Goal: Task Accomplishment & Management: Use online tool/utility

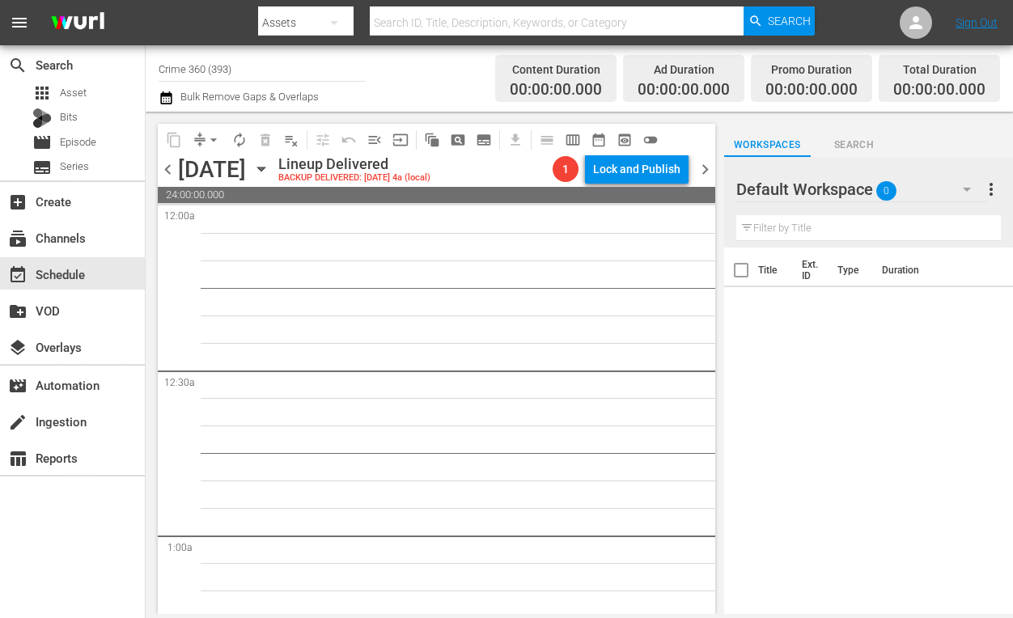
click at [264, 72] on input "Crime 360 (393)" at bounding box center [262, 68] width 207 height 39
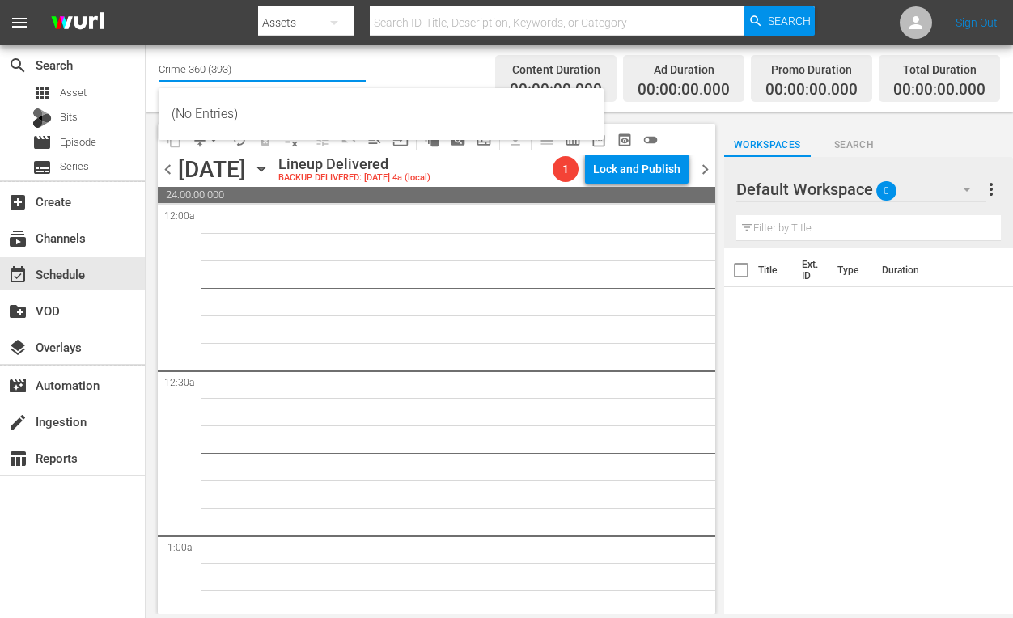
click at [264, 72] on input "Crime 360 (393)" at bounding box center [262, 68] width 207 height 39
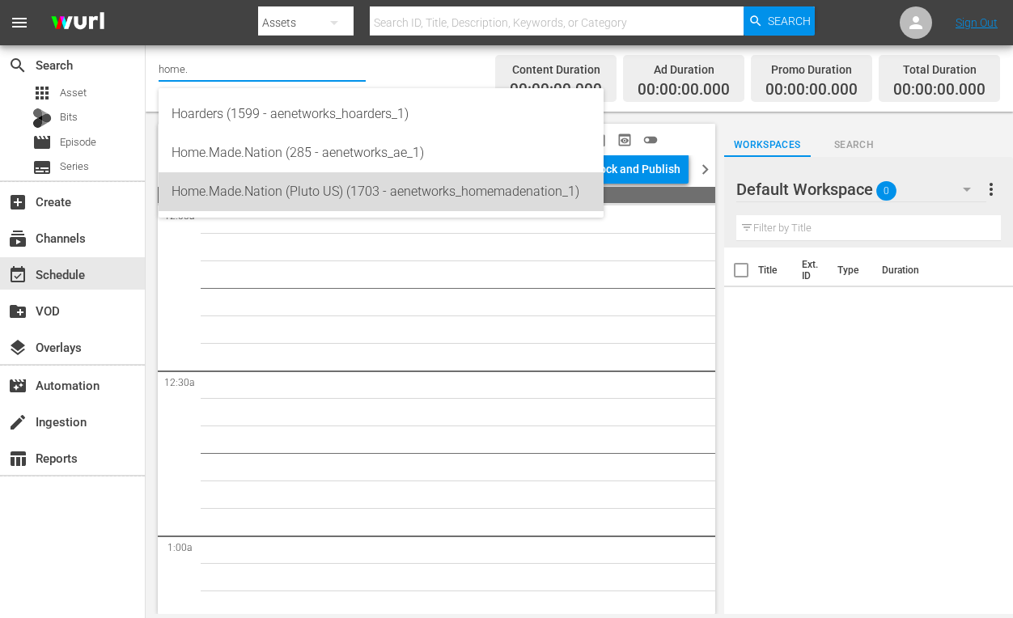
click at [217, 197] on div "Home.Made.Nation (Pluto US) (1703 - aenetworks_homemadenation_1)" at bounding box center [380, 191] width 419 height 39
type input "Home.Made.Nation (Pluto US) (1703 - aenetworks_homemadenation_1)"
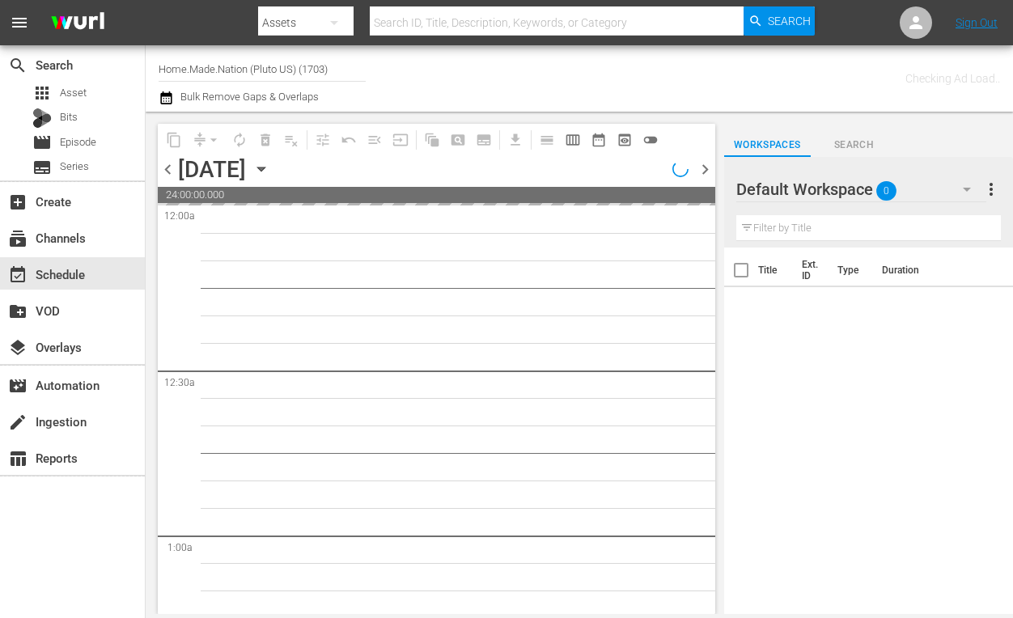
click at [270, 171] on icon "button" at bounding box center [261, 169] width 18 height 18
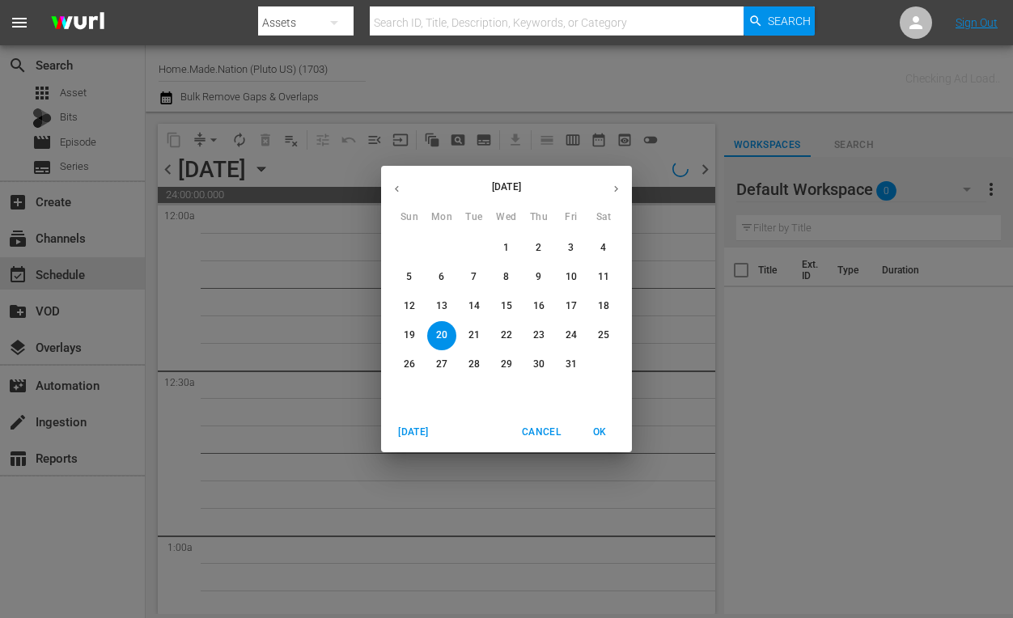
click at [417, 433] on span "Today" at bounding box center [413, 432] width 39 height 17
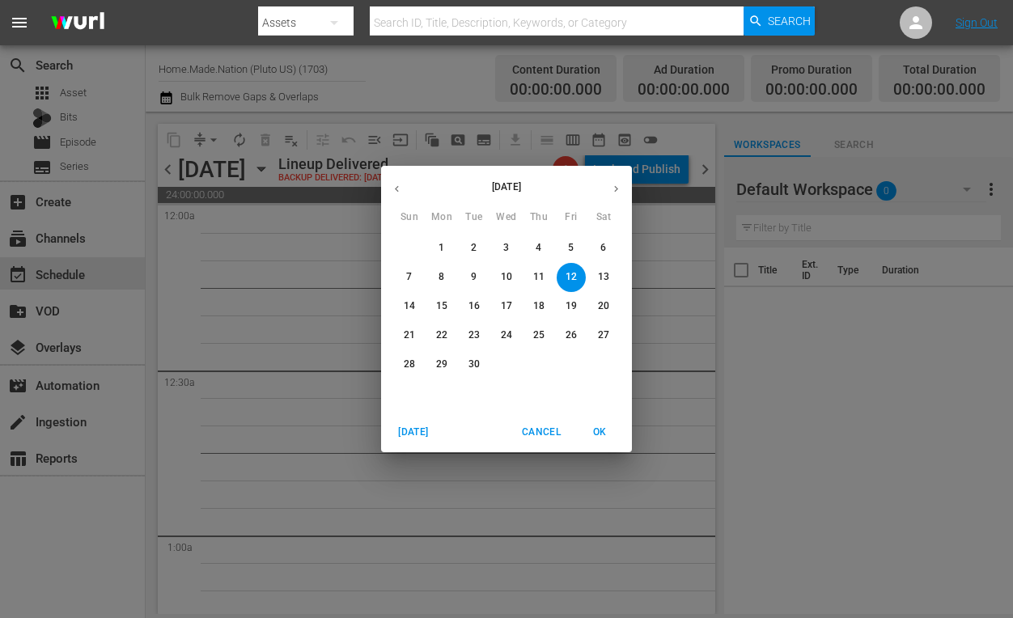
click at [438, 364] on p "29" at bounding box center [441, 365] width 11 height 14
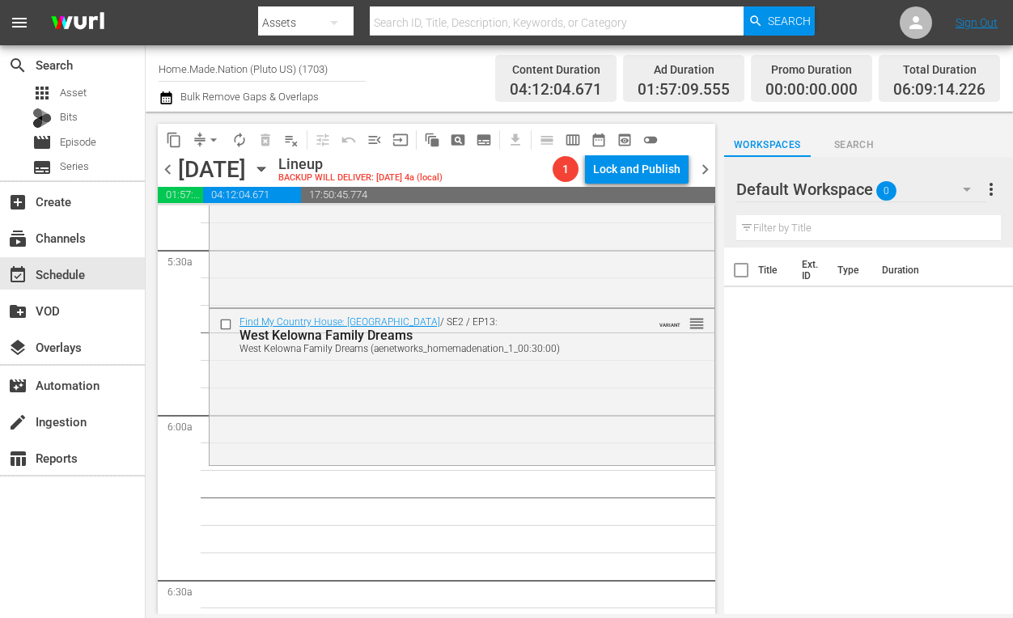
scroll to position [1792, 0]
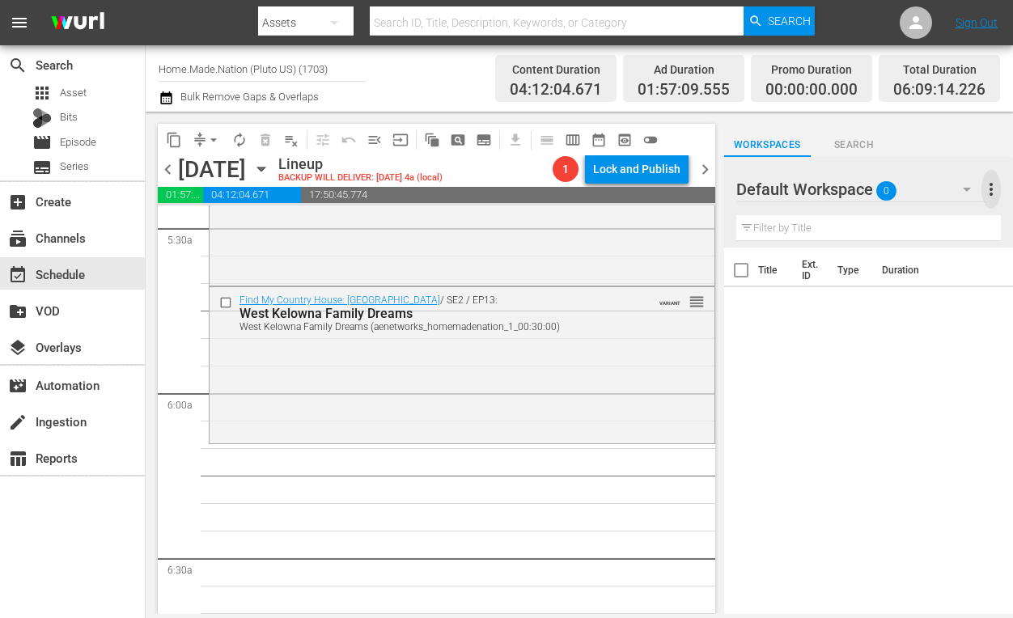
click at [992, 193] on span "more_vert" at bounding box center [990, 189] width 19 height 19
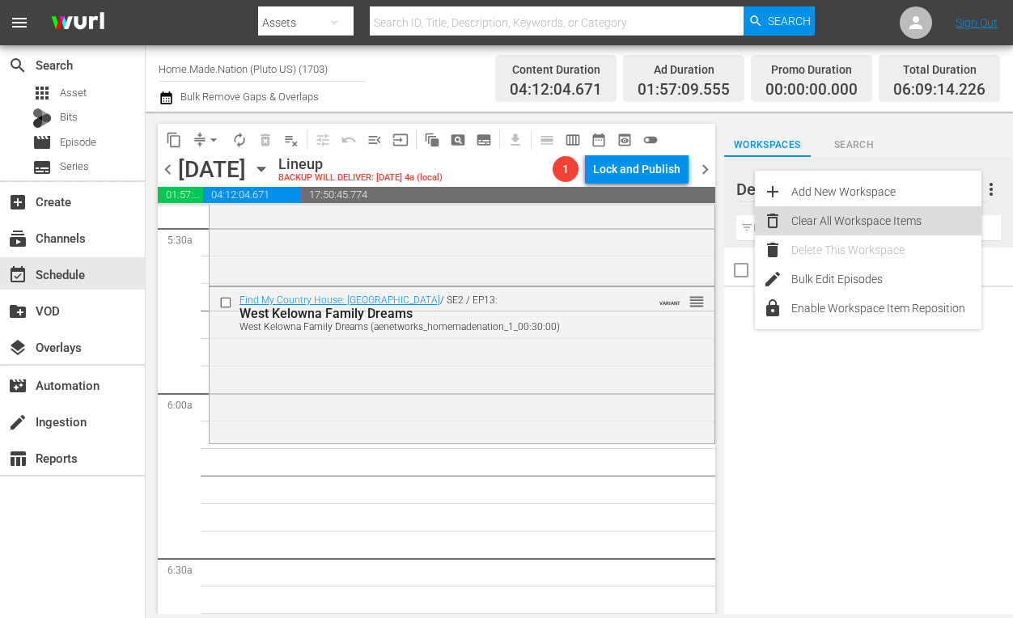
click at [834, 214] on div "Clear All Workspace Items" at bounding box center [886, 220] width 190 height 29
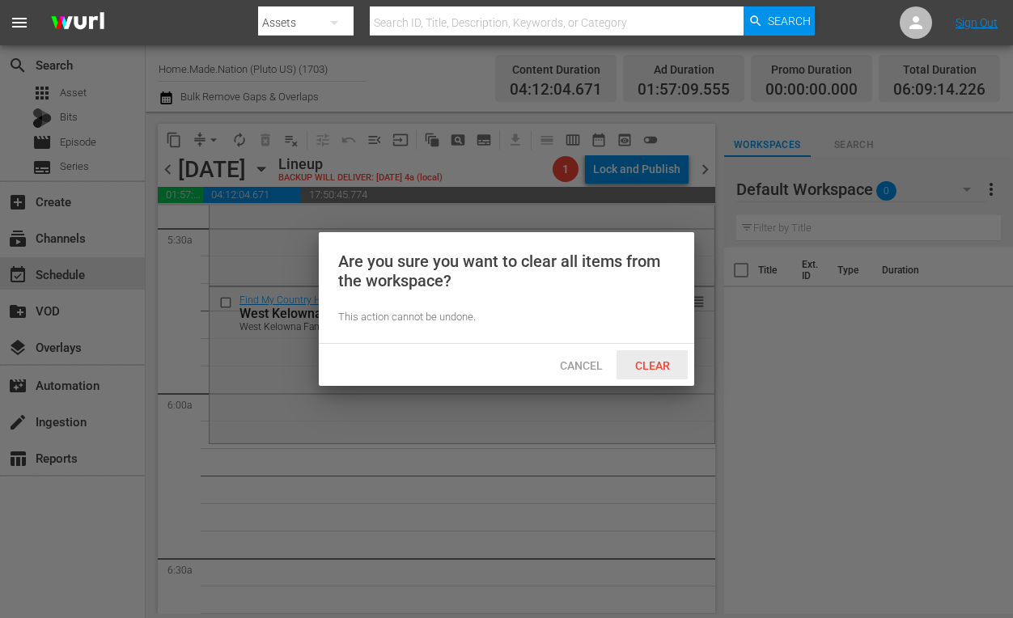
click at [650, 366] on span "Clear" at bounding box center [652, 365] width 61 height 13
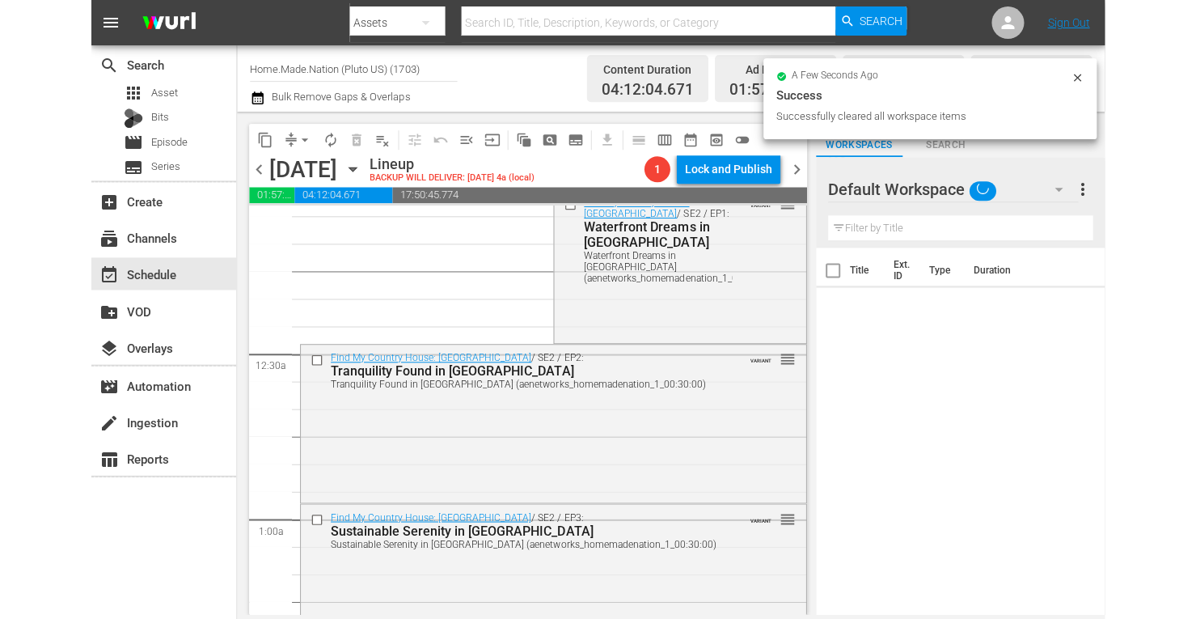
scroll to position [0, 0]
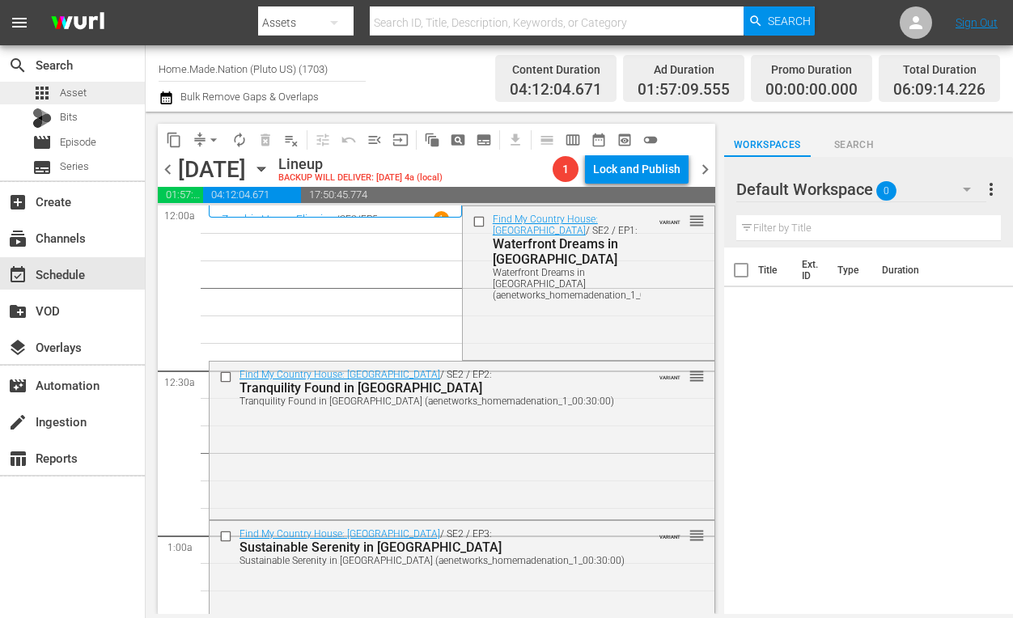
click at [92, 95] on div "apps Asset" at bounding box center [72, 93] width 145 height 23
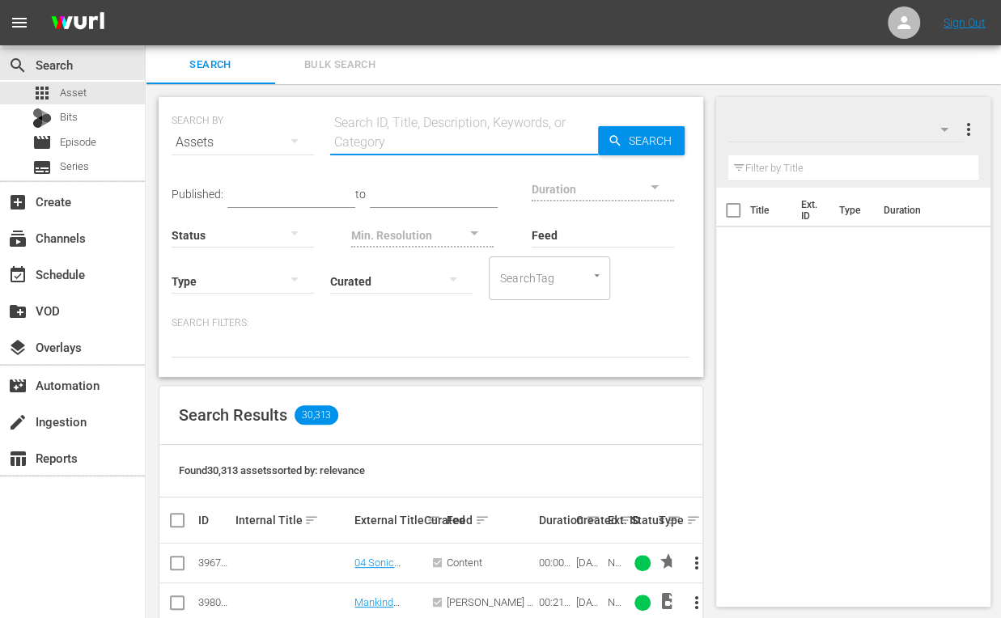
click at [396, 125] on input "text" at bounding box center [464, 142] width 268 height 39
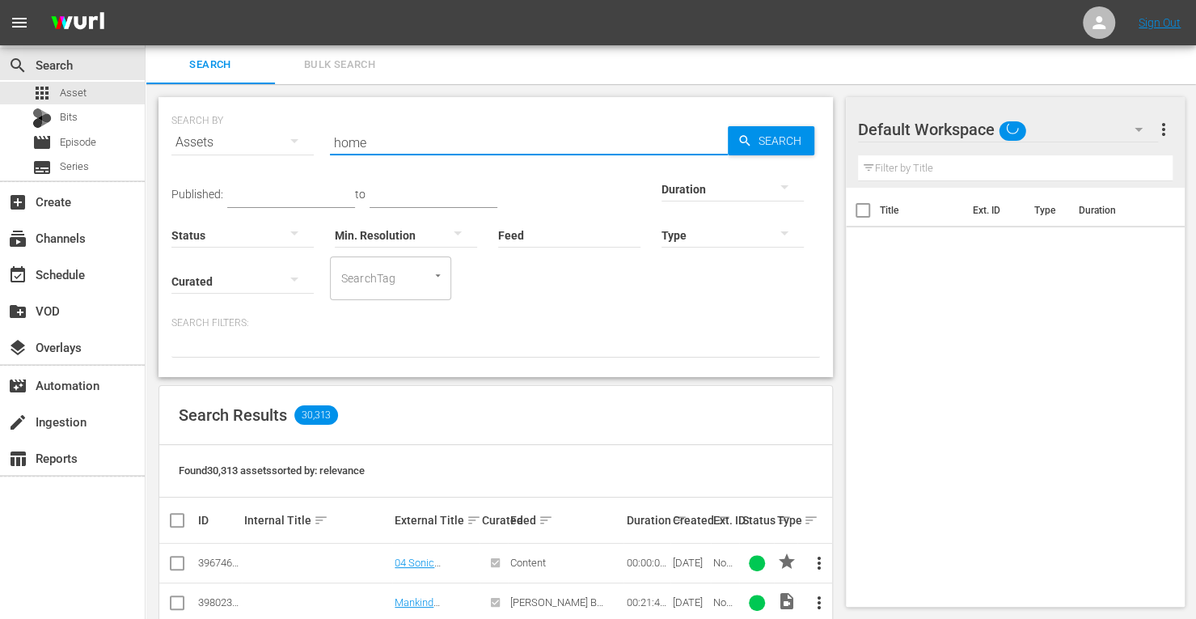
type input "home.made.nation"
click at [662, 200] on div "Type" at bounding box center [733, 225] width 142 height 58
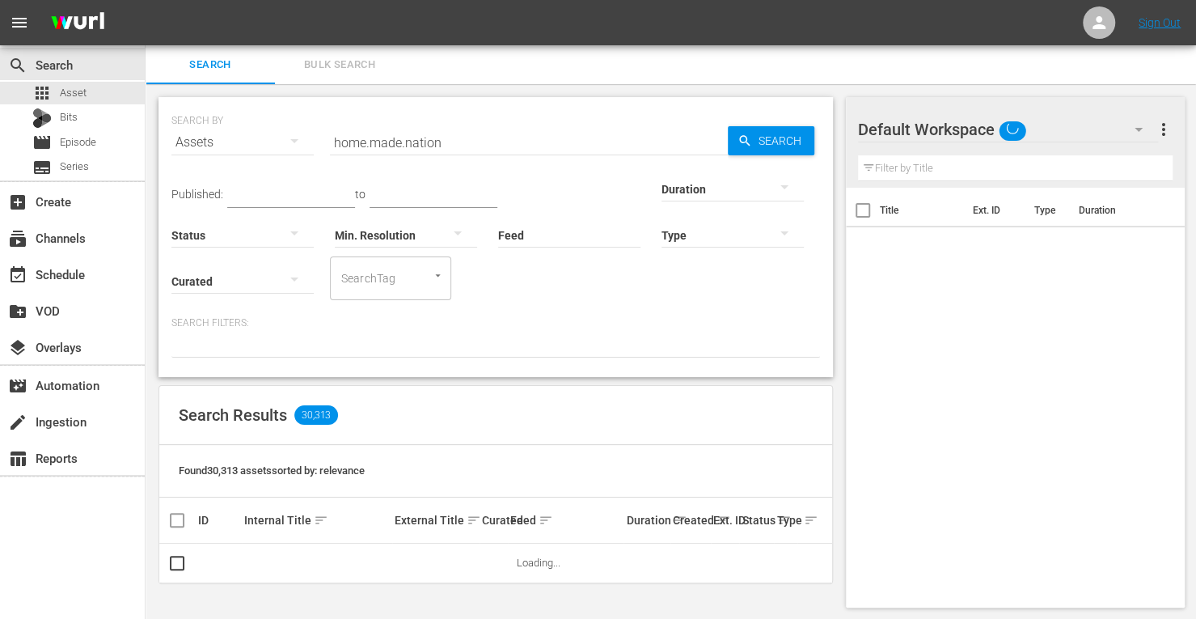
click at [662, 193] on div at bounding box center [733, 188] width 142 height 45
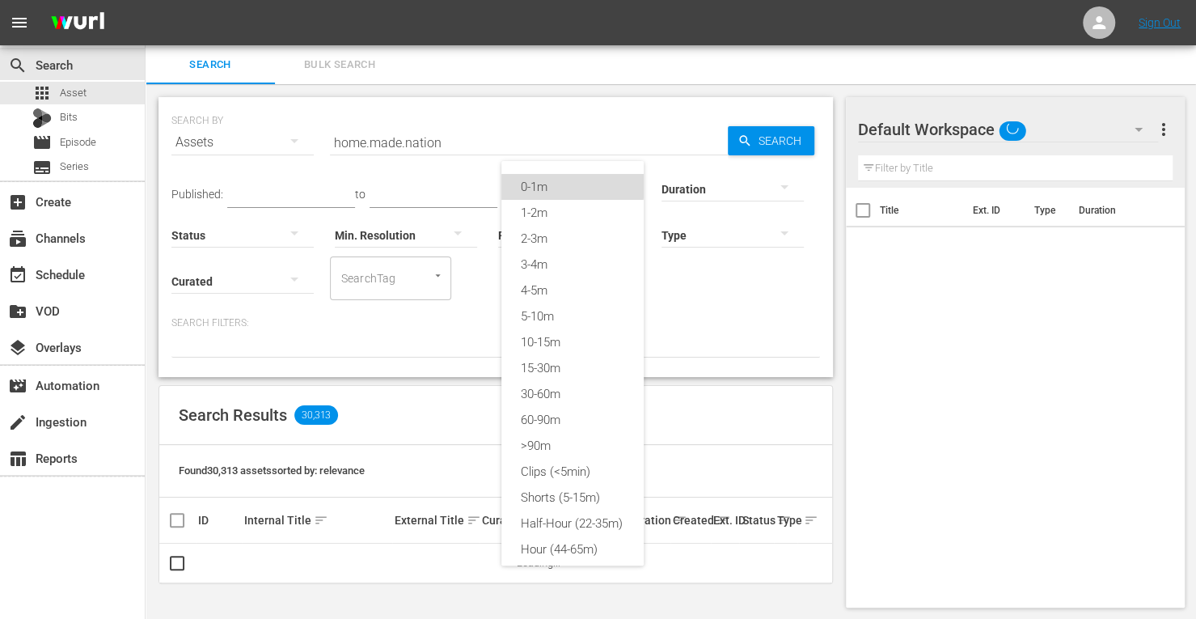
click at [568, 185] on div "0-1m" at bounding box center [572, 187] width 142 height 26
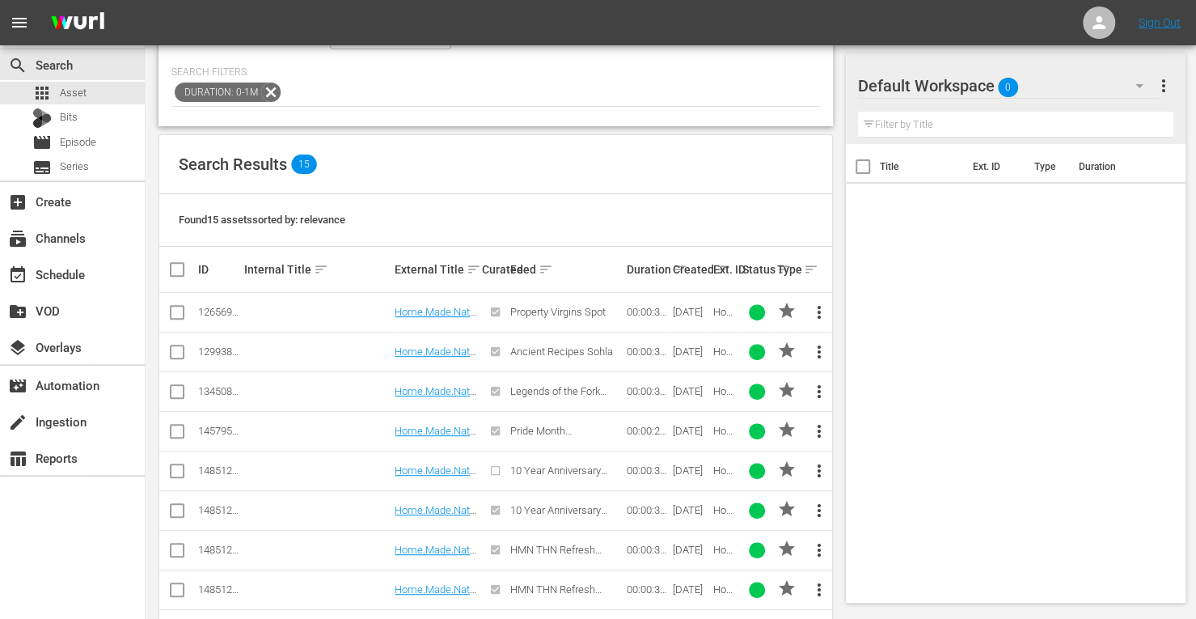
scroll to position [297, 0]
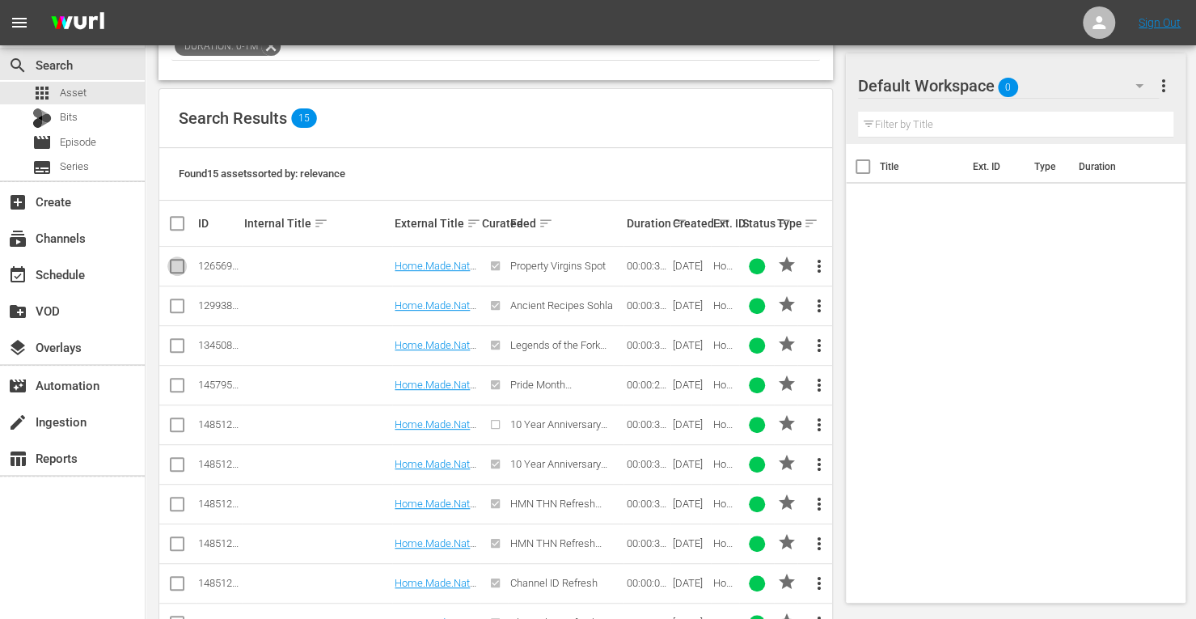
click at [178, 264] on input "checkbox" at bounding box center [176, 269] width 19 height 19
checkbox input "true"
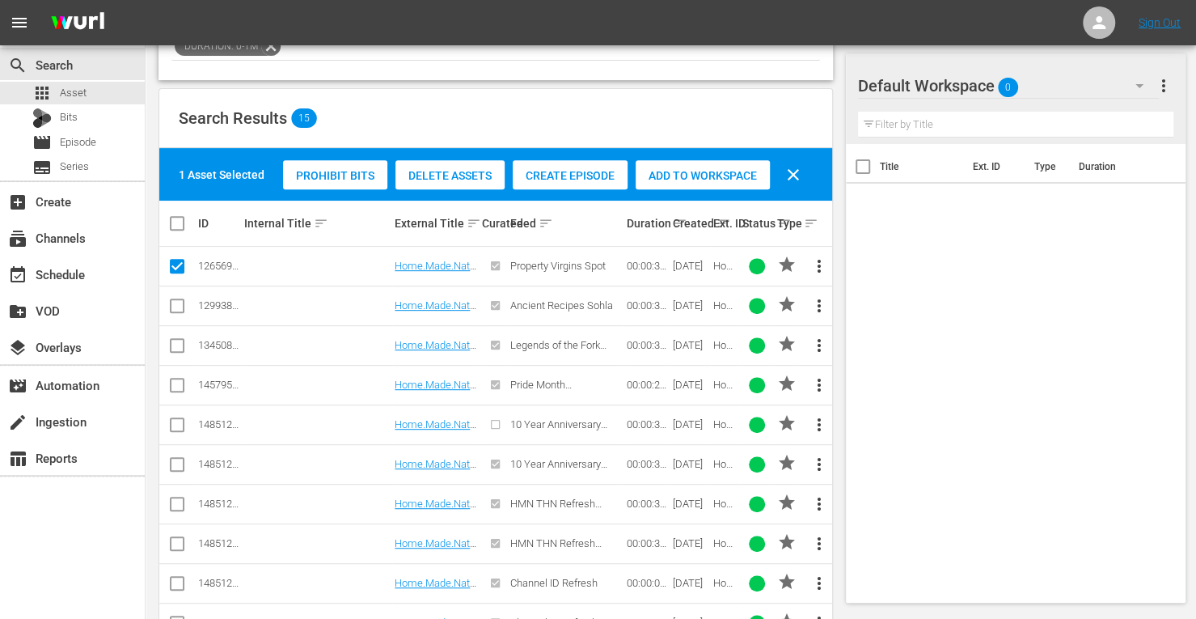
click at [177, 343] on input "checkbox" at bounding box center [176, 348] width 19 height 19
checkbox input "true"
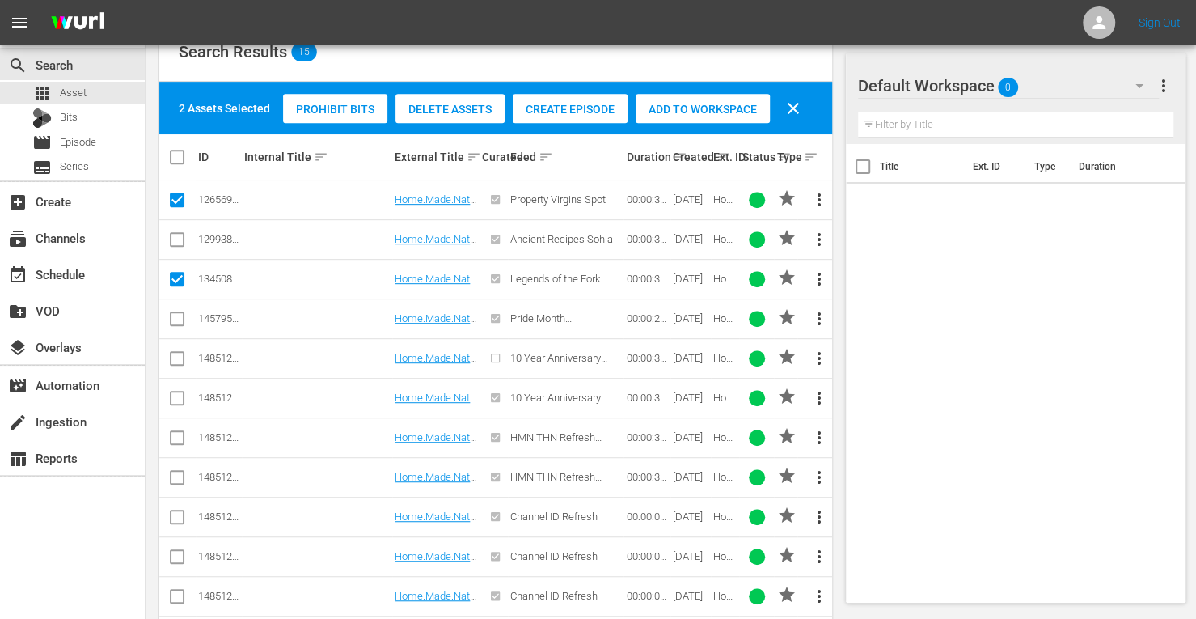
scroll to position [365, 0]
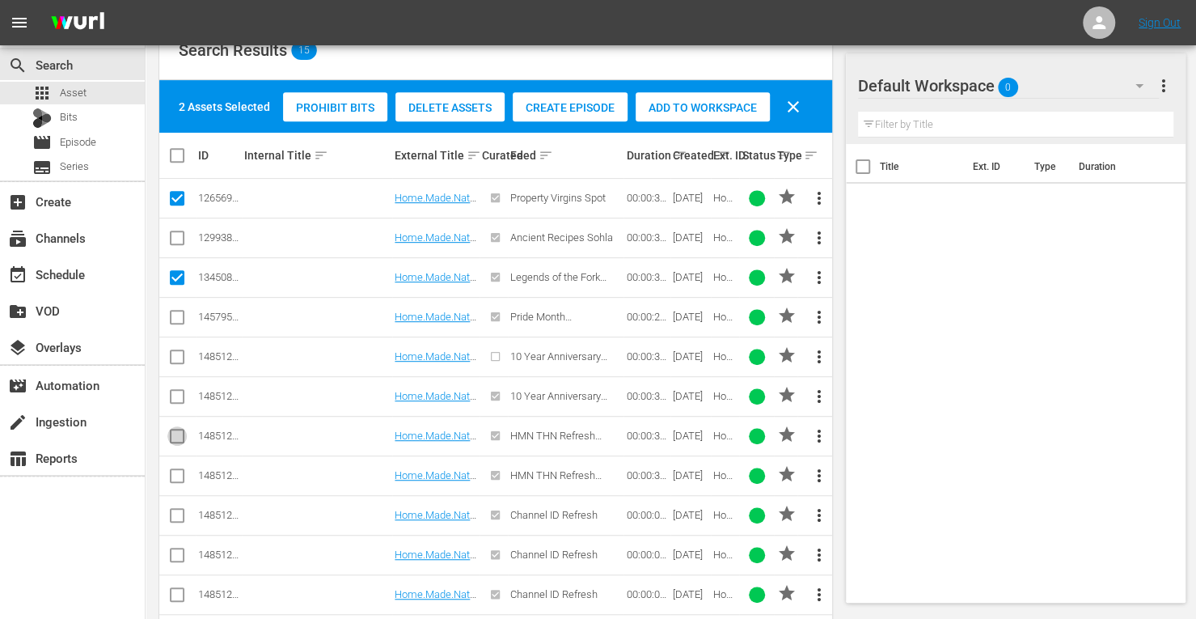
click at [180, 429] on input "checkbox" at bounding box center [176, 438] width 19 height 19
checkbox input "false"
click at [171, 200] on input "checkbox" at bounding box center [176, 201] width 19 height 19
checkbox input "false"
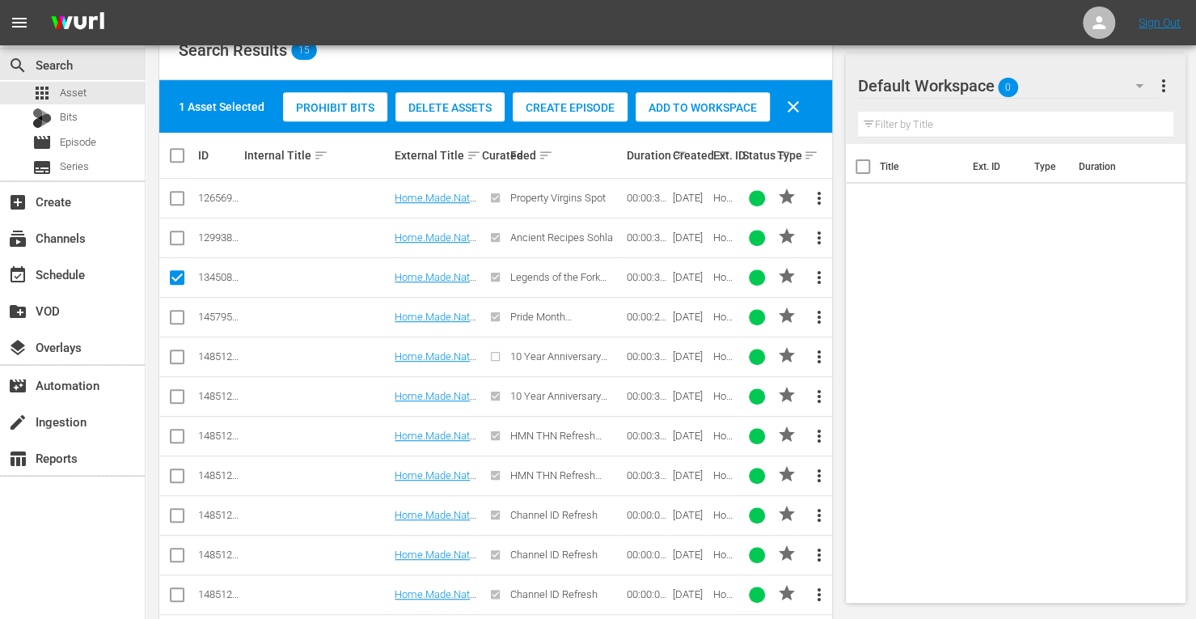
click at [178, 274] on input "checkbox" at bounding box center [176, 280] width 19 height 19
checkbox input "false"
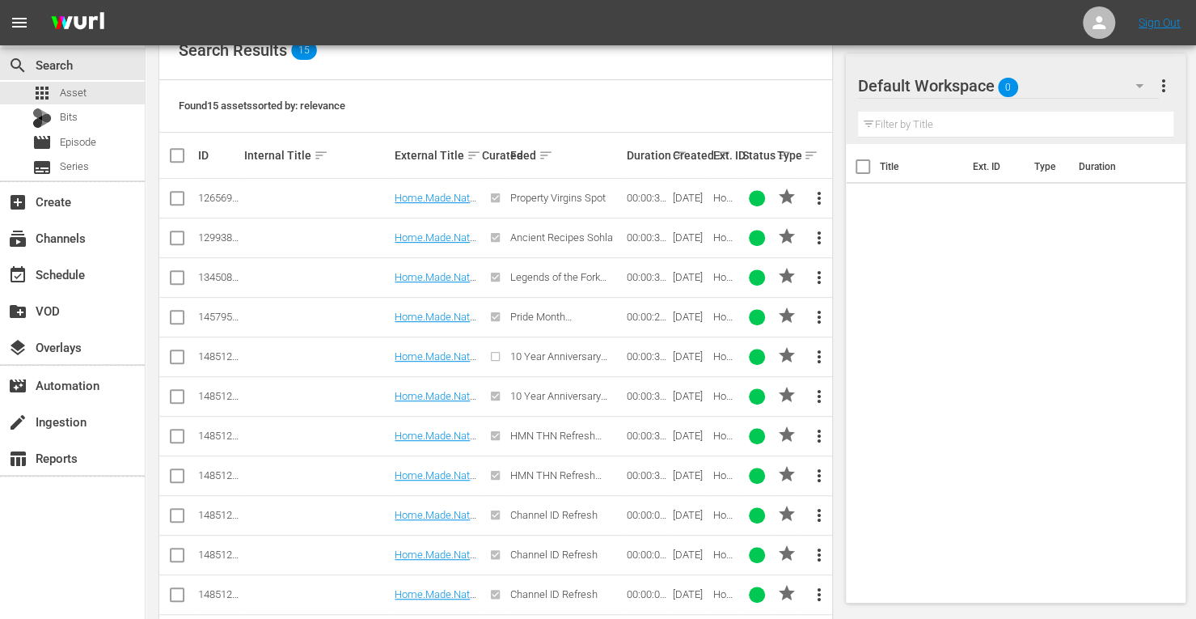
scroll to position [384, 0]
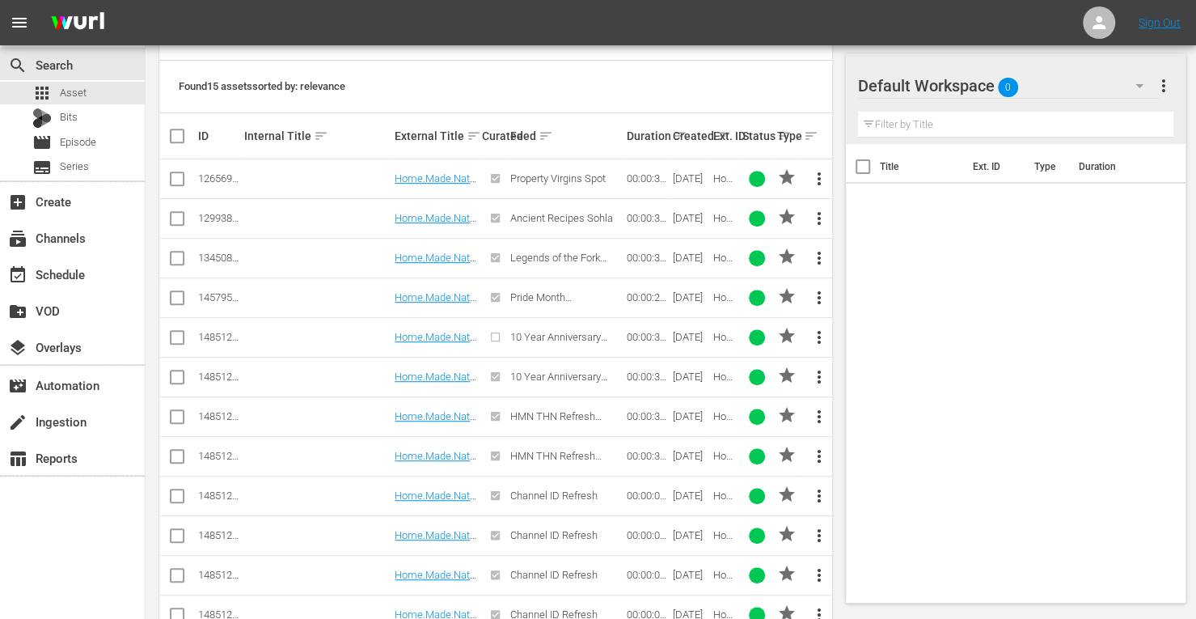
click at [178, 410] on input "checkbox" at bounding box center [176, 419] width 19 height 19
checkbox input "true"
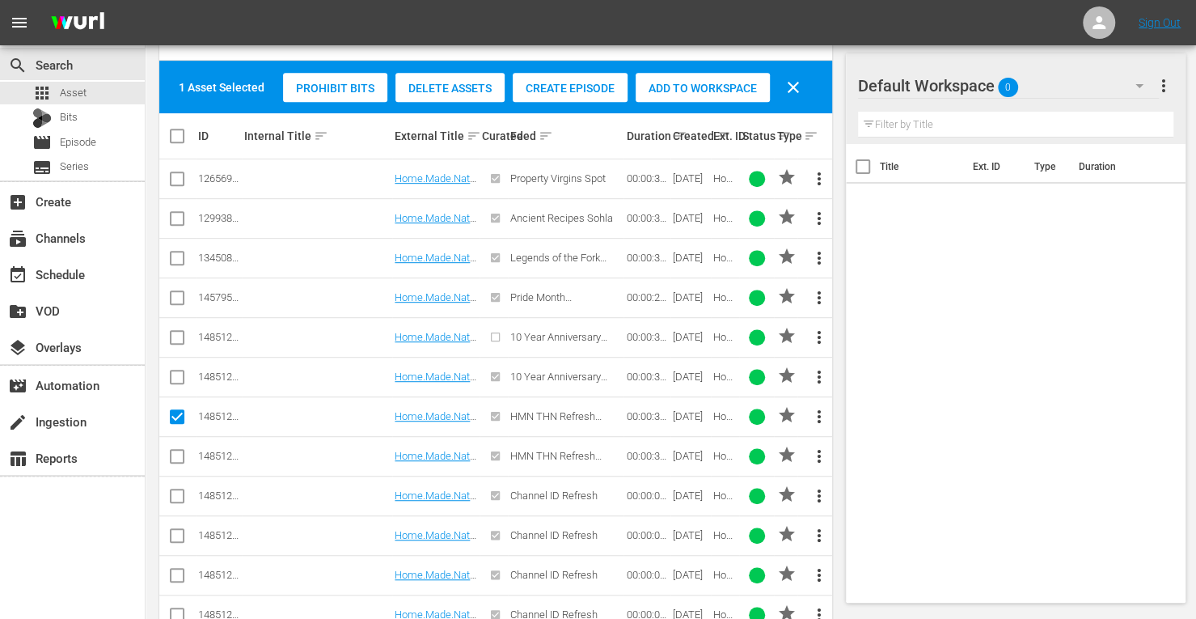
click at [179, 450] on input "checkbox" at bounding box center [176, 459] width 19 height 19
checkbox input "true"
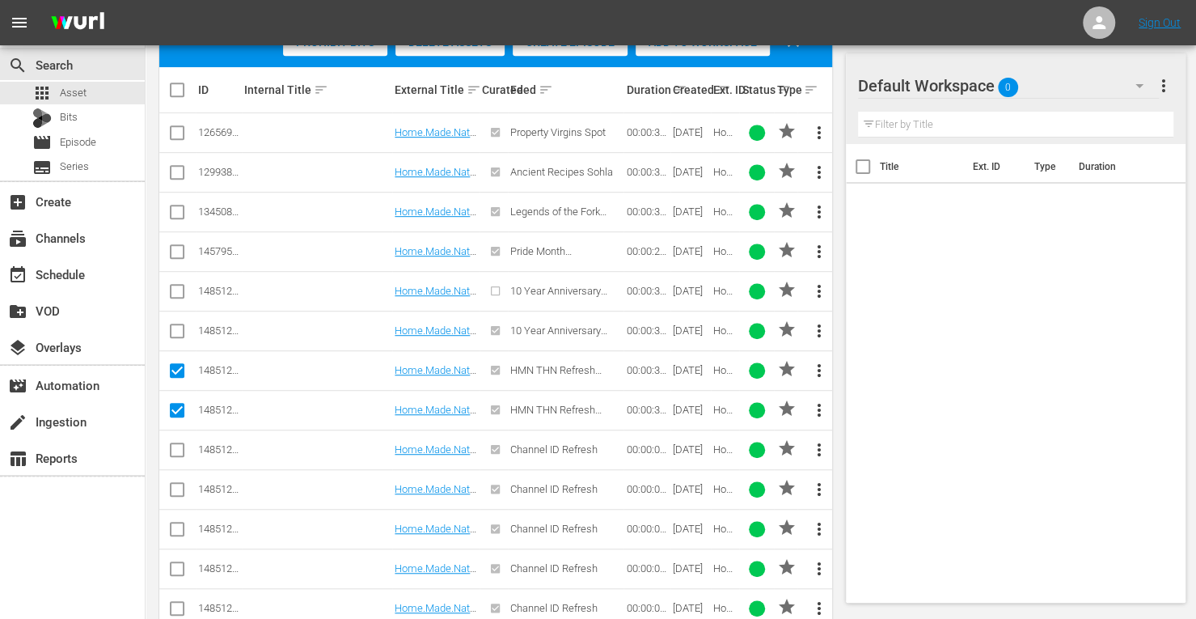
click at [175, 447] on input "checkbox" at bounding box center [176, 452] width 19 height 19
checkbox input "true"
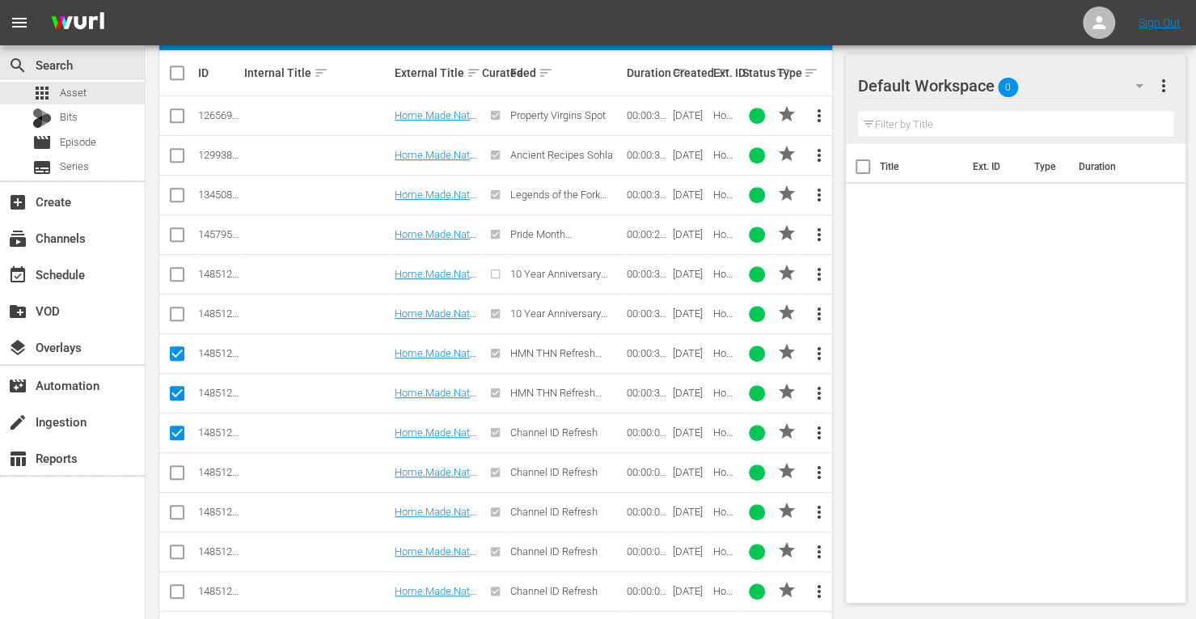
click at [174, 466] on input "checkbox" at bounding box center [176, 475] width 19 height 19
checkbox input "true"
click at [176, 517] on input "checkbox" at bounding box center [176, 515] width 19 height 19
checkbox input "true"
click at [176, 548] on input "checkbox" at bounding box center [176, 554] width 19 height 19
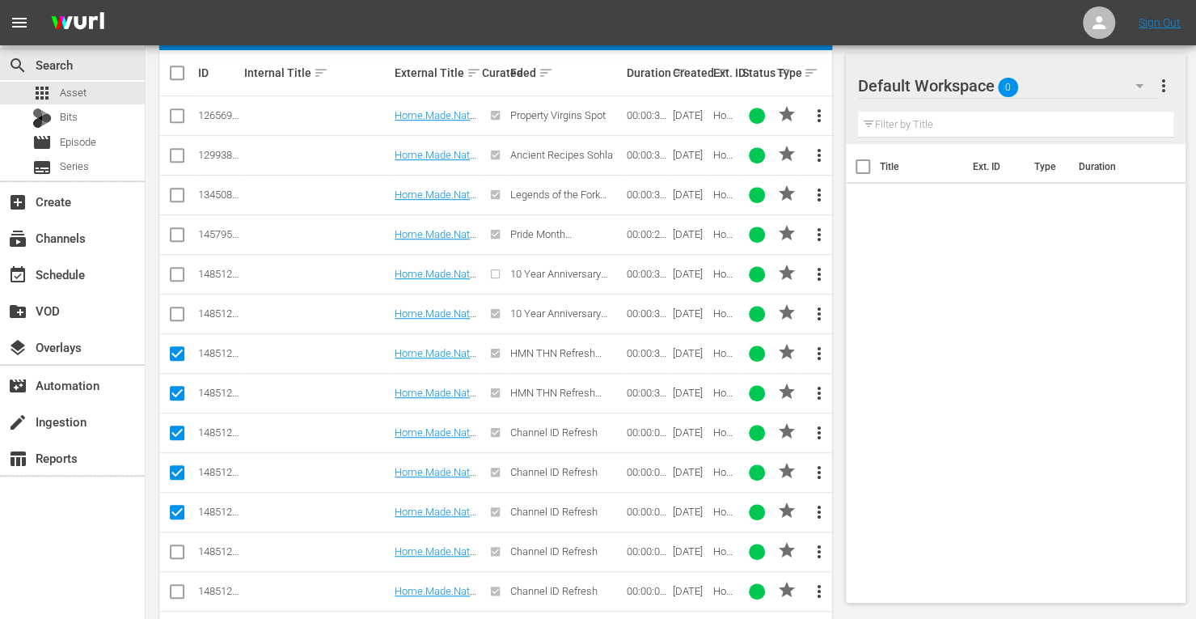
checkbox input "true"
click at [180, 592] on input "checkbox" at bounding box center [176, 594] width 19 height 19
checkbox input "true"
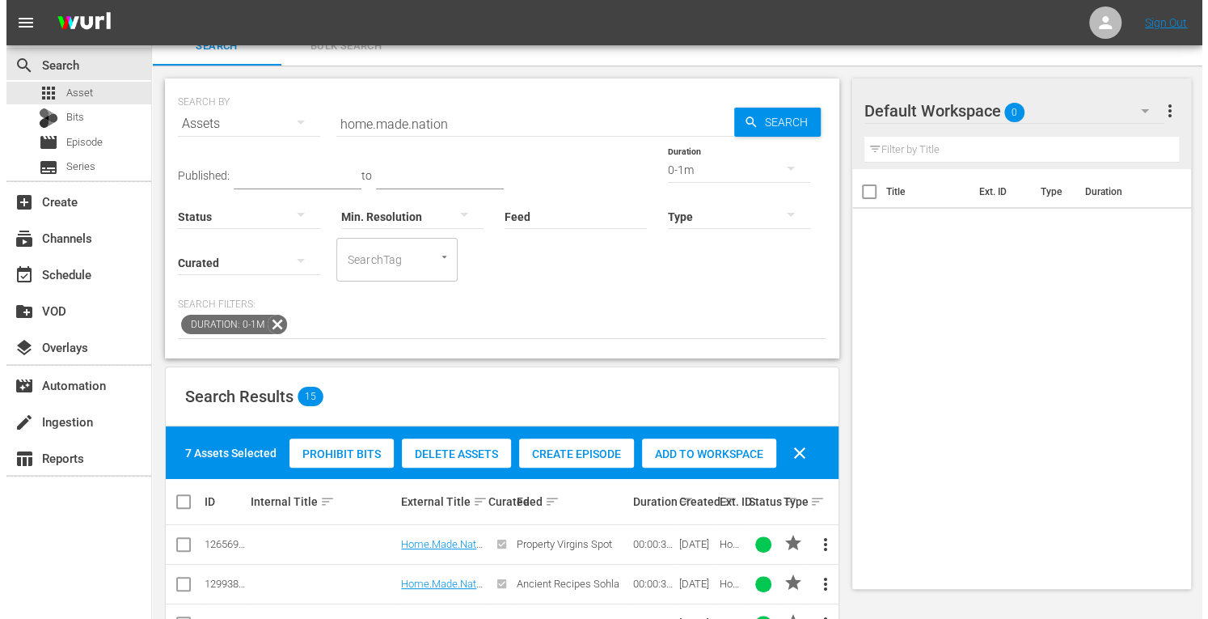
scroll to position [0, 0]
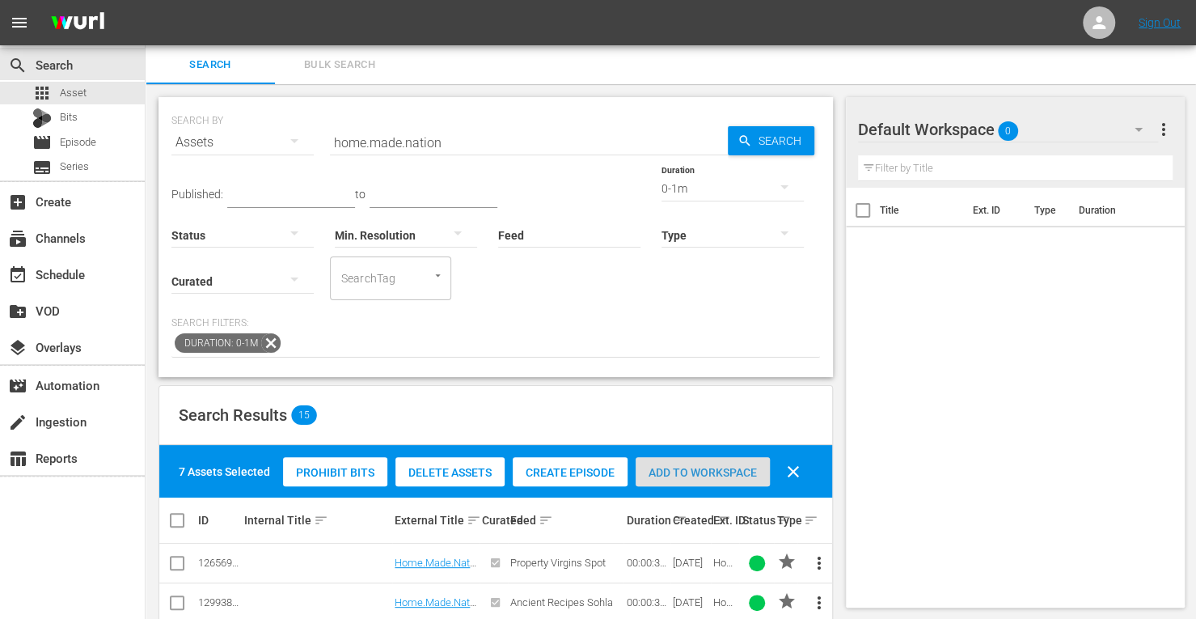
click at [669, 466] on span "Add to Workspace" at bounding box center [703, 472] width 134 height 13
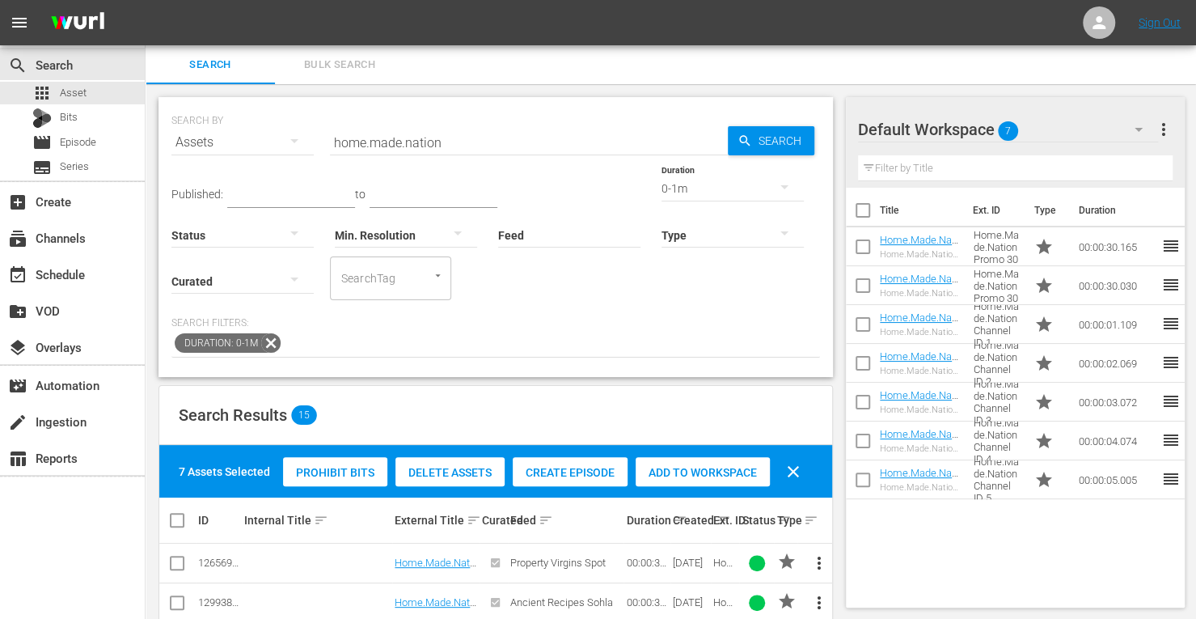
click at [662, 191] on div "0-1m" at bounding box center [733, 188] width 142 height 45
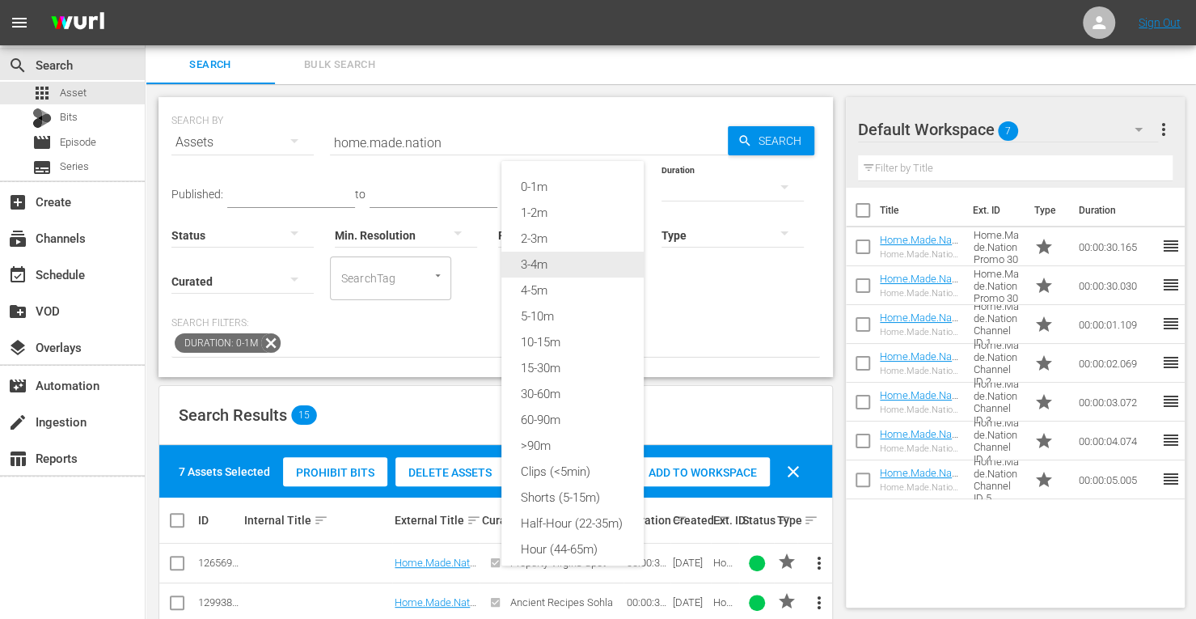
click at [532, 264] on div "3-4m" at bounding box center [572, 265] width 142 height 26
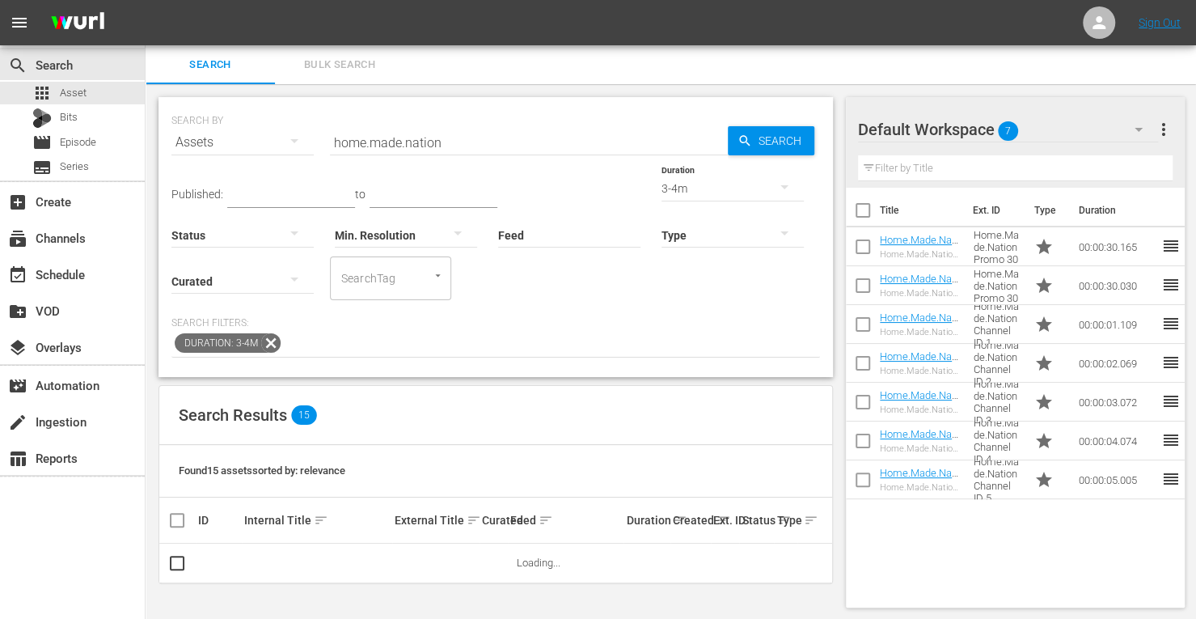
click at [314, 207] on div at bounding box center [242, 236] width 142 height 58
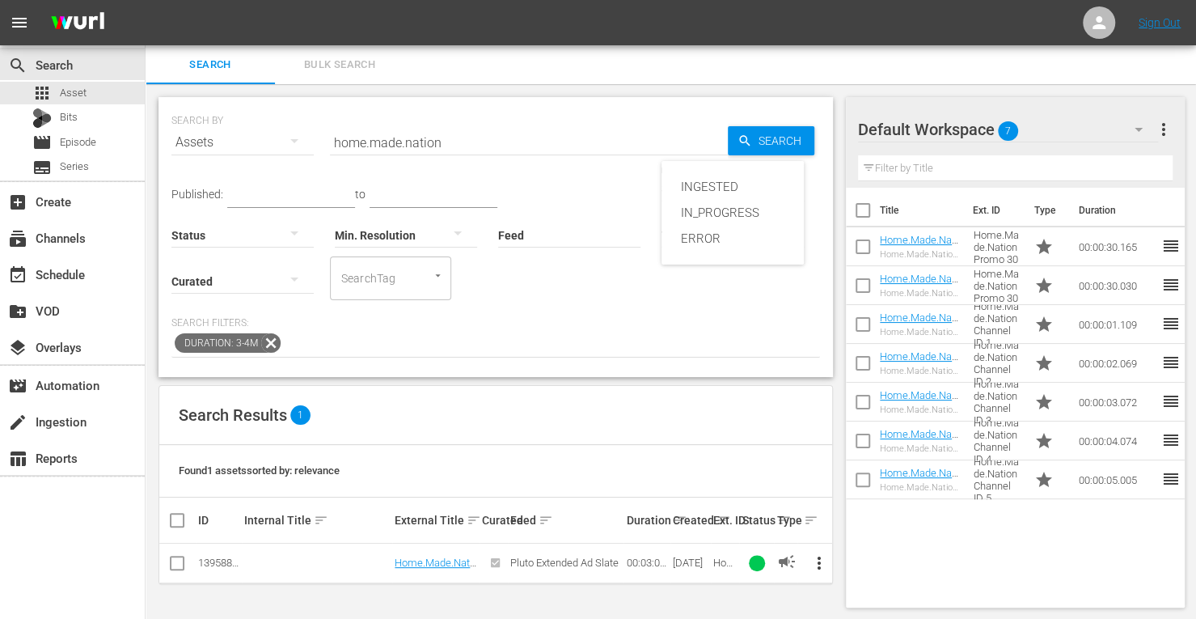
click at [793, 138] on div "INGESTED IN_PROGRESS ERROR" at bounding box center [598, 309] width 1196 height 619
click at [181, 560] on input "checkbox" at bounding box center [176, 565] width 19 height 19
checkbox input "true"
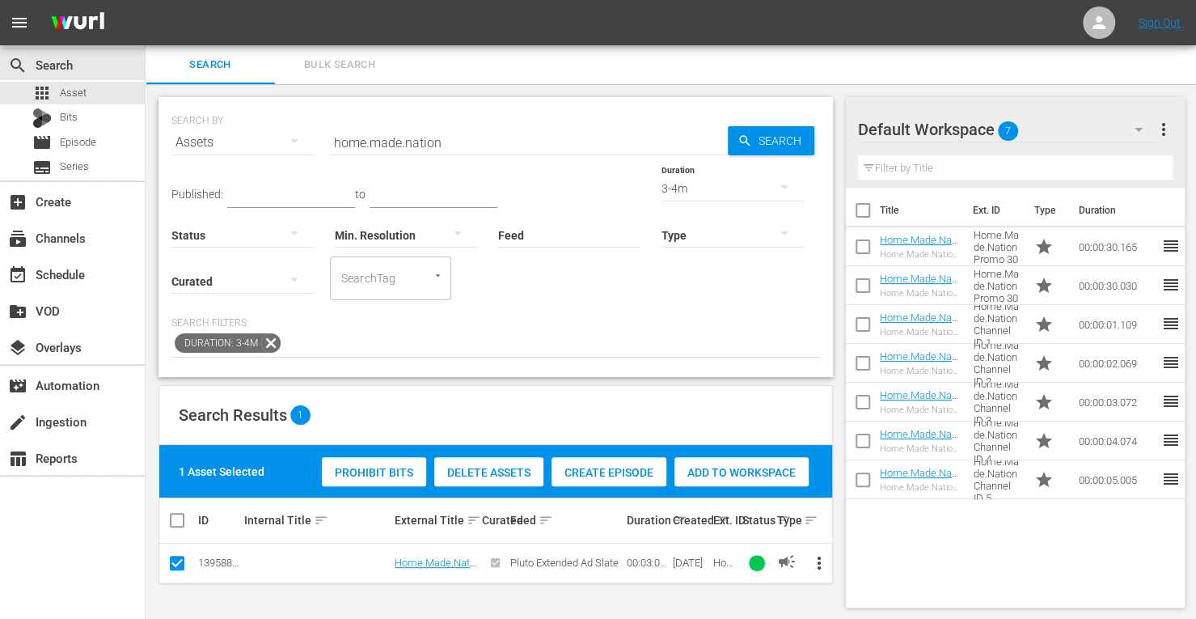
click at [762, 467] on span "Add to Workspace" at bounding box center [742, 472] width 134 height 13
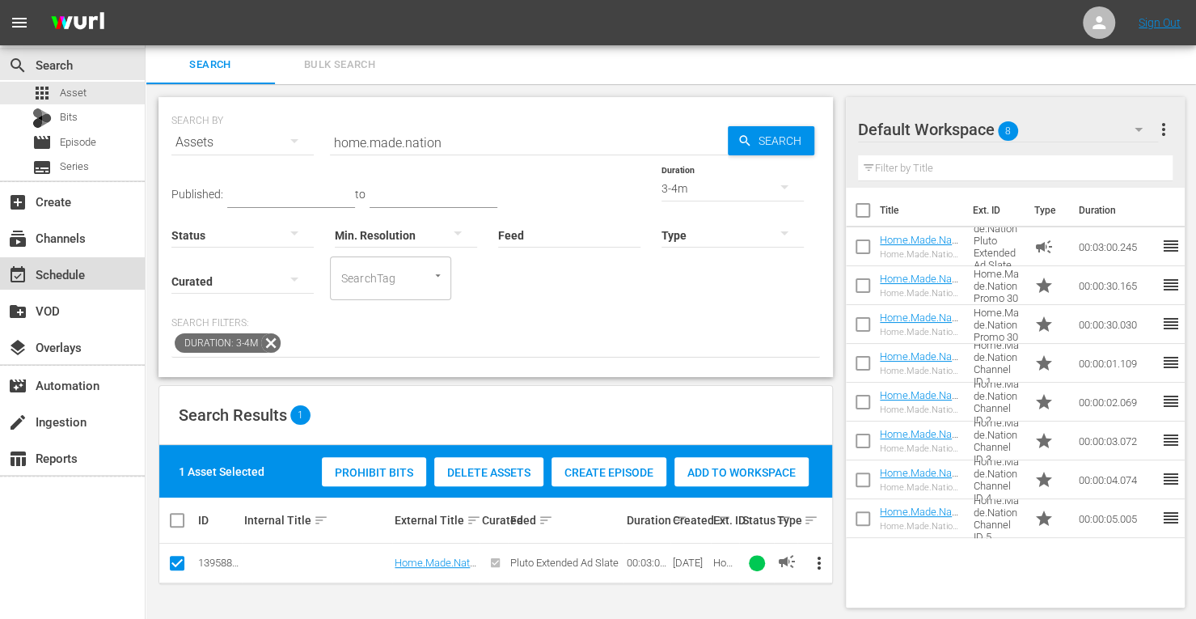
click at [63, 279] on div "event_available Schedule" at bounding box center [45, 271] width 91 height 15
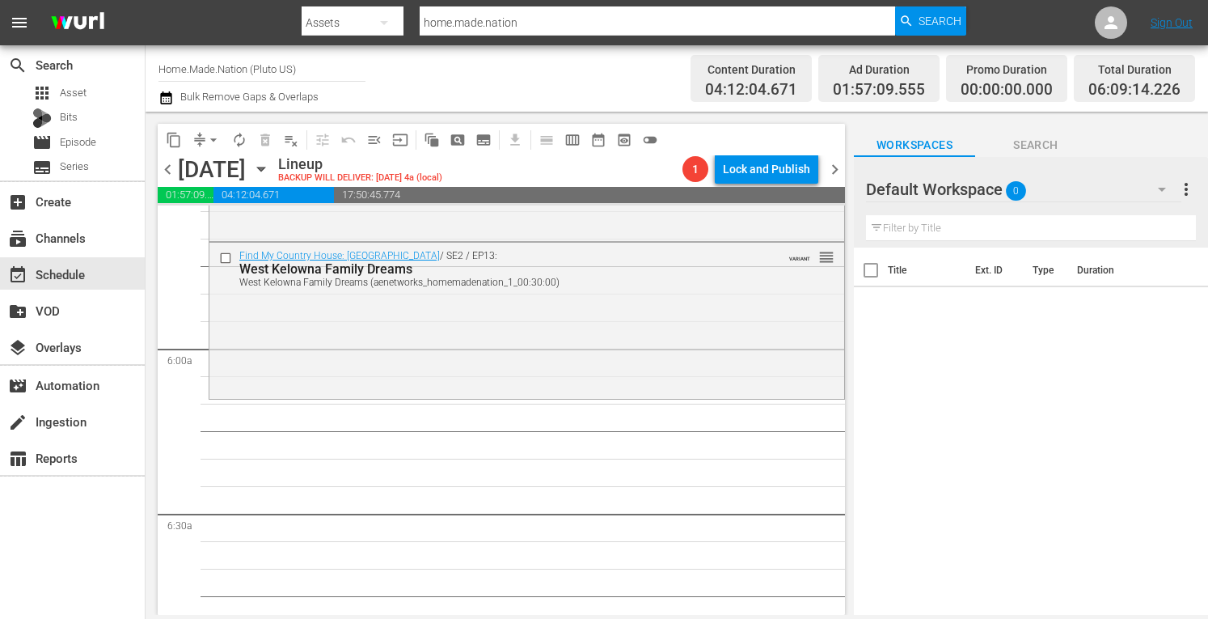
scroll to position [1852, 0]
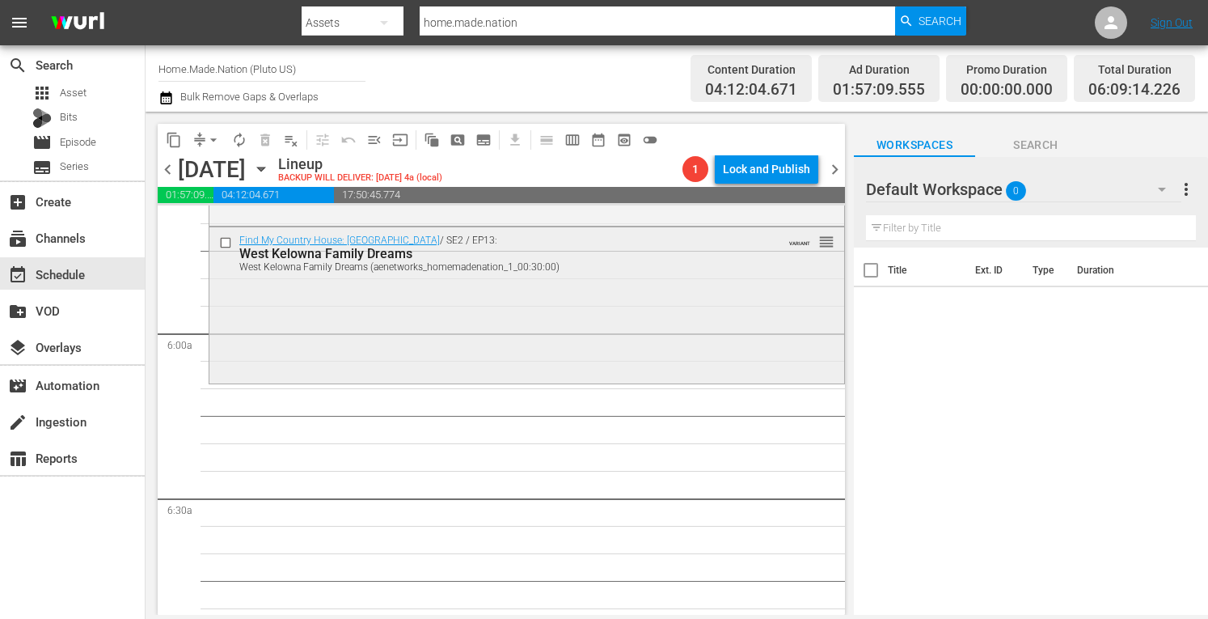
click at [367, 372] on div "Find My Country House: Canada / SE2 / EP13: West Kelowna Family Dreams West Kel…" at bounding box center [526, 303] width 635 height 153
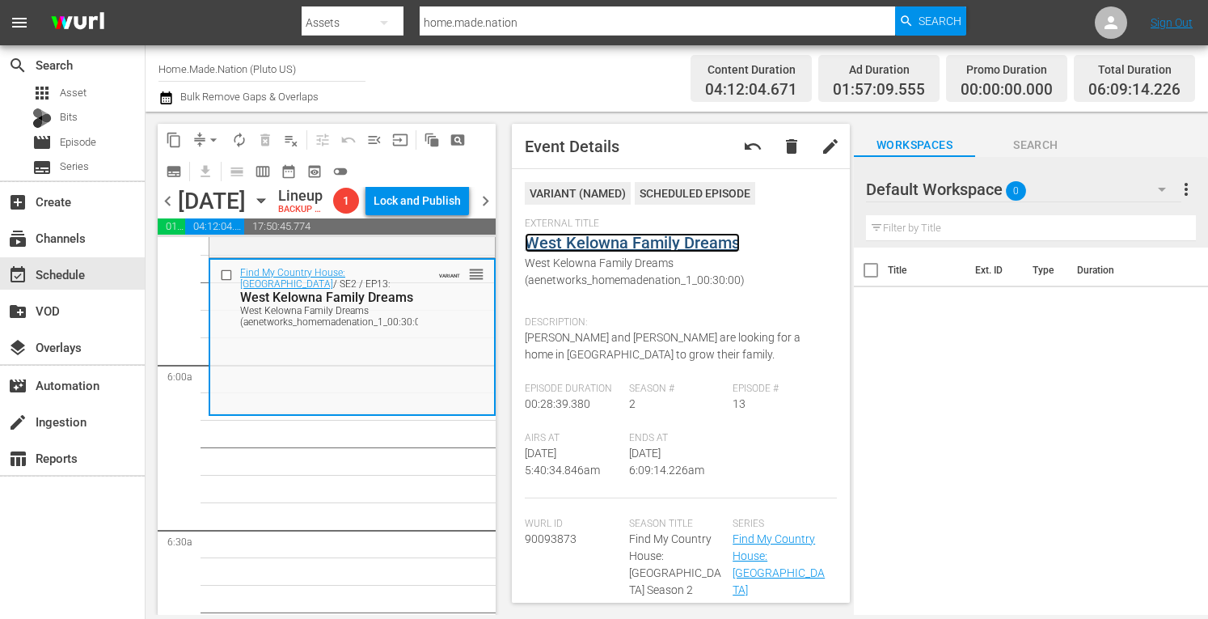
click at [599, 245] on link "West Kelowna Family Dreams" at bounding box center [632, 242] width 215 height 19
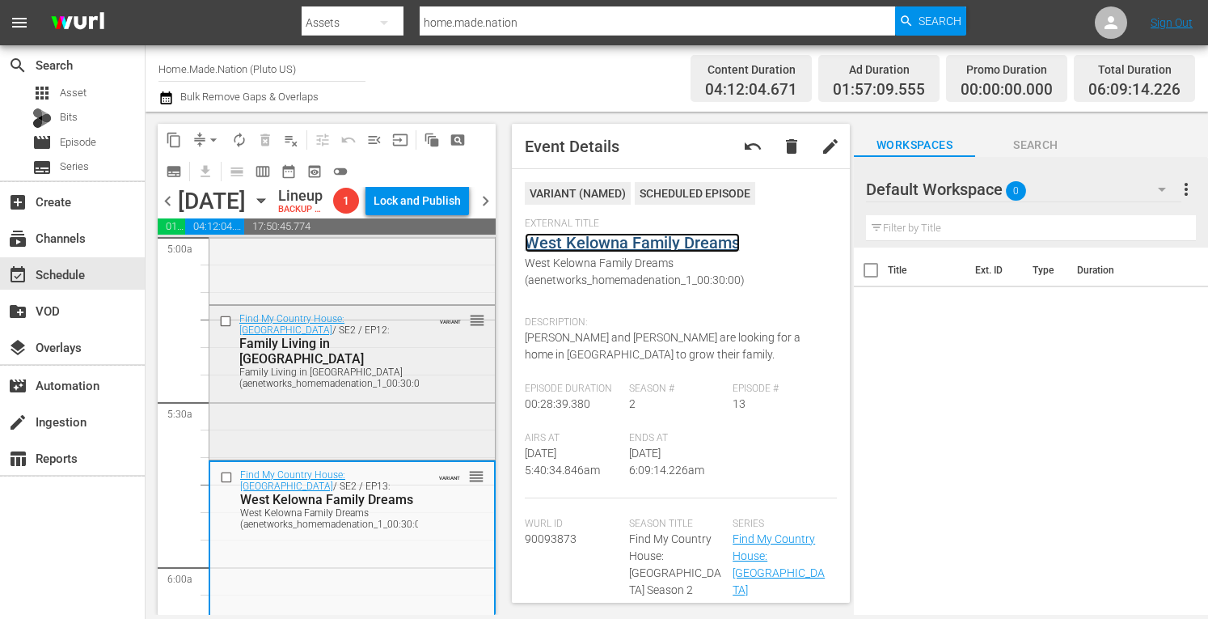
scroll to position [1645, 0]
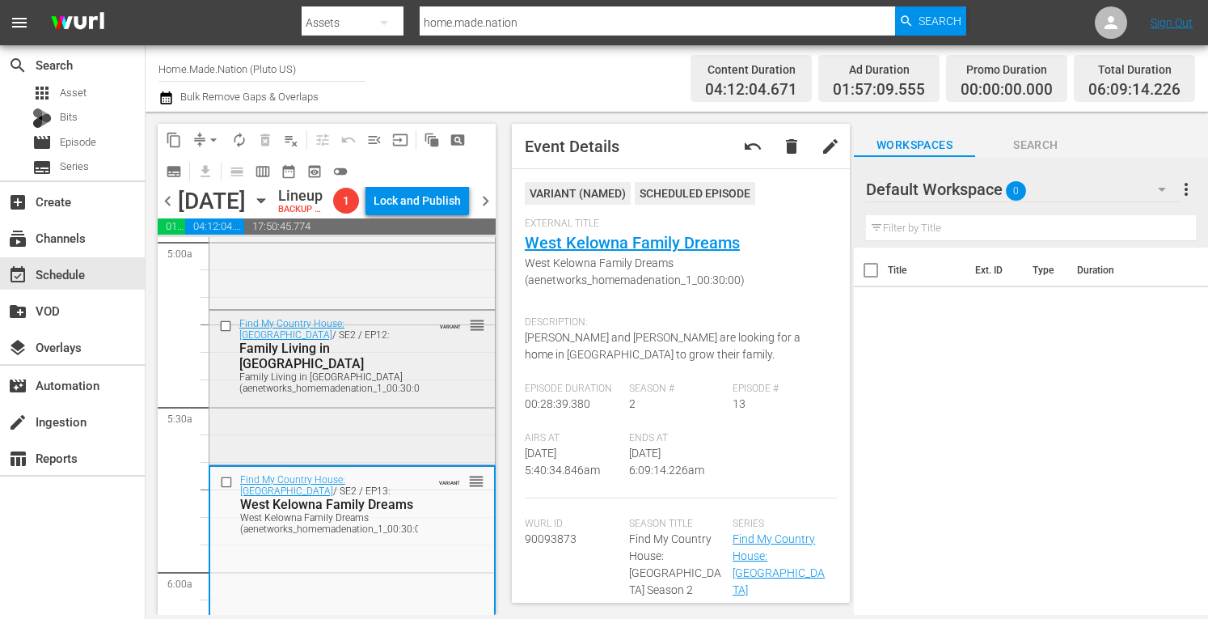
click at [315, 459] on div "Find My Country House: Canada / SE2 / EP12: Family Living in Cochrane Family Li…" at bounding box center [352, 386] width 286 height 150
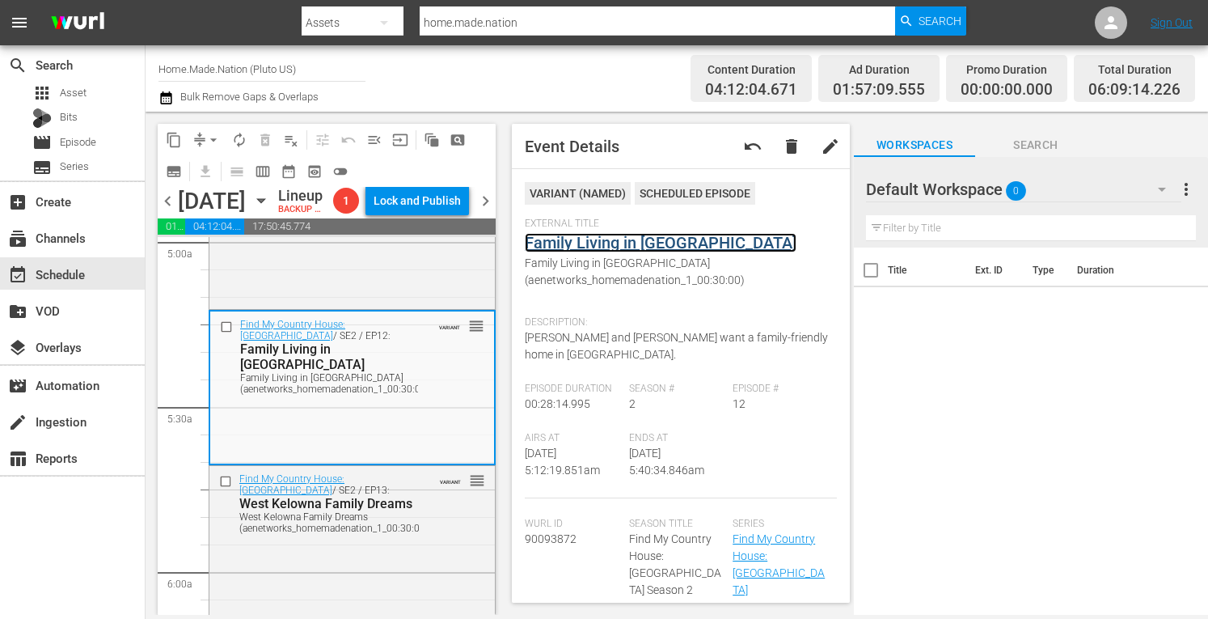
click at [597, 245] on link "Family Living in Cochrane" at bounding box center [661, 242] width 272 height 19
click at [421, 306] on div "Find My Country House: Canada / SE2 / EP11: Peaceful Retreat in Vernon Peaceful…" at bounding box center [352, 229] width 286 height 154
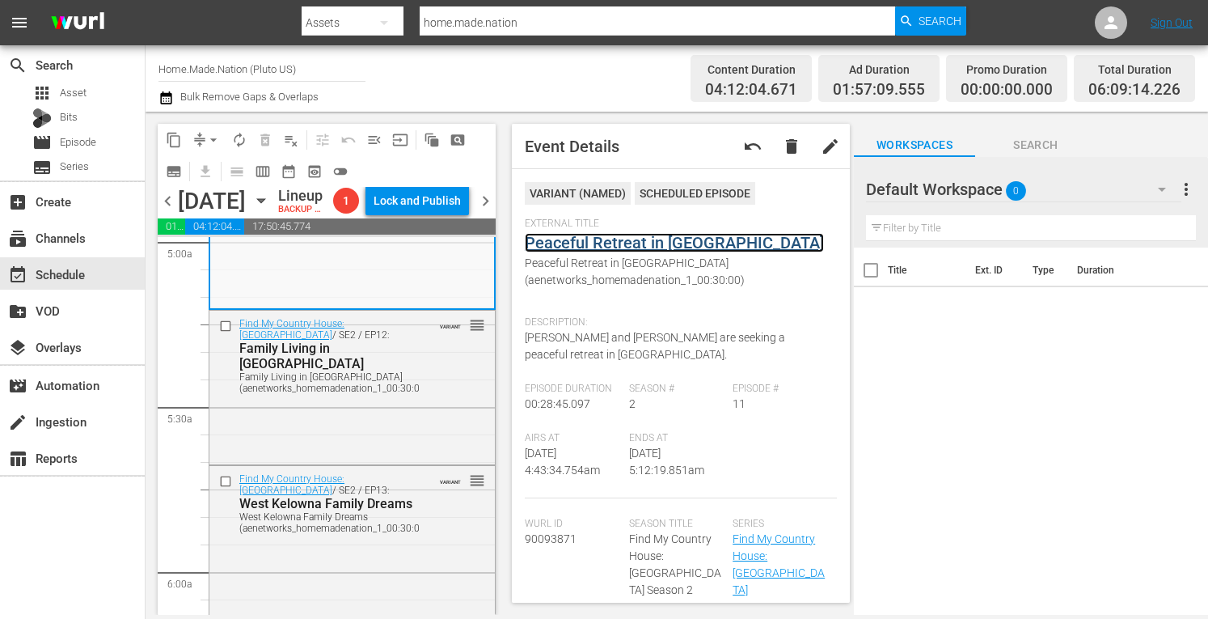
click at [618, 237] on link "Peaceful Retreat in Vernon" at bounding box center [674, 242] width 299 height 19
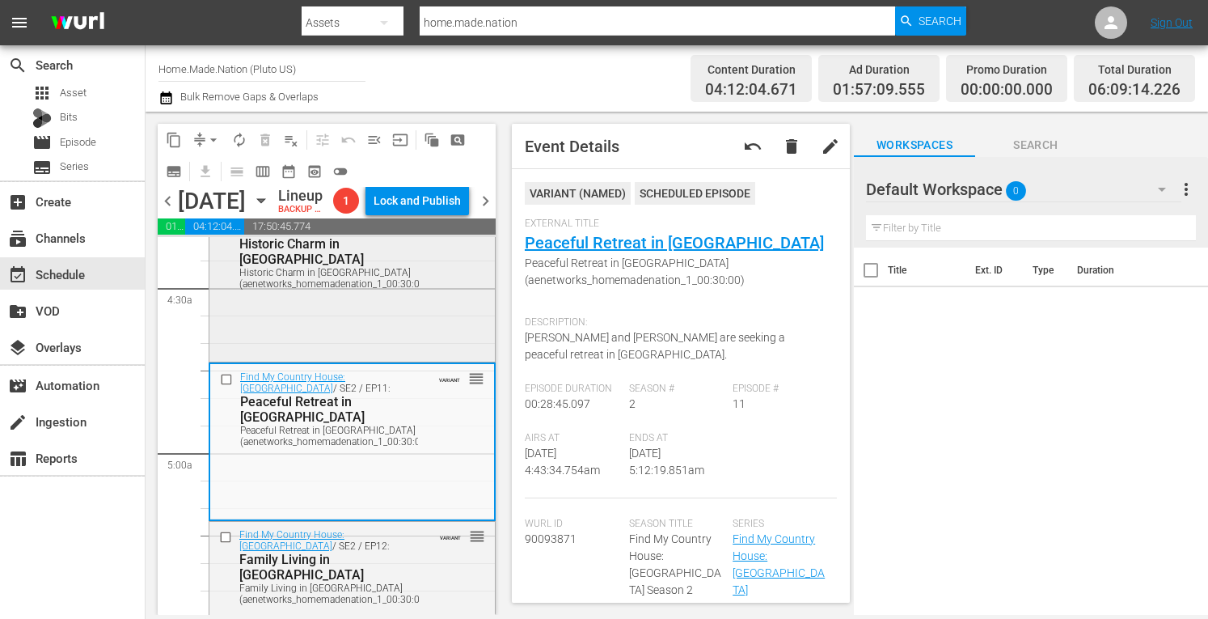
click at [335, 358] on div "Find My Country House: Canada / SE2 / EP10: Historic Charm in Nestleton Station…" at bounding box center [352, 282] width 286 height 152
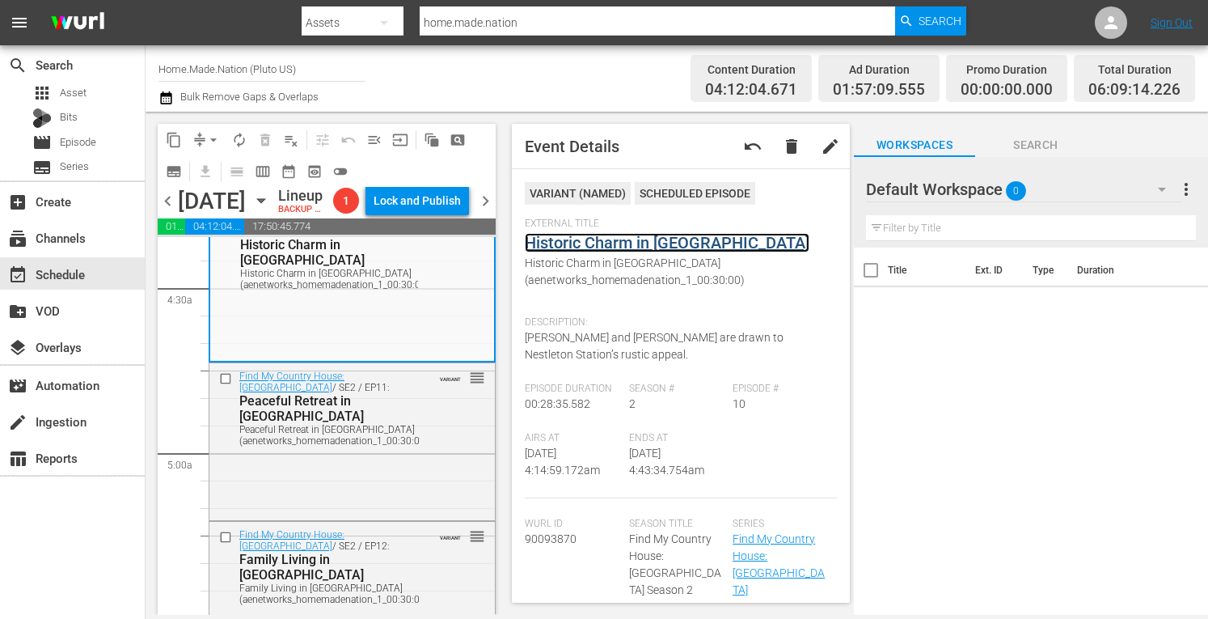
click at [608, 242] on link "Historic Charm in Nestleton Station" at bounding box center [667, 242] width 285 height 19
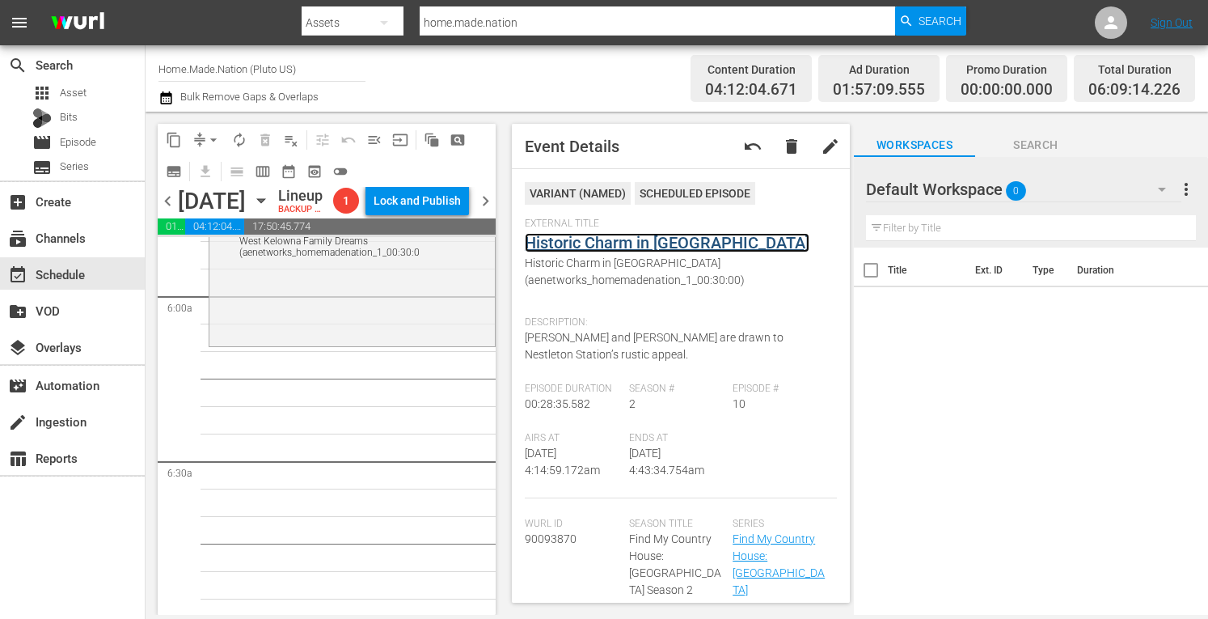
scroll to position [1911, 0]
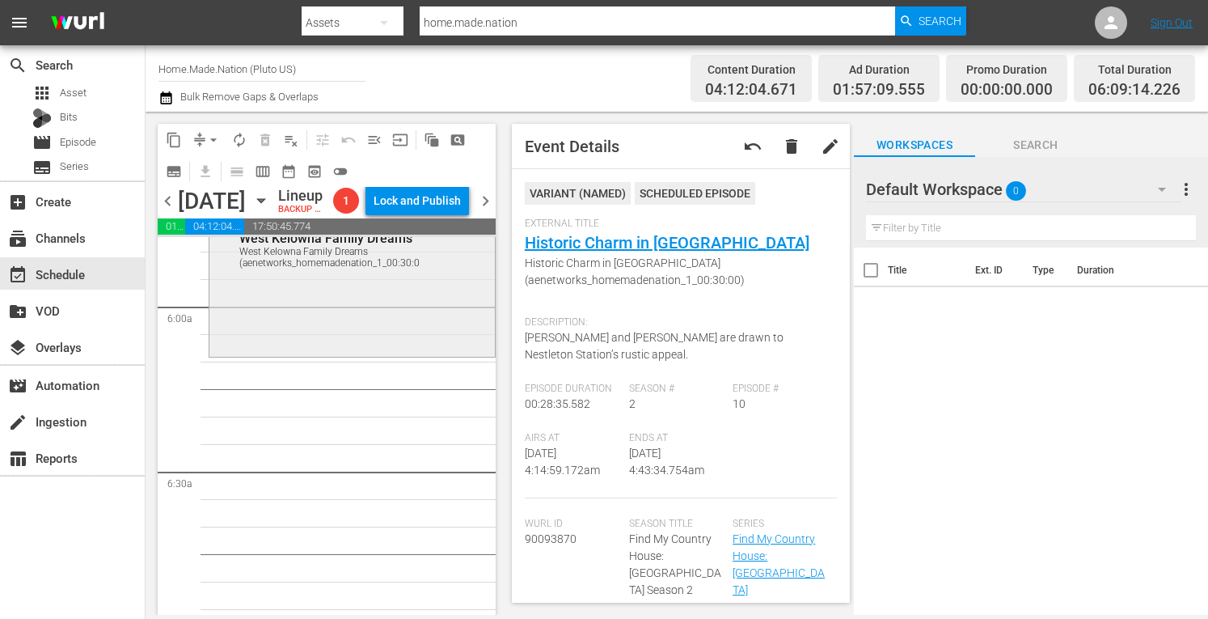
click at [298, 353] on div "Find My Country House: Canada / SE2 / EP13: West Kelowna Family Dreams West Kel…" at bounding box center [352, 277] width 286 height 153
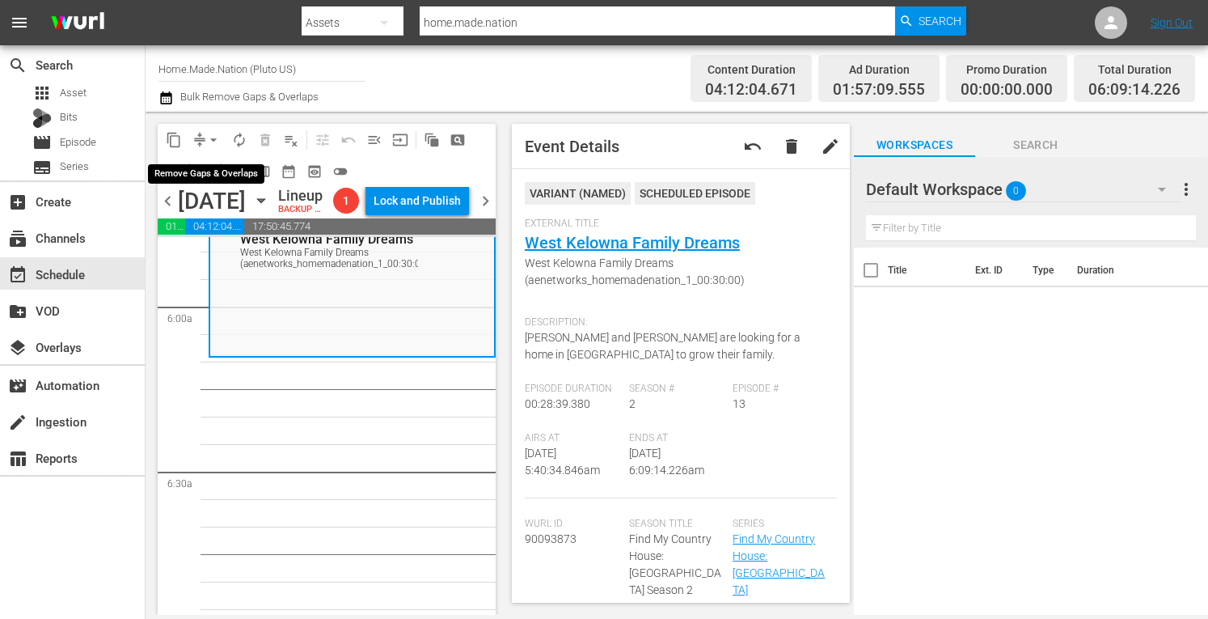
click at [217, 144] on span "arrow_drop_down" at bounding box center [213, 140] width 16 height 16
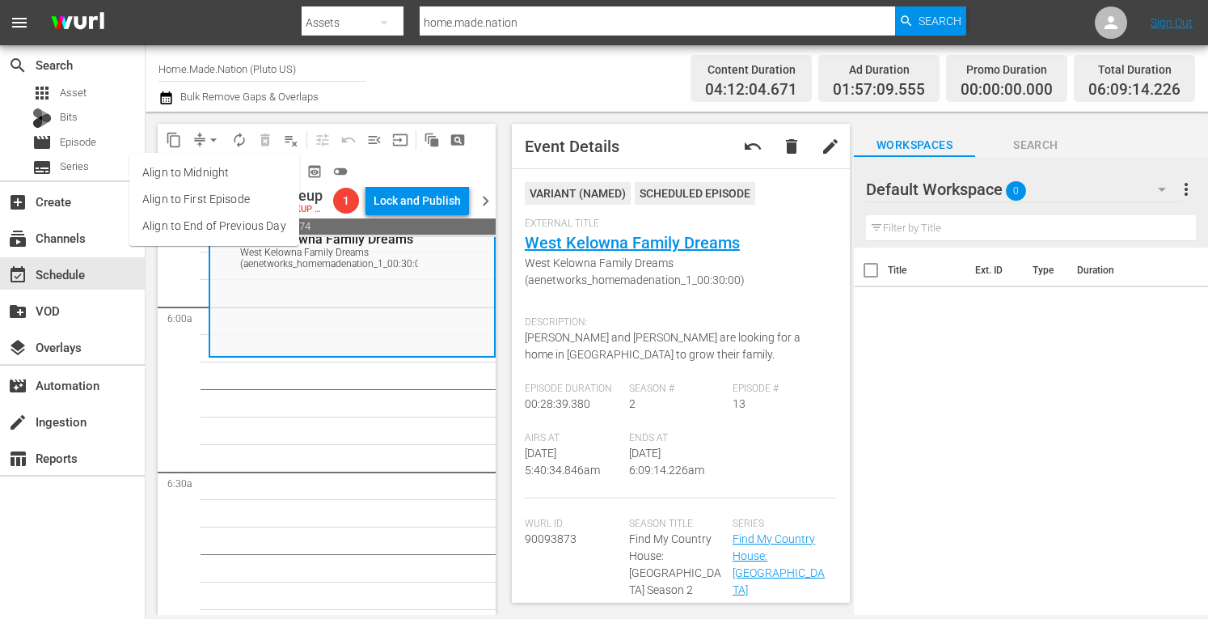
click at [191, 176] on li "Align to Midnight" at bounding box center [214, 172] width 170 height 27
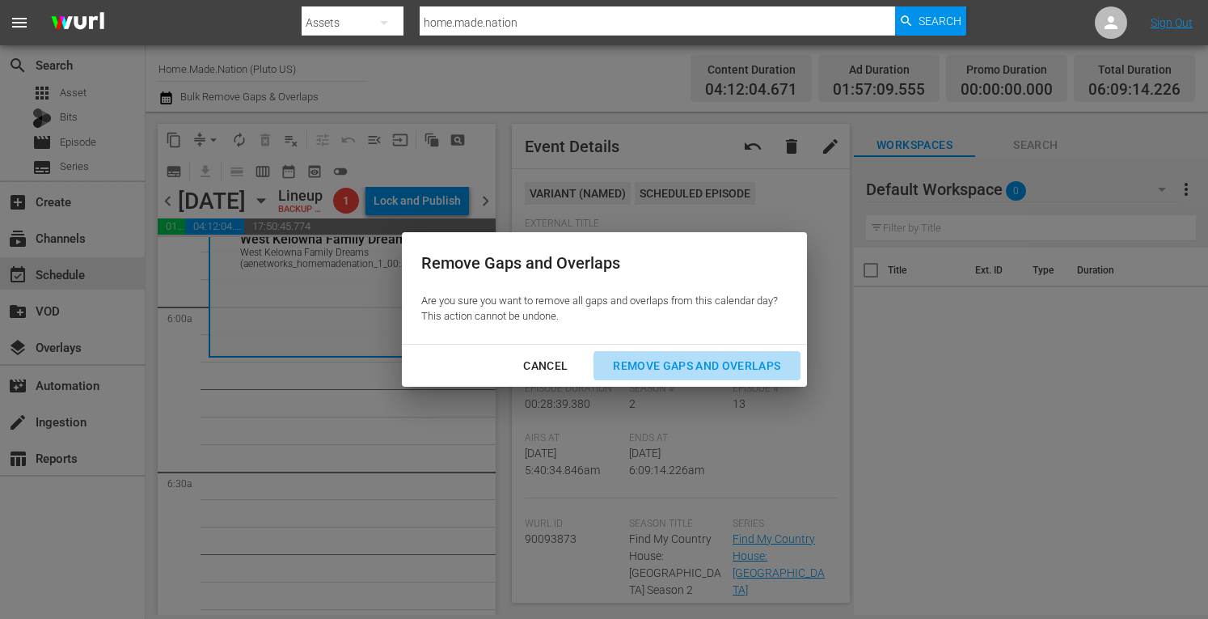
click at [641, 366] on div "Remove Gaps and Overlaps" at bounding box center [696, 366] width 193 height 20
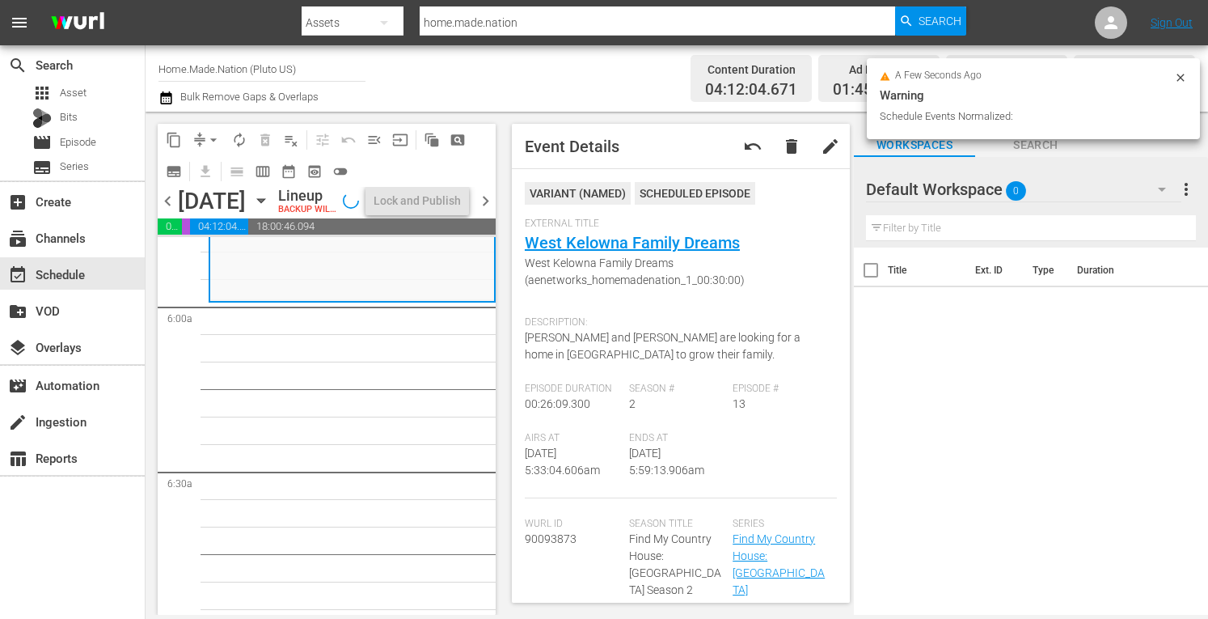
scroll to position [1883, 0]
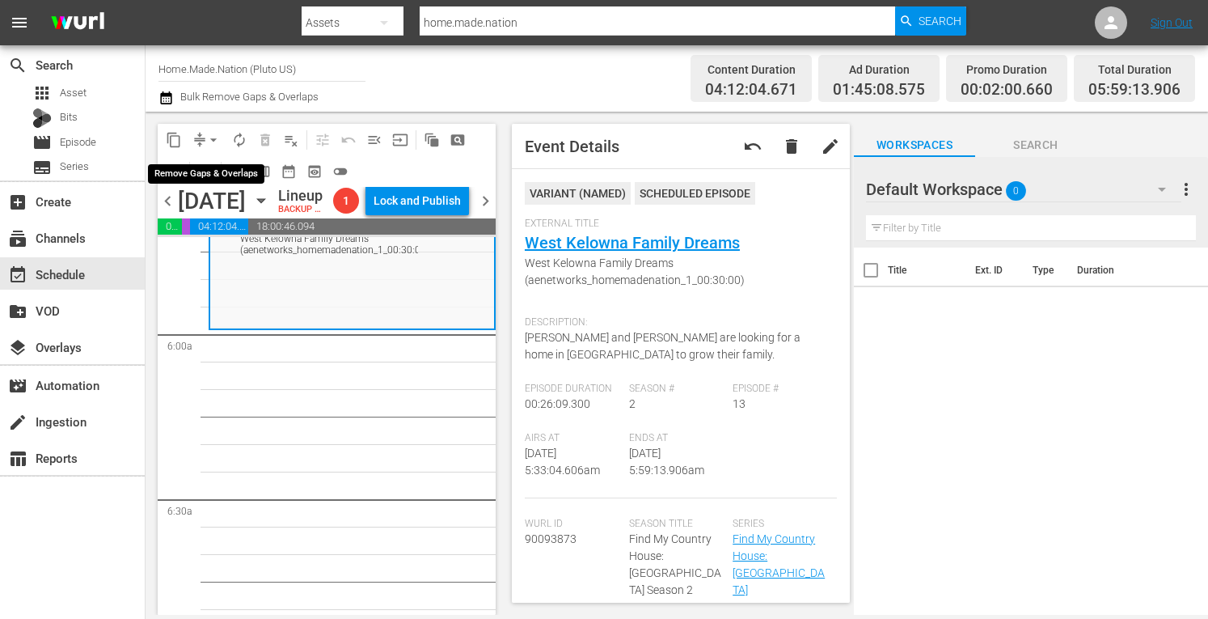
click at [211, 138] on span "arrow_drop_down" at bounding box center [213, 140] width 16 height 16
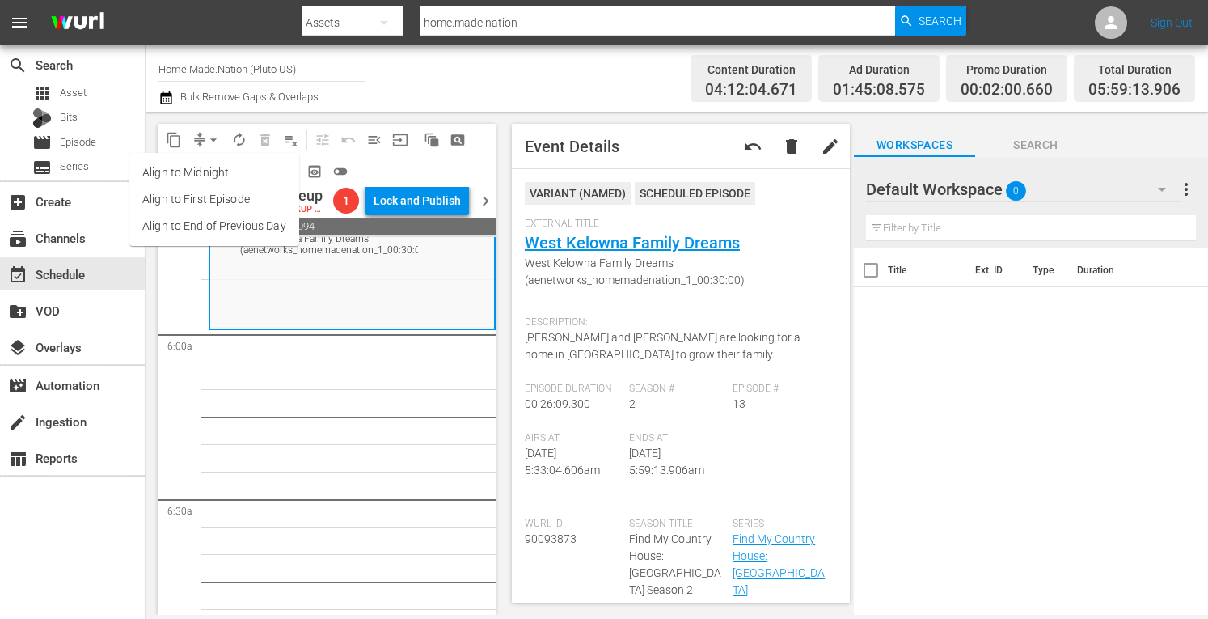
click at [204, 172] on li "Align to Midnight" at bounding box center [214, 172] width 170 height 27
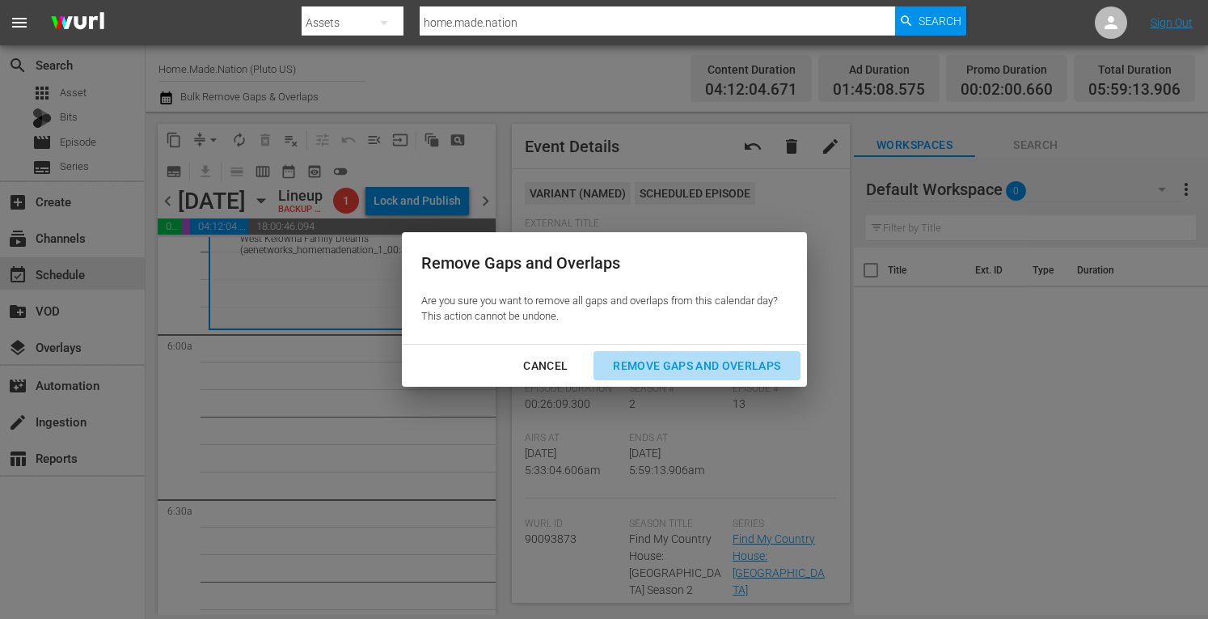
click at [641, 373] on div "Remove Gaps and Overlaps" at bounding box center [696, 366] width 193 height 20
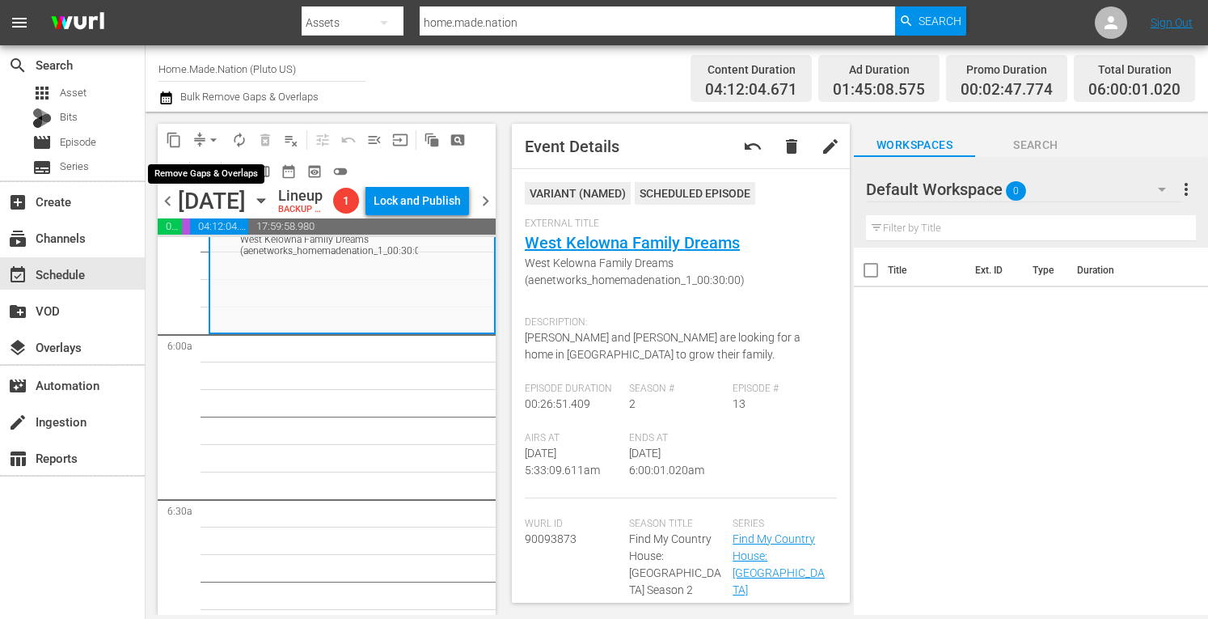
click at [214, 133] on span "arrow_drop_down" at bounding box center [213, 140] width 16 height 16
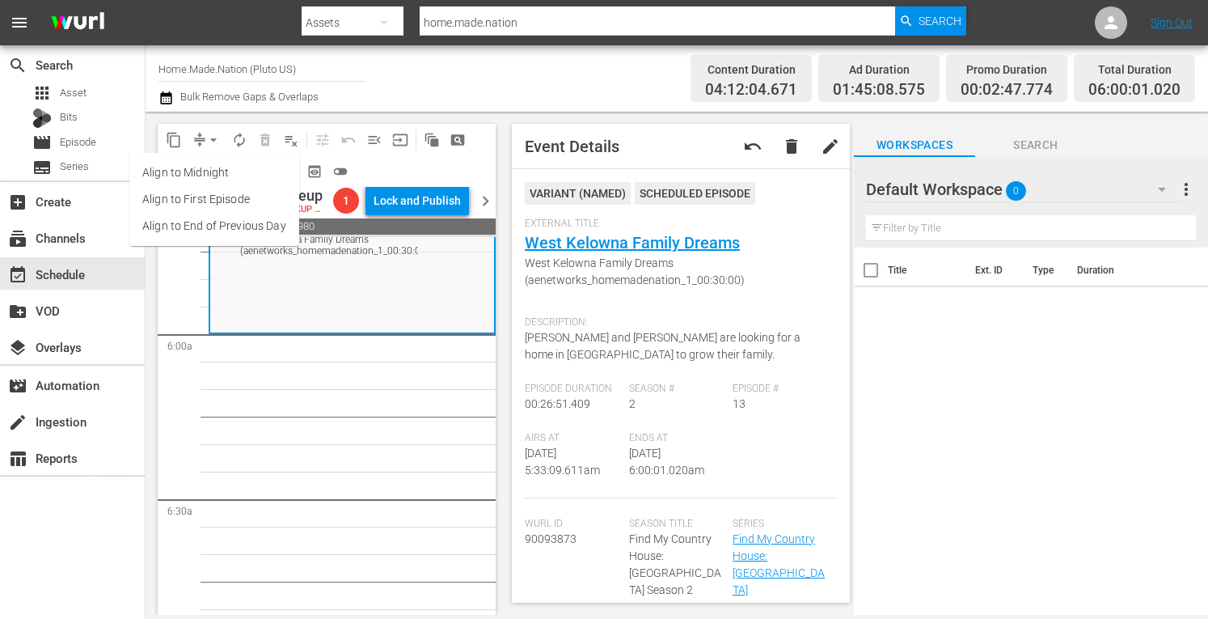
click at [201, 169] on li "Align to Midnight" at bounding box center [214, 172] width 170 height 27
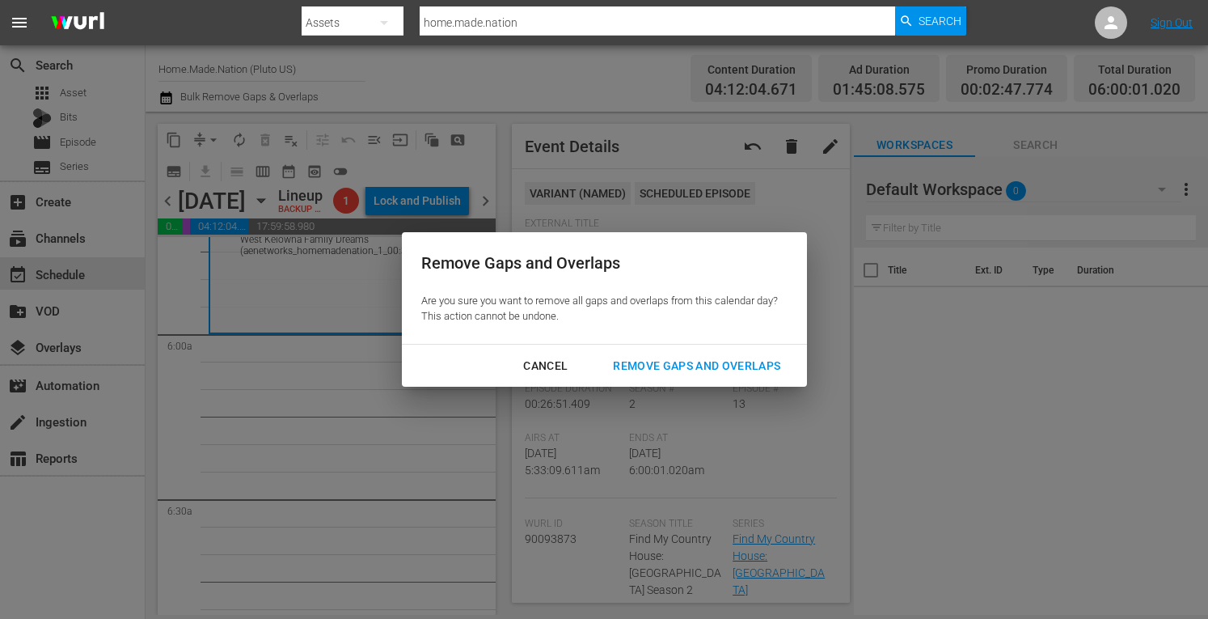
click at [649, 358] on div "Remove Gaps and Overlaps" at bounding box center [696, 366] width 193 height 20
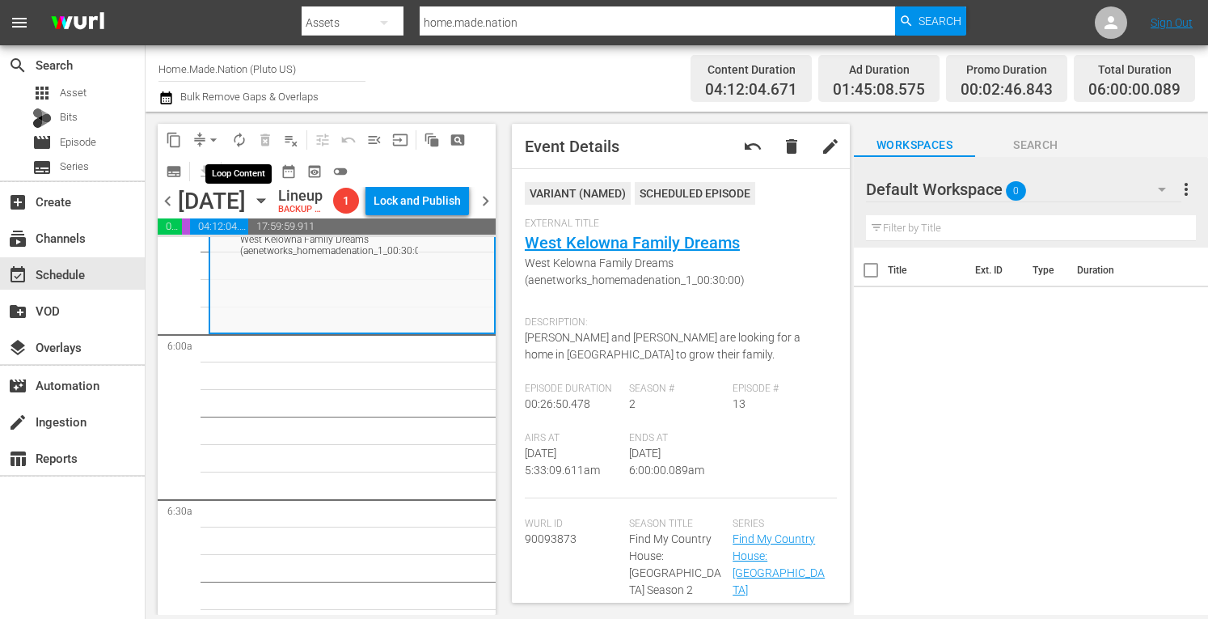
click at [245, 138] on span "autorenew_outlined" at bounding box center [239, 140] width 16 height 16
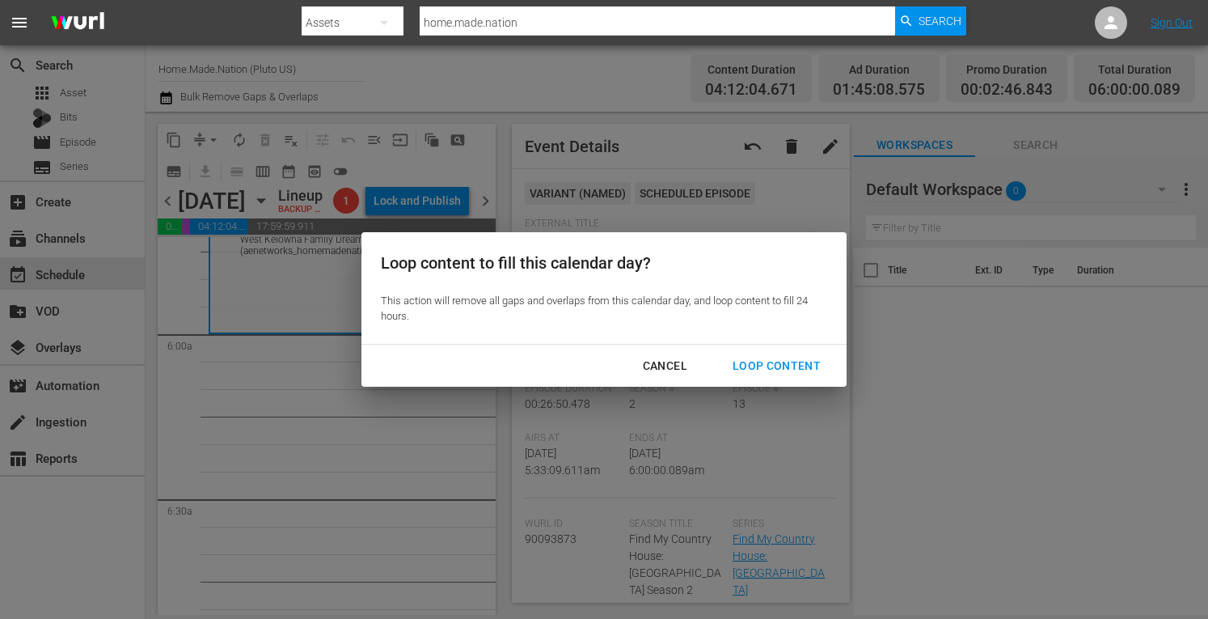
click at [767, 363] on div "Loop Content" at bounding box center [777, 366] width 114 height 20
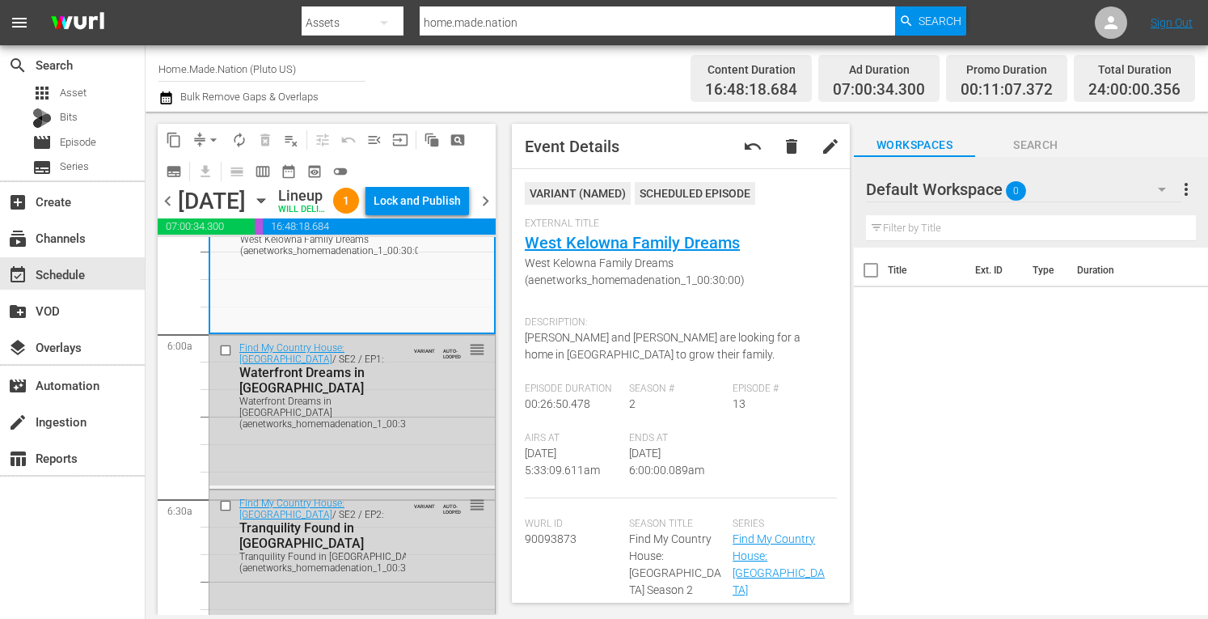
click at [437, 201] on div "chevron_left Monday, September 29th September 29th Lineup WILL DELIVER: 9/28 @ …" at bounding box center [327, 203] width 338 height 32
click at [432, 214] on div "Lock and Publish" at bounding box center [417, 200] width 87 height 29
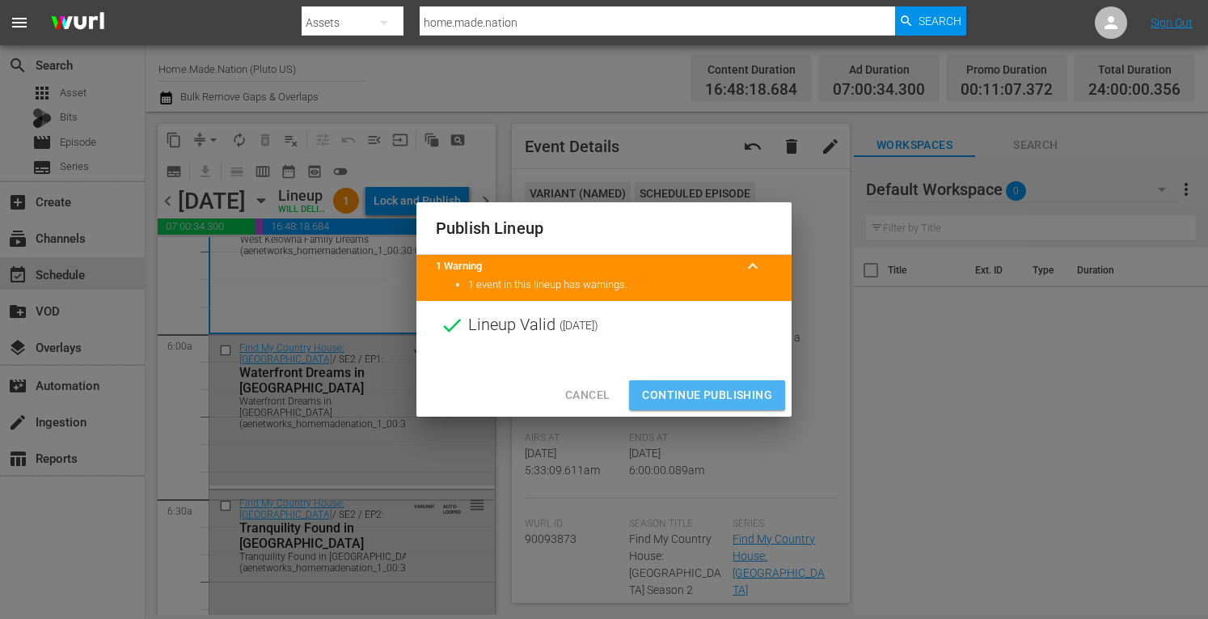
click at [660, 388] on span "Continue Publishing" at bounding box center [707, 395] width 130 height 20
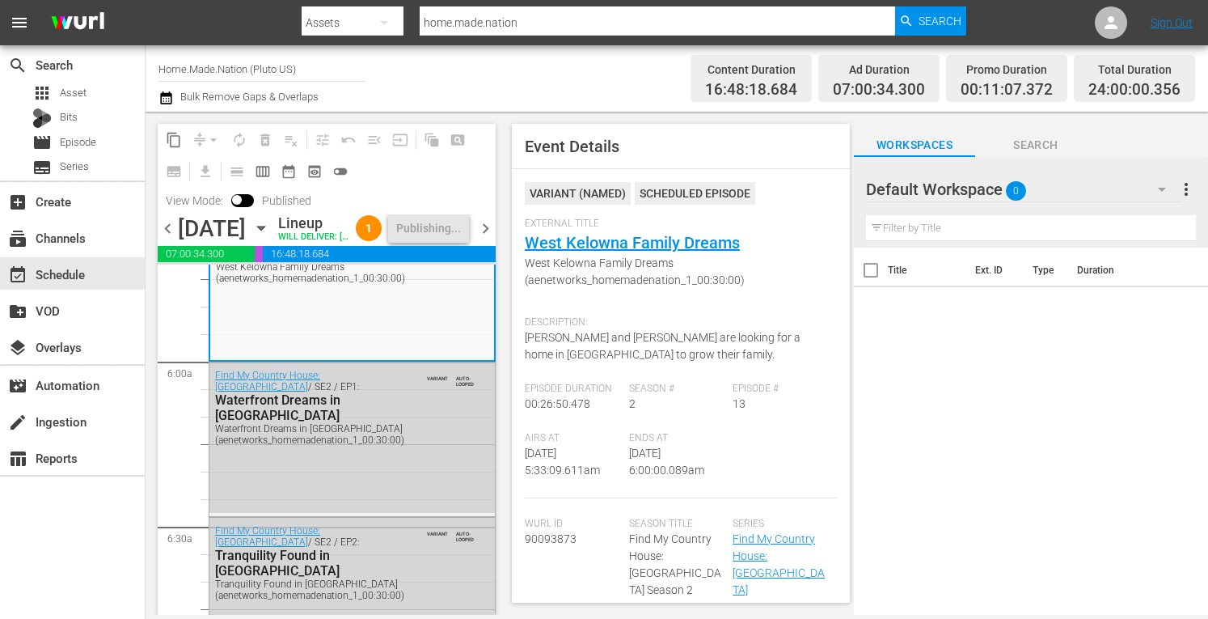
click at [485, 239] on span "chevron_right" at bounding box center [486, 228] width 20 height 20
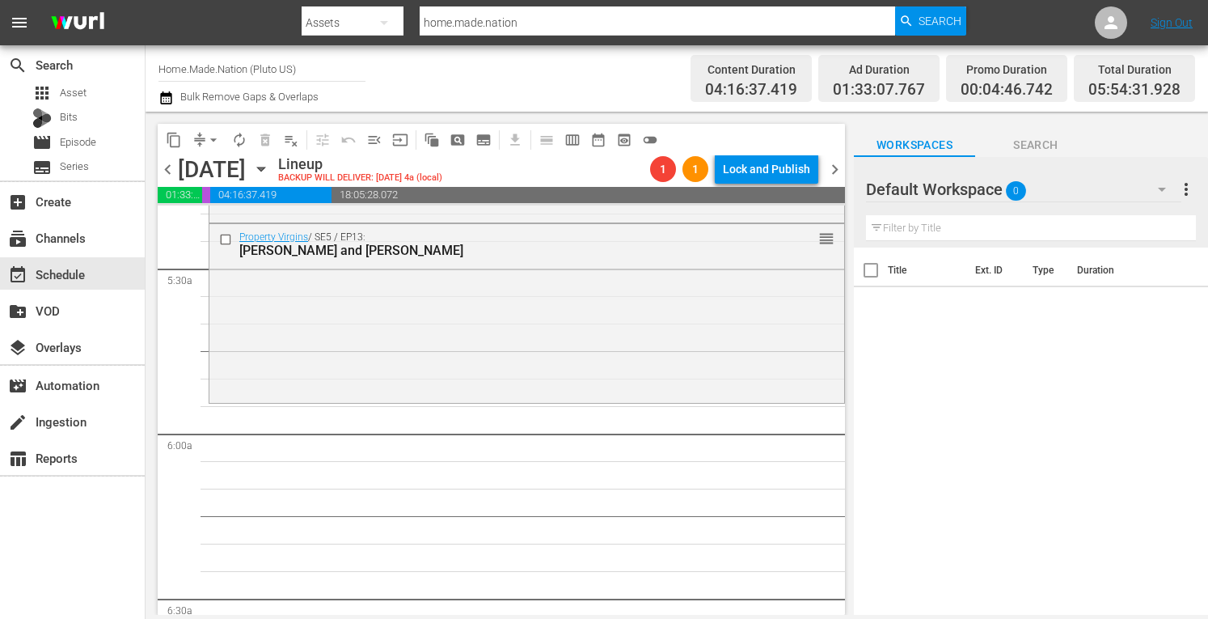
scroll to position [1764, 0]
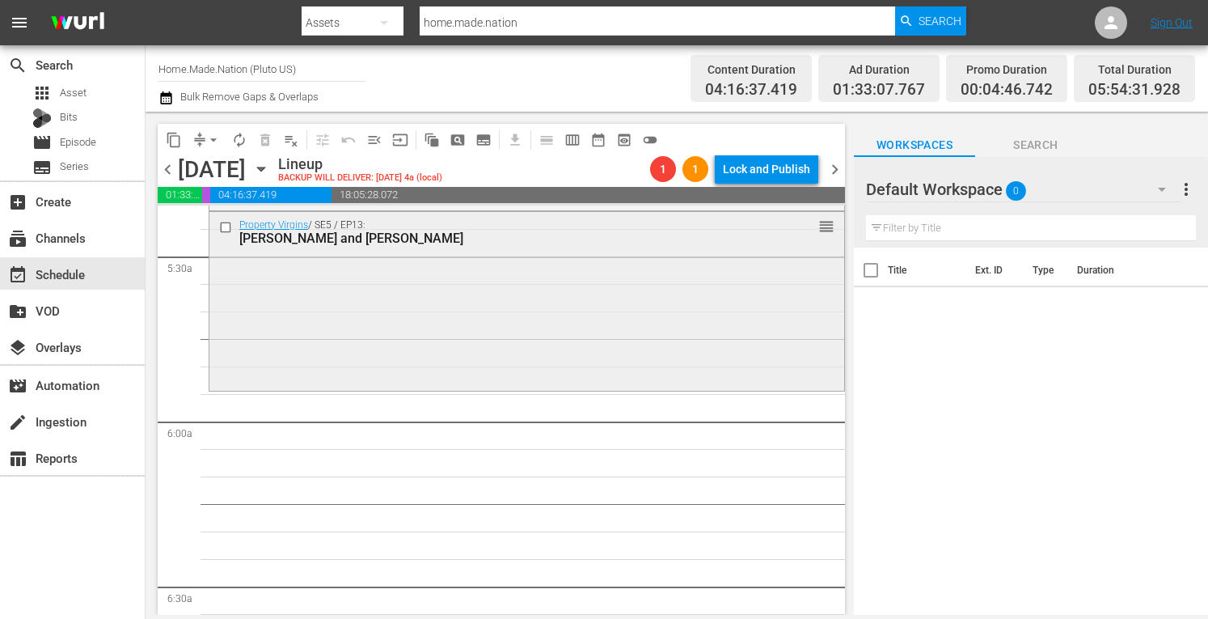
click at [398, 324] on div "Property Virgins / SE5 / EP13: Ashli and Pete reorder" at bounding box center [526, 300] width 635 height 176
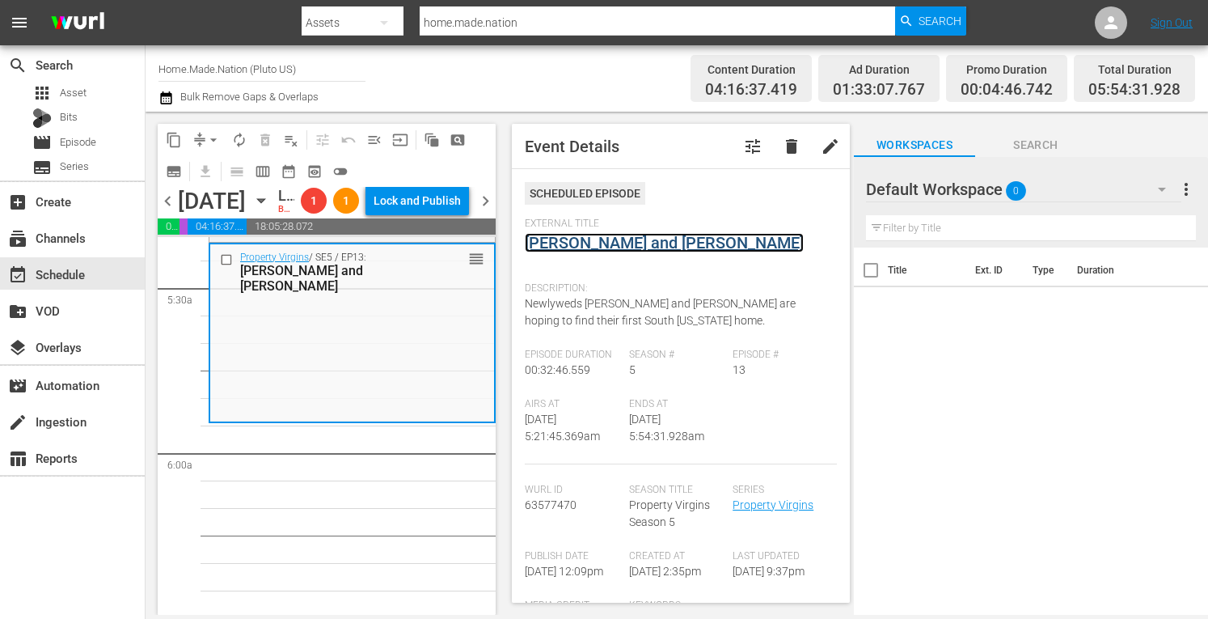
click at [543, 243] on link "Ashli and Pete" at bounding box center [664, 242] width 279 height 19
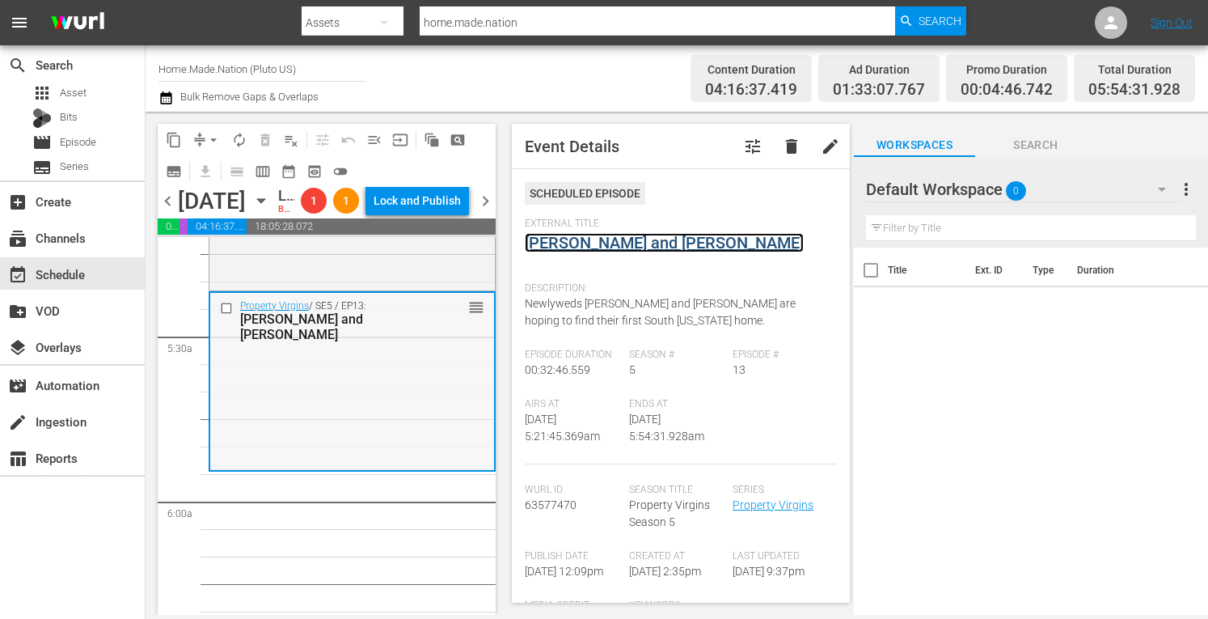
scroll to position [1714, 0]
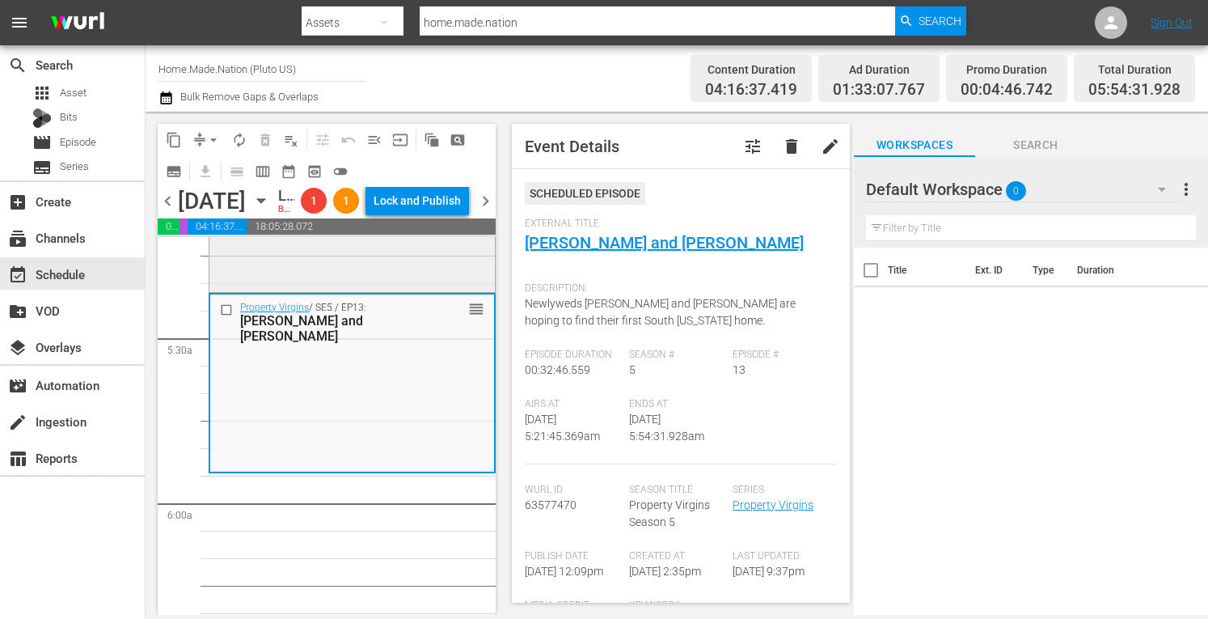
click at [341, 289] on div "Property Virgins / SE4 / EP14: Danish Modern reorder" at bounding box center [352, 198] width 286 height 180
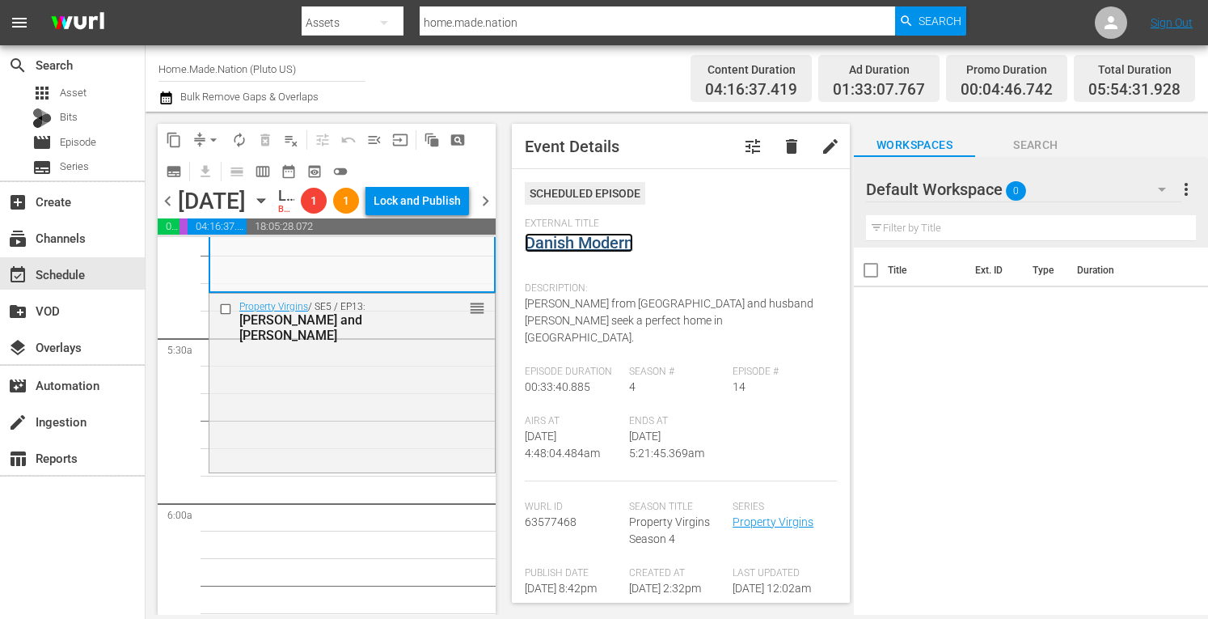
click at [555, 247] on link "Danish Modern" at bounding box center [579, 242] width 108 height 19
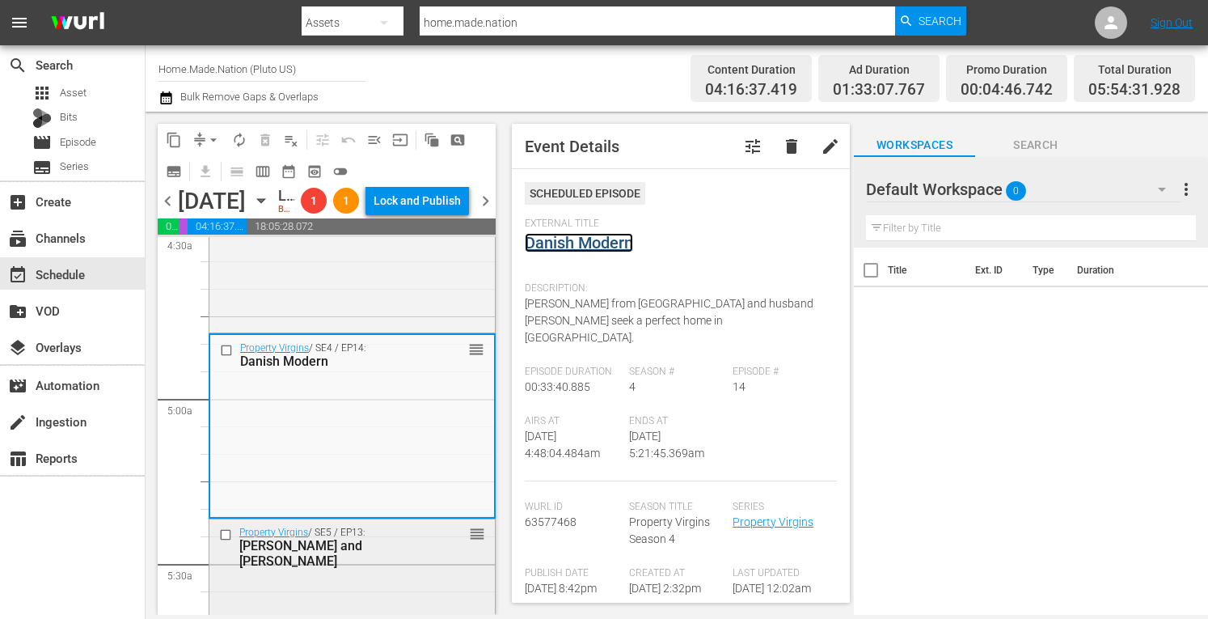
scroll to position [1482, 0]
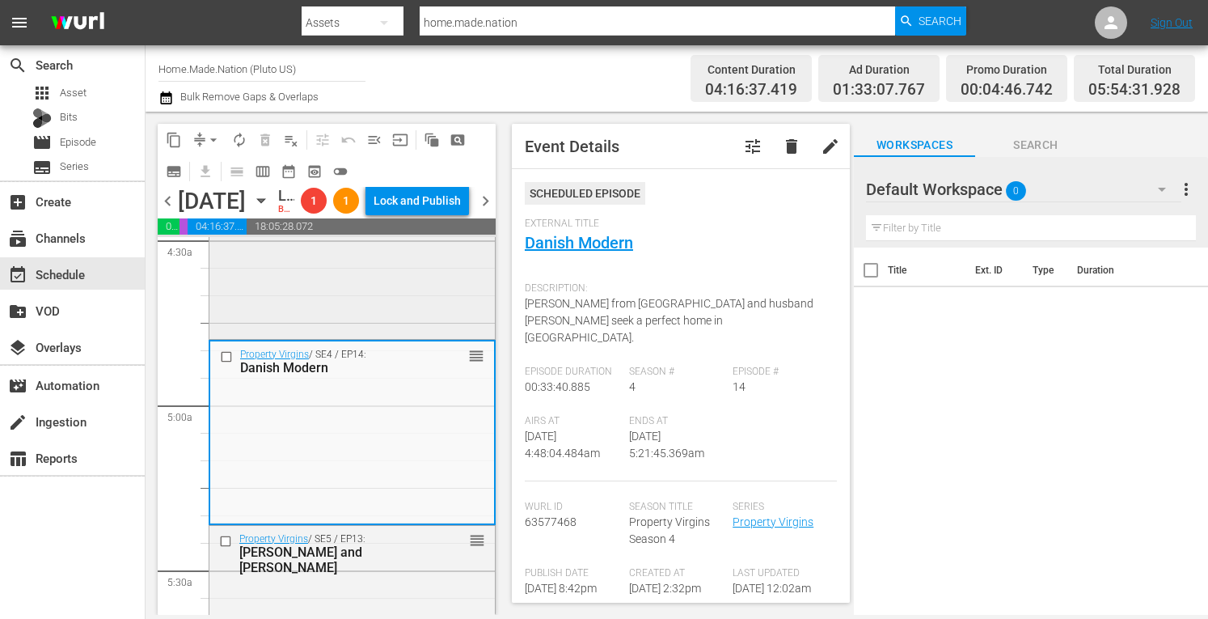
click at [303, 335] on div "Property Virgins / SE5 / EP6: Barbara and Erik Barbara and Erik (aenetworks_hom…" at bounding box center [352, 247] width 286 height 175
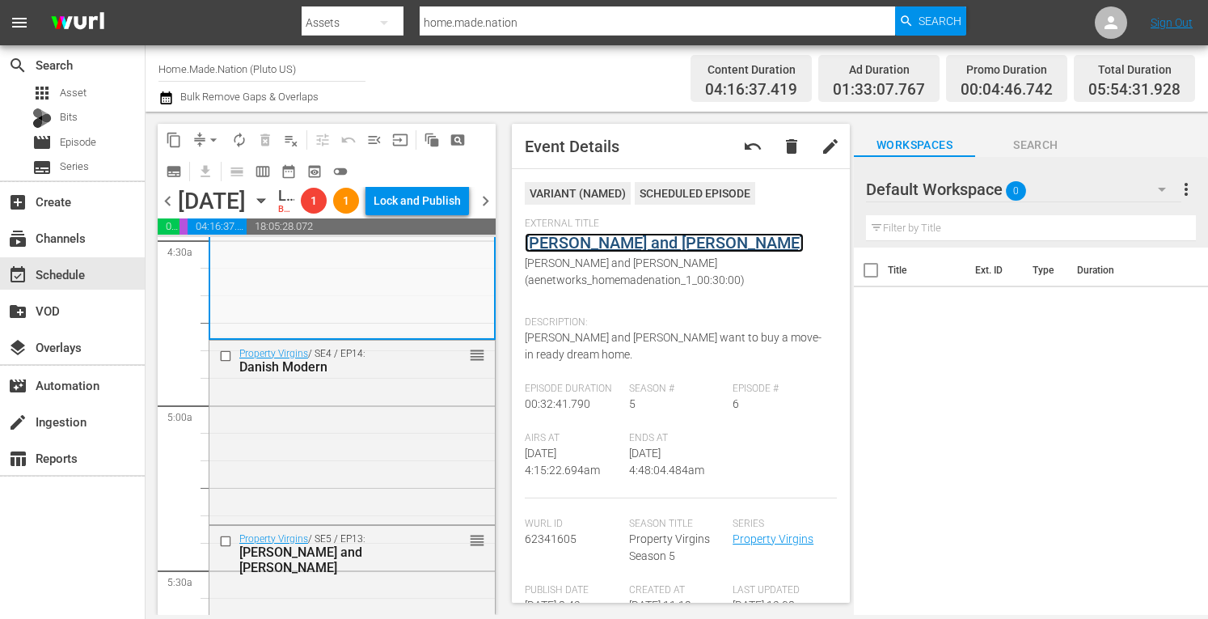
click at [580, 243] on link "Barbara and Erik" at bounding box center [664, 242] width 279 height 19
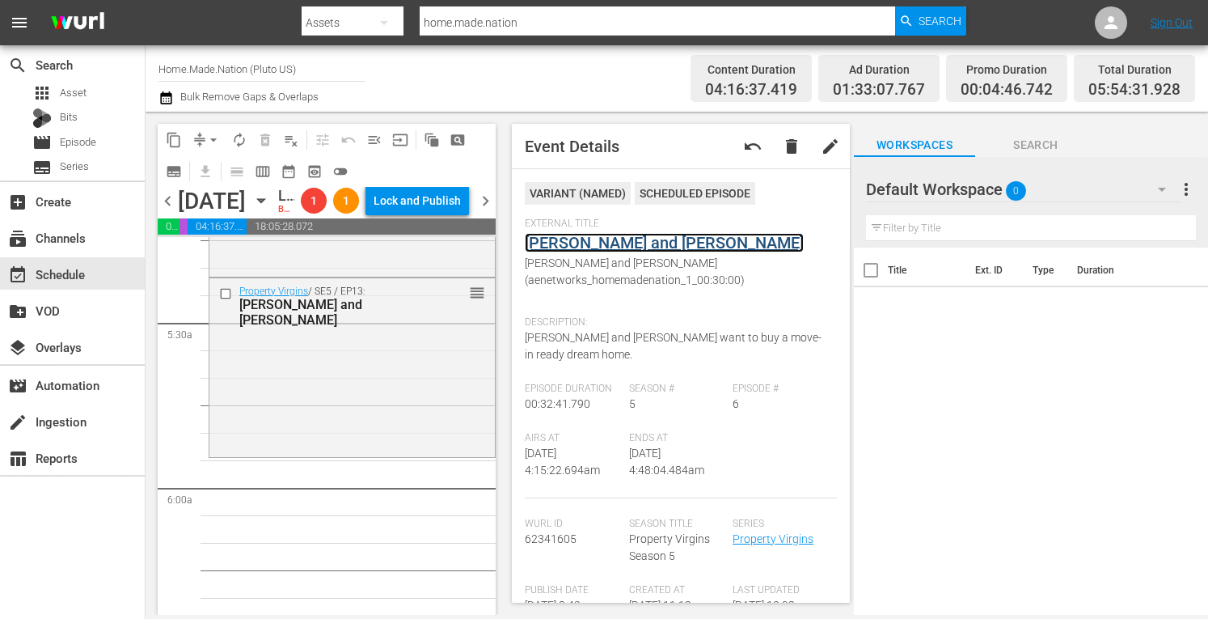
scroll to position [1733, 0]
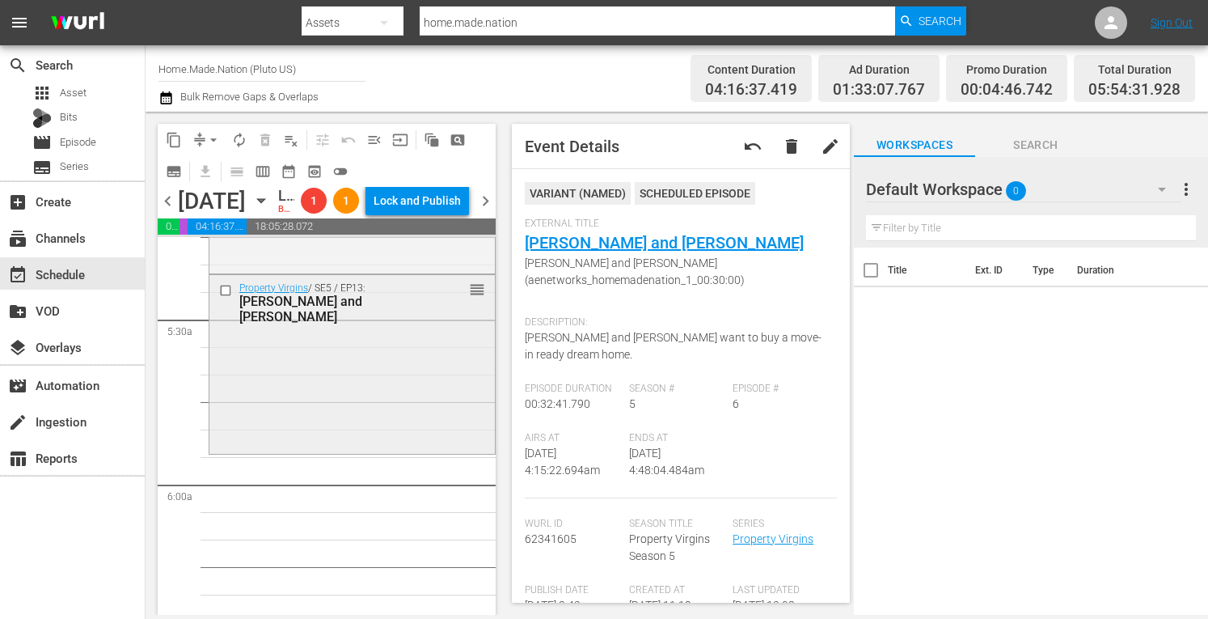
click at [286, 450] on div "Property Virgins / SE5 / EP13: Ashli and Pete reorder" at bounding box center [352, 363] width 286 height 176
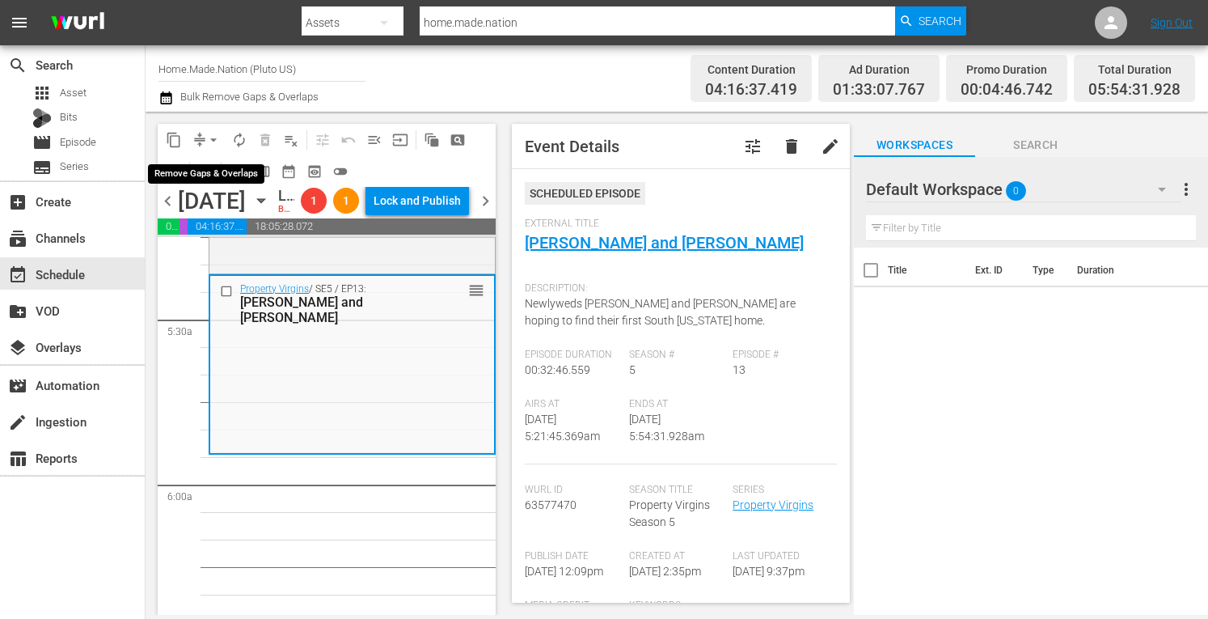
click at [215, 135] on span "arrow_drop_down" at bounding box center [213, 140] width 16 height 16
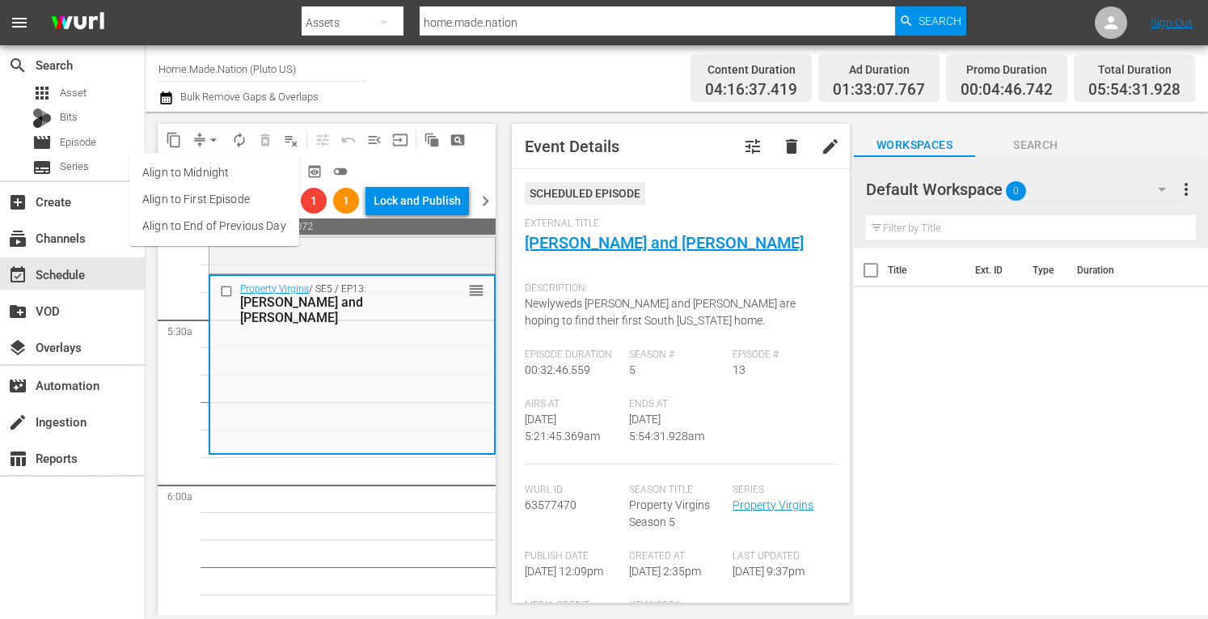
click at [187, 174] on li "Align to Midnight" at bounding box center [214, 172] width 170 height 27
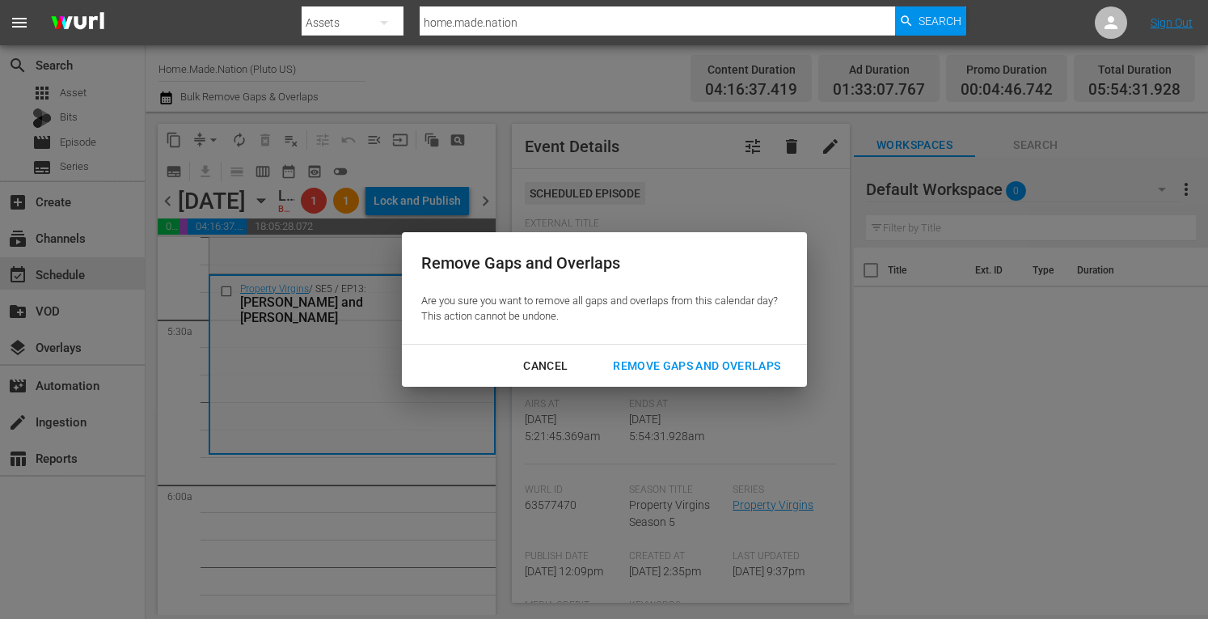
click at [642, 353] on button "Remove Gaps and Overlaps" at bounding box center [697, 366] width 206 height 30
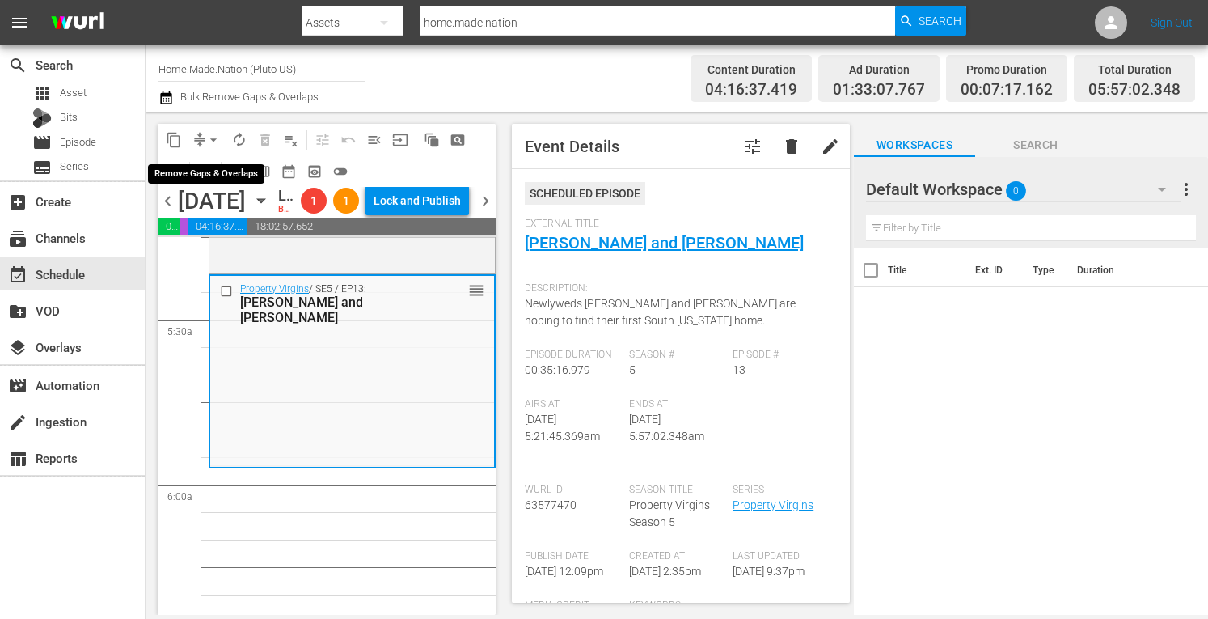
click at [210, 138] on span "arrow_drop_down" at bounding box center [213, 140] width 16 height 16
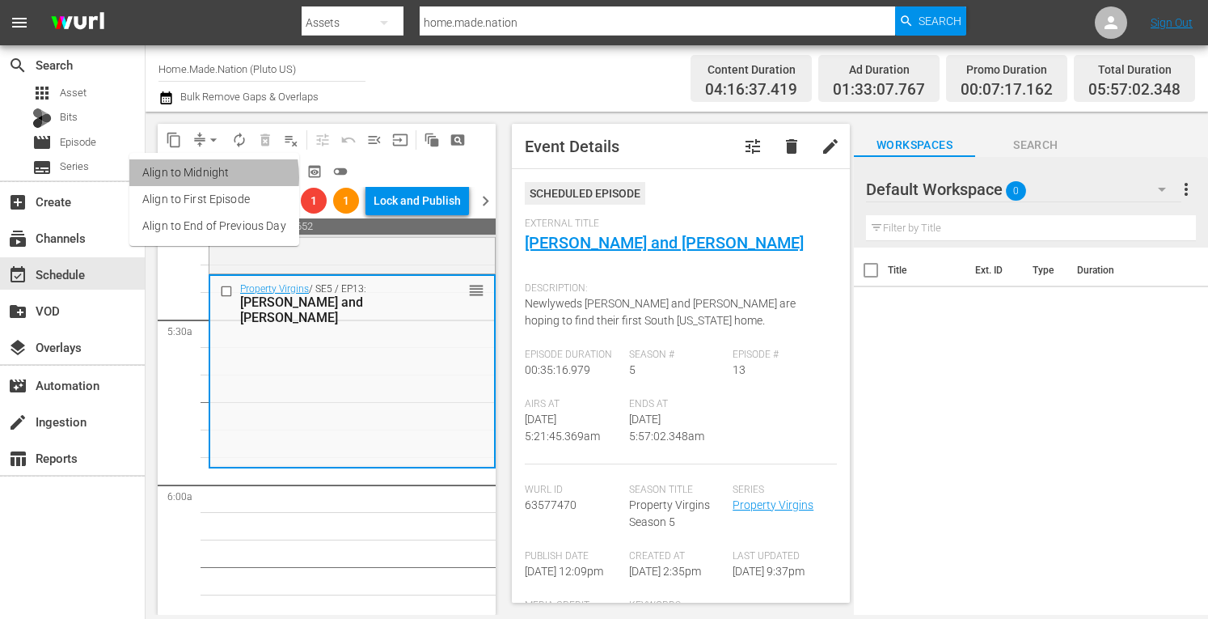
click at [188, 177] on li "Align to Midnight" at bounding box center [214, 172] width 170 height 27
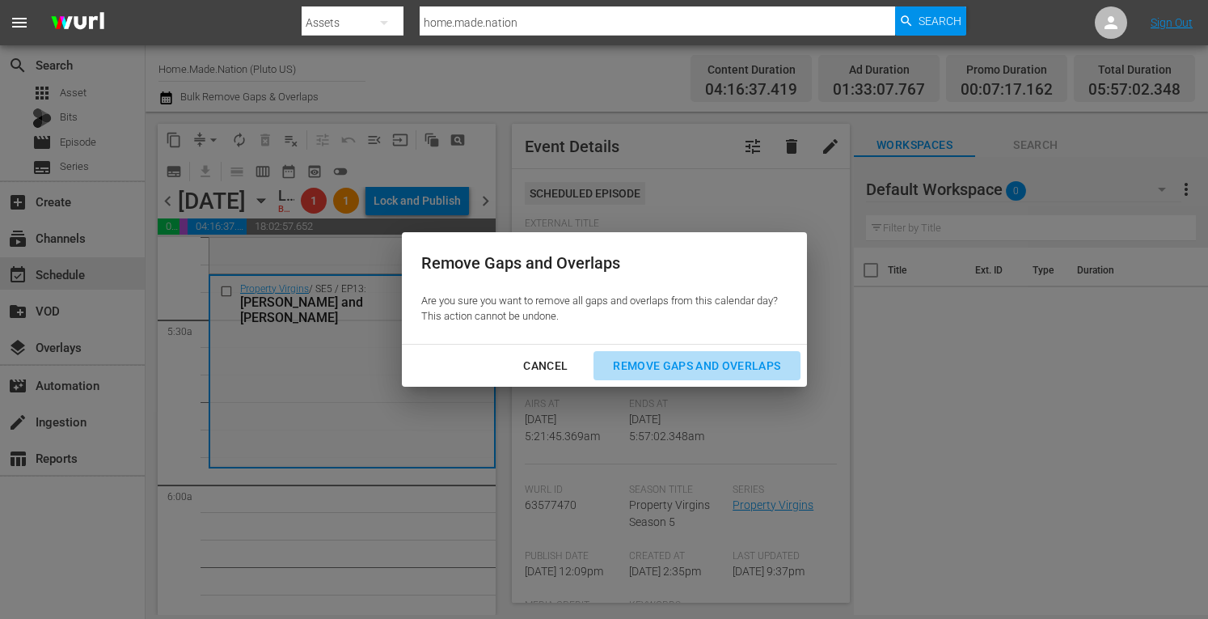
click at [683, 371] on div "Remove Gaps and Overlaps" at bounding box center [696, 366] width 193 height 20
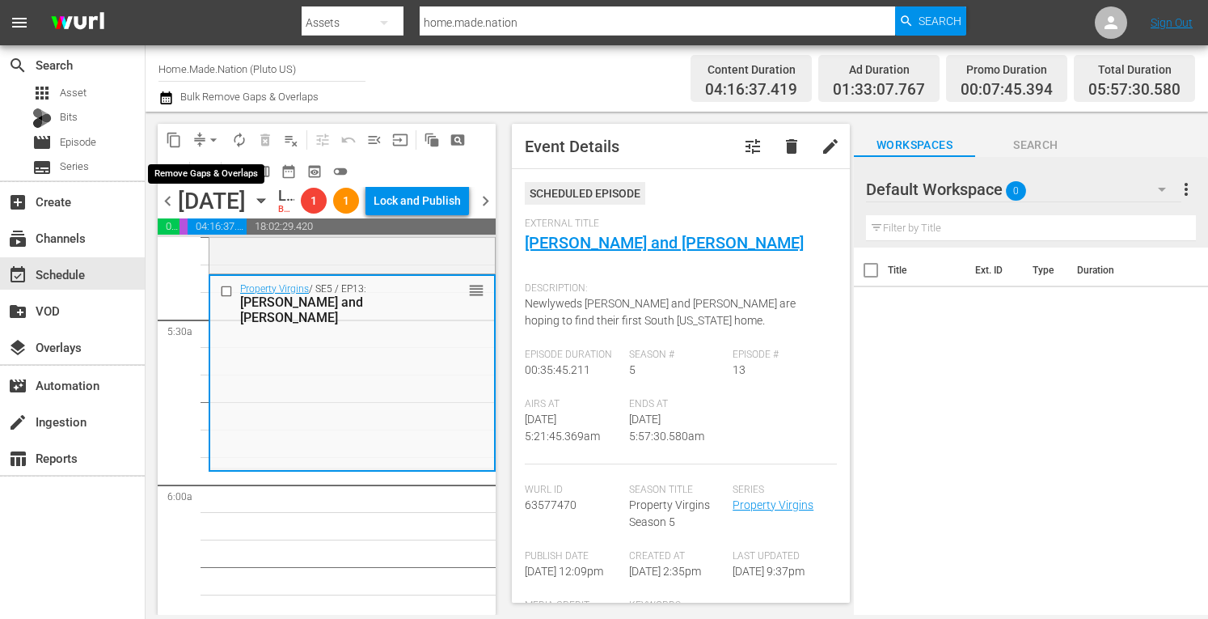
click at [205, 138] on button "arrow_drop_down" at bounding box center [214, 140] width 26 height 26
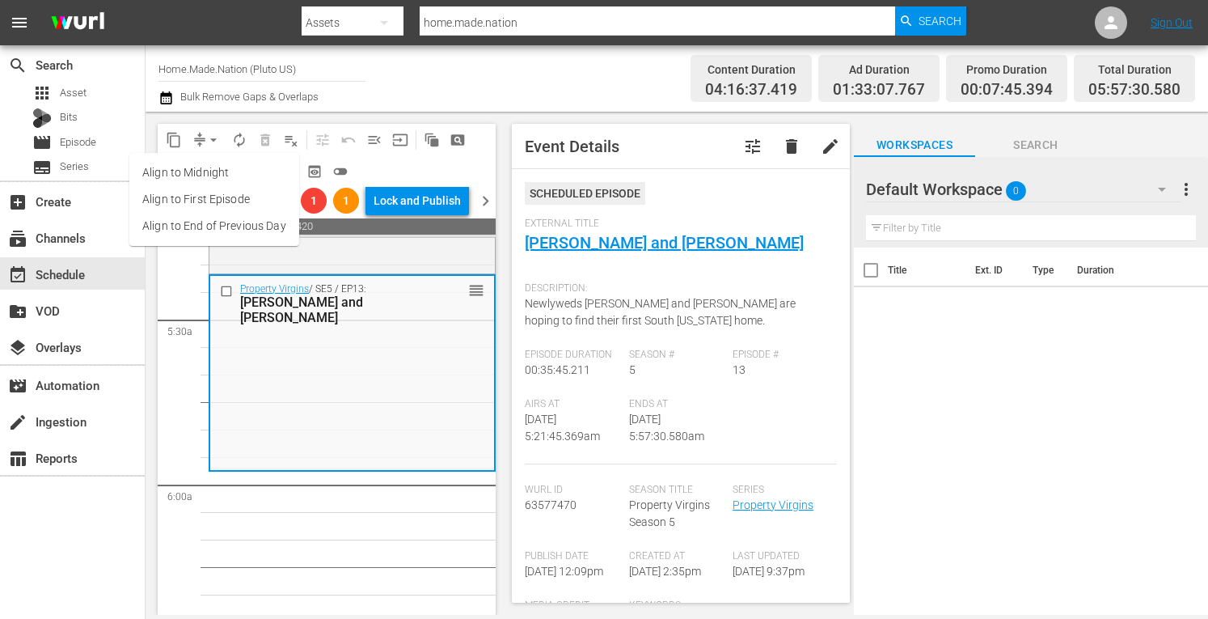
click at [201, 171] on li "Align to Midnight" at bounding box center [214, 172] width 170 height 27
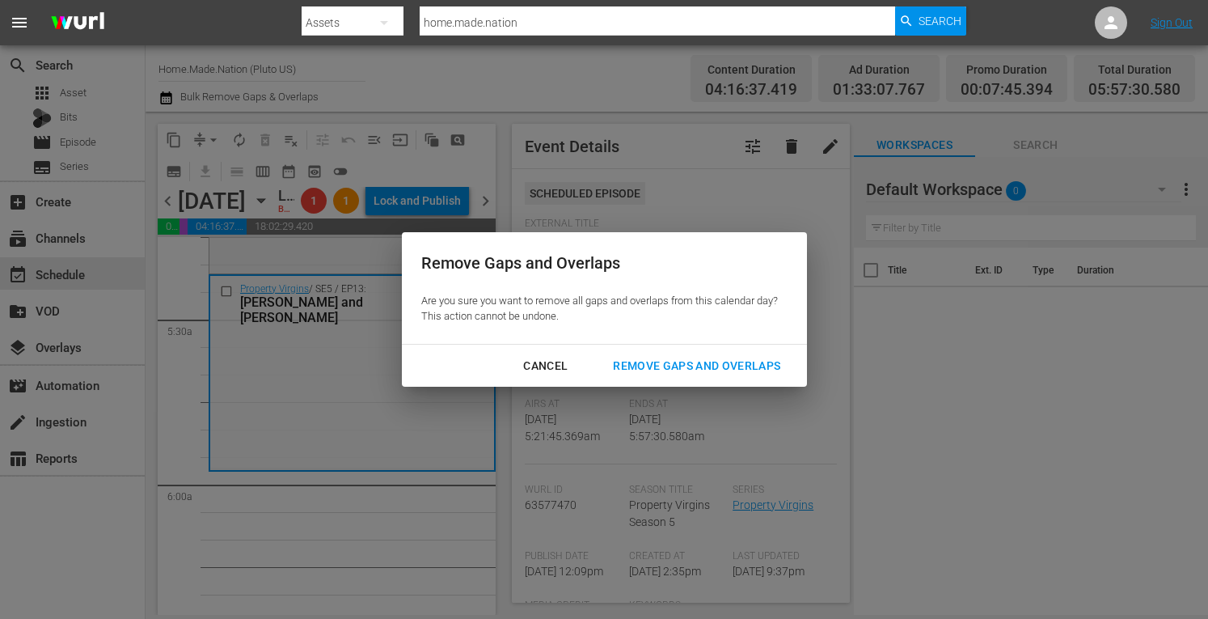
click at [679, 371] on div "Remove Gaps and Overlaps" at bounding box center [696, 366] width 193 height 20
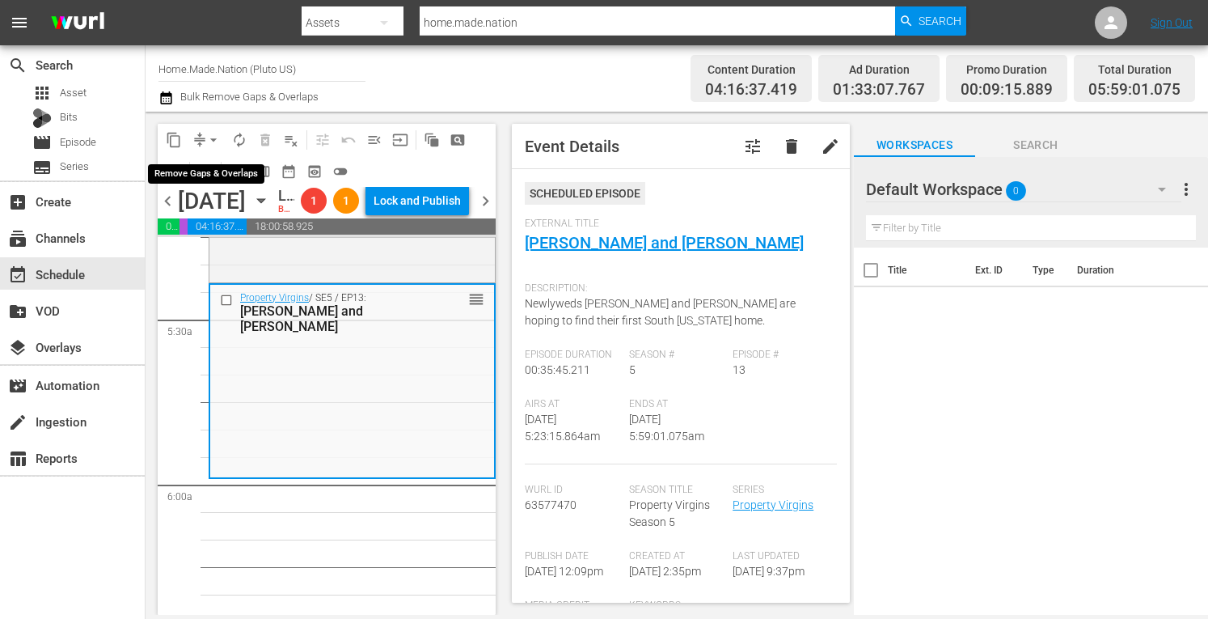
click at [218, 141] on span "arrow_drop_down" at bounding box center [213, 140] width 16 height 16
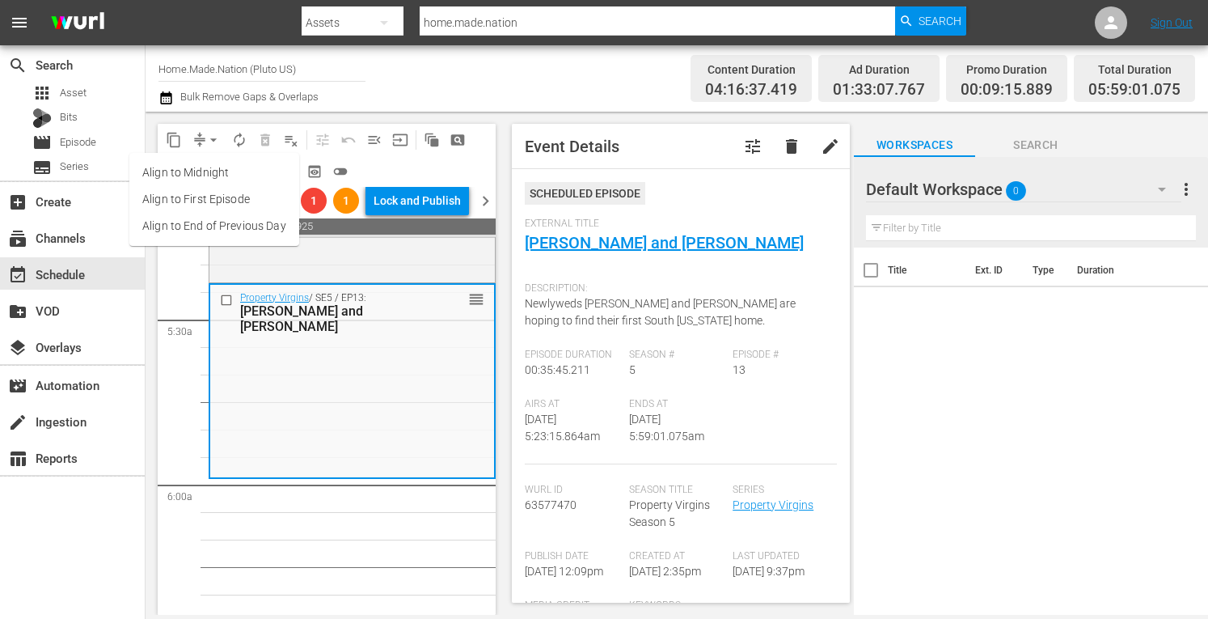
click at [214, 171] on li "Align to Midnight" at bounding box center [214, 172] width 170 height 27
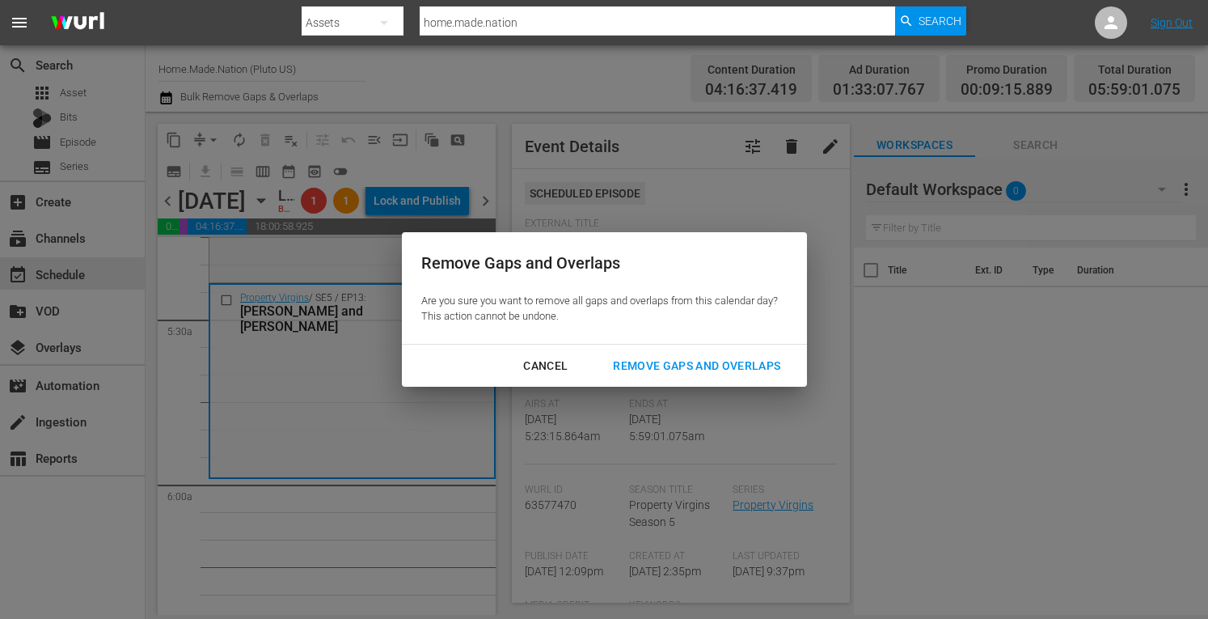
click at [672, 347] on div "Cancel Remove Gaps and Overlaps" at bounding box center [604, 366] width 405 height 43
click at [663, 366] on div "Remove Gaps and Overlaps" at bounding box center [696, 366] width 193 height 20
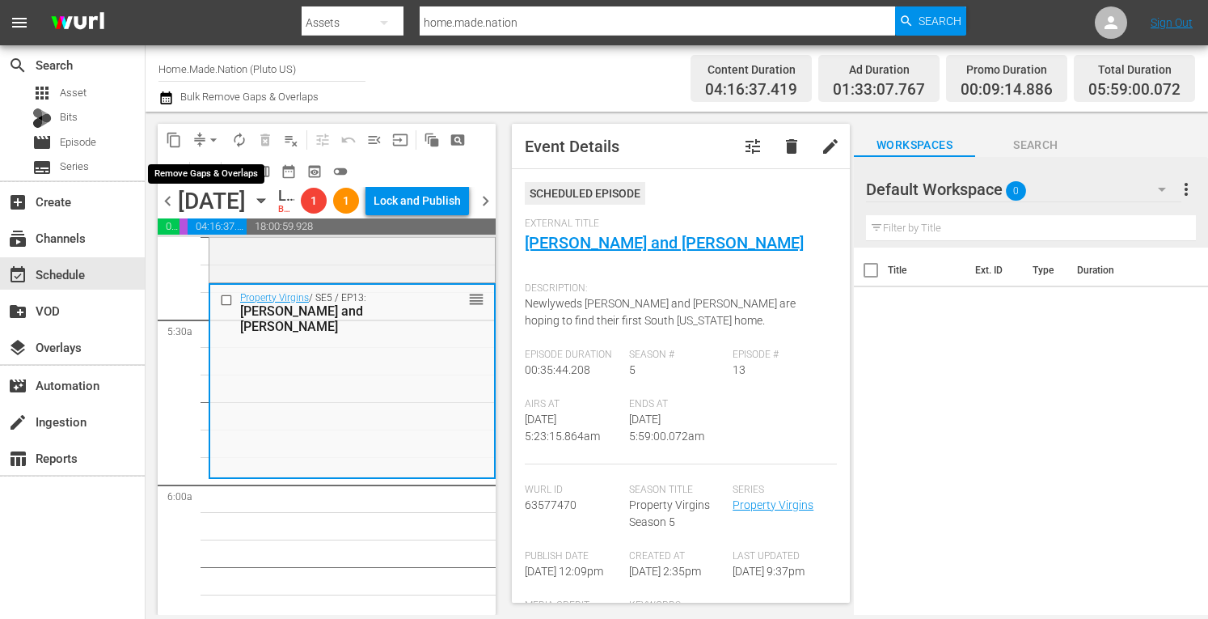
click at [214, 138] on span "arrow_drop_down" at bounding box center [213, 140] width 16 height 16
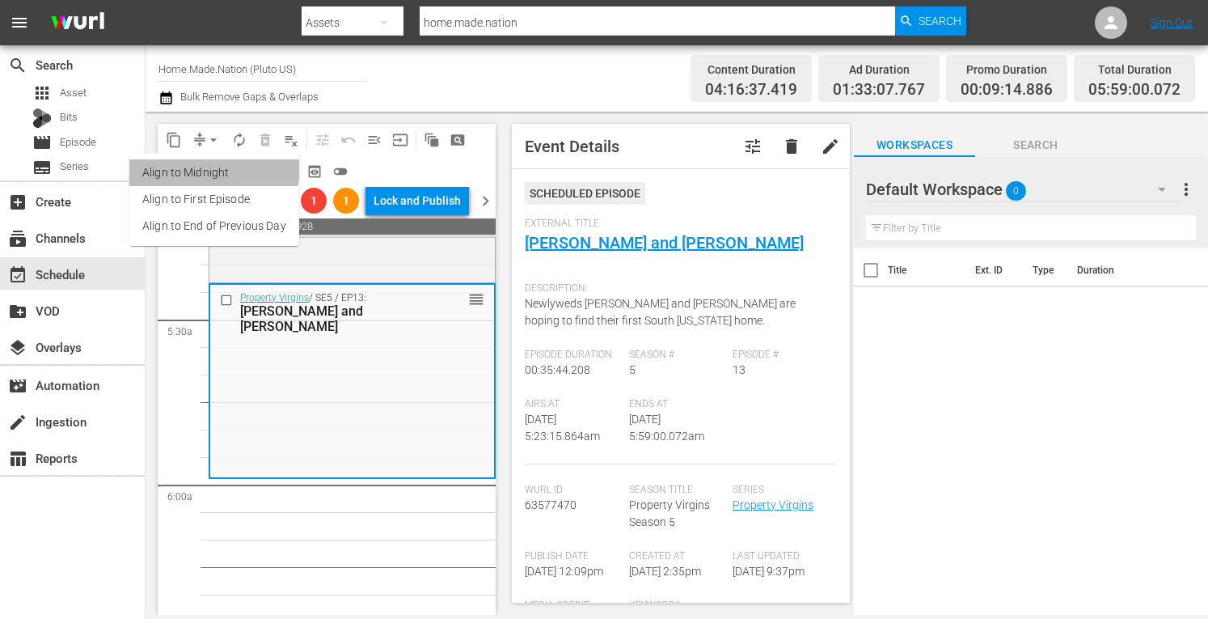
click at [202, 166] on li "Align to Midnight" at bounding box center [214, 172] width 170 height 27
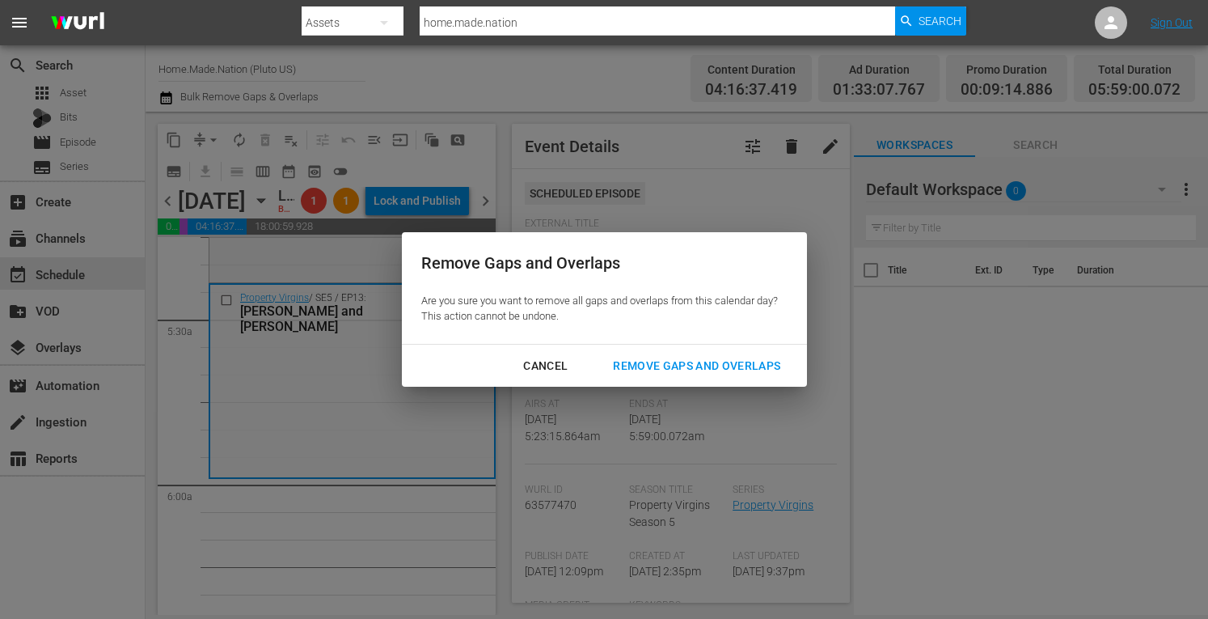
click at [673, 374] on div "Remove Gaps and Overlaps" at bounding box center [696, 366] width 193 height 20
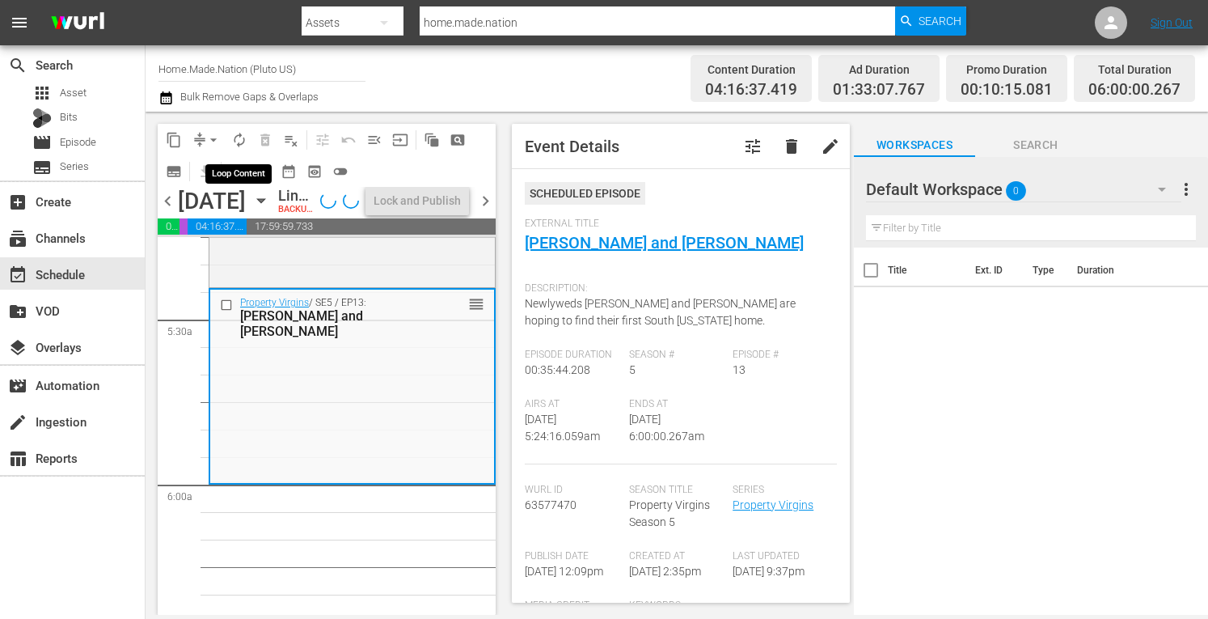
click at [243, 145] on span "autorenew_outlined" at bounding box center [239, 140] width 16 height 16
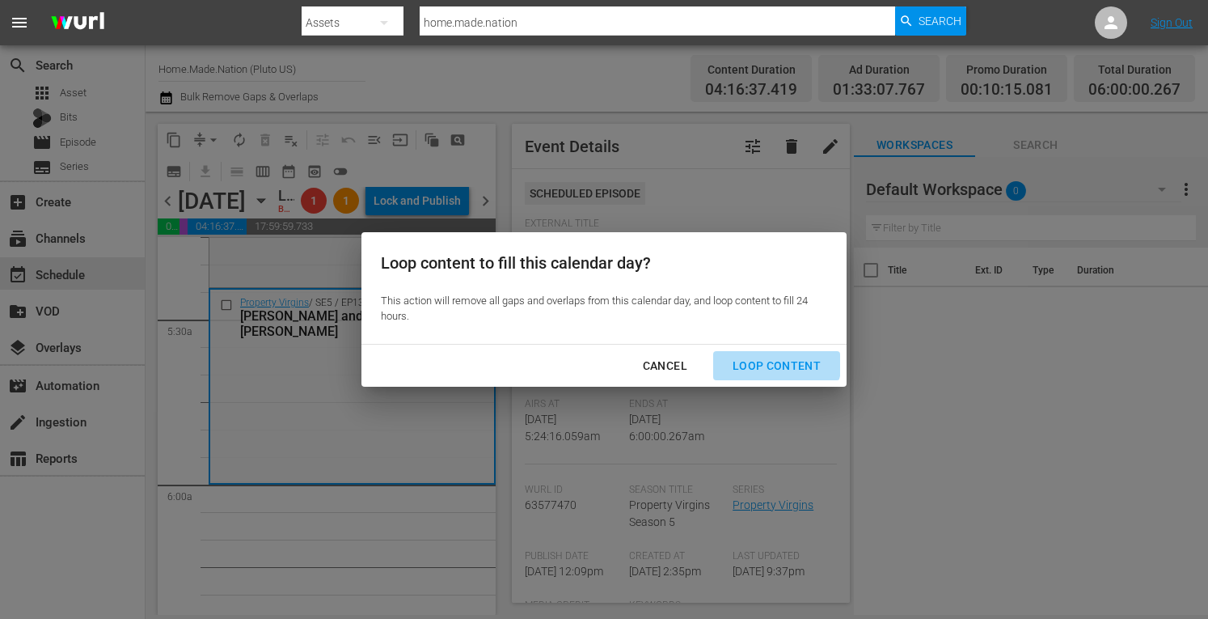
click at [773, 361] on div "Loop Content" at bounding box center [777, 366] width 114 height 20
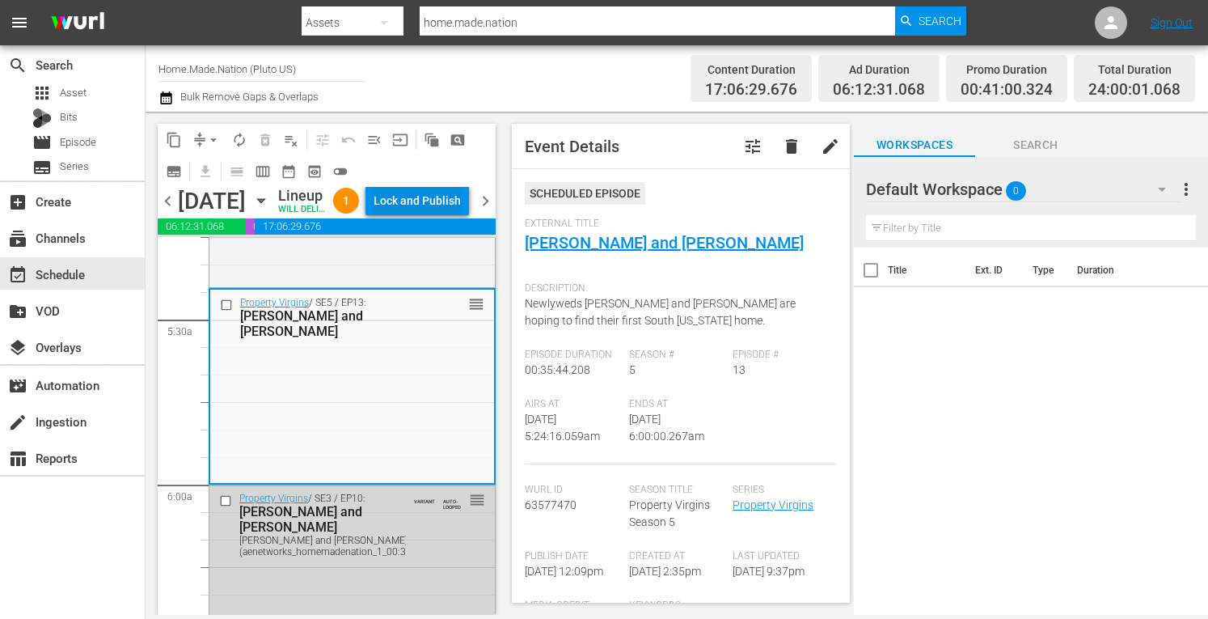
click at [413, 215] on div "Lock and Publish" at bounding box center [417, 200] width 87 height 29
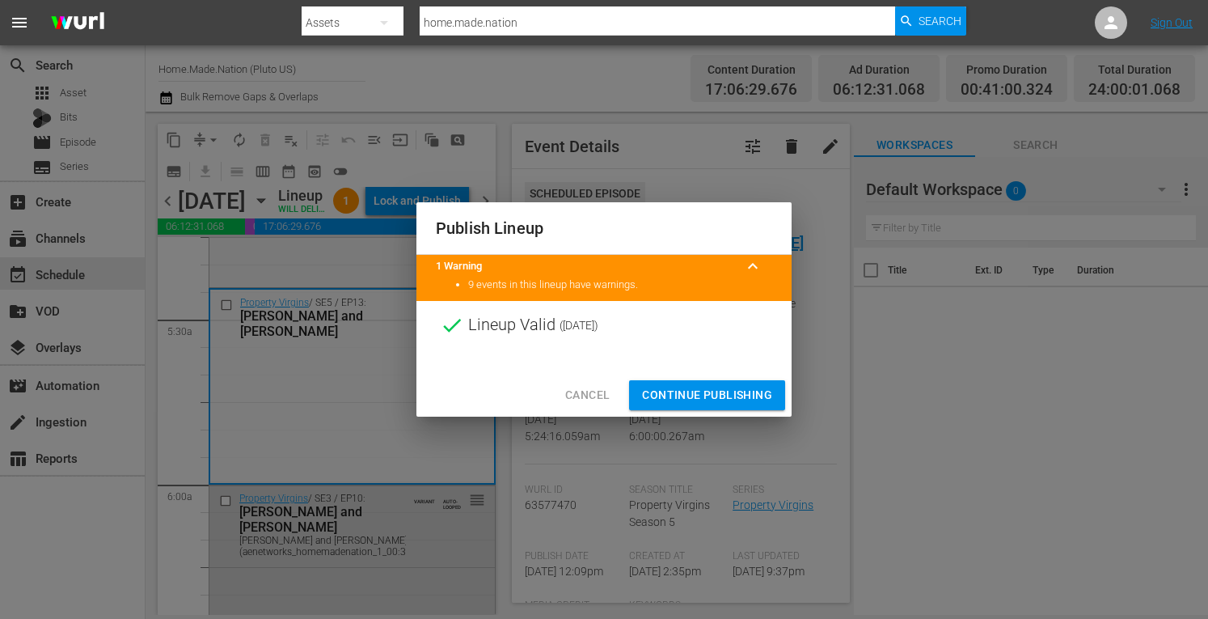
click at [704, 392] on span "Continue Publishing" at bounding box center [707, 395] width 130 height 20
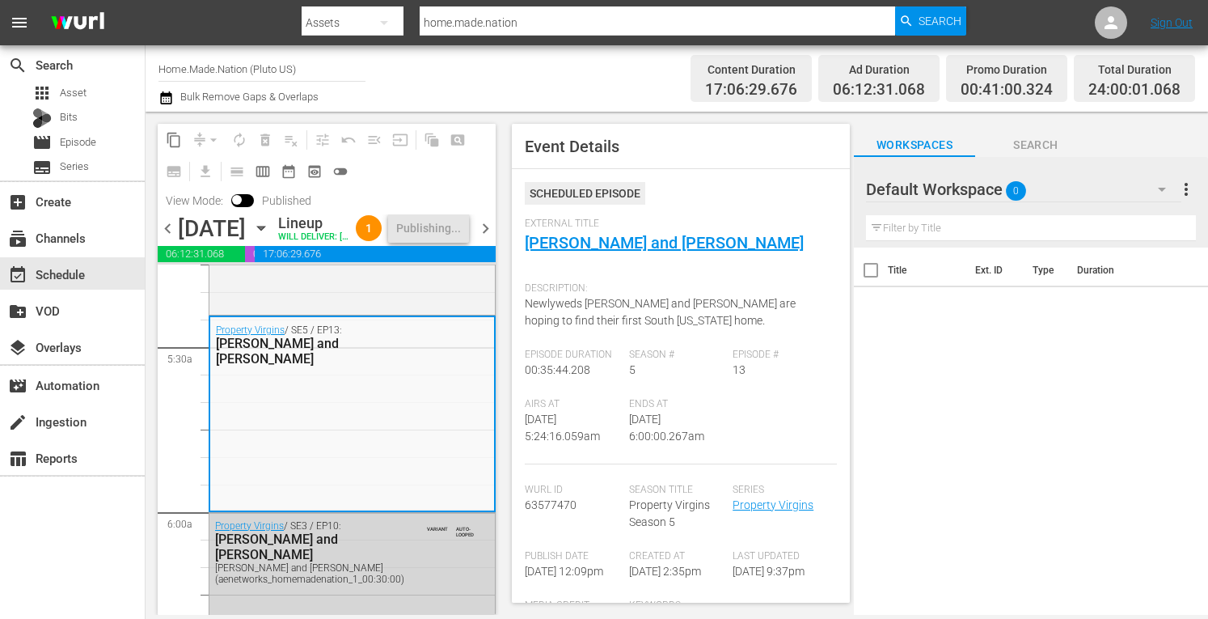
click at [482, 239] on span "chevron_right" at bounding box center [486, 228] width 20 height 20
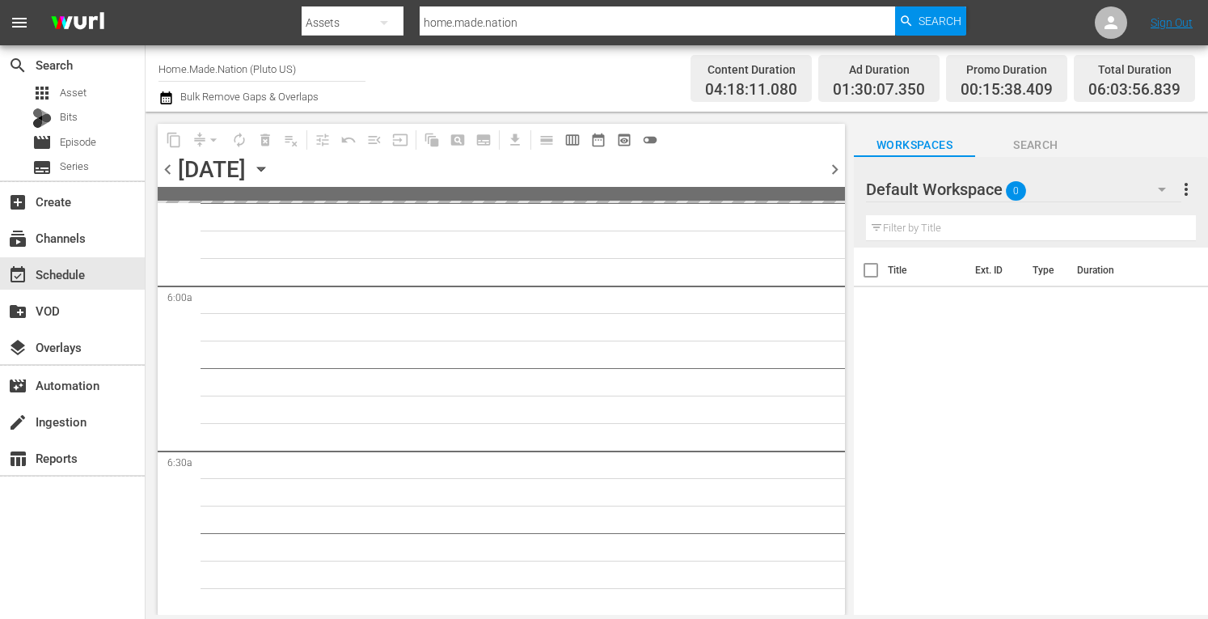
scroll to position [1815, 0]
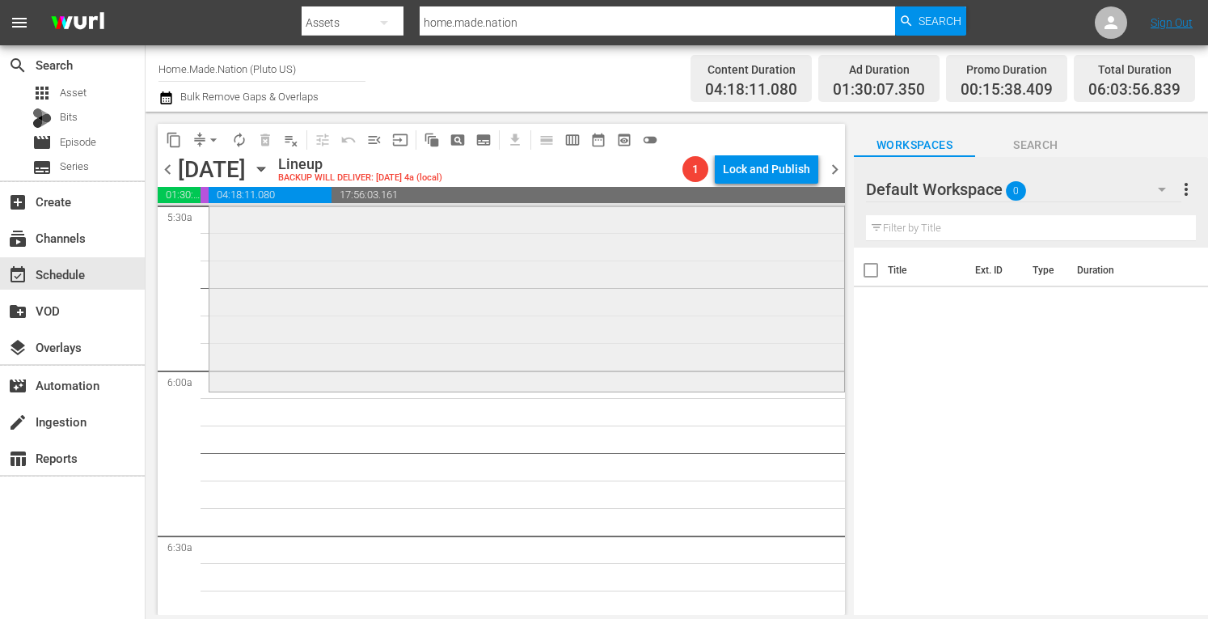
click at [331, 291] on div "Tiny House Nation / SE3 / EP17: 300 Sq. Ft. Poker Night House 300 Sq. Ft. Poker…" at bounding box center [526, 223] width 635 height 329
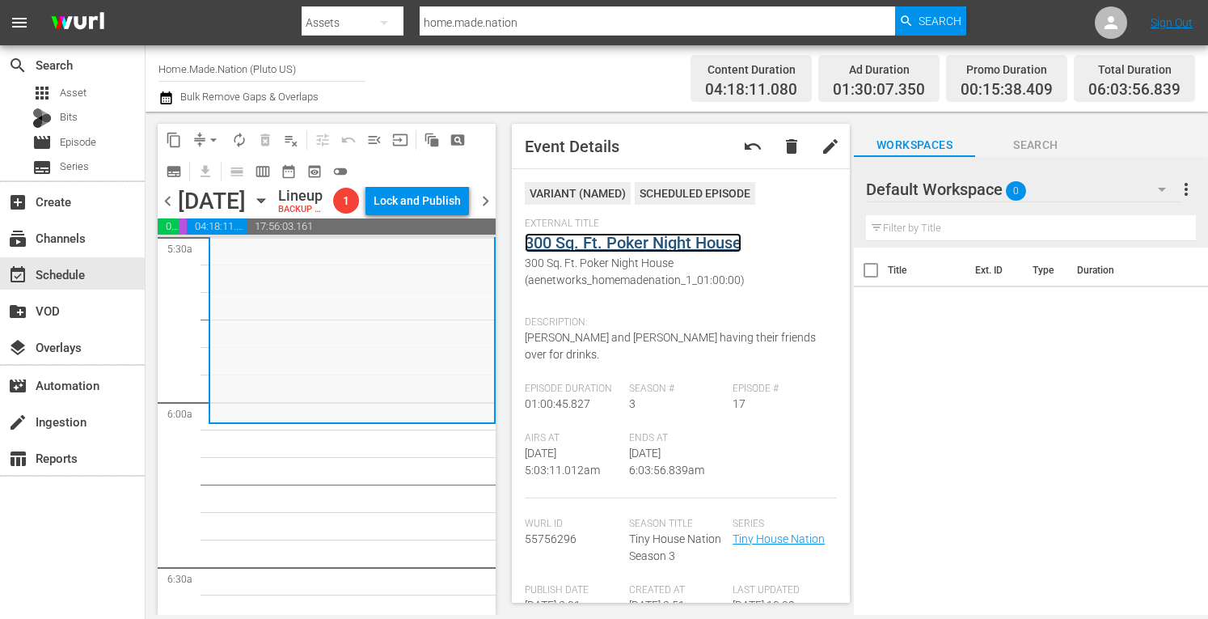
click at [590, 240] on link "300 Sq. Ft. Poker Night House" at bounding box center [633, 242] width 217 height 19
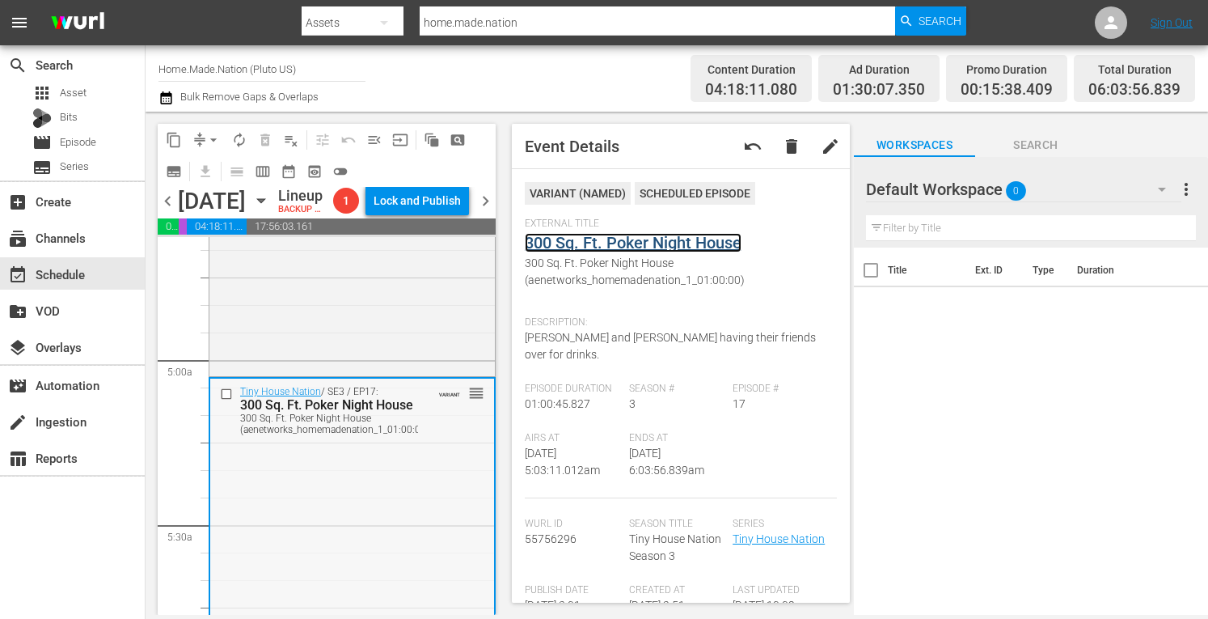
scroll to position [1525, 0]
click at [377, 358] on div "Tiny House Nation / SE2 / EP10: 340 Sq Ft Steampunk Adventure Home reorder" at bounding box center [352, 208] width 286 height 336
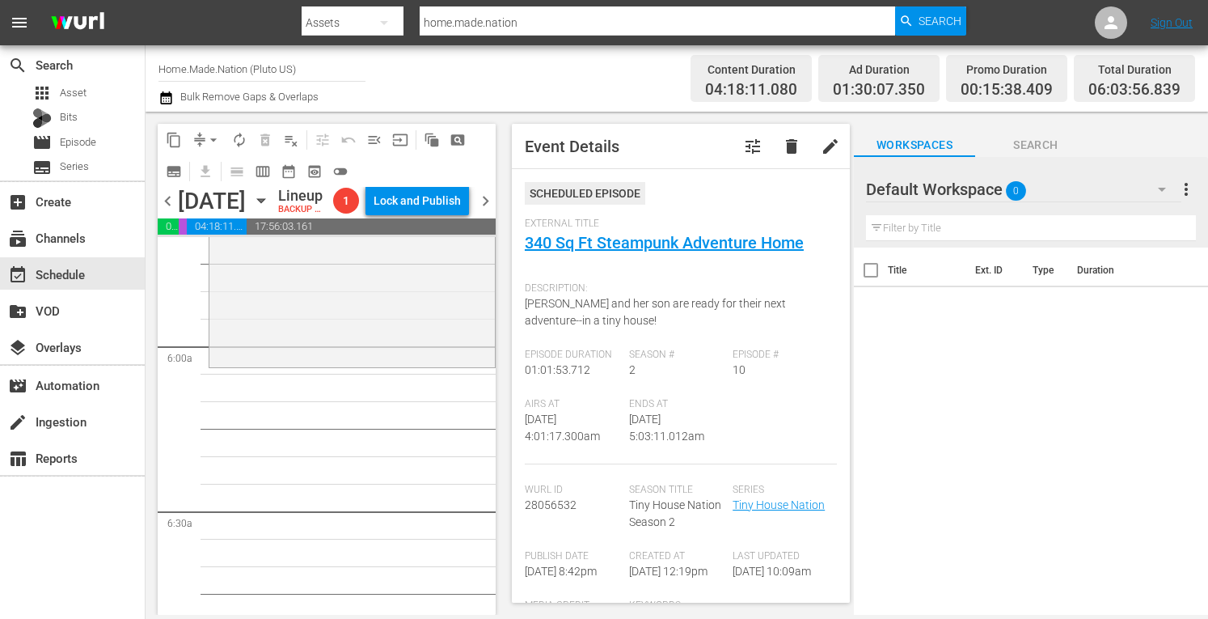
scroll to position [1870, 0]
click at [256, 321] on div "Tiny House Nation / SE3 / EP17: 300 Sq. Ft. Poker Night House 300 Sq. Ft. Poker…" at bounding box center [352, 199] width 286 height 329
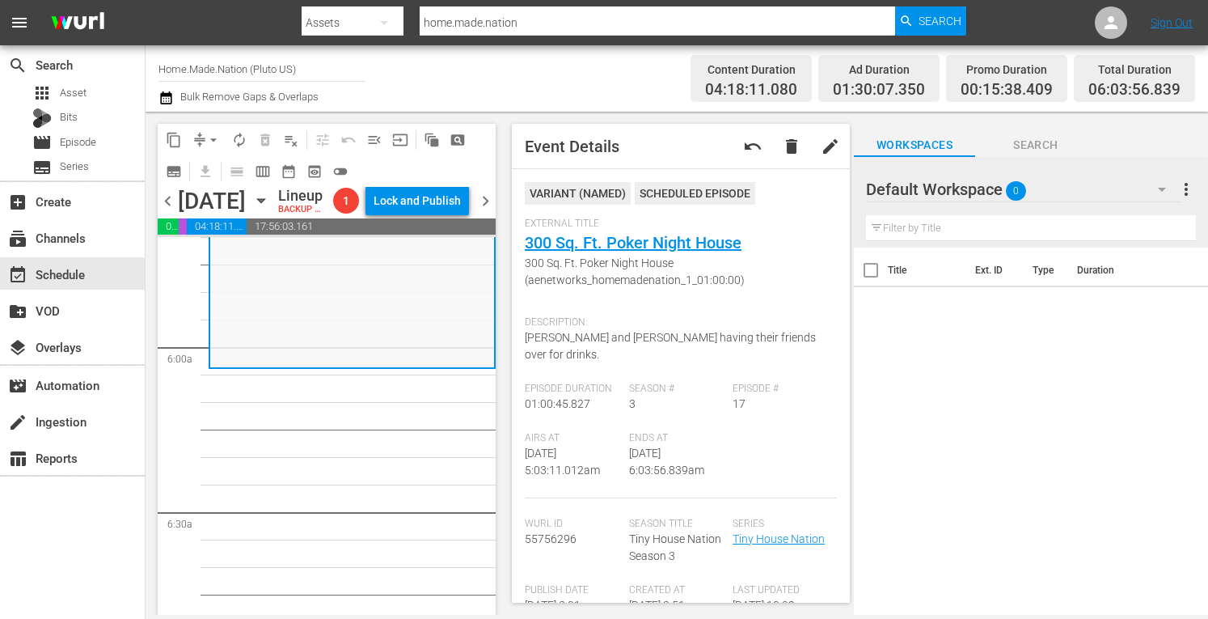
click at [218, 140] on span "arrow_drop_down" at bounding box center [213, 140] width 16 height 16
click at [191, 169] on li "Align to Midnight" at bounding box center [213, 172] width 133 height 27
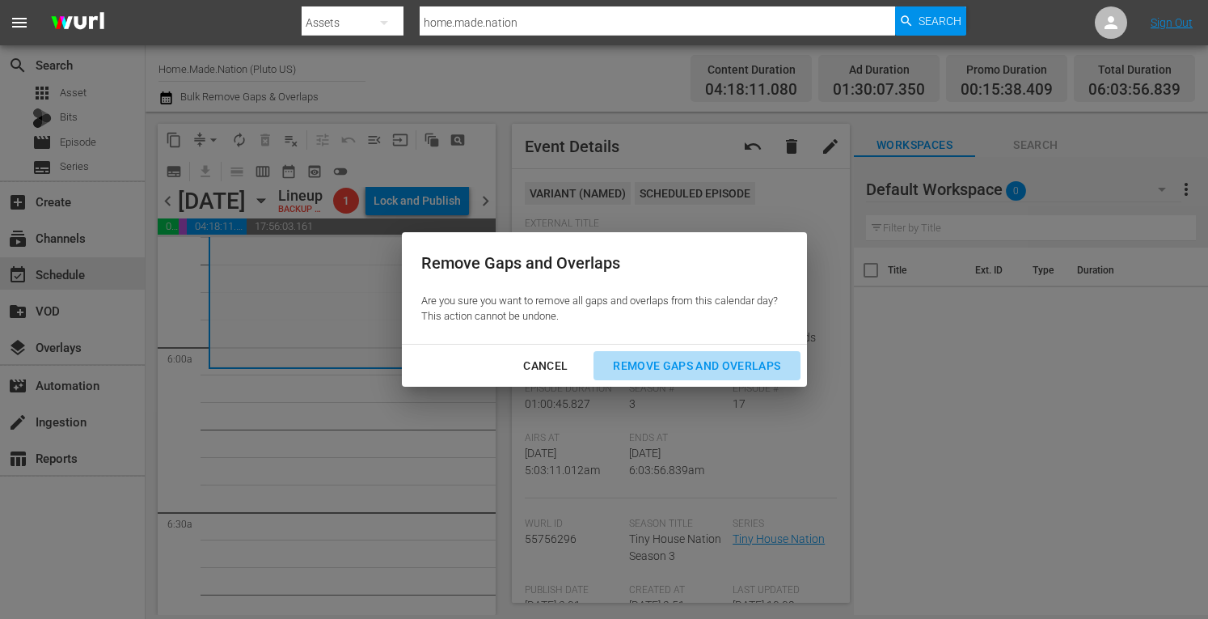
click at [679, 360] on div "Remove Gaps and Overlaps" at bounding box center [696, 366] width 193 height 20
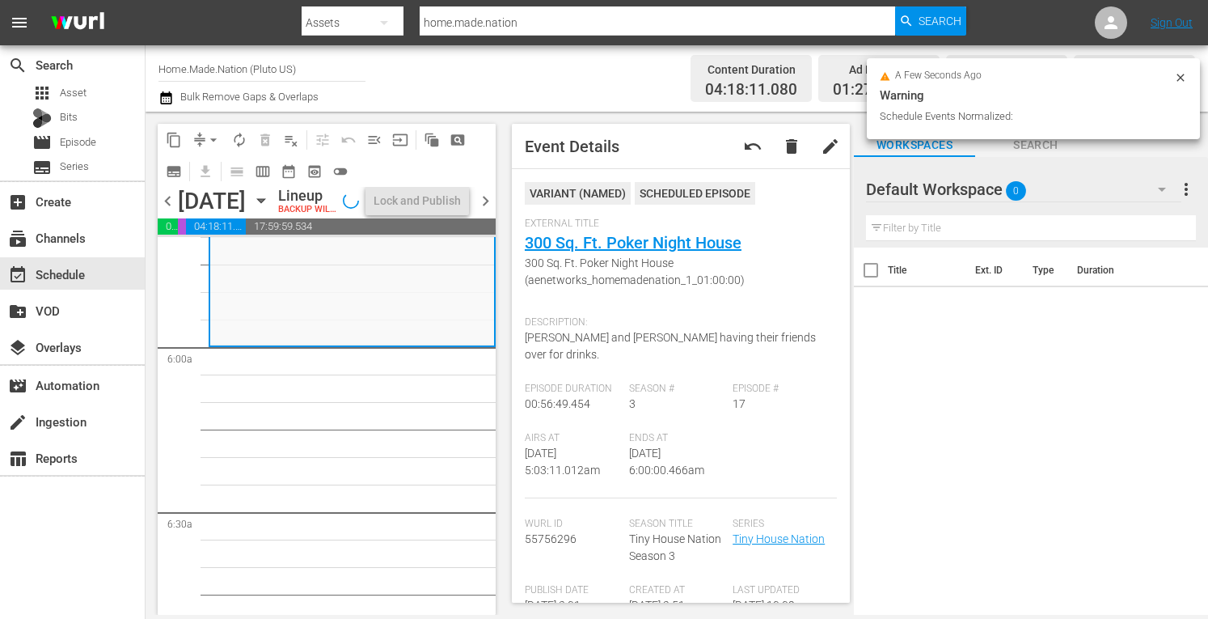
scroll to position [1843, 0]
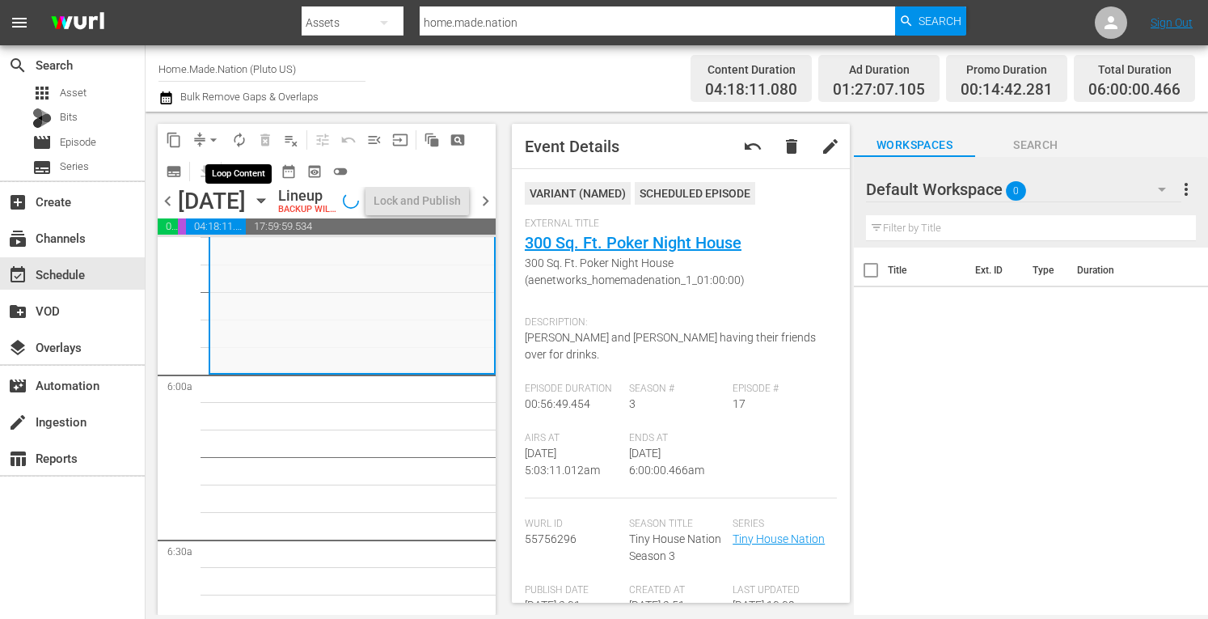
click at [236, 140] on span "autorenew_outlined" at bounding box center [239, 140] width 16 height 16
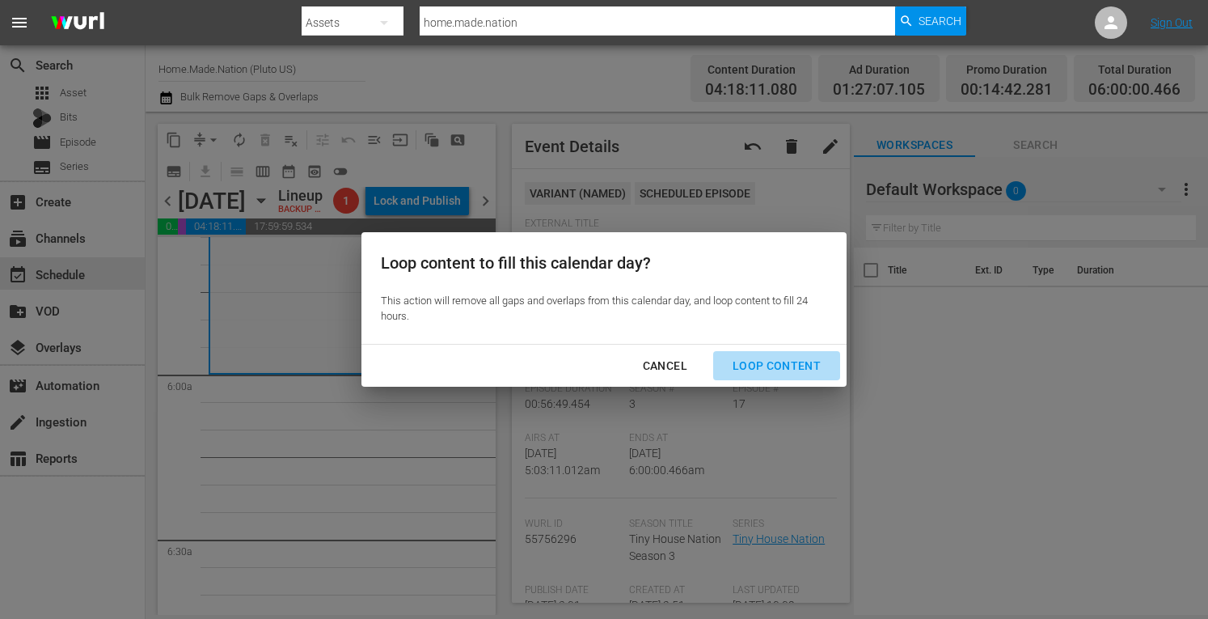
click at [780, 362] on div "Loop Content" at bounding box center [777, 366] width 114 height 20
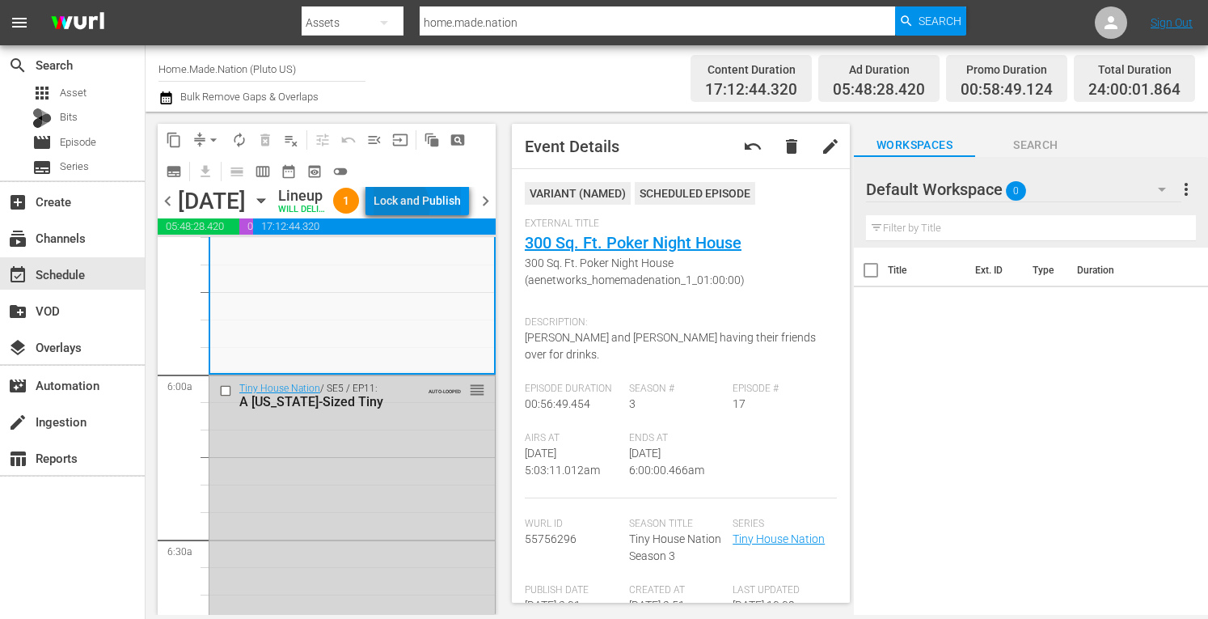
click at [435, 209] on div "Lock and Publish" at bounding box center [417, 200] width 87 height 29
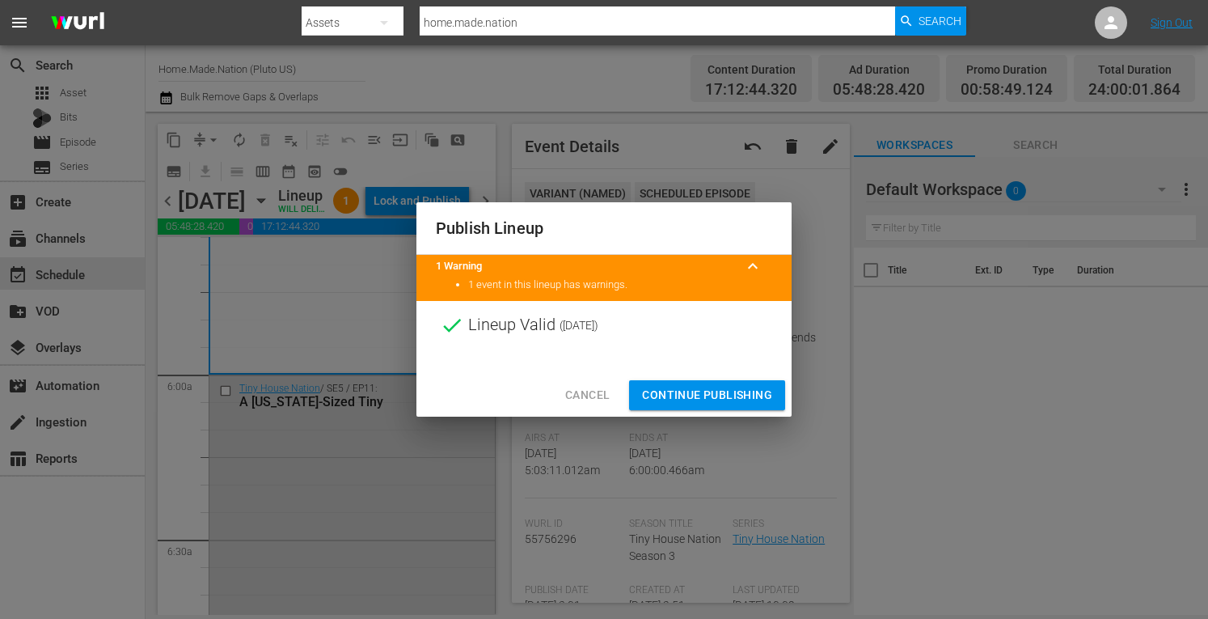
click at [672, 399] on span "Continue Publishing" at bounding box center [707, 395] width 130 height 20
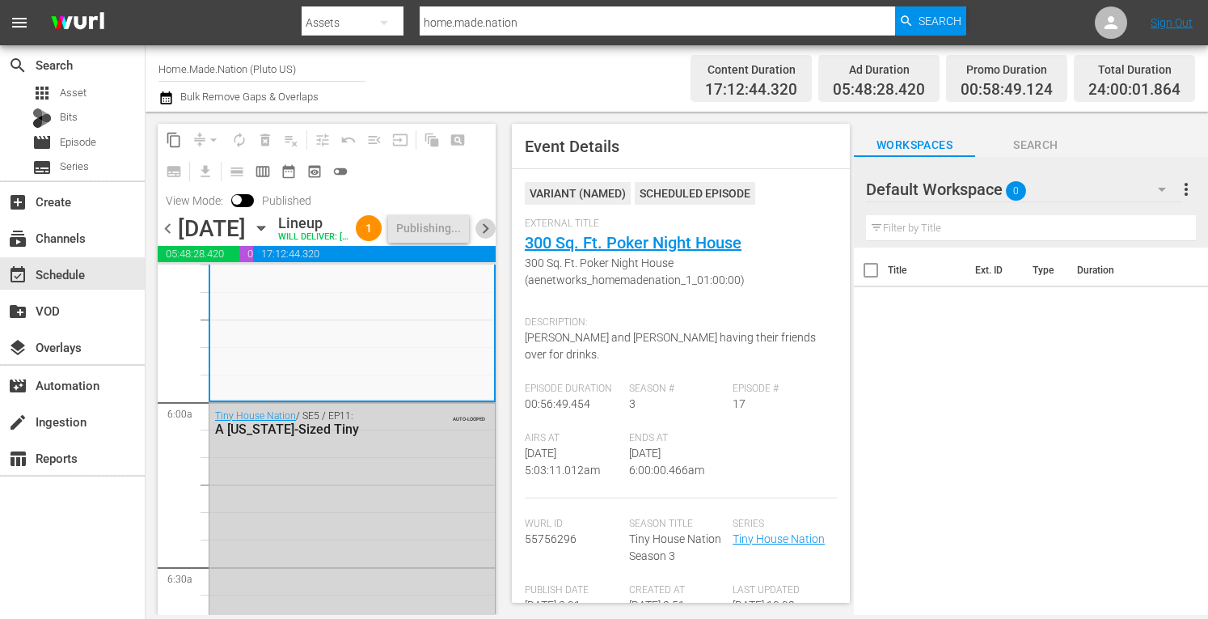
click at [487, 235] on span "chevron_right" at bounding box center [486, 228] width 20 height 20
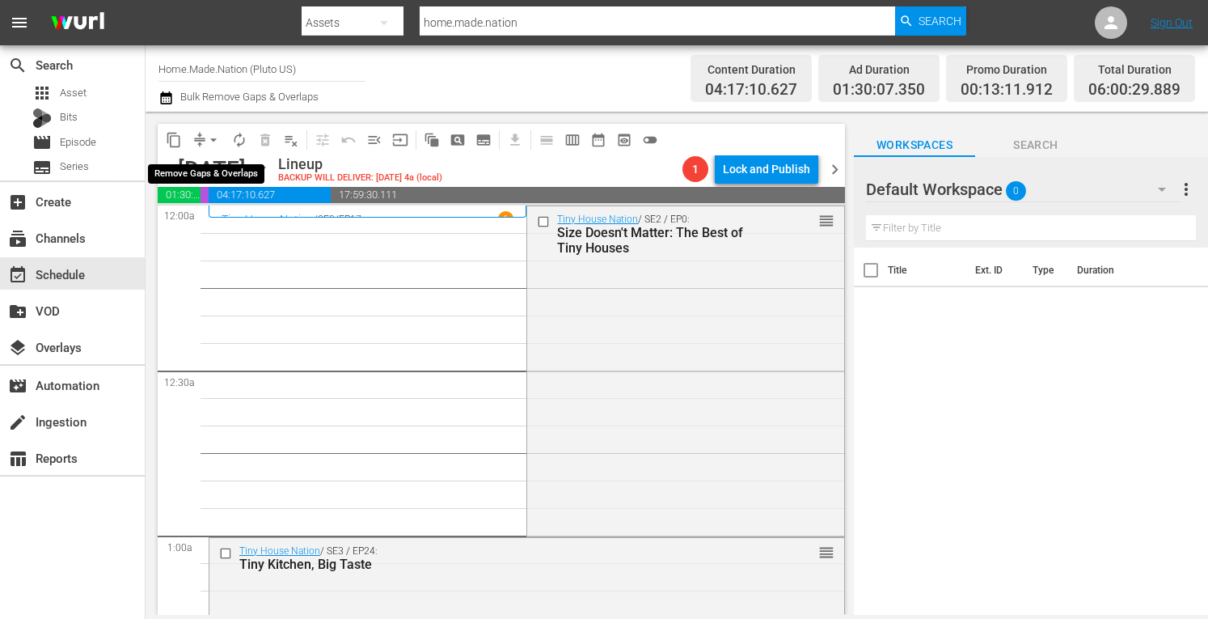
click at [213, 140] on span "arrow_drop_down" at bounding box center [213, 140] width 16 height 16
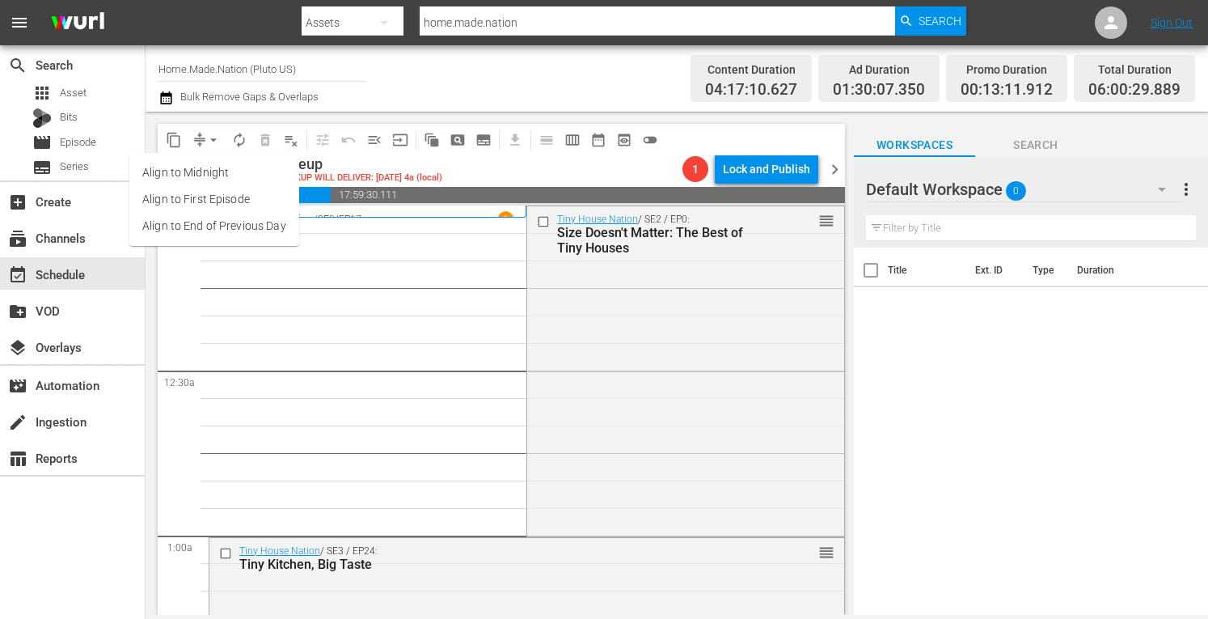
click at [203, 176] on li "Align to Midnight" at bounding box center [214, 172] width 170 height 27
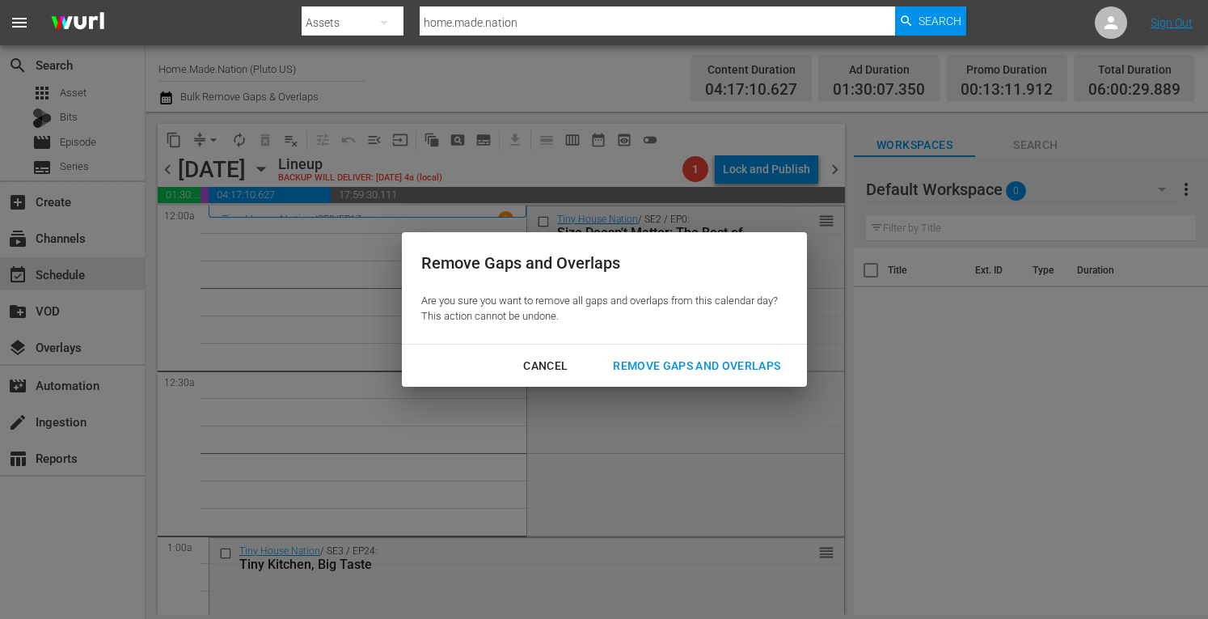
click at [666, 358] on div "Remove Gaps and Overlaps" at bounding box center [696, 366] width 193 height 20
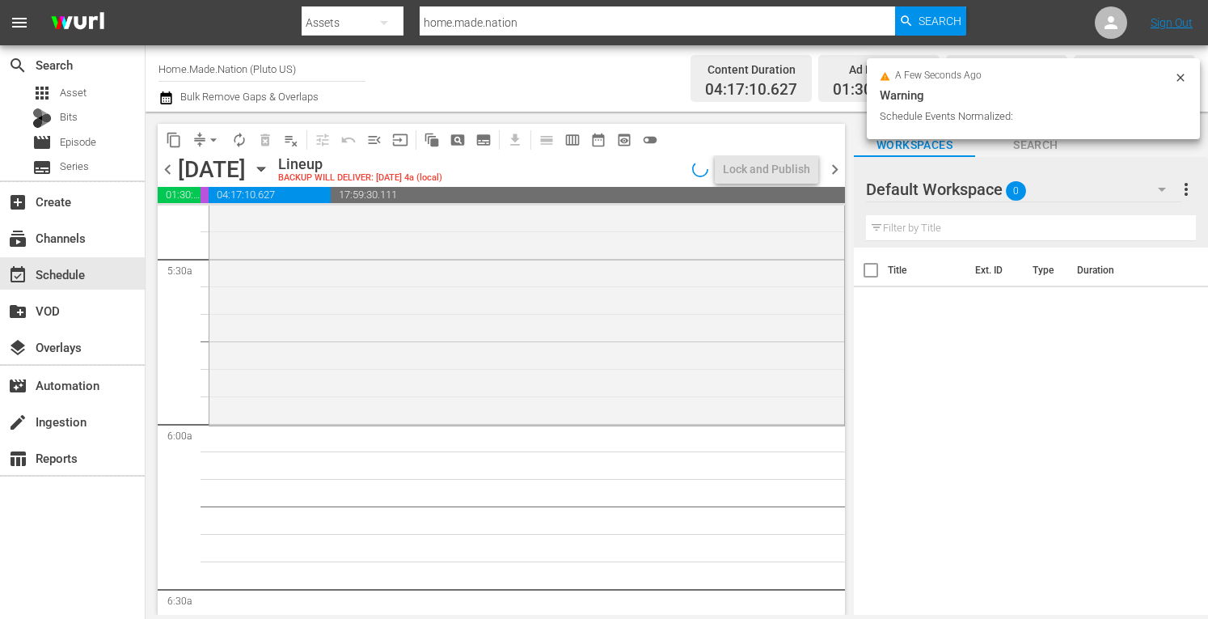
scroll to position [1763, 0]
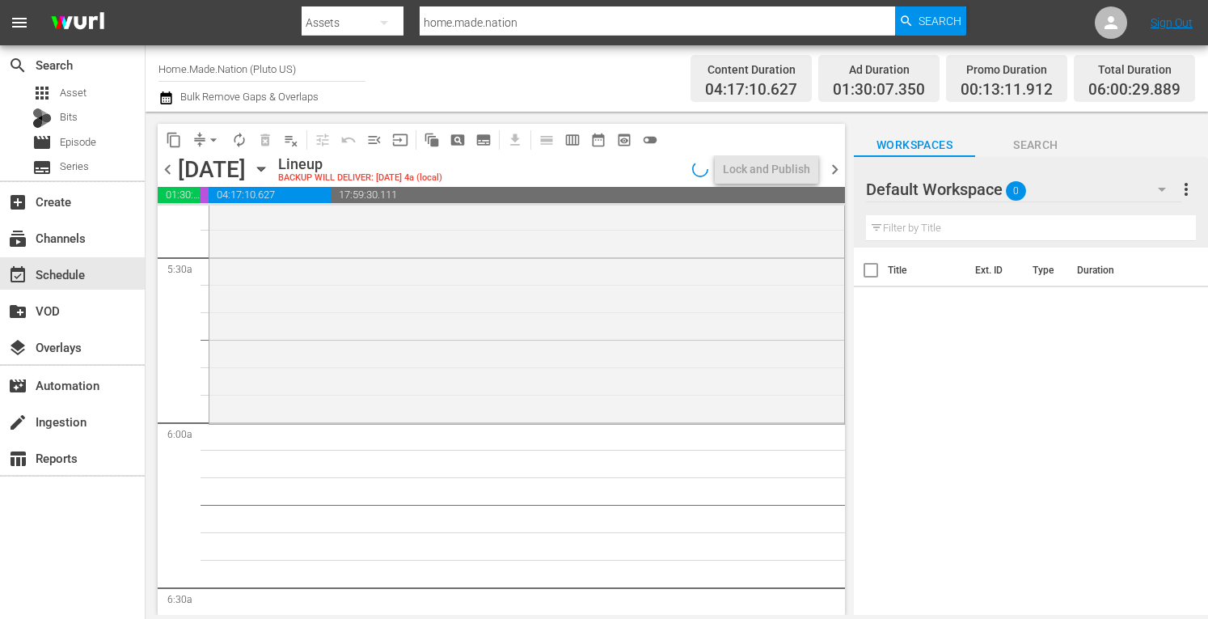
click at [429, 345] on div "Tiny House Nation / SE2 / EP12: 400 Sq Ft Vacation Home reorder" at bounding box center [526, 258] width 635 height 327
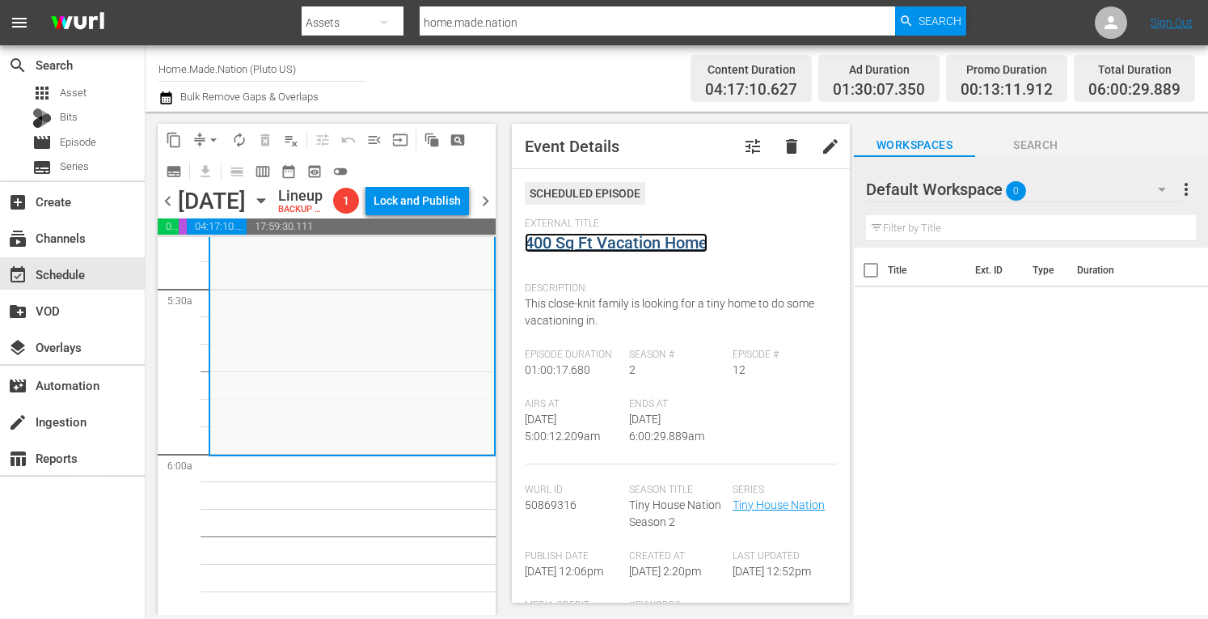
click at [612, 247] on link "400 Sq Ft Vacation Home" at bounding box center [616, 242] width 183 height 19
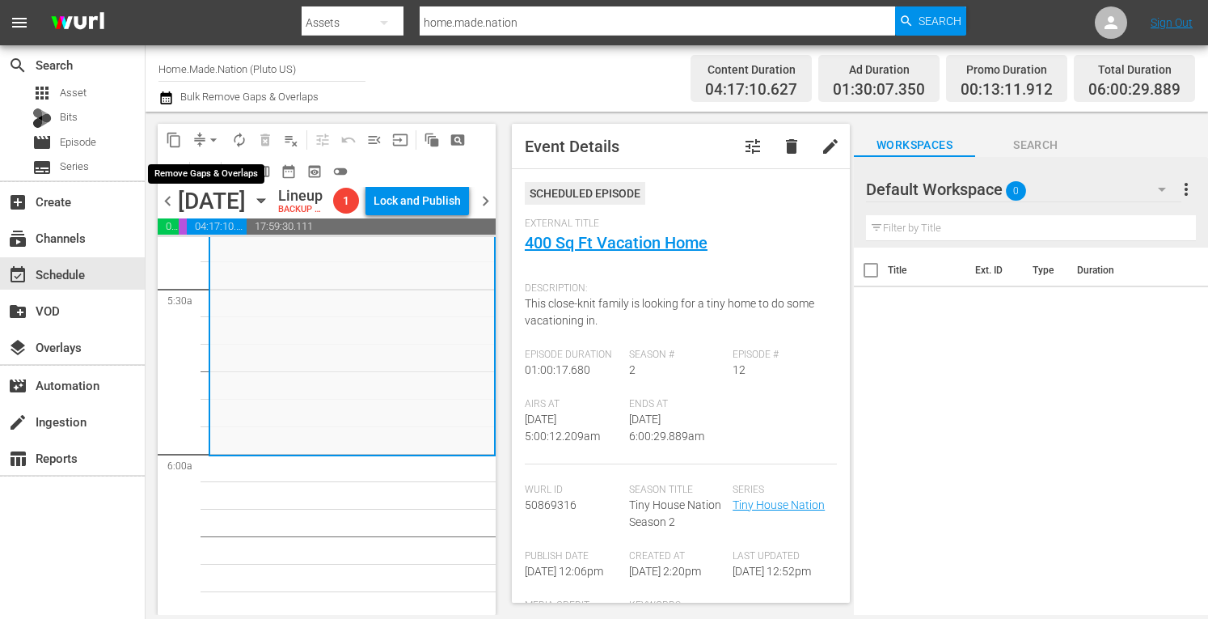
click at [209, 141] on span "arrow_drop_down" at bounding box center [213, 140] width 16 height 16
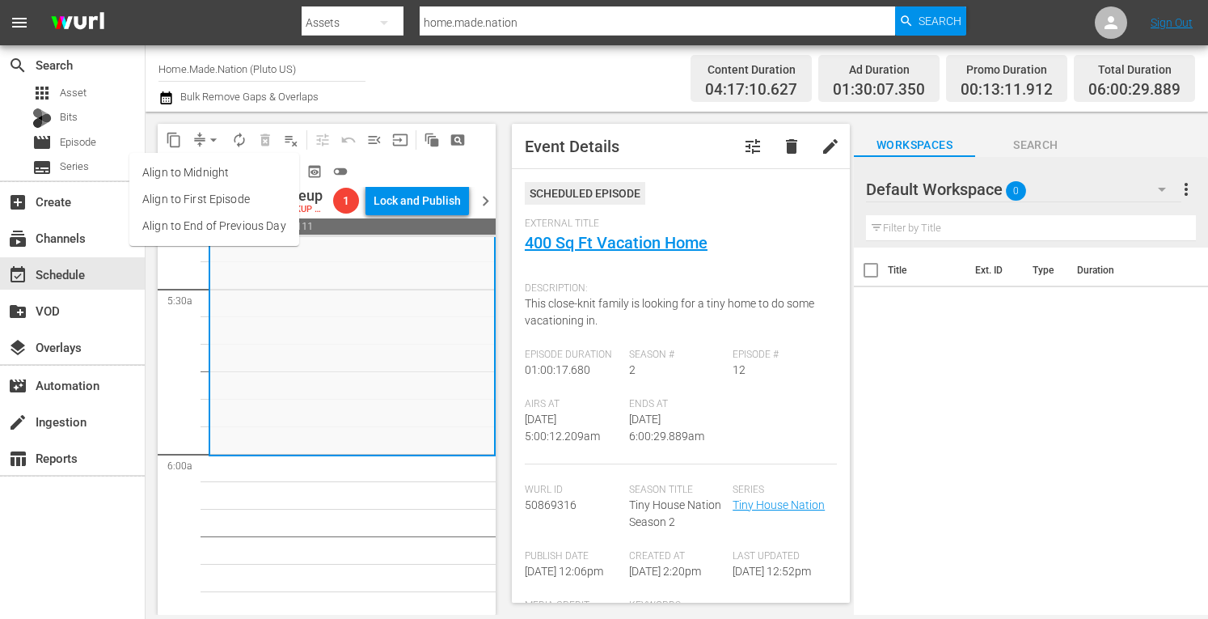
click at [201, 159] on ul "Align to Midnight Align to First Episode Align to End of Previous Day" at bounding box center [214, 199] width 170 height 93
click at [198, 172] on li "Align to Midnight" at bounding box center [214, 172] width 170 height 27
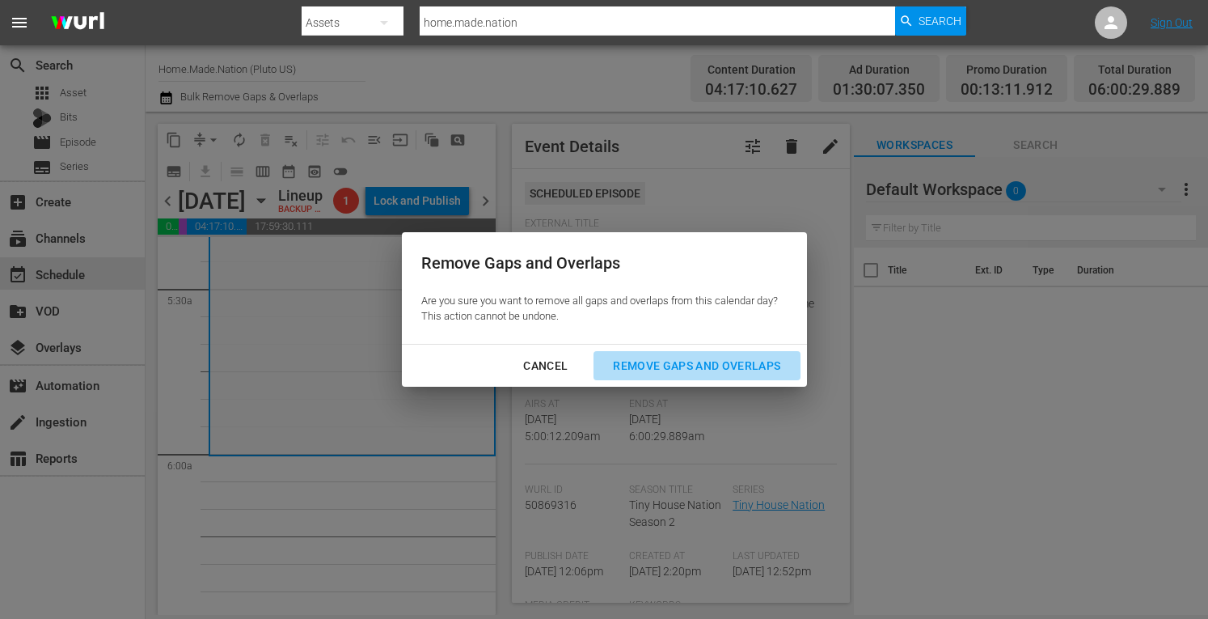
click at [658, 364] on div "Remove Gaps and Overlaps" at bounding box center [696, 366] width 193 height 20
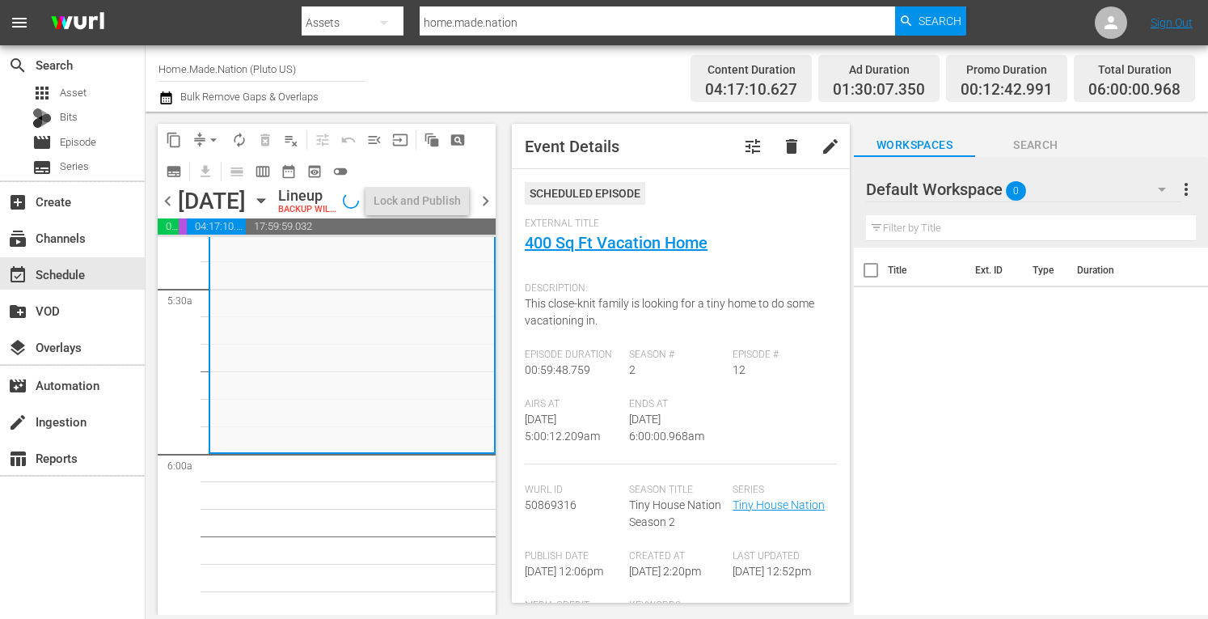
click at [244, 143] on span "autorenew_outlined" at bounding box center [239, 140] width 16 height 16
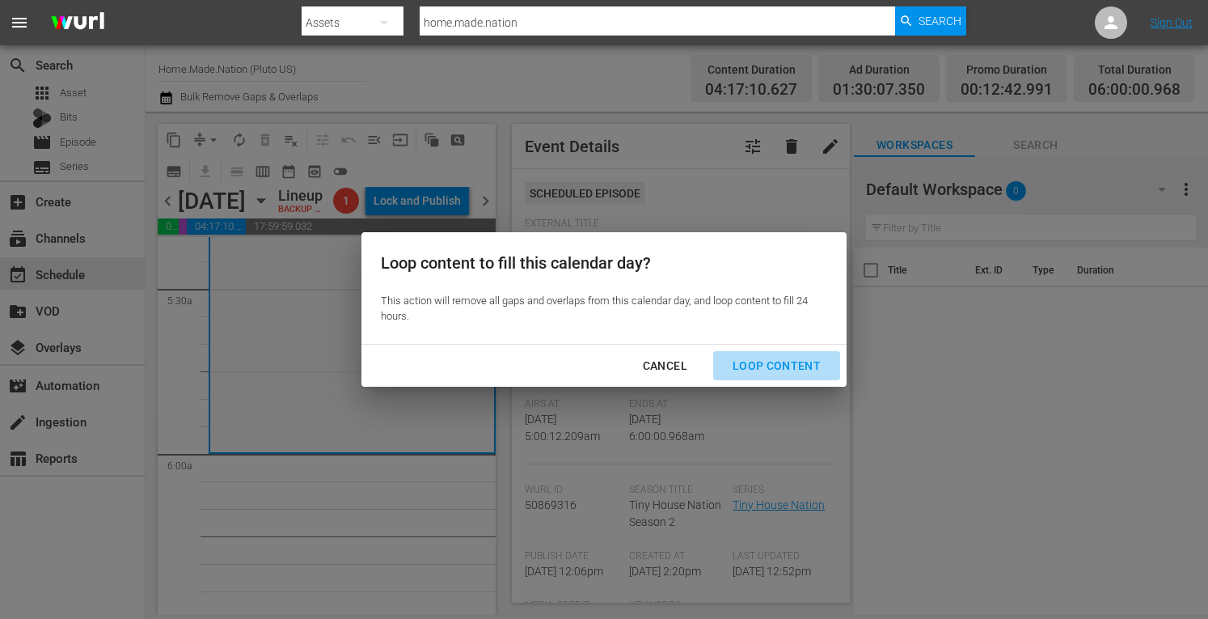
click at [784, 376] on button "Loop Content" at bounding box center [776, 366] width 127 height 30
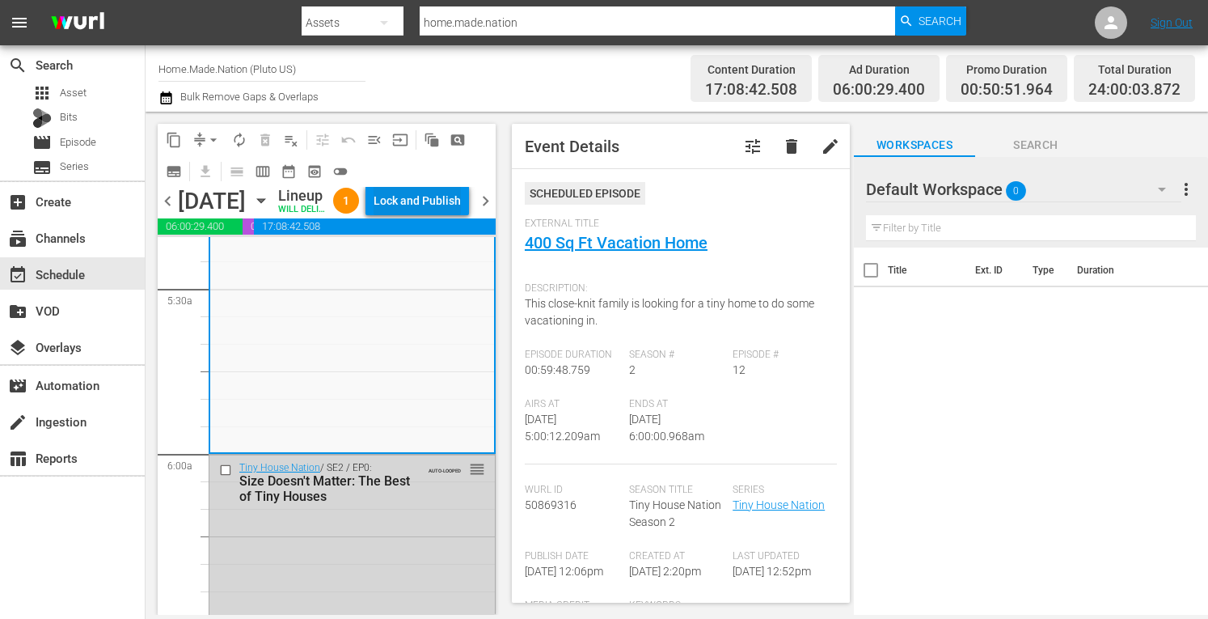
click at [433, 212] on div "Lock and Publish" at bounding box center [417, 200] width 87 height 29
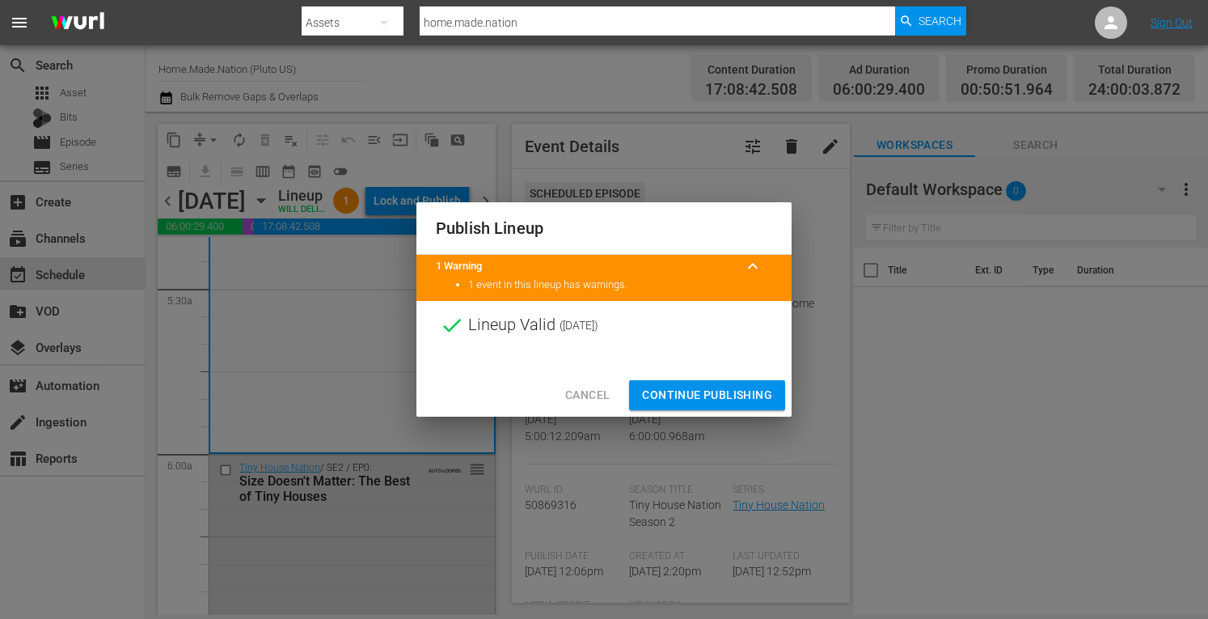
click at [702, 389] on span "Continue Publishing" at bounding box center [707, 395] width 130 height 20
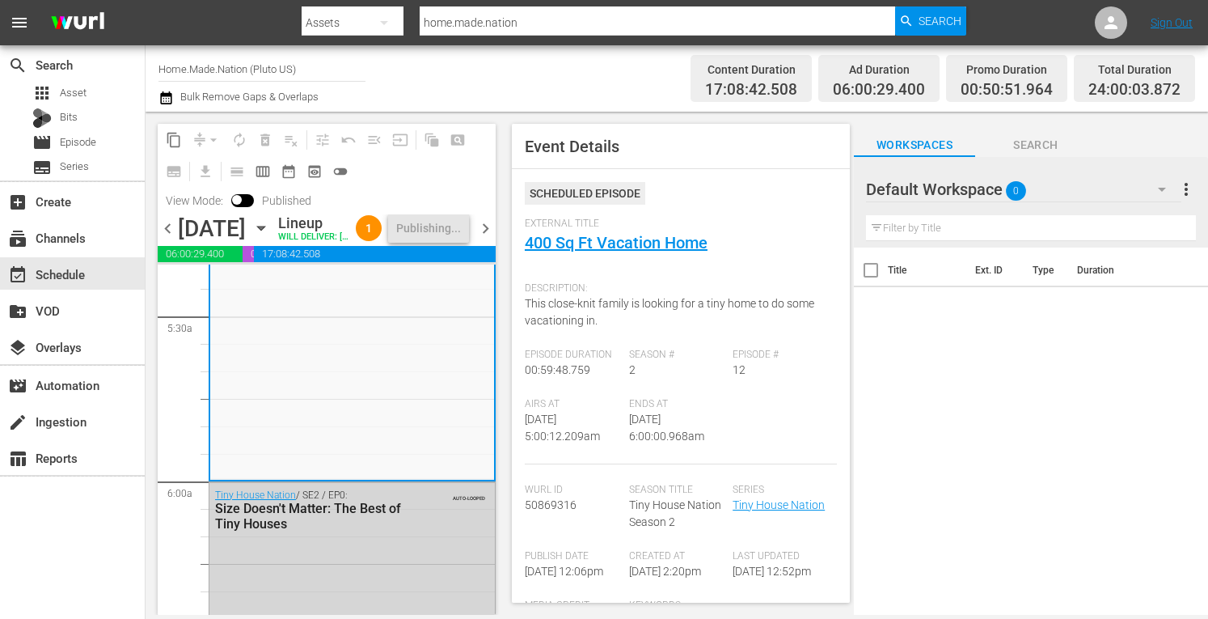
click at [483, 238] on span "chevron_right" at bounding box center [486, 228] width 20 height 20
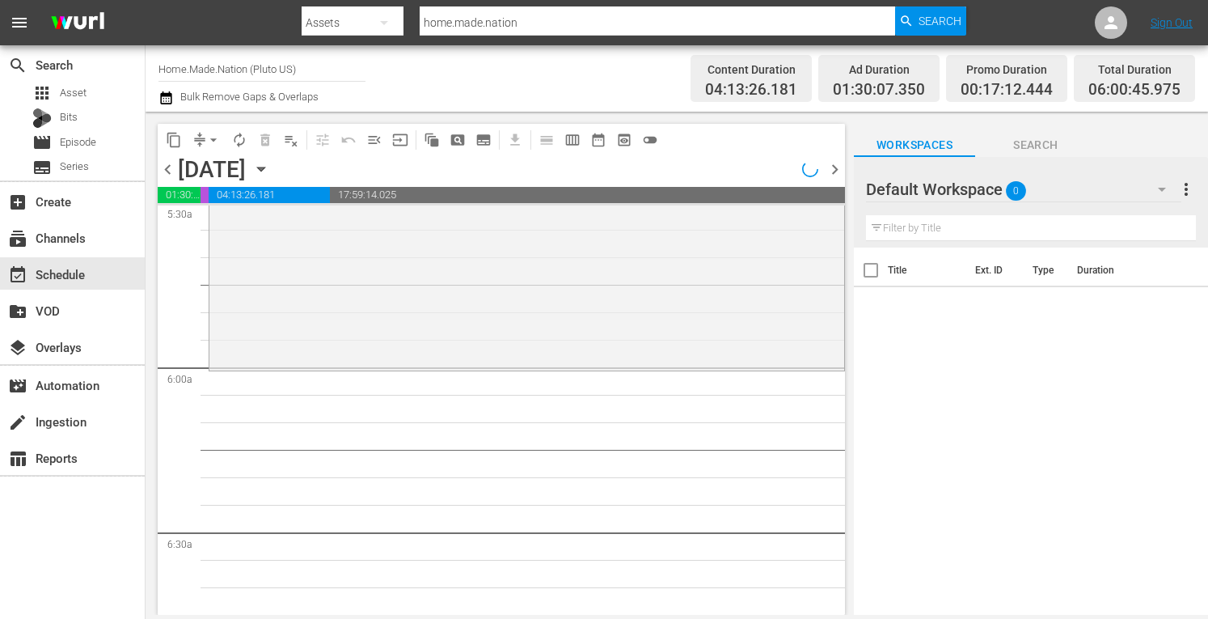
scroll to position [1763, 0]
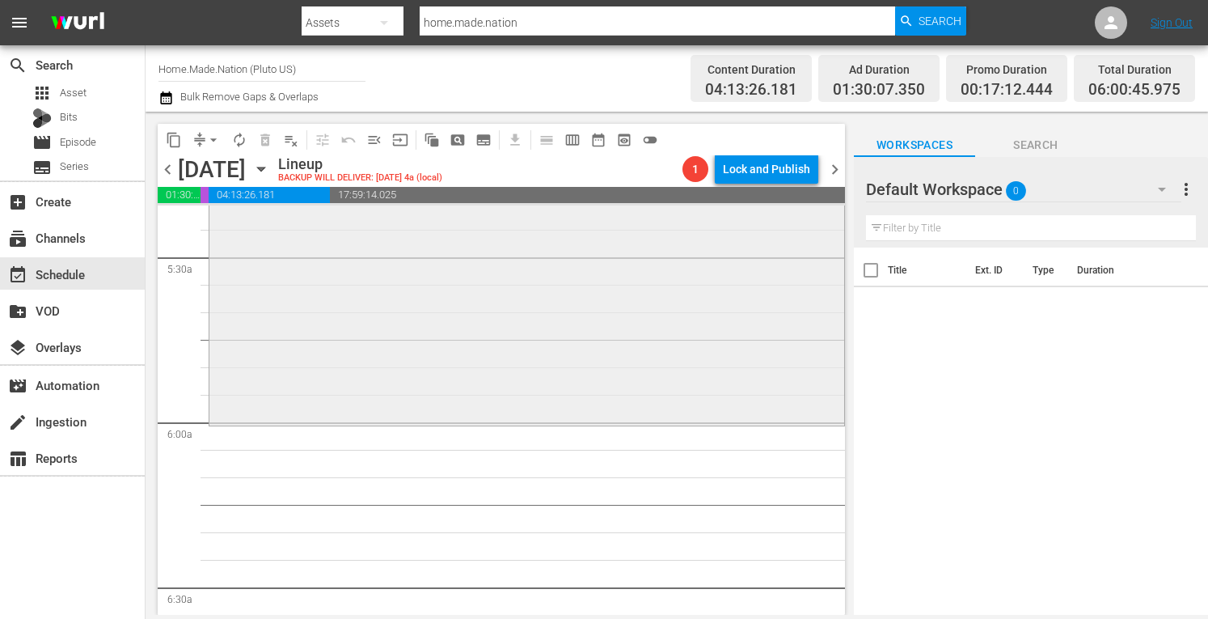
click at [355, 307] on div "Zombie House Flipping / SE2 / EP4: The Frankenzombie reorder" at bounding box center [526, 259] width 635 height 325
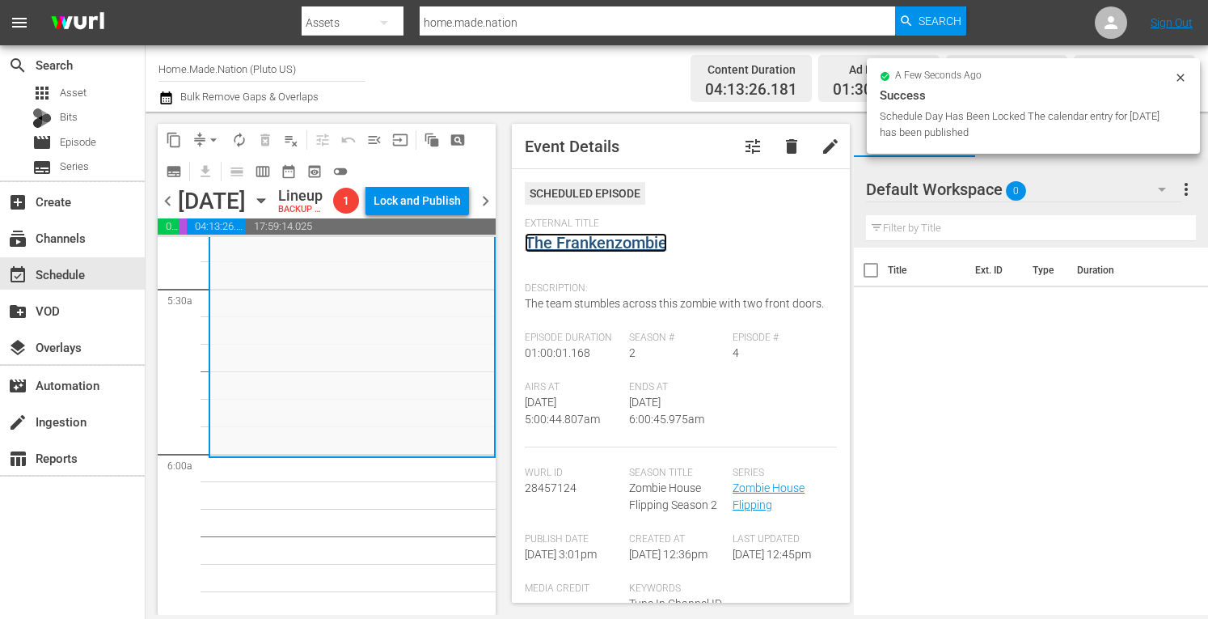
click at [565, 240] on link "The Frankenzombie" at bounding box center [596, 242] width 142 height 19
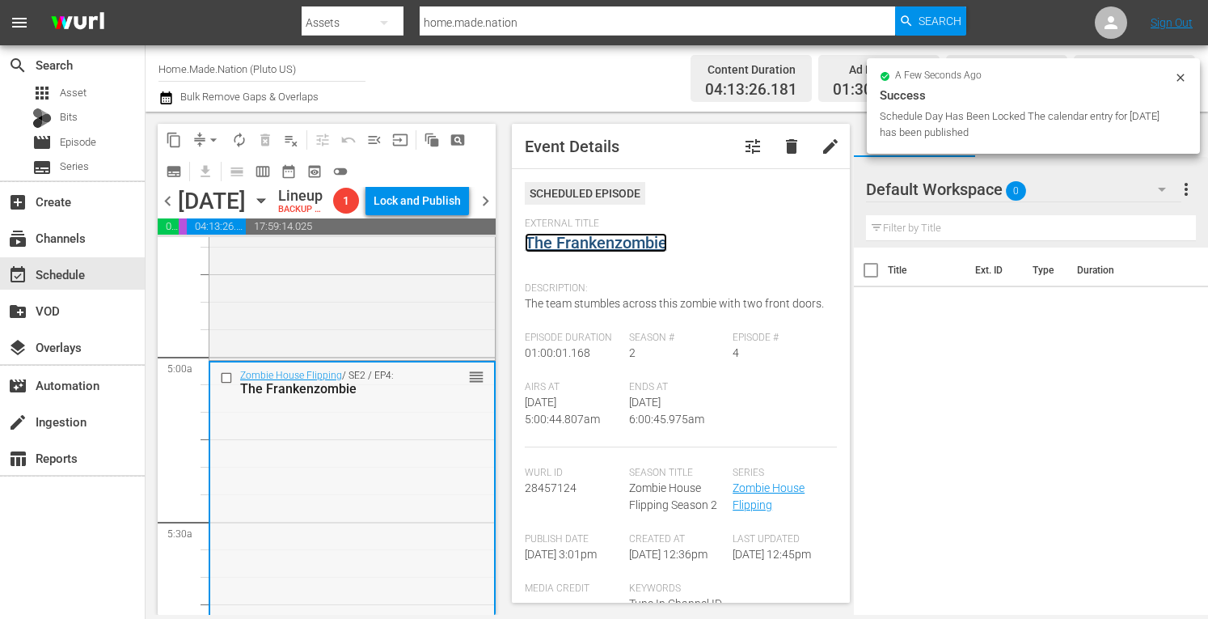
scroll to position [1525, 0]
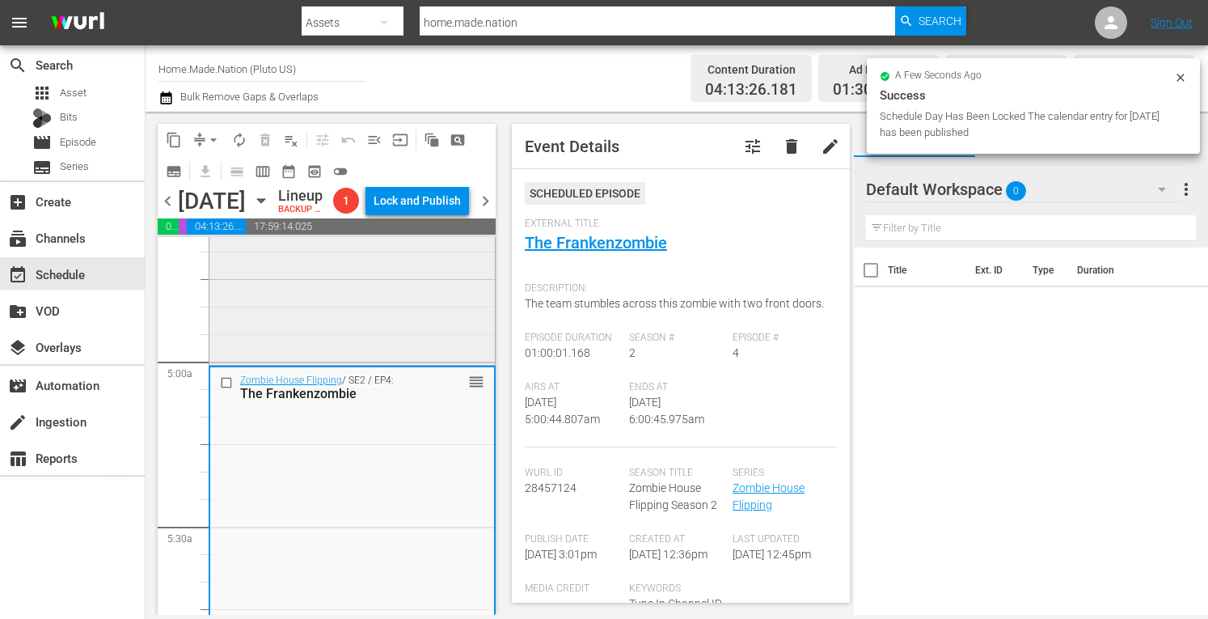
click at [294, 362] on div "Zombie House Flipping / SE2 / EP3: The King Zombie reorder" at bounding box center [352, 200] width 286 height 323
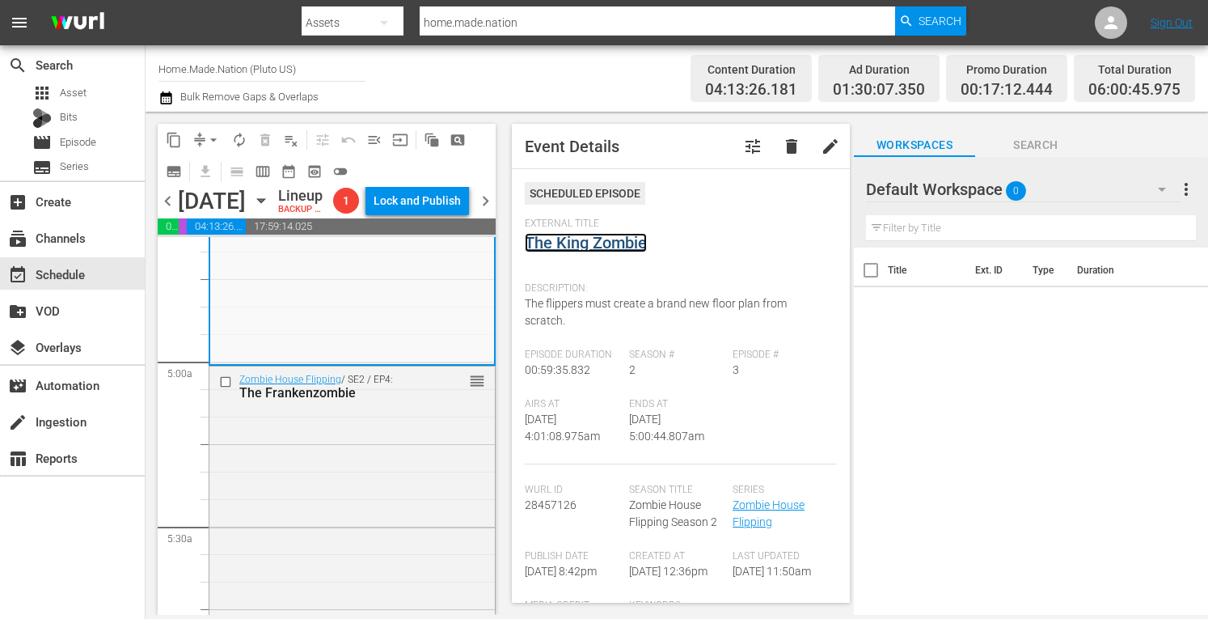
click at [605, 247] on link "The King Zombie" at bounding box center [586, 242] width 122 height 19
click at [216, 140] on span "arrow_drop_down" at bounding box center [213, 140] width 16 height 16
click at [197, 167] on li "Align to Midnight" at bounding box center [213, 172] width 133 height 27
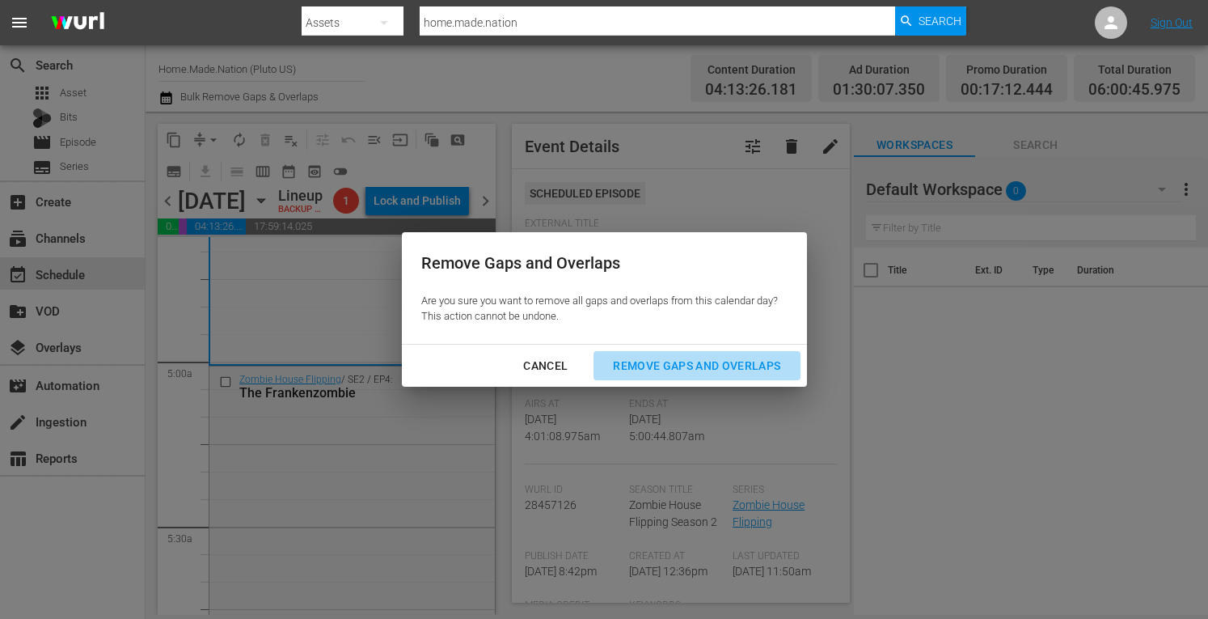
click at [645, 365] on div "Remove Gaps and Overlaps" at bounding box center [696, 366] width 193 height 20
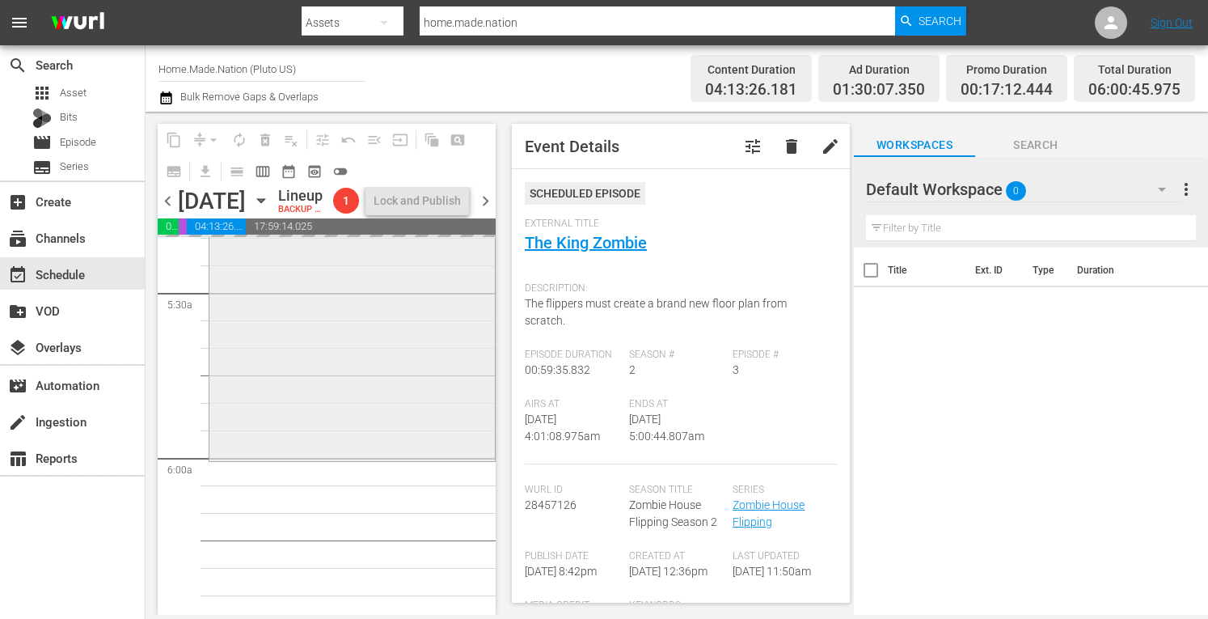
scroll to position [1760, 0]
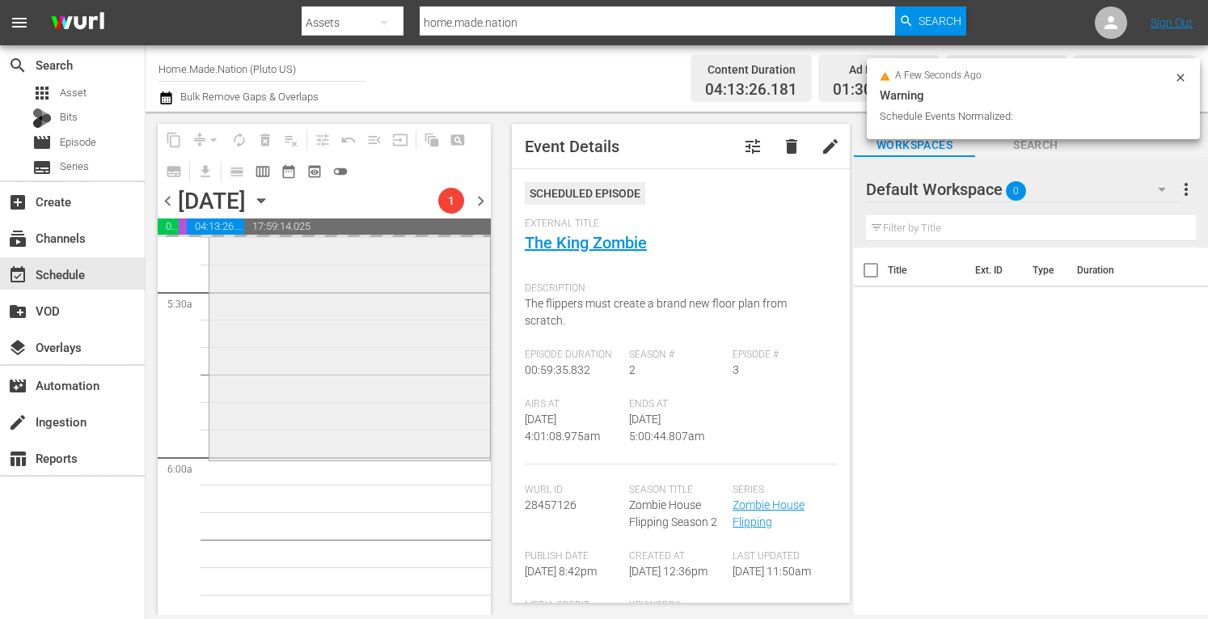
click at [254, 375] on div "Zombie House Flipping / SE2 / EP4: The Frankenzombie reorder" at bounding box center [349, 294] width 281 height 325
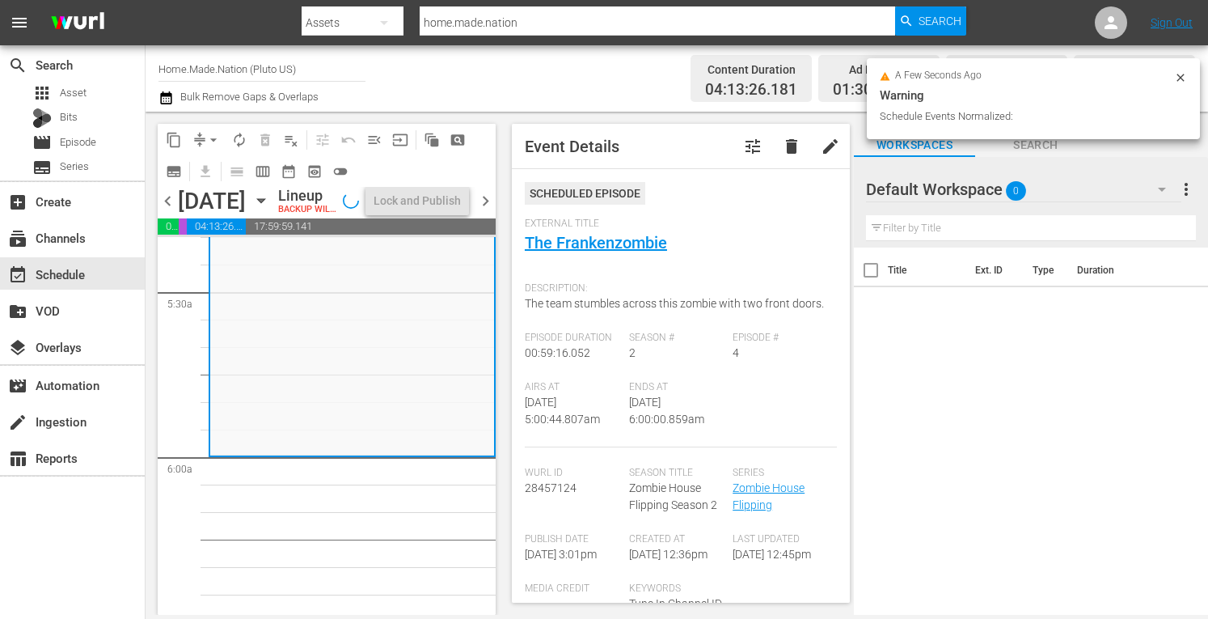
scroll to position [1733, 0]
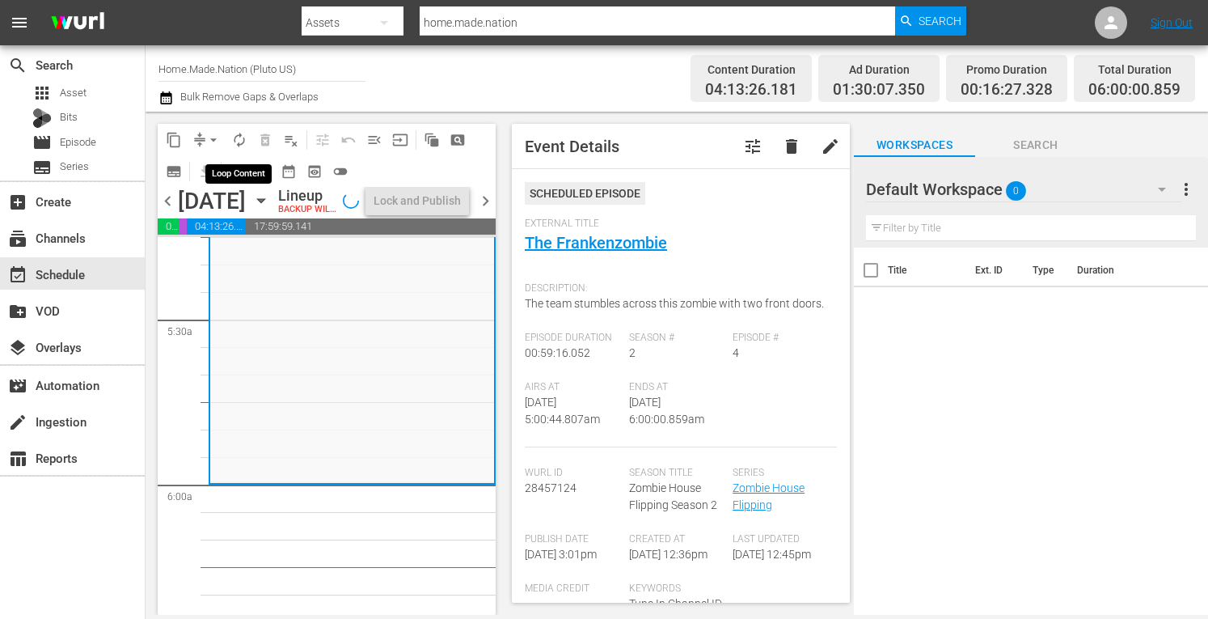
click at [233, 138] on span "autorenew_outlined" at bounding box center [239, 140] width 16 height 16
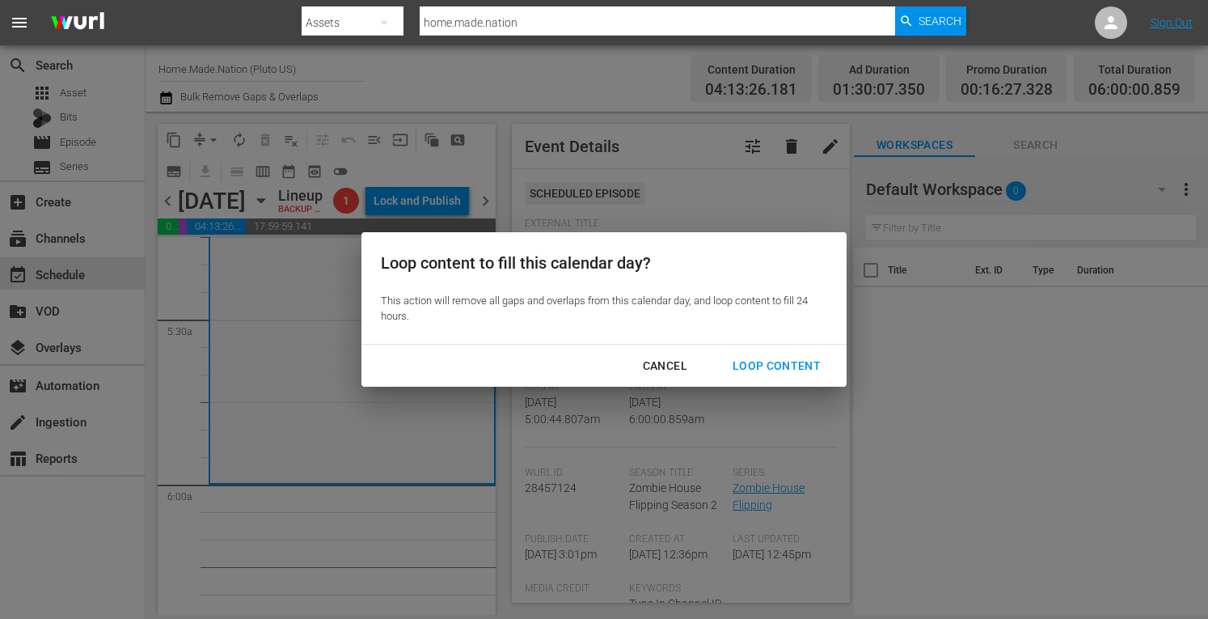
click at [778, 366] on div "Loop Content" at bounding box center [777, 366] width 114 height 20
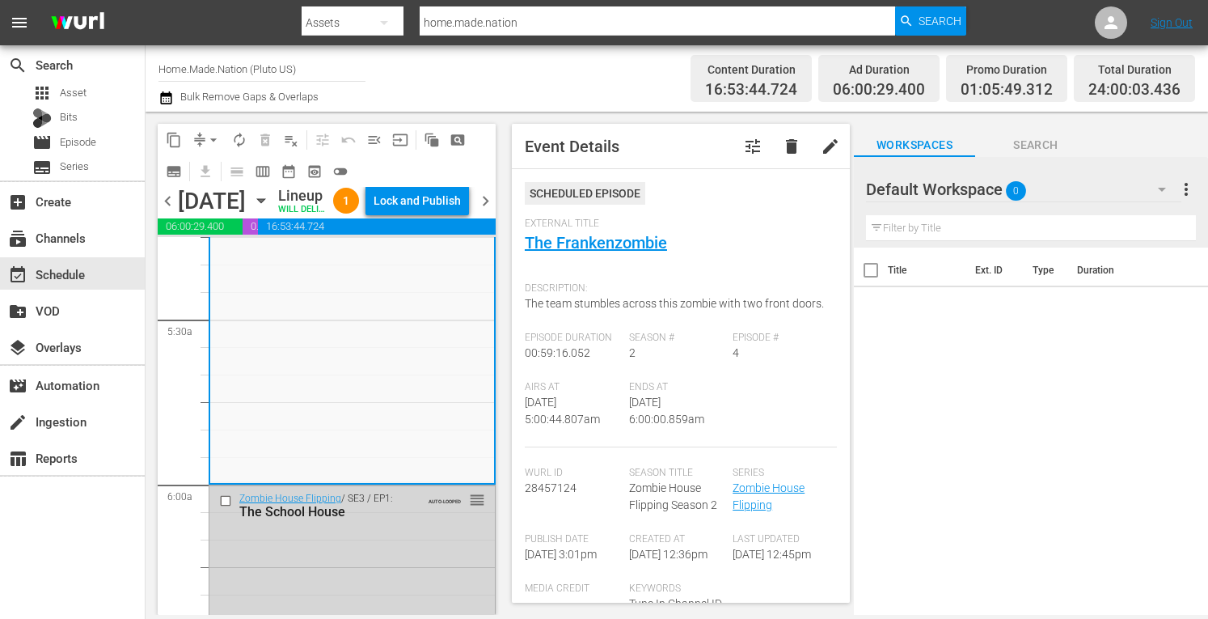
click at [421, 203] on div "Lock and Publish" at bounding box center [417, 200] width 87 height 29
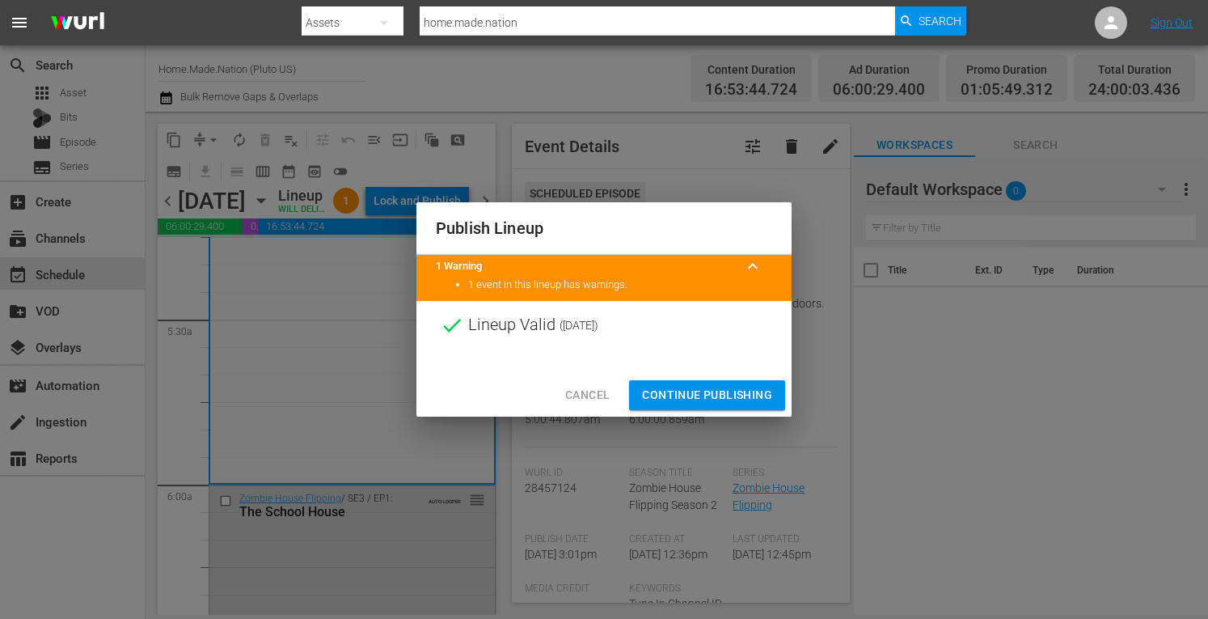
click at [683, 391] on span "Continue Publishing" at bounding box center [707, 395] width 130 height 20
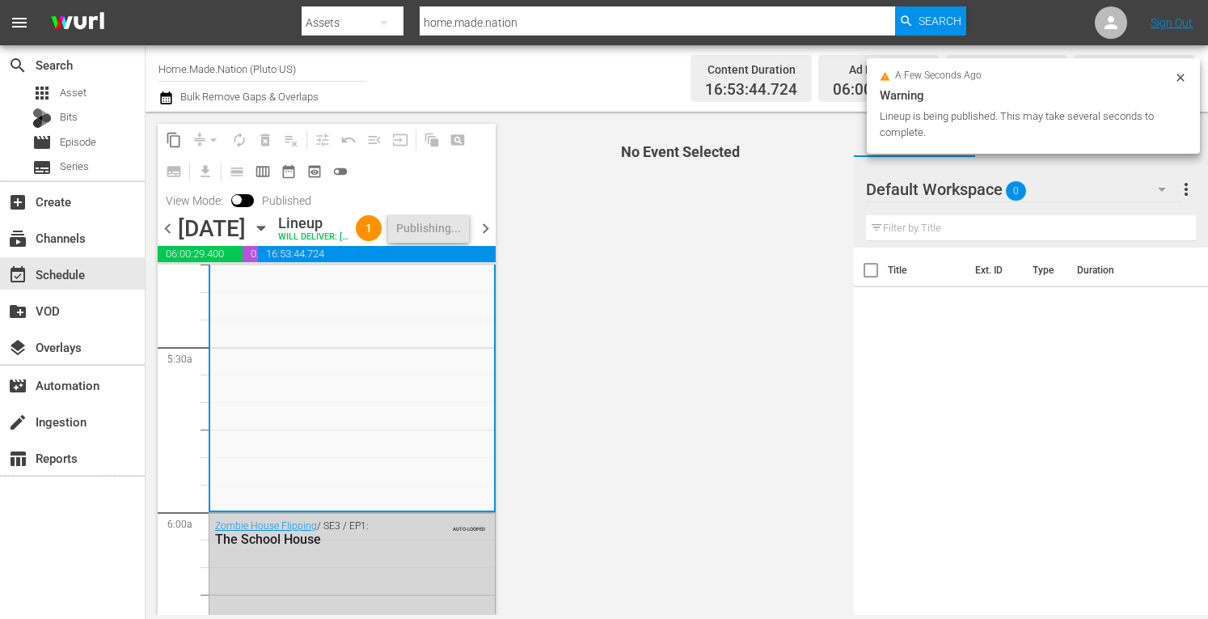
click at [483, 239] on span "chevron_right" at bounding box center [486, 228] width 20 height 20
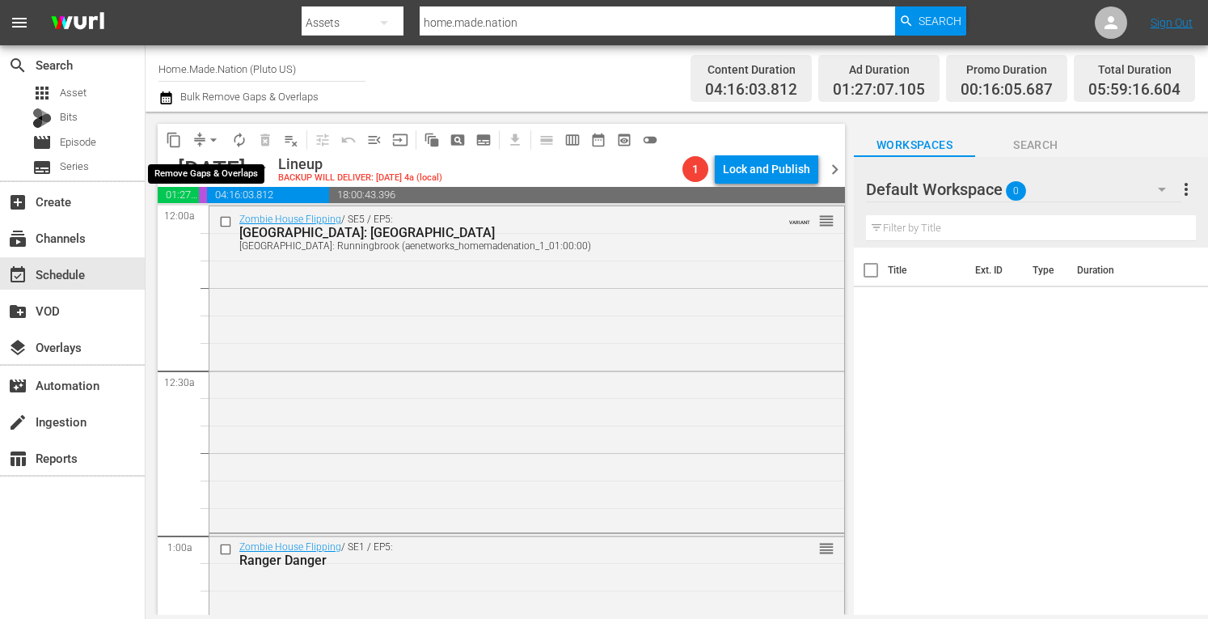
click at [222, 133] on button "arrow_drop_down" at bounding box center [214, 140] width 26 height 26
click at [205, 161] on li "Align to Midnight" at bounding box center [213, 172] width 133 height 27
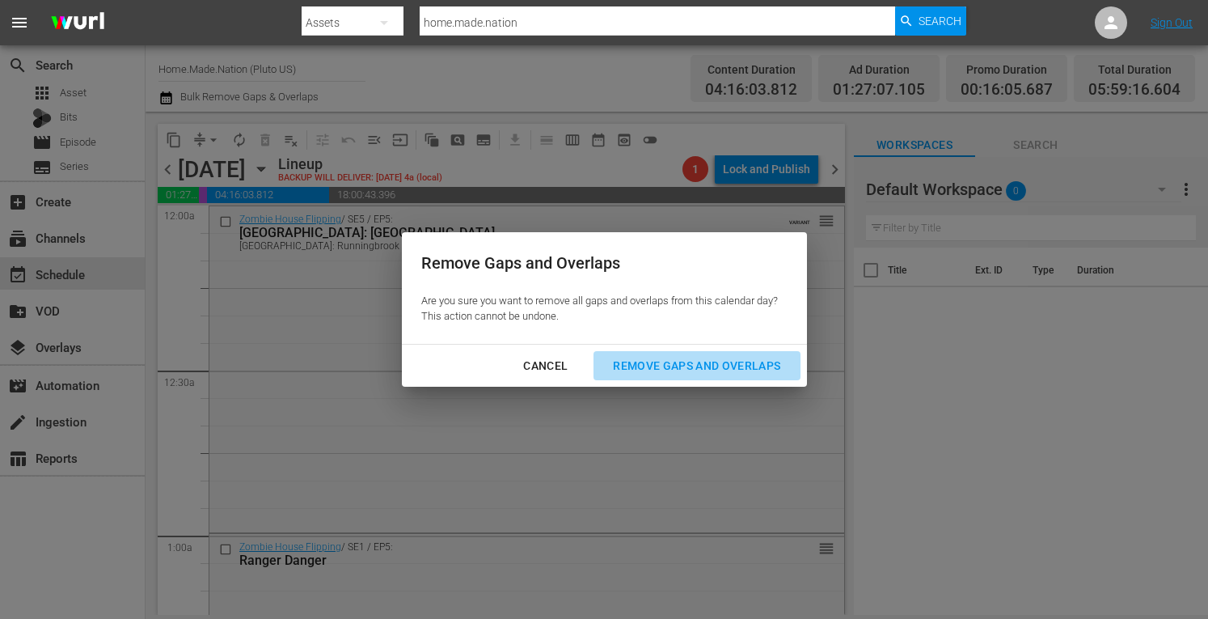
click at [689, 369] on div "Remove Gaps and Overlaps" at bounding box center [696, 366] width 193 height 20
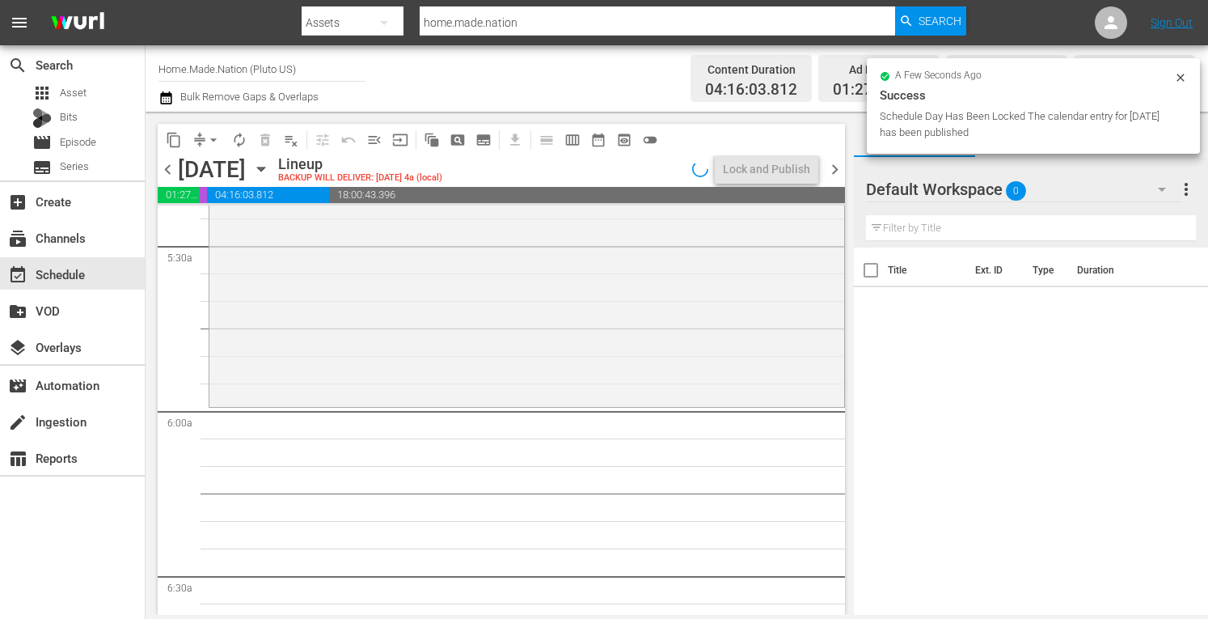
scroll to position [1772, 0]
click at [358, 311] on div "Zombie House Flipping / SE5 / EP6: Dallas: Melrose Dallas: Melrose (aenetworks_…" at bounding box center [526, 240] width 635 height 329
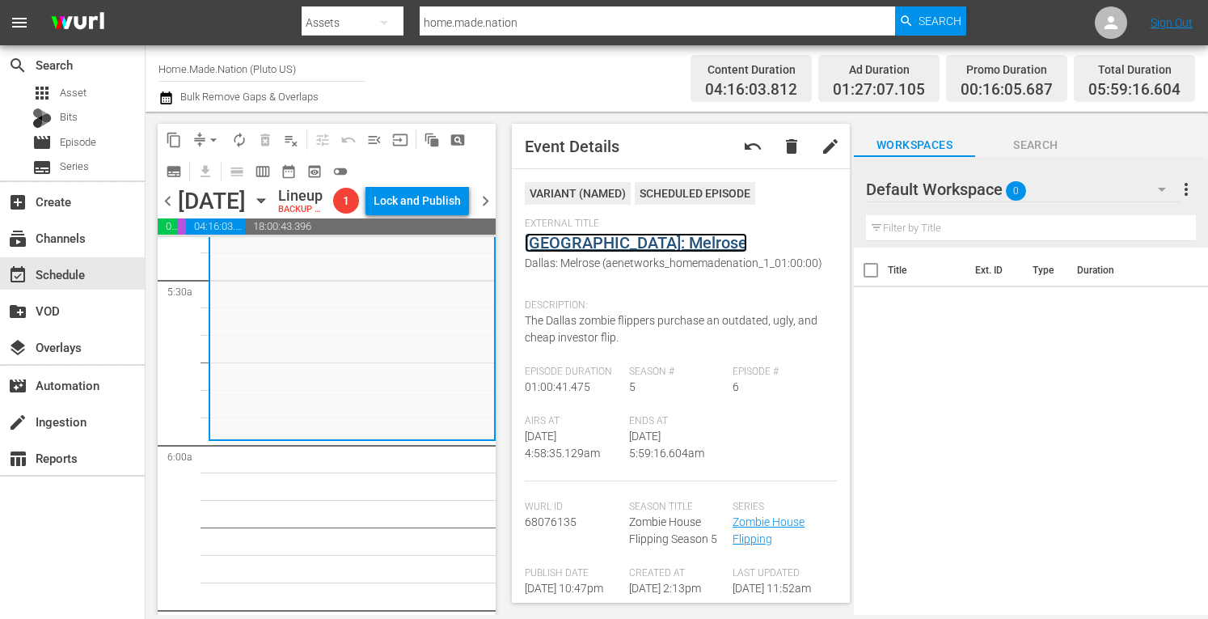
click at [592, 243] on link "Dallas: Melrose" at bounding box center [636, 242] width 222 height 19
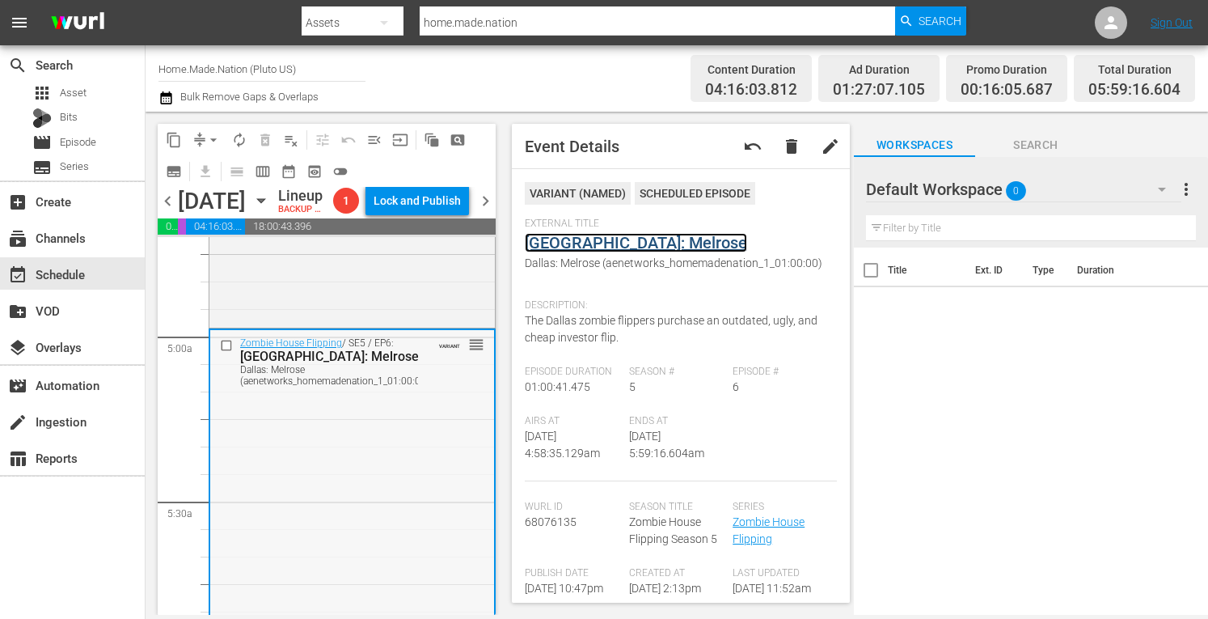
scroll to position [1550, 0]
click at [314, 303] on div "Zombie House Flipping / SE4 / EP14: Amherst reorder" at bounding box center [352, 163] width 286 height 326
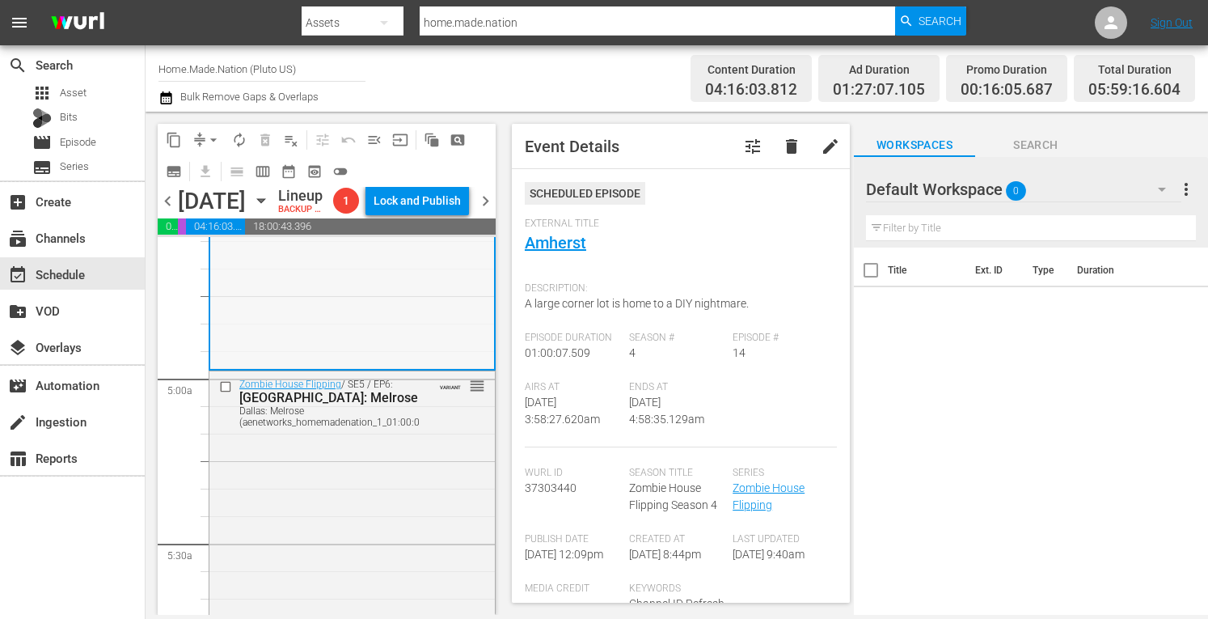
scroll to position [1508, 0]
click at [562, 248] on link "Amherst" at bounding box center [555, 242] width 61 height 19
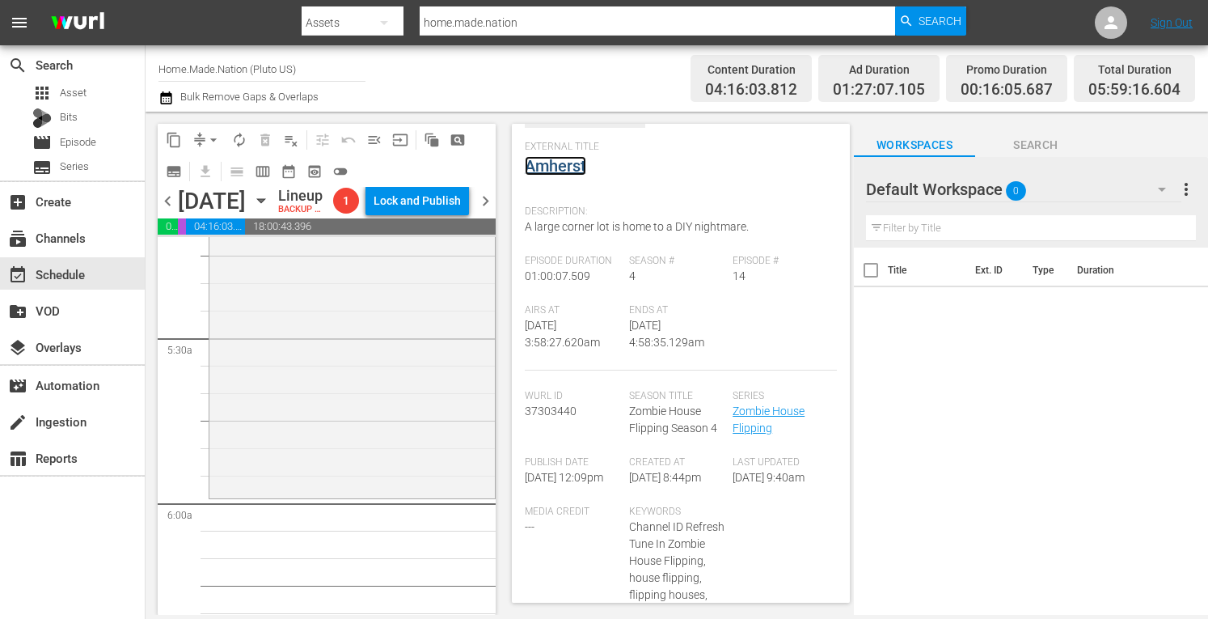
scroll to position [0, 0]
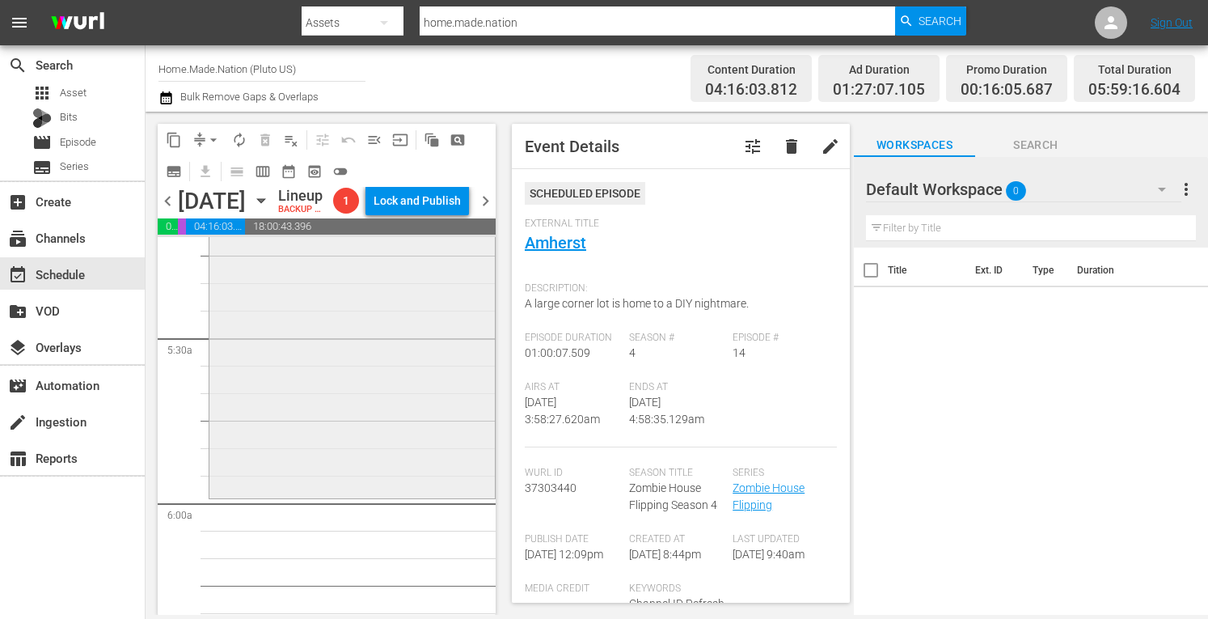
click at [385, 421] on div "Zombie House Flipping / SE5 / EP6: Dallas: Melrose Dallas: Melrose (aenetworks_…" at bounding box center [352, 330] width 286 height 329
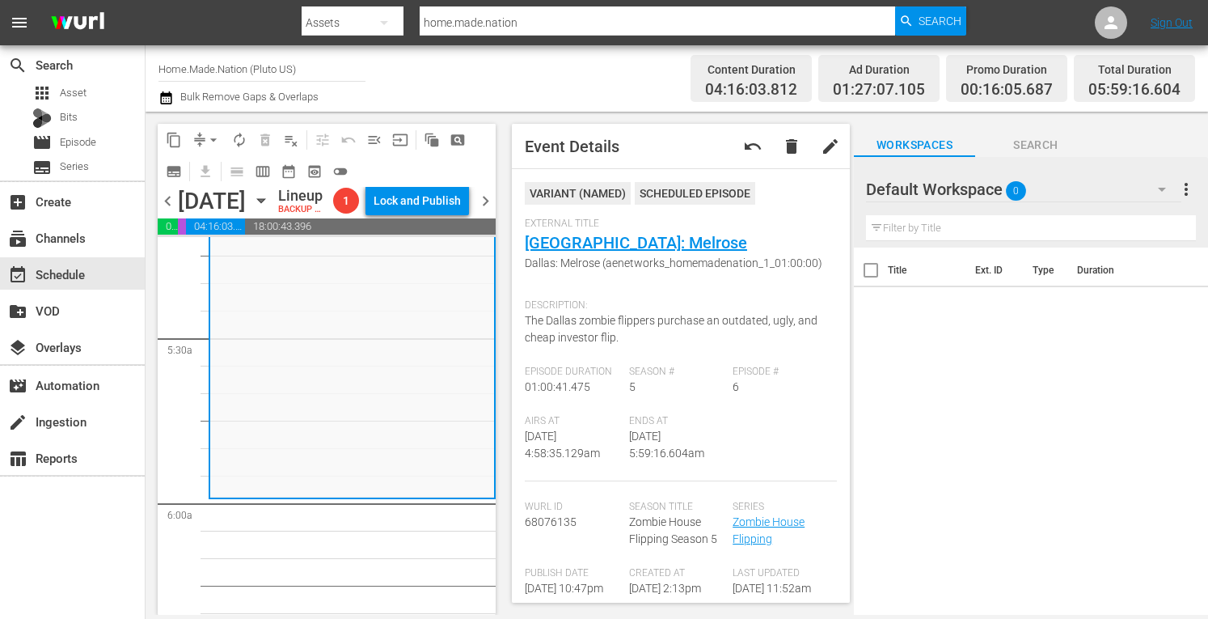
click at [213, 143] on span "arrow_drop_down" at bounding box center [213, 140] width 16 height 16
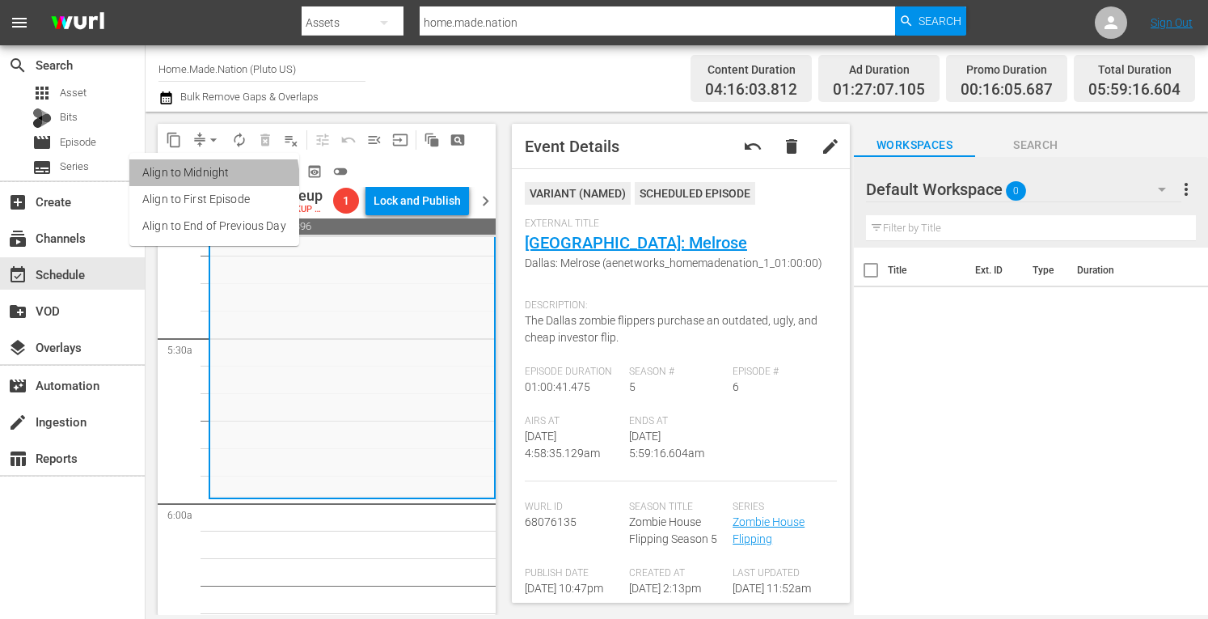
click at [184, 183] on li "Align to Midnight" at bounding box center [214, 172] width 170 height 27
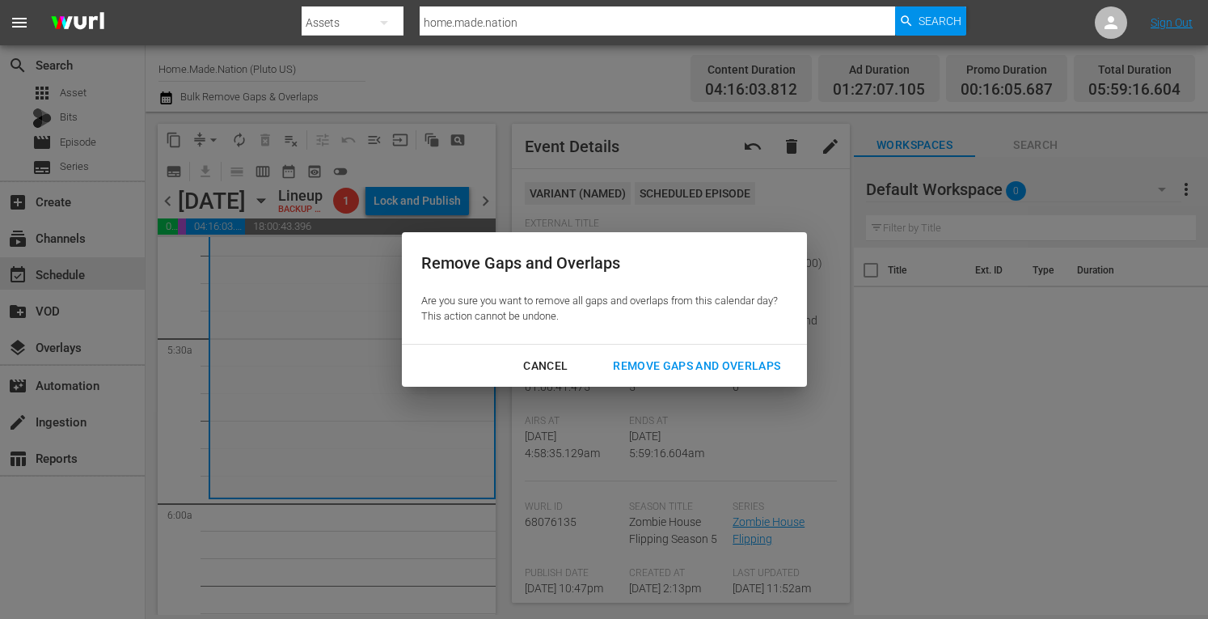
click at [676, 376] on button "Remove Gaps and Overlaps" at bounding box center [697, 366] width 206 height 30
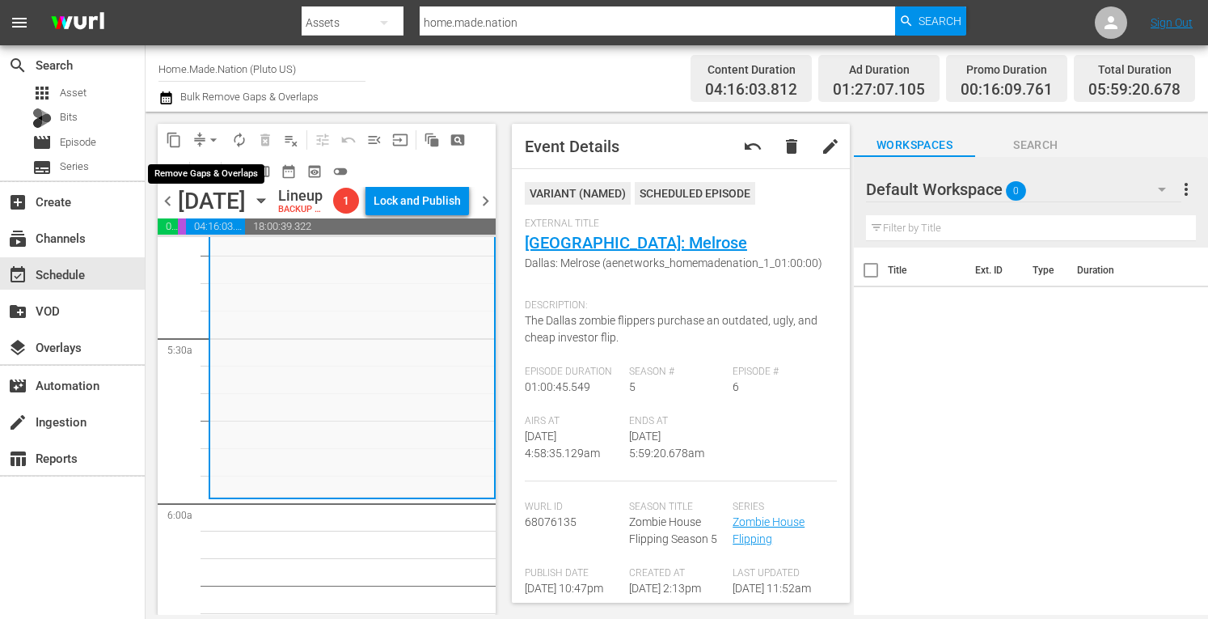
click at [214, 143] on span "arrow_drop_down" at bounding box center [213, 140] width 16 height 16
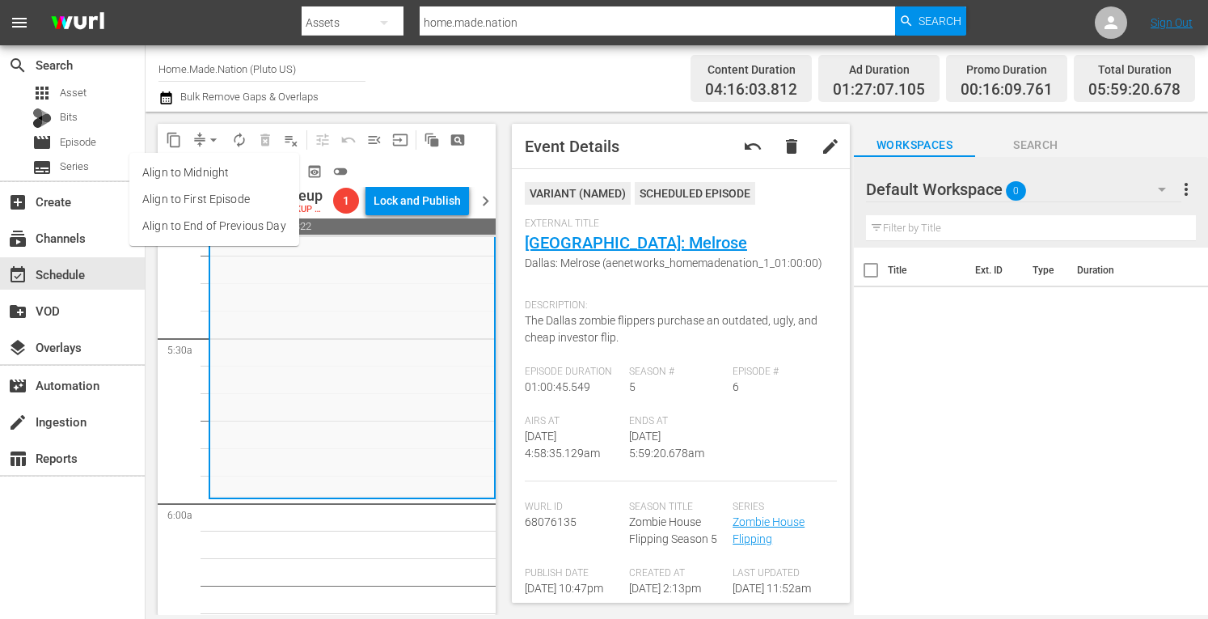
click at [188, 169] on li "Align to Midnight" at bounding box center [214, 172] width 170 height 27
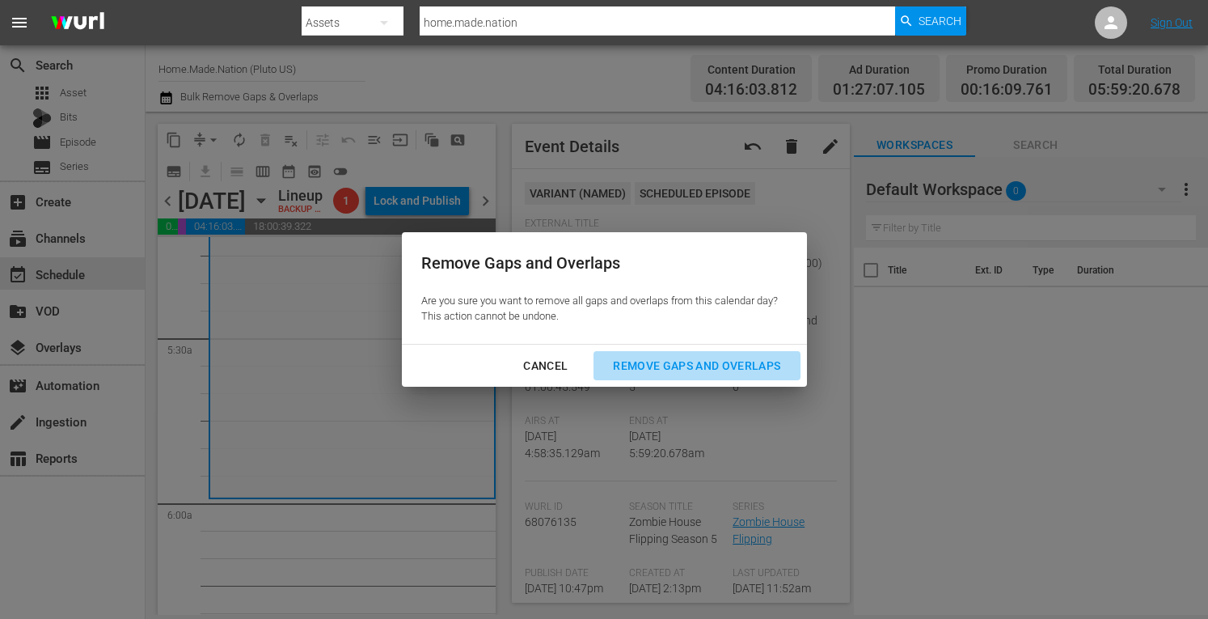
click at [709, 370] on div "Remove Gaps and Overlaps" at bounding box center [696, 366] width 193 height 20
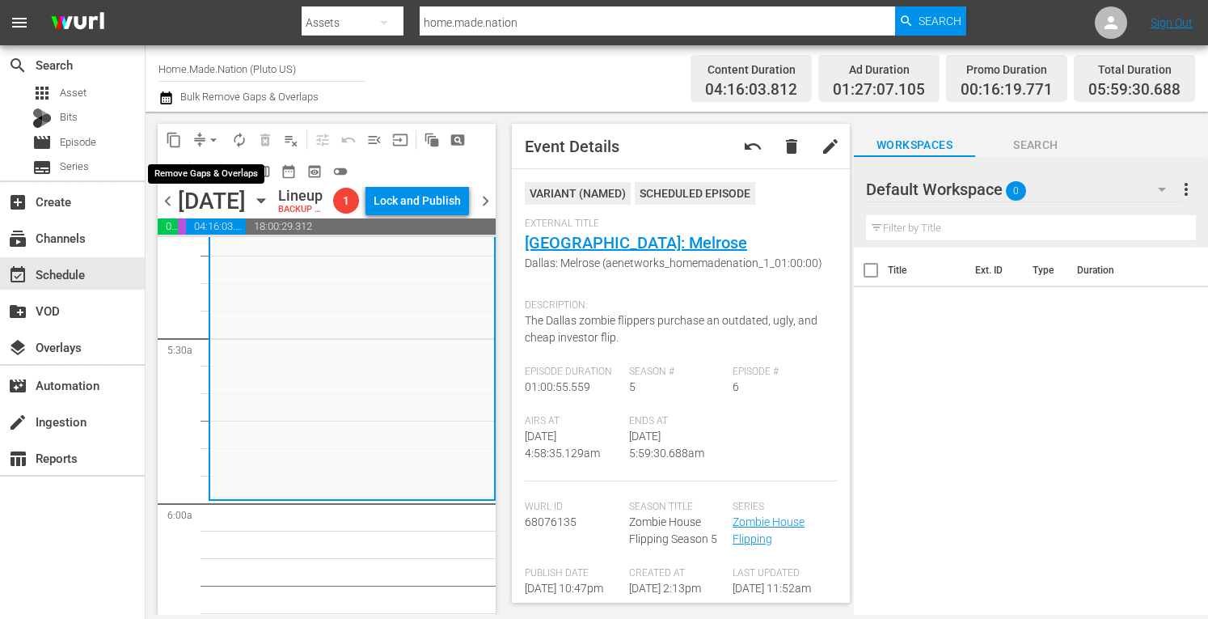
click at [205, 140] on button "arrow_drop_down" at bounding box center [214, 140] width 26 height 26
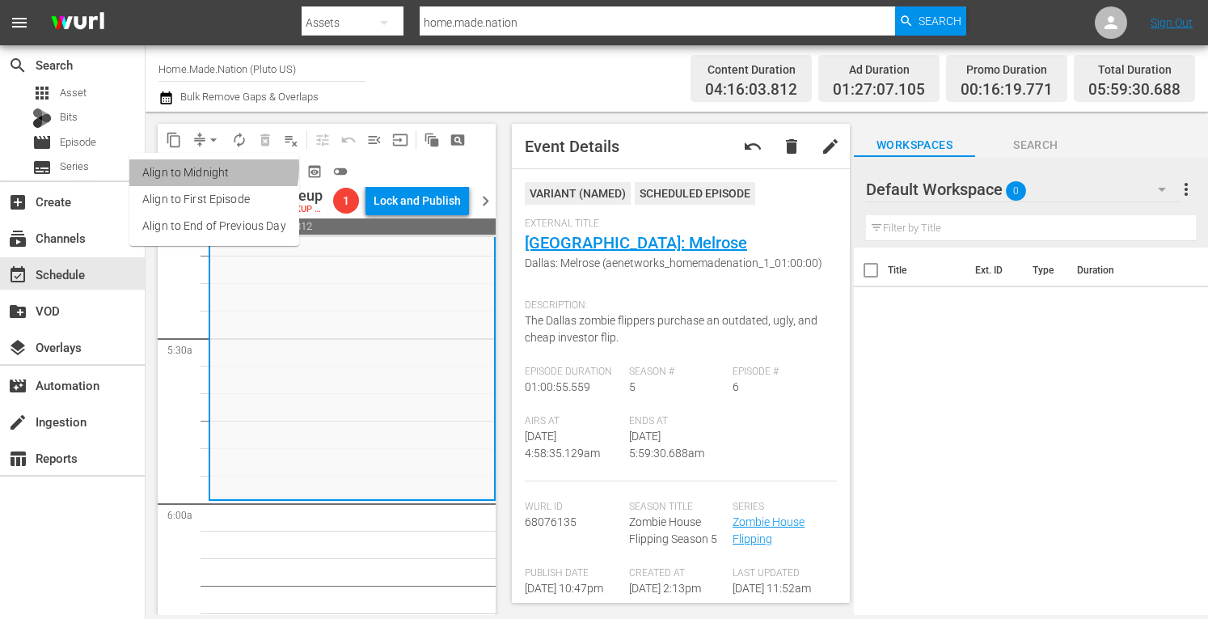
click at [197, 167] on li "Align to Midnight" at bounding box center [214, 172] width 170 height 27
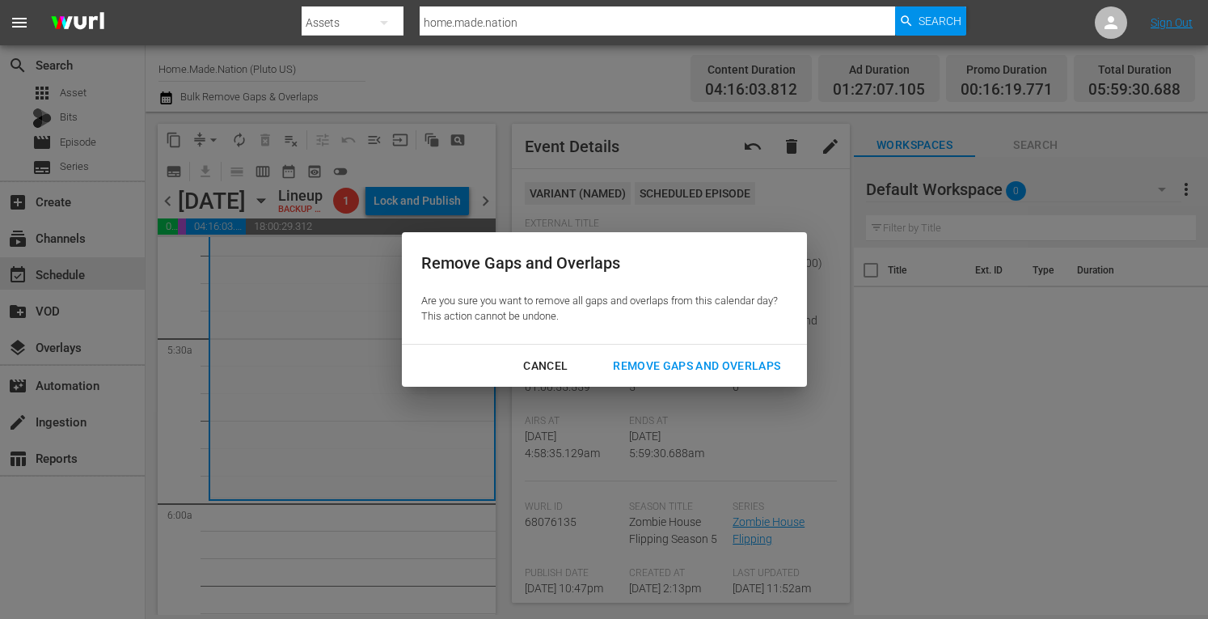
click at [684, 356] on div "Remove Gaps and Overlaps" at bounding box center [696, 366] width 193 height 20
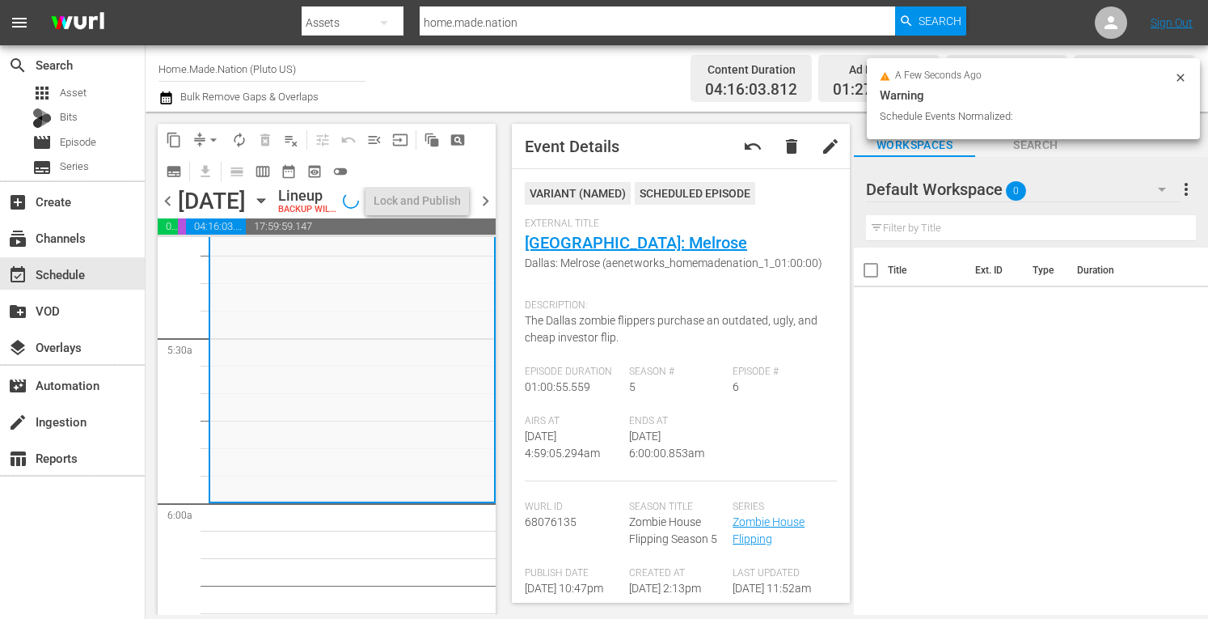
scroll to position [1741, 0]
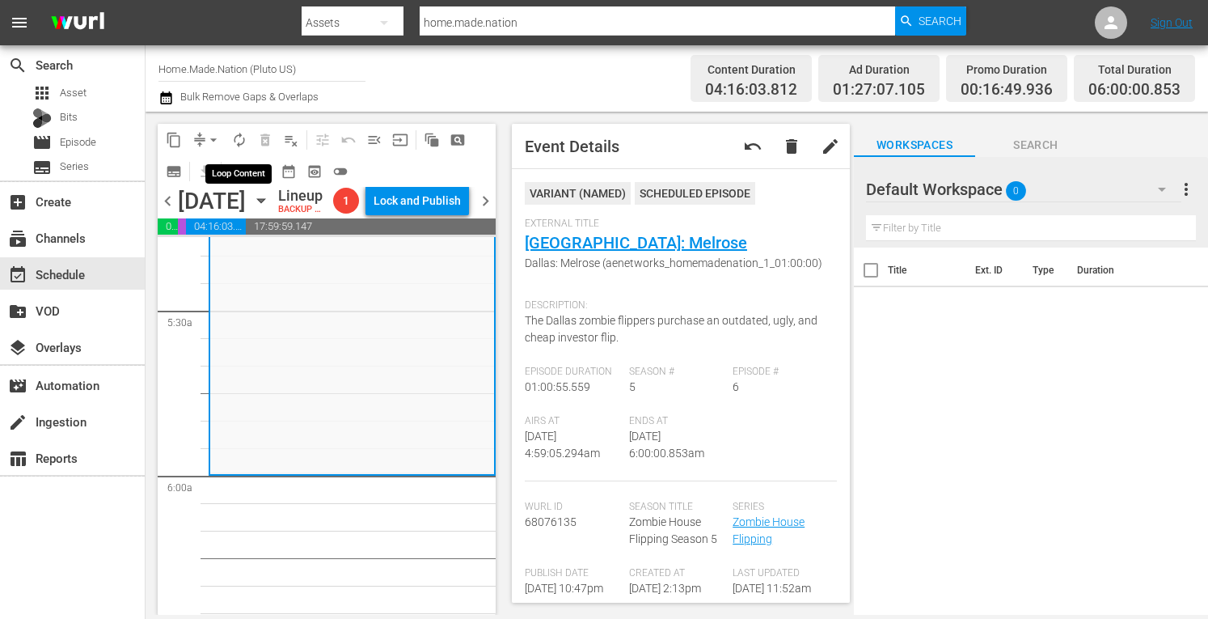
click at [234, 142] on span "autorenew_outlined" at bounding box center [239, 140] width 16 height 16
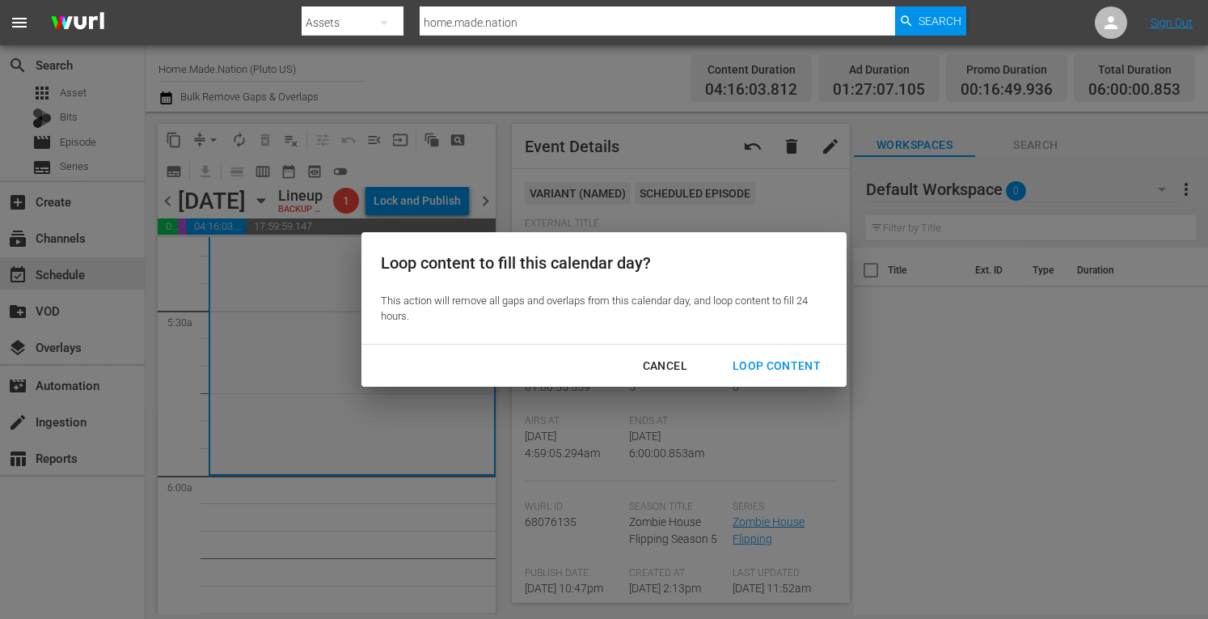
click at [755, 362] on div "Loop Content" at bounding box center [777, 366] width 114 height 20
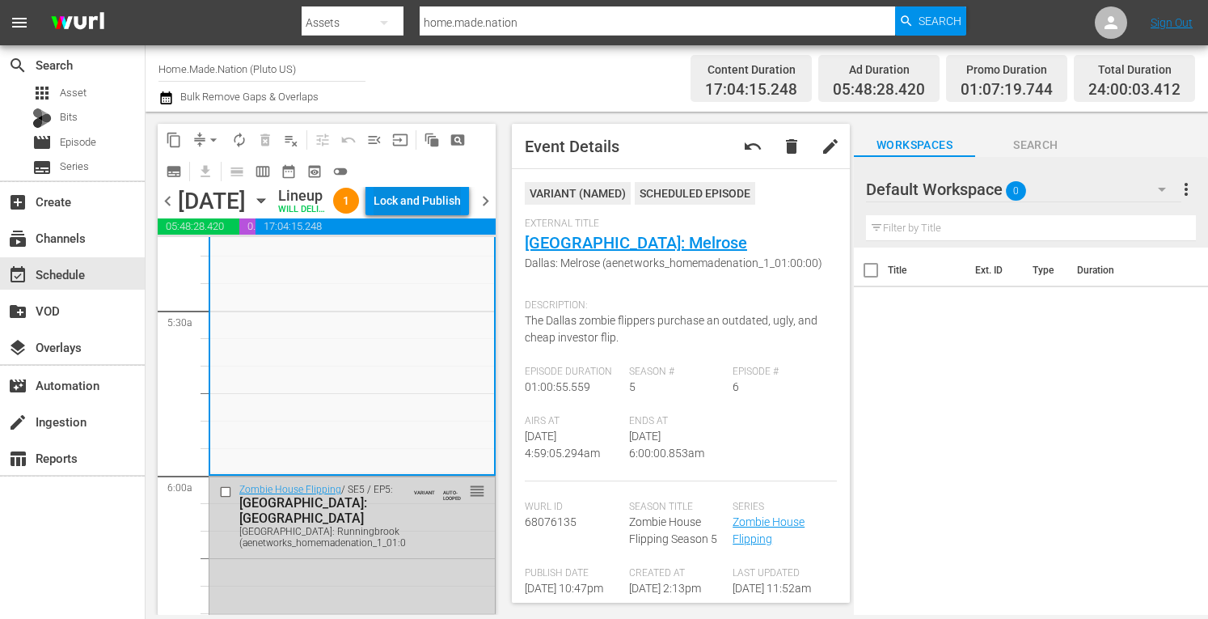
click at [436, 205] on div "Lock and Publish" at bounding box center [417, 200] width 87 height 29
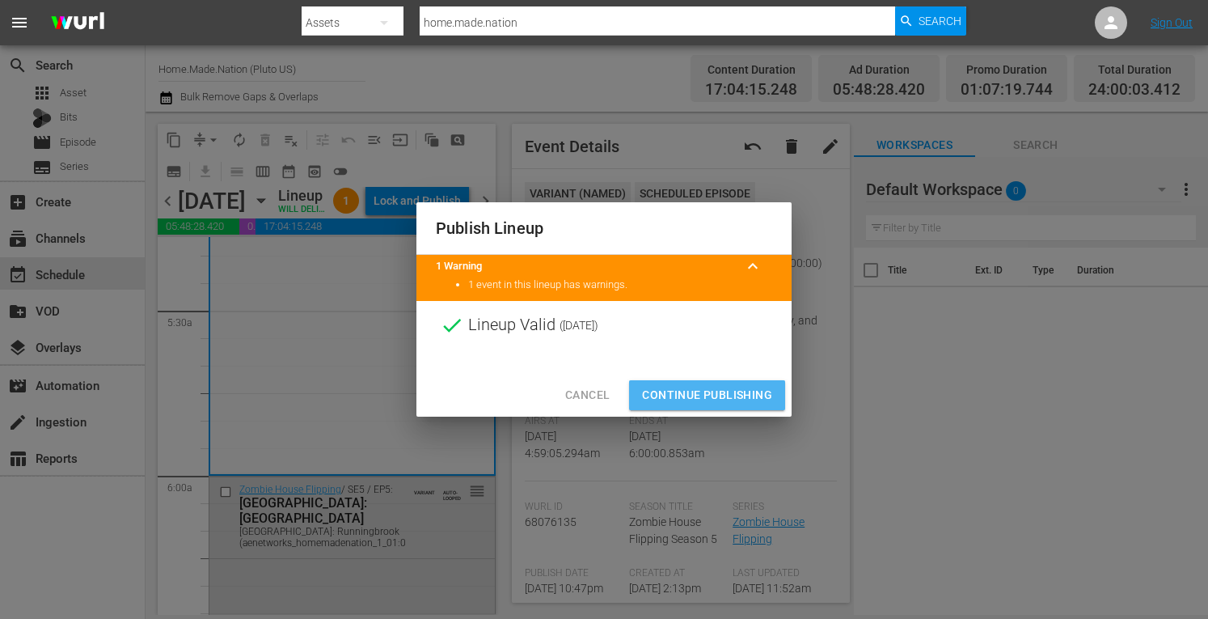
click at [705, 404] on span "Continue Publishing" at bounding box center [707, 395] width 130 height 20
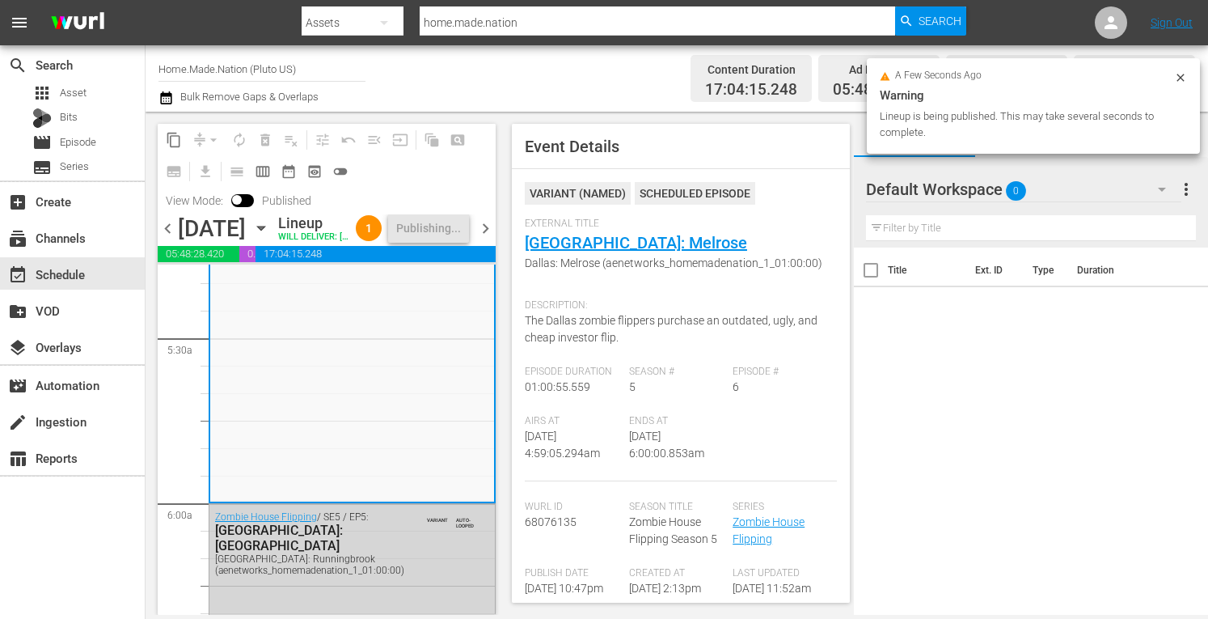
click at [487, 239] on span "chevron_right" at bounding box center [486, 228] width 20 height 20
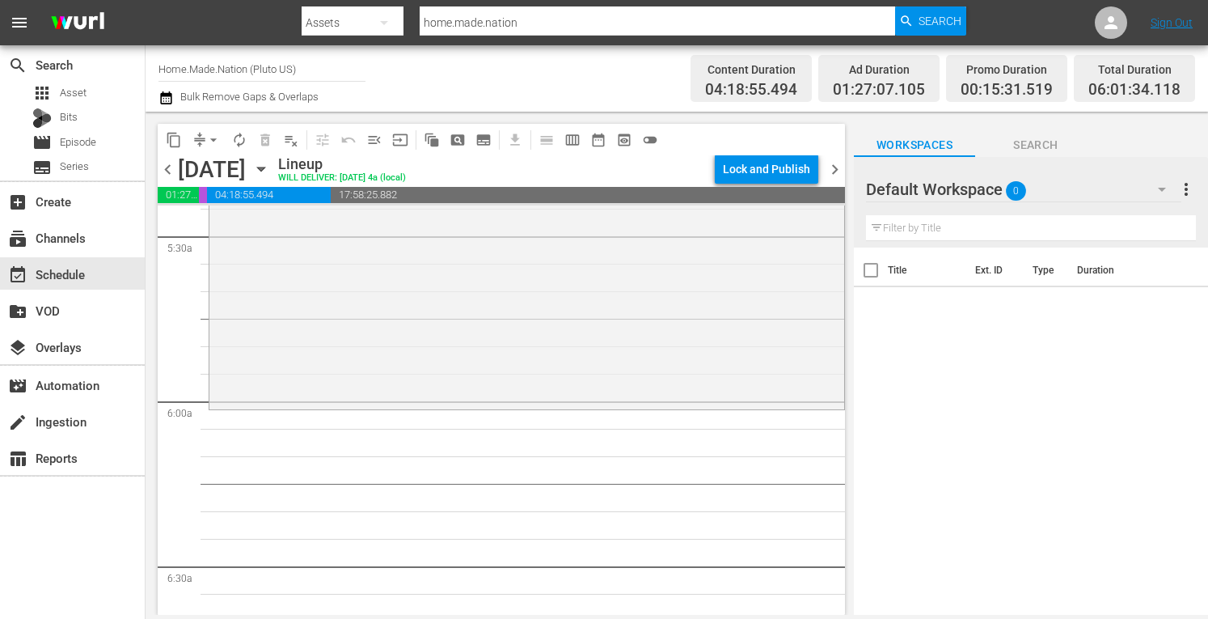
scroll to position [1785, 0]
click at [278, 373] on div "Zombie House Flipping / SE5 / EP14: Tampa: Larkin Tampa: Larkin (aenetworks_hom…" at bounding box center [526, 247] width 635 height 315
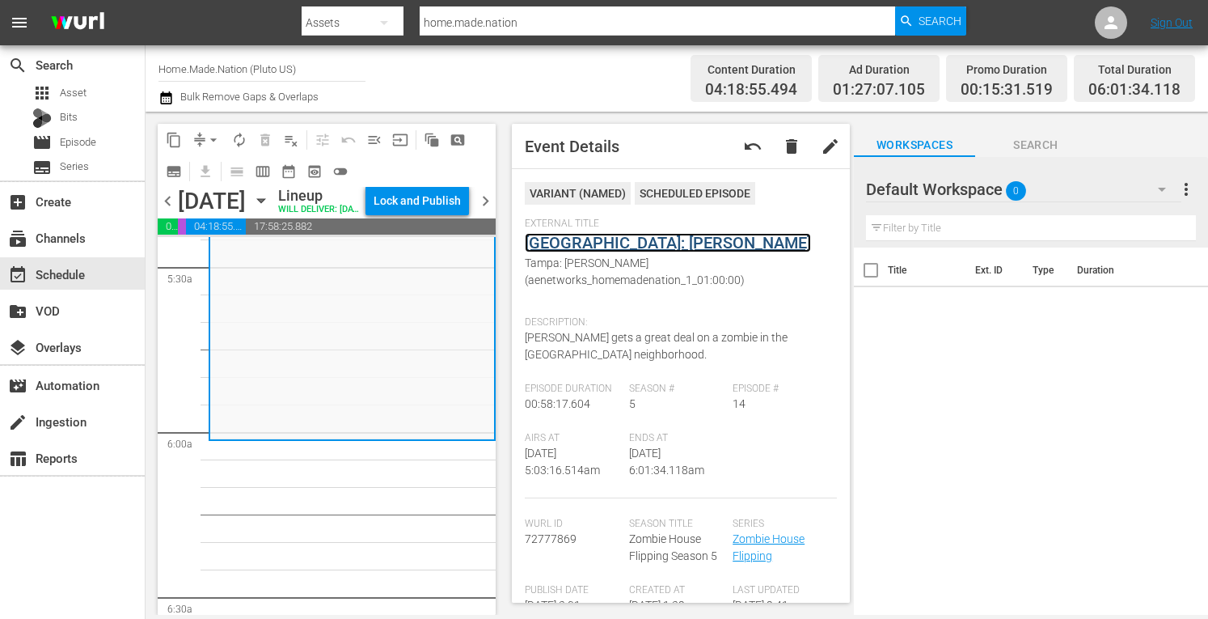
click at [586, 245] on link "Tampa: Larkin" at bounding box center [668, 242] width 286 height 19
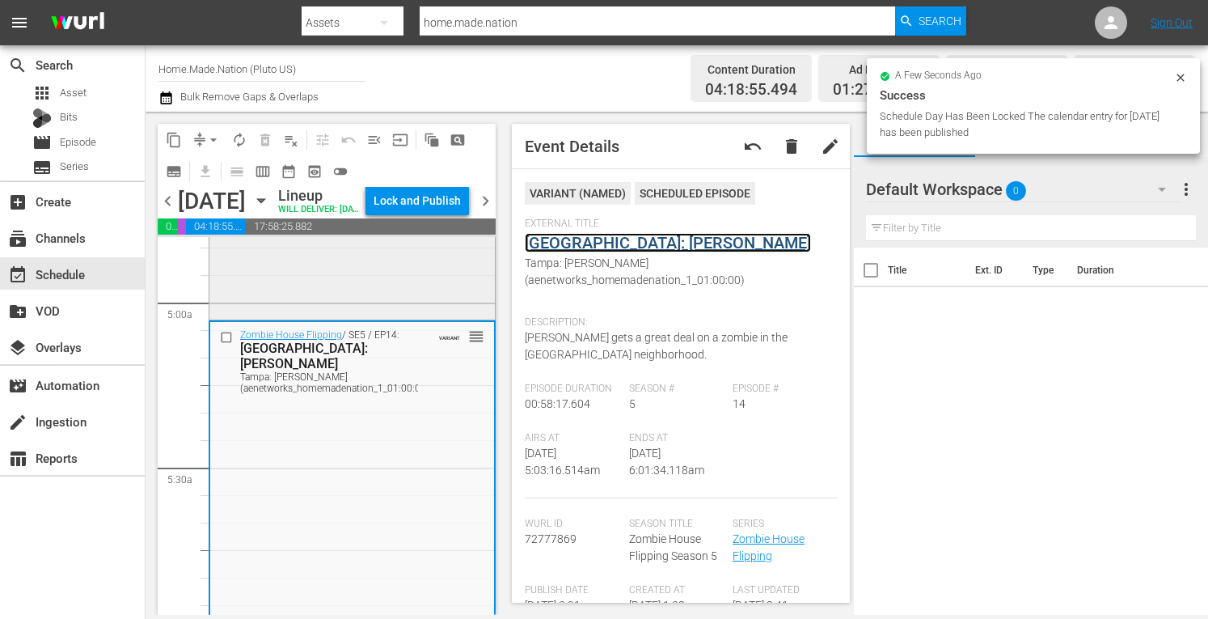
scroll to position [1584, 0]
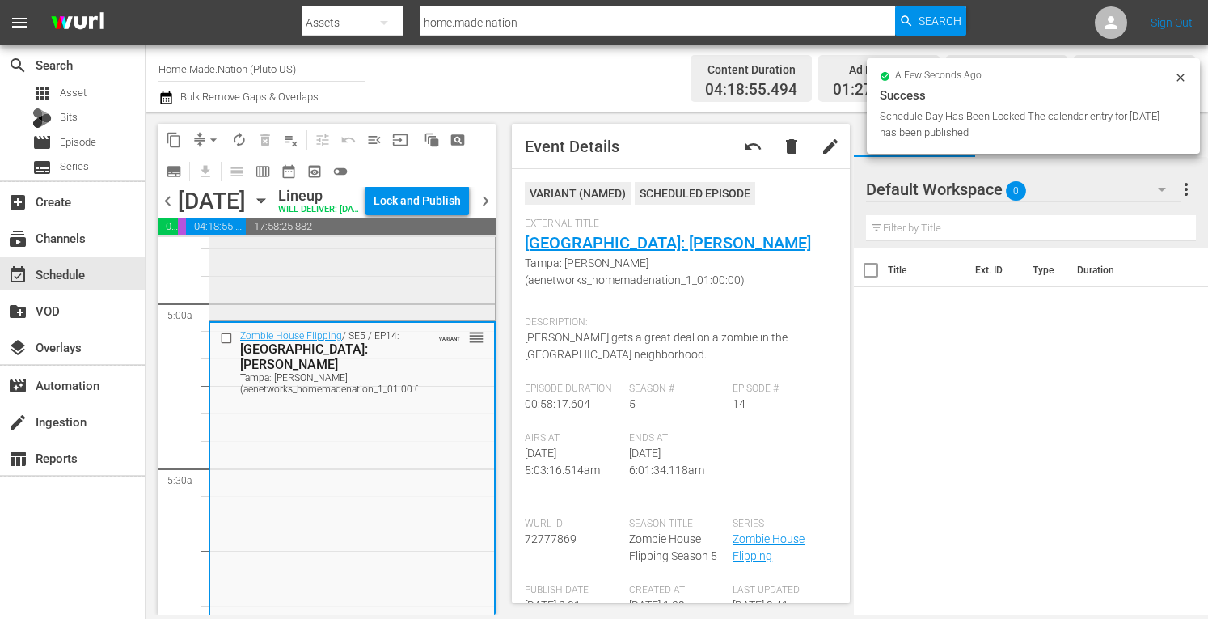
click at [307, 318] on div "Zombie House Flipping / SE4 / EP4: Catalpa reorder" at bounding box center [352, 156] width 286 height 323
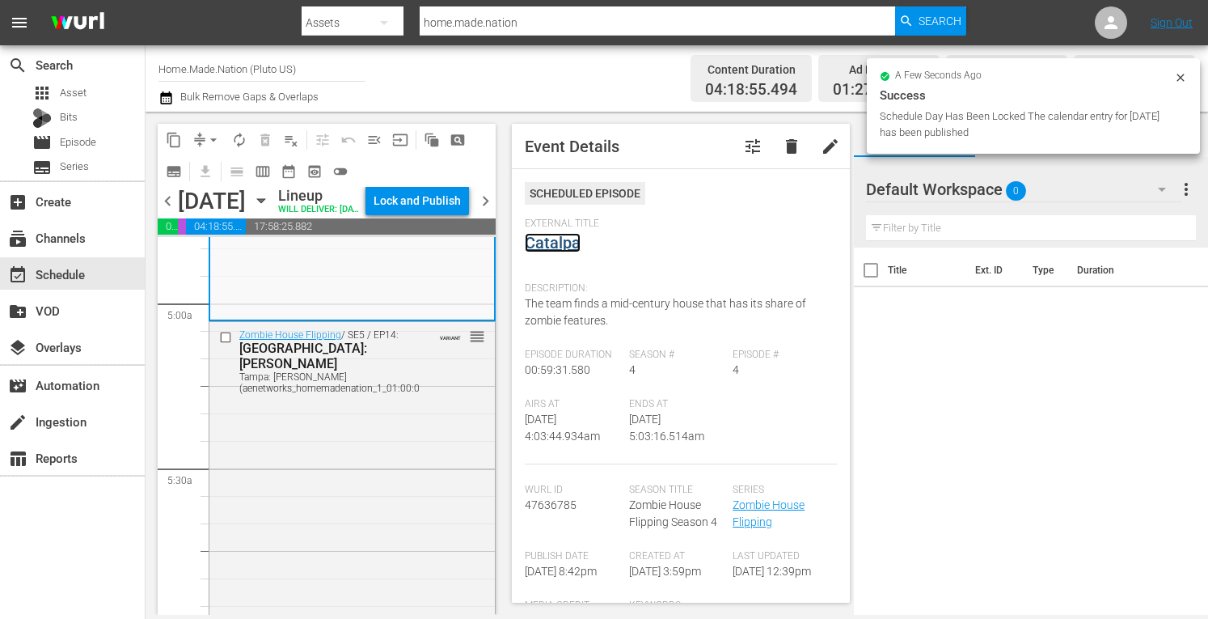
click at [569, 243] on link "Catalpa" at bounding box center [553, 242] width 56 height 19
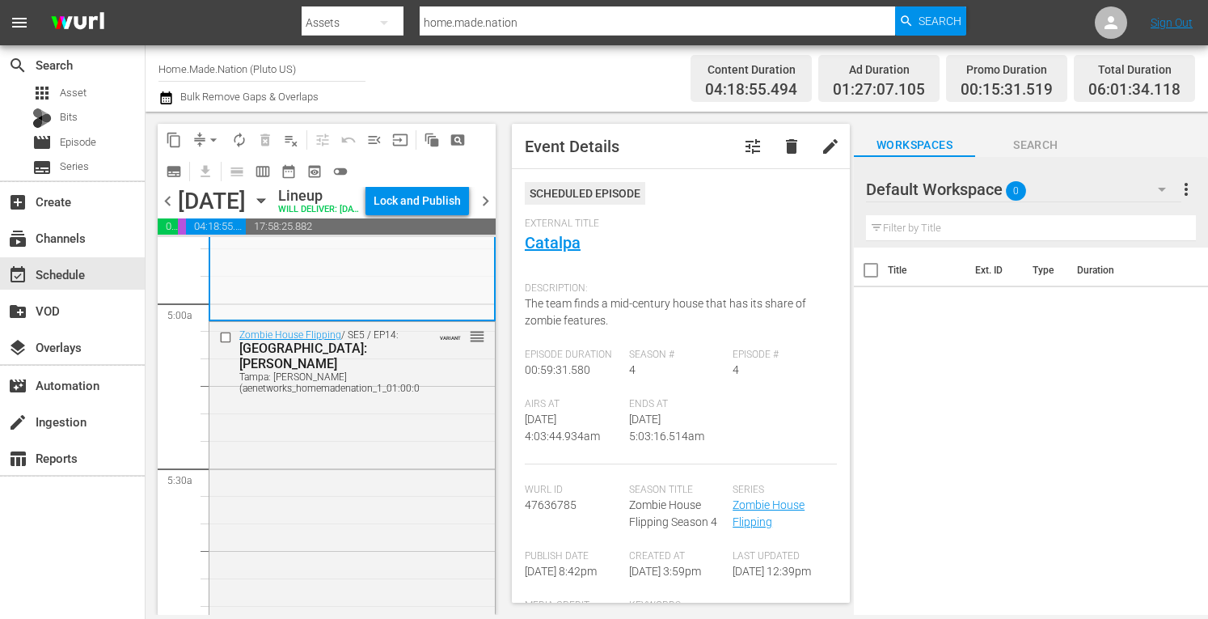
click at [202, 128] on button "compress" at bounding box center [200, 140] width 26 height 26
click at [209, 138] on span "arrow_drop_down" at bounding box center [213, 140] width 16 height 16
click at [183, 171] on li "Align to Midnight" at bounding box center [213, 172] width 133 height 27
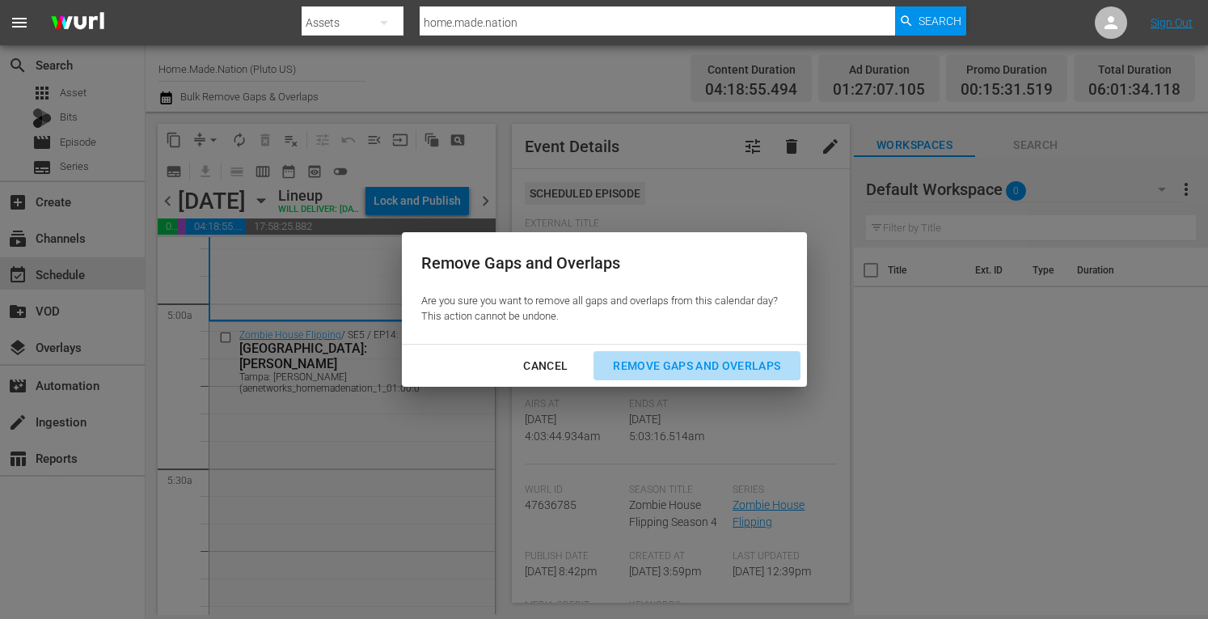
click at [706, 371] on div "Remove Gaps and Overlaps" at bounding box center [696, 366] width 193 height 20
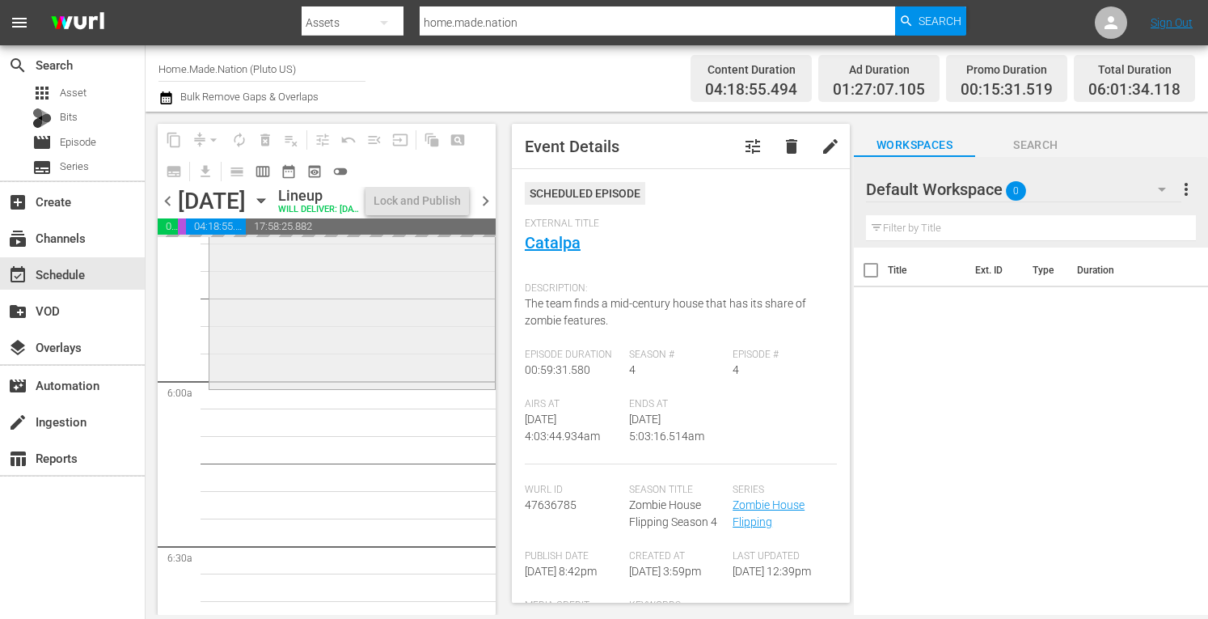
scroll to position [1837, 0]
click at [290, 366] on div "Zombie House Flipping / SE5 / EP14: Tampa: Larkin Tampa: Larkin (aenetworks_hom…" at bounding box center [352, 226] width 286 height 315
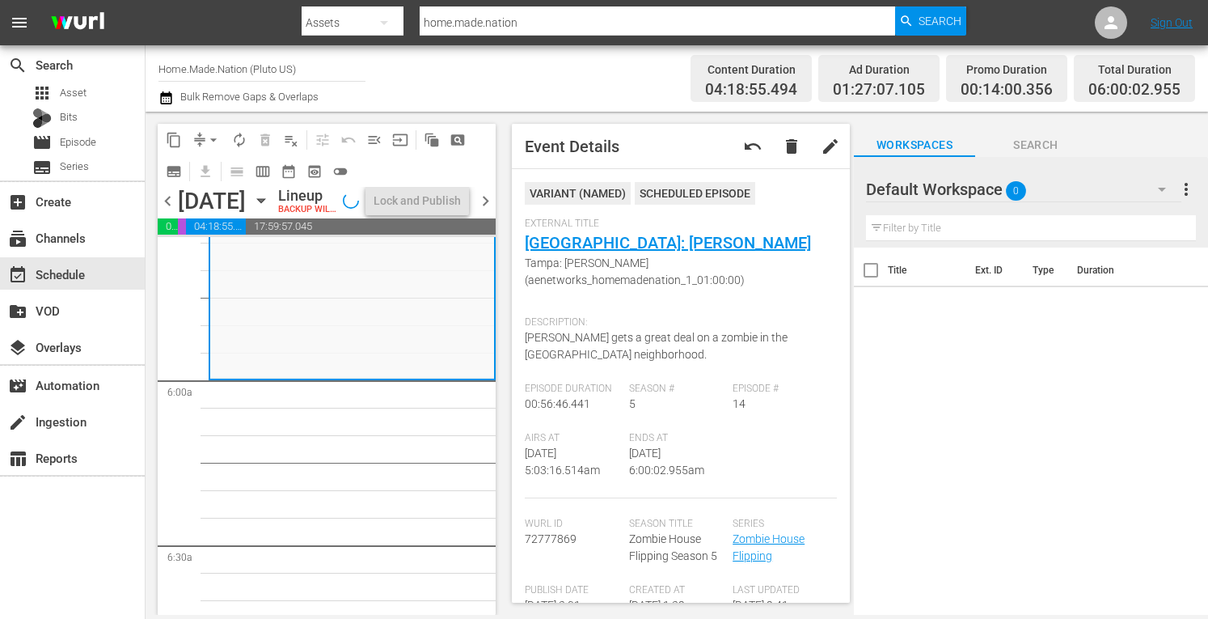
scroll to position [1809, 0]
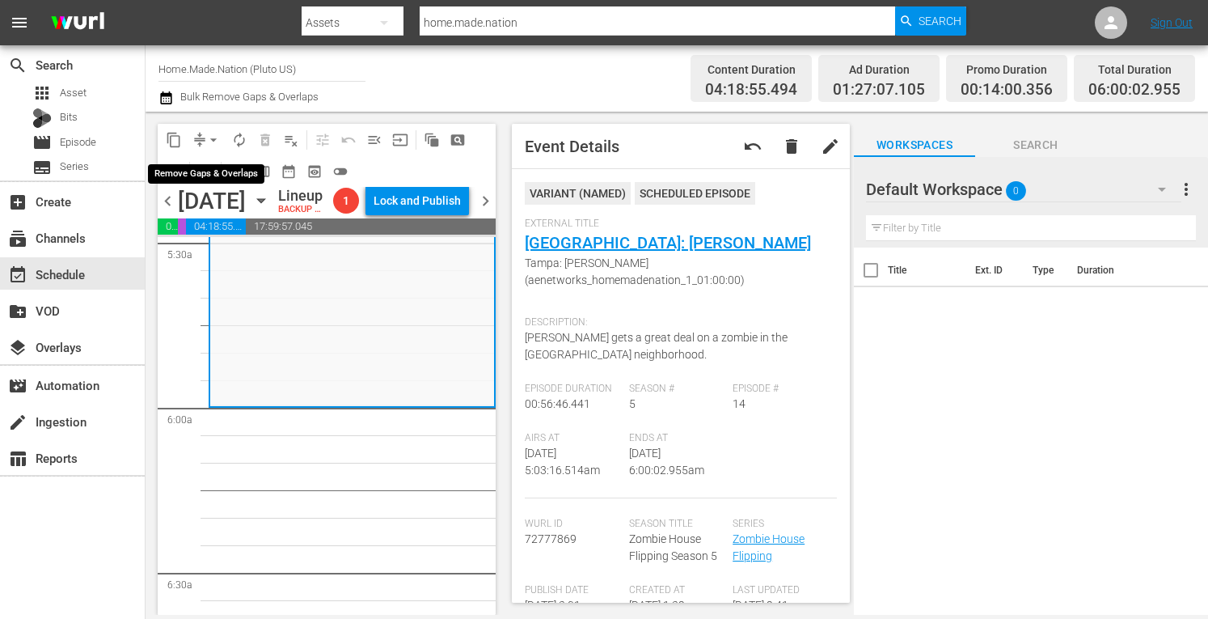
click at [207, 132] on span "arrow_drop_down" at bounding box center [213, 140] width 16 height 16
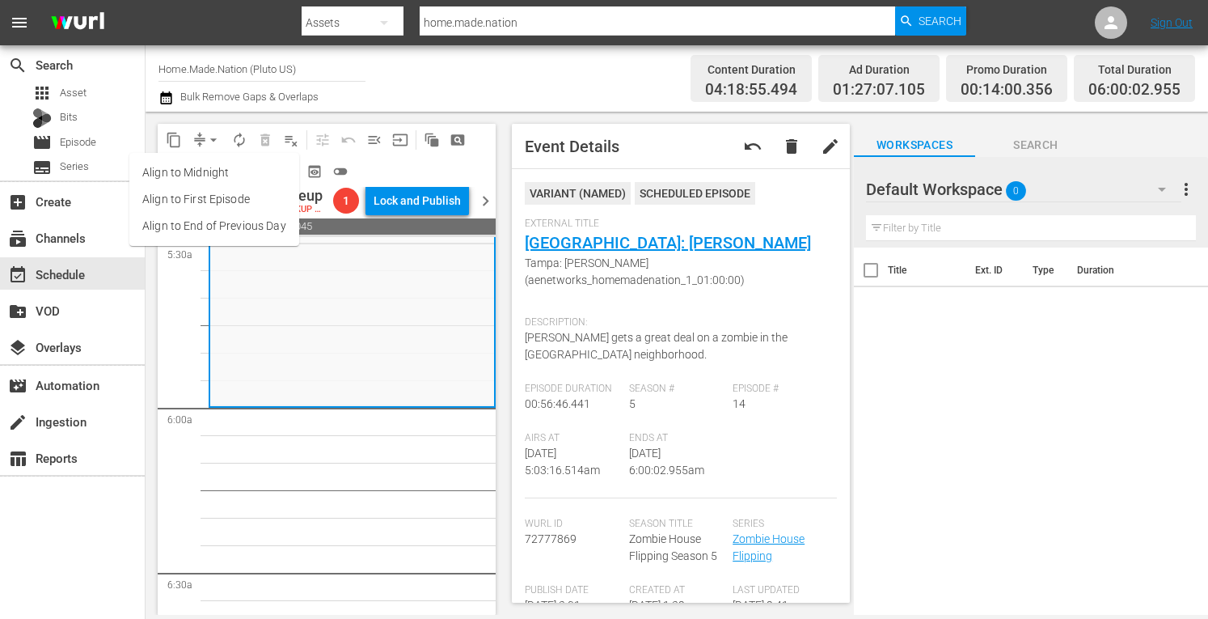
click at [183, 169] on li "Align to Midnight" at bounding box center [214, 172] width 170 height 27
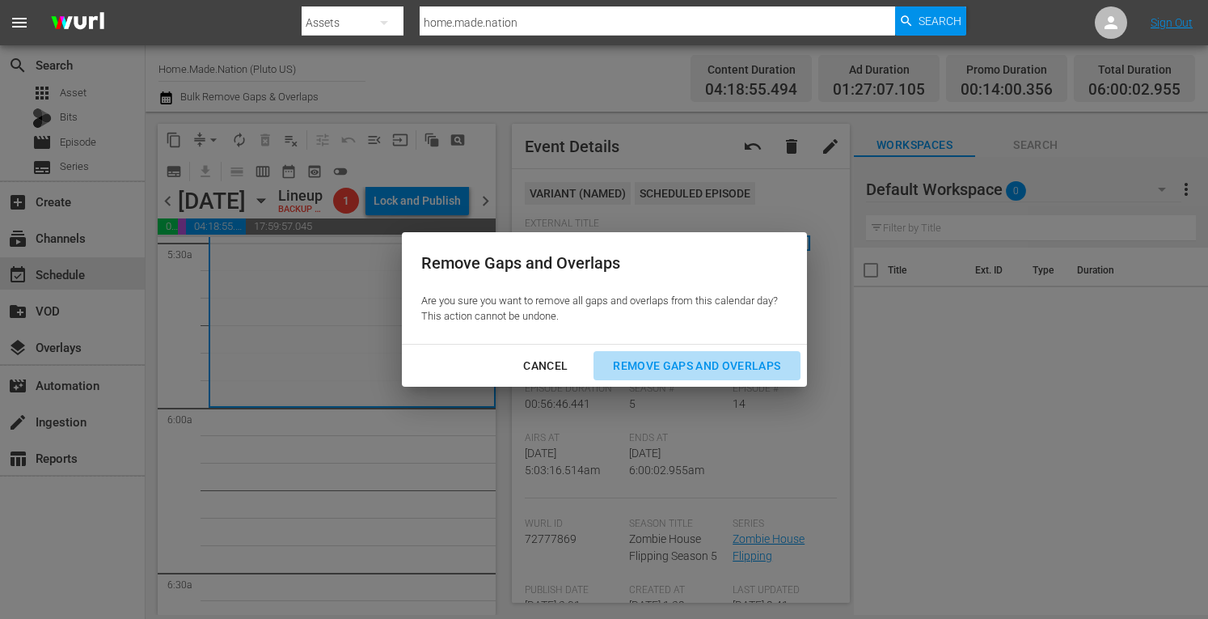
click at [679, 370] on div "Remove Gaps and Overlaps" at bounding box center [696, 366] width 193 height 20
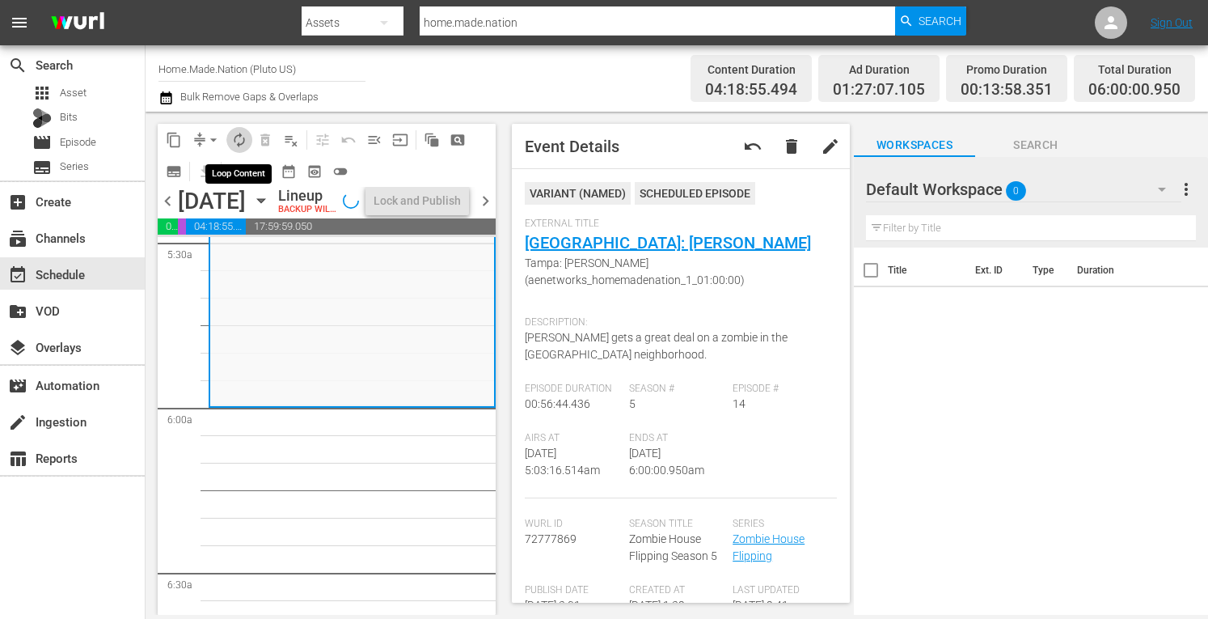
click at [243, 139] on span "autorenew_outlined" at bounding box center [239, 140] width 16 height 16
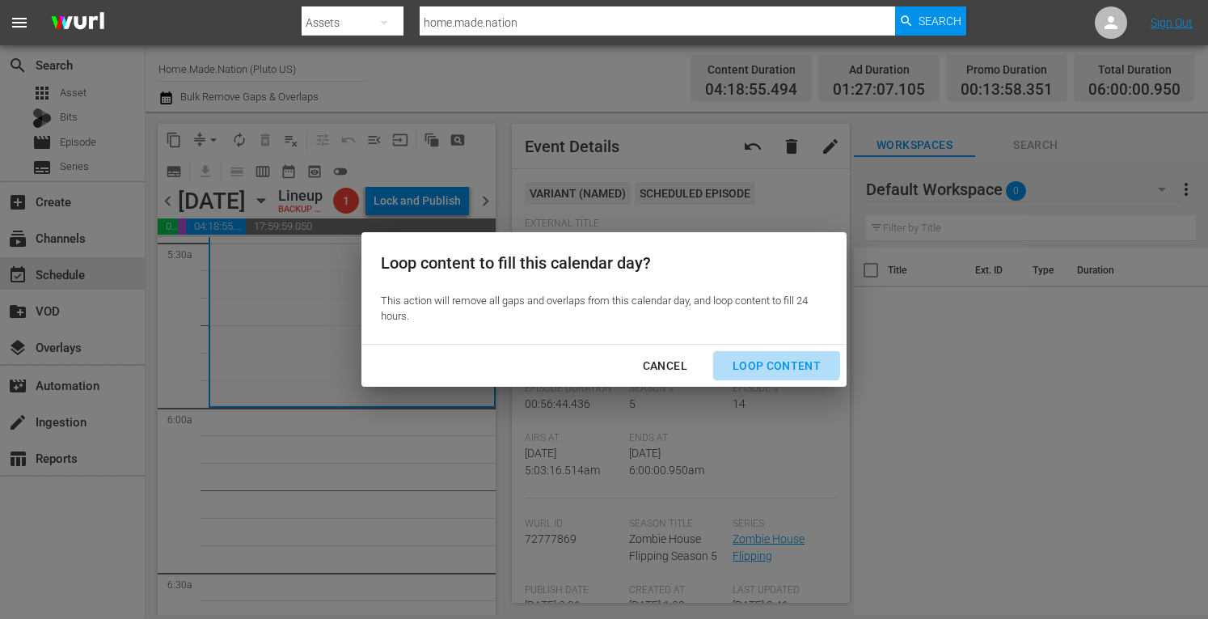
click at [747, 361] on div "Loop Content" at bounding box center [777, 366] width 114 height 20
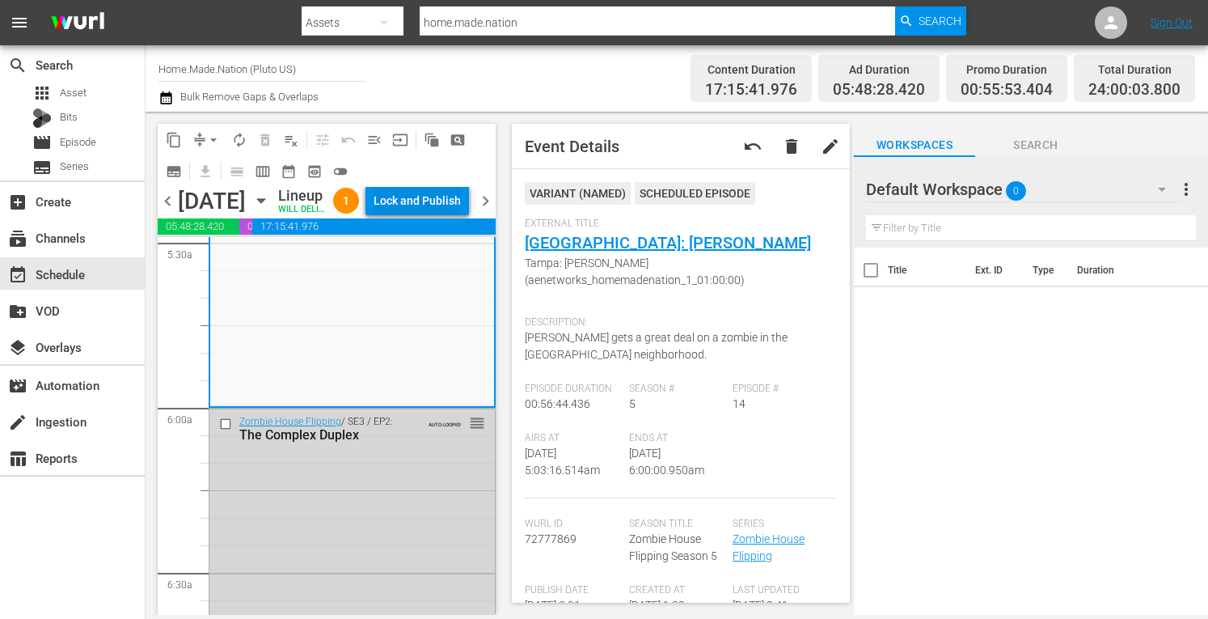
click at [436, 212] on div "Lock and Publish" at bounding box center [417, 200] width 87 height 29
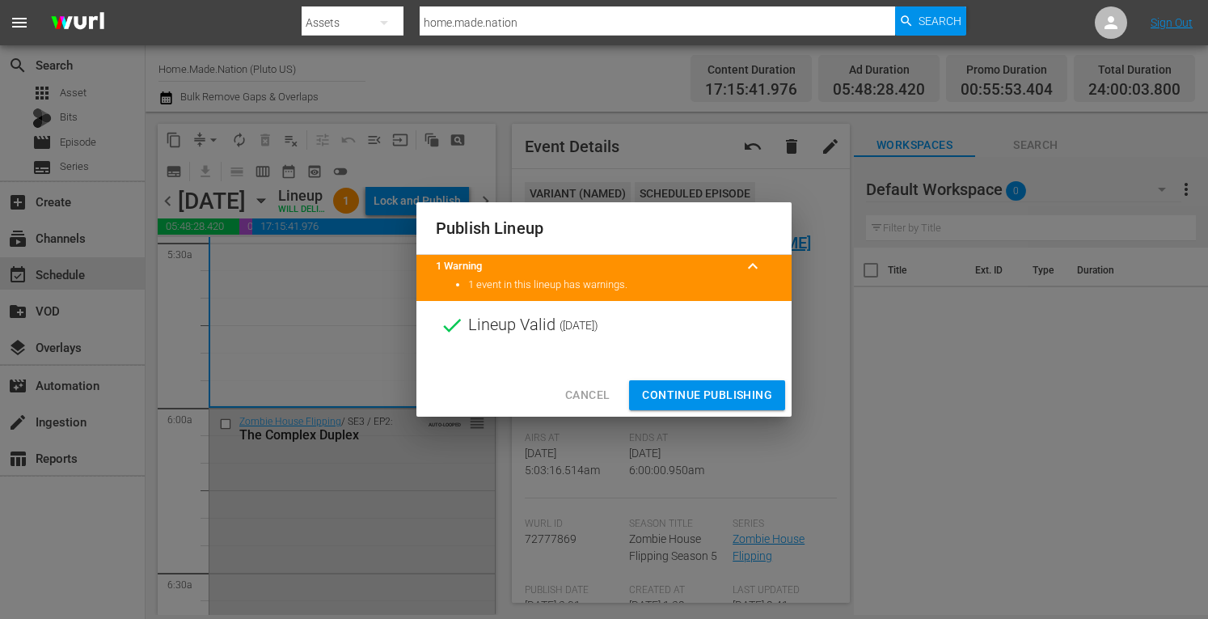
click at [657, 385] on span "Continue Publishing" at bounding box center [707, 395] width 130 height 20
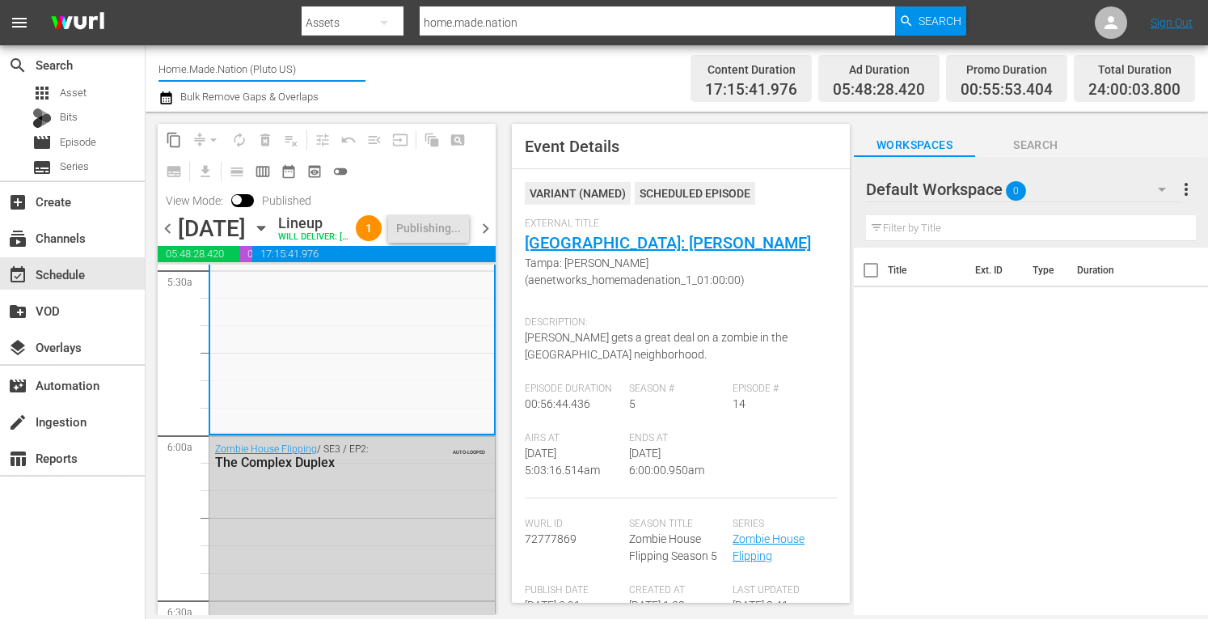
click at [252, 69] on input "Home.Made.Nation (Pluto US)" at bounding box center [262, 68] width 207 height 39
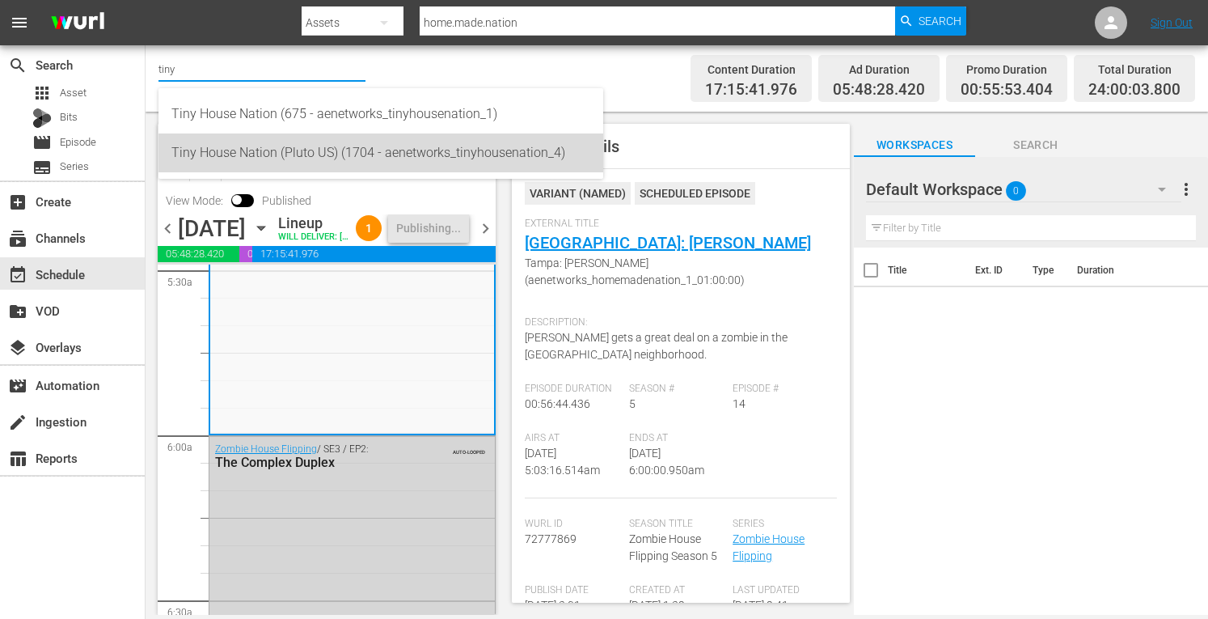
click at [281, 153] on div "Tiny House Nation (Pluto US) (1704 - aenetworks_tinyhousenation_4)" at bounding box center [380, 152] width 419 height 39
type input "Tiny House Nation (Pluto US) (1704 - aenetworks_tinyhousenation_4)"
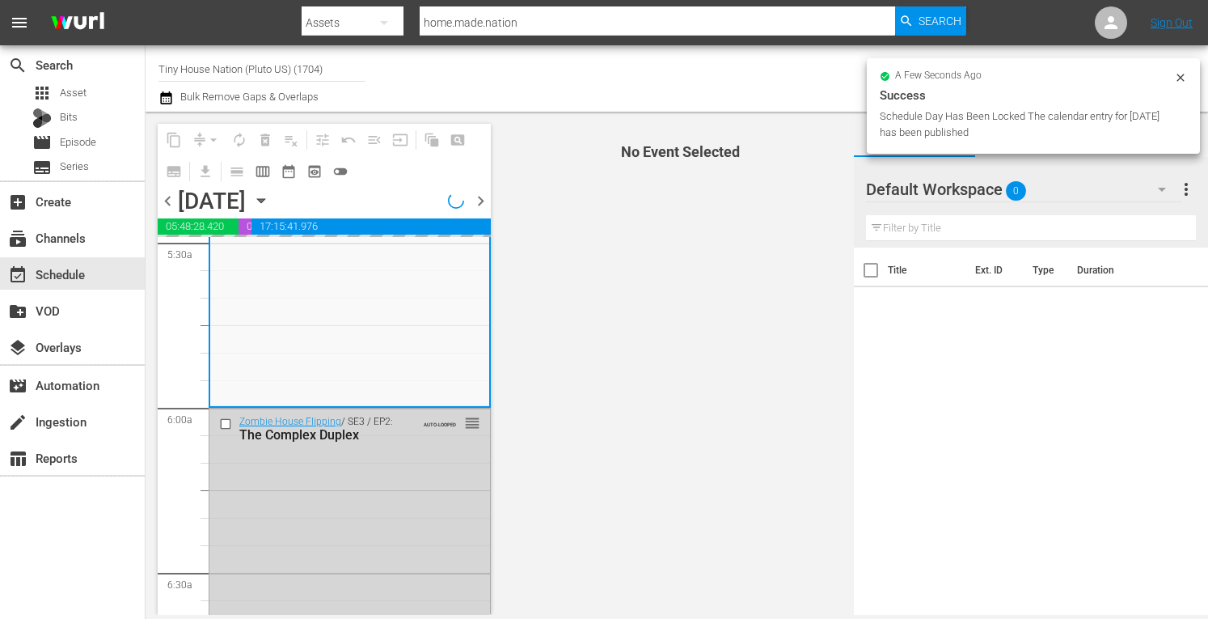
click at [1012, 192] on span "more_vert" at bounding box center [1186, 189] width 19 height 19
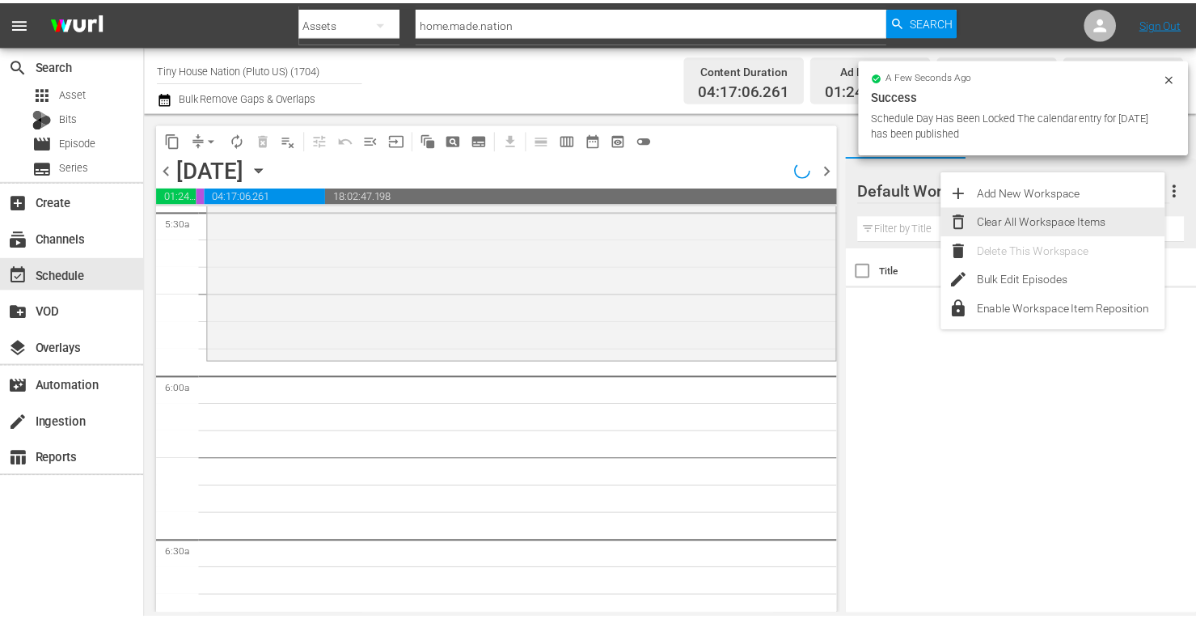
scroll to position [1837, 0]
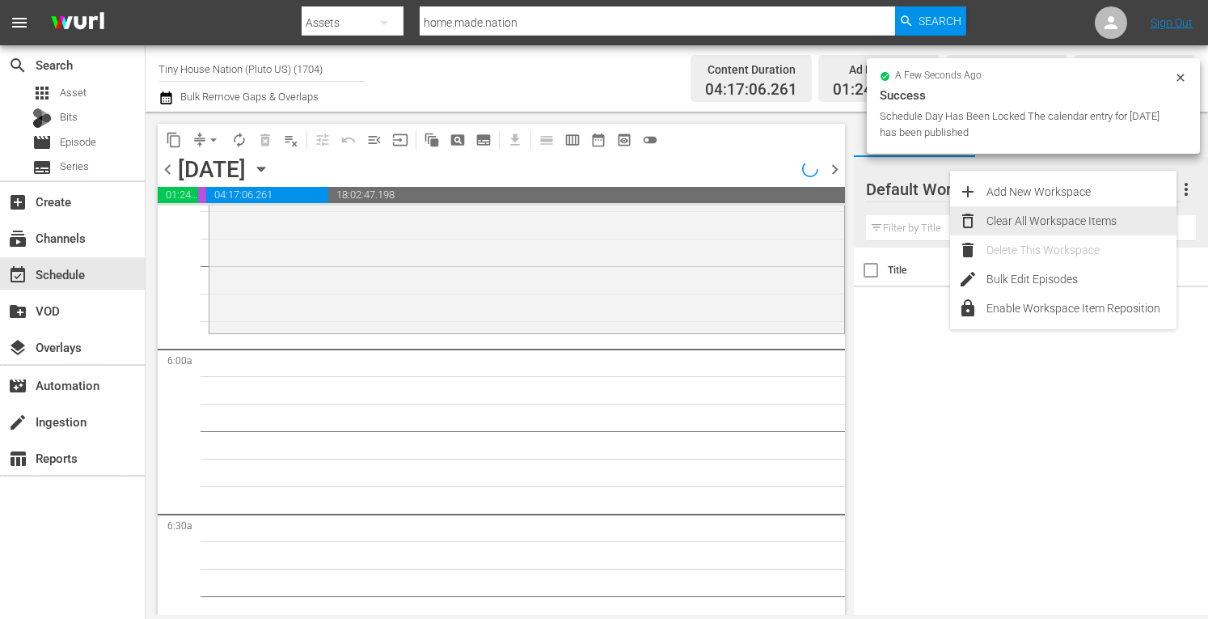
click at [1012, 221] on div "Clear All Workspace Items" at bounding box center [1082, 220] width 190 height 29
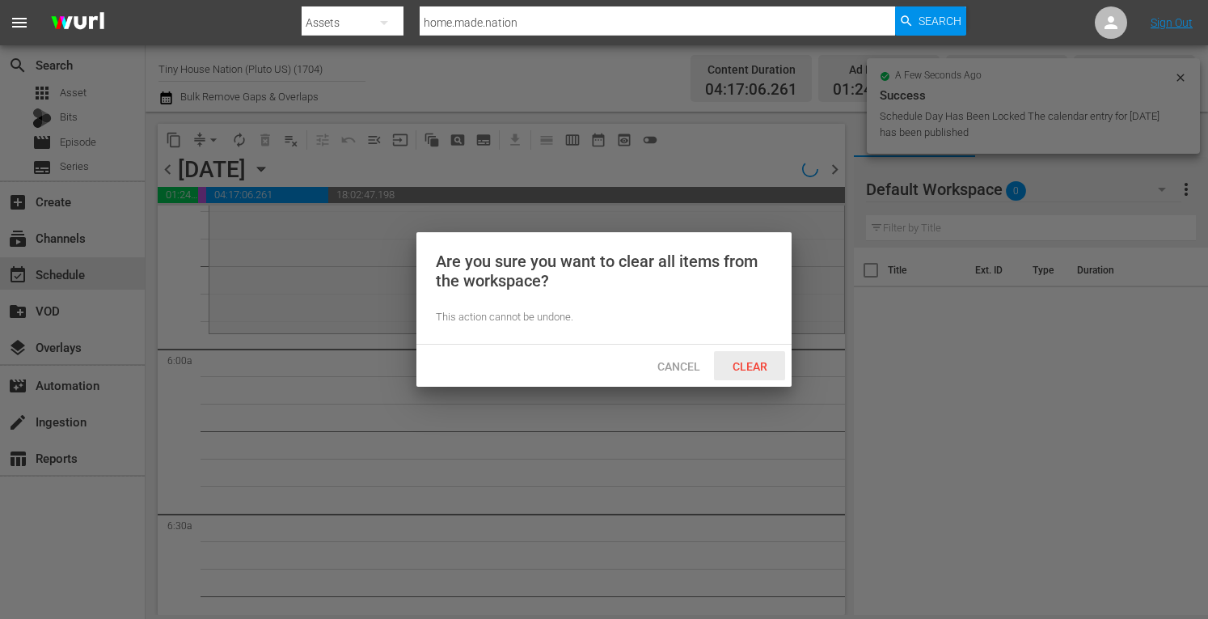
click at [738, 365] on span "Clear" at bounding box center [750, 366] width 61 height 13
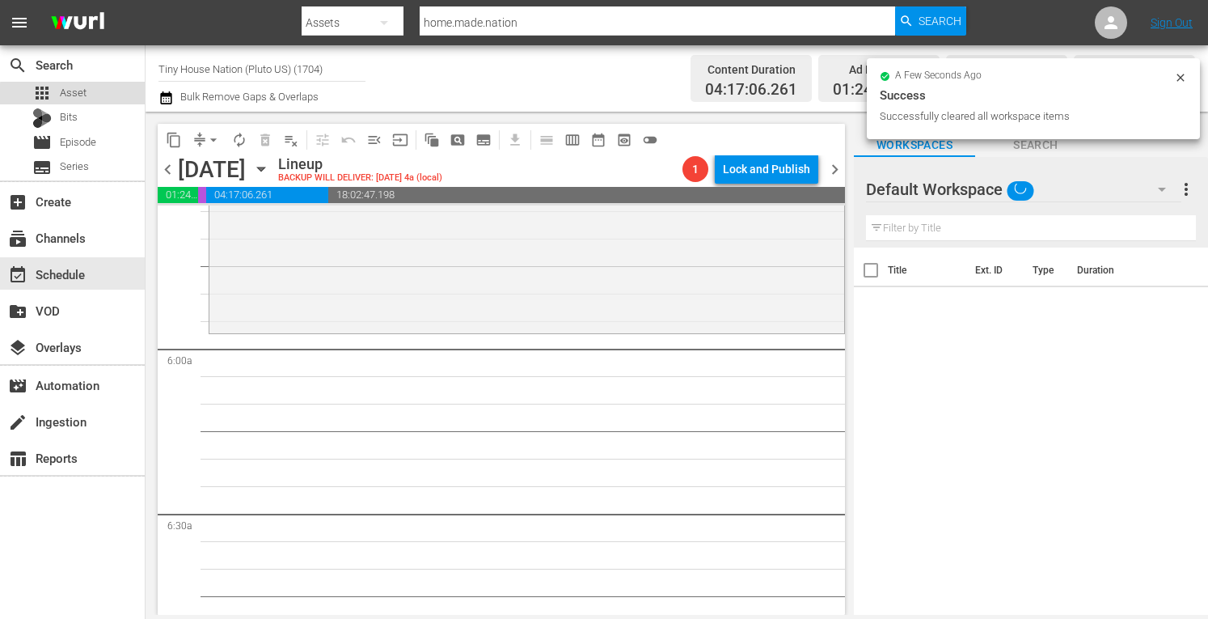
click at [87, 96] on div "apps Asset" at bounding box center [72, 93] width 145 height 23
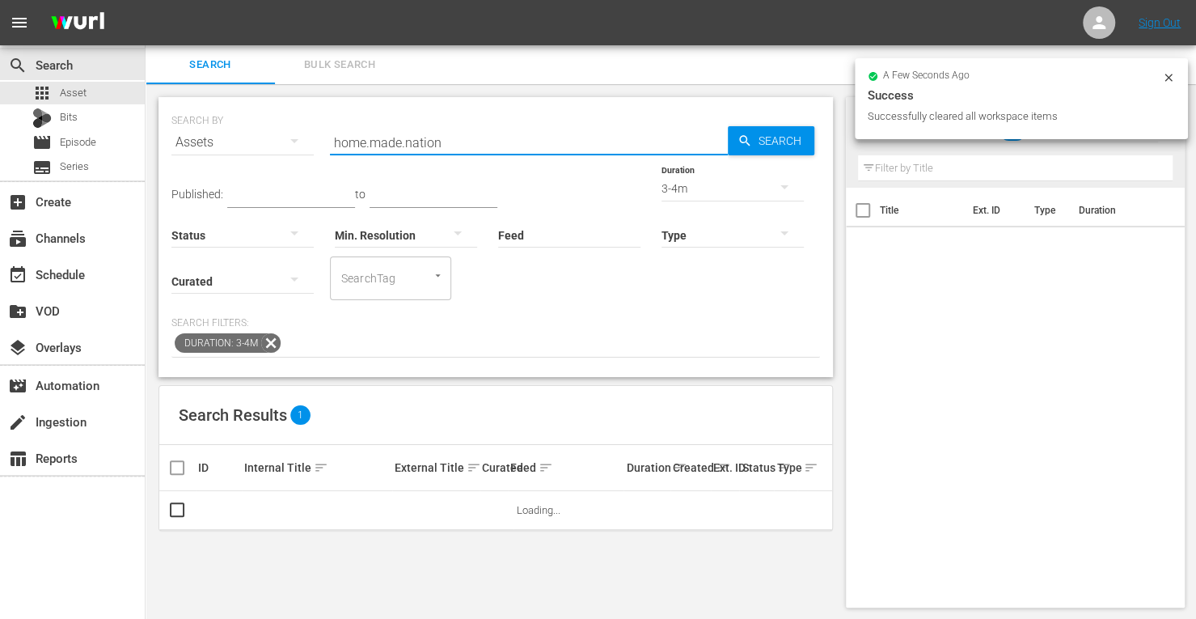
click at [448, 147] on input "home.made.nation" at bounding box center [529, 142] width 398 height 39
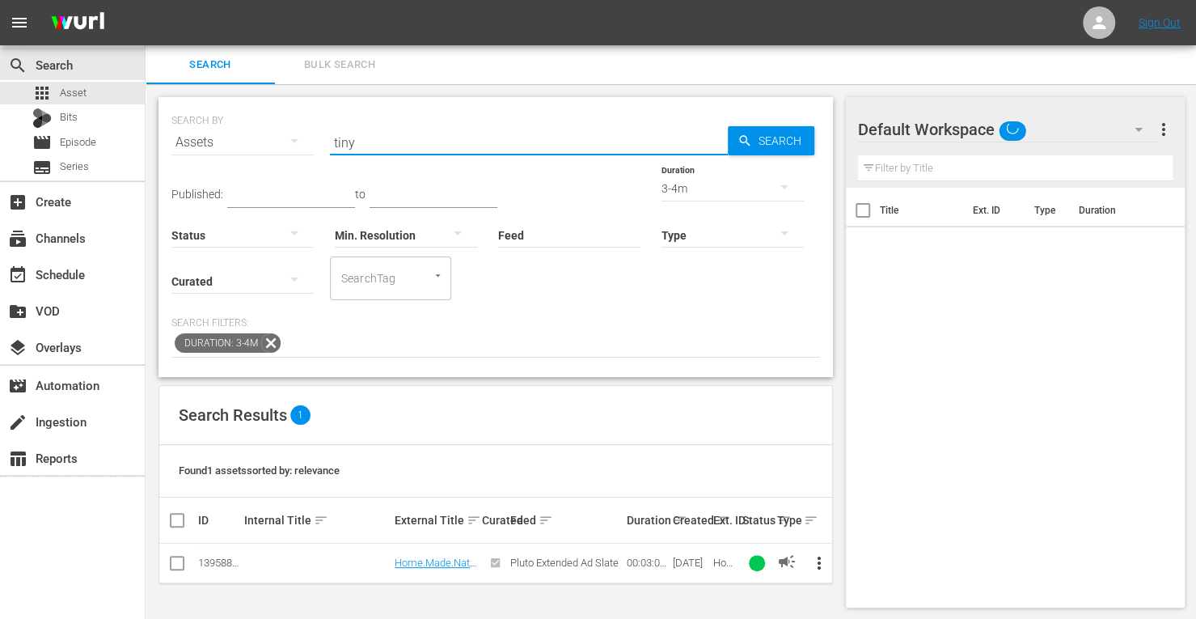
type input "tiny house"
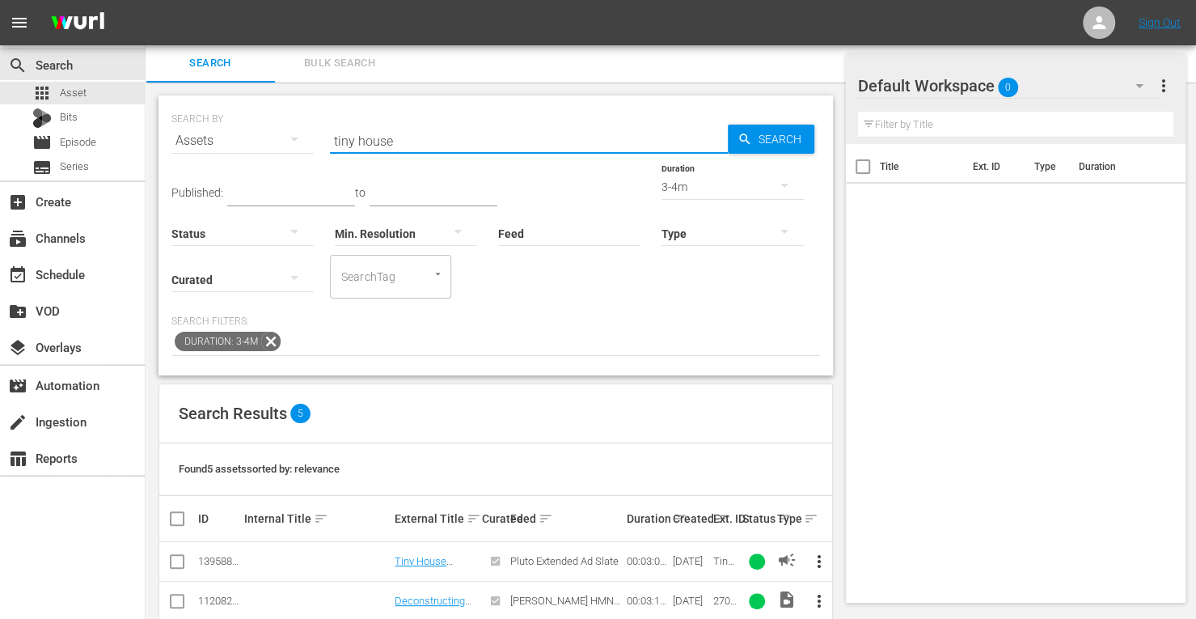
scroll to position [147, 0]
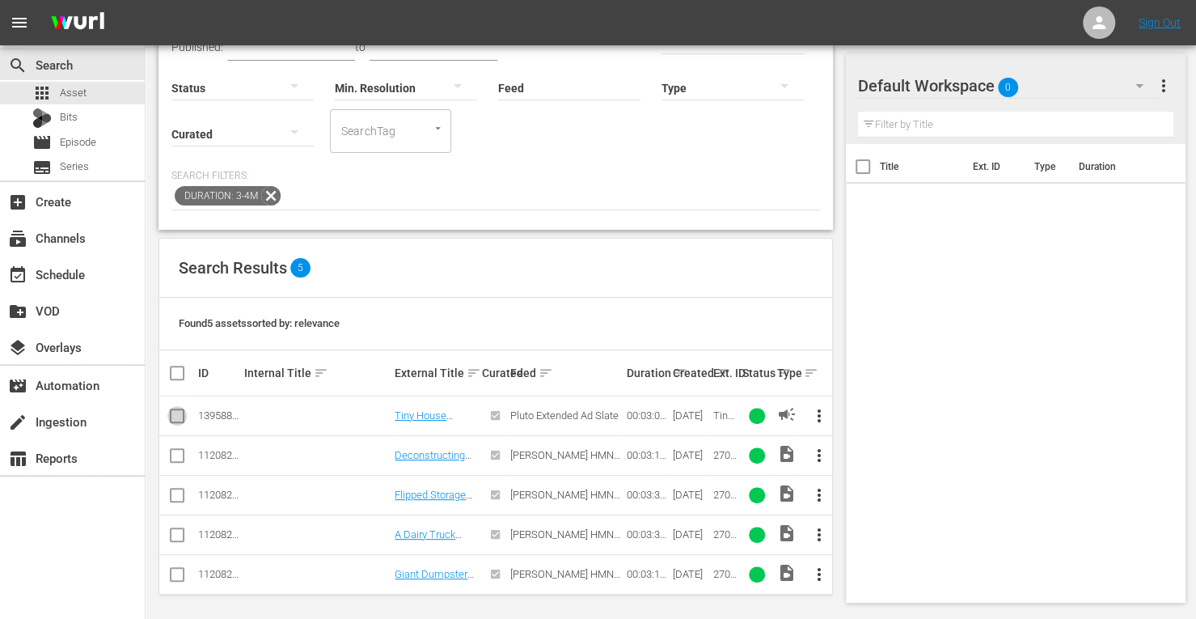
click at [179, 413] on input "checkbox" at bounding box center [176, 418] width 19 height 19
checkbox input "true"
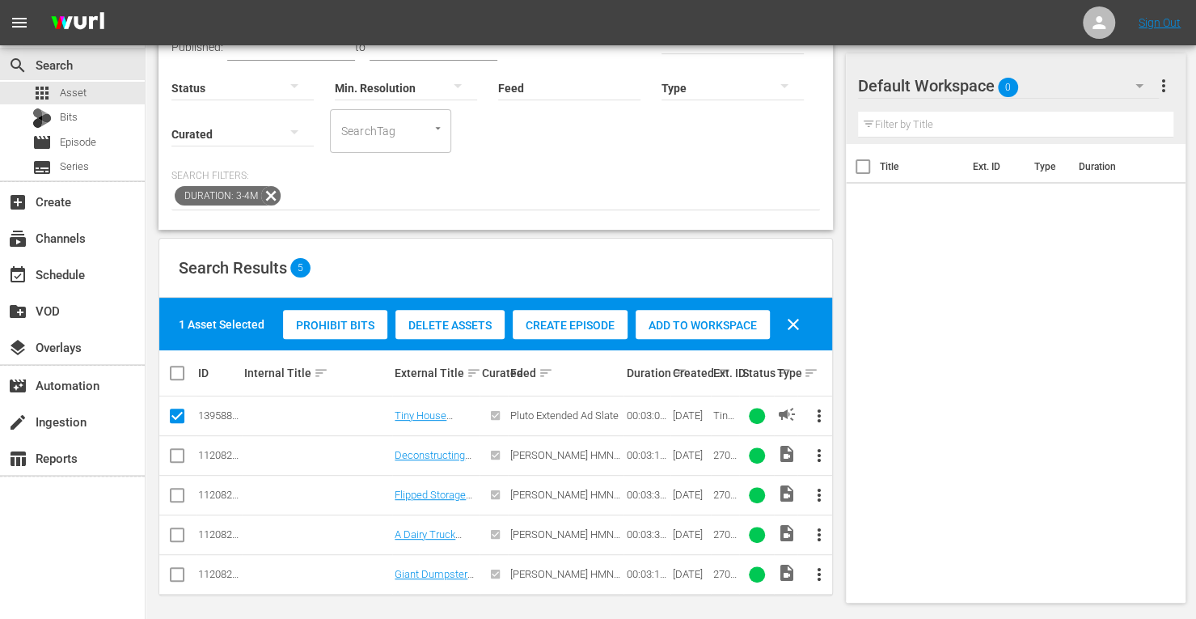
click at [696, 319] on span "Add to Workspace" at bounding box center [703, 325] width 134 height 13
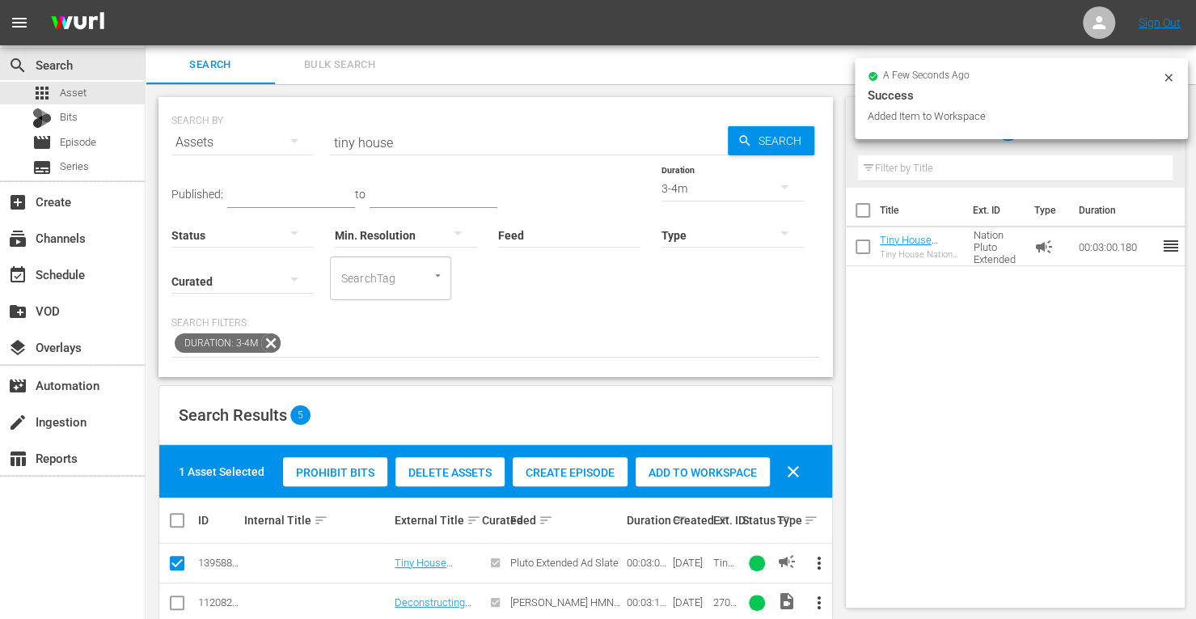
click at [662, 185] on div "3-4m" at bounding box center [733, 188] width 142 height 45
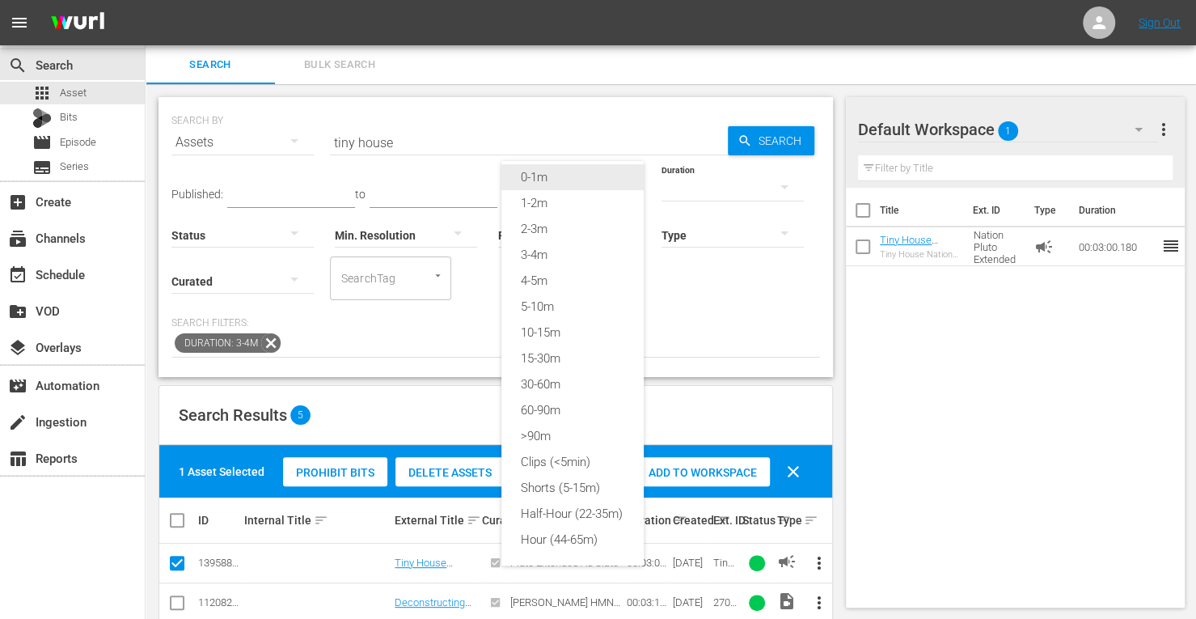
click at [573, 170] on div "0-1m" at bounding box center [572, 177] width 142 height 26
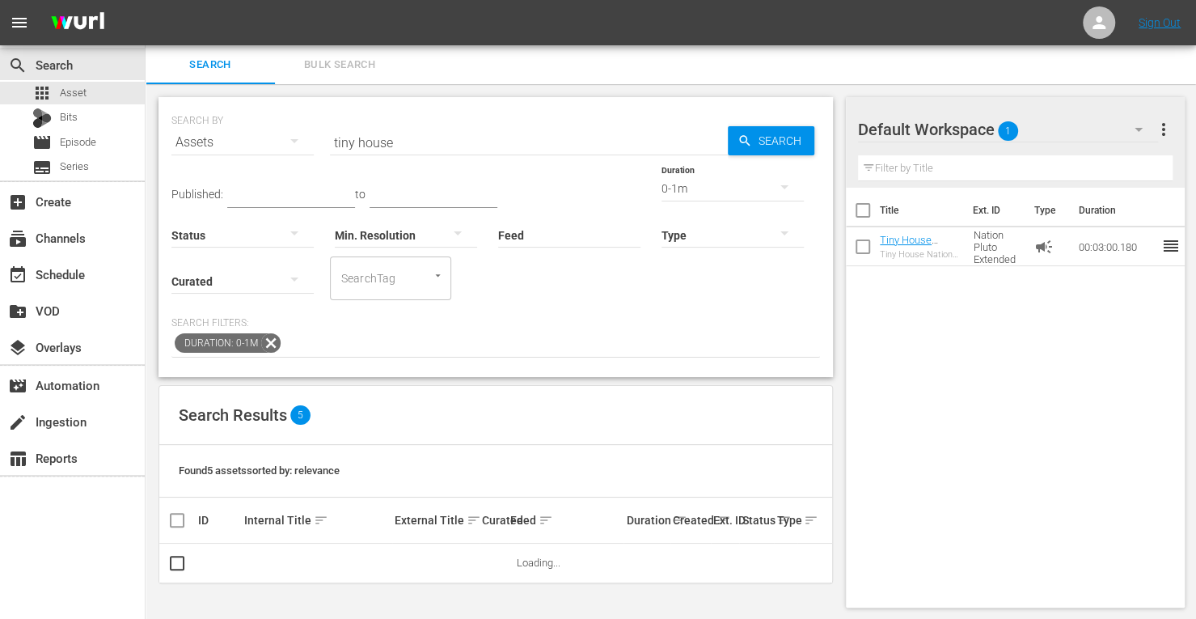
scroll to position [13, 0]
click at [781, 132] on span "Search" at bounding box center [783, 140] width 62 height 29
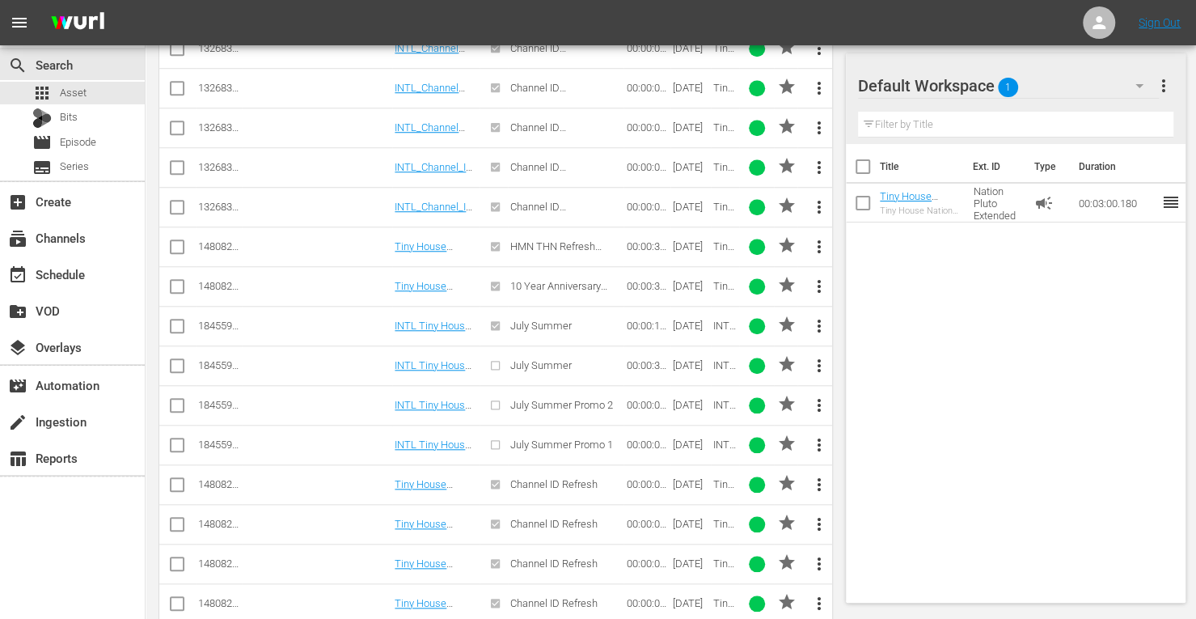
scroll to position [776, 0]
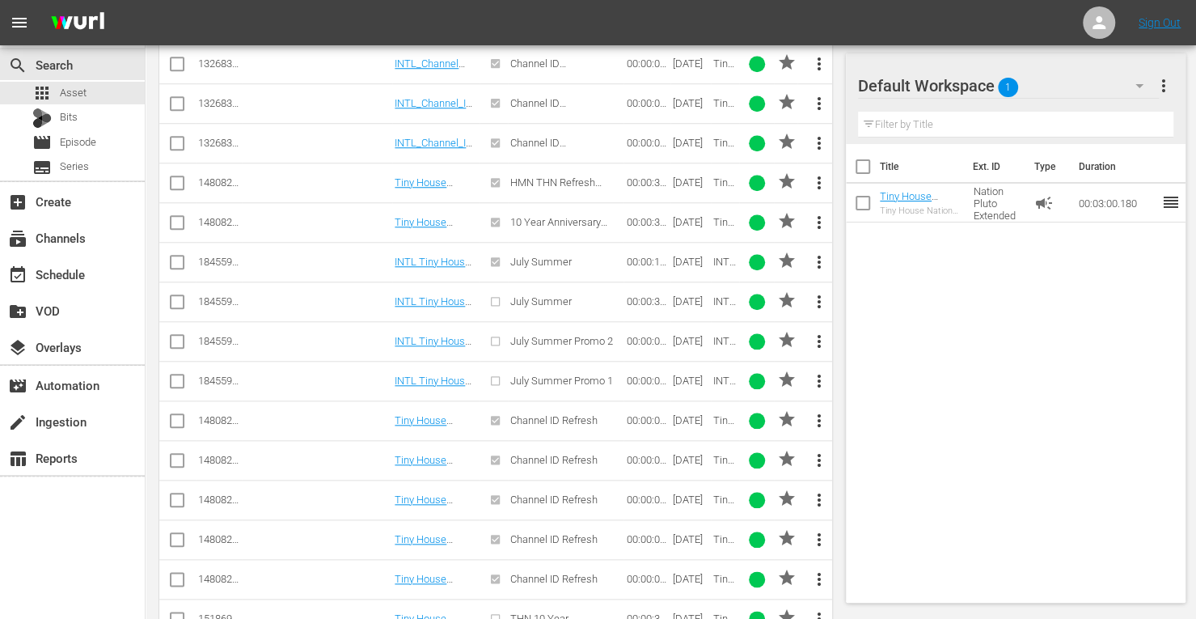
click at [181, 417] on input "checkbox" at bounding box center [176, 423] width 19 height 19
checkbox input "true"
click at [179, 457] on input "checkbox" at bounding box center [176, 463] width 19 height 19
checkbox input "true"
click at [165, 493] on td at bounding box center [177, 500] width 36 height 40
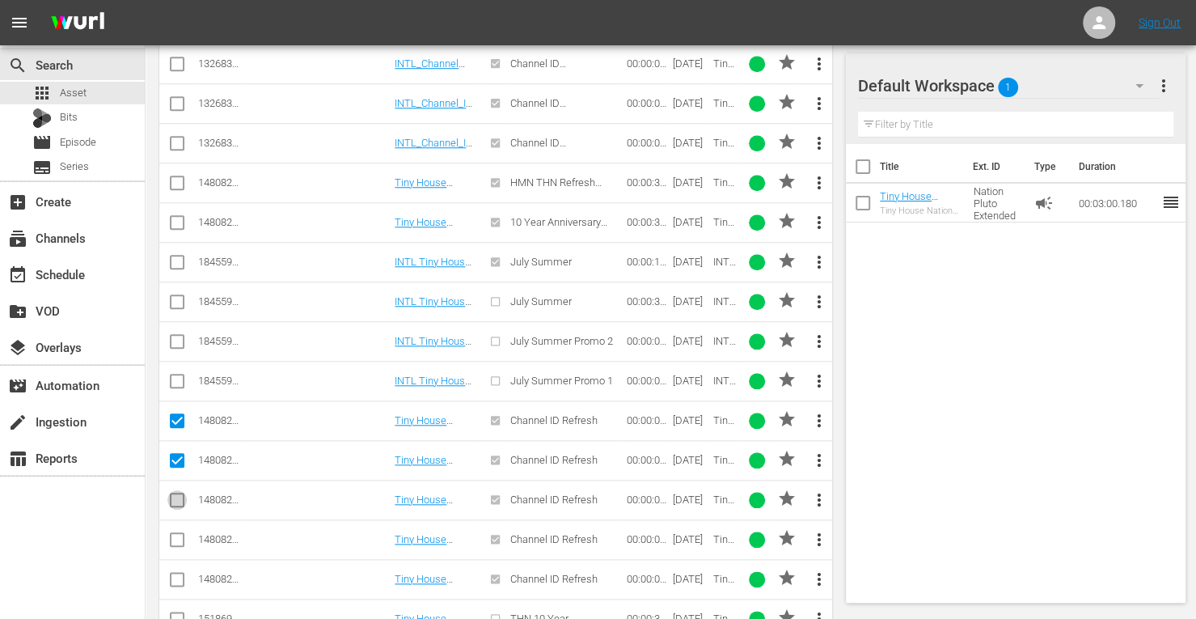
click at [170, 495] on input "checkbox" at bounding box center [176, 502] width 19 height 19
checkbox input "true"
click at [175, 533] on input "checkbox" at bounding box center [176, 542] width 19 height 19
checkbox input "true"
click at [168, 573] on input "checkbox" at bounding box center [176, 582] width 19 height 19
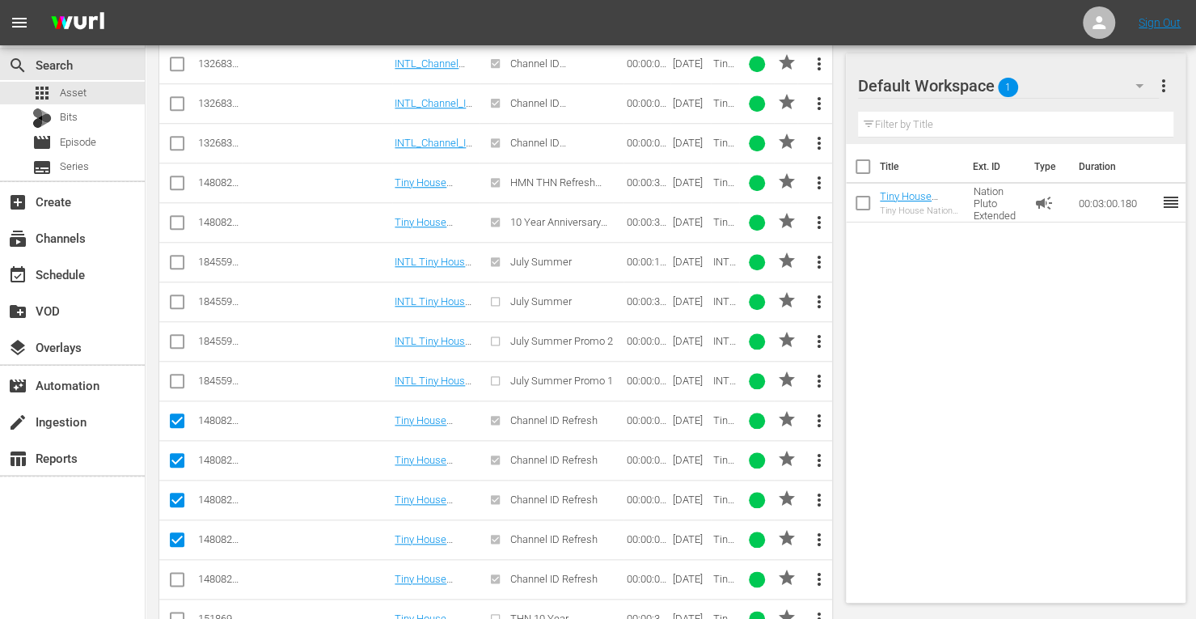
checkbox input "true"
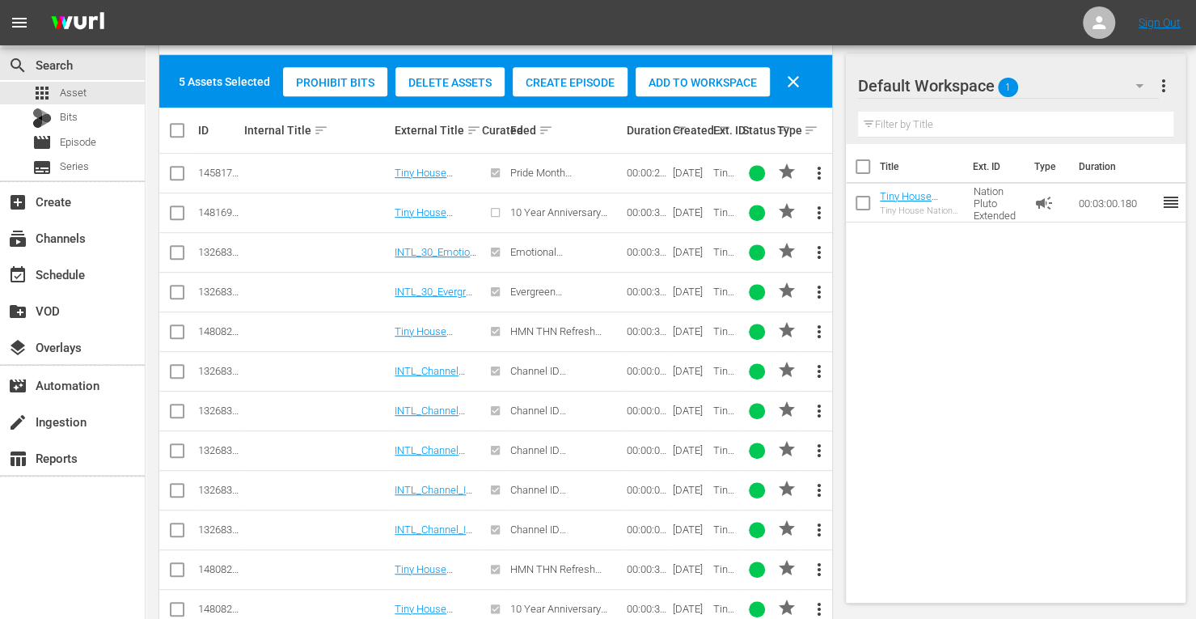
scroll to position [309, 0]
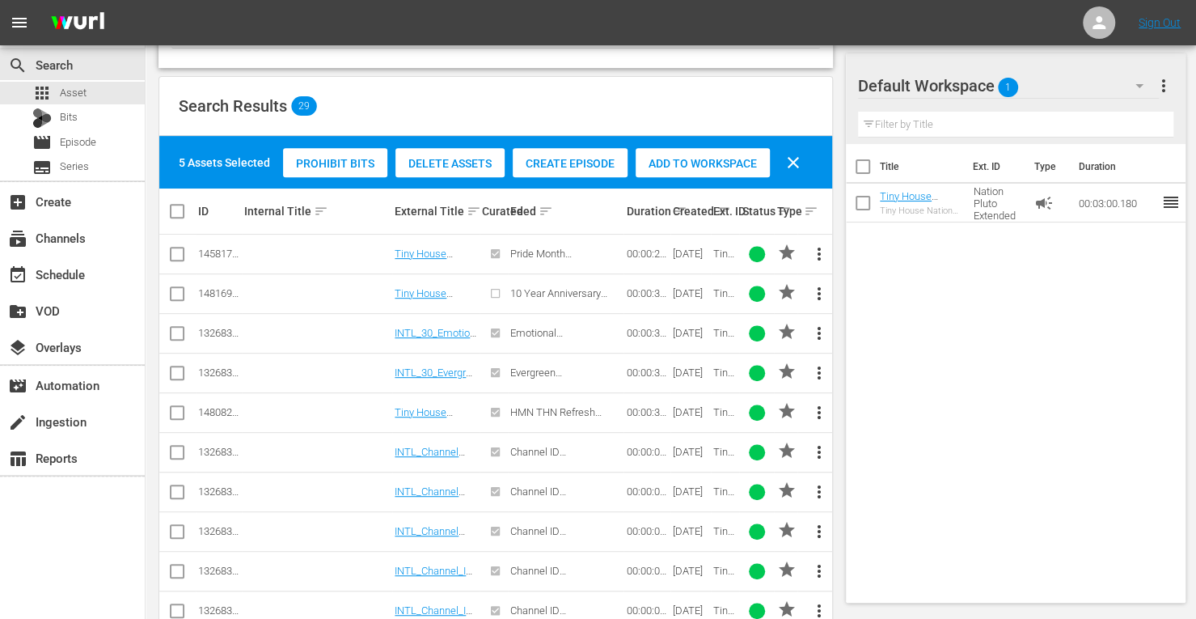
click at [181, 412] on input "checkbox" at bounding box center [176, 415] width 19 height 19
checkbox input "true"
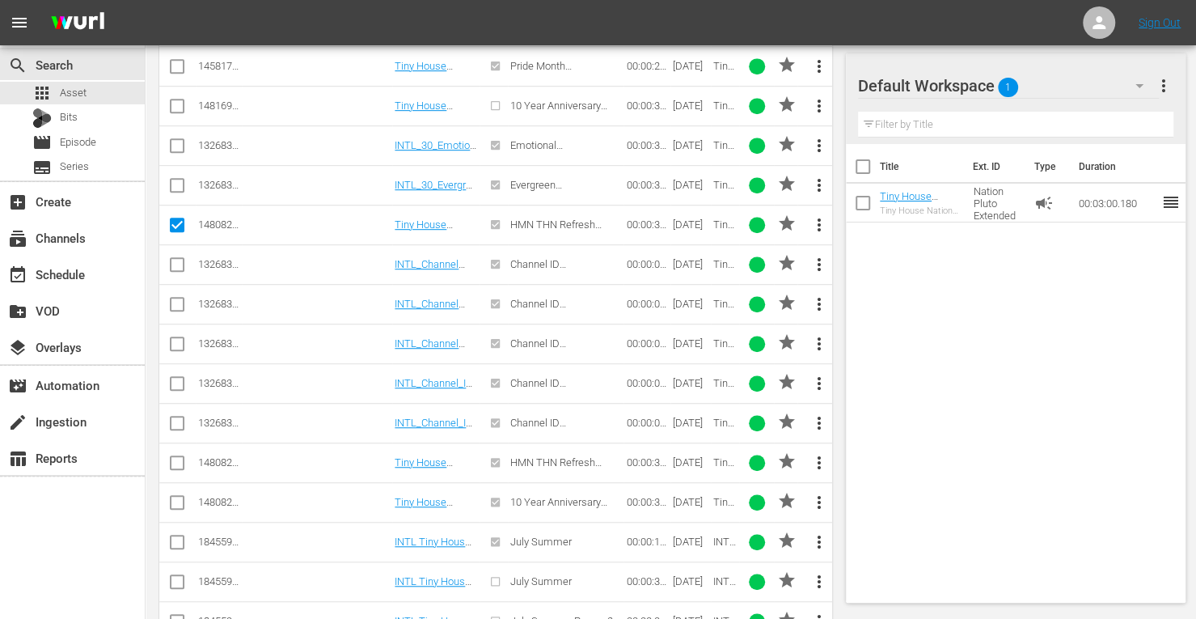
scroll to position [497, 0]
click at [179, 458] on input "checkbox" at bounding box center [176, 465] width 19 height 19
checkbox input "true"
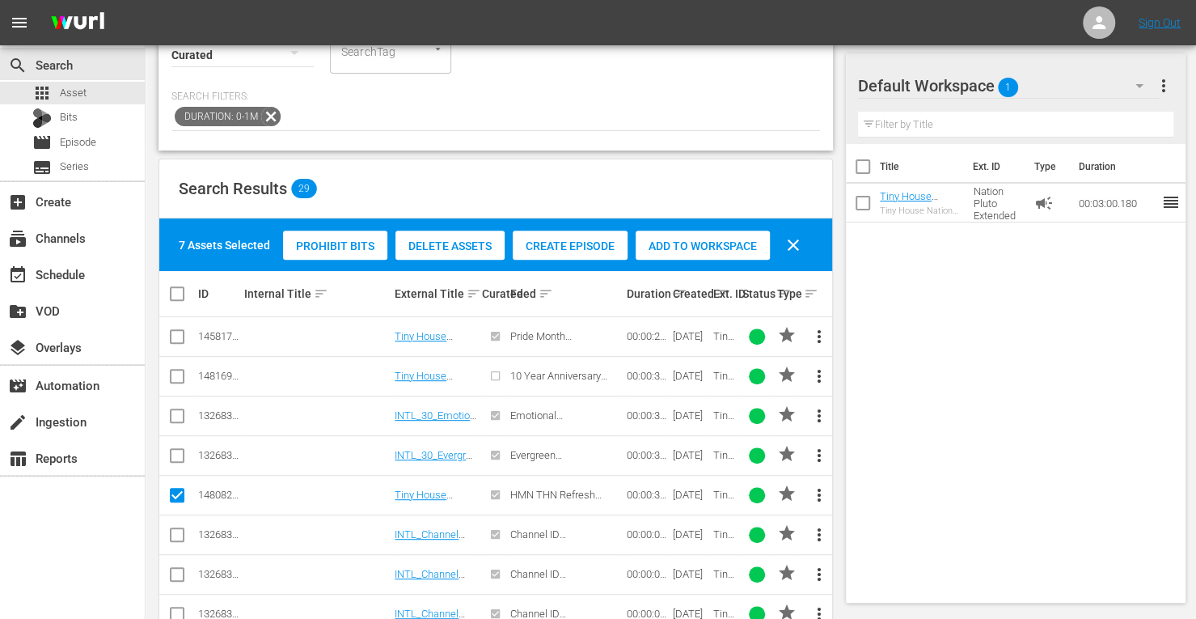
scroll to position [217, 0]
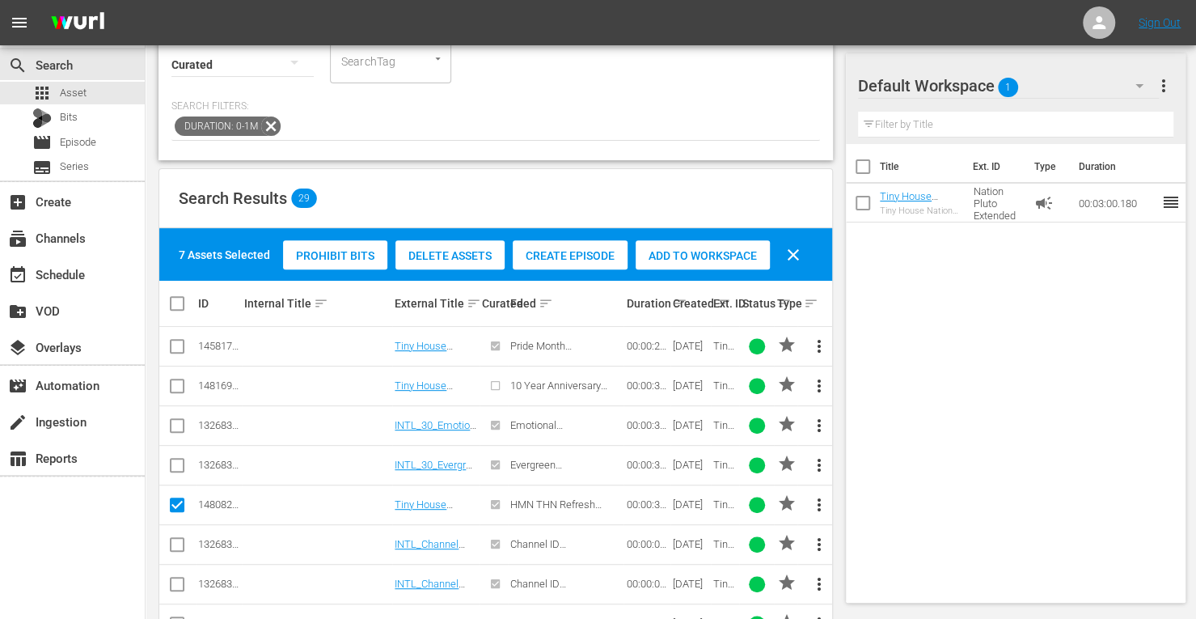
click at [704, 254] on span "Add to Workspace" at bounding box center [703, 255] width 134 height 13
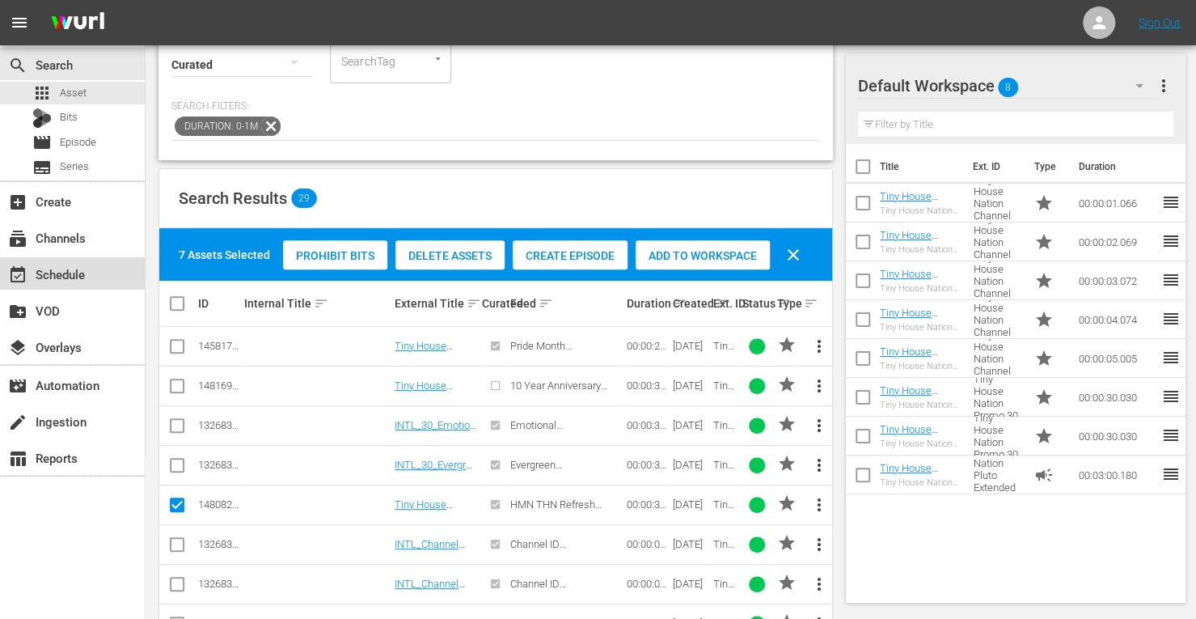
click at [52, 269] on div "event_available Schedule" at bounding box center [45, 271] width 91 height 15
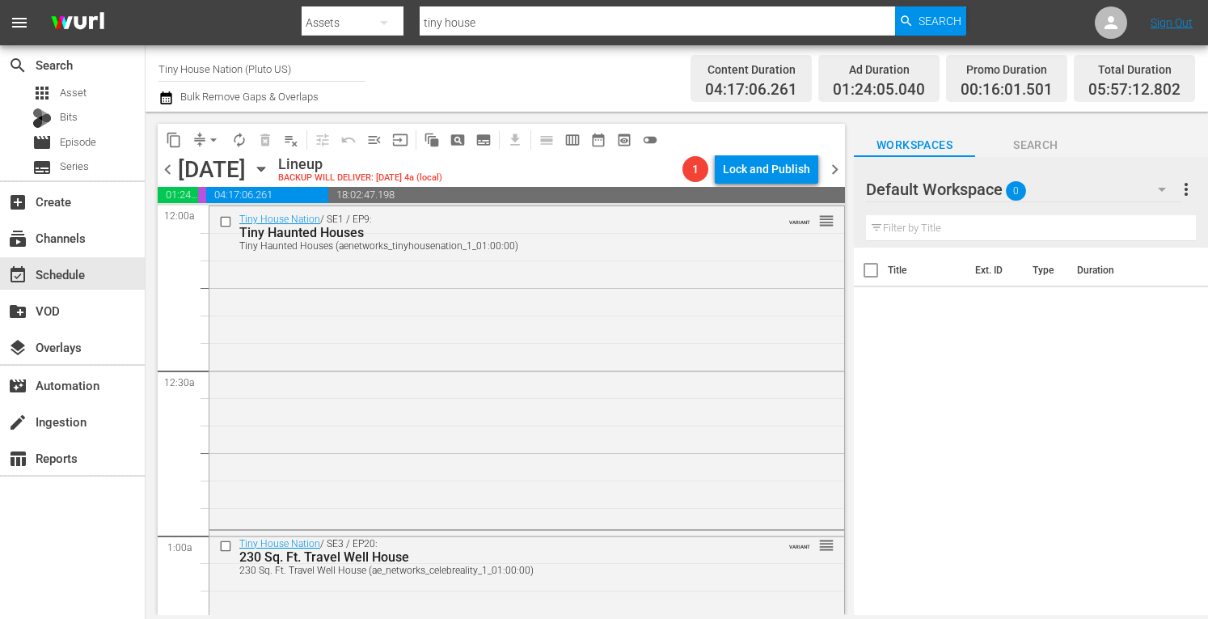
click at [274, 156] on div "Sunday, October 5th October 5th" at bounding box center [226, 169] width 96 height 27
click at [270, 176] on icon "button" at bounding box center [261, 169] width 18 height 18
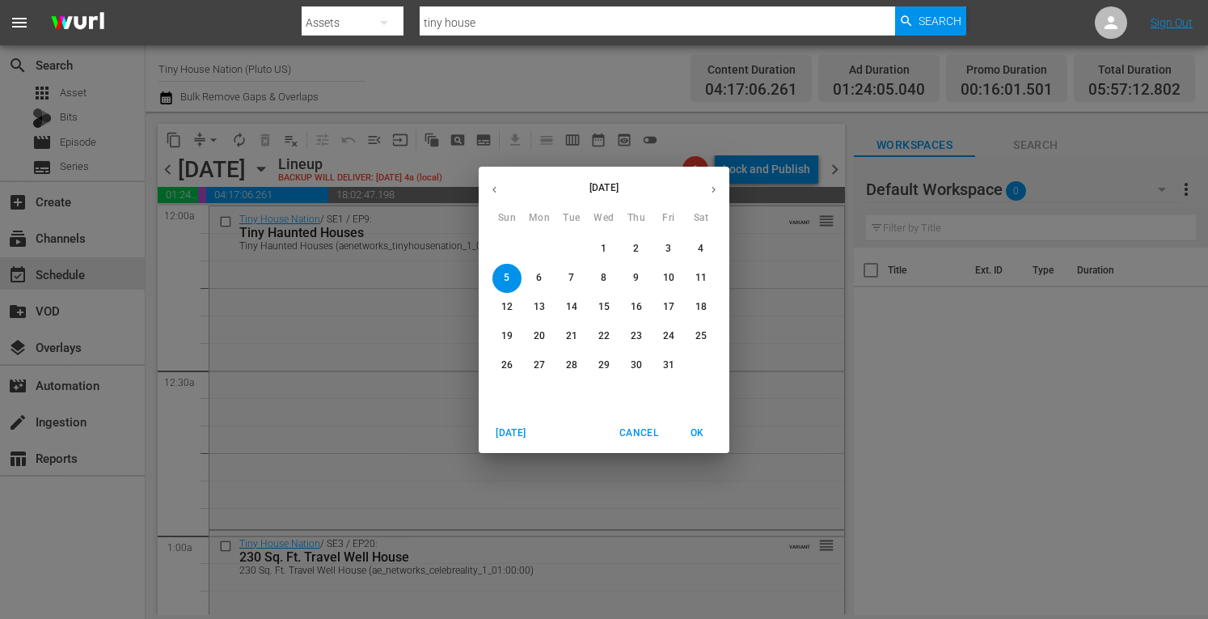
click at [493, 184] on icon "button" at bounding box center [495, 190] width 12 height 12
click at [534, 366] on p "29" at bounding box center [539, 365] width 11 height 14
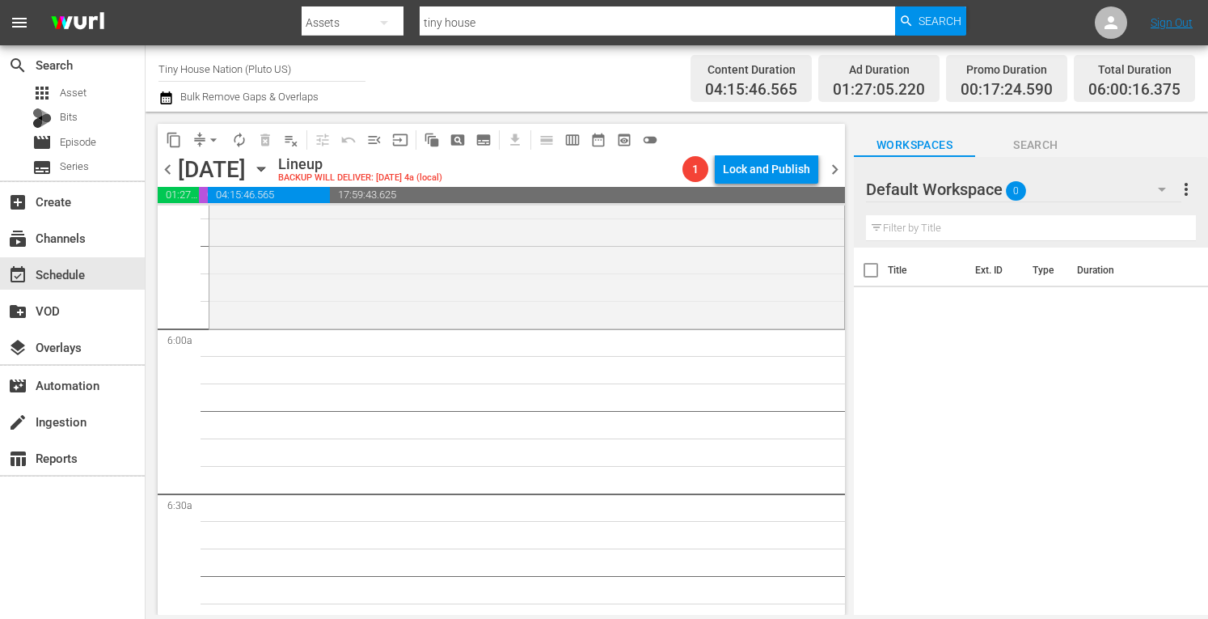
scroll to position [1858, 0]
click at [380, 264] on div "Tiny House Nation / SE4 / EP9: 400 Sq Ft Amplified Tiny House 400 Sq Ft Amplifi…" at bounding box center [526, 160] width 635 height 331
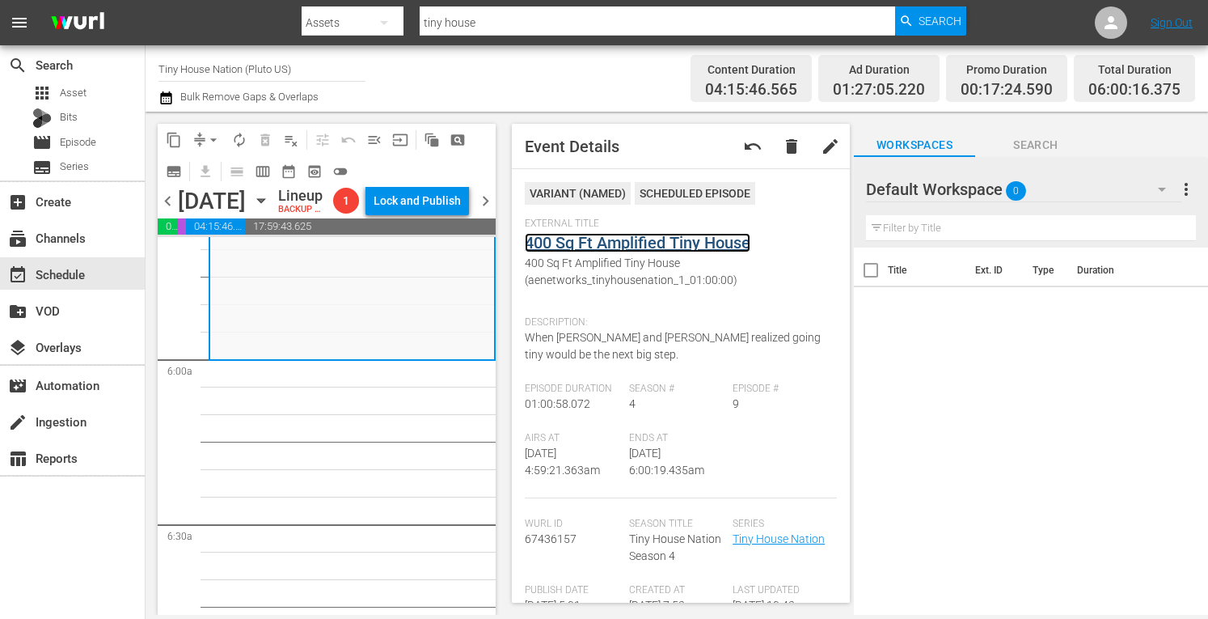
click at [638, 245] on link "400 Sq Ft Amplified Tiny House" at bounding box center [638, 242] width 226 height 19
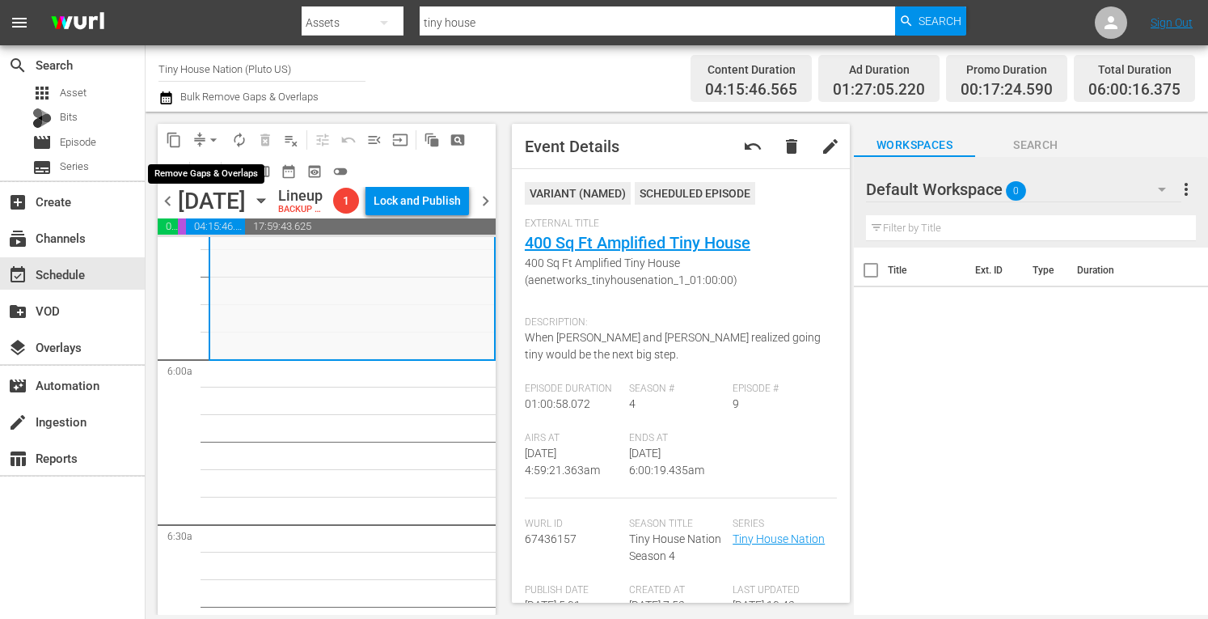
click at [215, 141] on span "arrow_drop_down" at bounding box center [213, 140] width 16 height 16
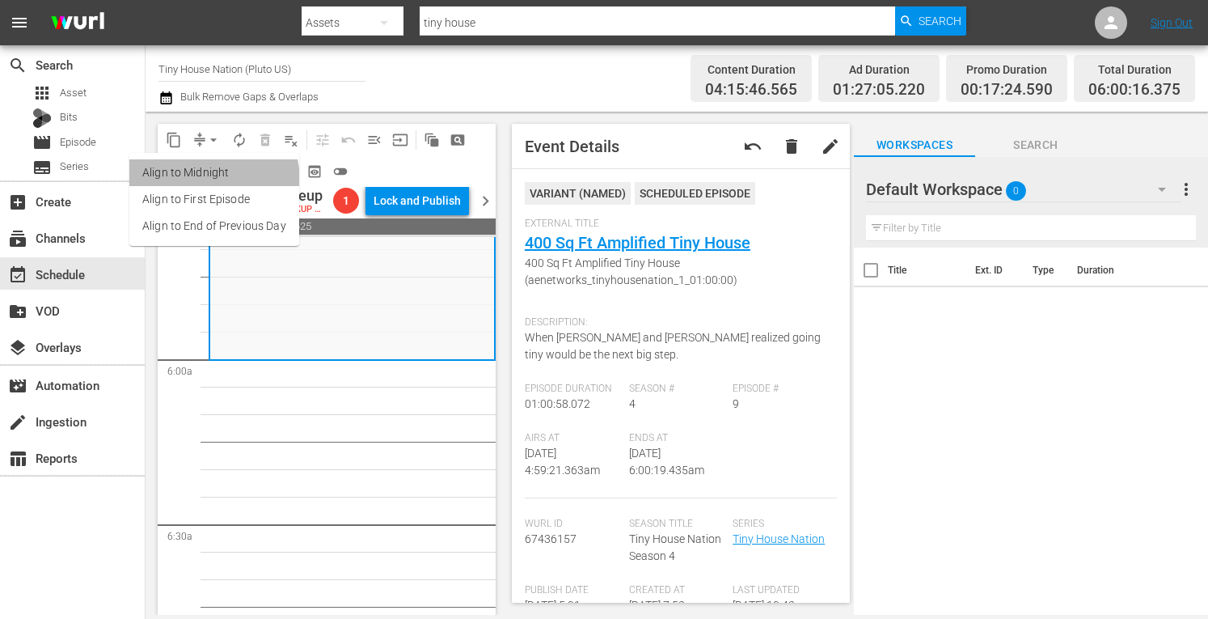
click at [192, 182] on li "Align to Midnight" at bounding box center [214, 172] width 170 height 27
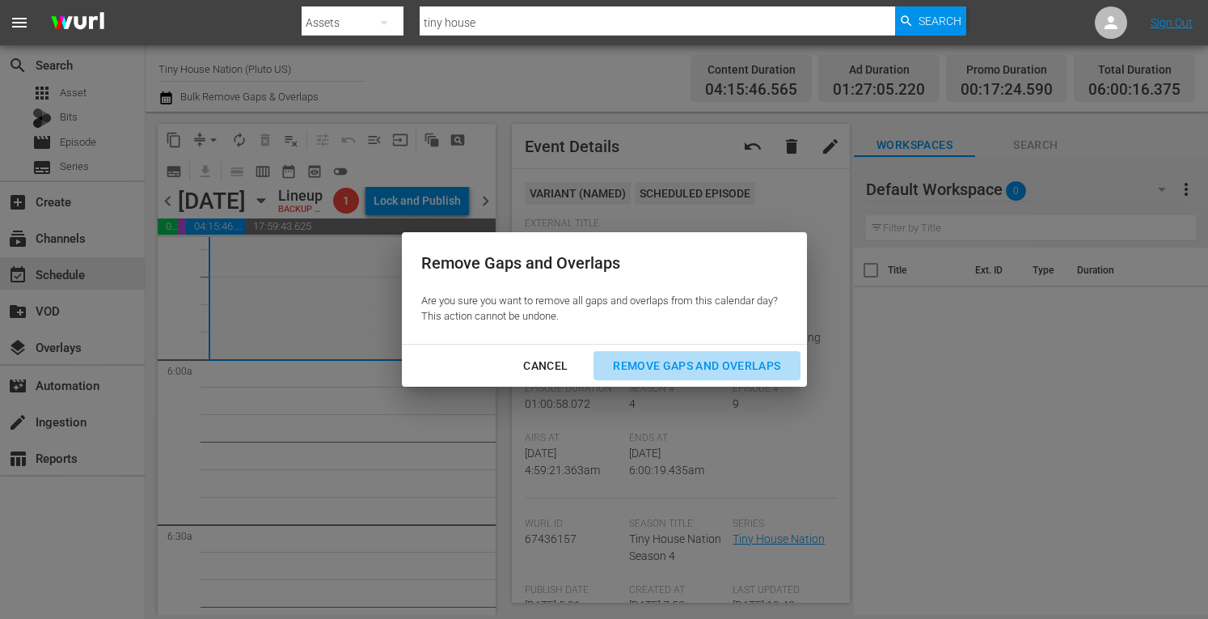
click at [681, 359] on div "Remove Gaps and Overlaps" at bounding box center [696, 366] width 193 height 20
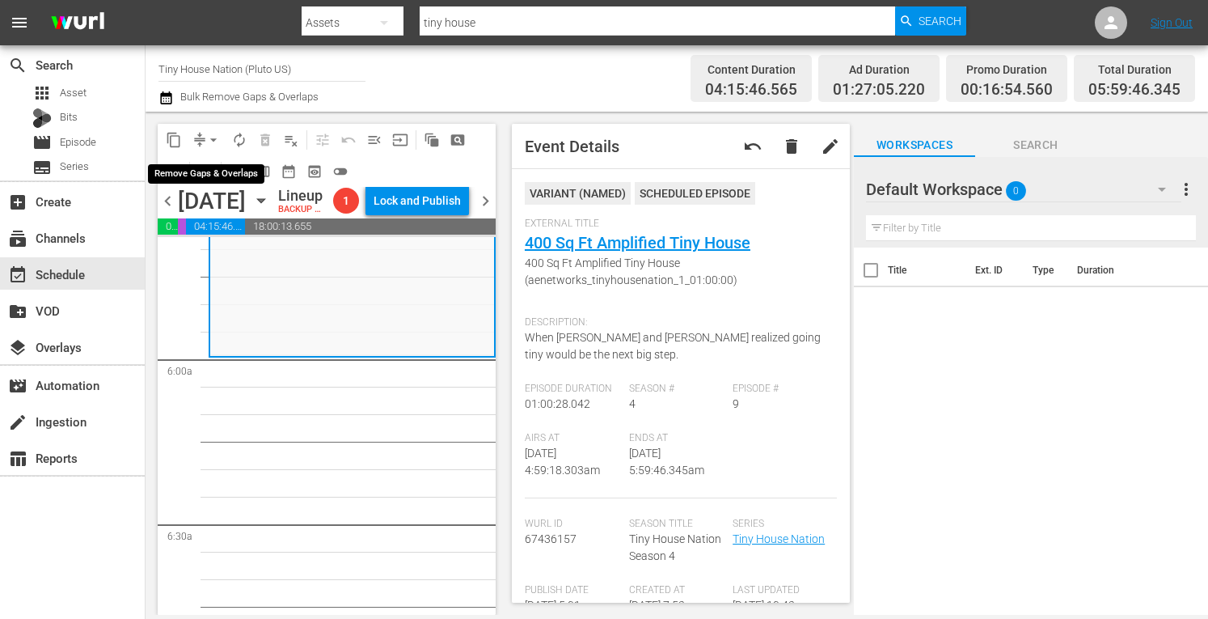
click at [212, 140] on span "arrow_drop_down" at bounding box center [213, 140] width 16 height 16
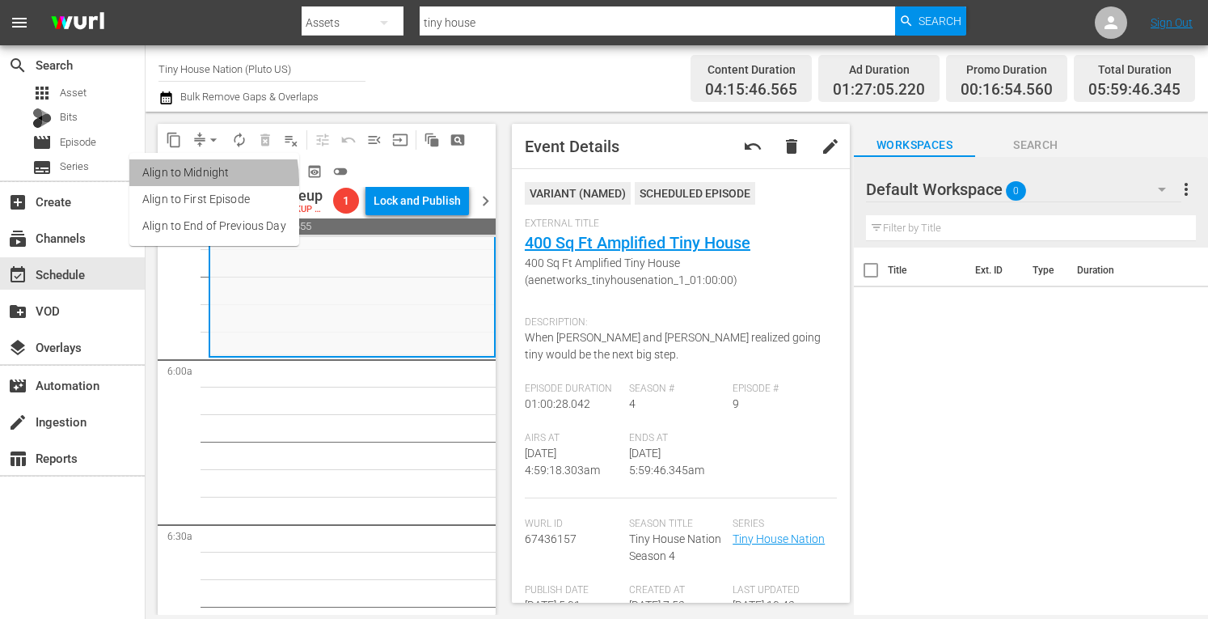
click at [180, 180] on li "Align to Midnight" at bounding box center [214, 172] width 170 height 27
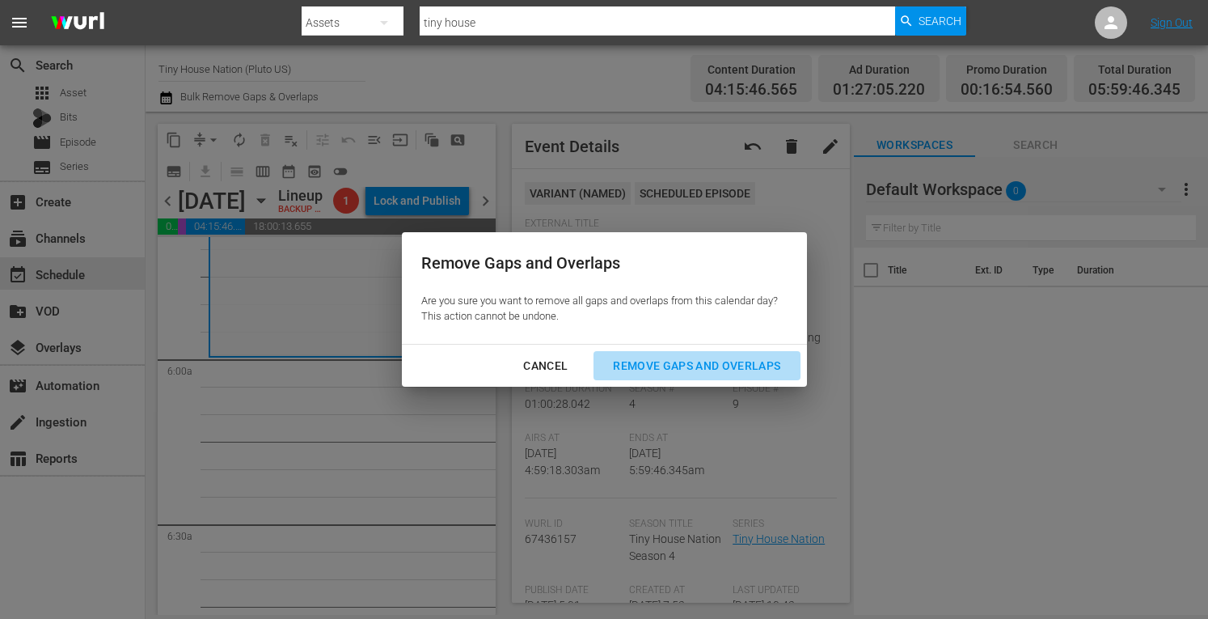
click at [709, 375] on button "Remove Gaps and Overlaps" at bounding box center [697, 366] width 206 height 30
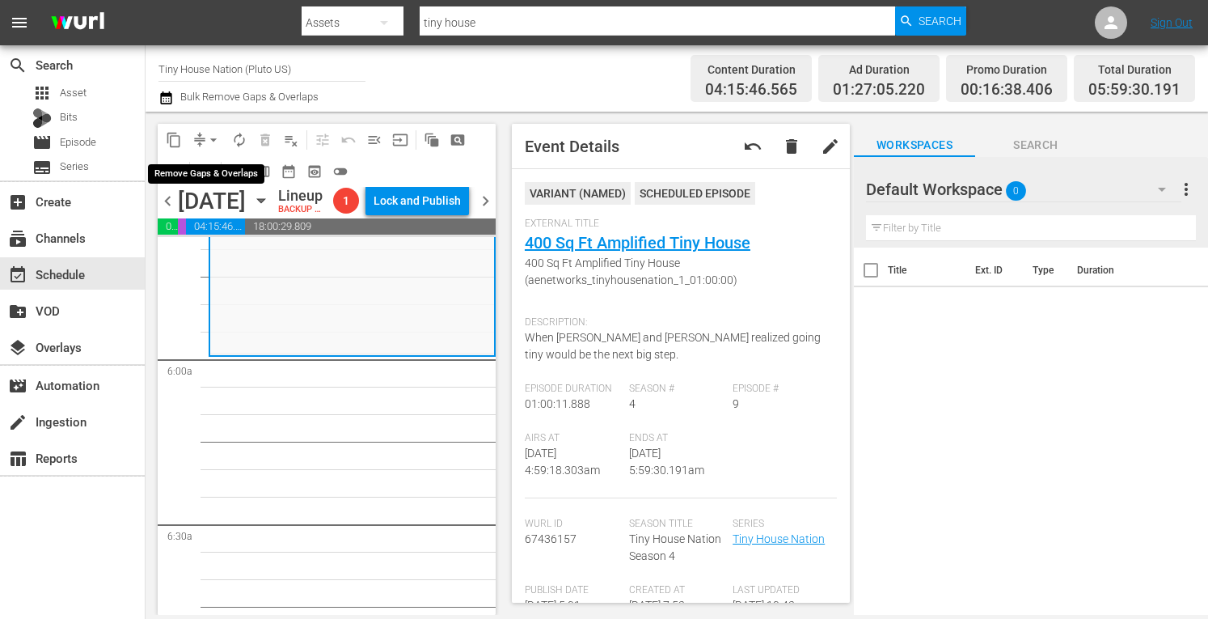
click at [212, 134] on span "arrow_drop_down" at bounding box center [213, 140] width 16 height 16
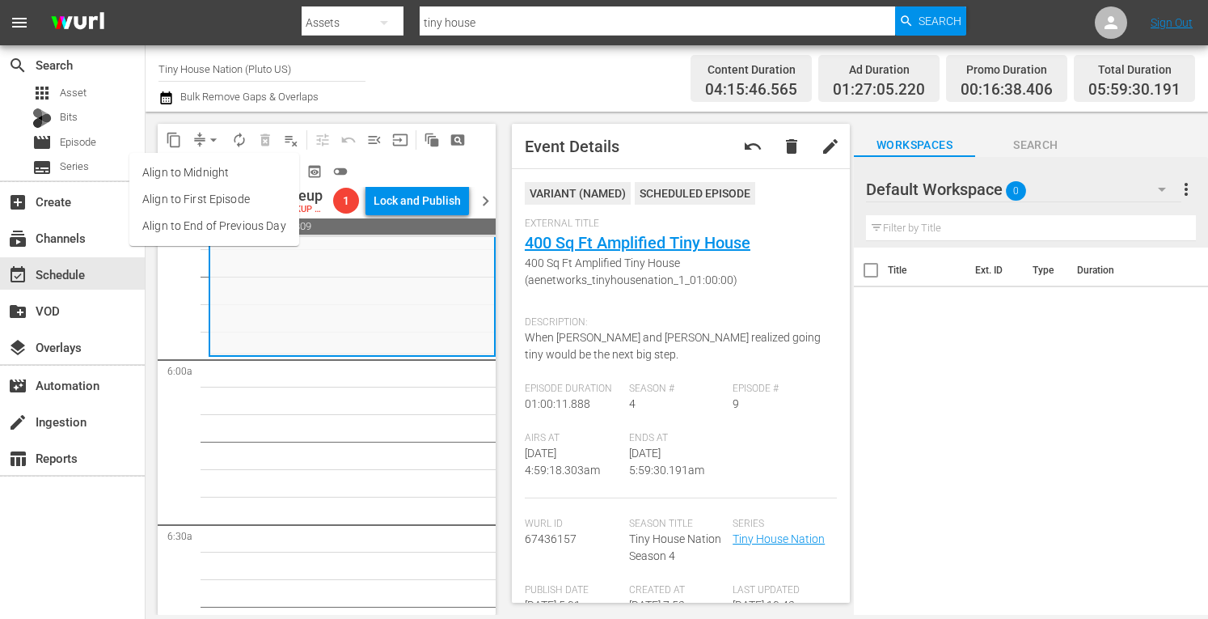
click at [192, 170] on li "Align to Midnight" at bounding box center [214, 172] width 170 height 27
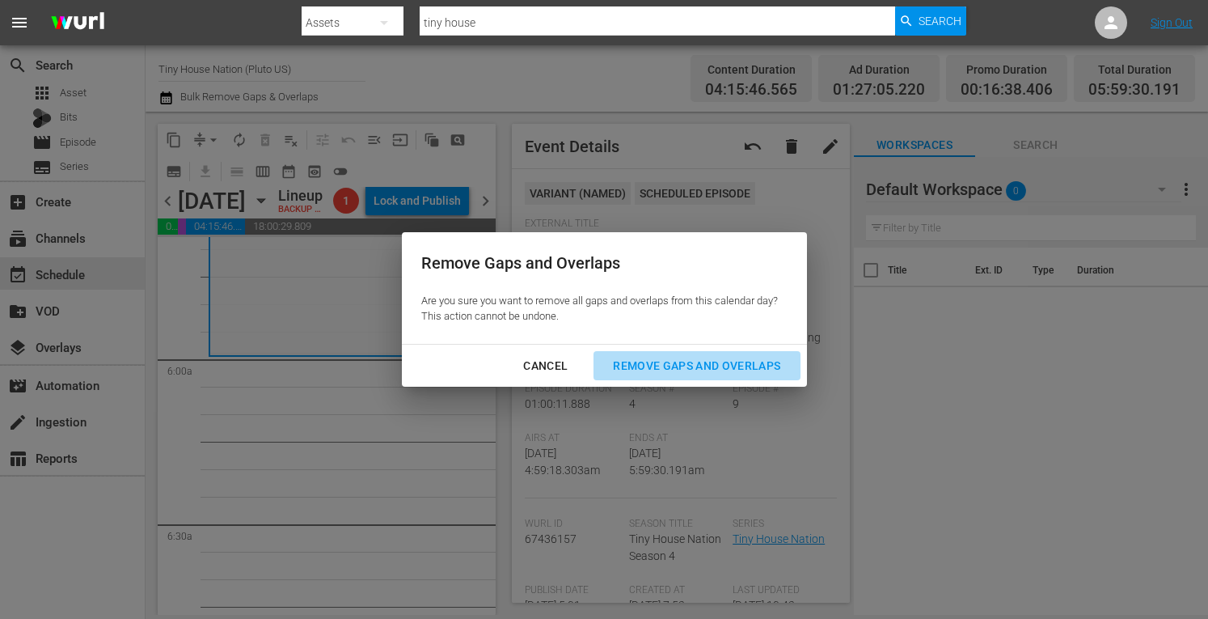
click at [689, 366] on div "Remove Gaps and Overlaps" at bounding box center [696, 366] width 193 height 20
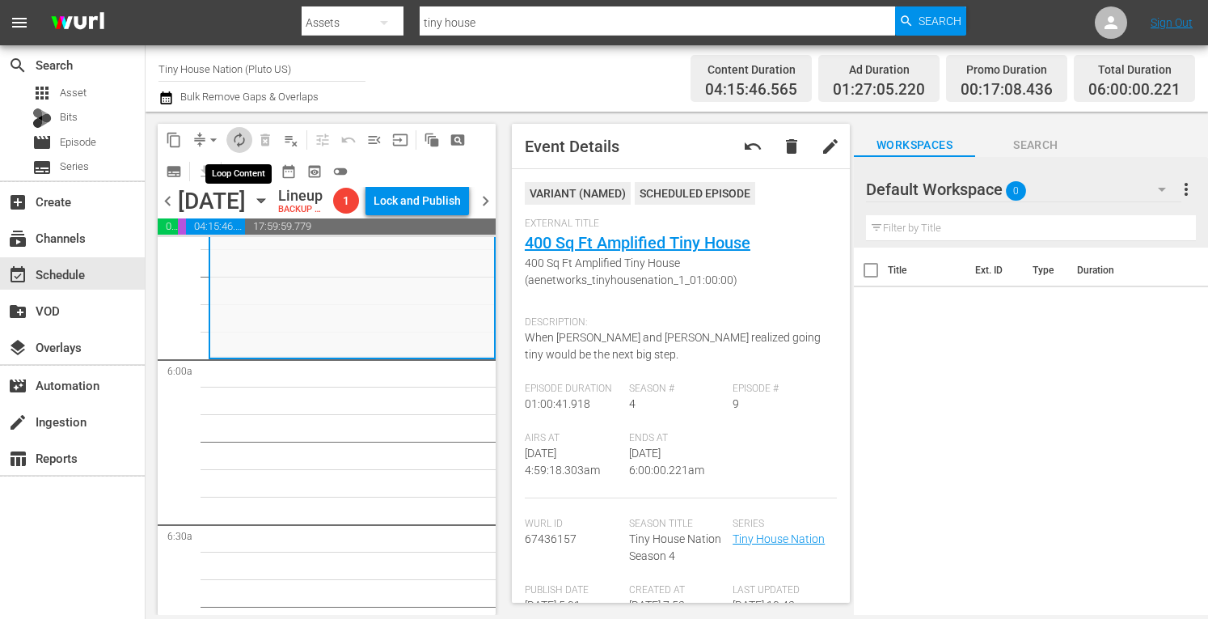
click at [238, 141] on span "autorenew_outlined" at bounding box center [239, 140] width 16 height 16
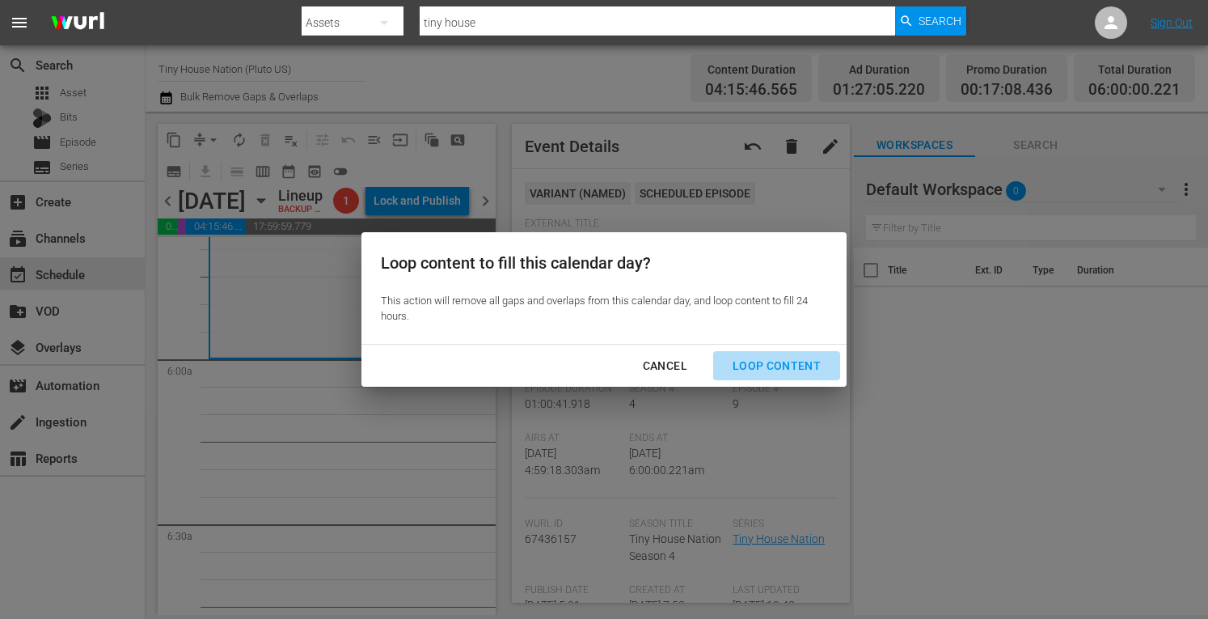
click at [796, 366] on div "Loop Content" at bounding box center [777, 366] width 114 height 20
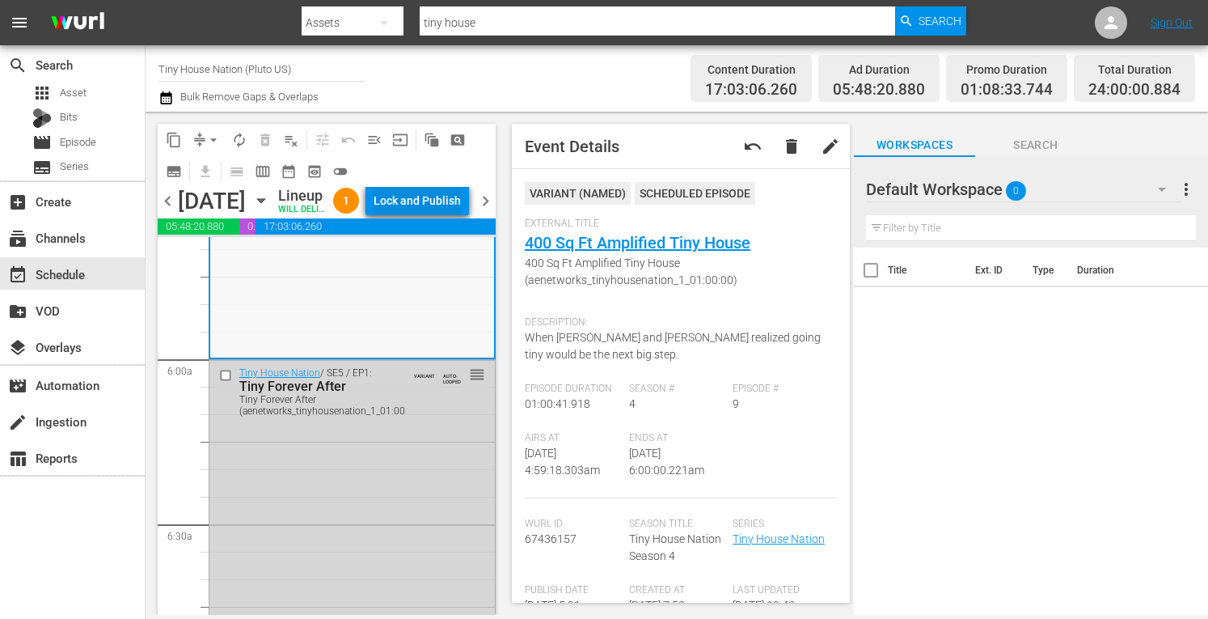
click at [458, 215] on div "Lock and Publish" at bounding box center [417, 200] width 87 height 29
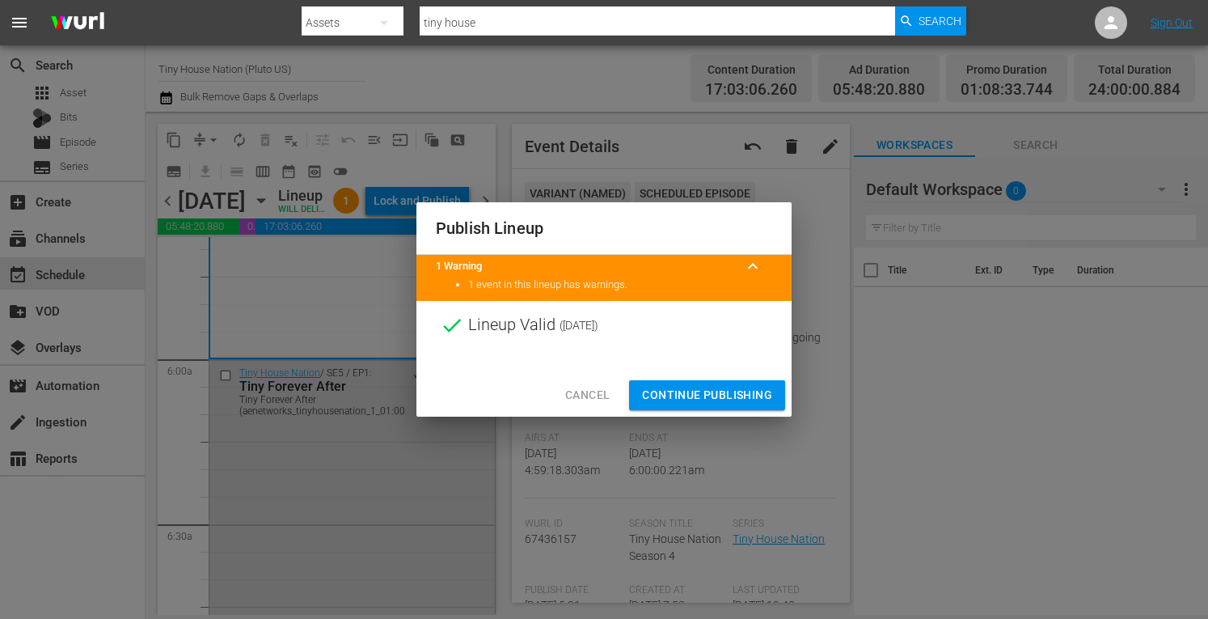
click at [666, 396] on span "Continue Publishing" at bounding box center [707, 395] width 130 height 20
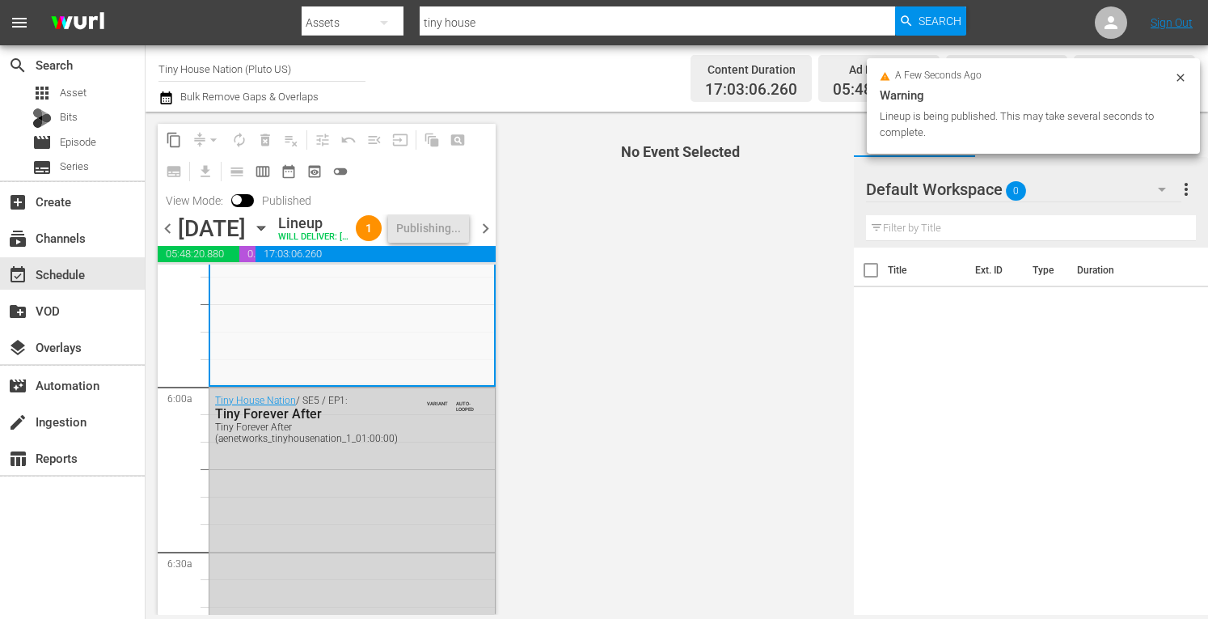
click at [488, 239] on span "chevron_right" at bounding box center [486, 228] width 20 height 20
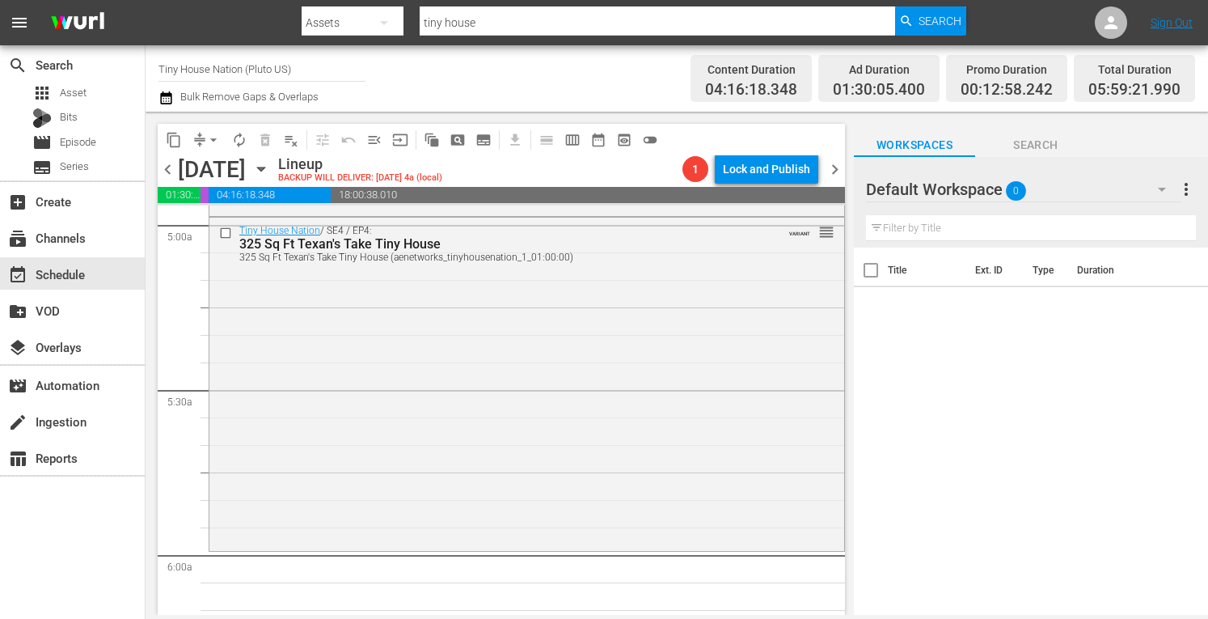
scroll to position [1694, 0]
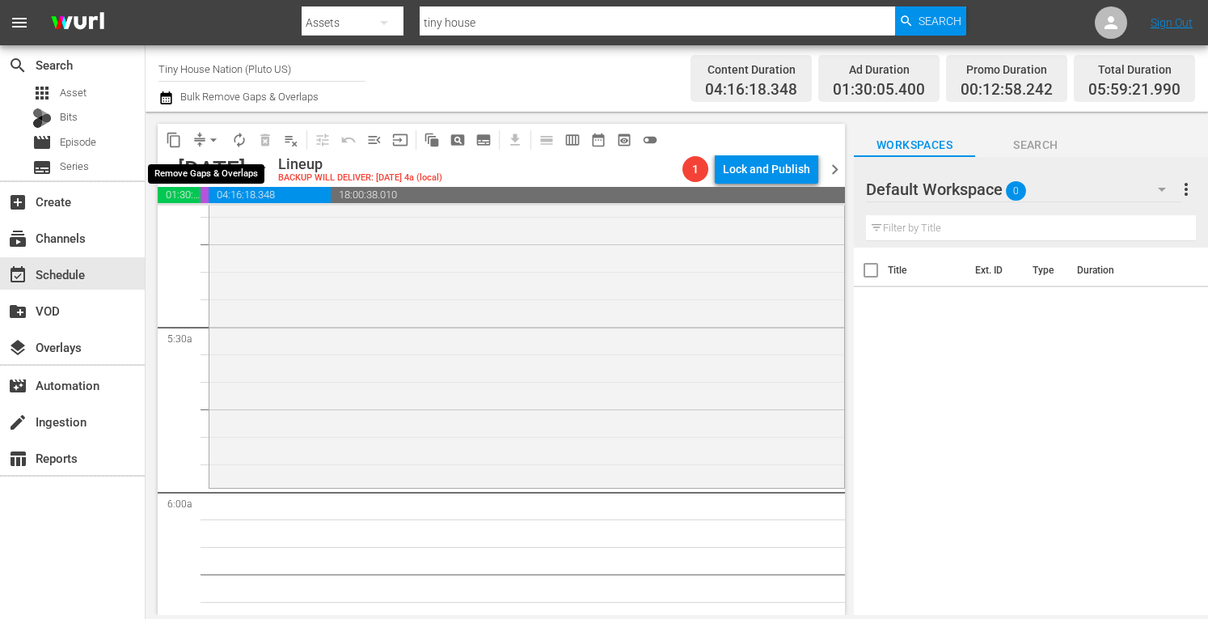
click at [217, 142] on span "arrow_drop_down" at bounding box center [213, 140] width 16 height 16
click at [222, 170] on li "Align to Midnight" at bounding box center [213, 172] width 133 height 27
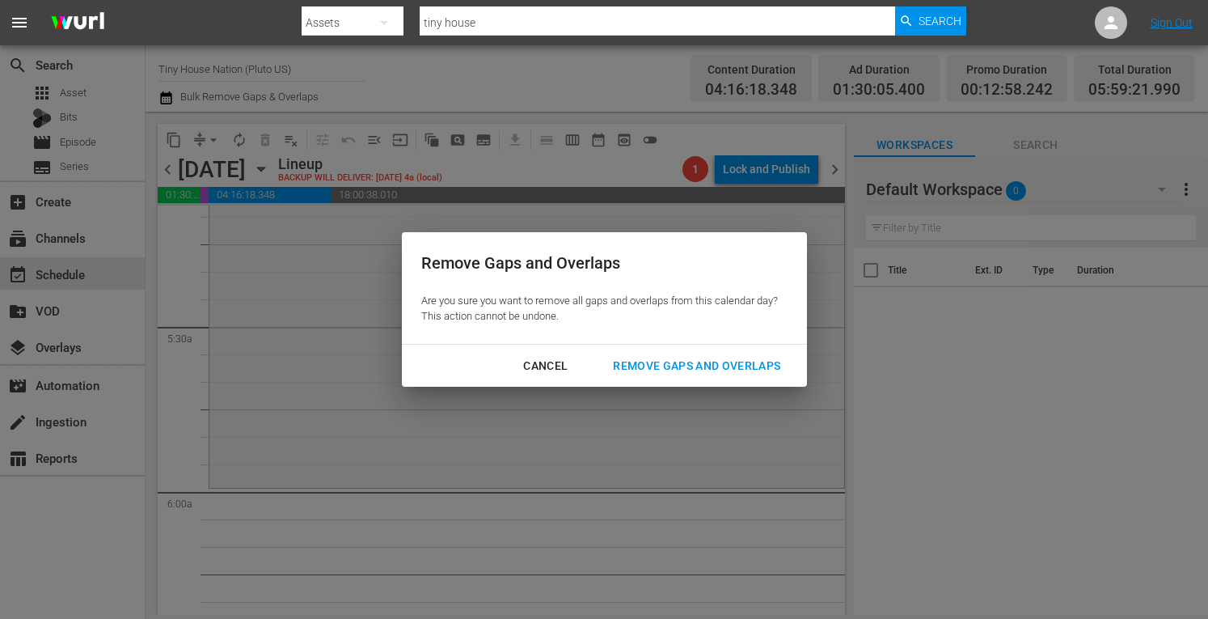
click at [681, 368] on div "Remove Gaps and Overlaps" at bounding box center [696, 366] width 193 height 20
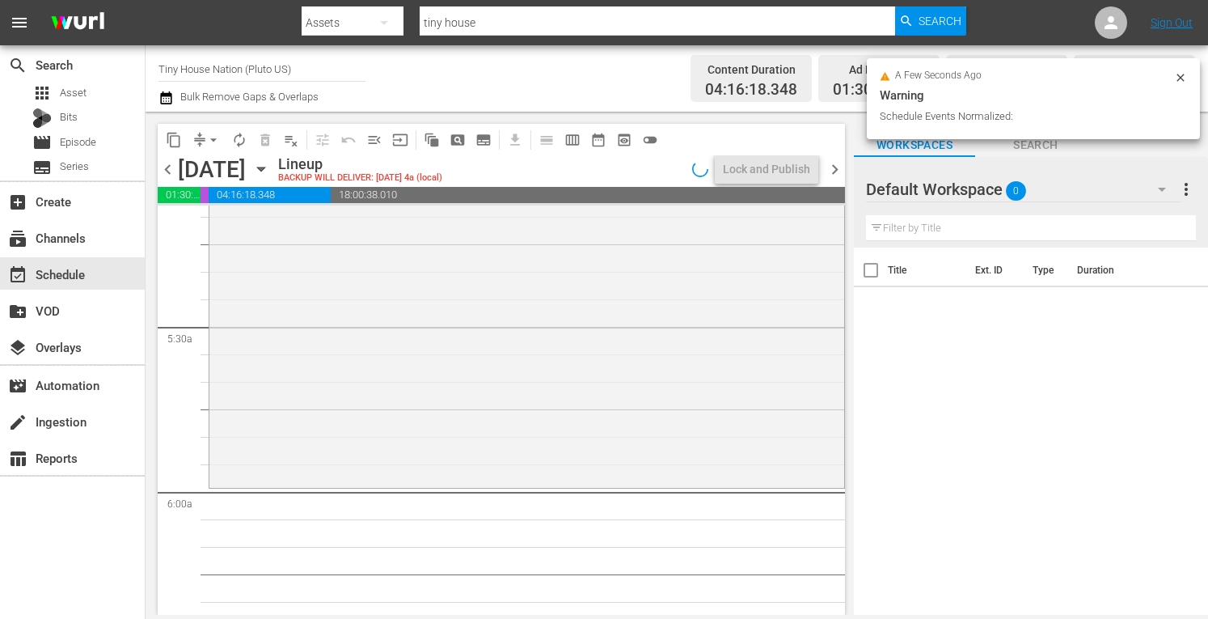
scroll to position [1666, 0]
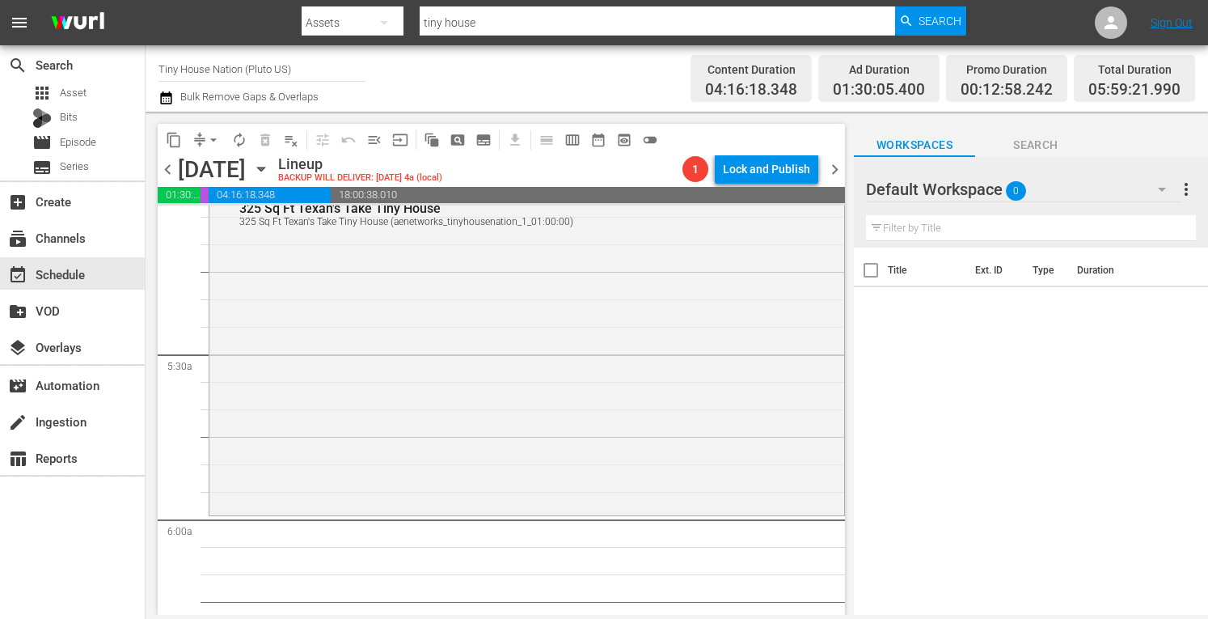
click at [681, 368] on div "Tiny House Nation / SE4 / EP4: 325 Sq Ft Texan's Take Tiny House 325 Sq Ft Texa…" at bounding box center [526, 346] width 635 height 329
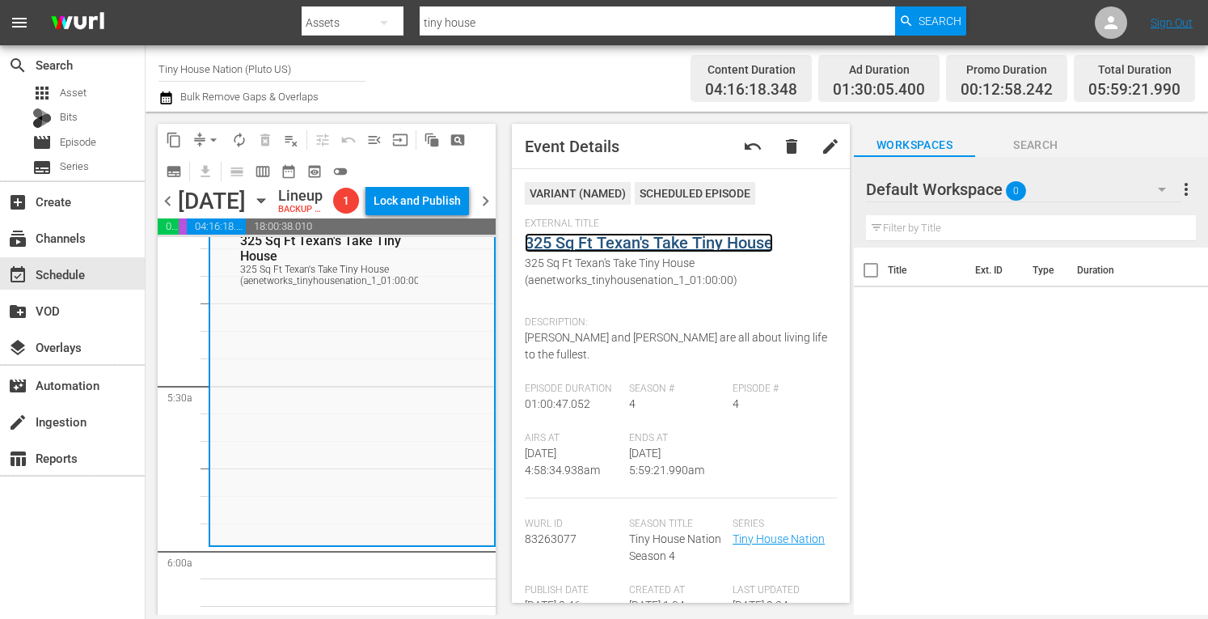
click at [639, 247] on link "325 Sq Ft Texan's Take Tiny House" at bounding box center [649, 242] width 248 height 19
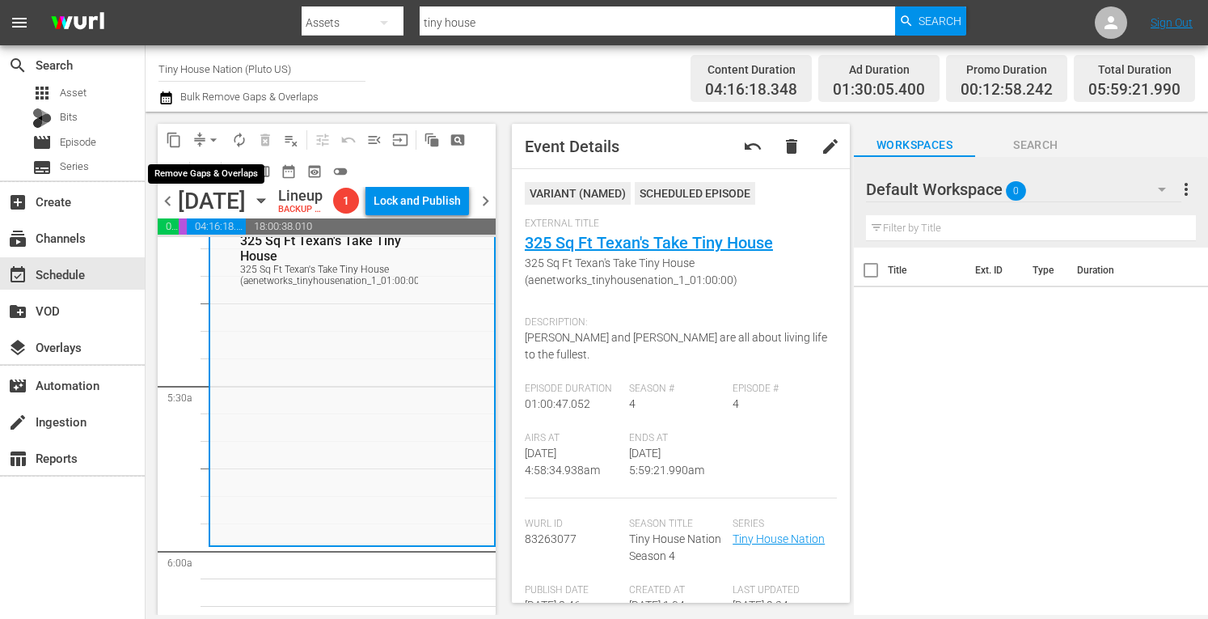
click at [219, 142] on span "arrow_drop_down" at bounding box center [213, 140] width 16 height 16
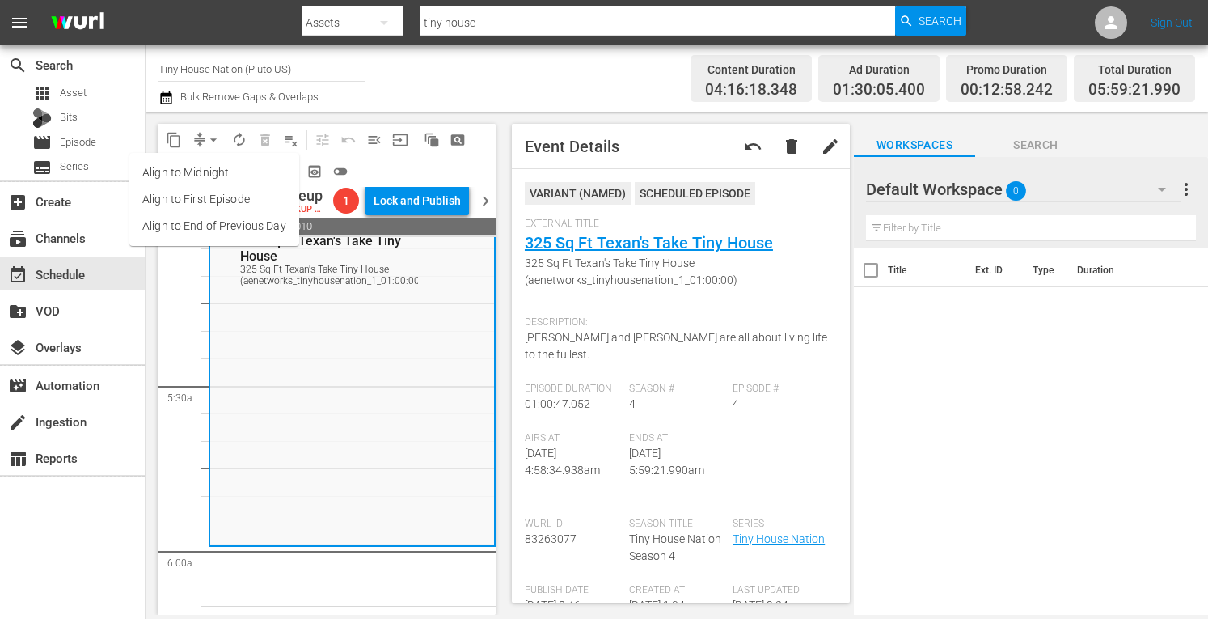
click at [209, 163] on li "Align to Midnight" at bounding box center [214, 172] width 170 height 27
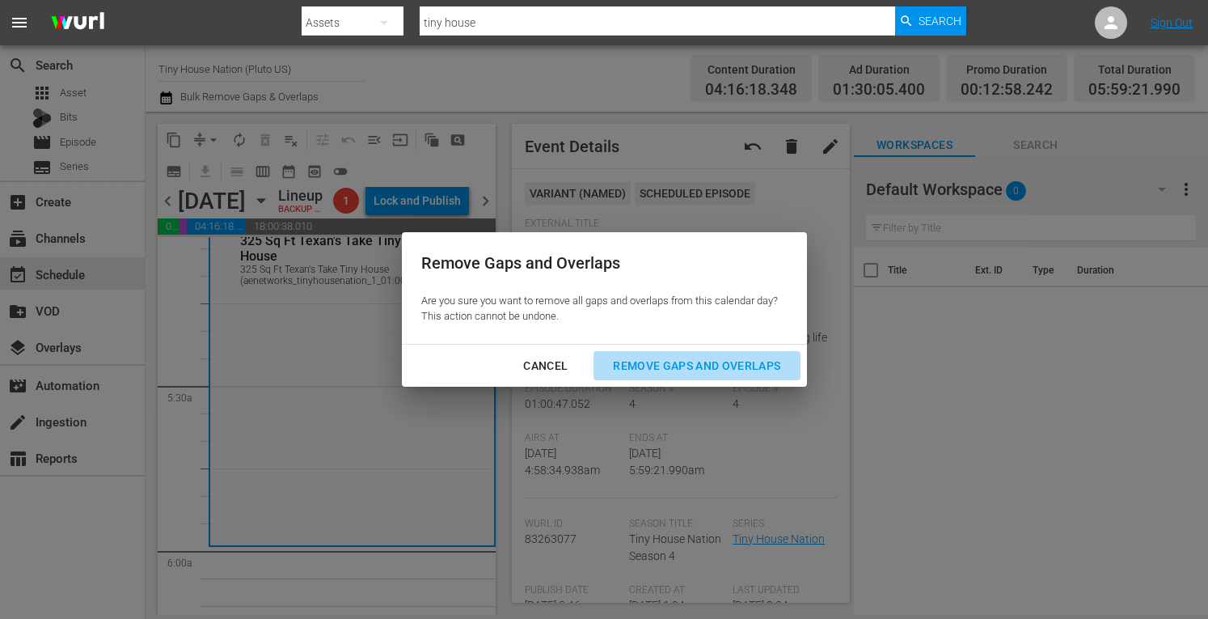
click at [691, 370] on div "Remove Gaps and Overlaps" at bounding box center [696, 366] width 193 height 20
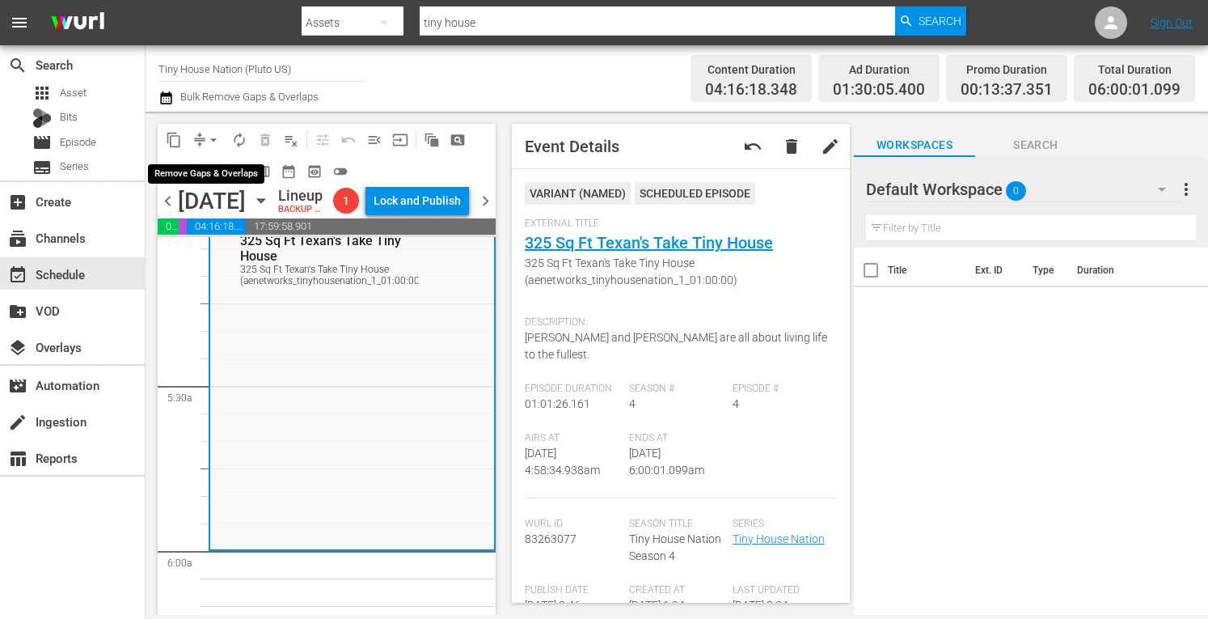
click at [211, 140] on span "arrow_drop_down" at bounding box center [213, 140] width 16 height 16
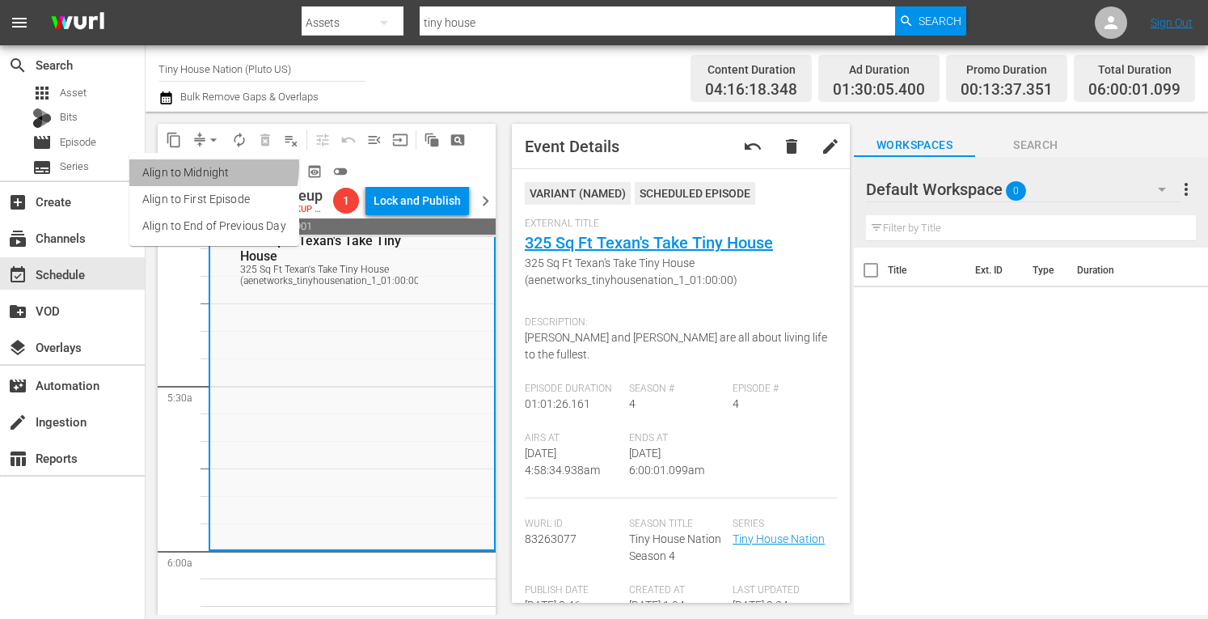
click at [188, 167] on li "Align to Midnight" at bounding box center [214, 172] width 170 height 27
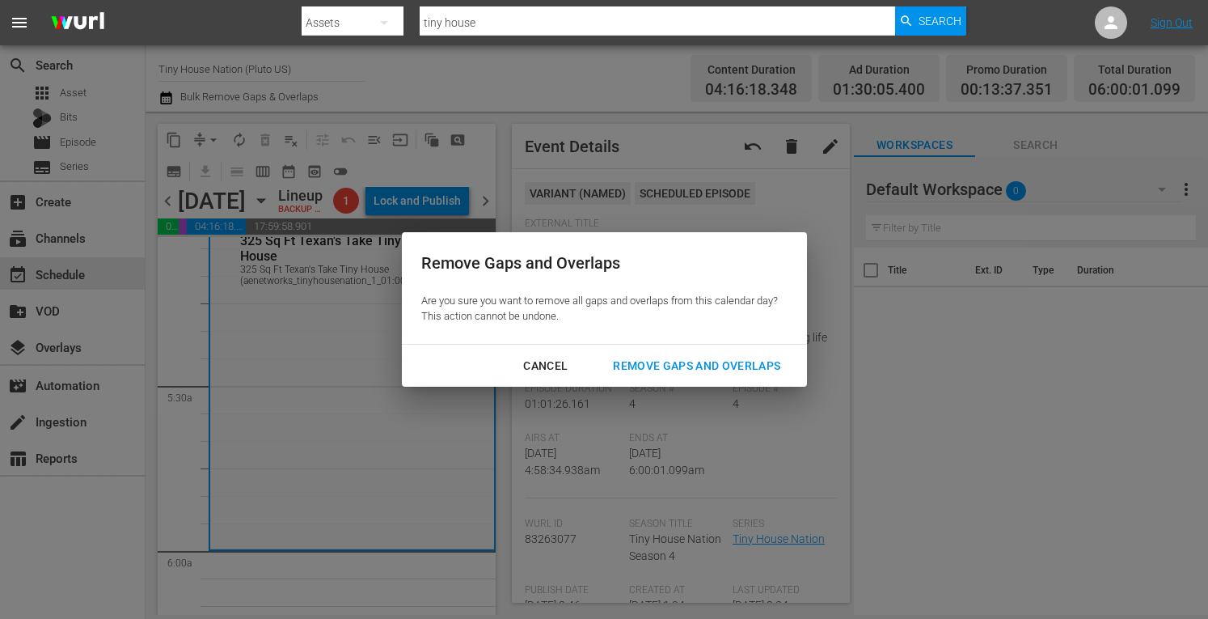
click at [666, 366] on div "Remove Gaps and Overlaps" at bounding box center [696, 366] width 193 height 20
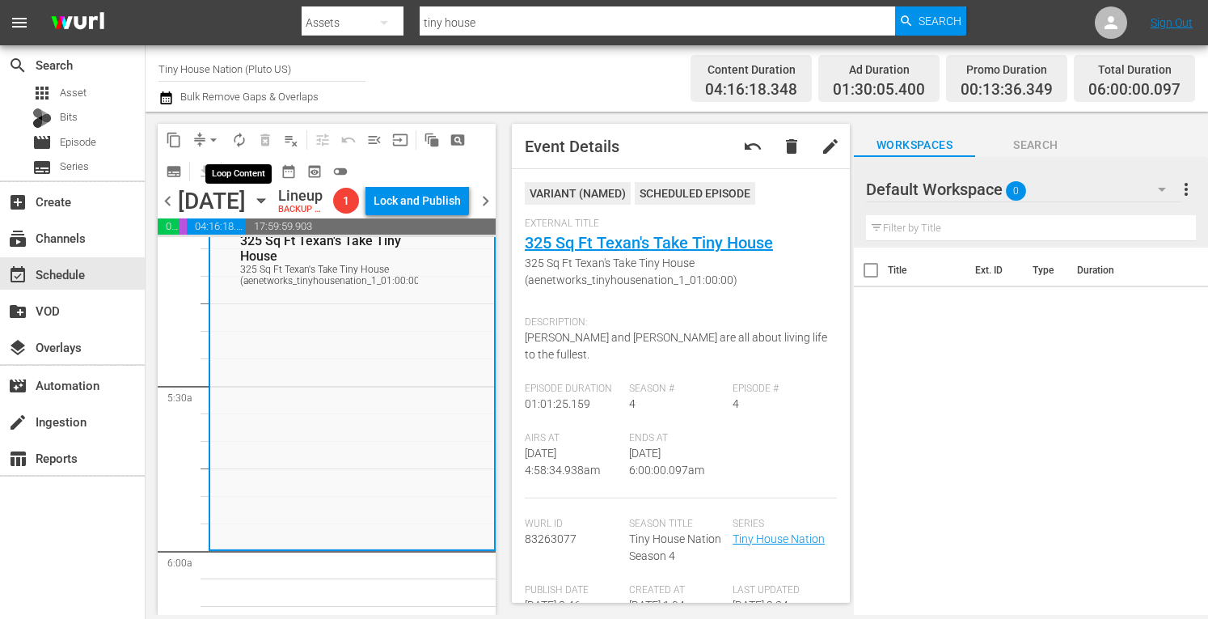
click at [243, 141] on span "autorenew_outlined" at bounding box center [239, 140] width 16 height 16
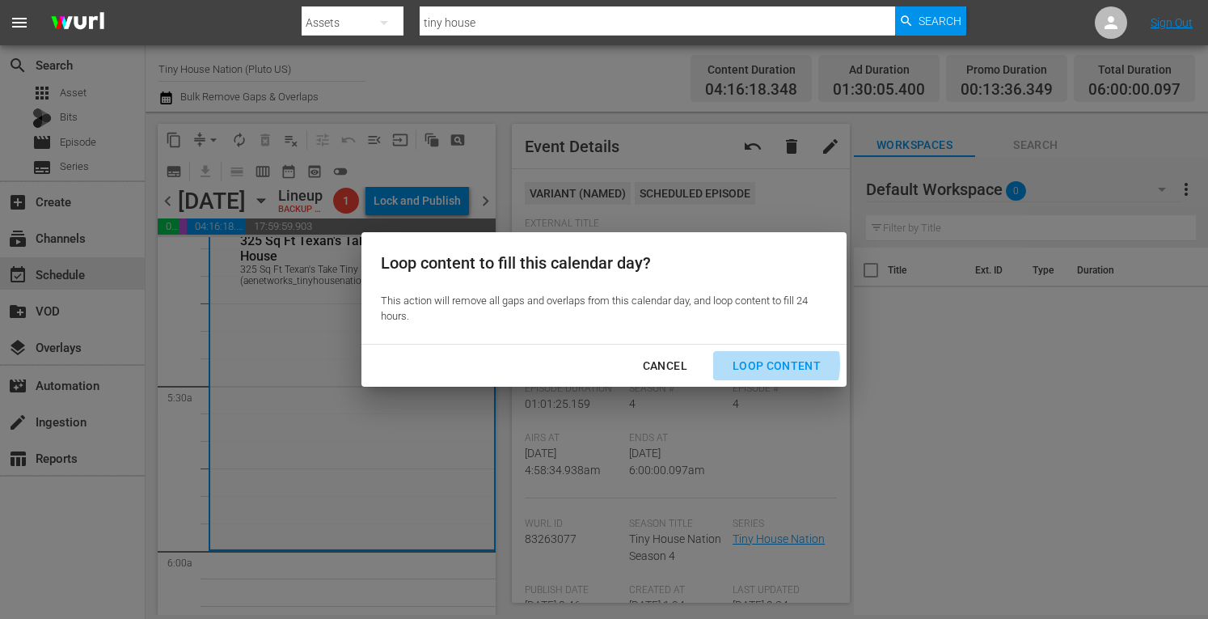
click at [755, 364] on div "Loop Content" at bounding box center [777, 366] width 114 height 20
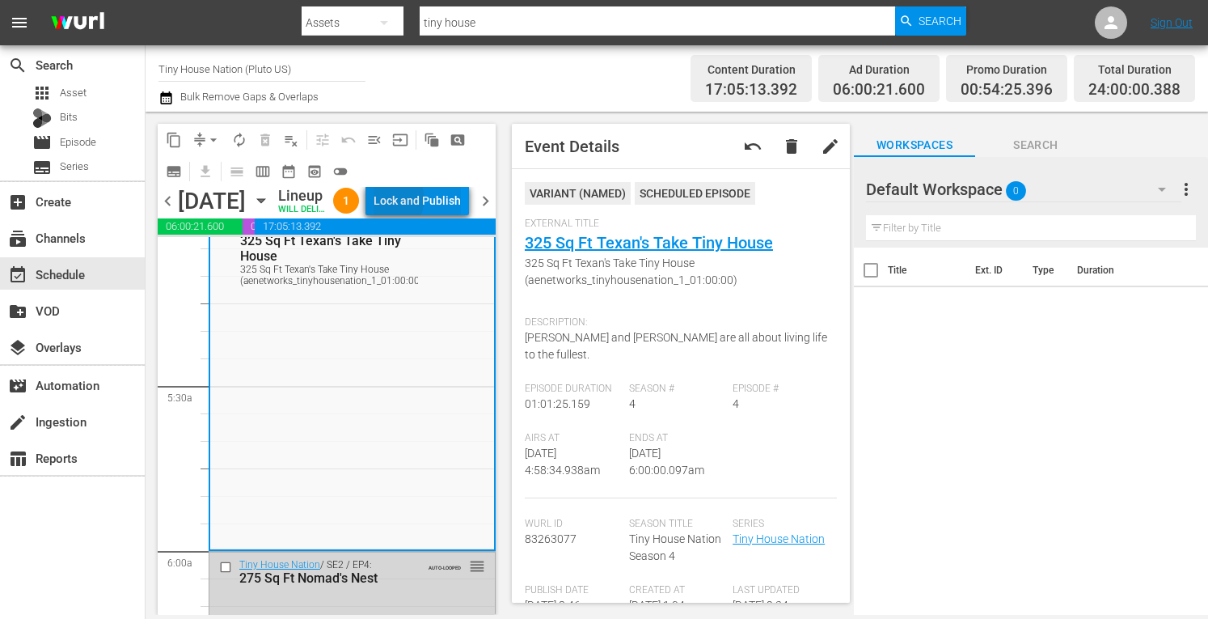
click at [429, 215] on div "Lock and Publish" at bounding box center [417, 200] width 87 height 29
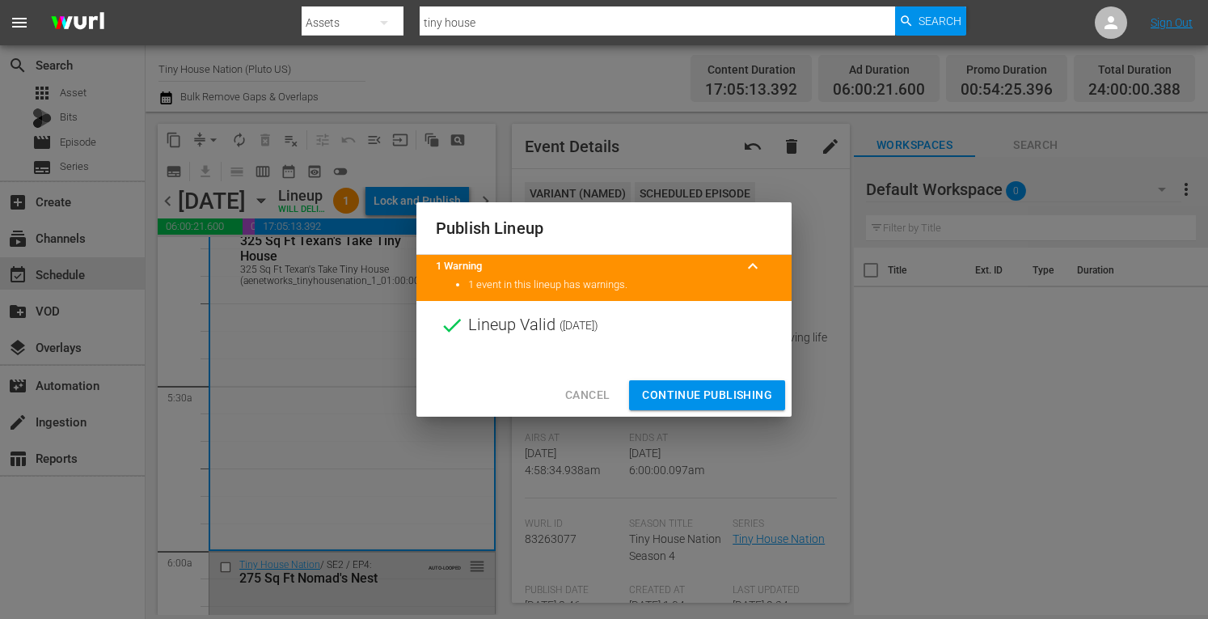
click at [670, 392] on span "Continue Publishing" at bounding box center [707, 395] width 130 height 20
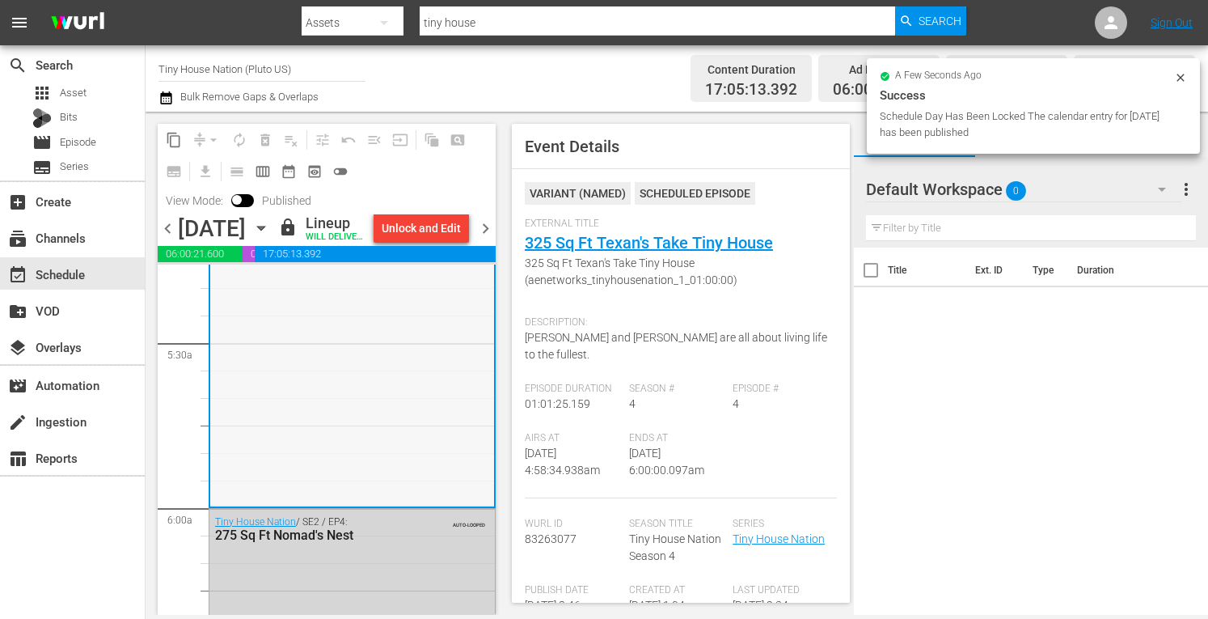
scroll to position [1737, 0]
click at [486, 239] on span "chevron_right" at bounding box center [486, 228] width 20 height 20
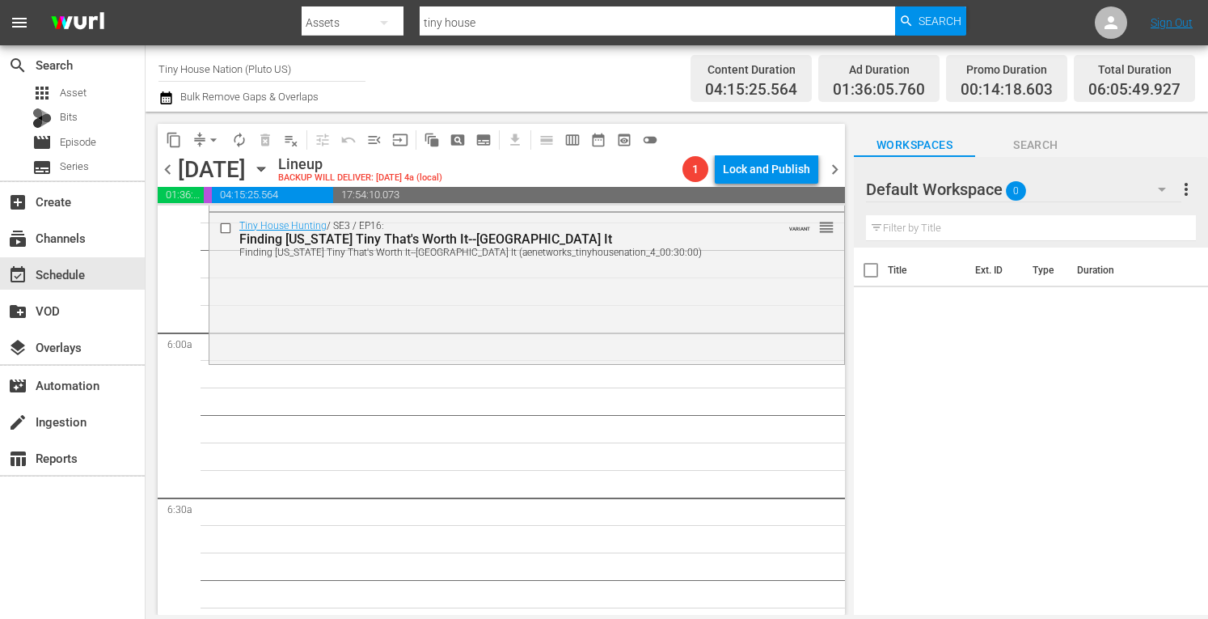
scroll to position [1857, 0]
click at [324, 338] on div "Tiny House Hunting / SE3 / EP16: Finding Texas Tiny That's Worth It--Fort Worth…" at bounding box center [526, 283] width 635 height 148
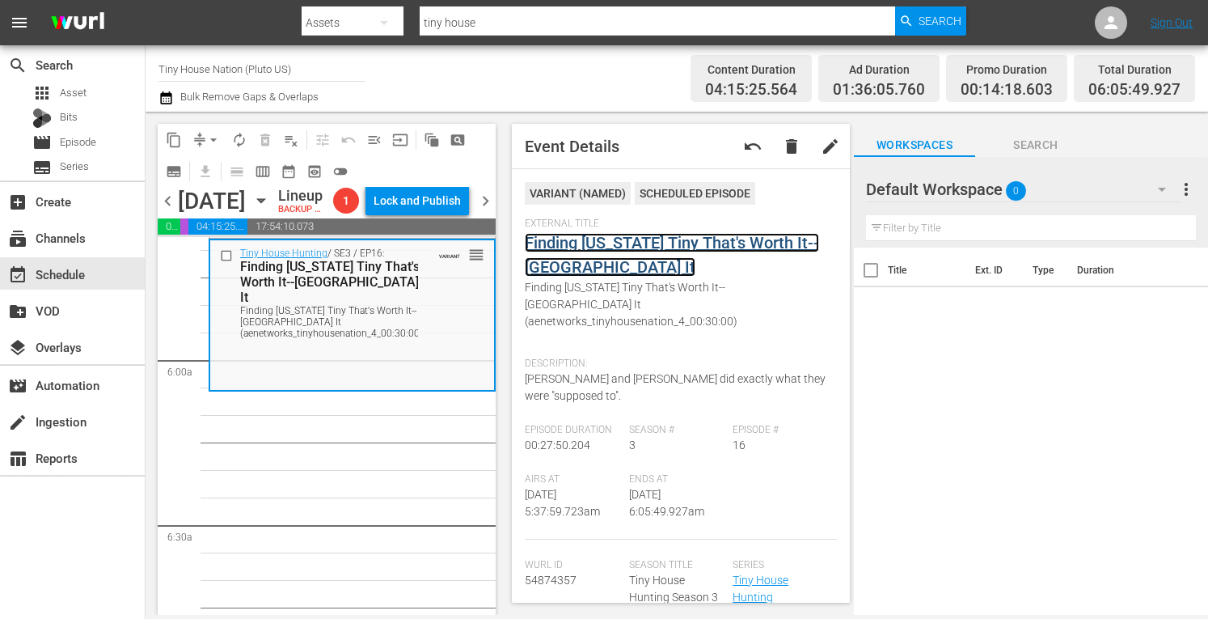
click at [668, 240] on link "Finding Texas Tiny That's Worth It--Fort Worth It" at bounding box center [672, 255] width 294 height 44
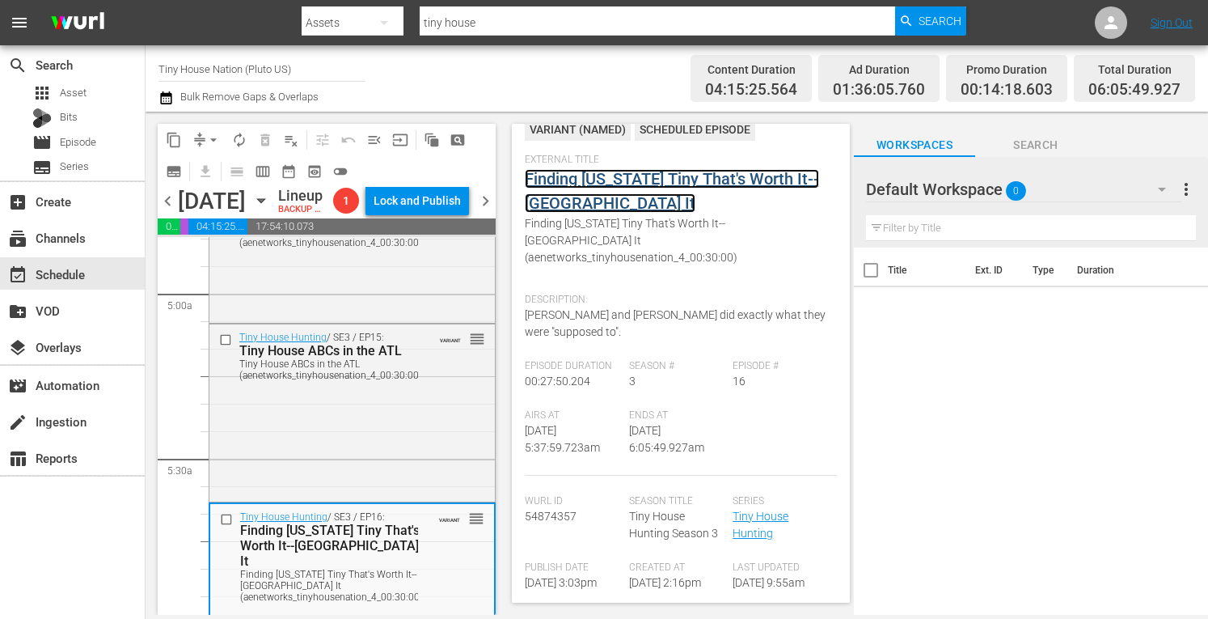
scroll to position [65, 0]
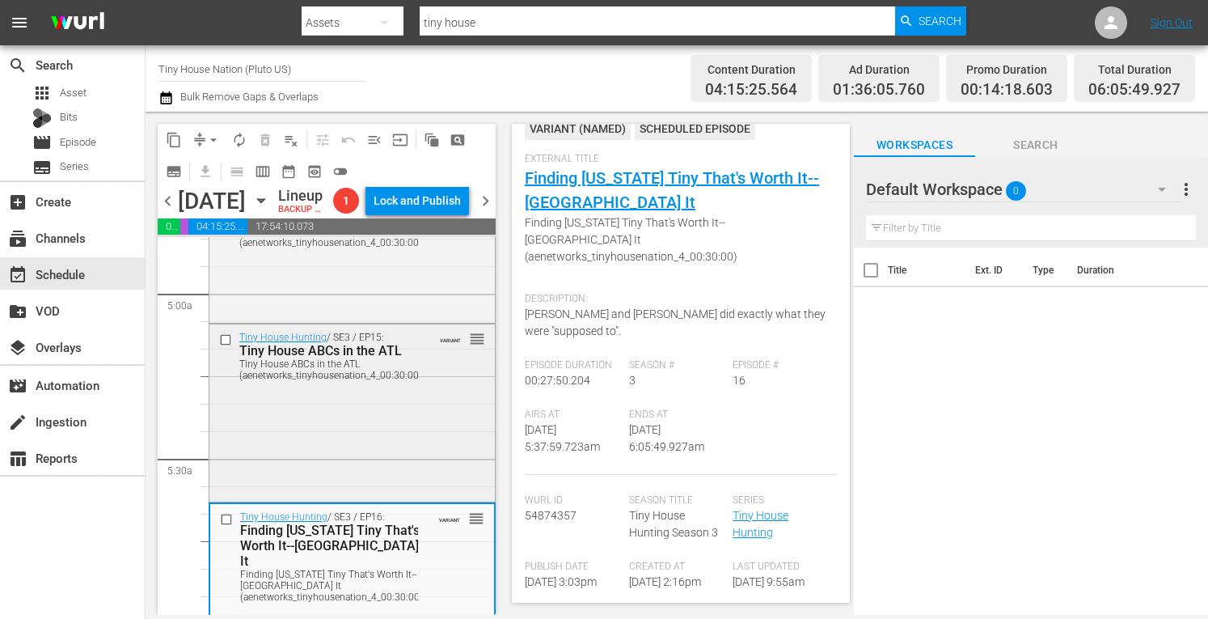
click at [380, 465] on div "Tiny House Hunting / SE3 / EP15: Tiny House ABCs in the ATL Tiny House ABCs in …" at bounding box center [352, 411] width 286 height 174
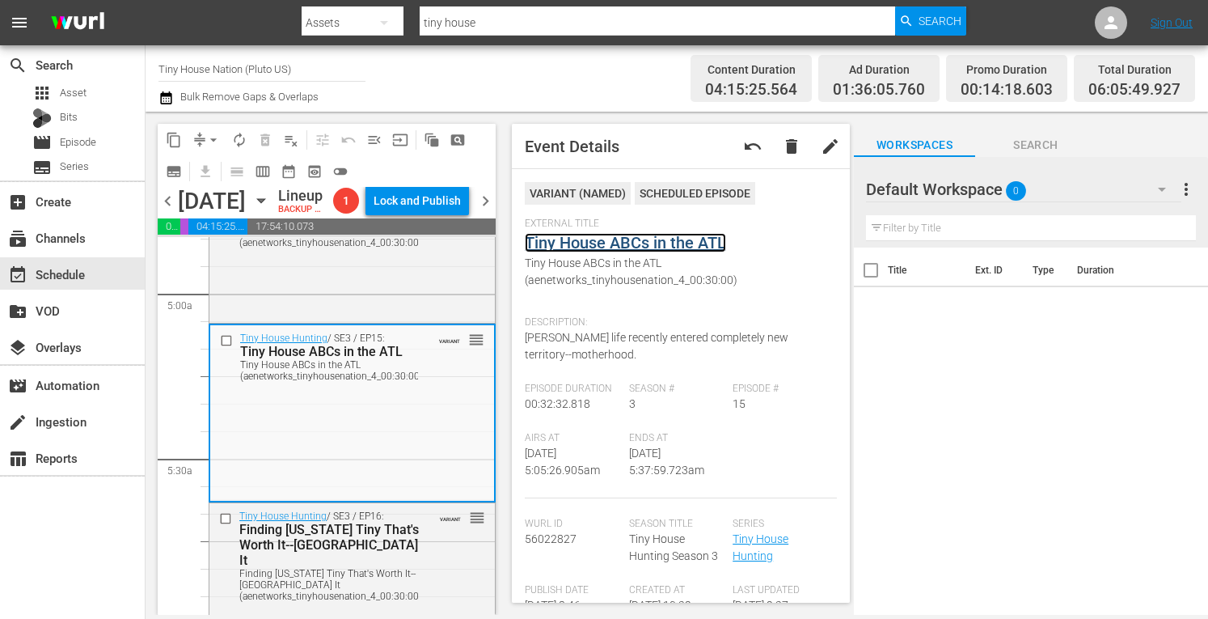
click at [587, 238] on link "Tiny House ABCs in the ATL" at bounding box center [625, 242] width 201 height 19
click at [382, 314] on div "Tiny House Hunting / SE3 / EP14: Tiny Home Hunt in Huntsville Tiny Home Hunt in…" at bounding box center [352, 242] width 286 height 154
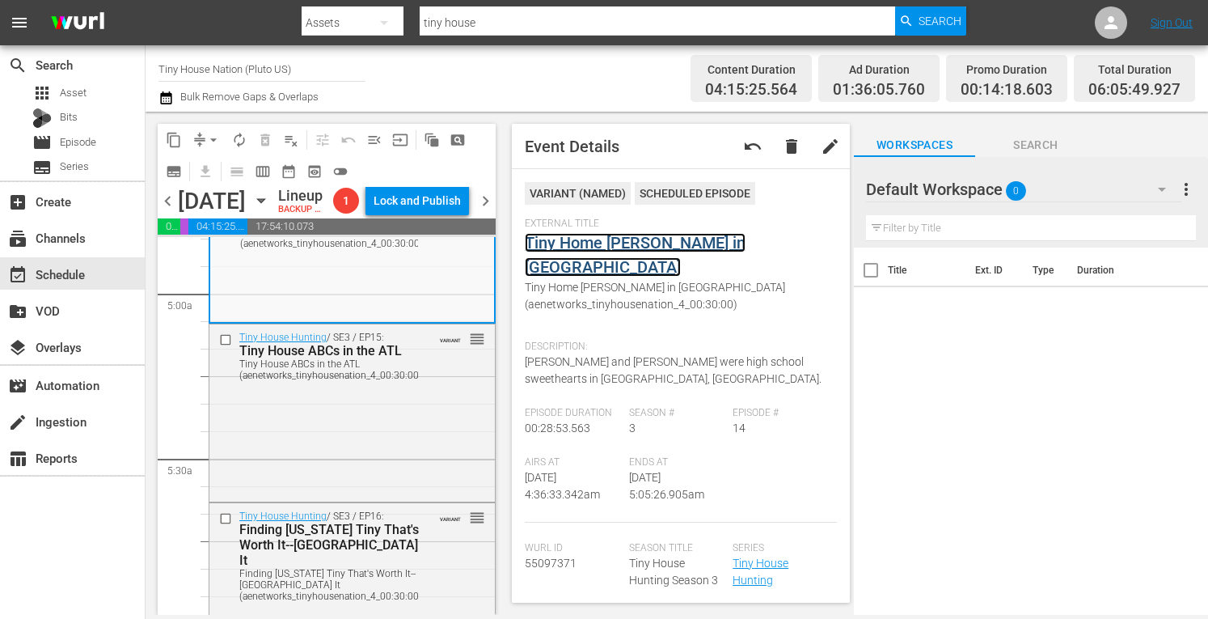
click at [685, 243] on link "Tiny Home Hunt in Huntsville" at bounding box center [635, 255] width 221 height 44
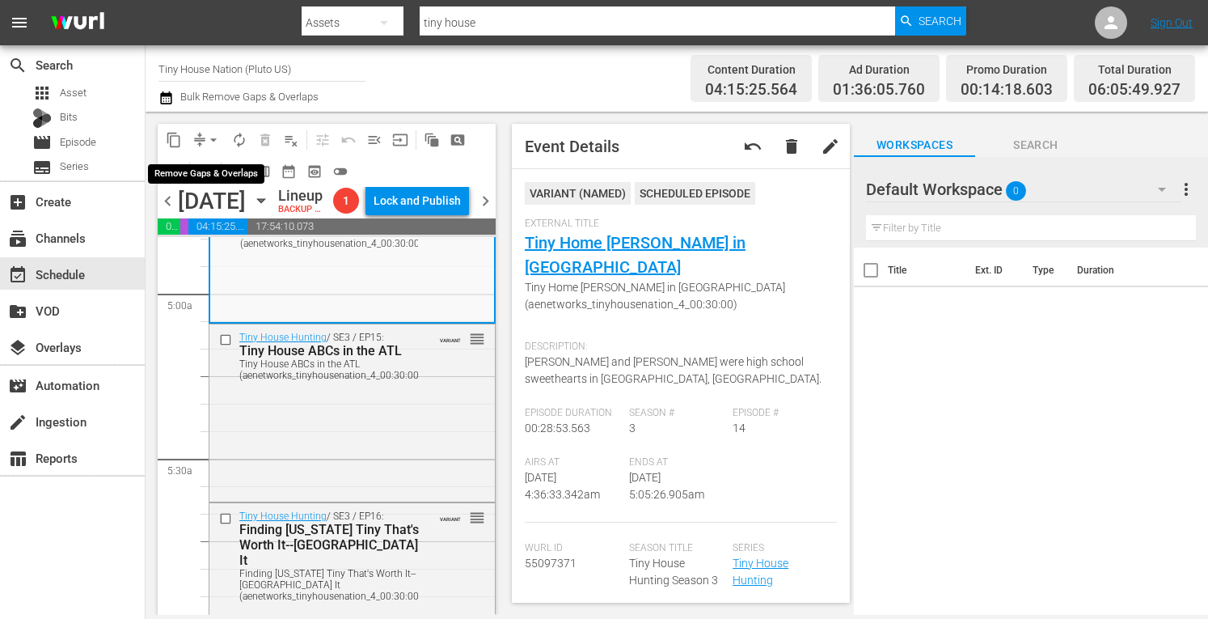
click at [209, 138] on span "arrow_drop_down" at bounding box center [213, 140] width 16 height 16
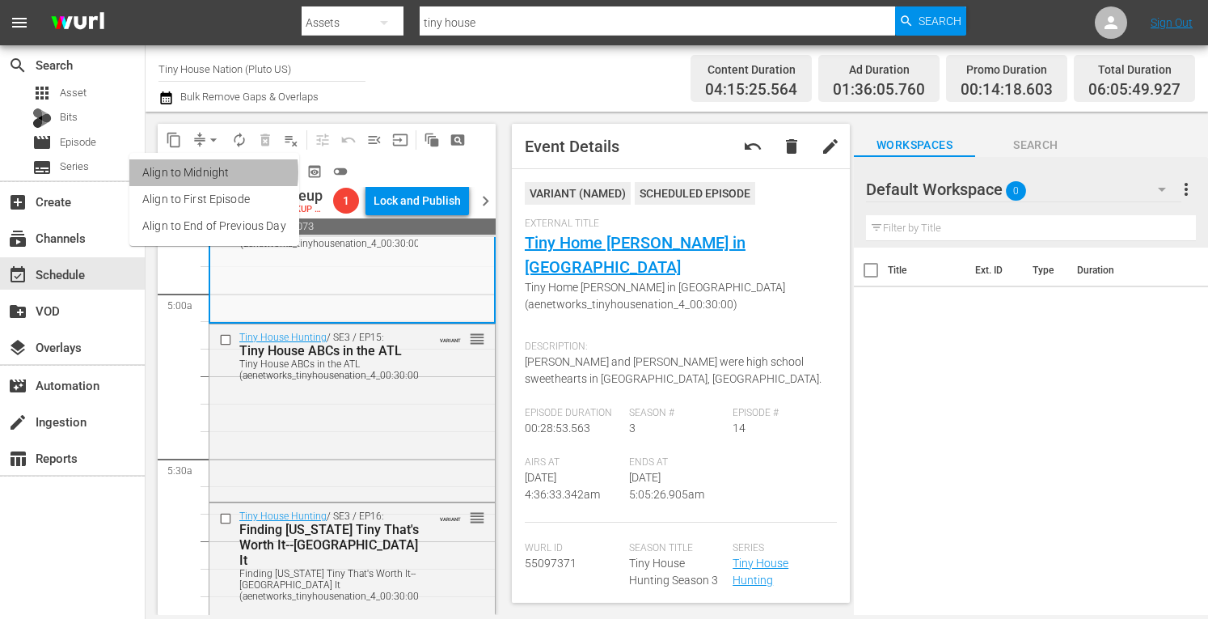
click at [196, 172] on li "Align to Midnight" at bounding box center [214, 172] width 170 height 27
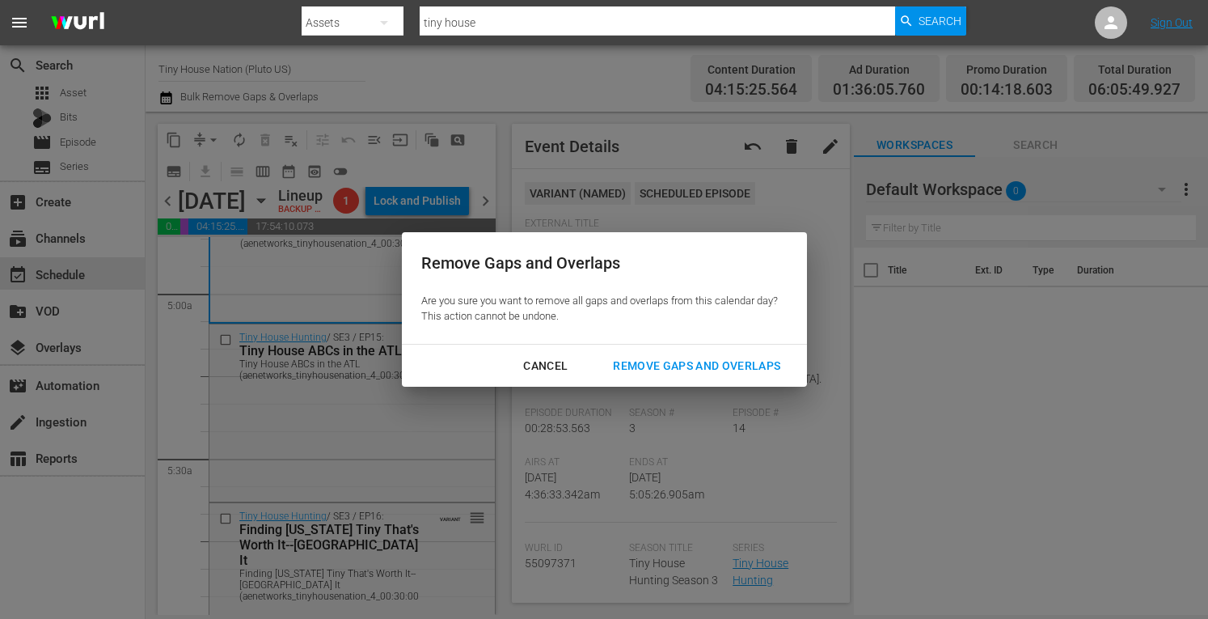
click at [712, 362] on div "Remove Gaps and Overlaps" at bounding box center [696, 366] width 193 height 20
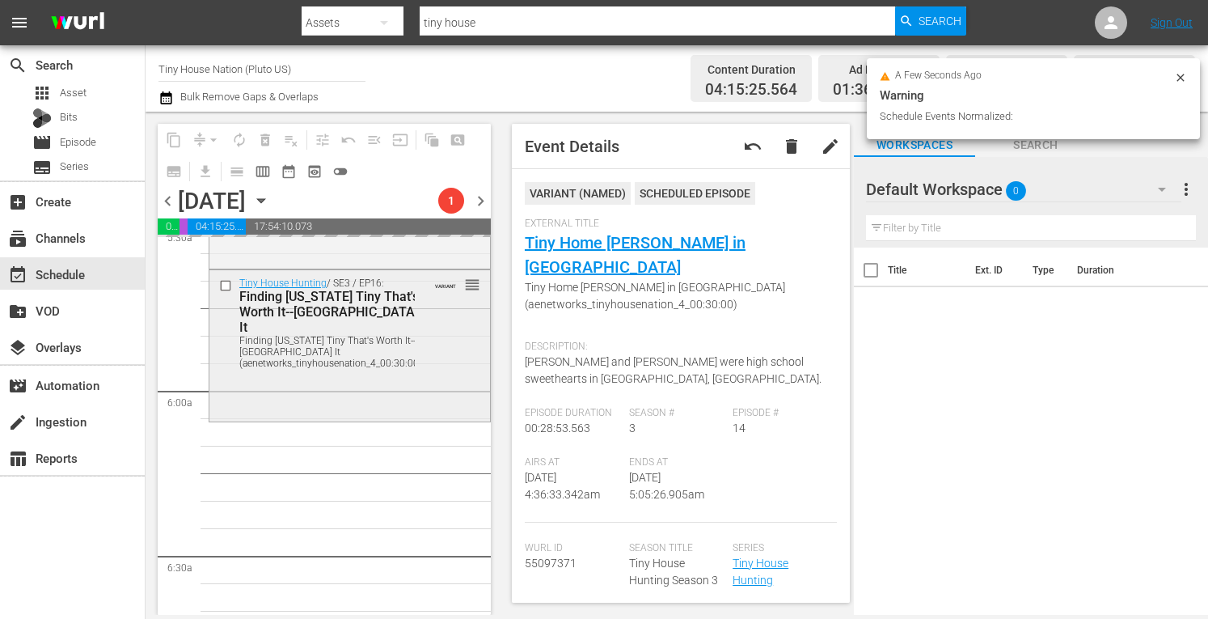
scroll to position [1827, 0]
click at [289, 417] on div "Tiny House Hunting / SE3 / EP16: Finding Texas Tiny That's Worth It--Fort Worth…" at bounding box center [349, 343] width 281 height 148
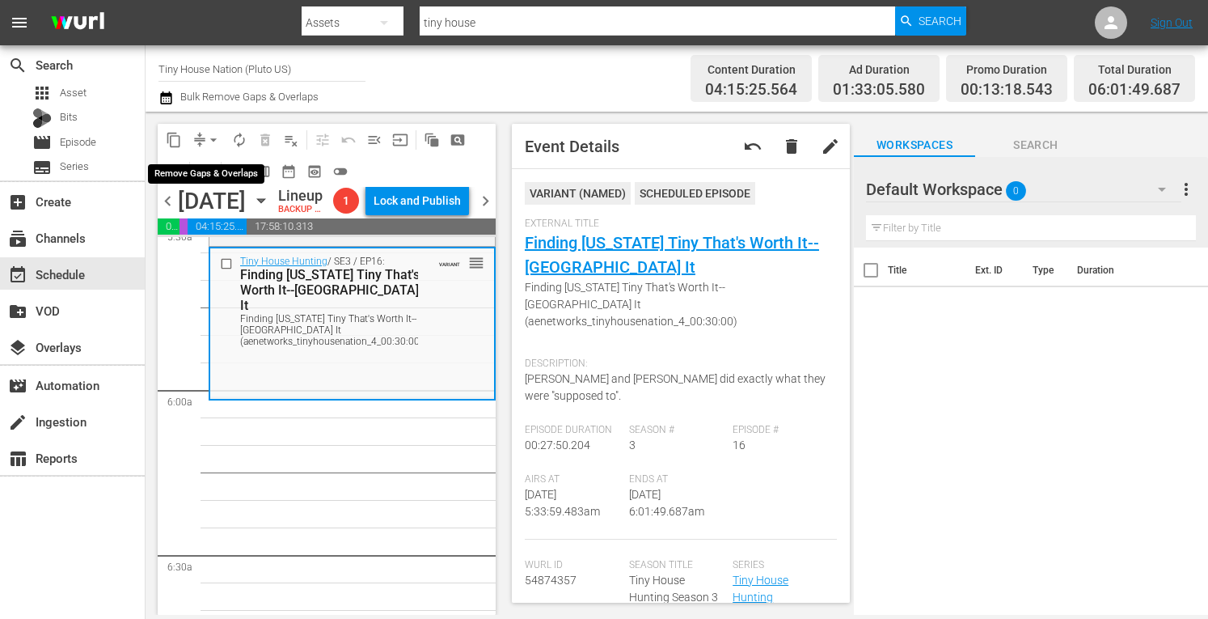
click at [210, 138] on span "arrow_drop_down" at bounding box center [213, 140] width 16 height 16
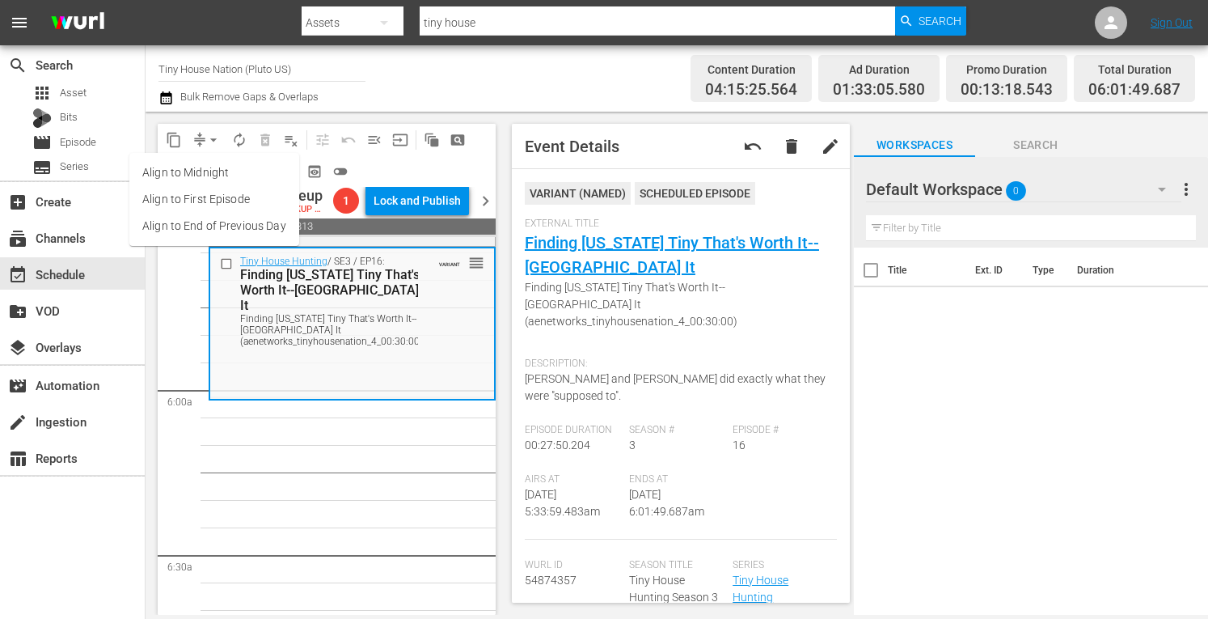
click at [174, 172] on li "Align to Midnight" at bounding box center [214, 172] width 170 height 27
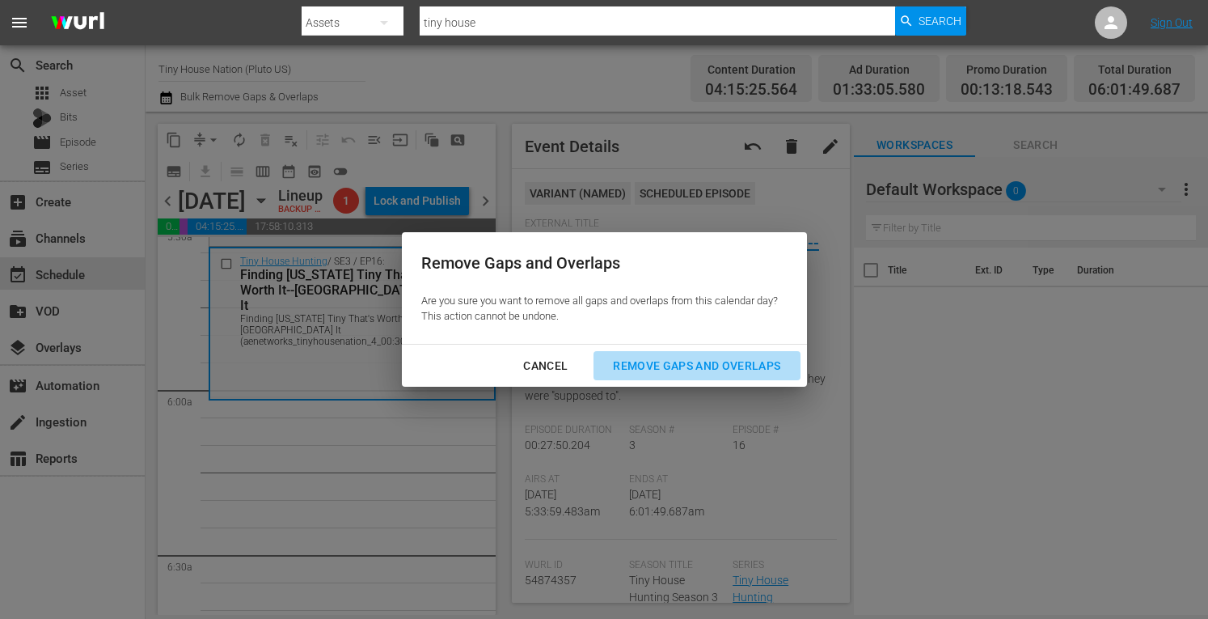
click at [638, 366] on div "Remove Gaps and Overlaps" at bounding box center [696, 366] width 193 height 20
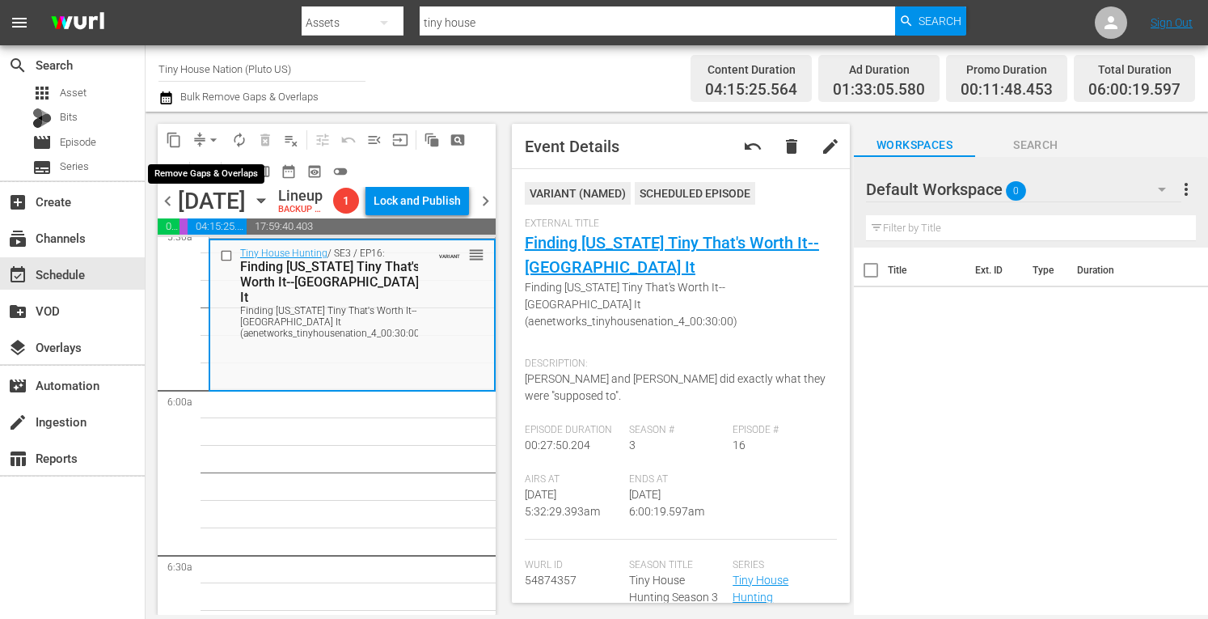
click at [210, 135] on span "arrow_drop_down" at bounding box center [213, 140] width 16 height 16
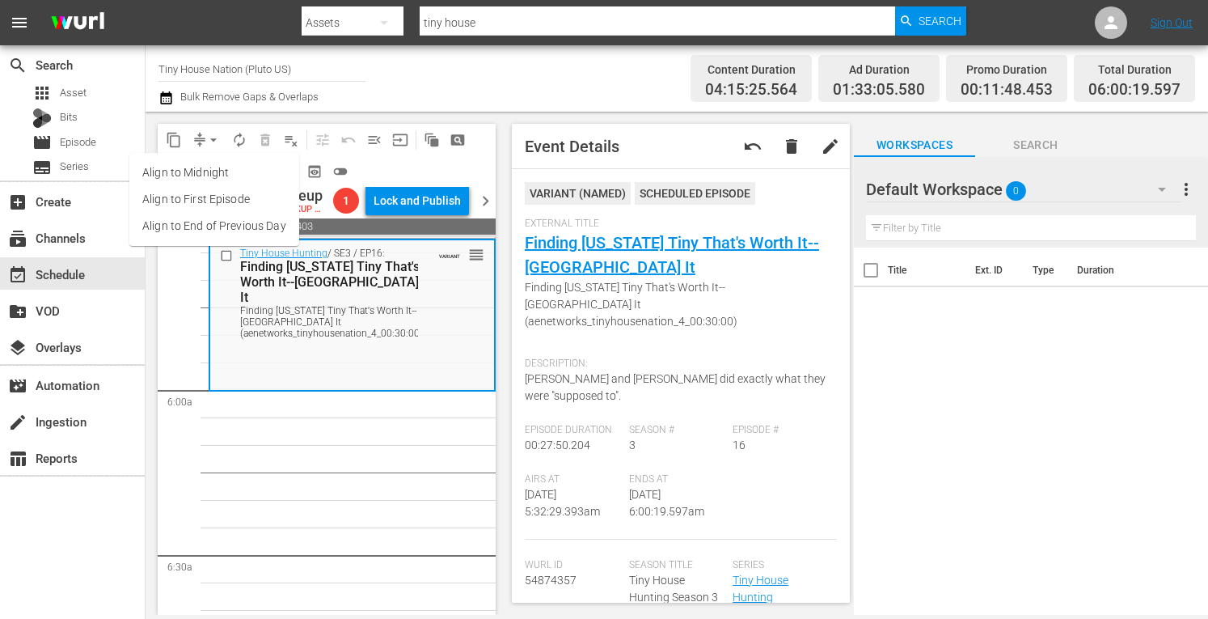
click at [191, 168] on li "Align to Midnight" at bounding box center [214, 172] width 170 height 27
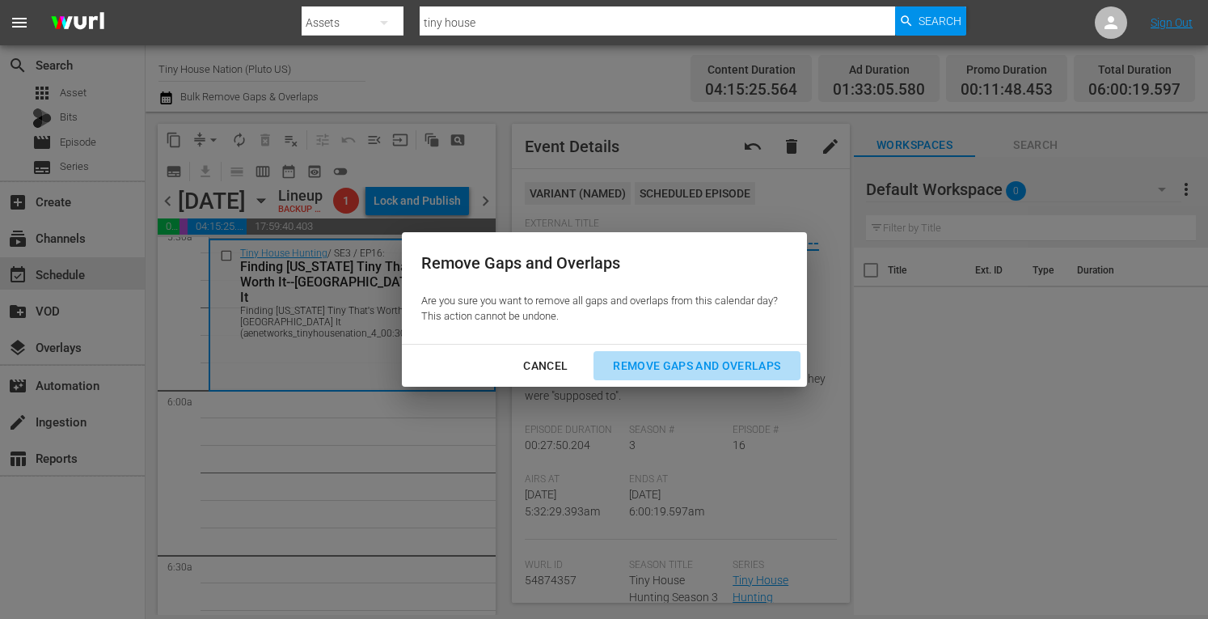
click at [650, 360] on div "Remove Gaps and Overlaps" at bounding box center [696, 366] width 193 height 20
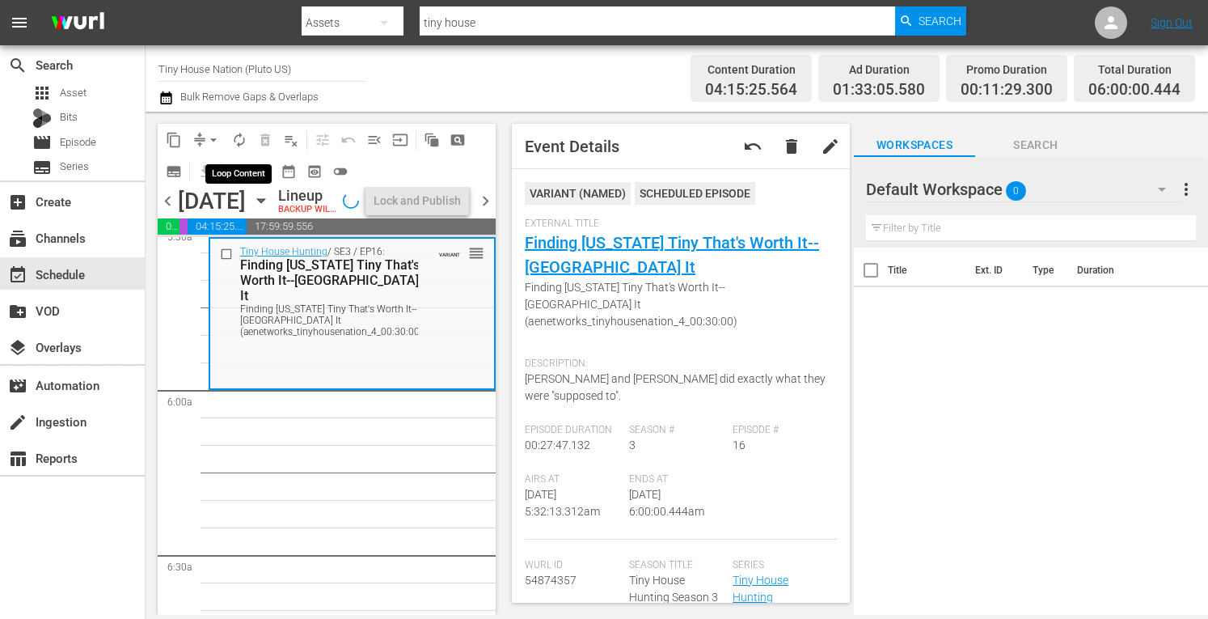
click at [239, 140] on span "autorenew_outlined" at bounding box center [239, 140] width 16 height 16
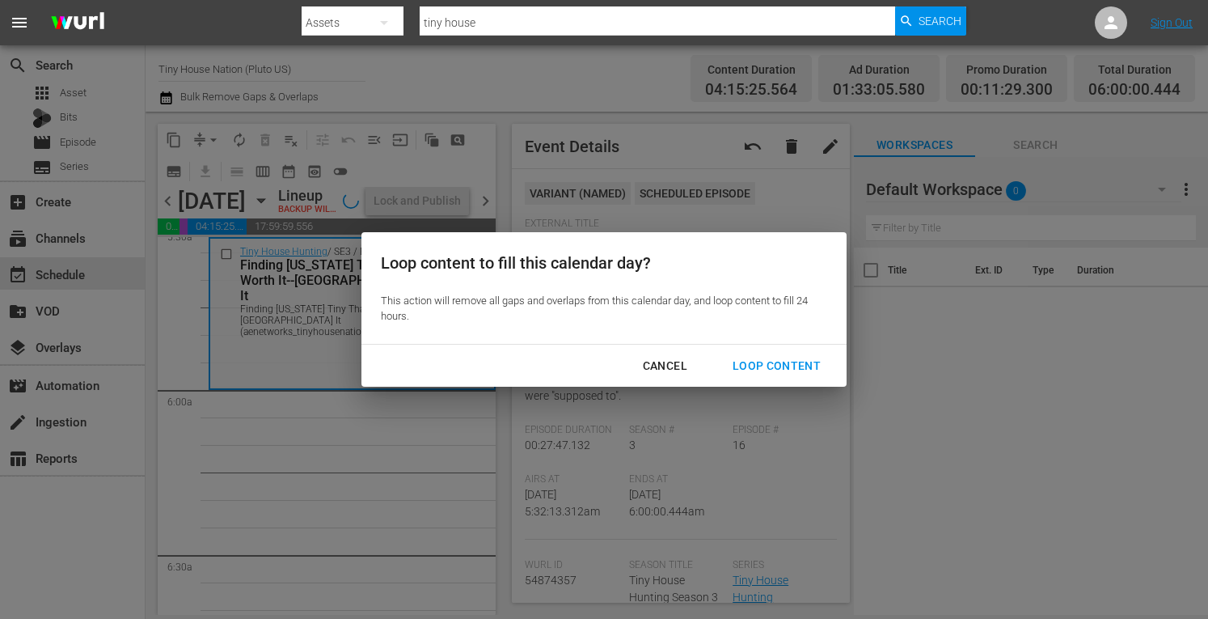
click at [786, 367] on div "Loop Content" at bounding box center [777, 366] width 114 height 20
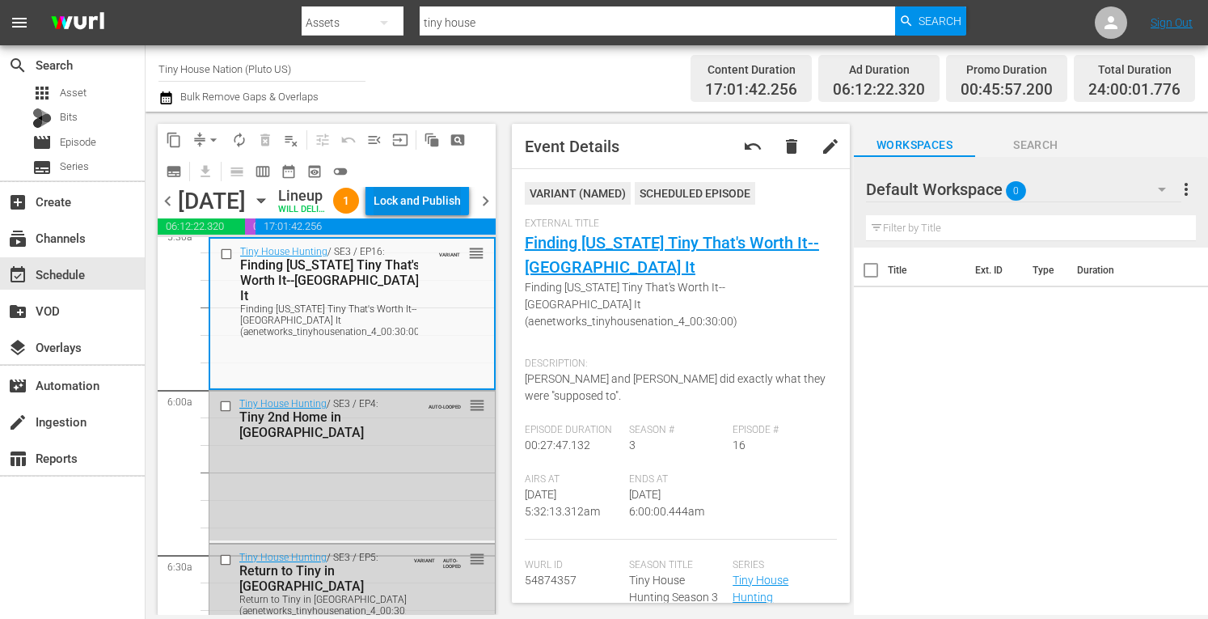
click at [426, 205] on div "Lock and Publish" at bounding box center [417, 200] width 87 height 29
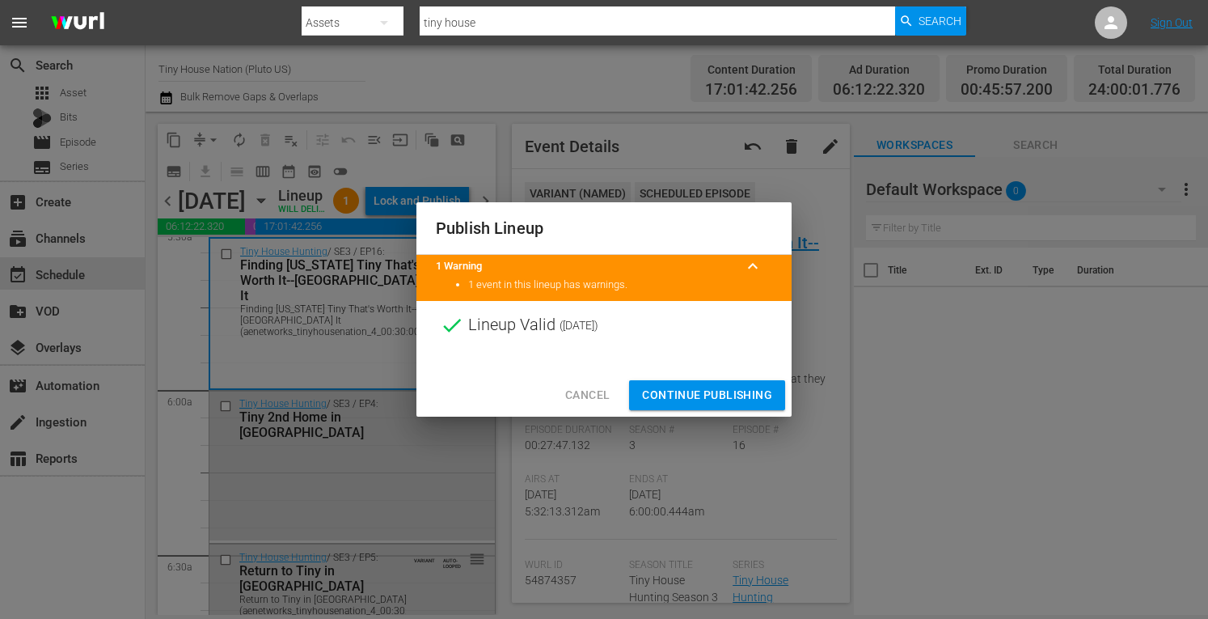
click at [696, 398] on span "Continue Publishing" at bounding box center [707, 395] width 130 height 20
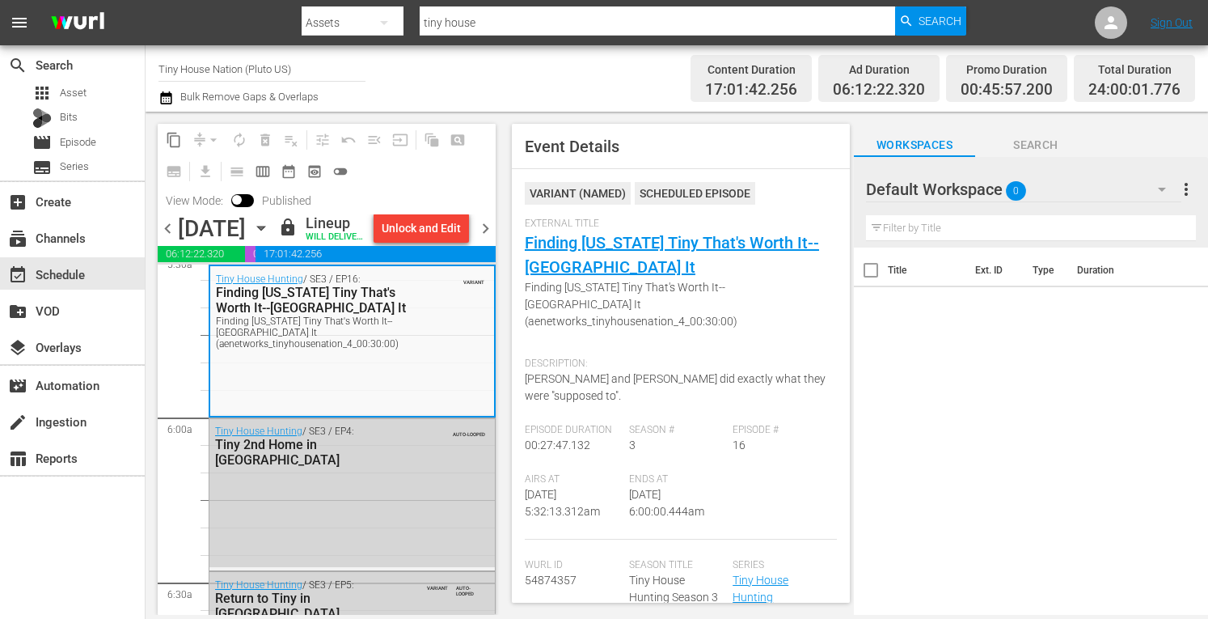
click at [488, 238] on span "chevron_right" at bounding box center [486, 228] width 20 height 20
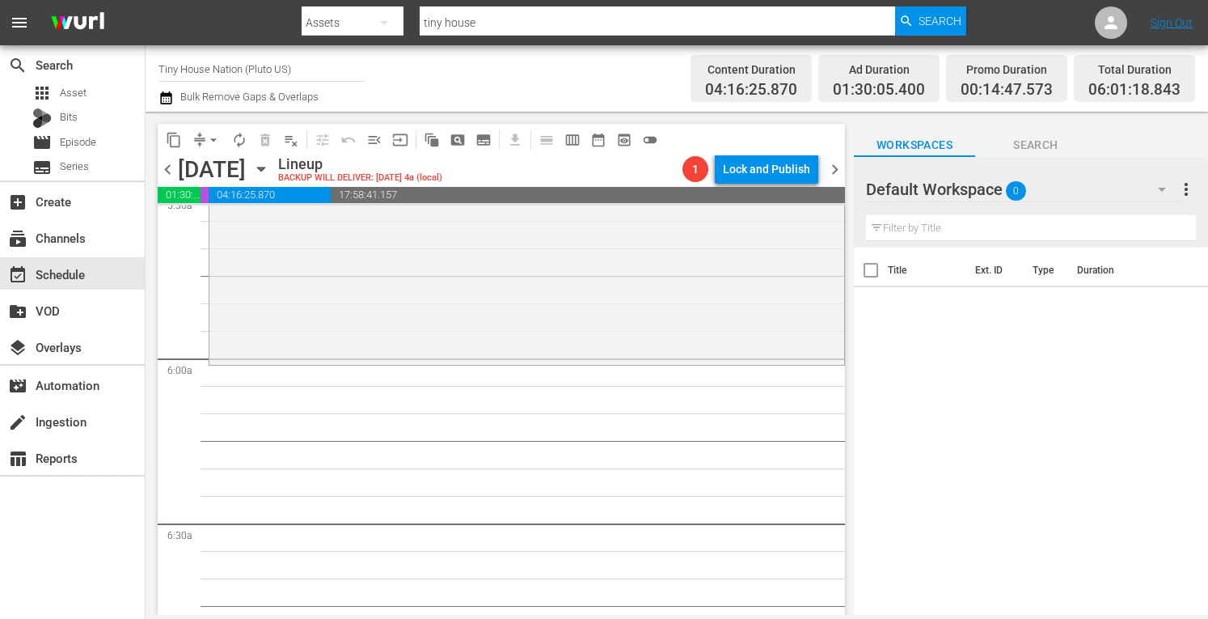
scroll to position [1690, 0]
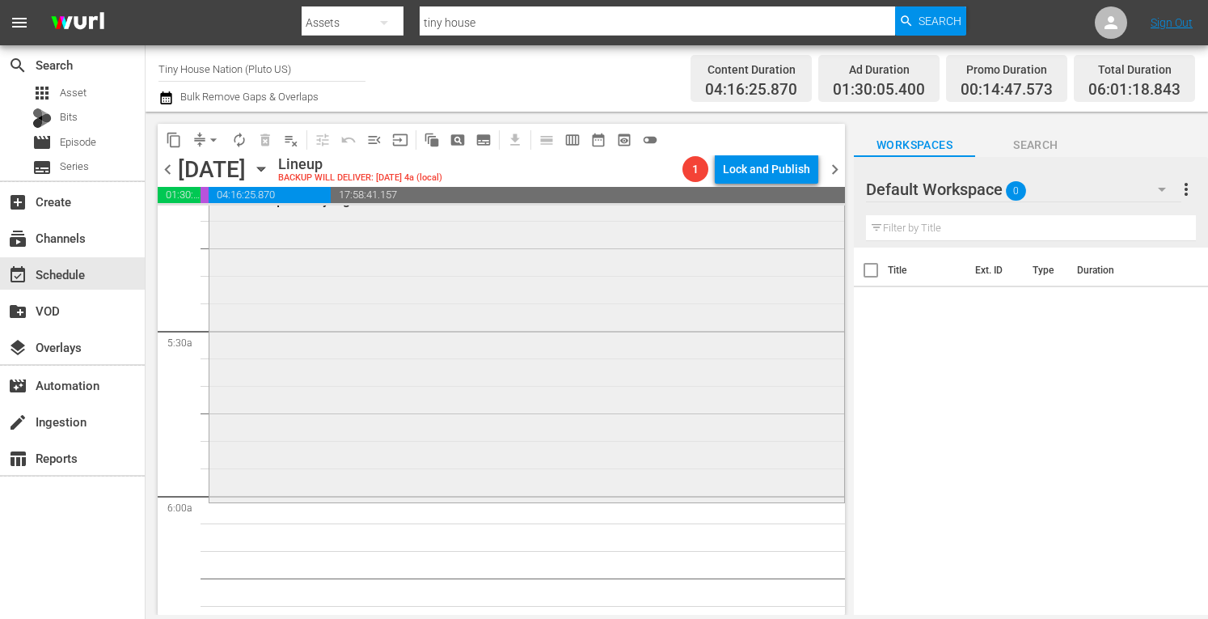
click at [372, 340] on div "Tiny House Nation / SE2 / EP14: 180 Sq. Ft. Tiny Lighthouse reorder" at bounding box center [526, 337] width 635 height 326
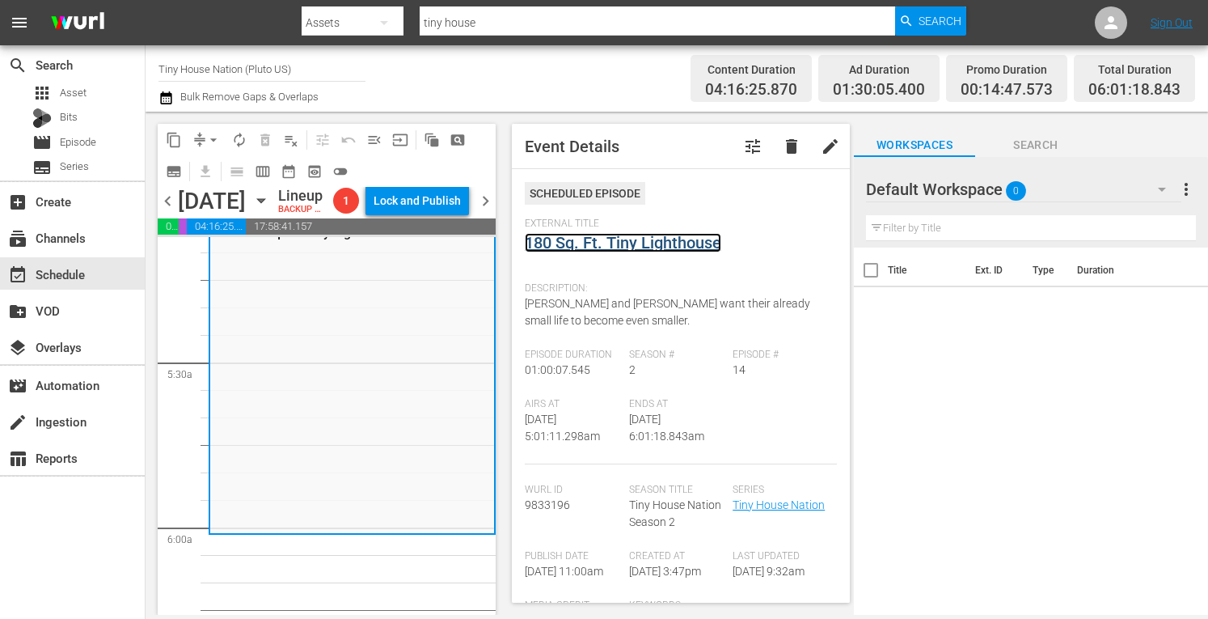
click at [571, 241] on link "180 Sq. Ft. Tiny Lighthouse" at bounding box center [623, 242] width 197 height 19
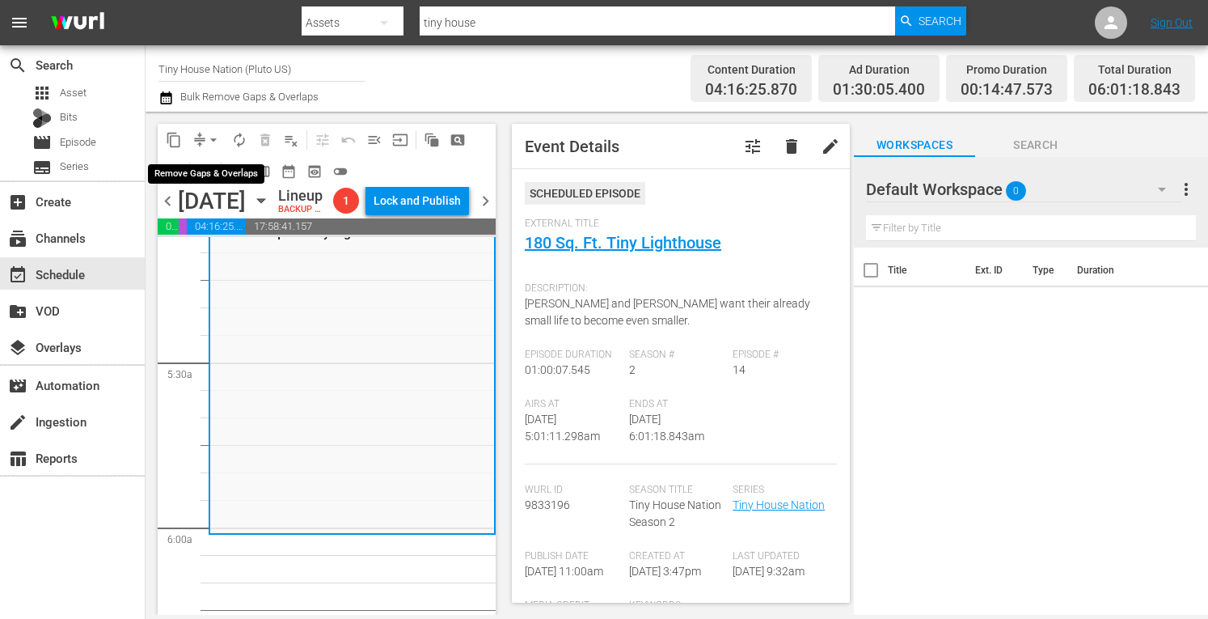
click at [215, 140] on span "arrow_drop_down" at bounding box center [213, 140] width 16 height 16
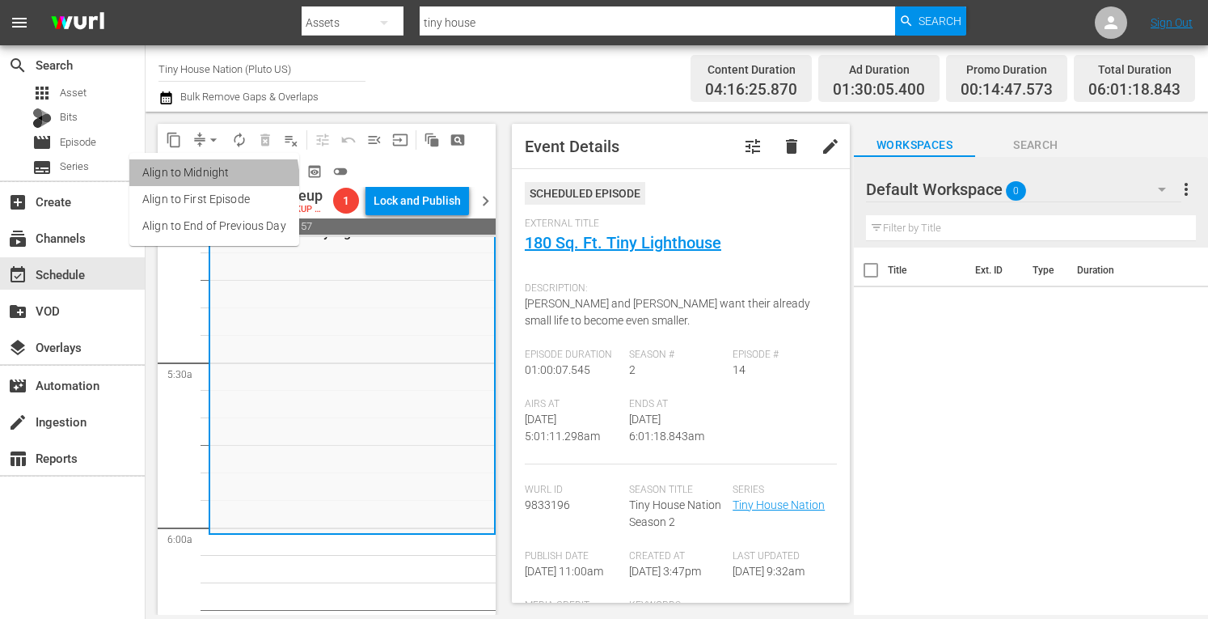
click at [184, 184] on li "Align to Midnight" at bounding box center [214, 172] width 170 height 27
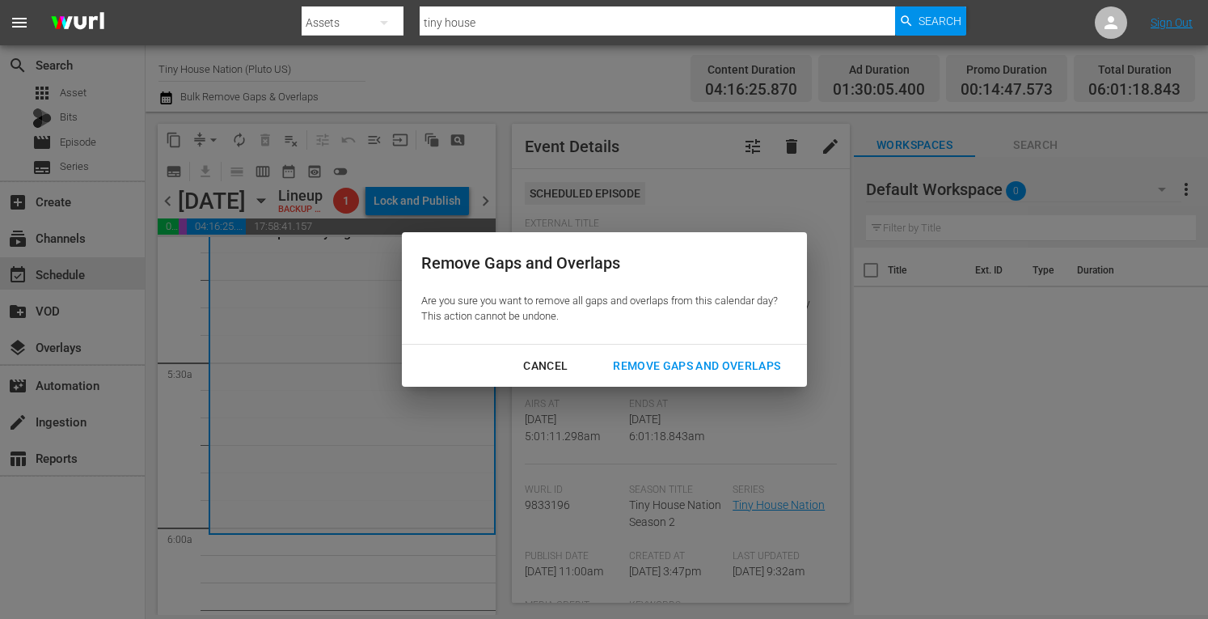
click at [624, 357] on div "Remove Gaps and Overlaps" at bounding box center [696, 366] width 193 height 20
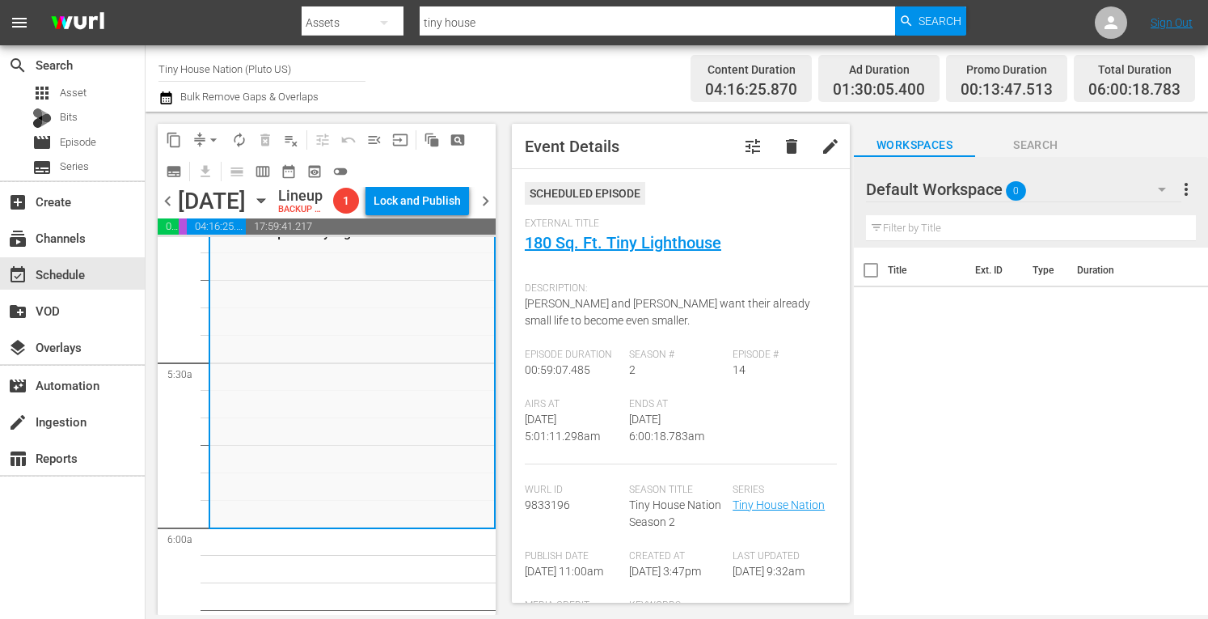
click at [210, 137] on span "arrow_drop_down" at bounding box center [213, 140] width 16 height 16
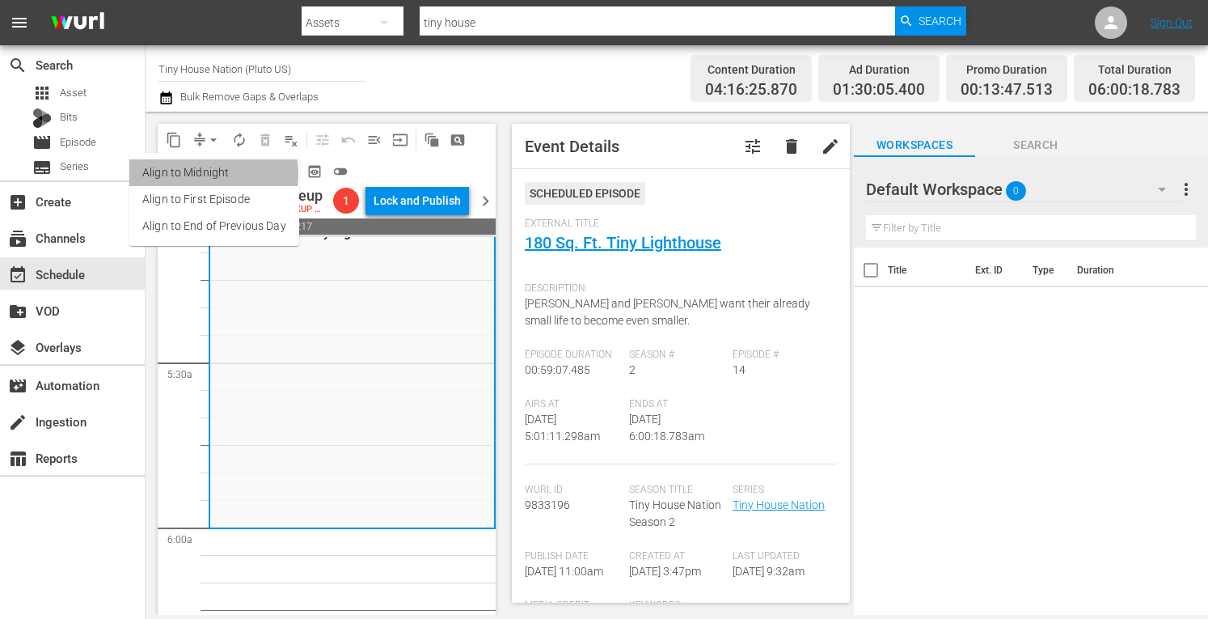
click at [186, 174] on li "Align to Midnight" at bounding box center [214, 172] width 170 height 27
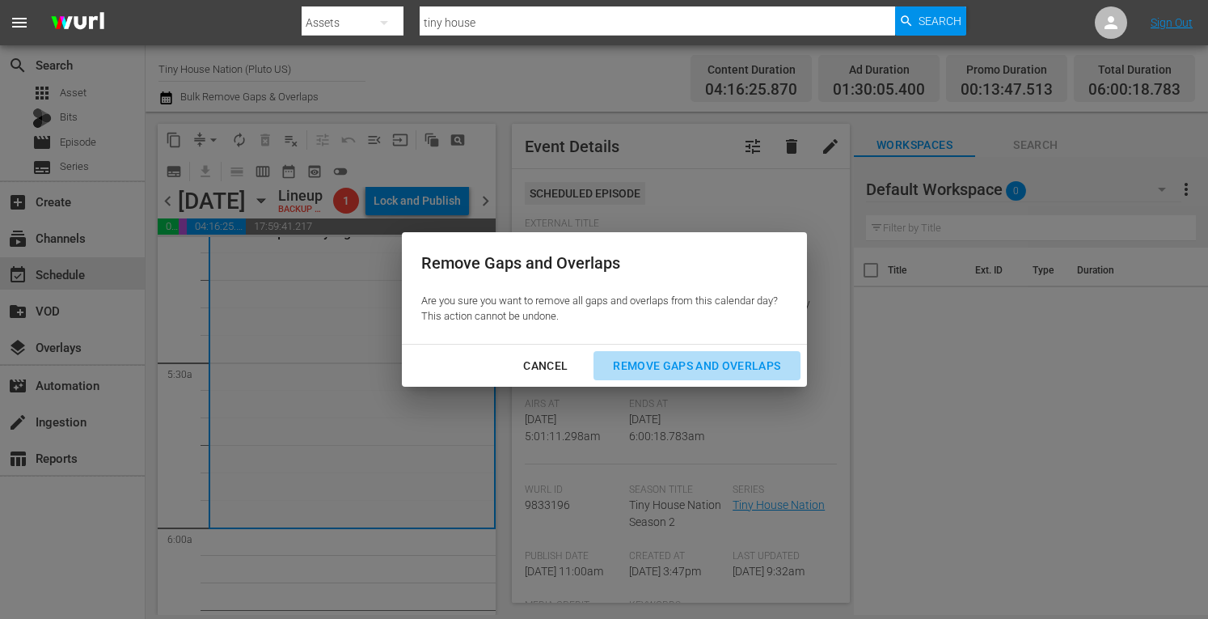
click at [664, 360] on div "Remove Gaps and Overlaps" at bounding box center [696, 366] width 193 height 20
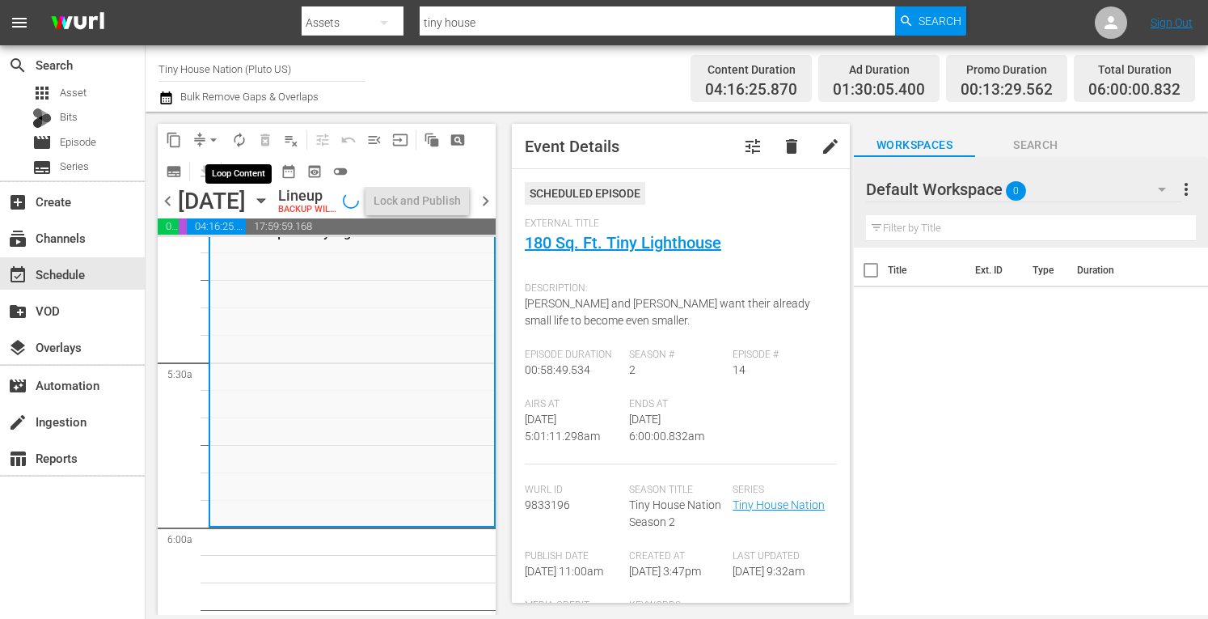
click at [236, 138] on span "autorenew_outlined" at bounding box center [239, 140] width 16 height 16
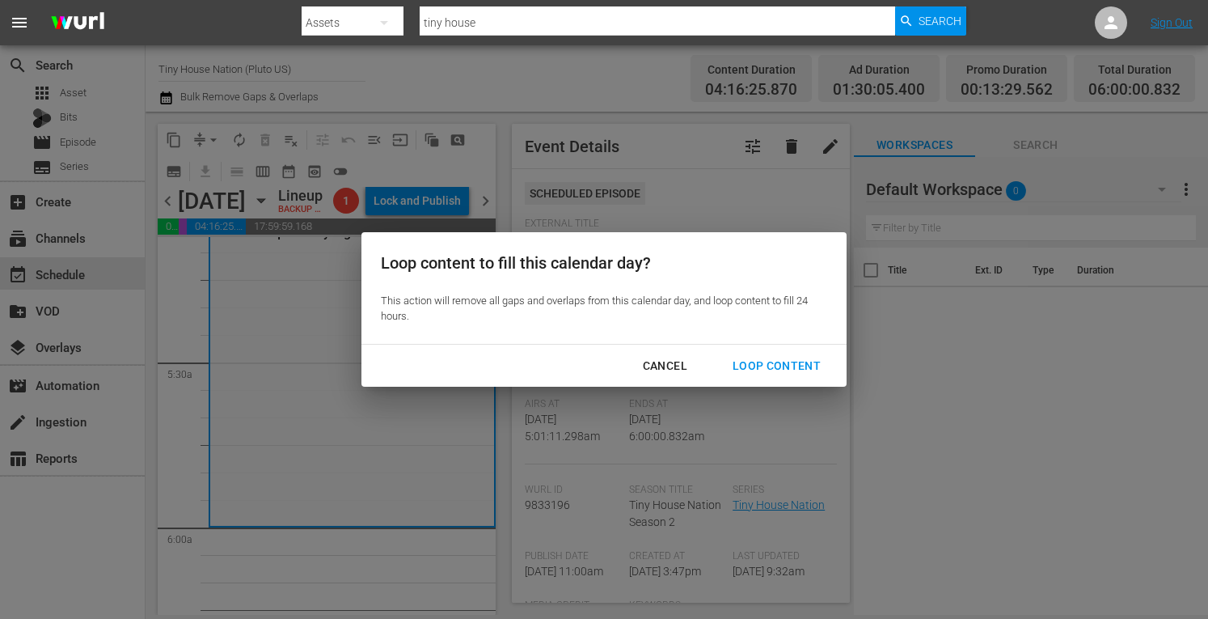
click at [773, 366] on div "Loop Content" at bounding box center [777, 366] width 114 height 20
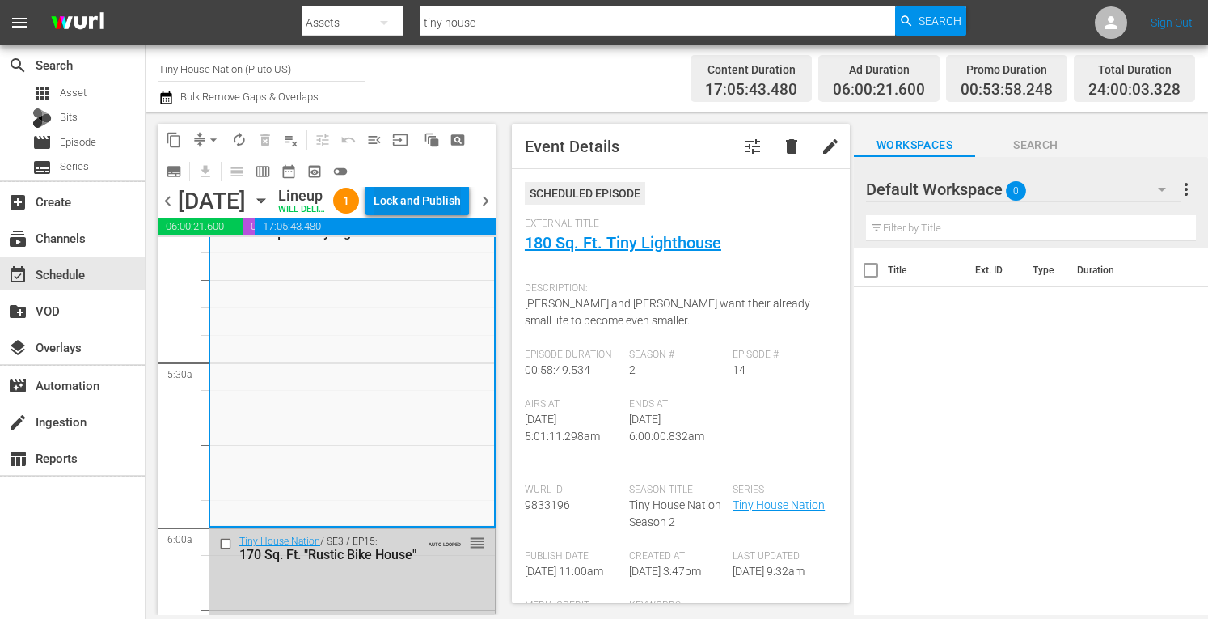
click at [408, 199] on div "Lock and Publish" at bounding box center [417, 200] width 87 height 29
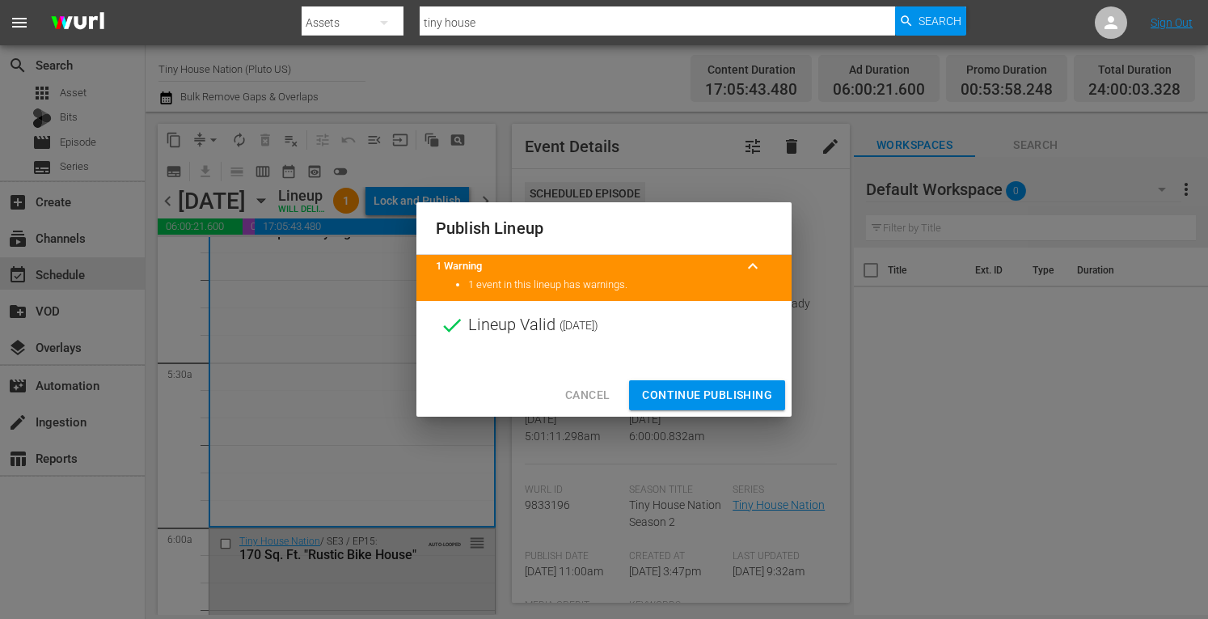
click at [713, 399] on span "Continue Publishing" at bounding box center [707, 395] width 130 height 20
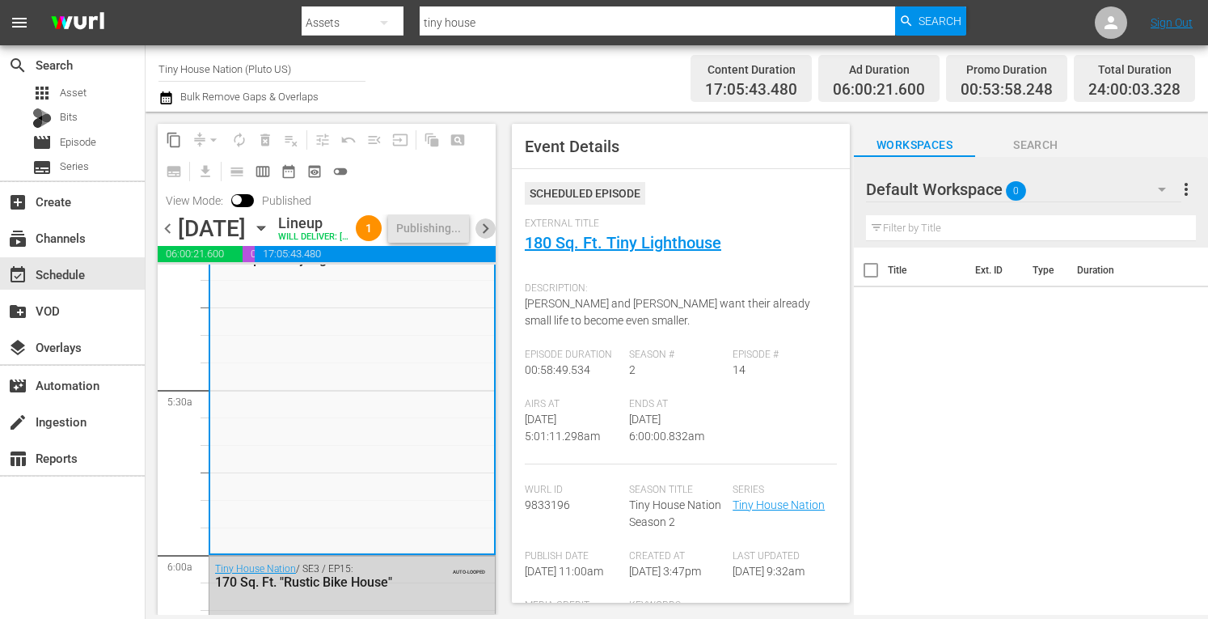
click at [487, 239] on span "chevron_right" at bounding box center [486, 228] width 20 height 20
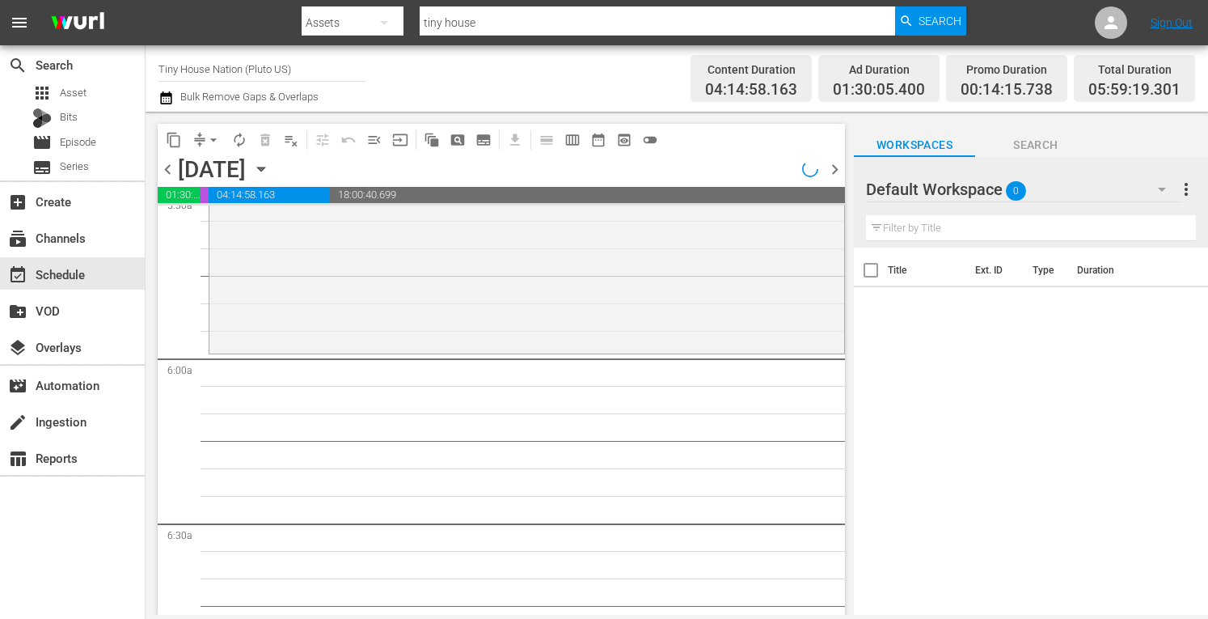
scroll to position [1690, 0]
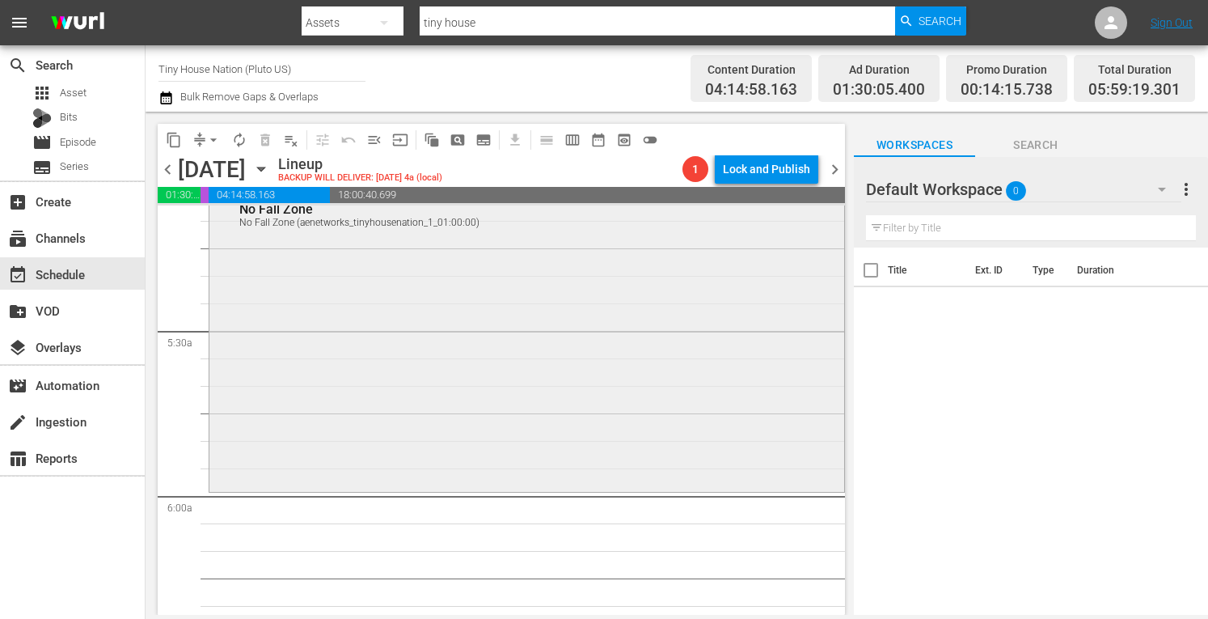
click at [458, 326] on div "Tiny House Nation / SE5 / EP4: No Fall Zone No Fall Zone (aenetworks_tinyhousen…" at bounding box center [526, 336] width 635 height 306
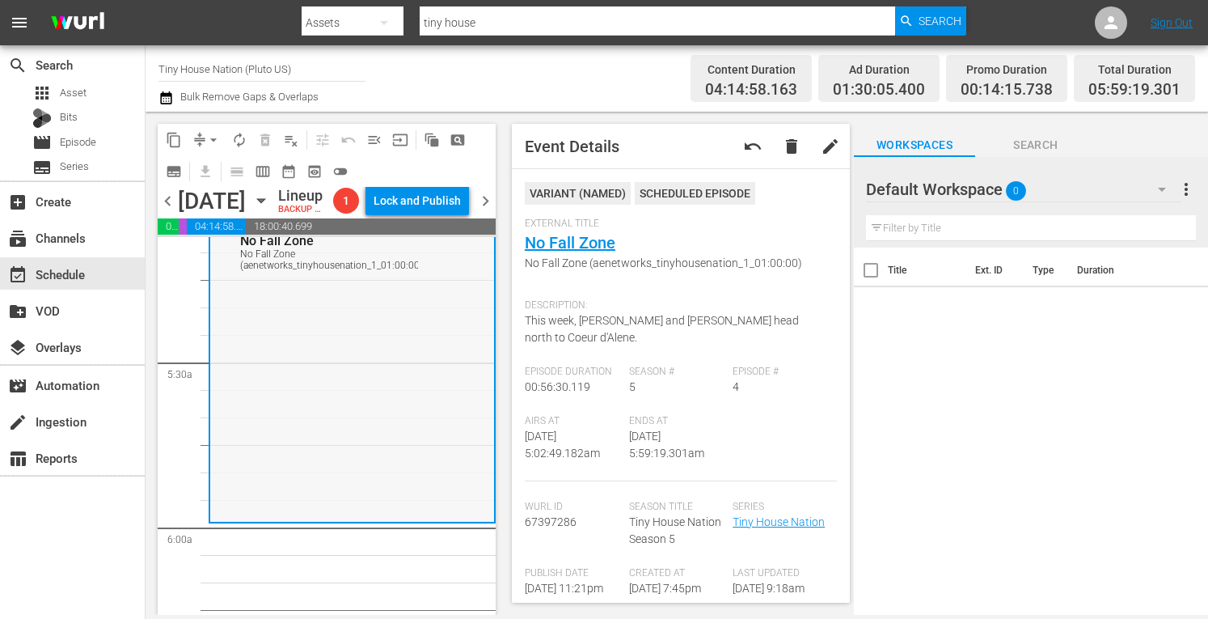
click at [347, 404] on div "Tiny House Nation / SE5 / EP4: No Fall Zone No Fall Zone (aenetworks_tinyhousen…" at bounding box center [352, 367] width 284 height 306
click at [577, 247] on link "No Fall Zone" at bounding box center [570, 242] width 91 height 19
click at [212, 143] on span "arrow_drop_down" at bounding box center [213, 140] width 16 height 16
click at [200, 176] on li "Align to Midnight" at bounding box center [214, 172] width 170 height 27
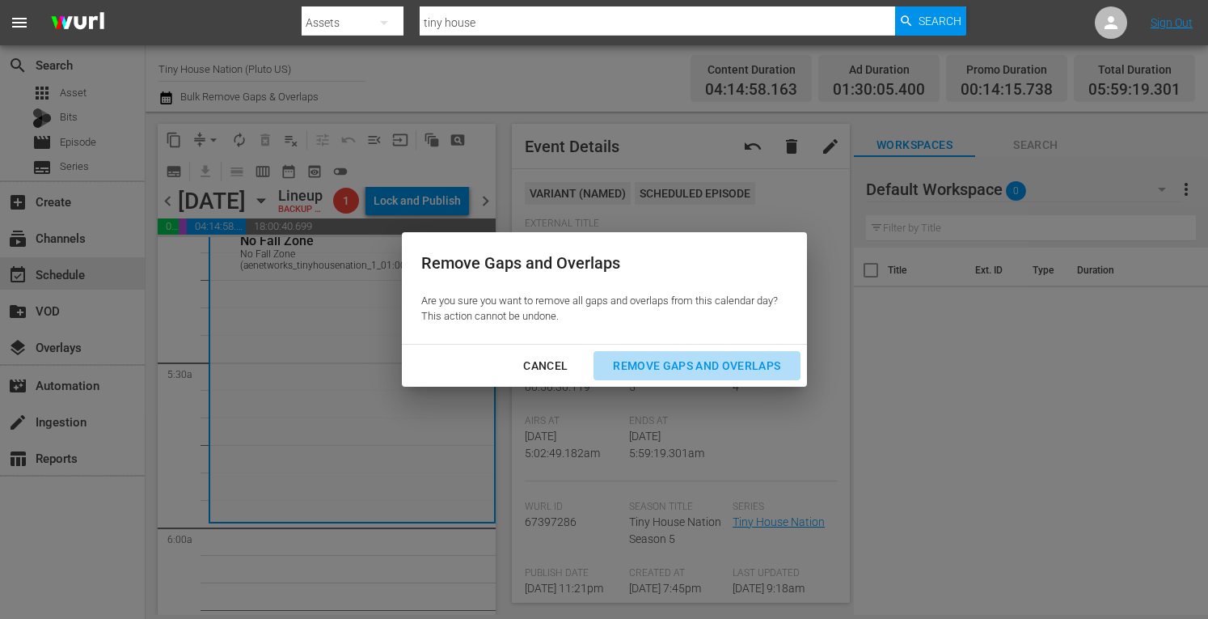
click at [655, 367] on div "Remove Gaps and Overlaps" at bounding box center [696, 366] width 193 height 20
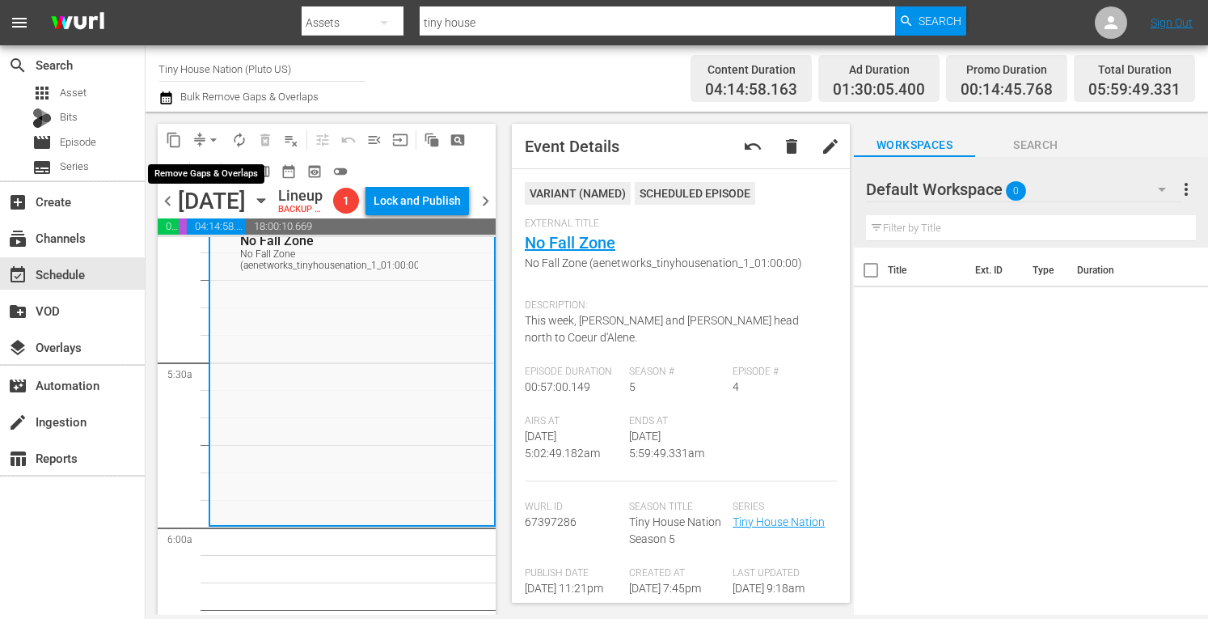
click at [212, 140] on span "arrow_drop_down" at bounding box center [213, 140] width 16 height 16
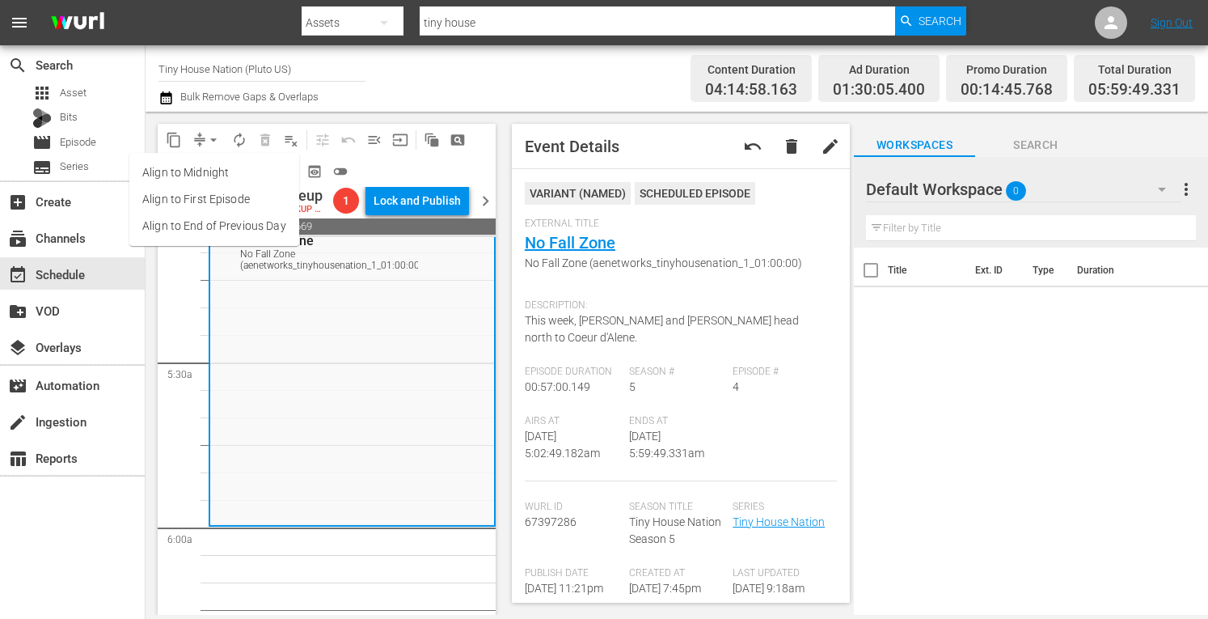
click at [184, 173] on li "Align to Midnight" at bounding box center [214, 172] width 170 height 27
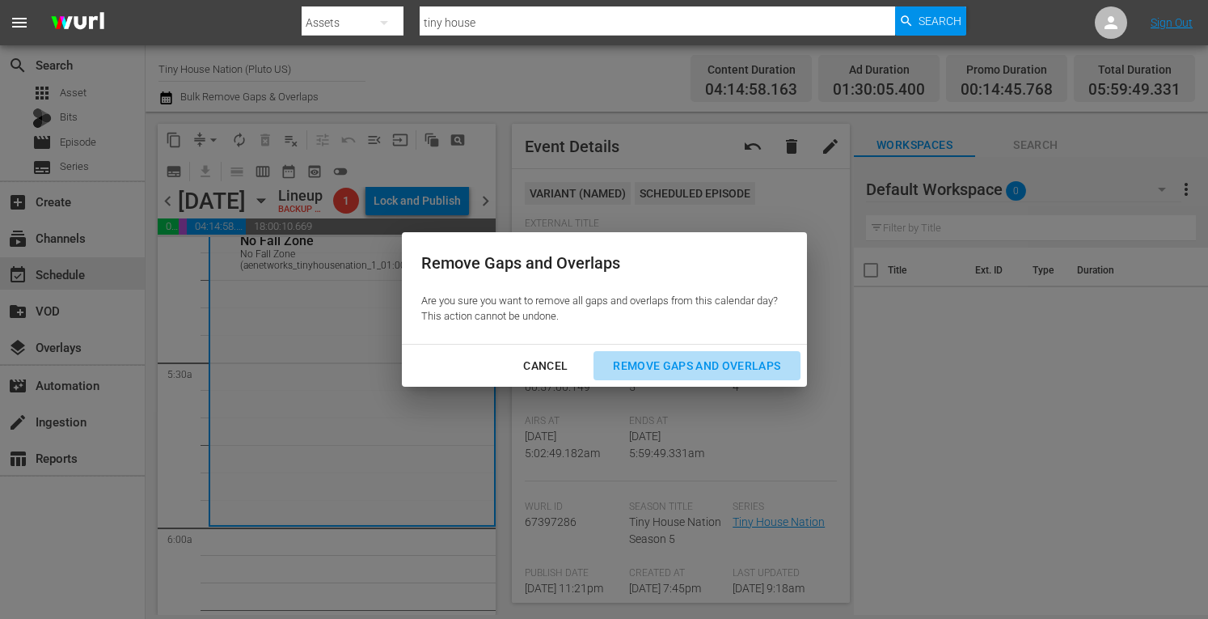
click at [642, 363] on div "Remove Gaps and Overlaps" at bounding box center [696, 366] width 193 height 20
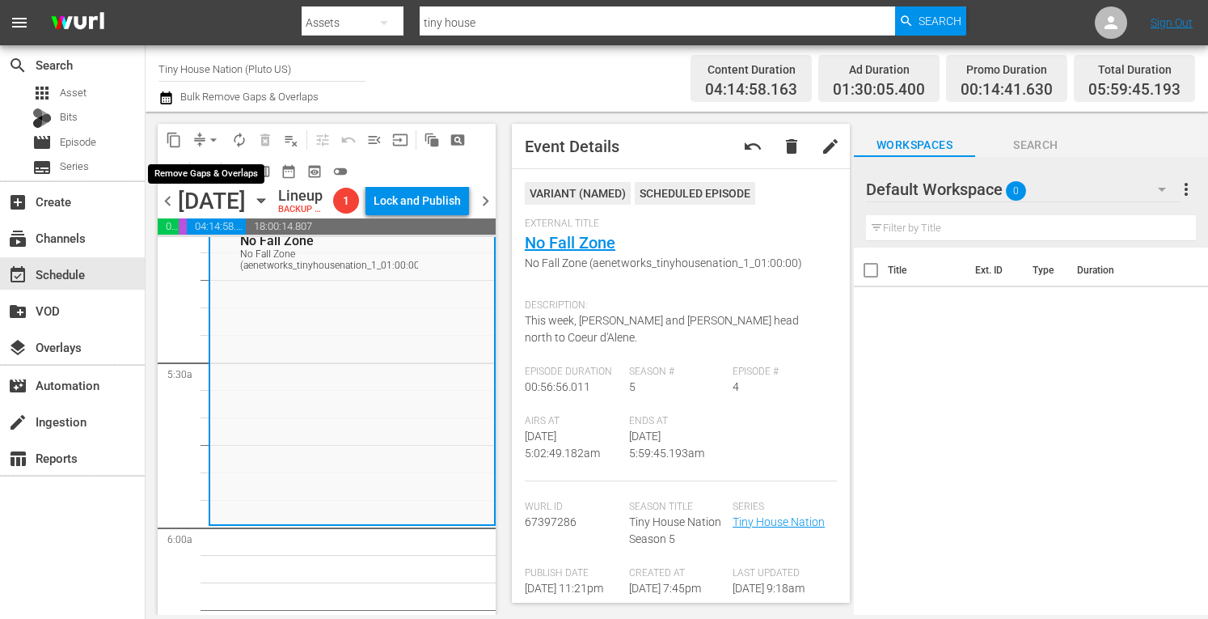
click at [210, 139] on span "arrow_drop_down" at bounding box center [213, 140] width 16 height 16
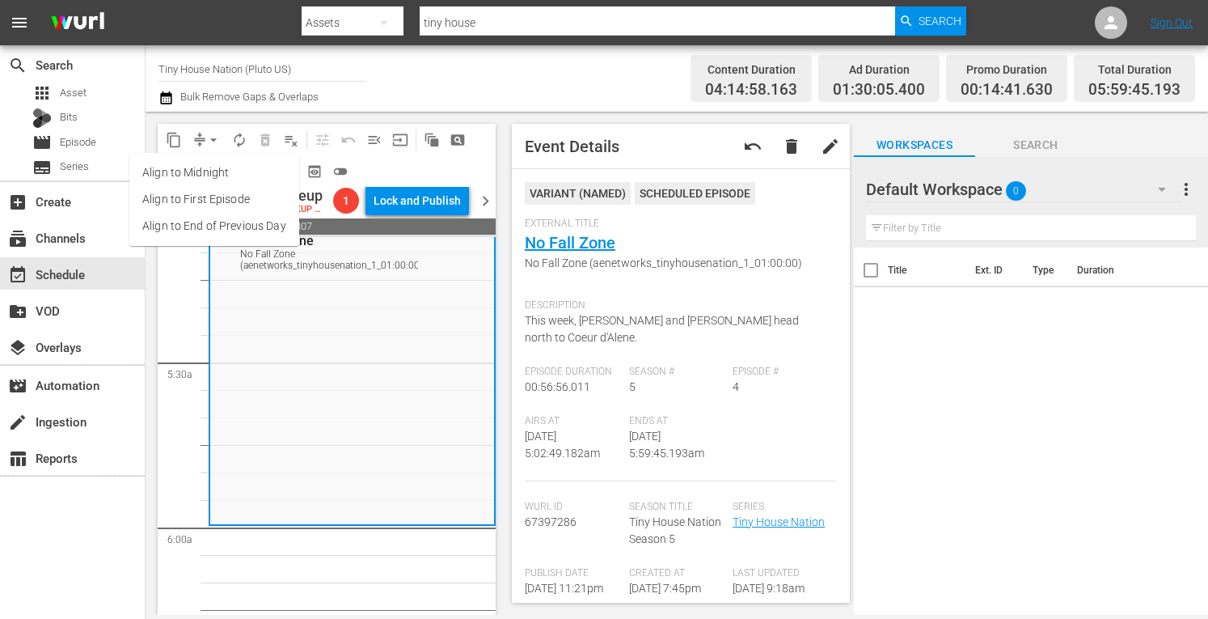
click at [181, 178] on li "Align to Midnight" at bounding box center [214, 172] width 170 height 27
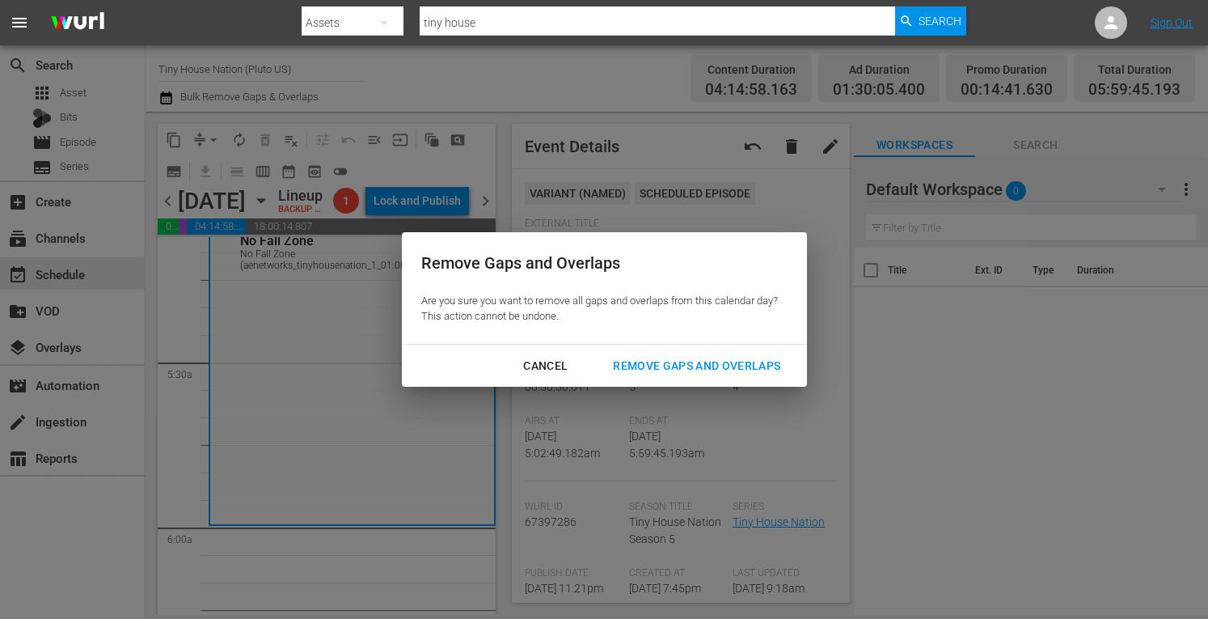
click at [673, 371] on div "Remove Gaps and Overlaps" at bounding box center [696, 366] width 193 height 20
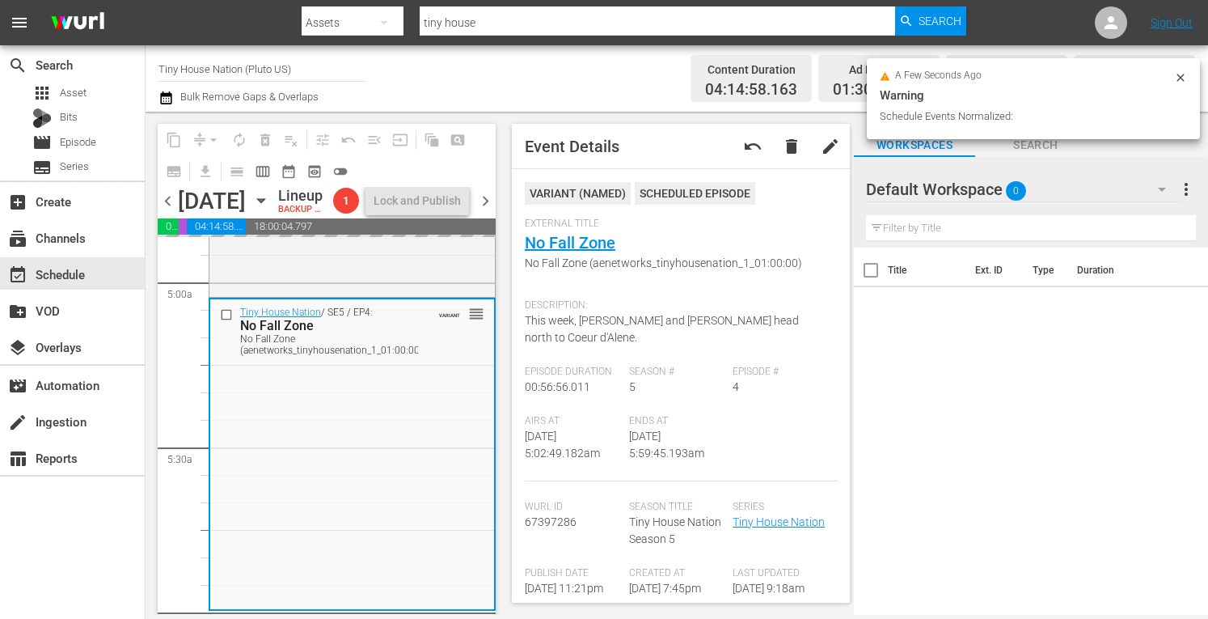
scroll to position [1509, 0]
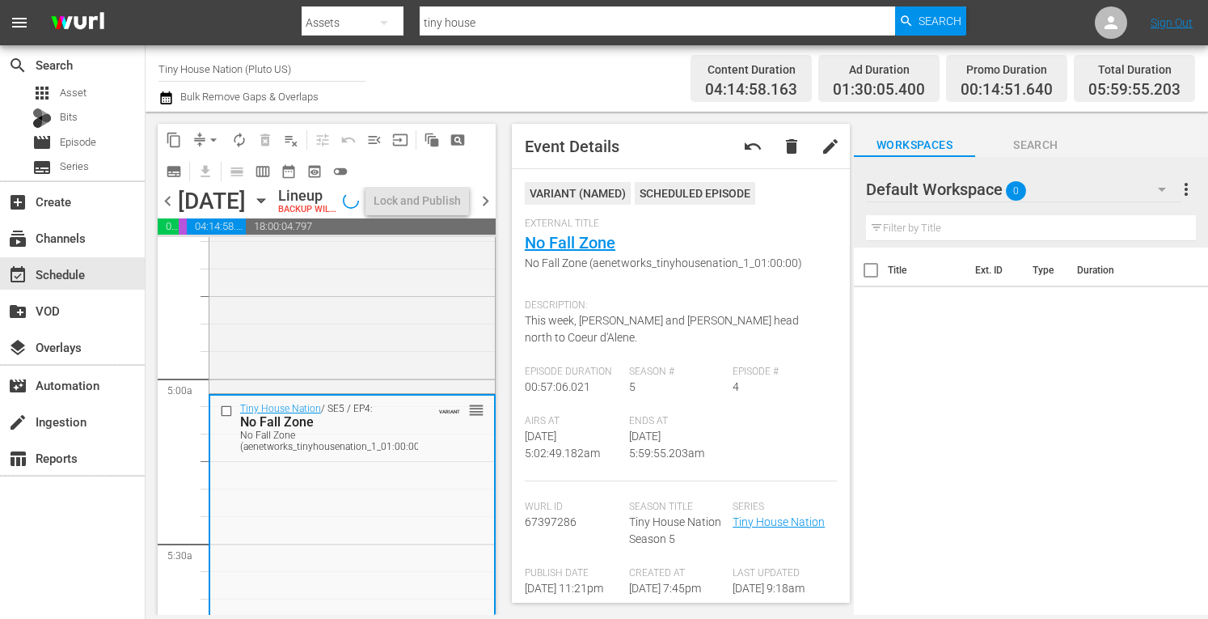
click at [307, 347] on div "Tiny House Nation / SE1 / EP4: 220 Sq Ft Bohemian Escape 220 Sq Ft Bohemian Esc…" at bounding box center [352, 224] width 286 height 331
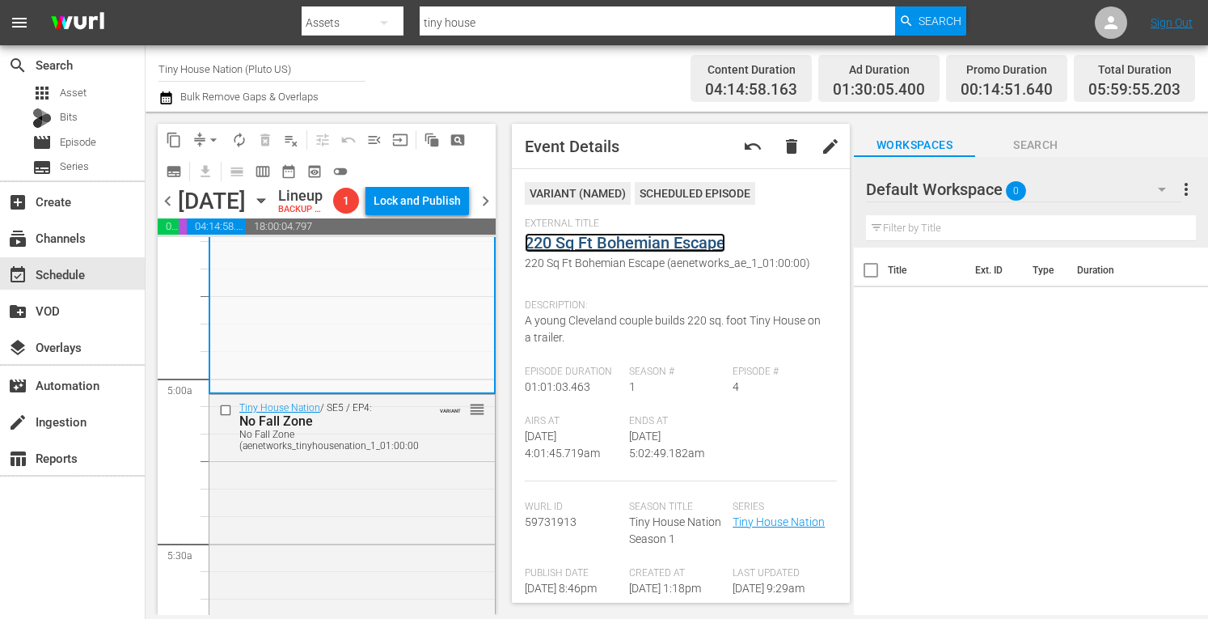
click at [570, 241] on link "220 Sq Ft Bohemian Escape" at bounding box center [625, 242] width 201 height 19
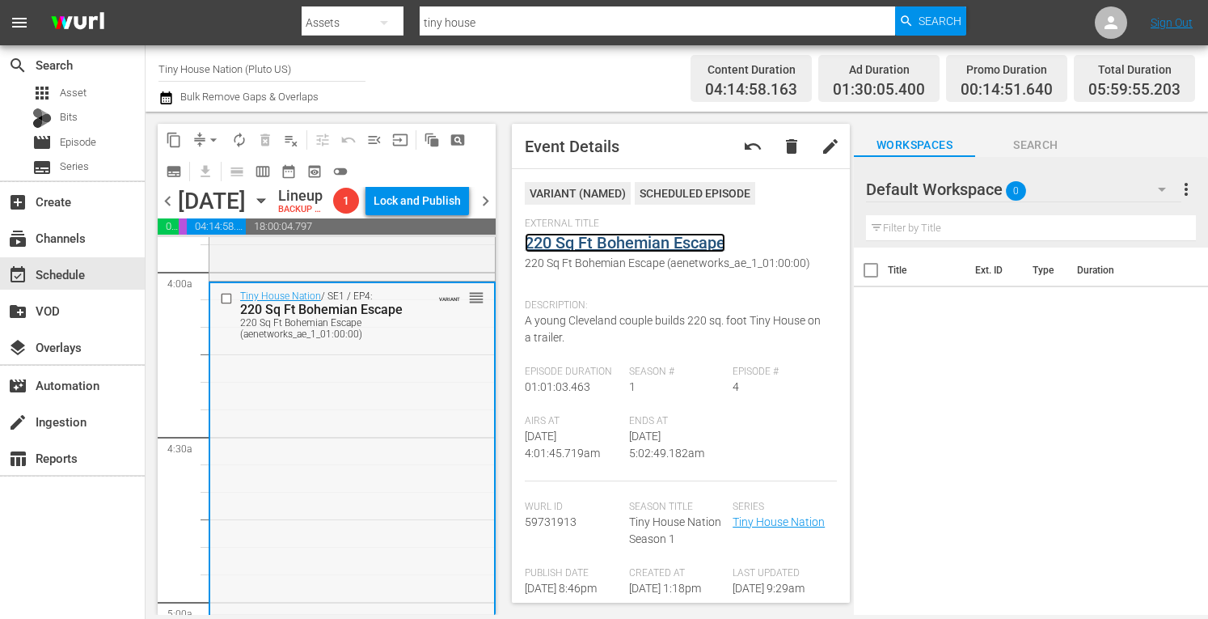
scroll to position [1283, 0]
click at [364, 281] on div "Tiny House Nation / SE3 / EP3: 200 Sq Ft "Pop-Up Shop" 200 Sq Ft "Pop-Up Shop" …" at bounding box center [352, 120] width 286 height 320
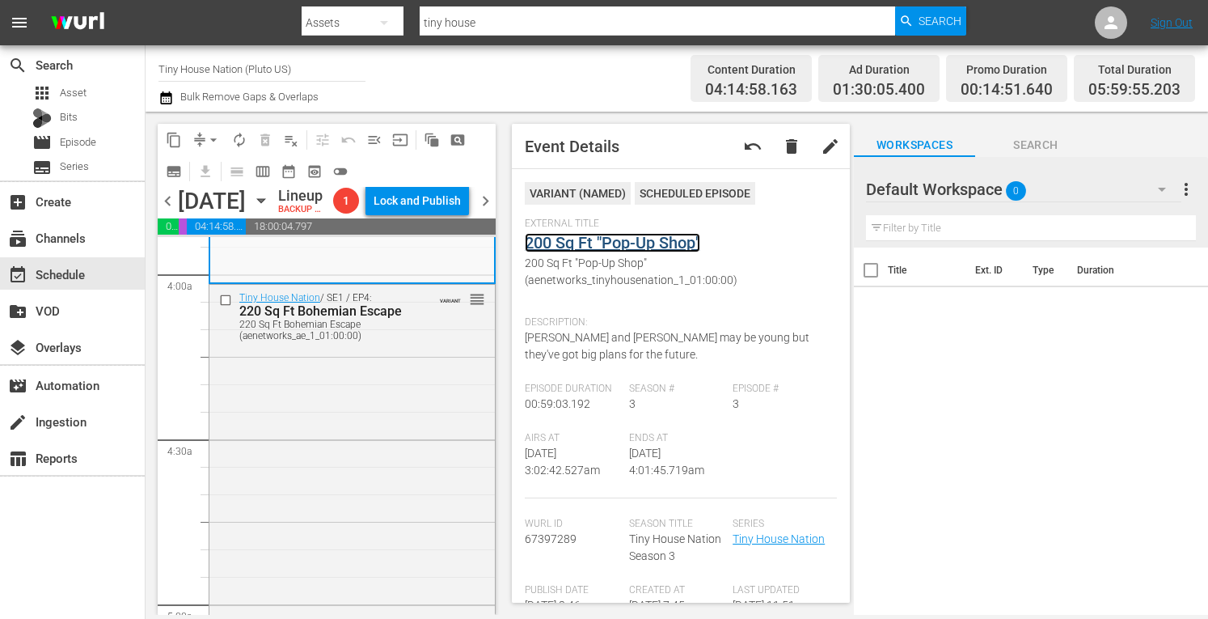
click at [618, 243] on link "200 Sq Ft "Pop-Up Shop"" at bounding box center [613, 242] width 176 height 19
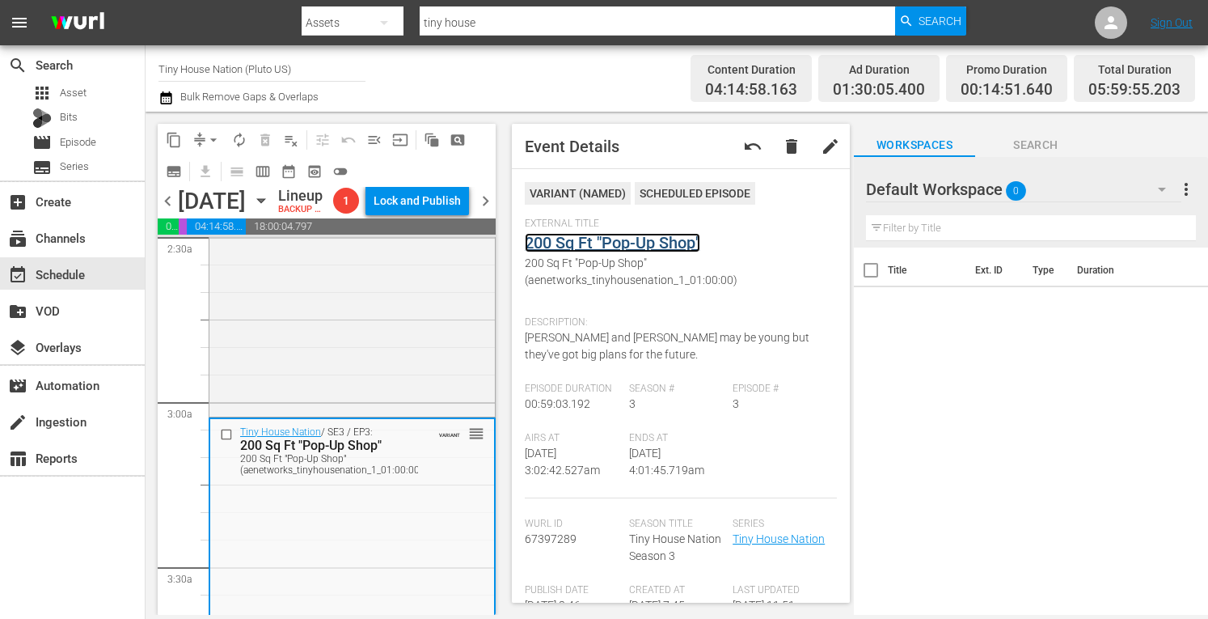
scroll to position [810, 0]
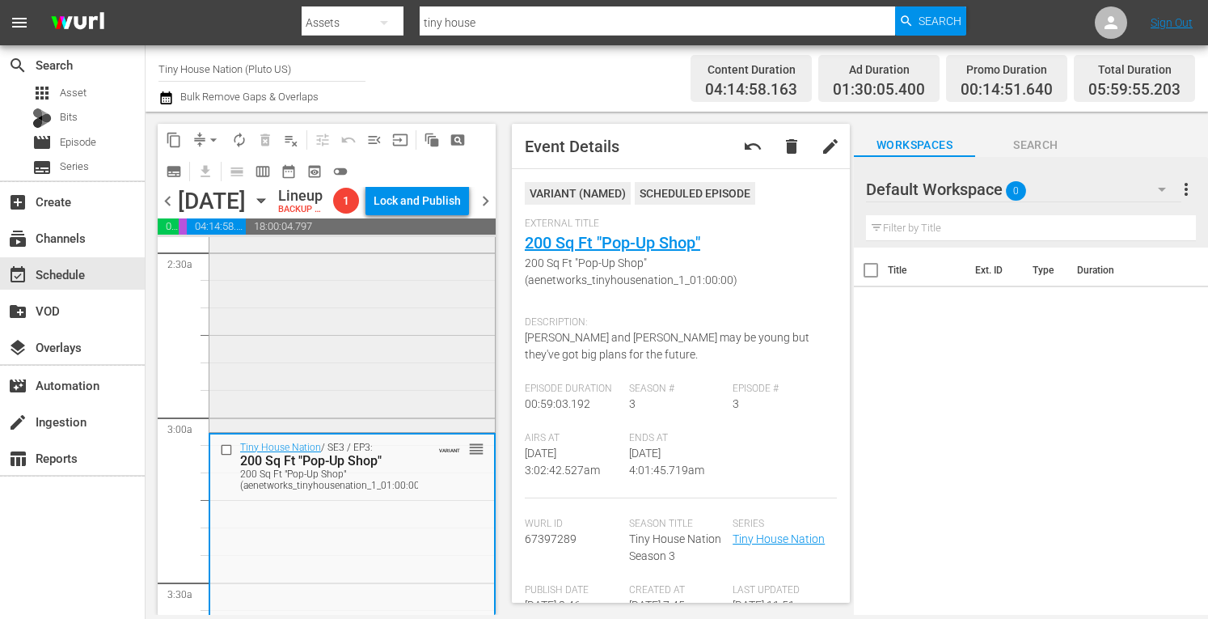
click at [342, 402] on div "Tiny House Nation / SE5 / EP10: A Firefighter Rebuilds A Firefighter Rebuilds (…" at bounding box center [352, 263] width 286 height 329
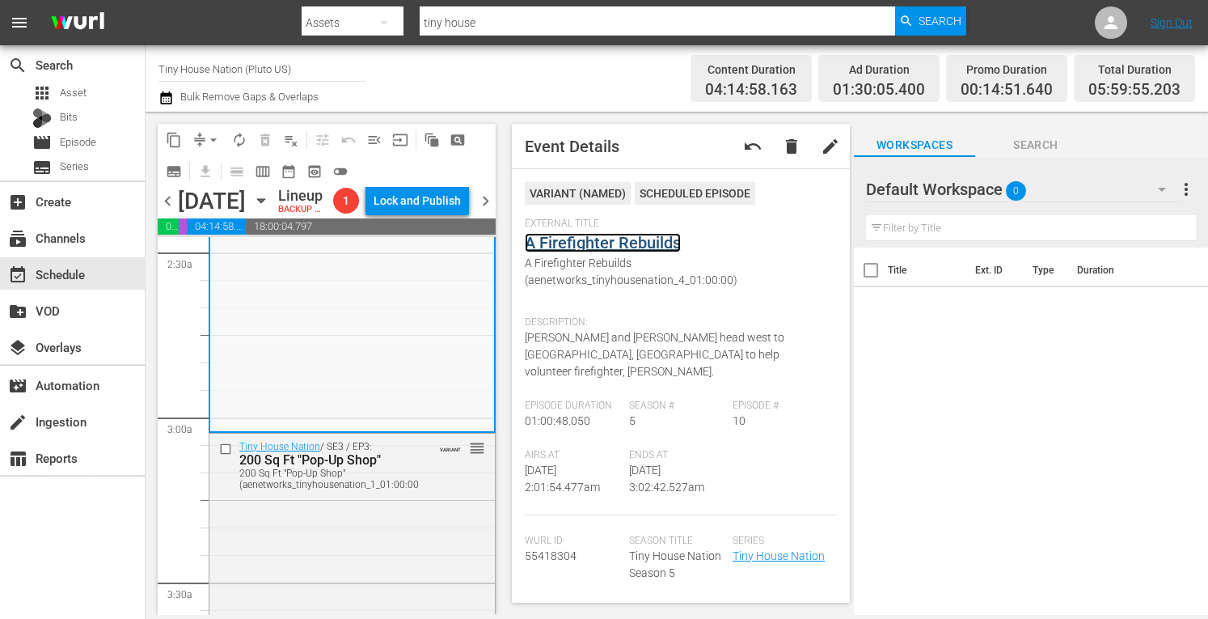
click at [586, 246] on link "A Firefighter Rebuilds" at bounding box center [603, 242] width 156 height 19
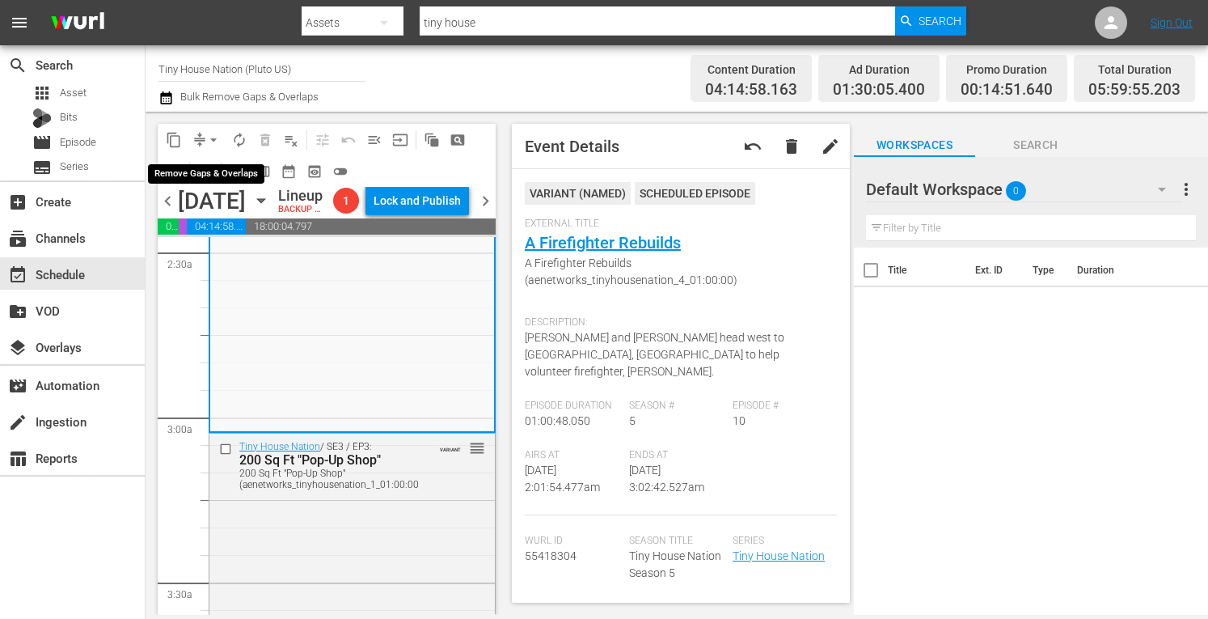
click at [212, 142] on span "arrow_drop_down" at bounding box center [213, 140] width 16 height 16
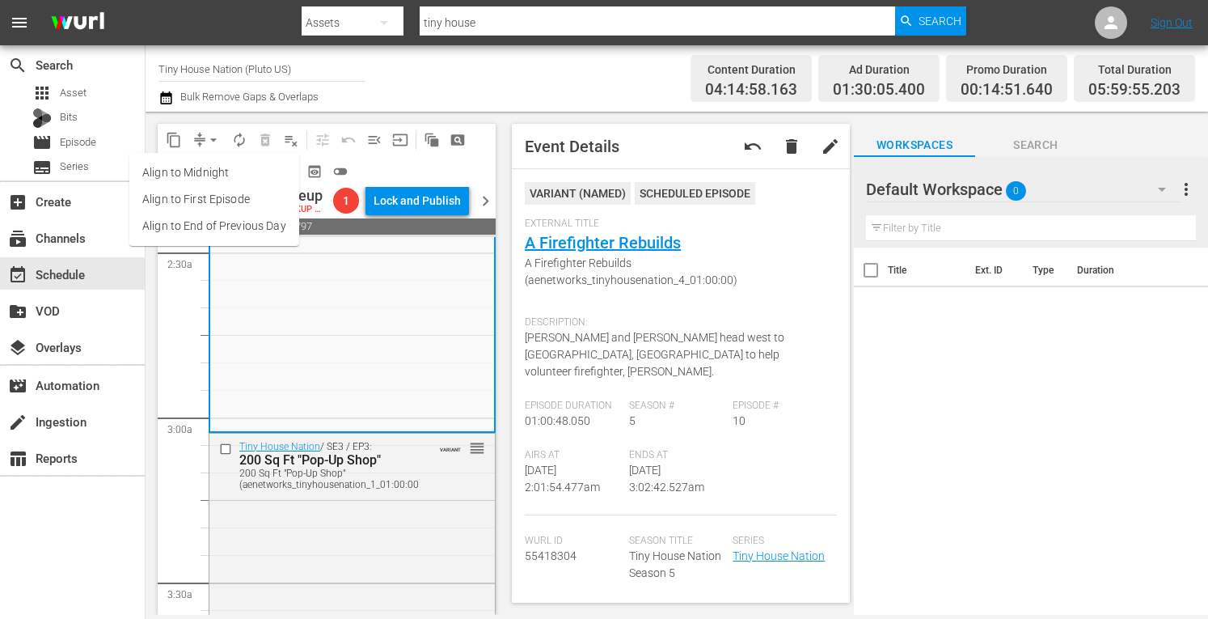
click at [195, 171] on li "Align to Midnight" at bounding box center [214, 172] width 170 height 27
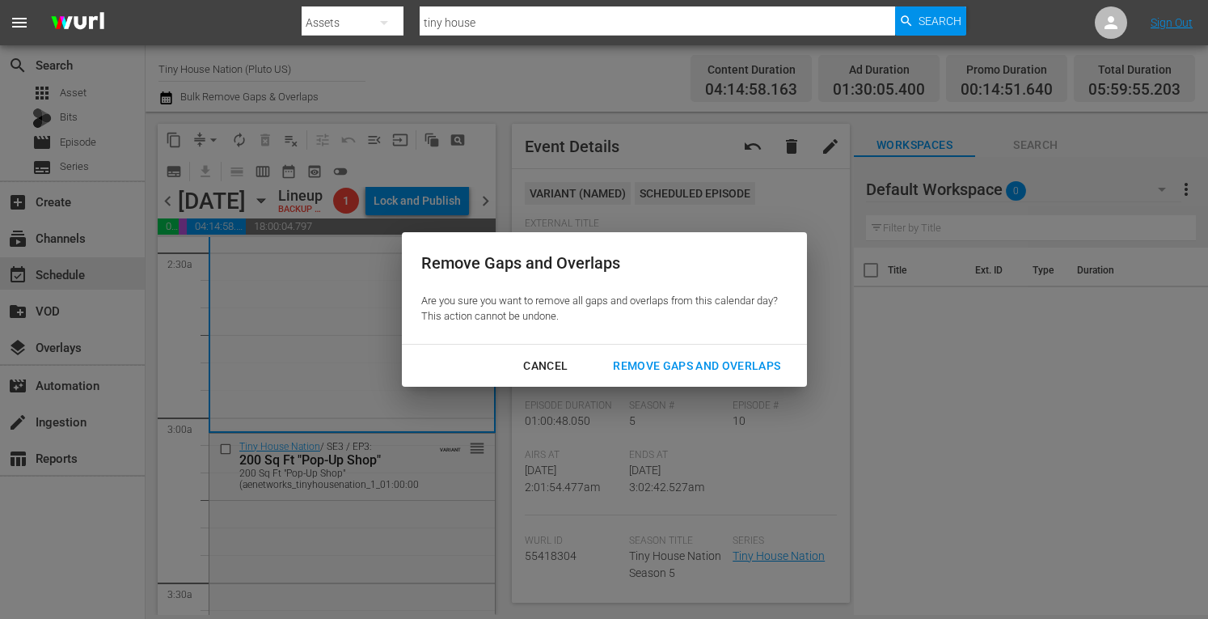
click at [691, 371] on div "Remove Gaps and Overlaps" at bounding box center [696, 366] width 193 height 20
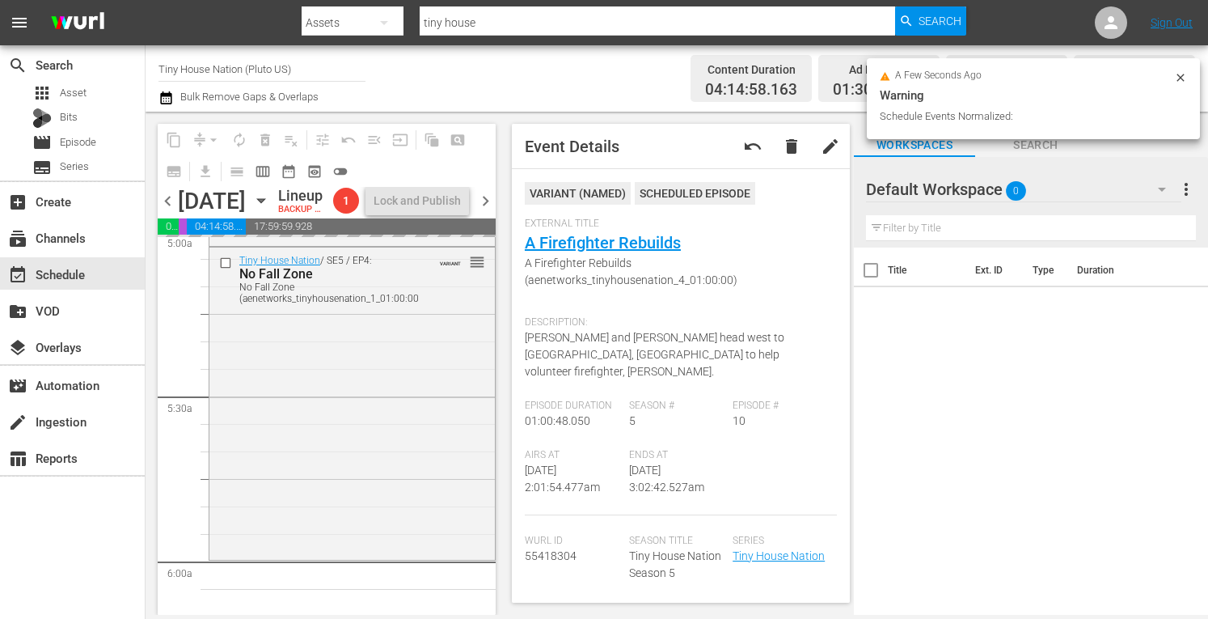
scroll to position [1660, 0]
click at [296, 425] on div "Tiny House Nation / SE5 / EP4: No Fall Zone No Fall Zone (aenetworks_tinyhousen…" at bounding box center [352, 397] width 286 height 309
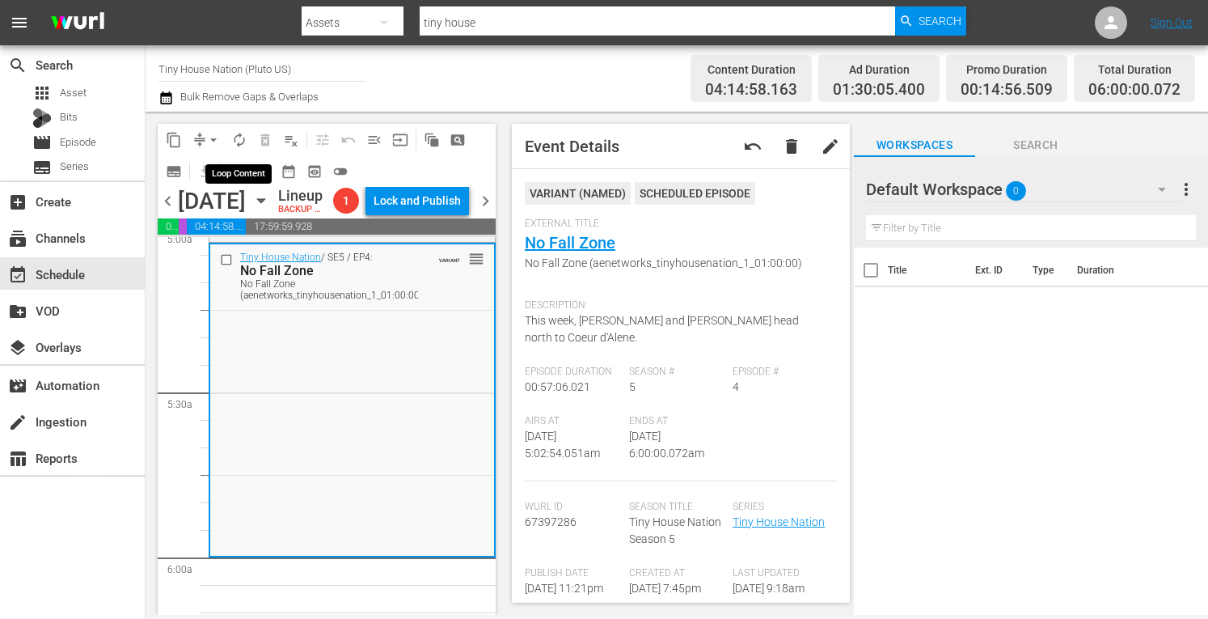
click at [235, 137] on span "autorenew_outlined" at bounding box center [239, 140] width 16 height 16
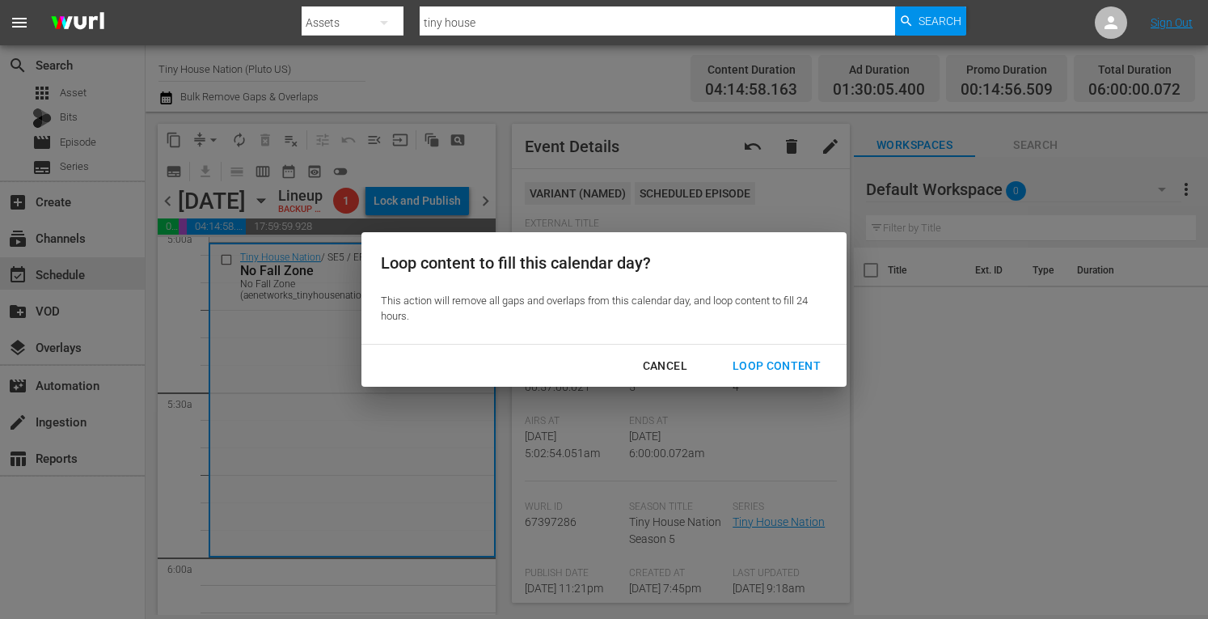
click at [762, 358] on div "Loop Content" at bounding box center [777, 366] width 114 height 20
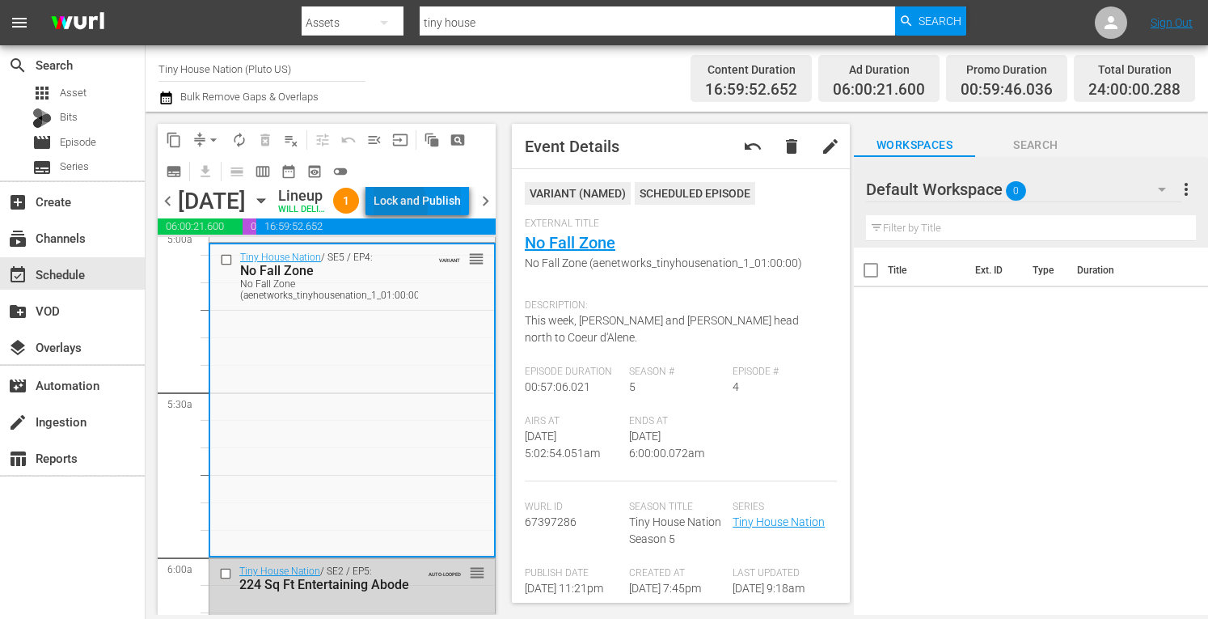
click at [423, 211] on div "Lock and Publish" at bounding box center [417, 200] width 87 height 29
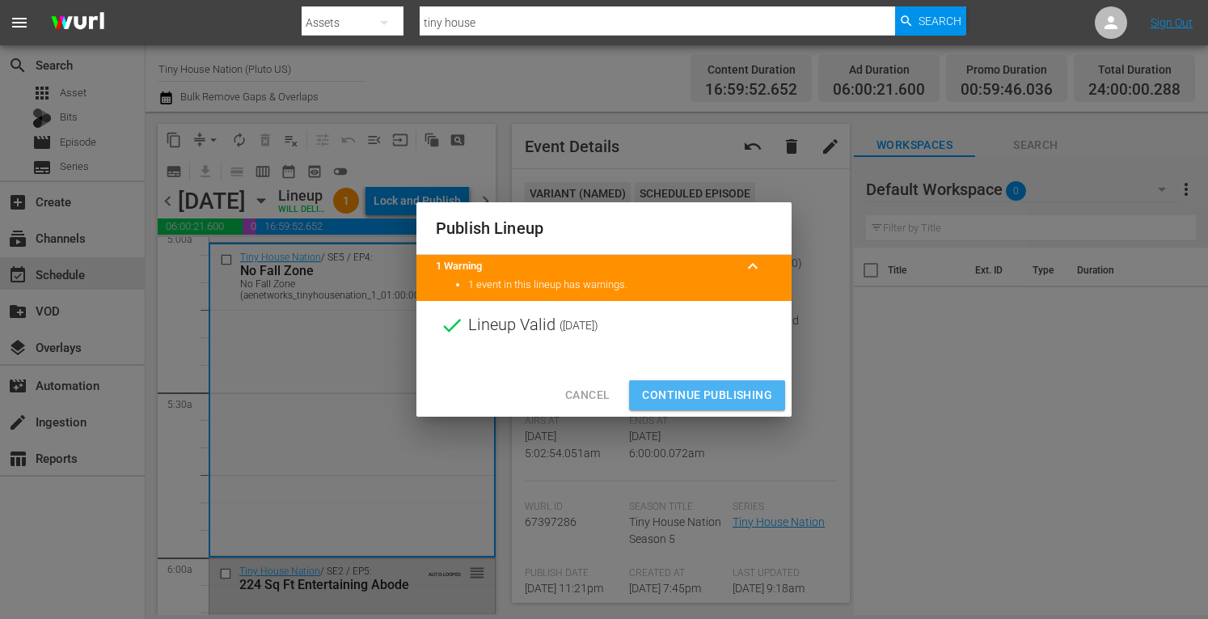
click at [675, 391] on span "Continue Publishing" at bounding box center [707, 395] width 130 height 20
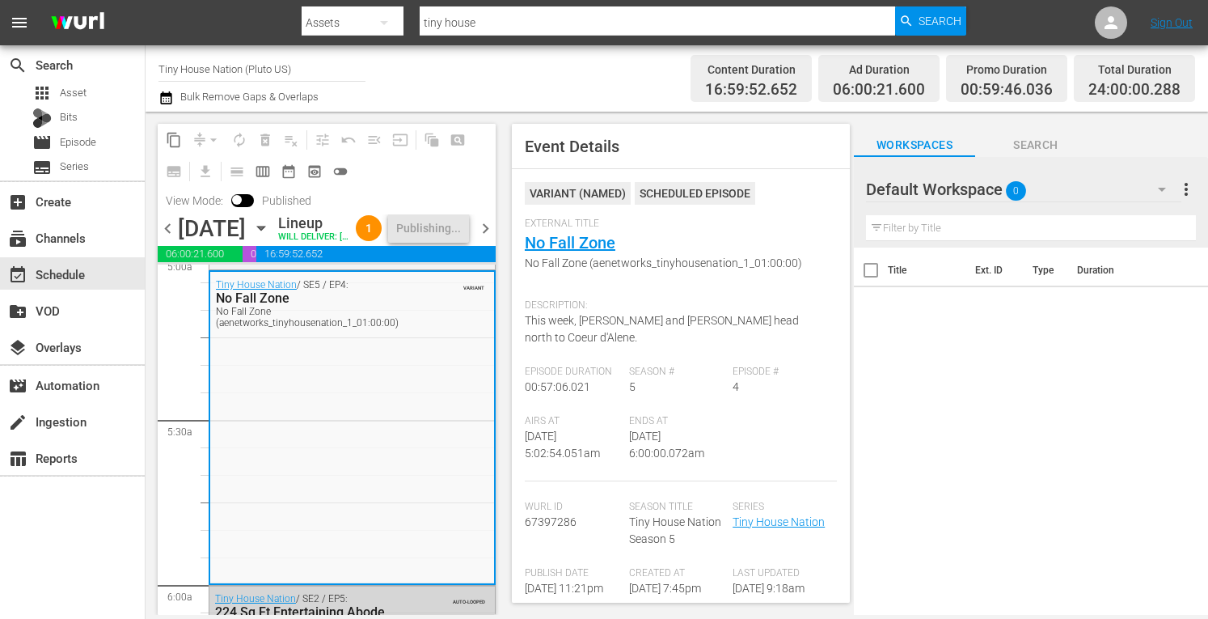
click at [486, 239] on span "chevron_right" at bounding box center [486, 228] width 20 height 20
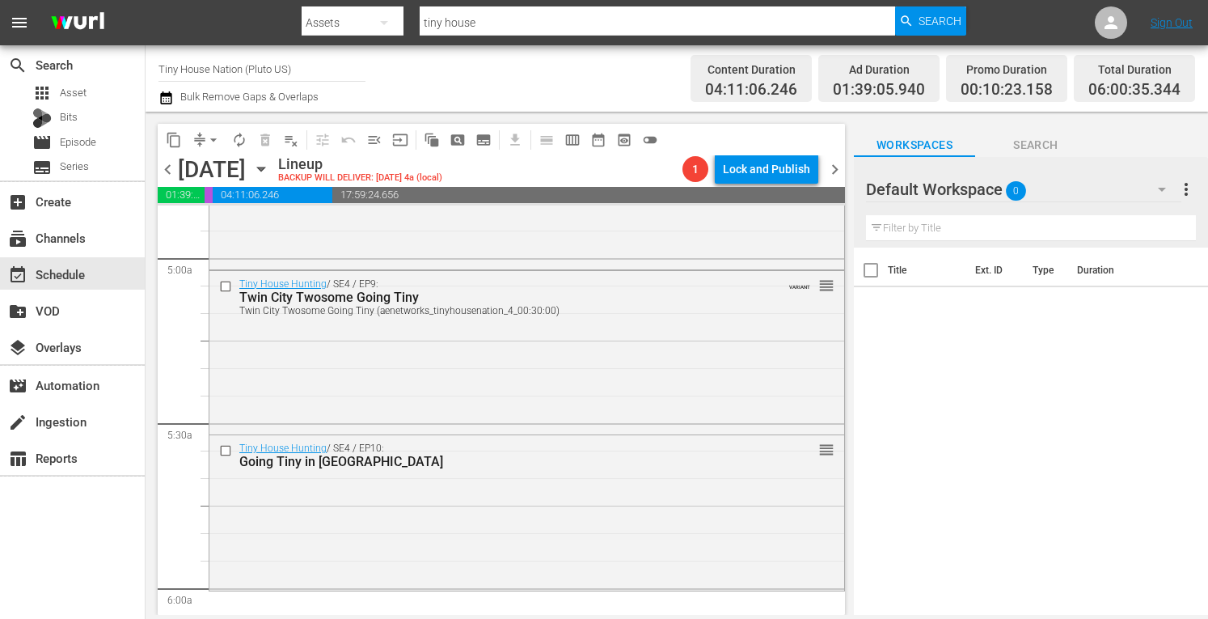
scroll to position [1598, 0]
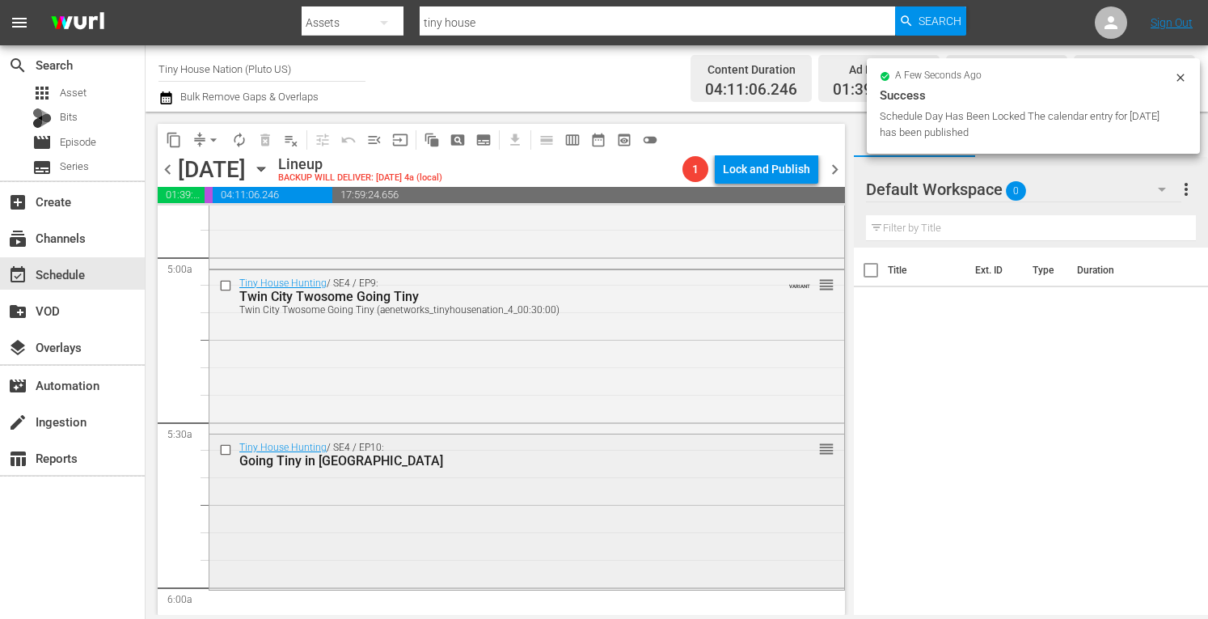
click at [464, 502] on div "Tiny House Hunting / SE4 / EP10: Going Tiny in Tampa Bay reorder" at bounding box center [526, 510] width 635 height 152
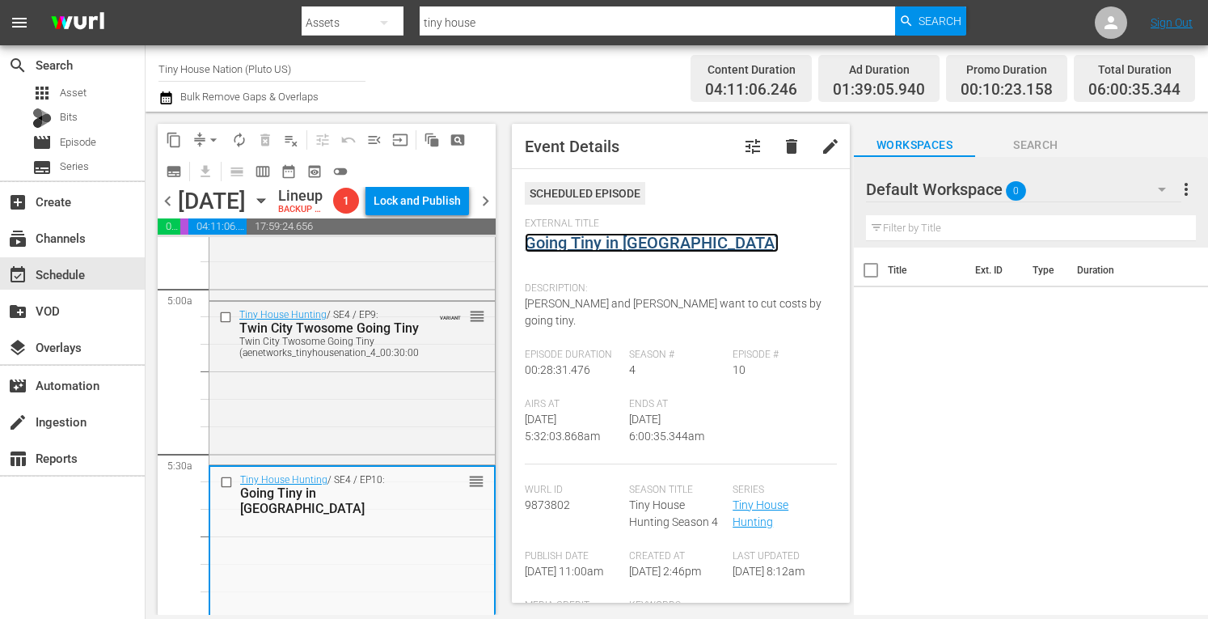
click at [574, 240] on link "Going Tiny in Tampa Bay" at bounding box center [652, 242] width 254 height 19
click at [328, 418] on div "Tiny House Hunting / SE4 / EP9: Twin City Twosome Going Tiny Twin City Twosome …" at bounding box center [352, 382] width 286 height 160
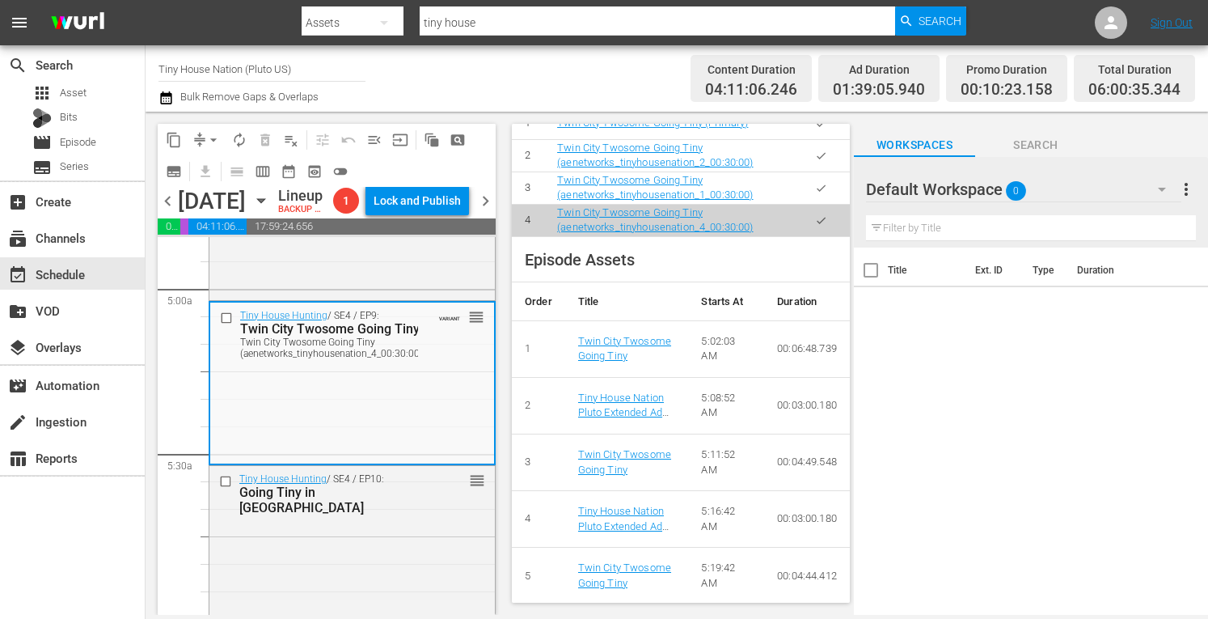
scroll to position [889, 0]
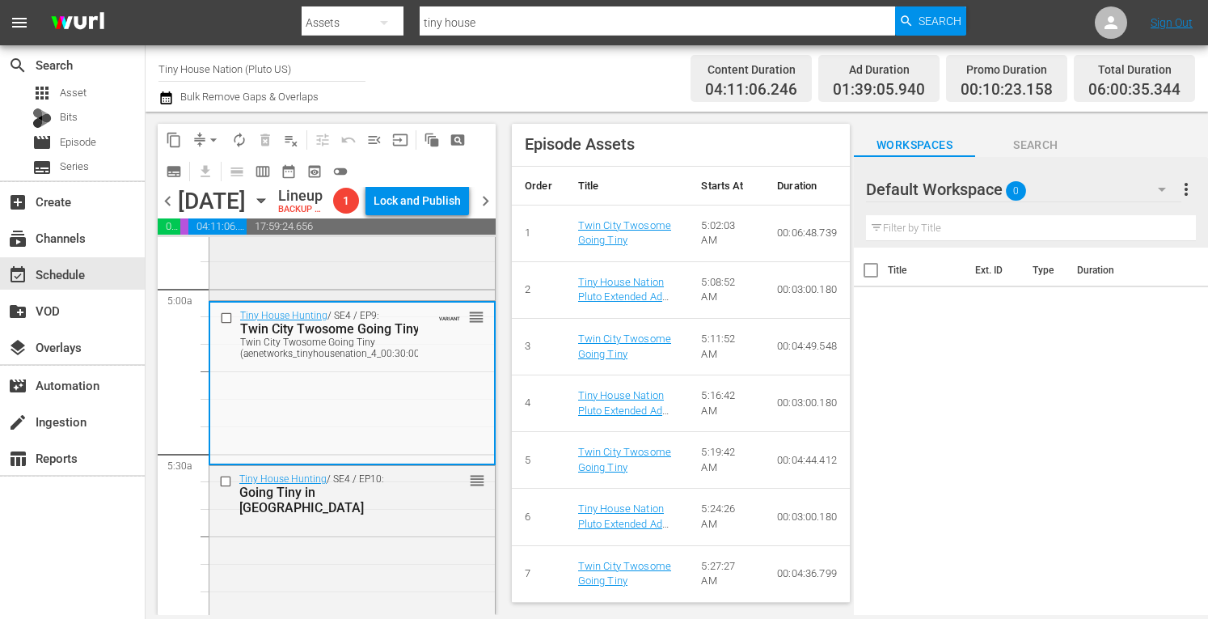
click at [351, 286] on div "Tiny House Hunting / SE4 / EP8: Tiny Living Big Sky Country Tiny Living Big Sky…" at bounding box center [352, 216] width 286 height 162
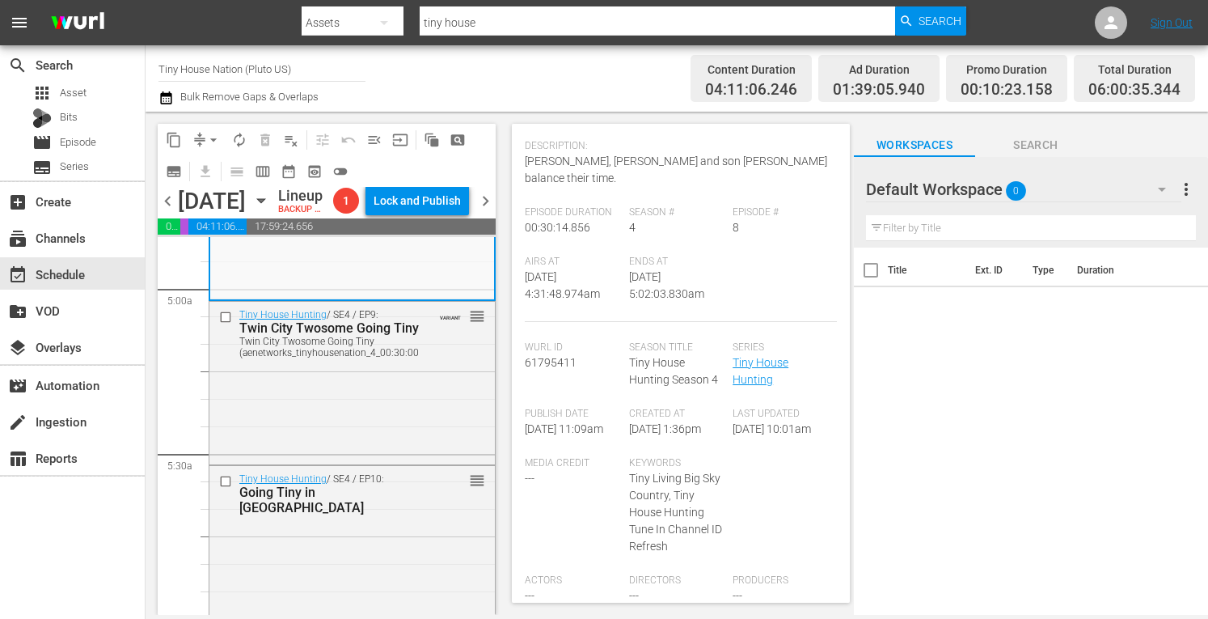
scroll to position [0, 0]
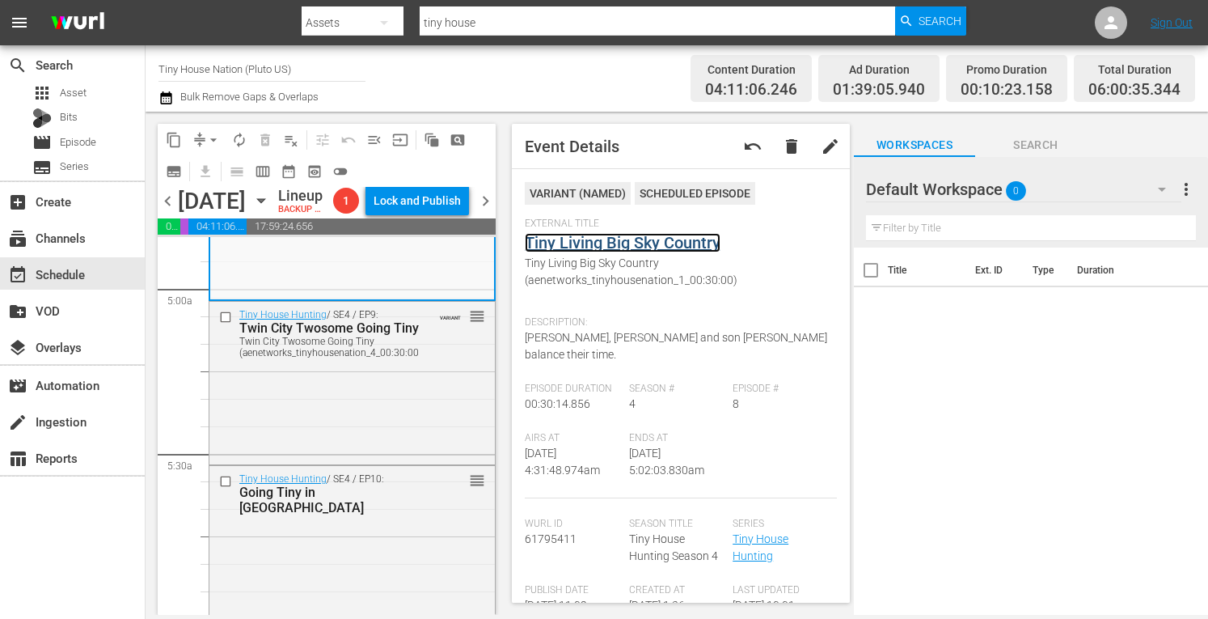
click at [566, 240] on link "Tiny Living Big Sky Country" at bounding box center [623, 242] width 196 height 19
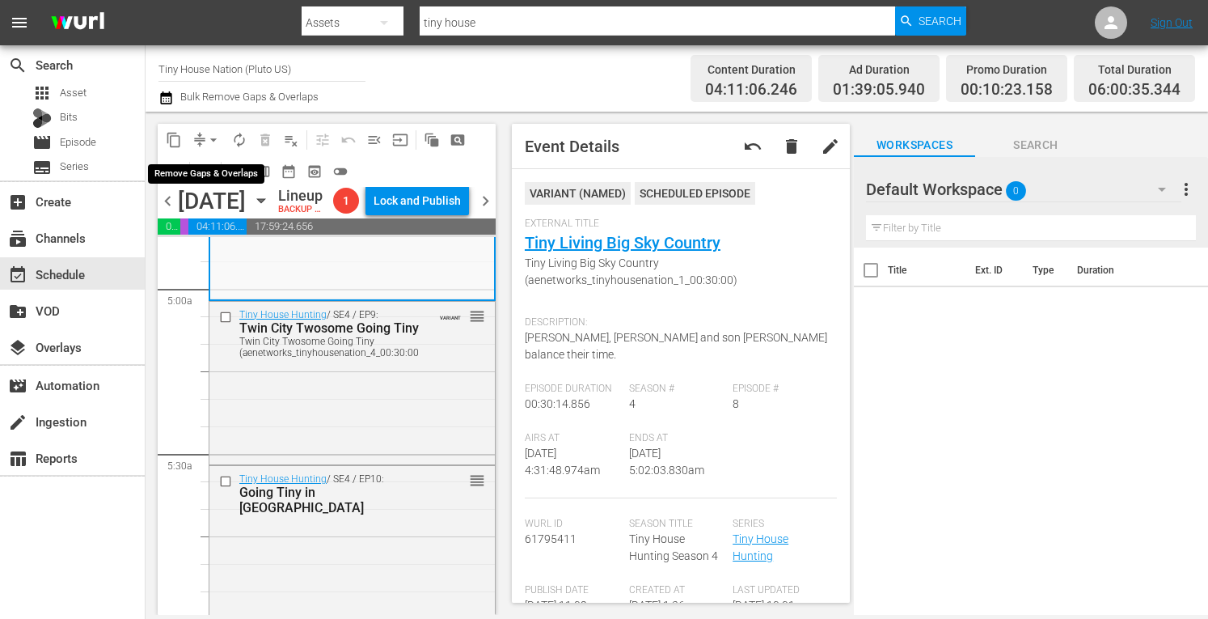
click at [218, 138] on span "arrow_drop_down" at bounding box center [213, 140] width 16 height 16
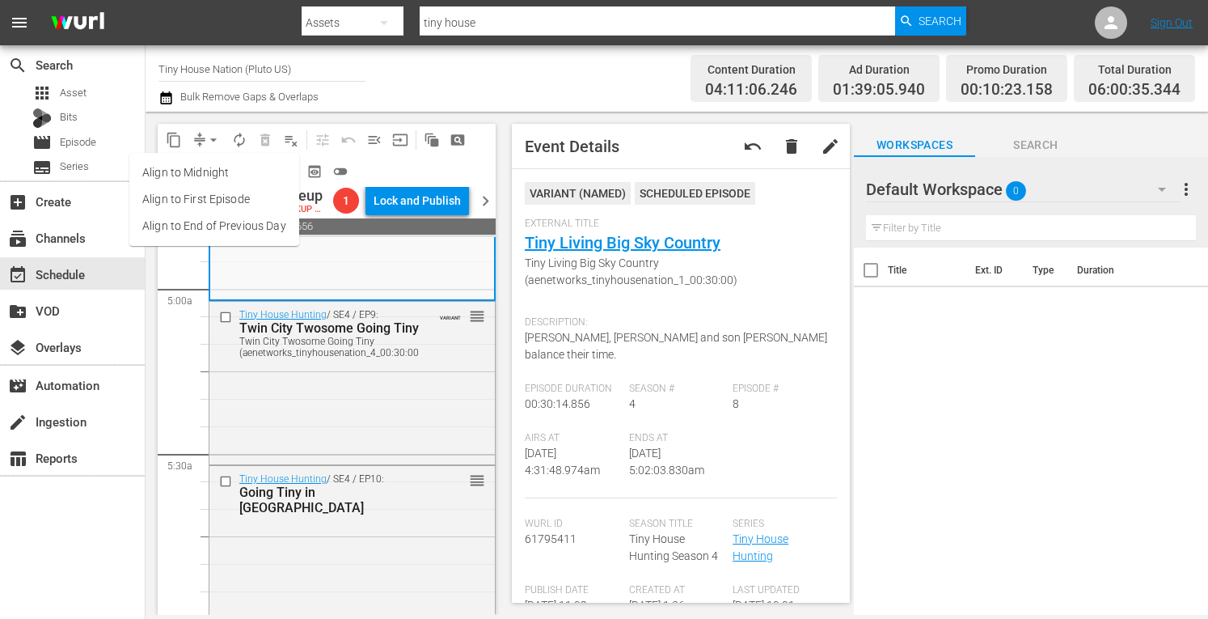
click at [184, 177] on li "Align to Midnight" at bounding box center [214, 172] width 170 height 27
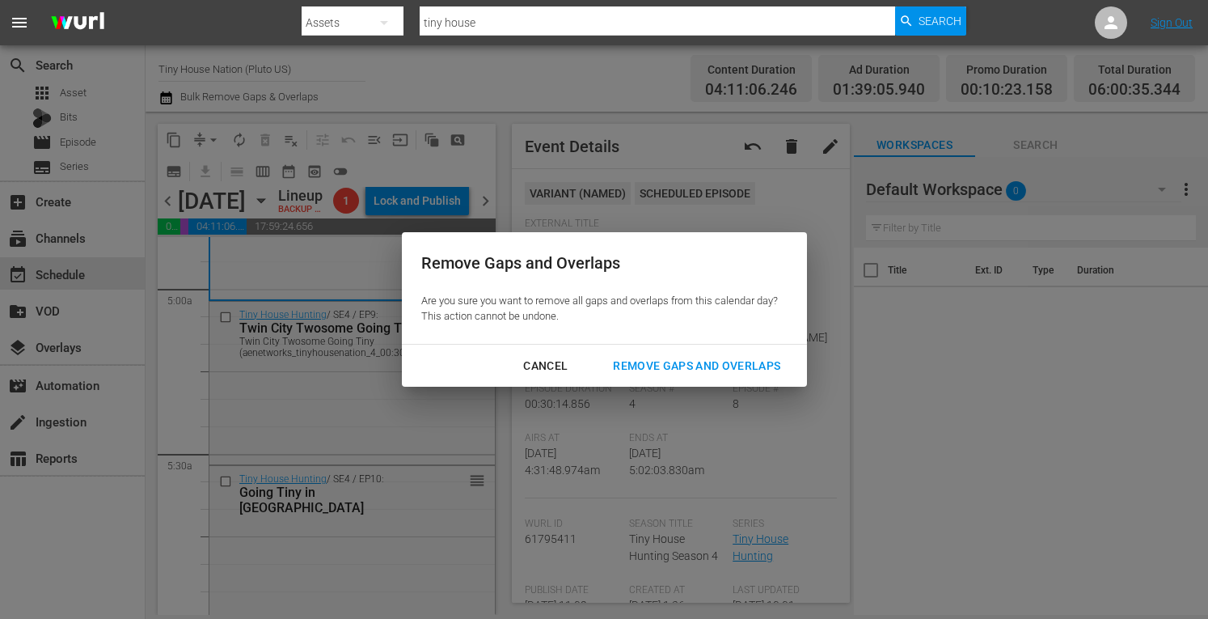
click at [648, 367] on div "Remove Gaps and Overlaps" at bounding box center [696, 366] width 193 height 20
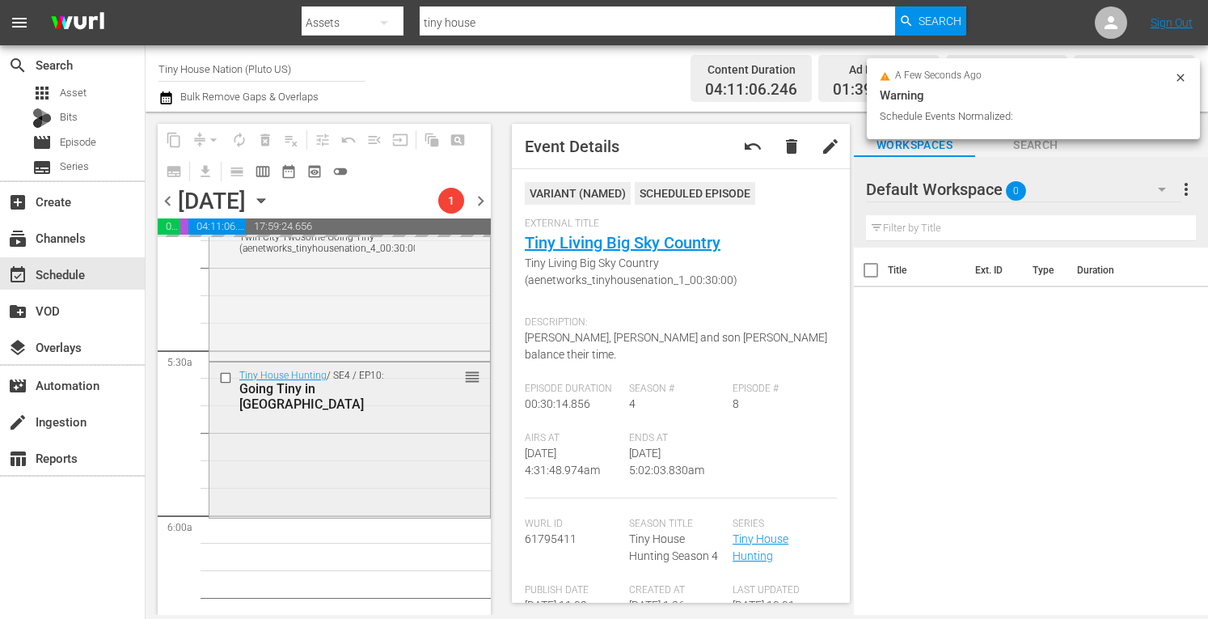
scroll to position [1703, 0]
click at [320, 489] on div "Tiny House Hunting / SE4 / EP10: Going Tiny in Tampa Bay reorder" at bounding box center [349, 438] width 281 height 152
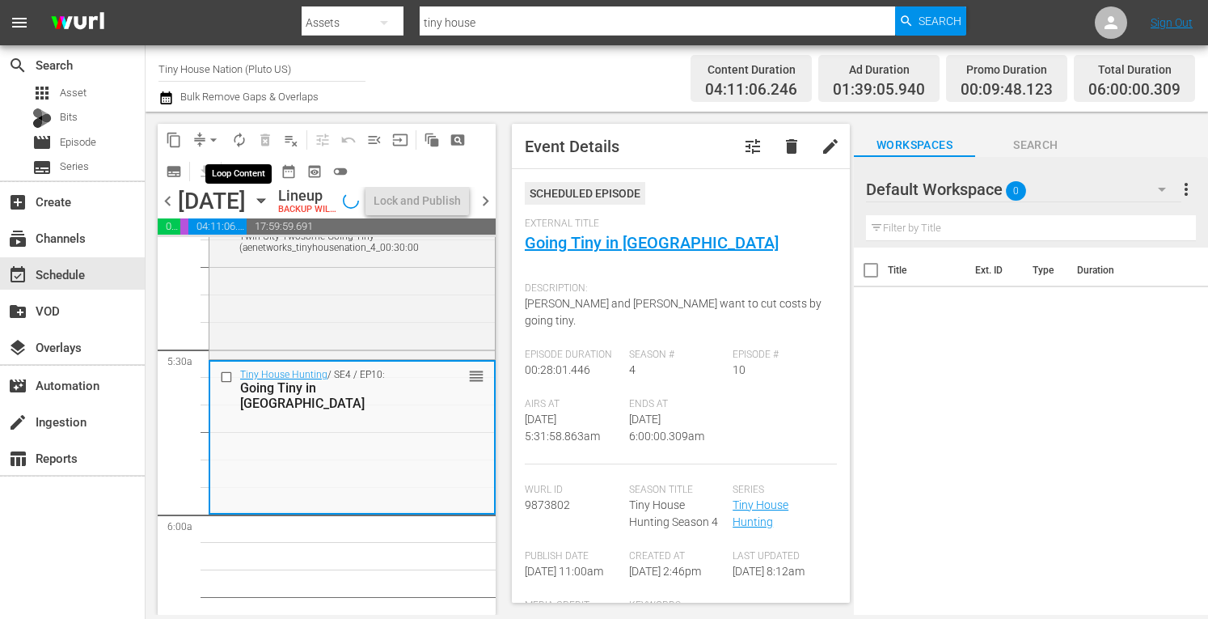
click at [237, 138] on span "autorenew_outlined" at bounding box center [239, 140] width 16 height 16
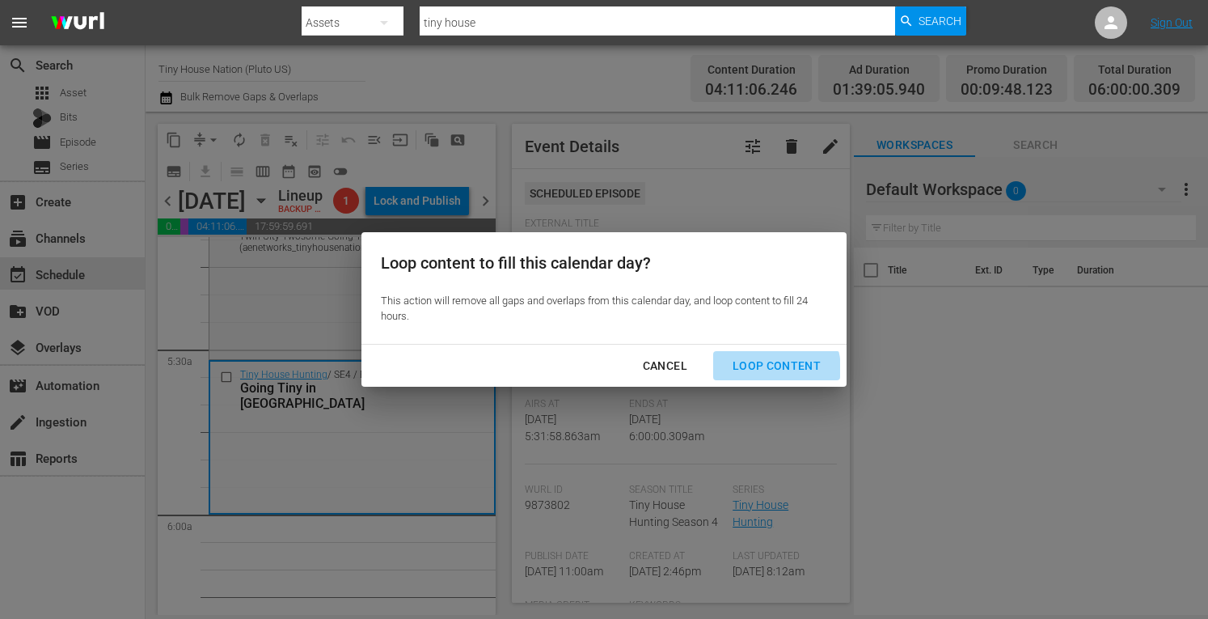
click at [766, 370] on div "Loop Content" at bounding box center [777, 366] width 114 height 20
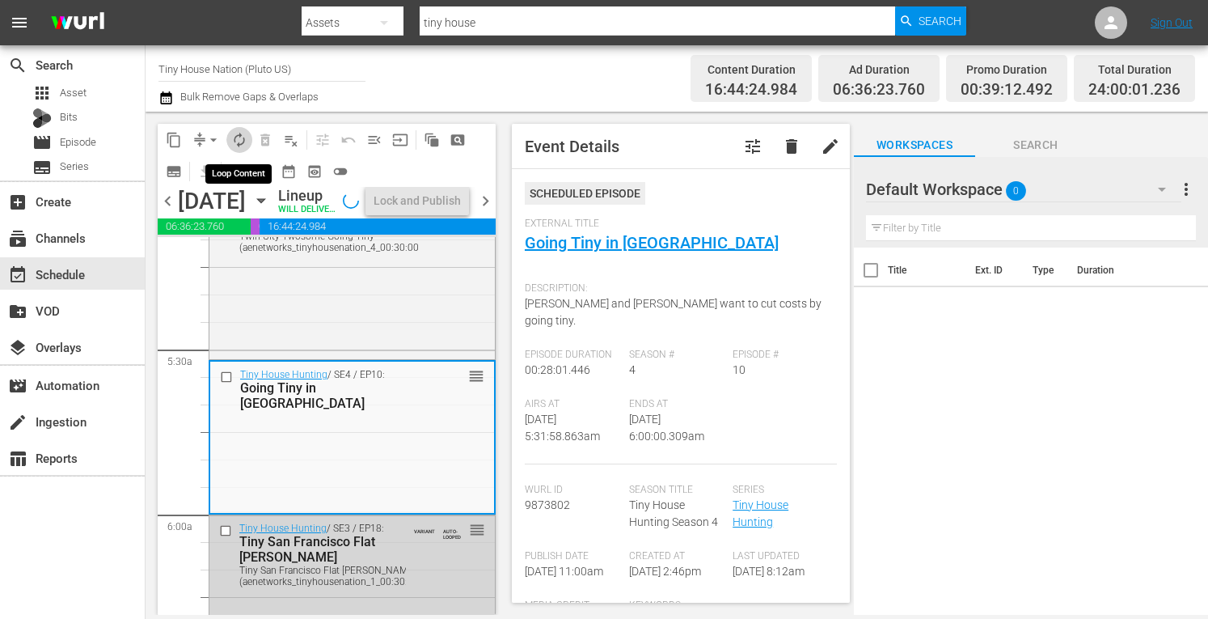
click at [235, 138] on span "autorenew_outlined" at bounding box center [239, 140] width 16 height 16
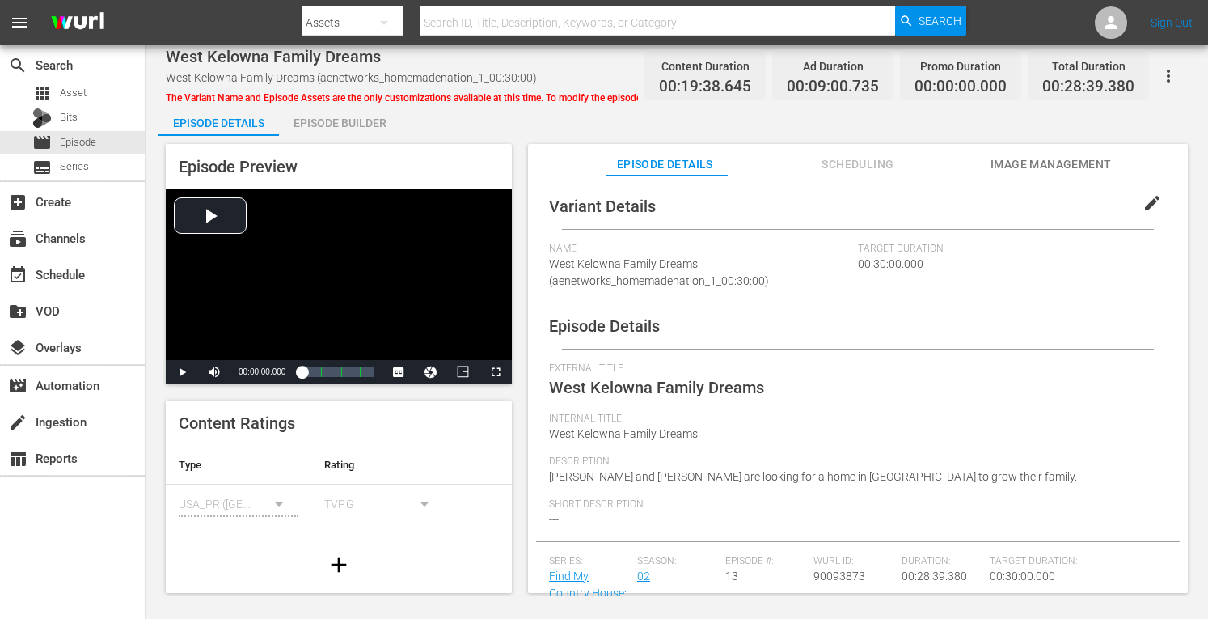
click at [319, 106] on div "Episode Builder" at bounding box center [339, 123] width 121 height 39
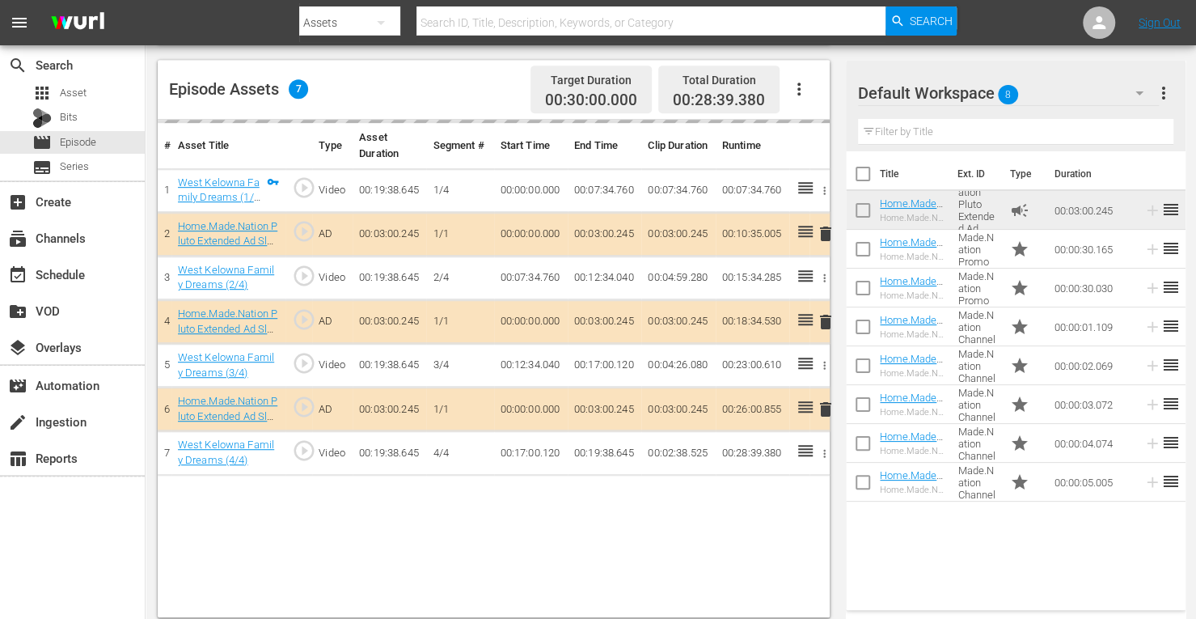
scroll to position [421, 0]
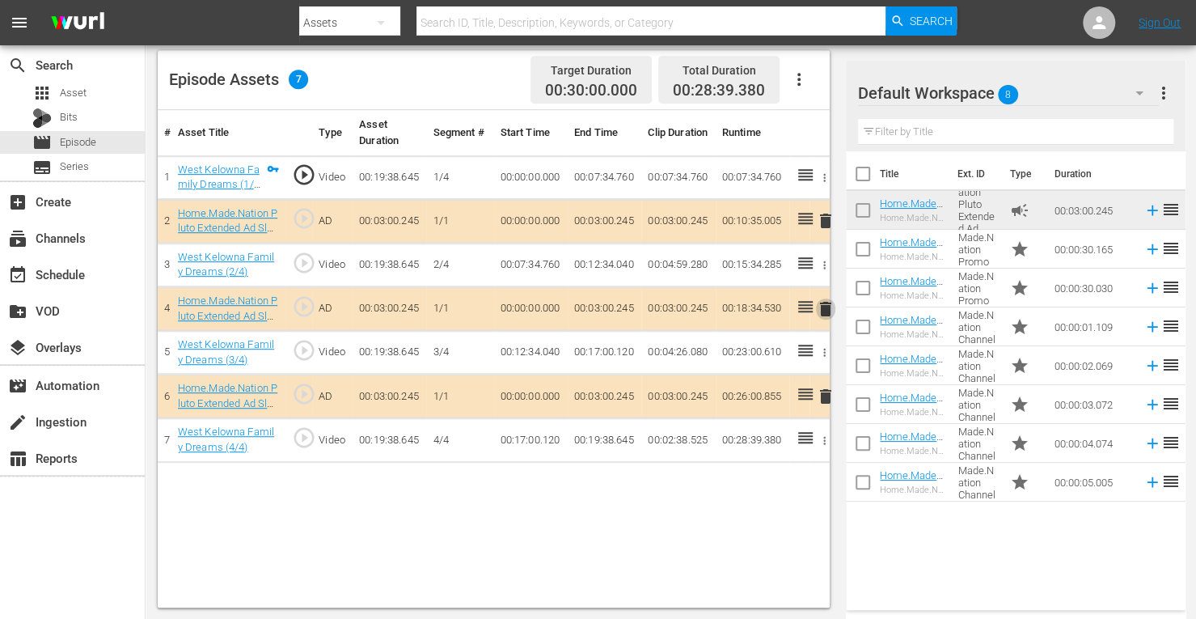
click at [826, 302] on span "delete" at bounding box center [825, 308] width 19 height 19
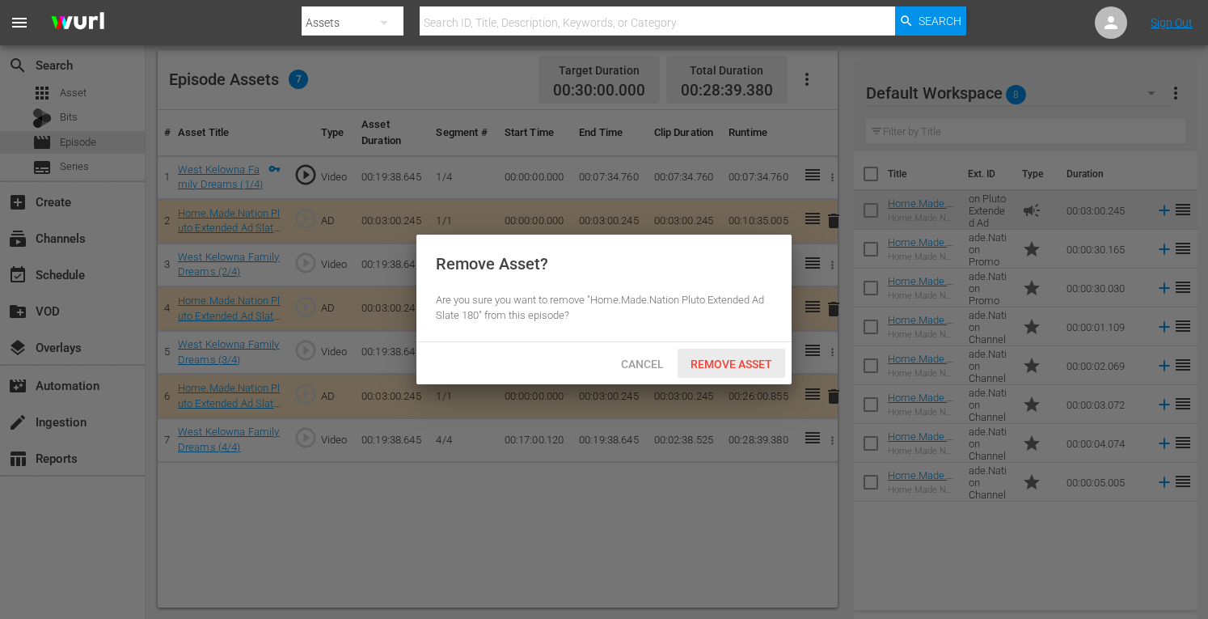
click at [735, 352] on div "Remove Asset" at bounding box center [732, 364] width 108 height 30
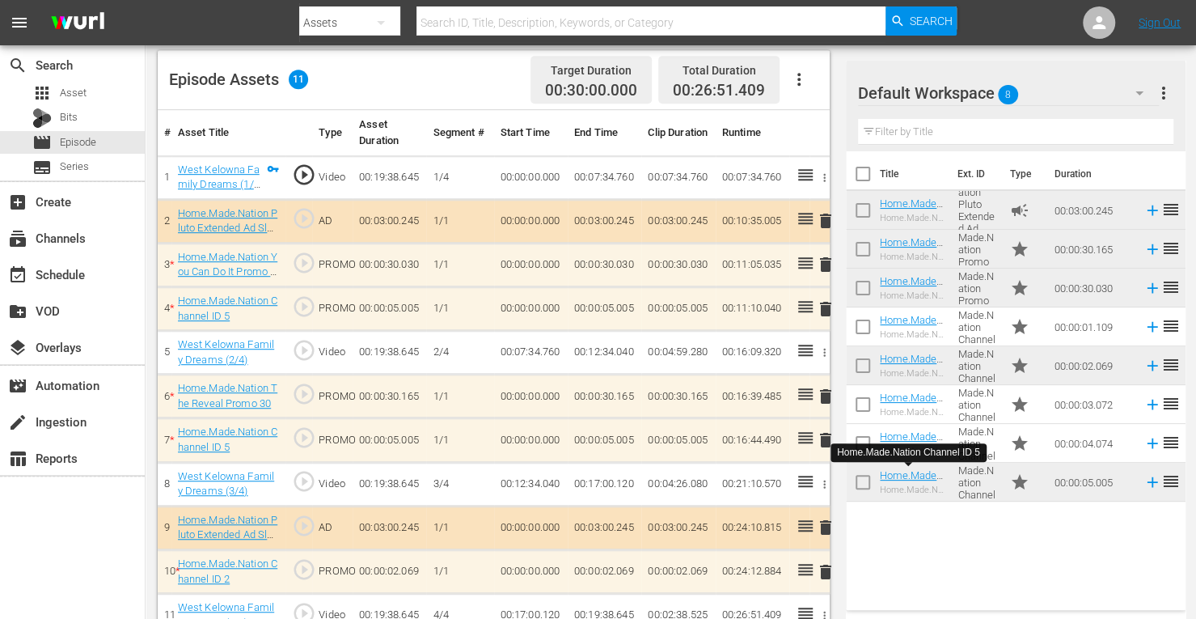
click at [828, 307] on span "delete" at bounding box center [825, 308] width 19 height 19
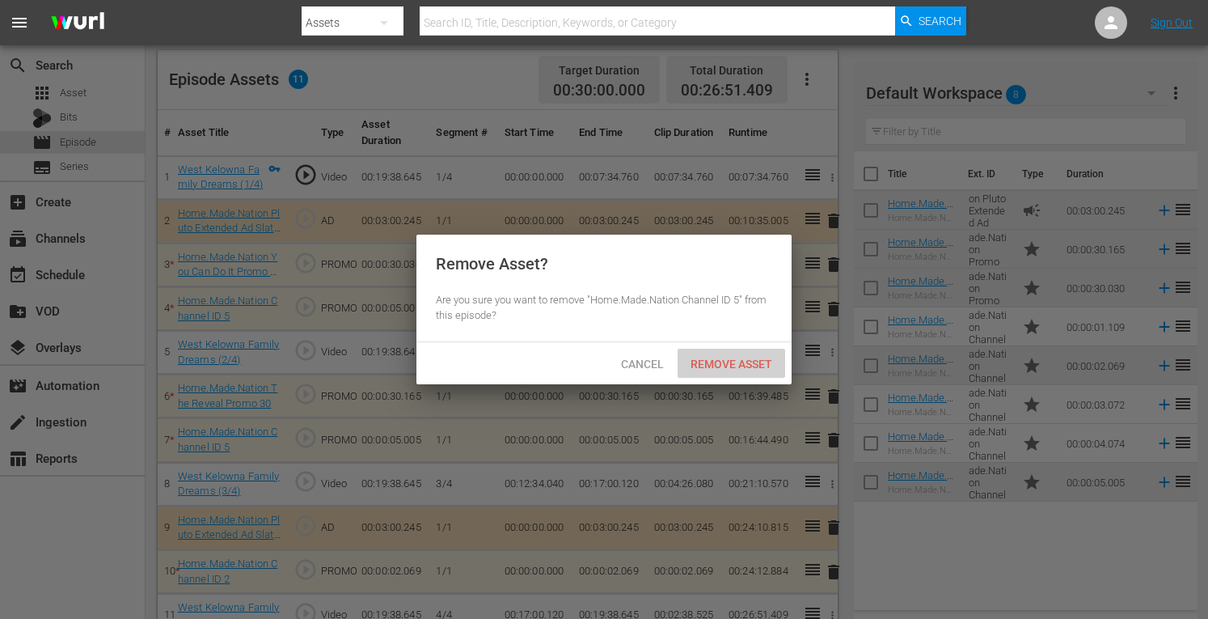
click at [707, 369] on span "Remove Asset" at bounding box center [732, 364] width 108 height 13
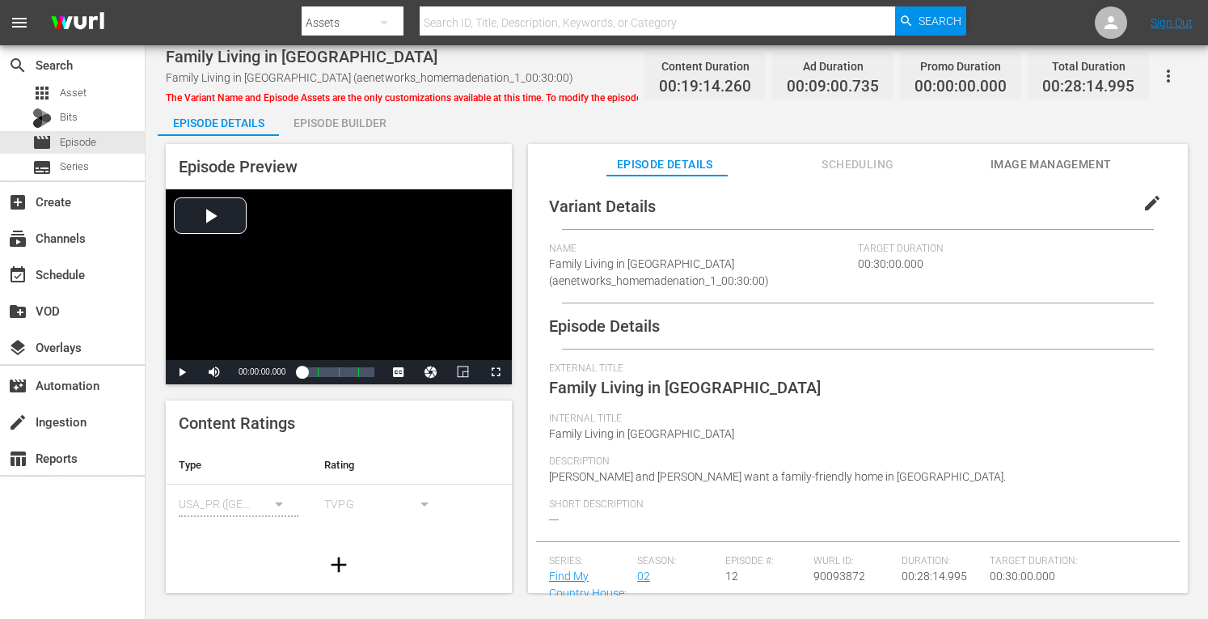
click at [316, 125] on div "Episode Builder" at bounding box center [339, 123] width 121 height 39
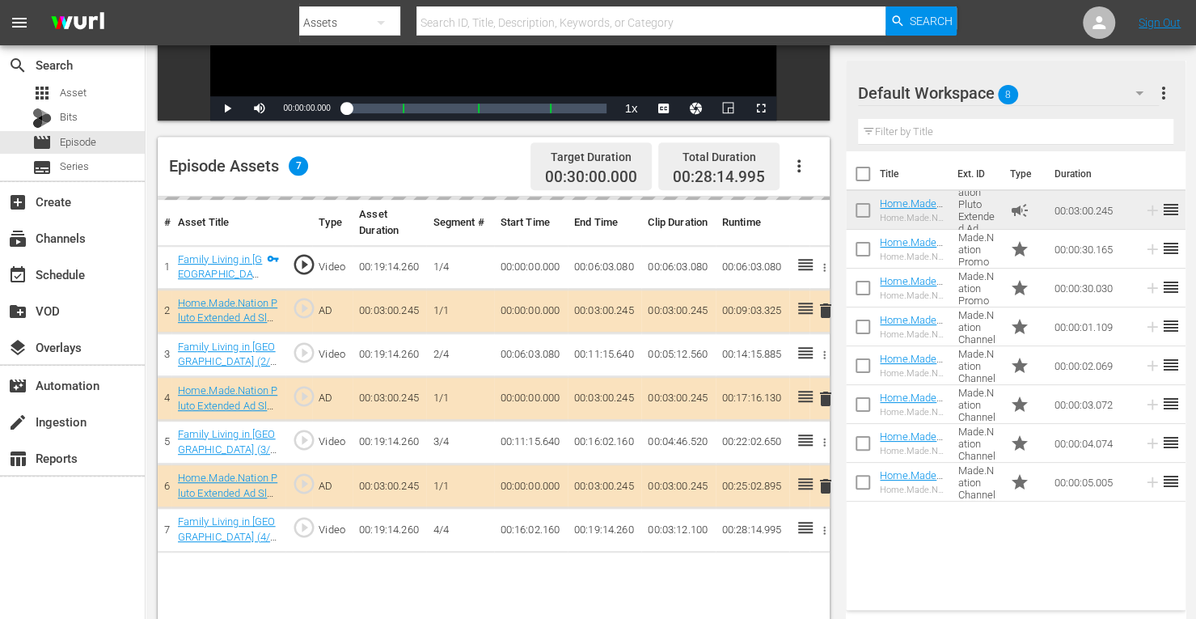
scroll to position [421, 0]
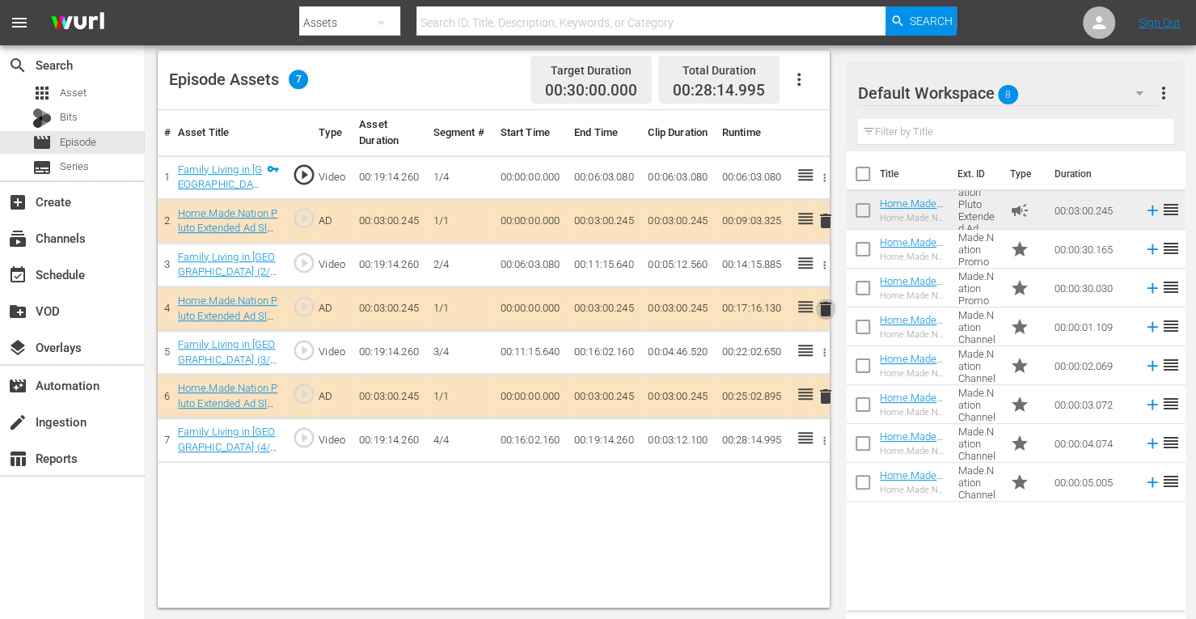
click at [826, 314] on span "delete" at bounding box center [825, 308] width 19 height 19
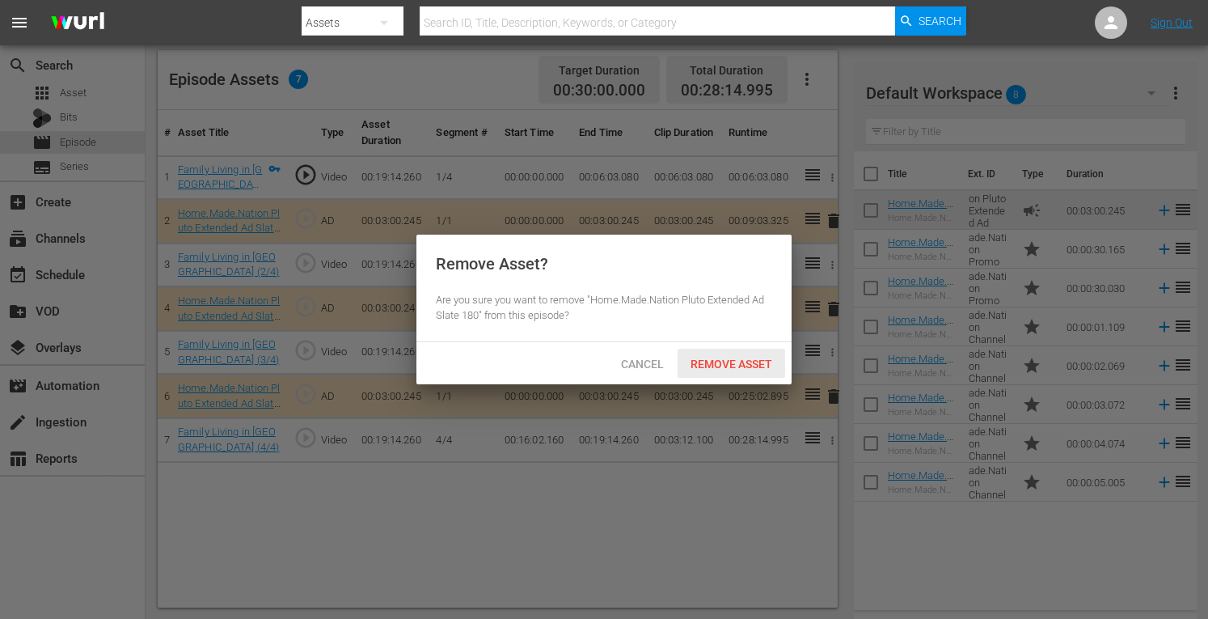
click at [725, 362] on span "Remove Asset" at bounding box center [732, 364] width 108 height 13
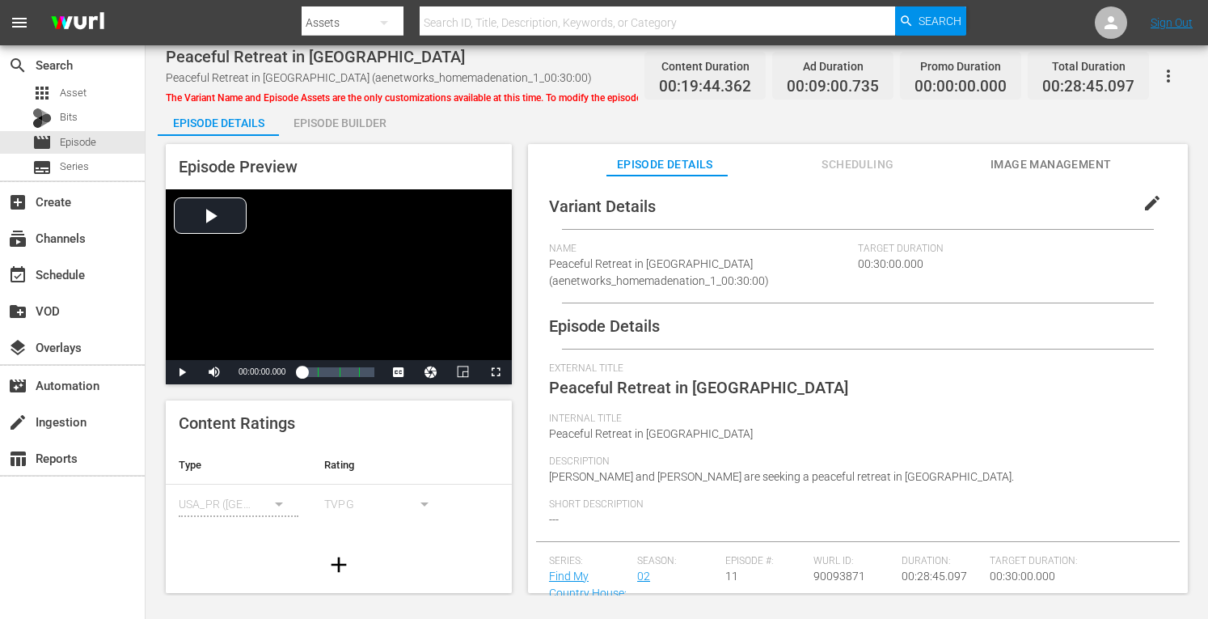
click at [334, 127] on div "Episode Builder" at bounding box center [339, 123] width 121 height 39
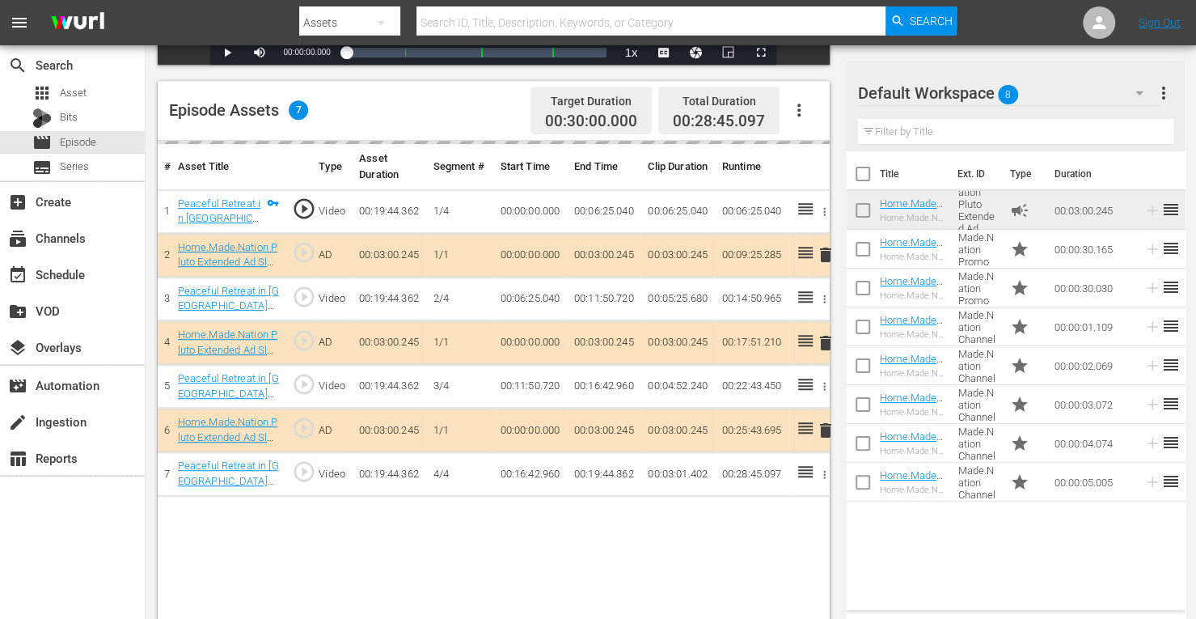
scroll to position [421, 0]
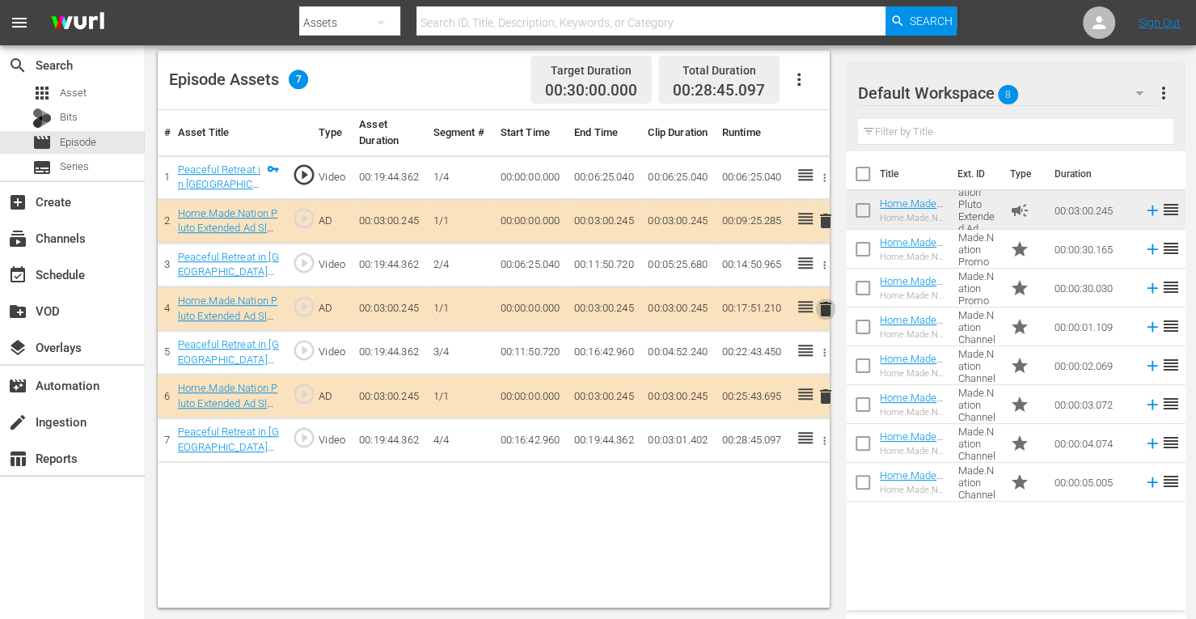
click at [825, 308] on span "delete" at bounding box center [825, 308] width 19 height 19
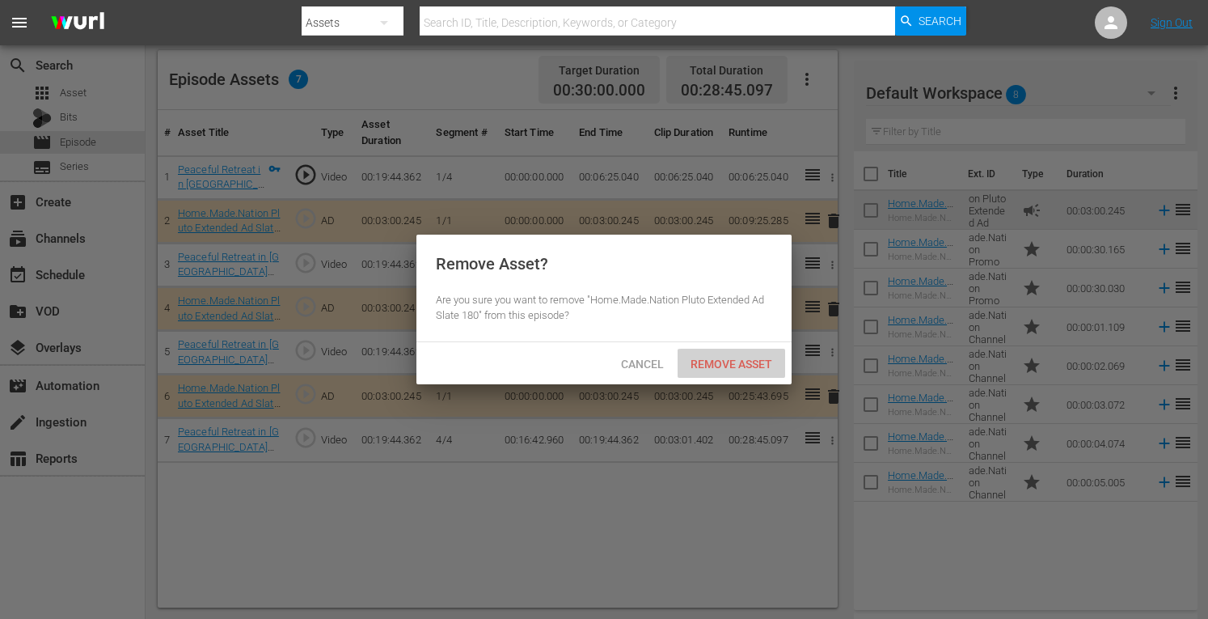
click at [734, 362] on span "Remove Asset" at bounding box center [732, 364] width 108 height 13
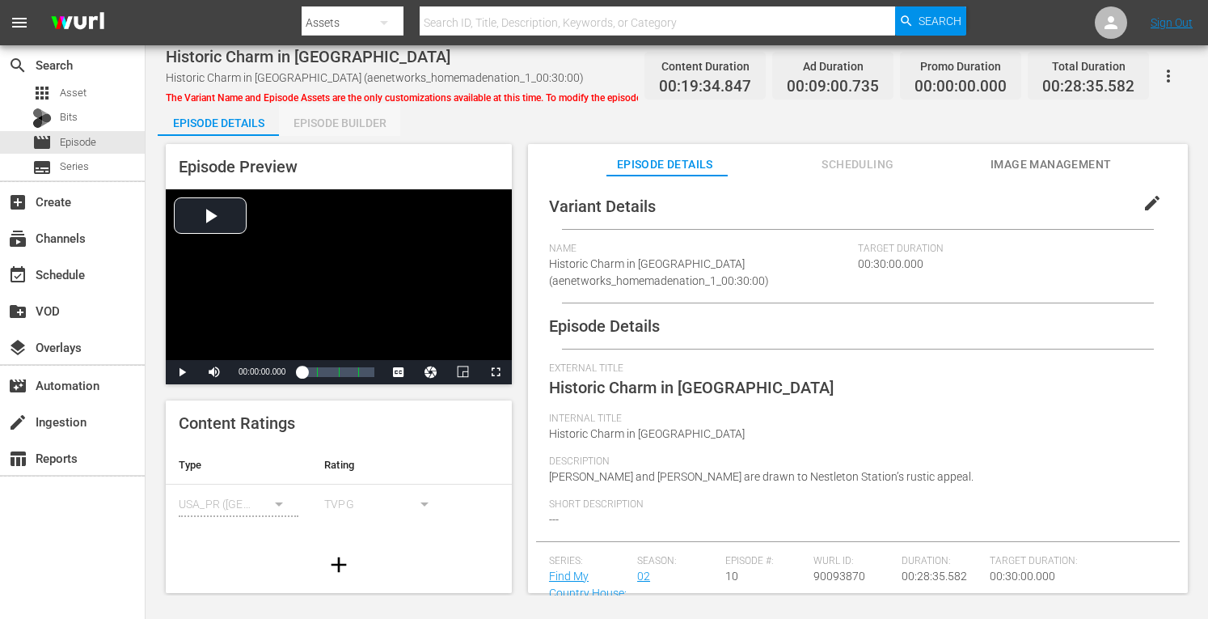
click at [339, 134] on div "Episode Builder" at bounding box center [339, 123] width 121 height 39
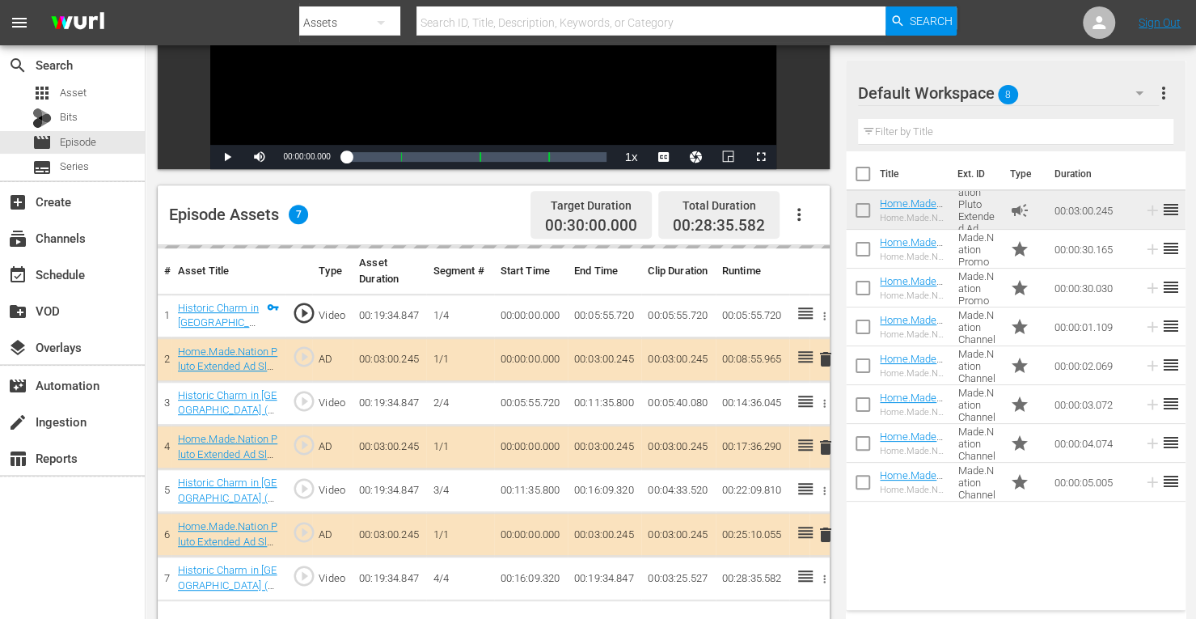
scroll to position [286, 0]
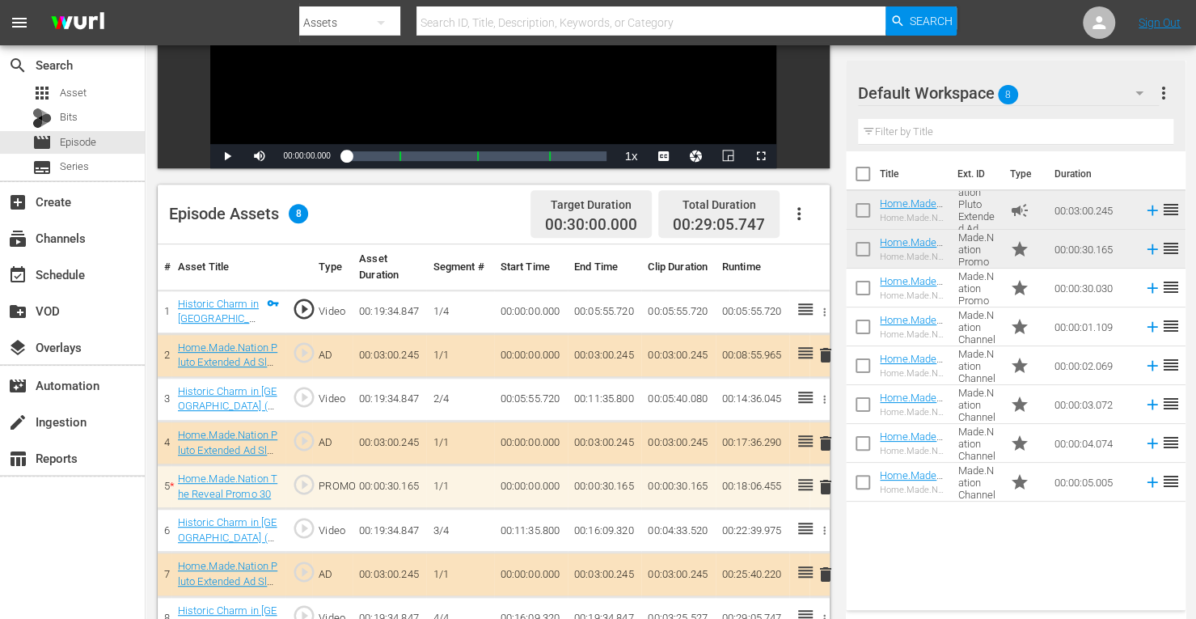
click at [827, 442] on span "delete" at bounding box center [825, 443] width 19 height 19
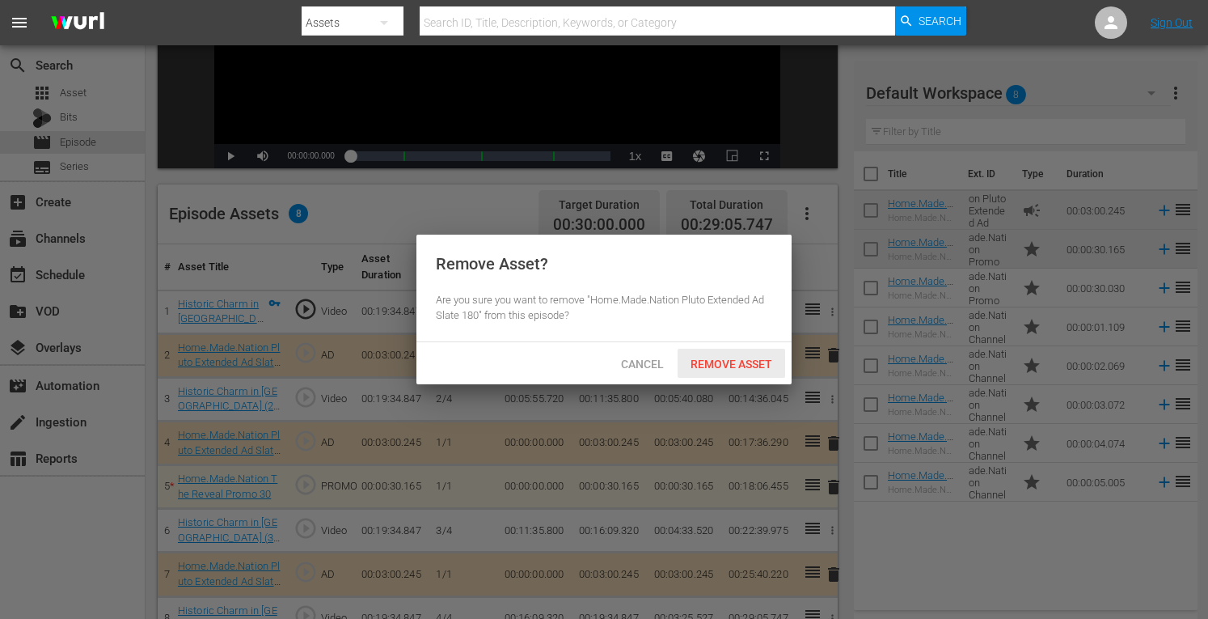
click at [745, 365] on span "Remove Asset" at bounding box center [732, 364] width 108 height 13
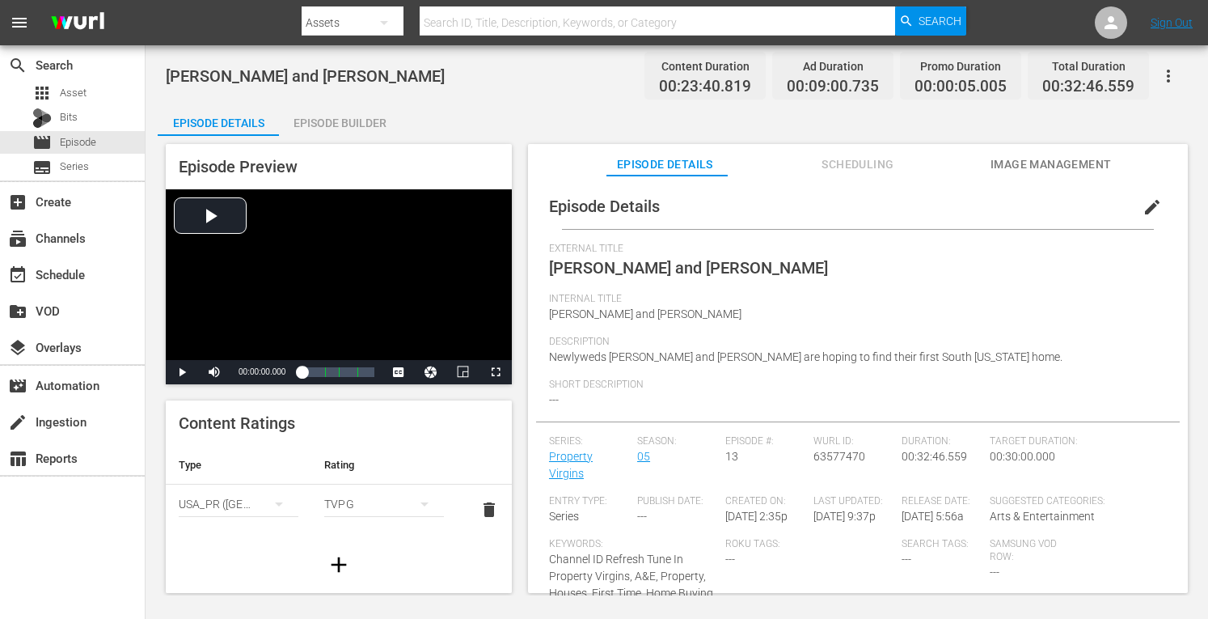
click at [340, 126] on div "Episode Builder" at bounding box center [339, 123] width 121 height 39
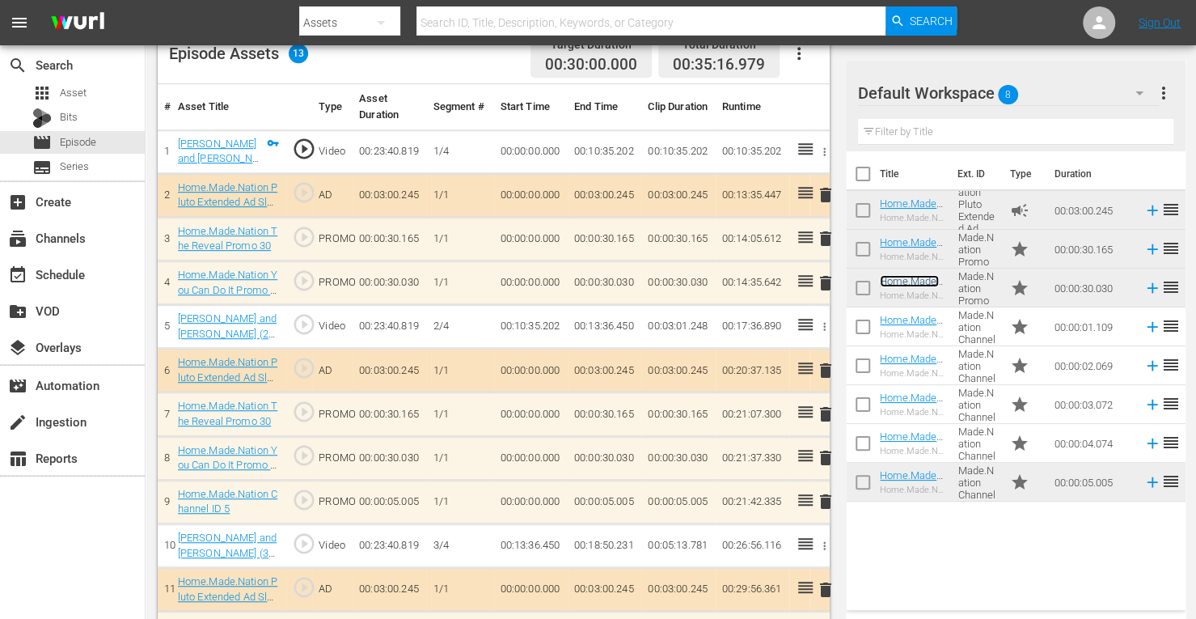
scroll to position [530, 0]
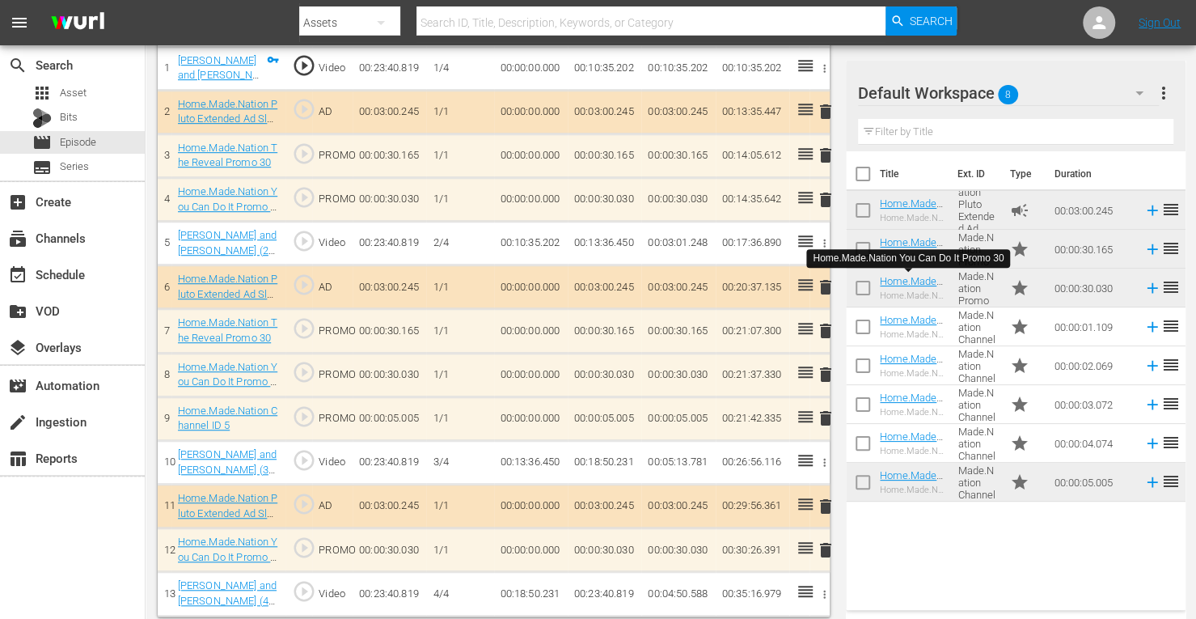
click at [829, 416] on span "delete" at bounding box center [825, 417] width 19 height 19
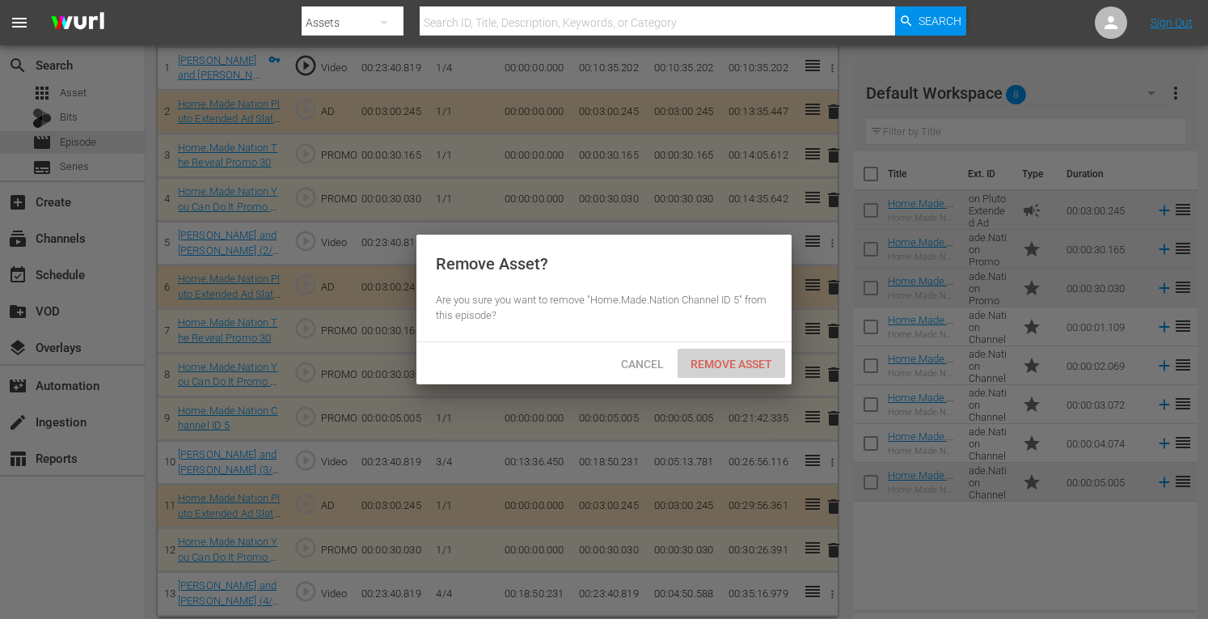
click at [738, 362] on span "Remove Asset" at bounding box center [732, 364] width 108 height 13
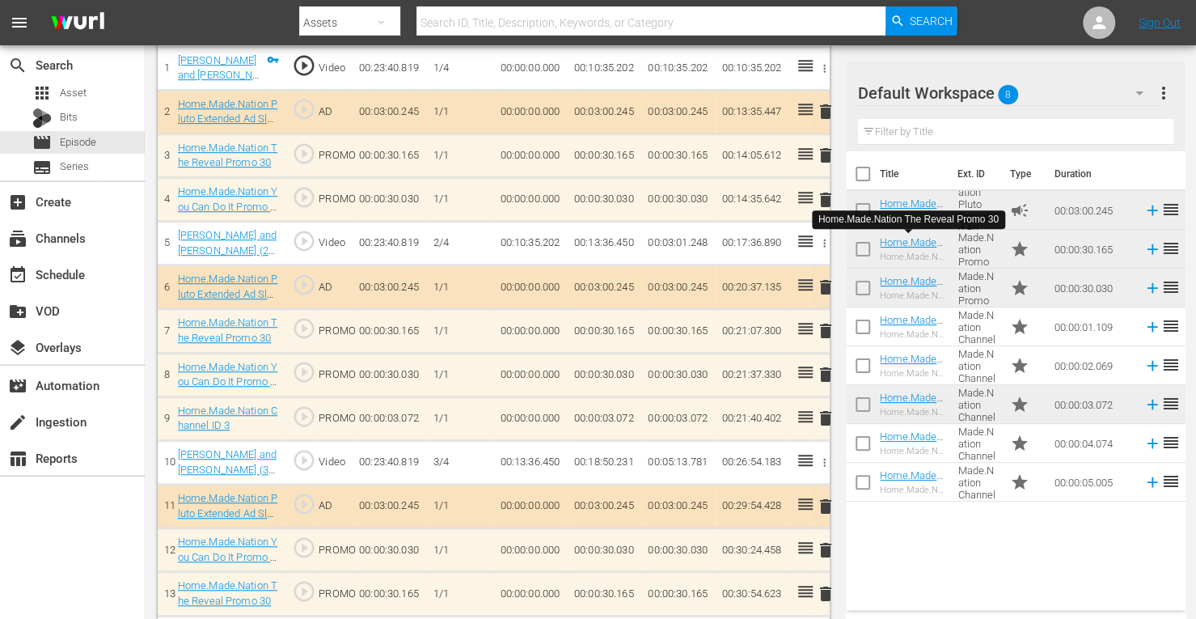
click at [826, 413] on span "delete" at bounding box center [825, 417] width 19 height 19
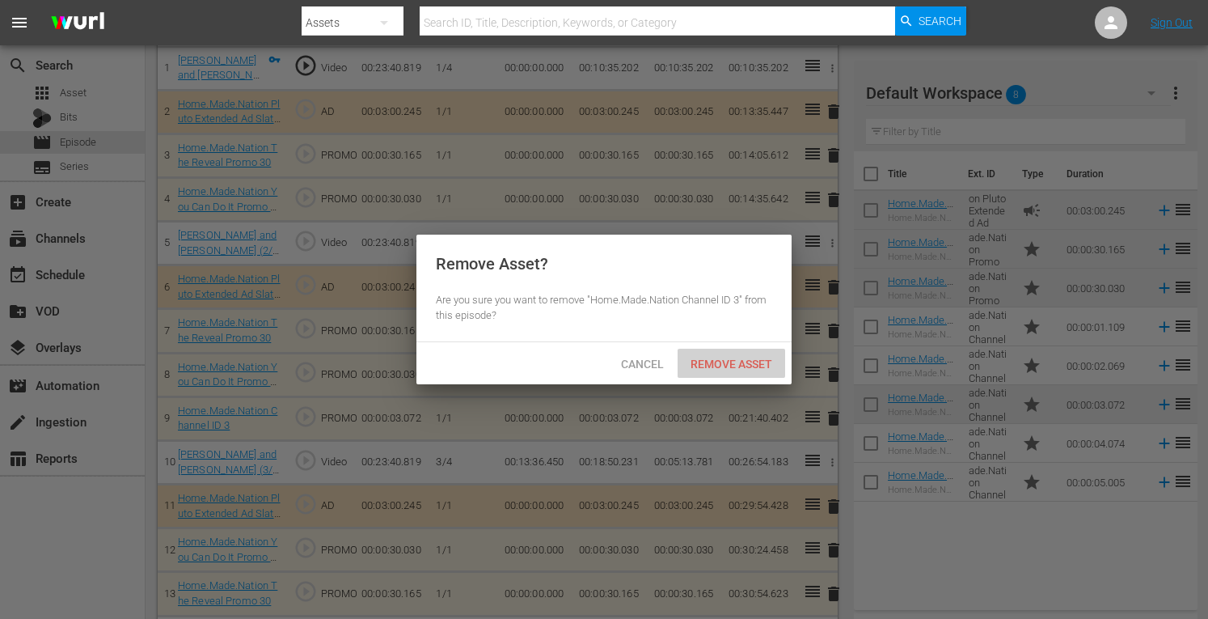
click at [752, 364] on span "Remove Asset" at bounding box center [732, 364] width 108 height 13
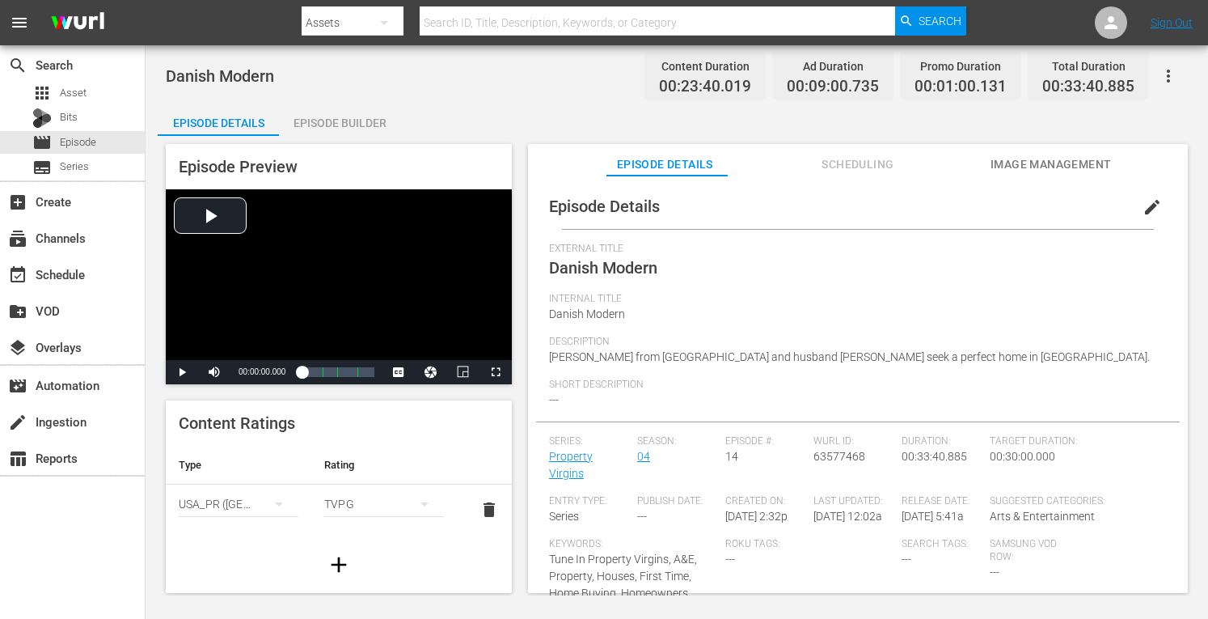
click at [336, 124] on div "Episode Builder" at bounding box center [339, 123] width 121 height 39
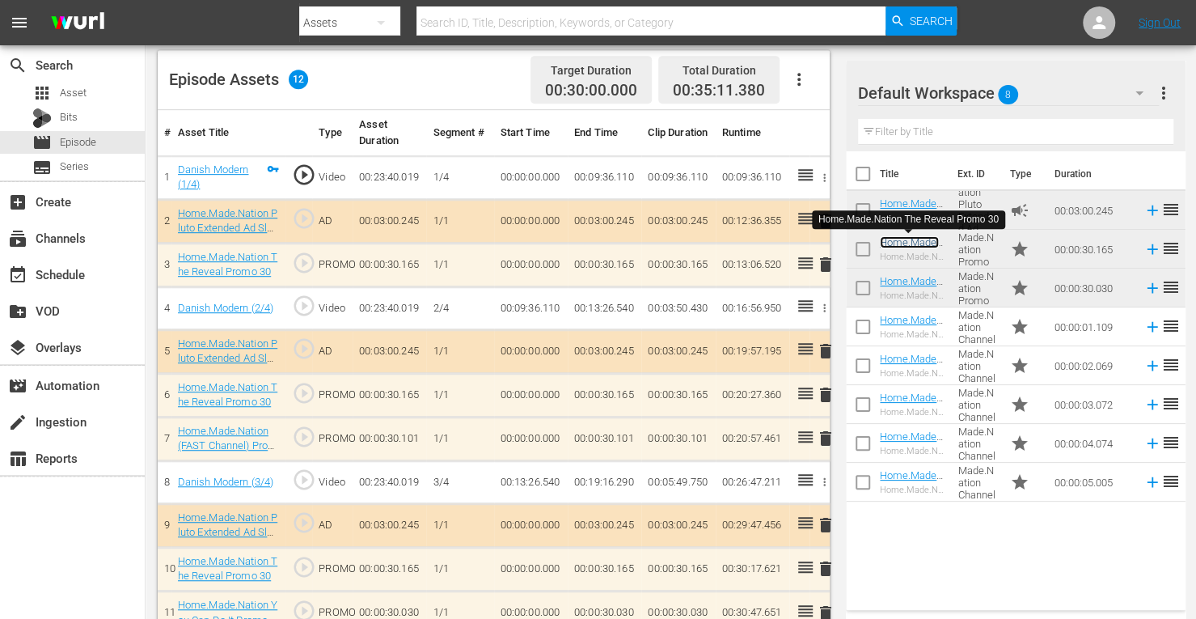
scroll to position [487, 0]
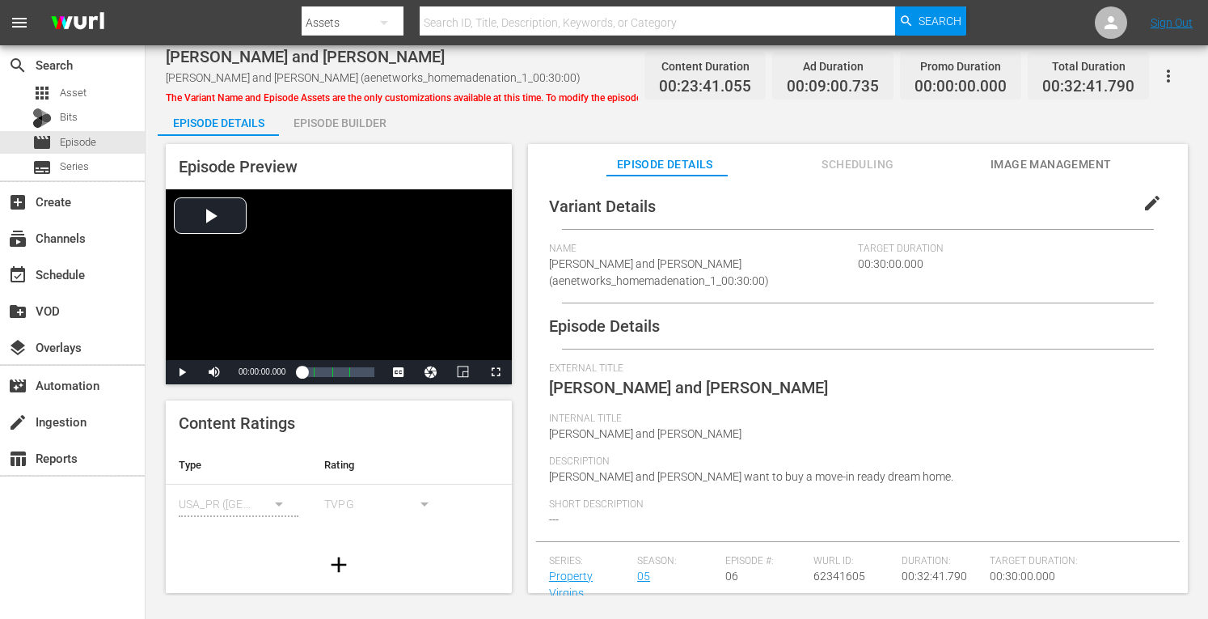
click at [341, 124] on div "Episode Builder" at bounding box center [339, 123] width 121 height 39
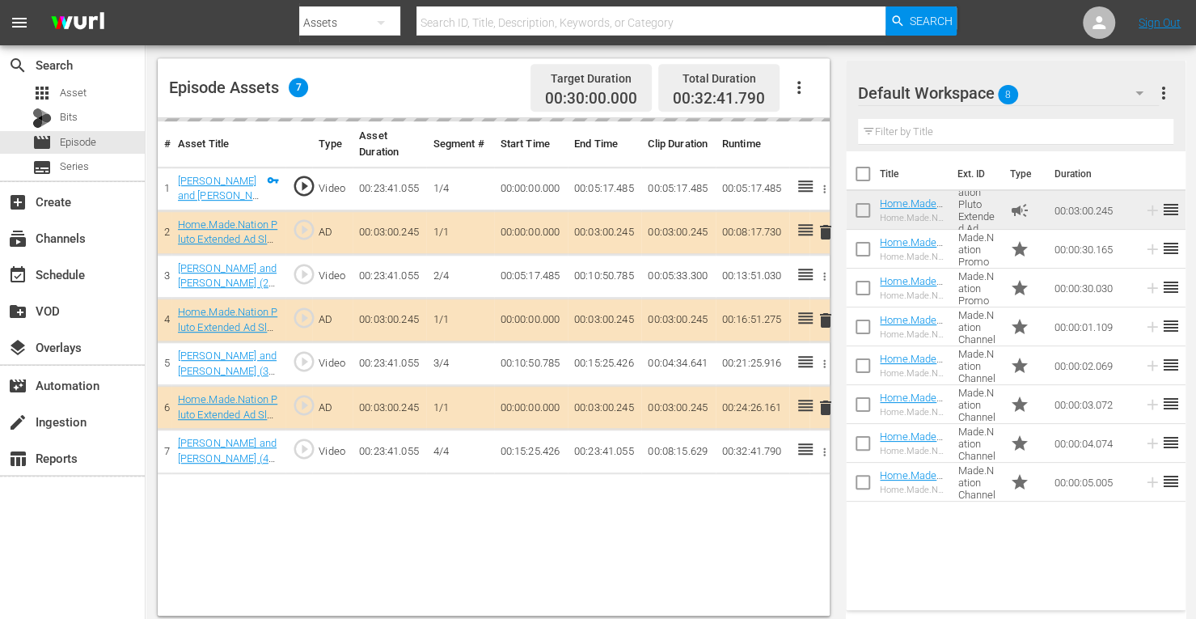
scroll to position [421, 0]
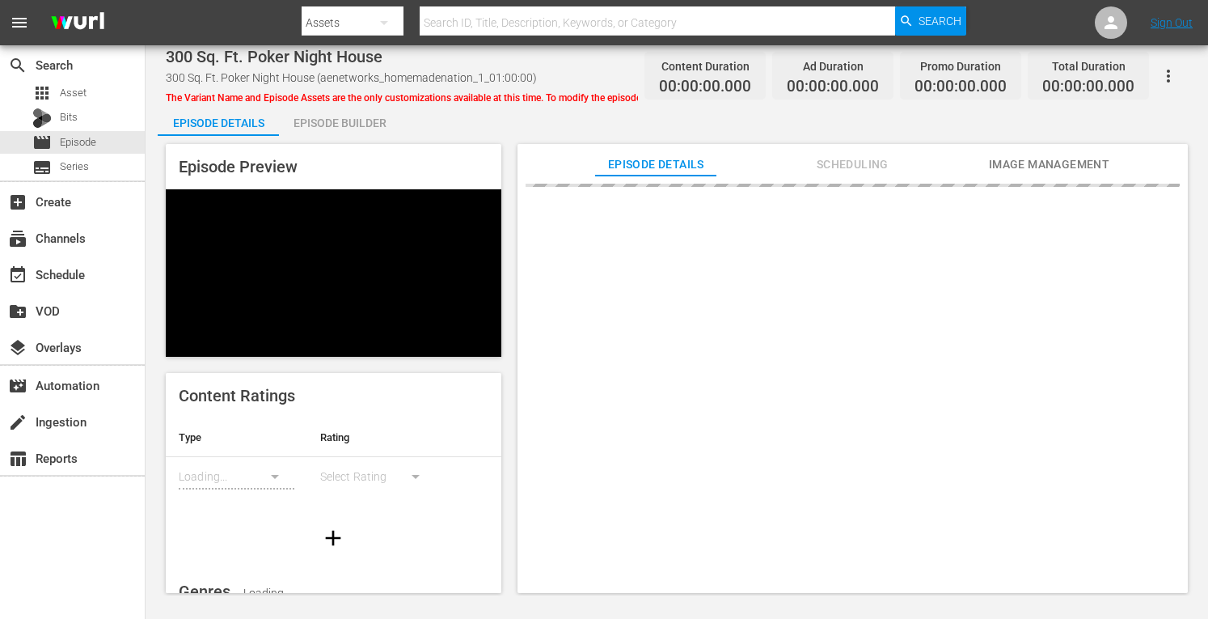
click at [356, 117] on div "Episode Builder" at bounding box center [339, 123] width 121 height 39
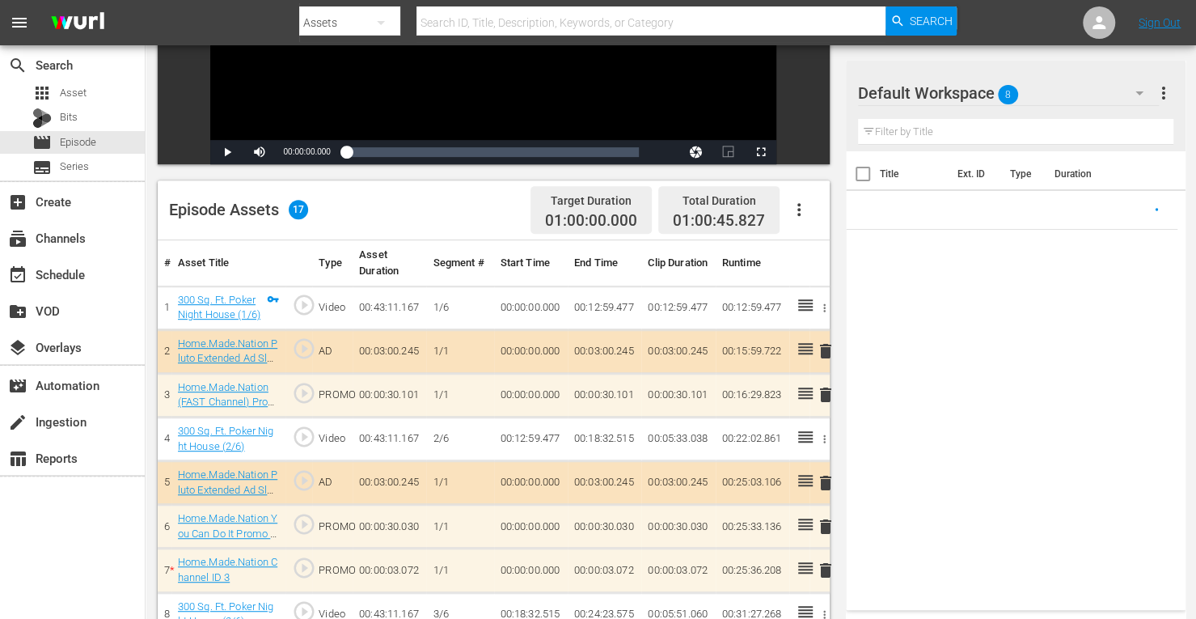
scroll to position [496, 0]
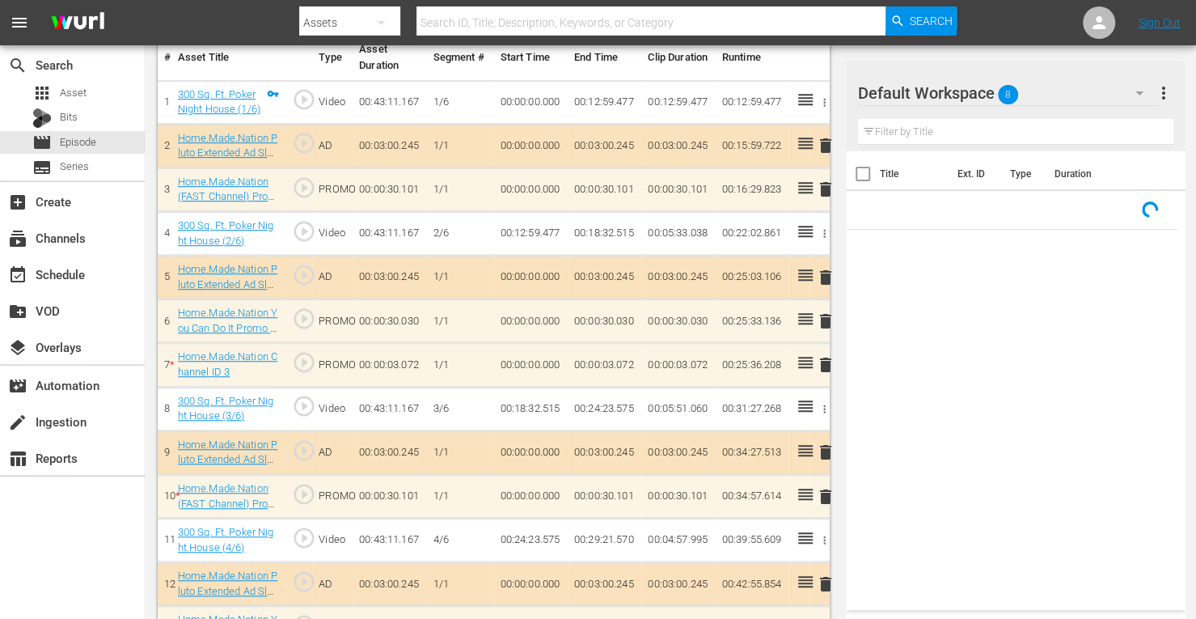
click at [823, 274] on span "delete" at bounding box center [825, 277] width 19 height 19
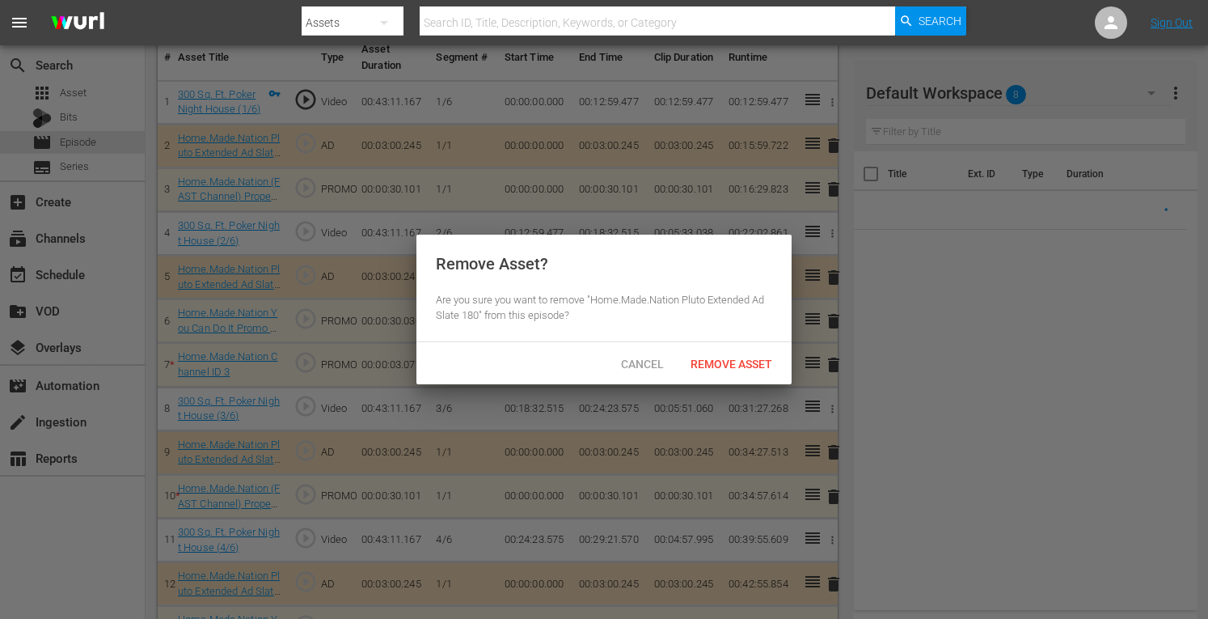
click at [726, 380] on div "Cancel Remove Asset" at bounding box center [604, 363] width 375 height 42
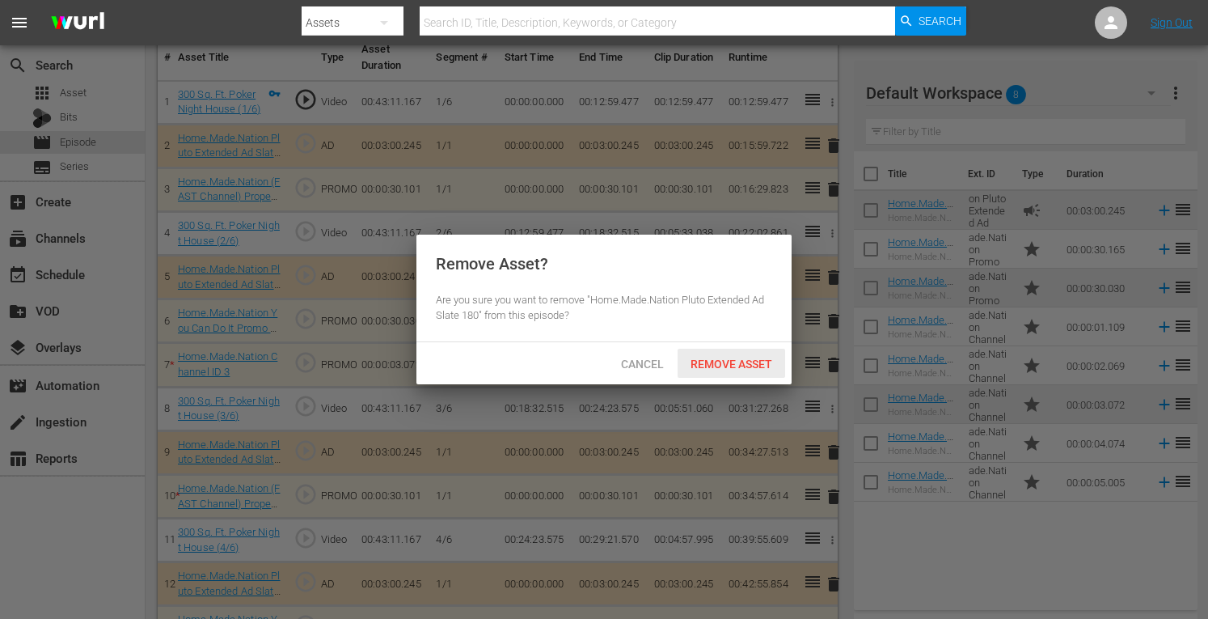
click at [728, 366] on span "Remove Asset" at bounding box center [732, 364] width 108 height 13
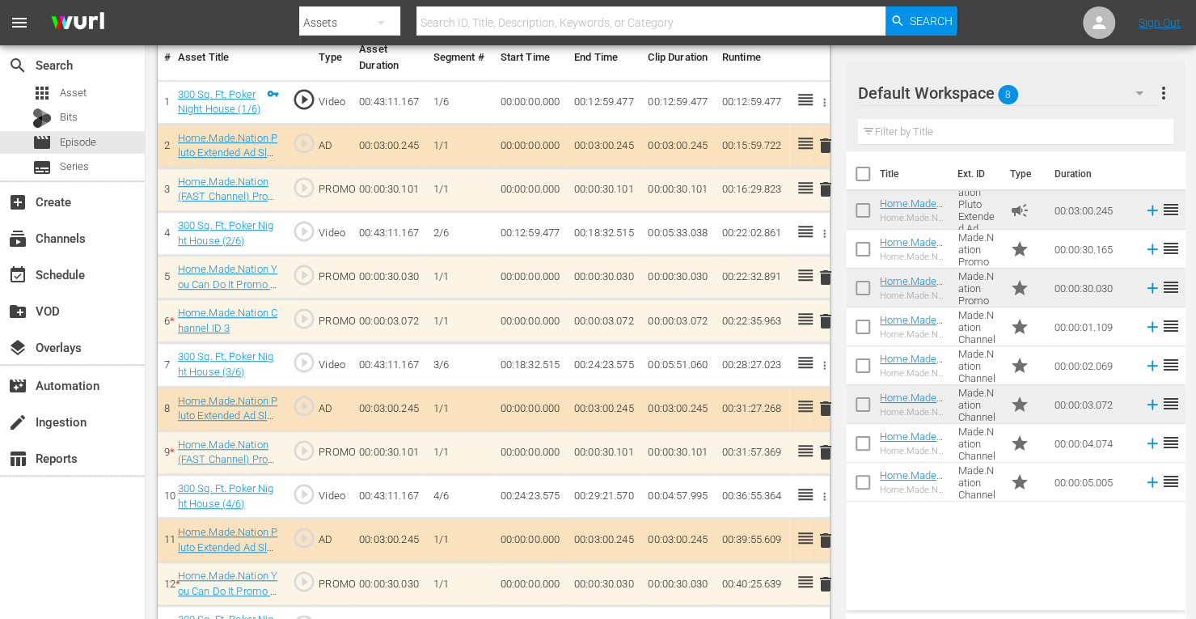
click at [823, 186] on span "delete" at bounding box center [825, 189] width 19 height 19
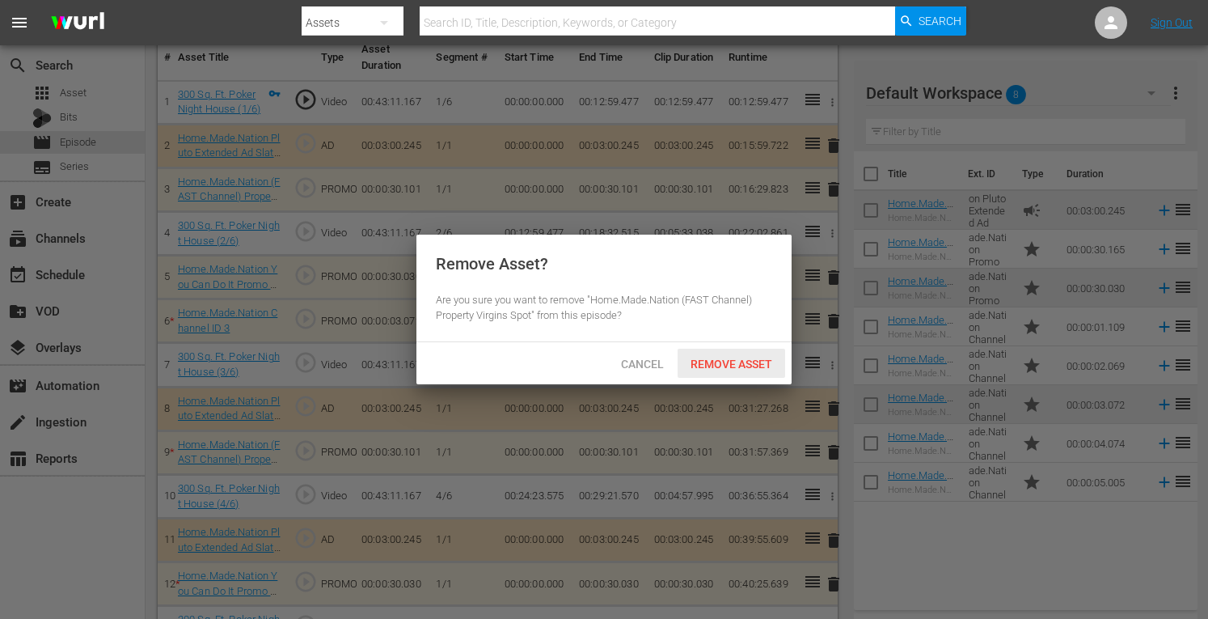
click at [730, 366] on span "Remove Asset" at bounding box center [732, 364] width 108 height 13
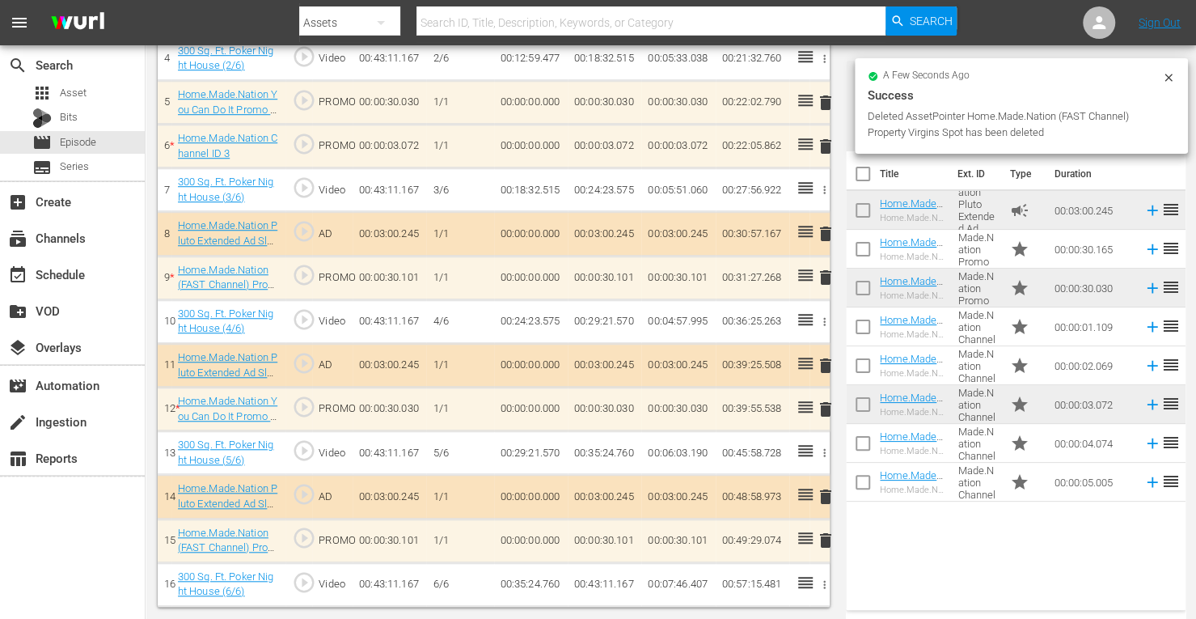
scroll to position [622, 0]
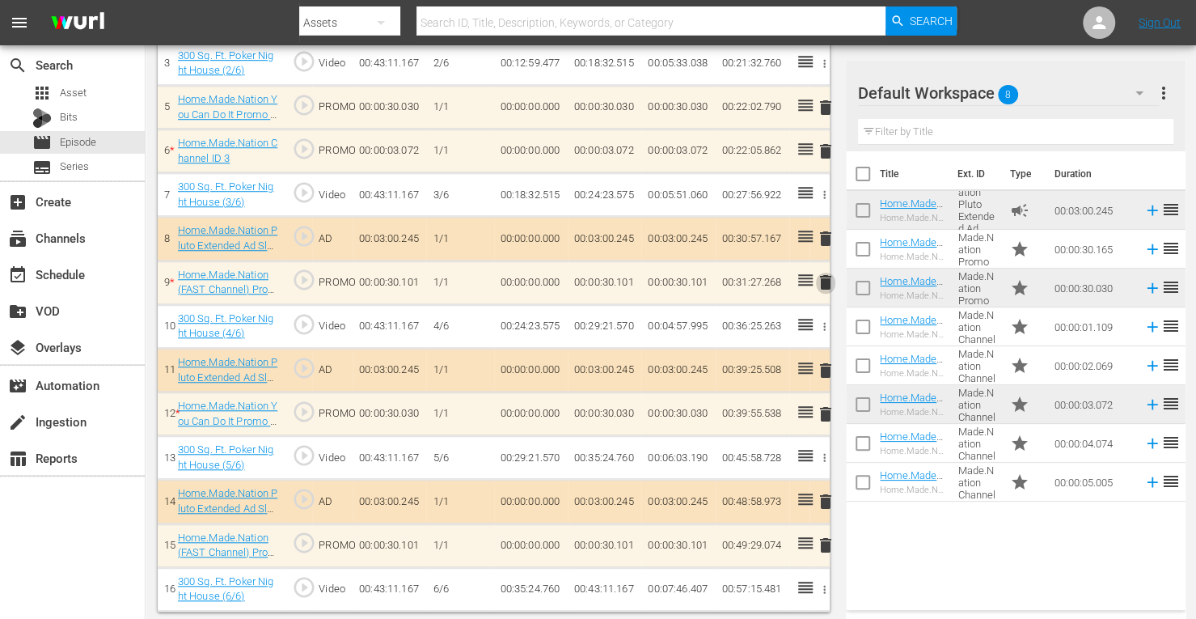
click at [823, 279] on span "delete" at bounding box center [825, 282] width 19 height 19
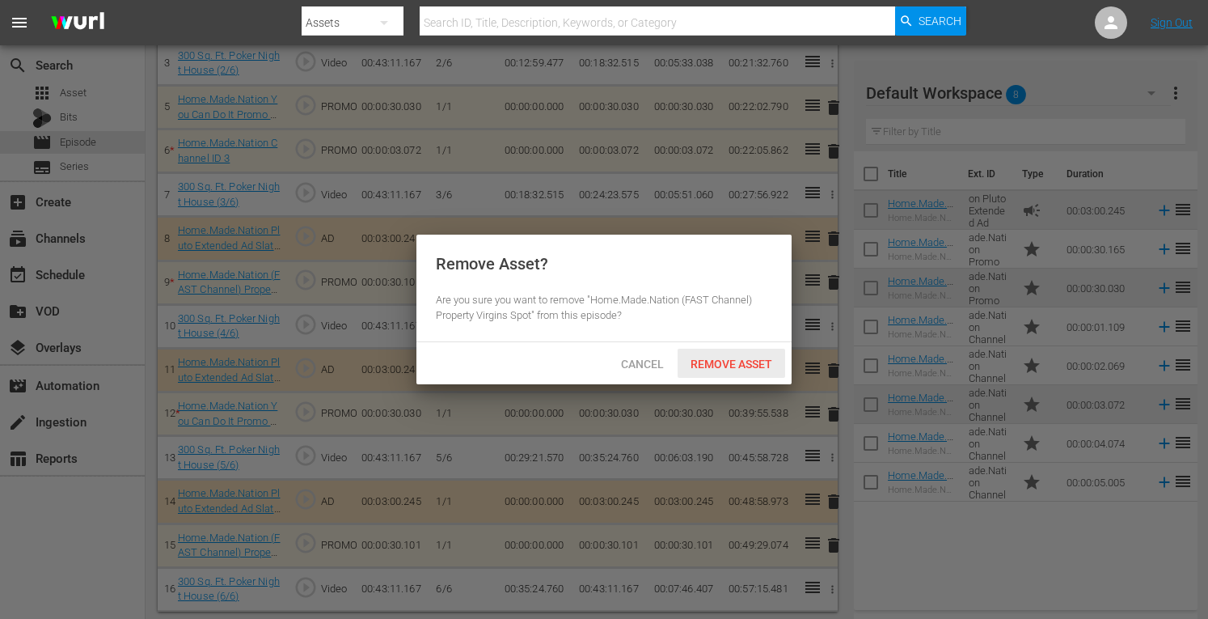
click at [738, 360] on span "Remove Asset" at bounding box center [732, 364] width 108 height 13
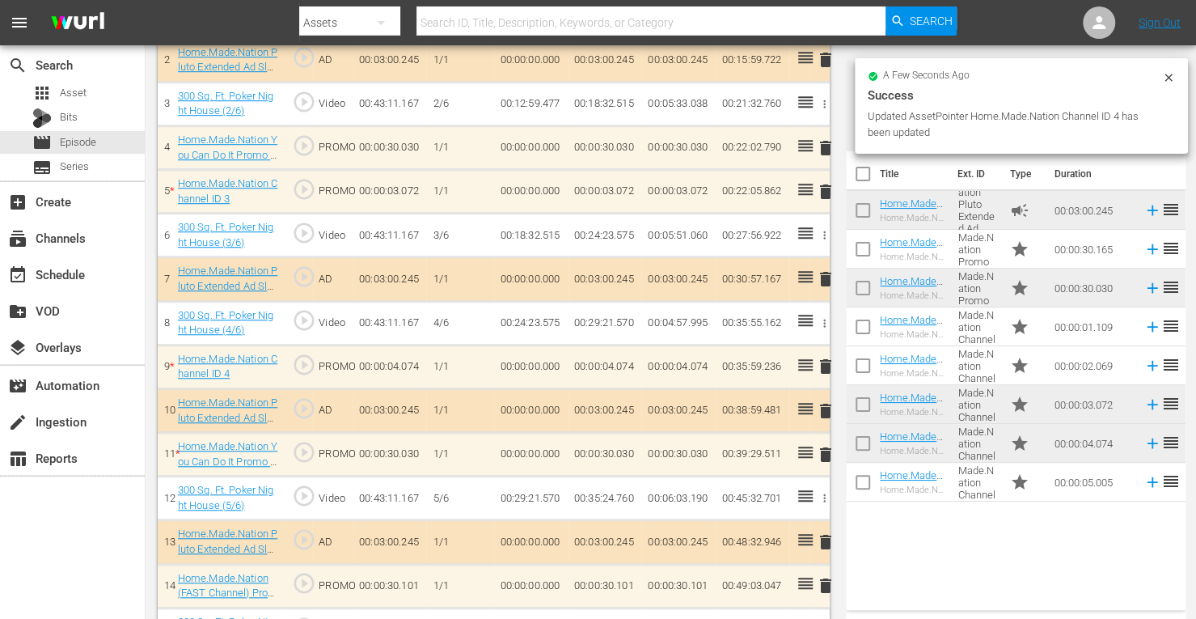
scroll to position [470, 0]
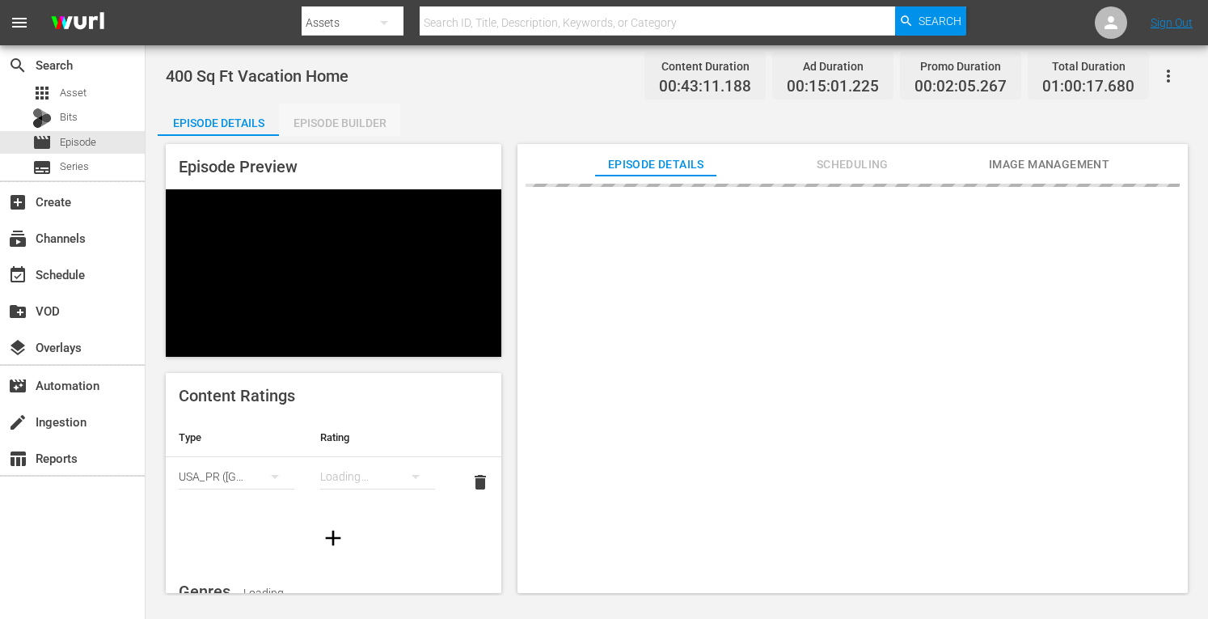
click at [336, 125] on div "Episode Builder" at bounding box center [339, 123] width 121 height 39
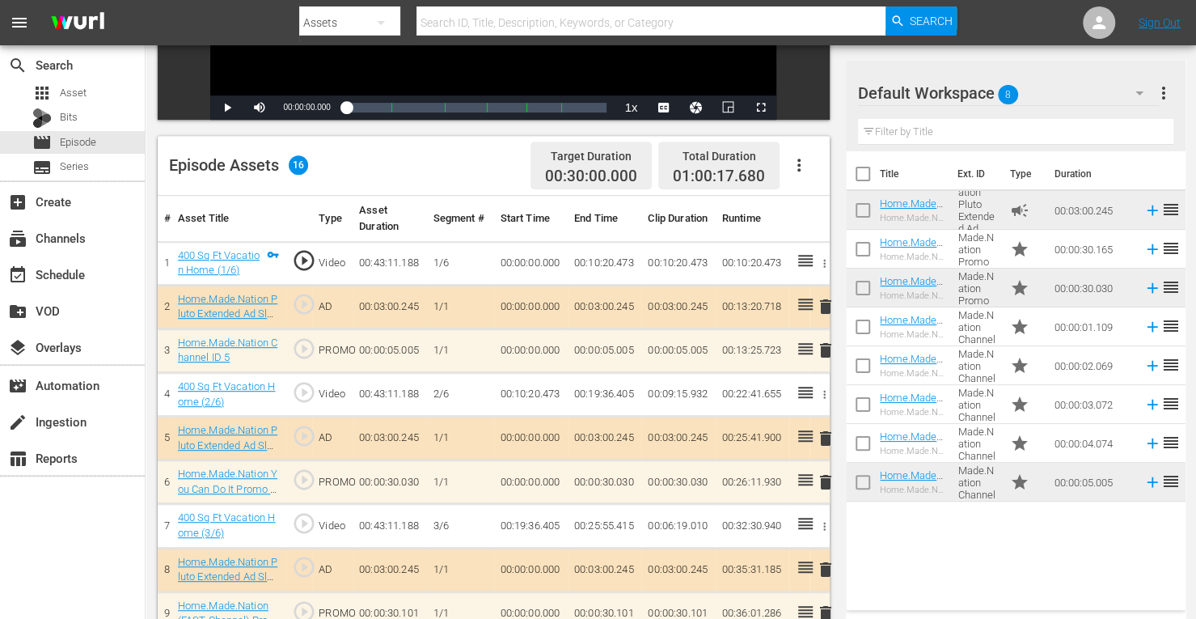
scroll to position [348, 0]
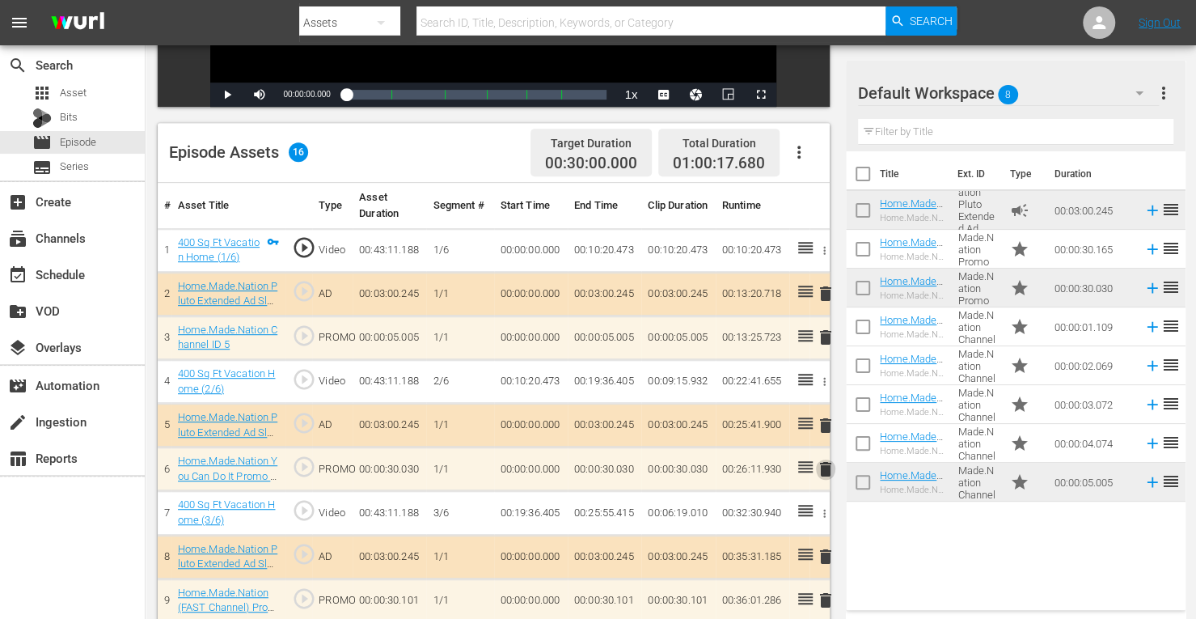
click at [824, 467] on span "delete" at bounding box center [825, 468] width 19 height 19
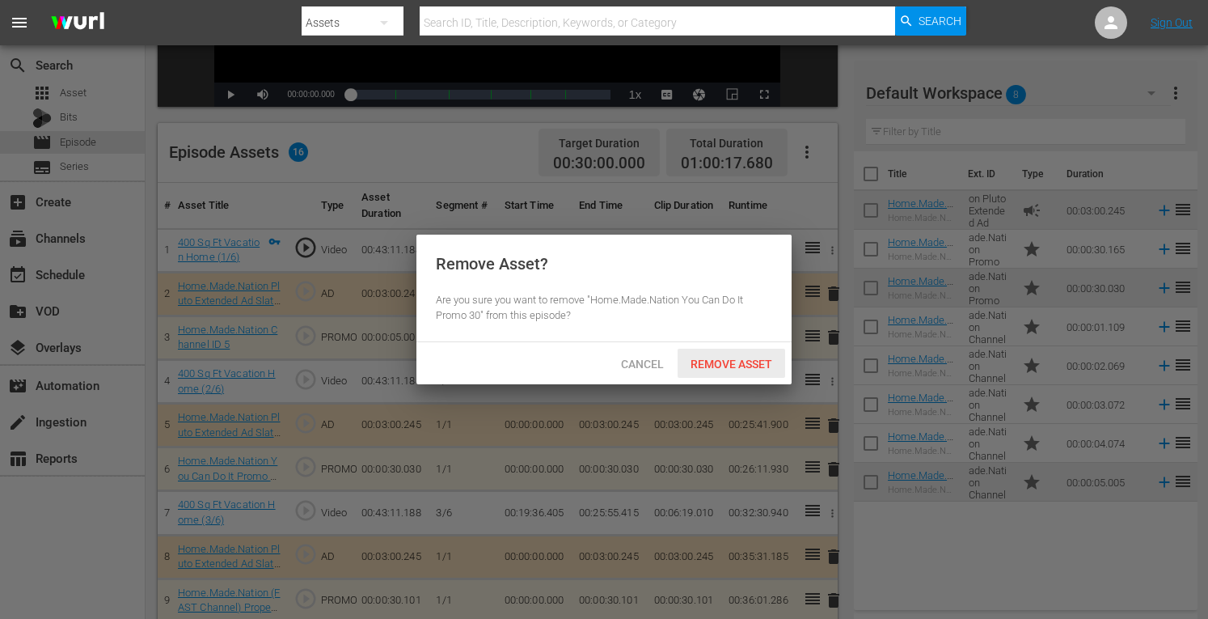
click at [725, 363] on span "Remove Asset" at bounding box center [732, 364] width 108 height 13
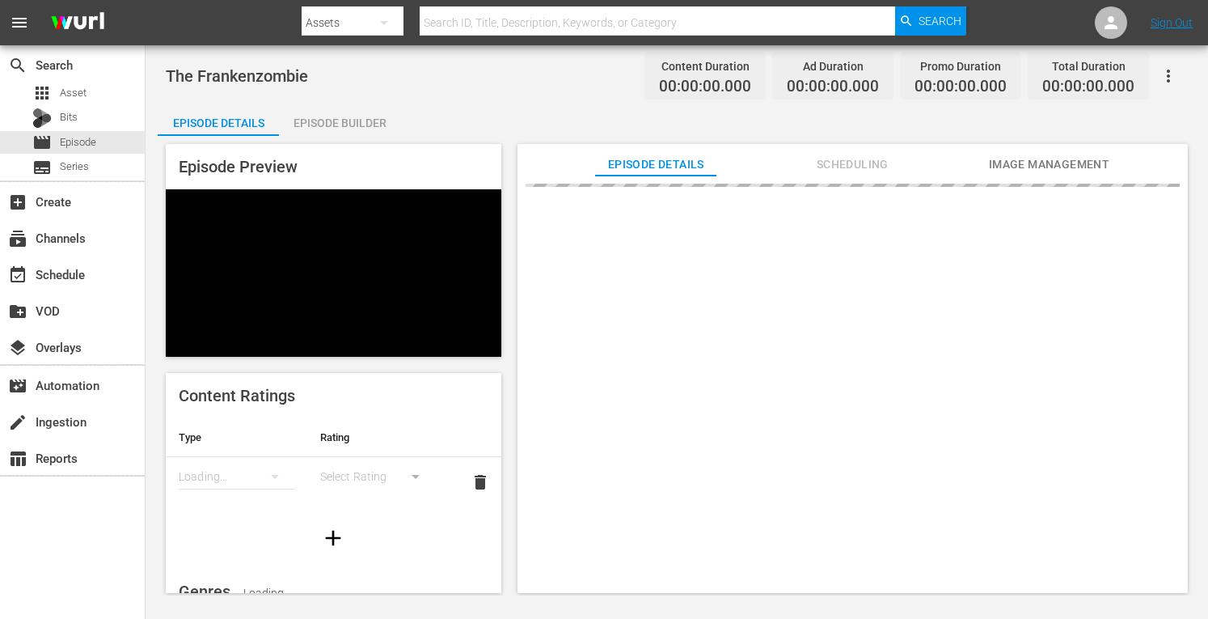
click at [346, 124] on div "Episode Builder" at bounding box center [339, 123] width 121 height 39
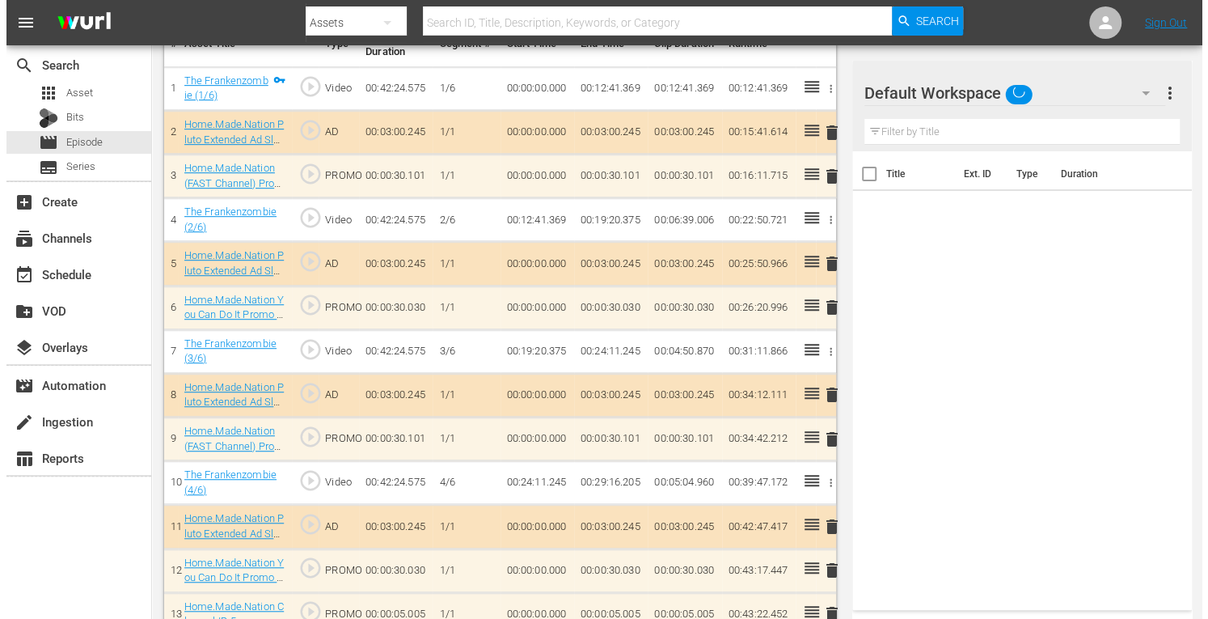
scroll to position [474, 0]
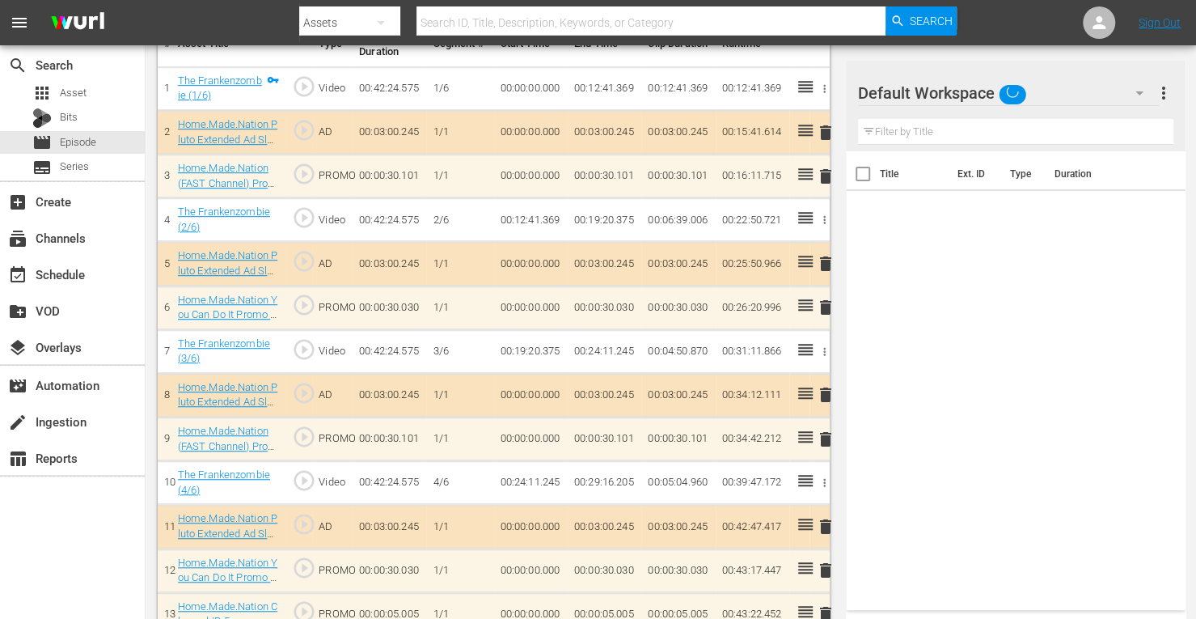
click at [823, 298] on span "delete" at bounding box center [825, 307] width 19 height 19
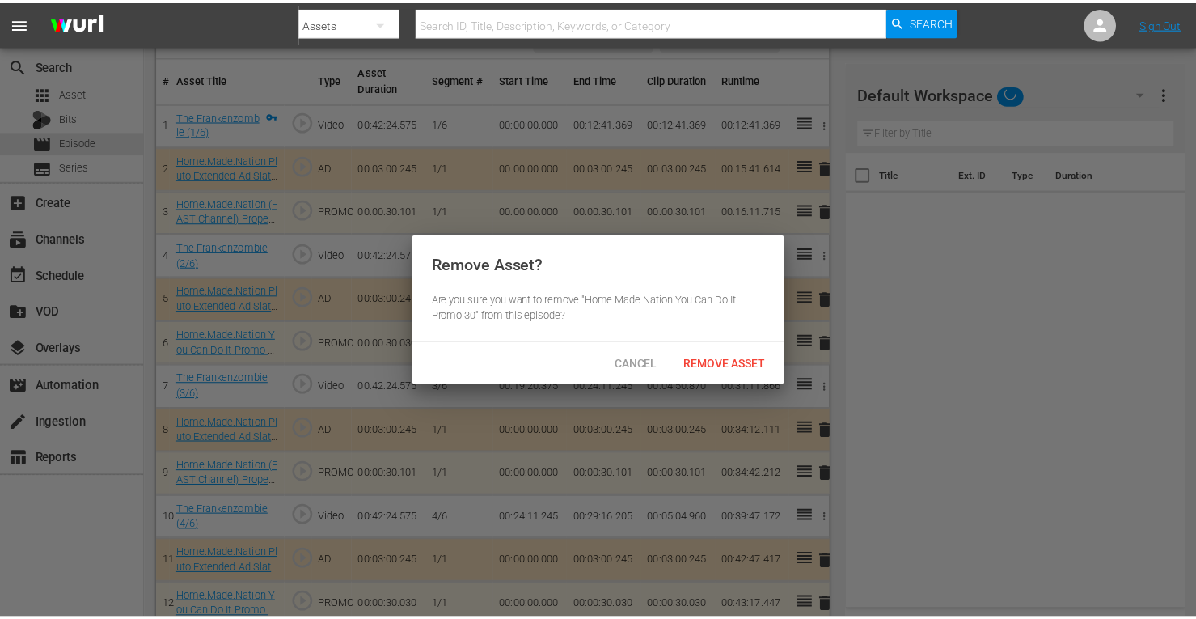
scroll to position [671, 0]
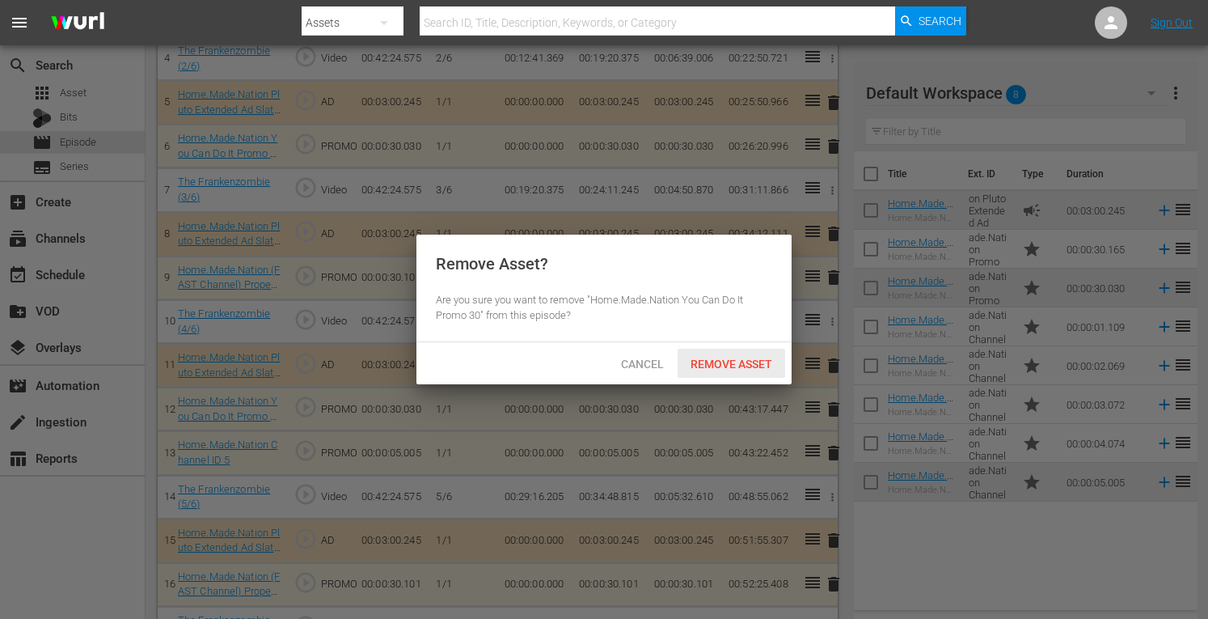
click at [723, 358] on span "Remove Asset" at bounding box center [732, 364] width 108 height 13
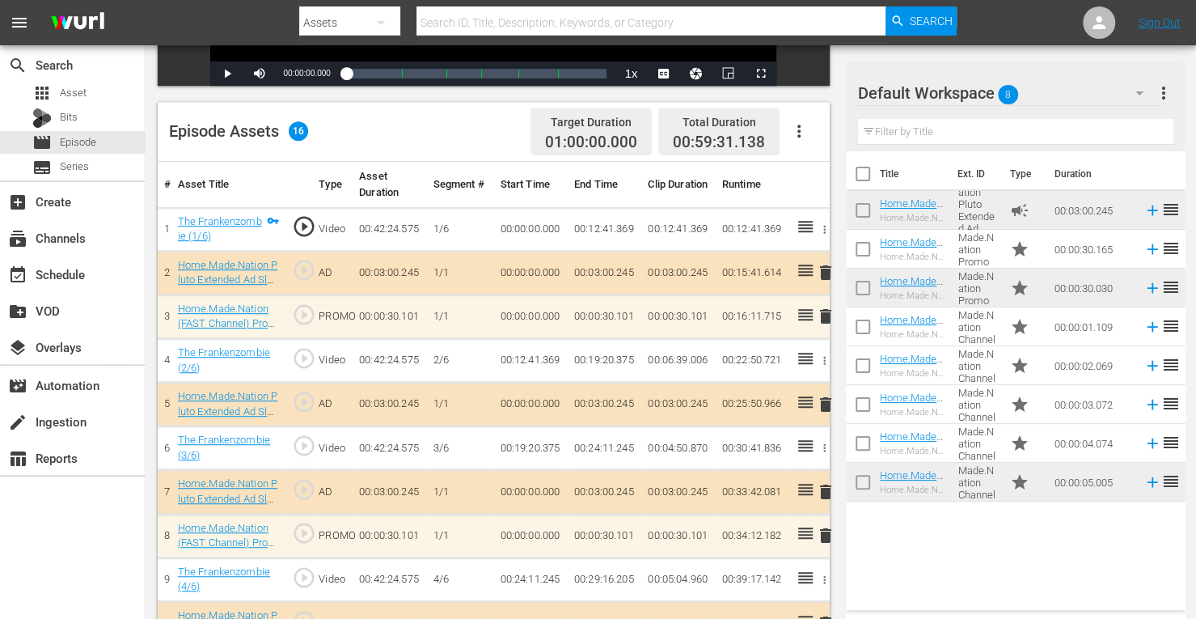
scroll to position [665, 0]
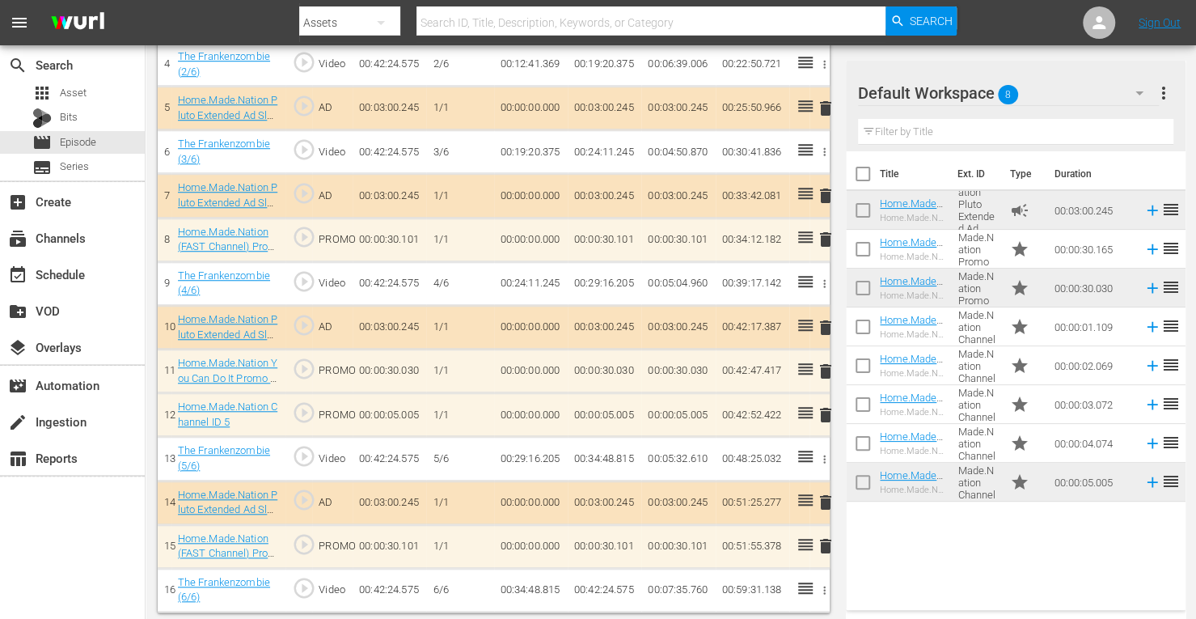
click at [831, 239] on span "delete" at bounding box center [825, 239] width 19 height 19
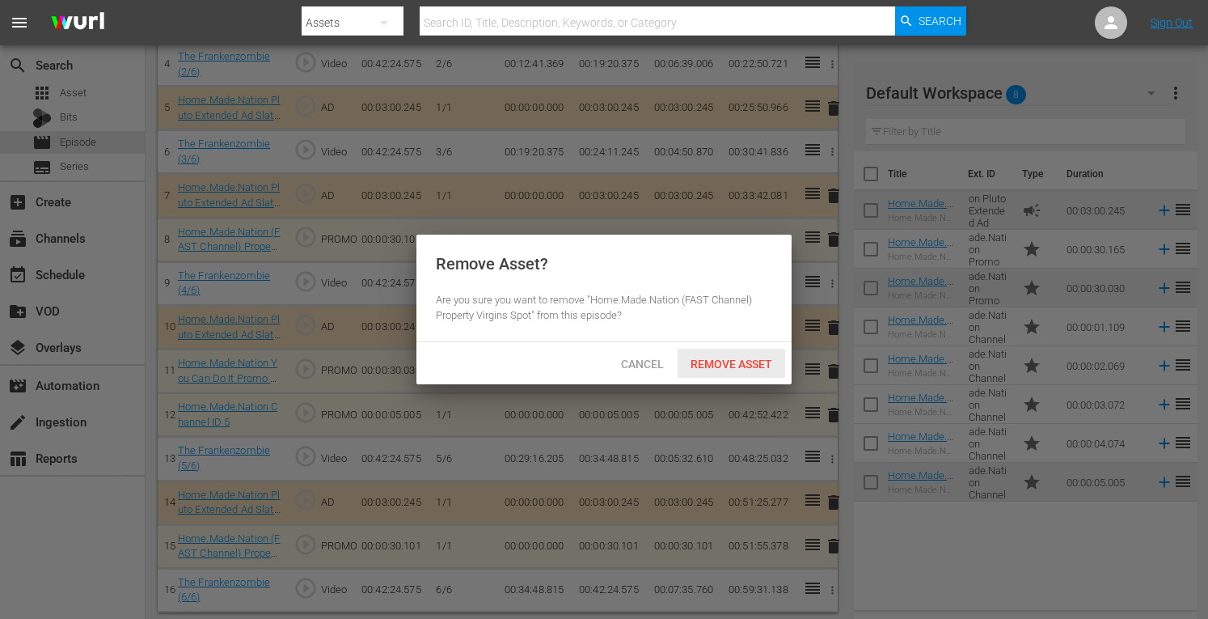
click at [724, 359] on span "Remove Asset" at bounding box center [732, 364] width 108 height 13
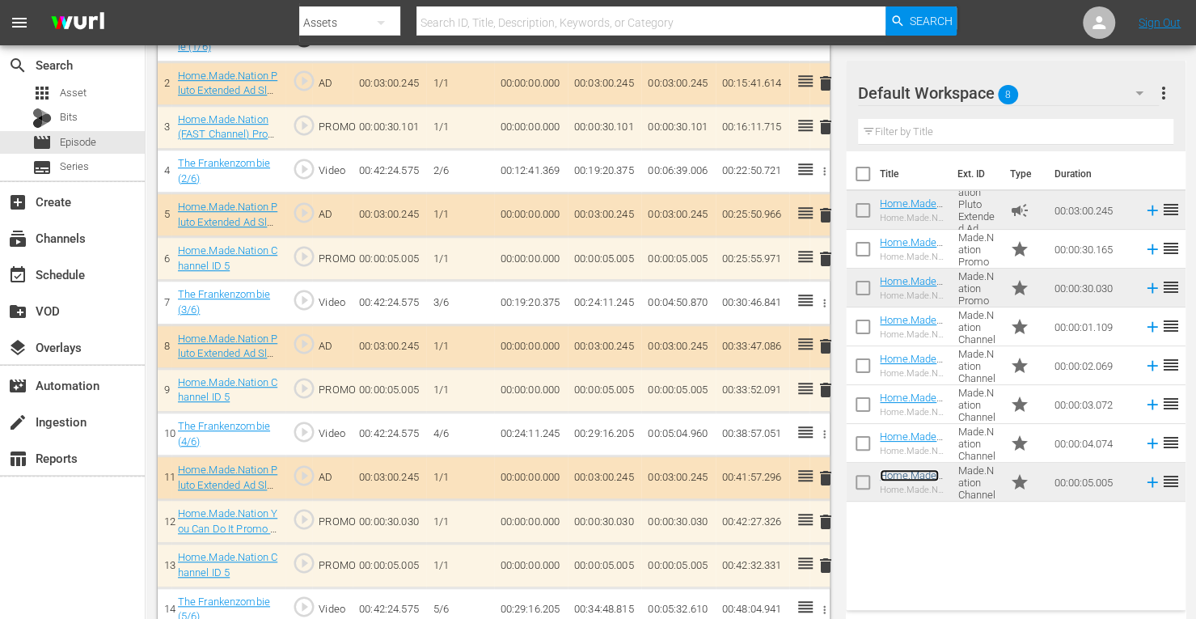
scroll to position [555, 0]
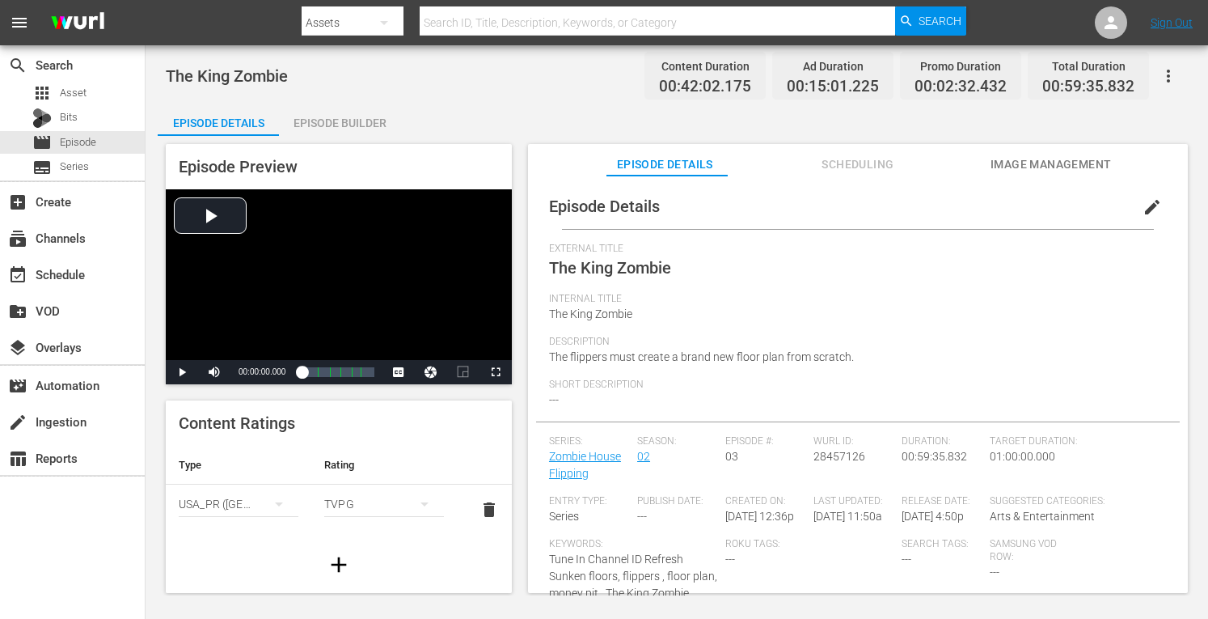
click at [336, 125] on div "Episode Builder" at bounding box center [339, 123] width 121 height 39
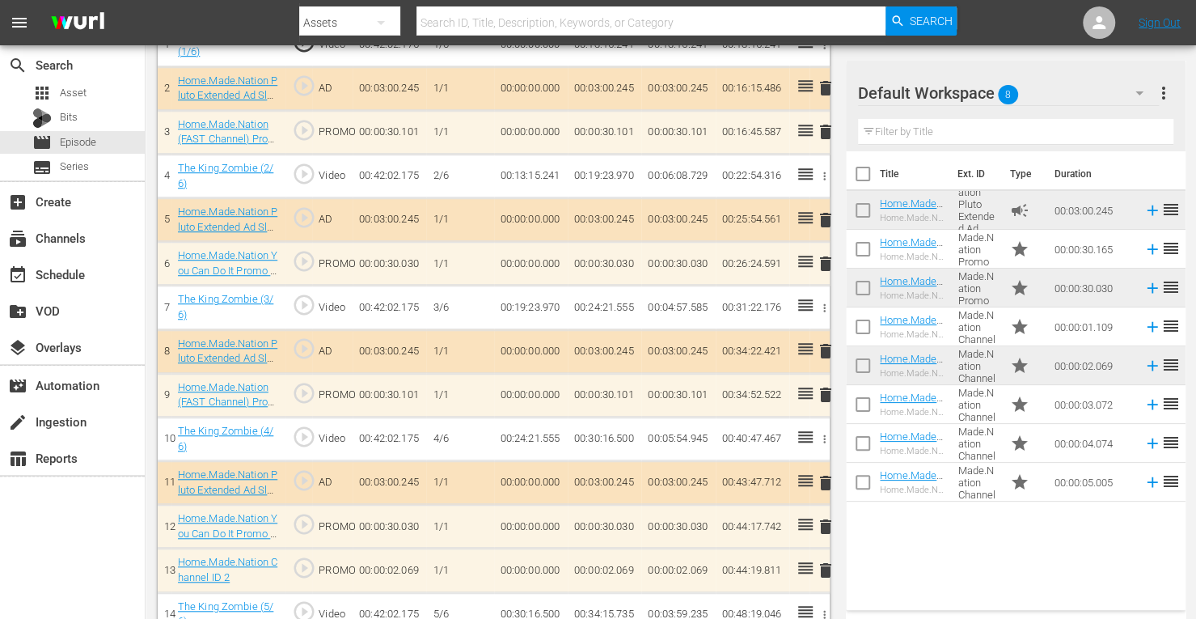
scroll to position [709, 0]
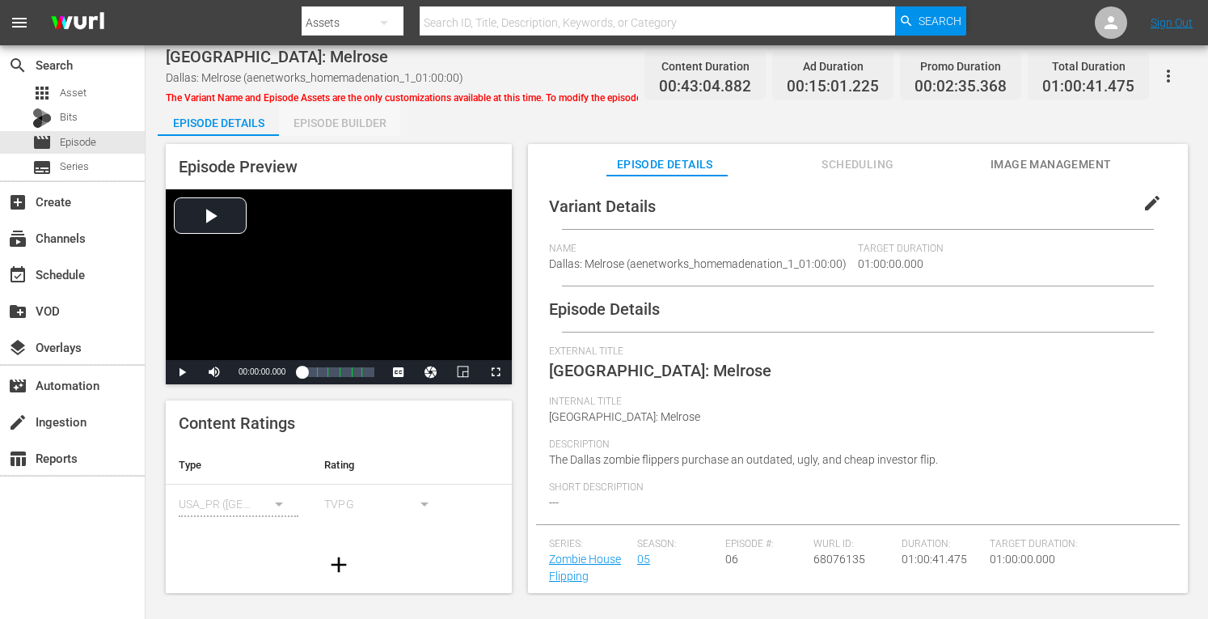
click at [324, 122] on div "Episode Builder" at bounding box center [339, 123] width 121 height 39
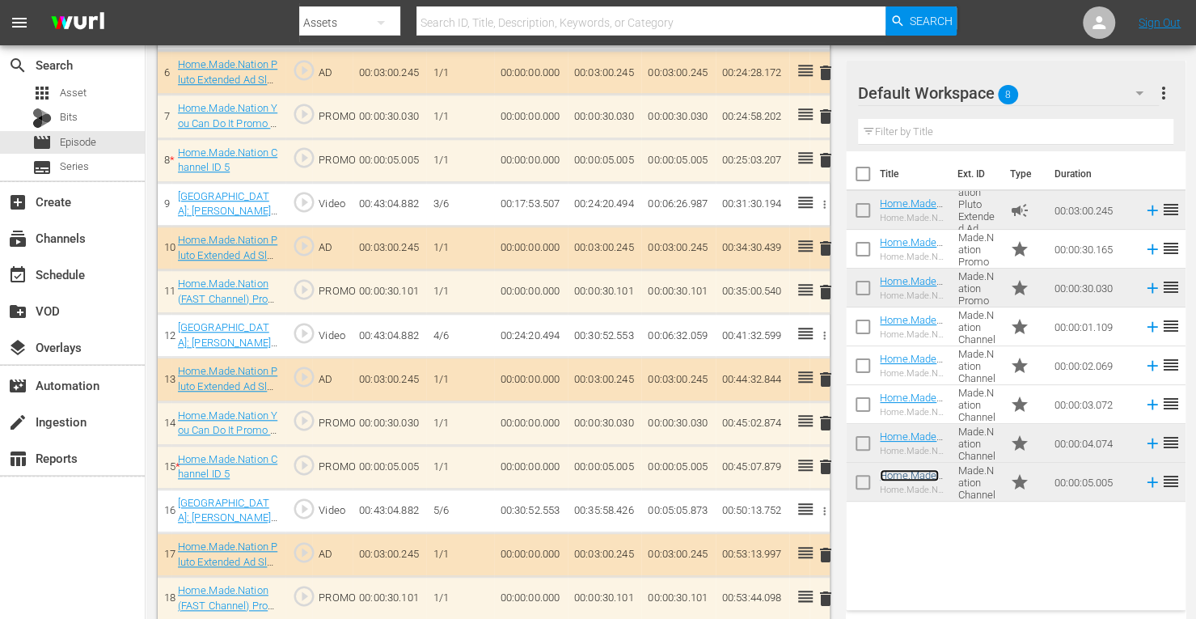
scroll to position [831, 0]
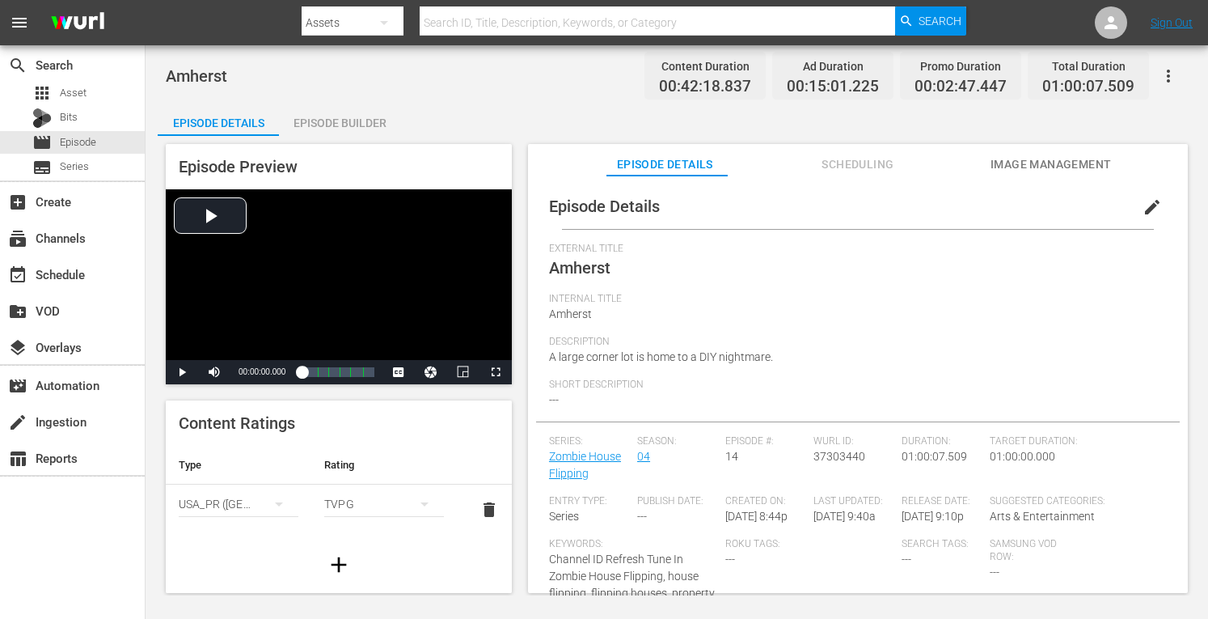
click at [345, 121] on div "Episode Builder" at bounding box center [339, 123] width 121 height 39
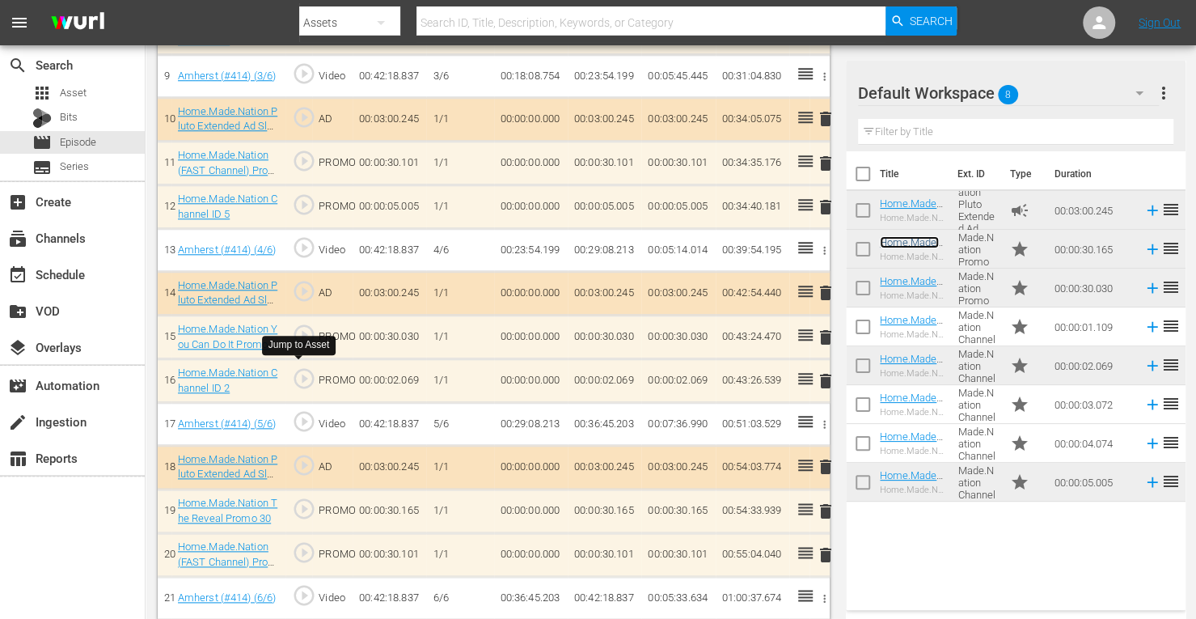
scroll to position [875, 0]
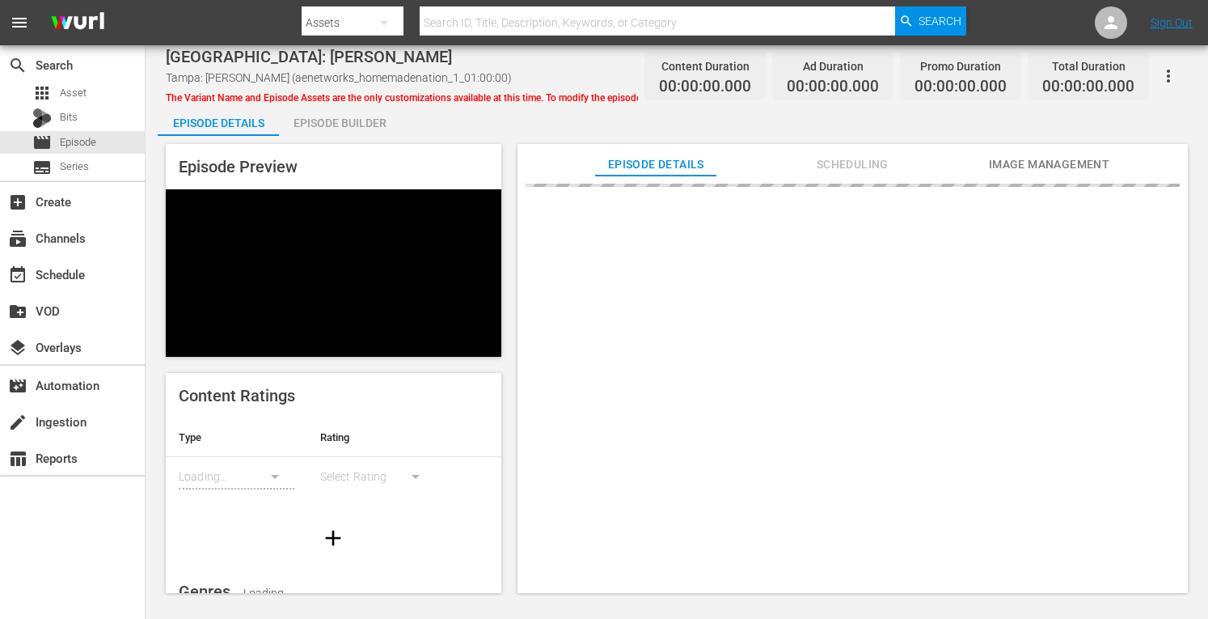
click at [346, 126] on div "Episode Builder" at bounding box center [339, 123] width 121 height 39
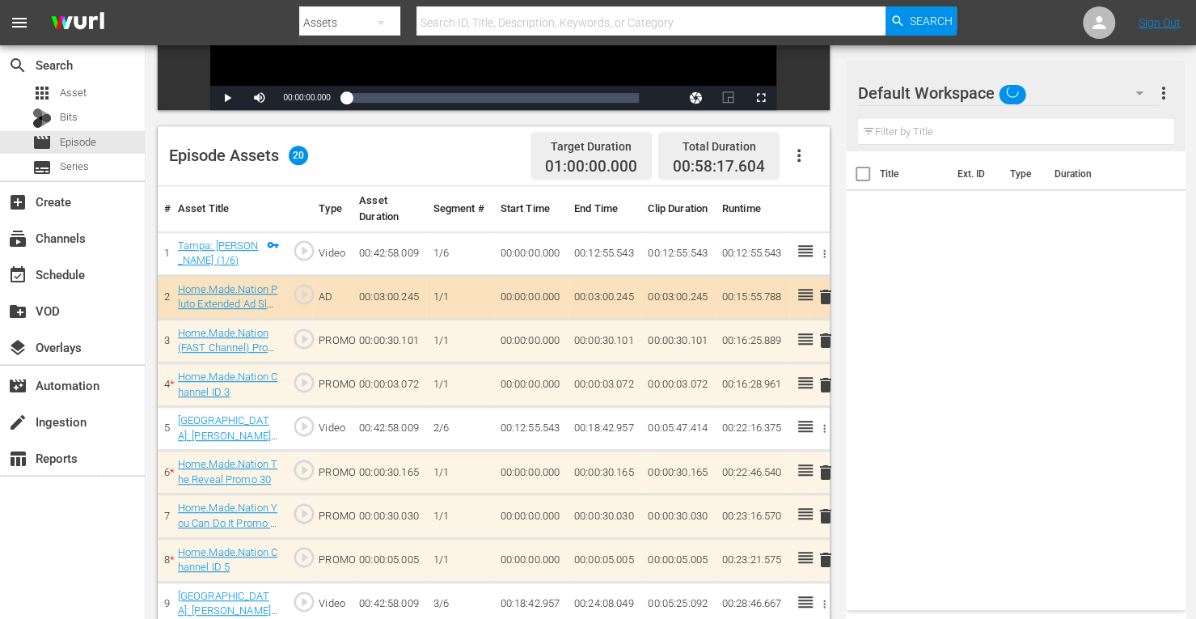
scroll to position [548, 0]
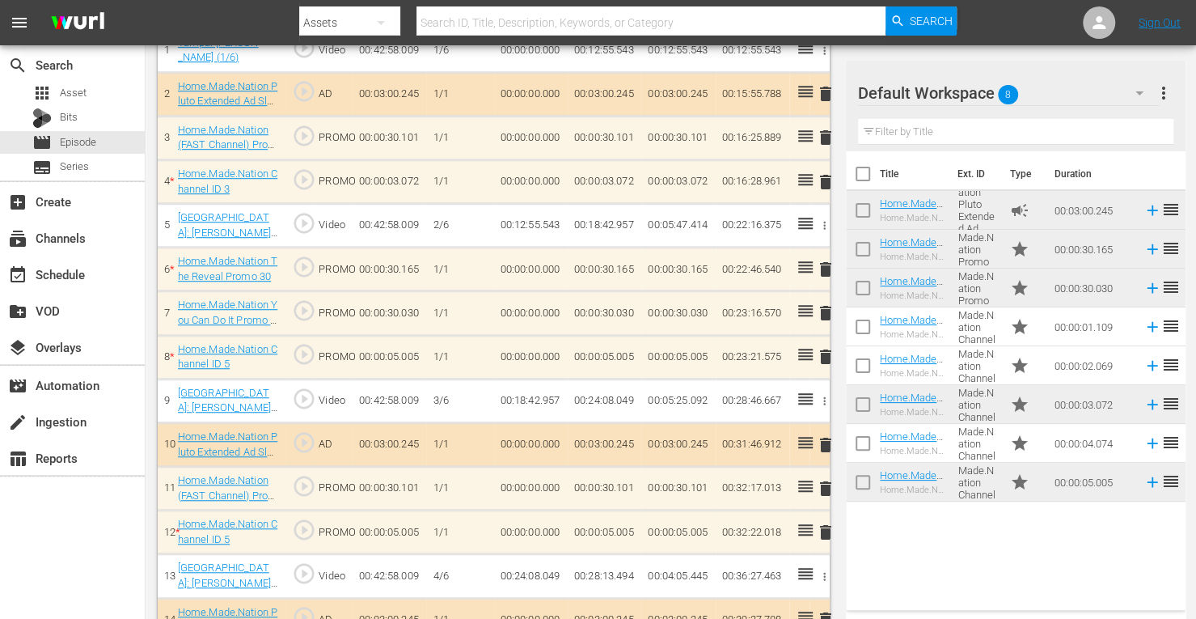
click at [829, 136] on span "delete" at bounding box center [825, 137] width 19 height 19
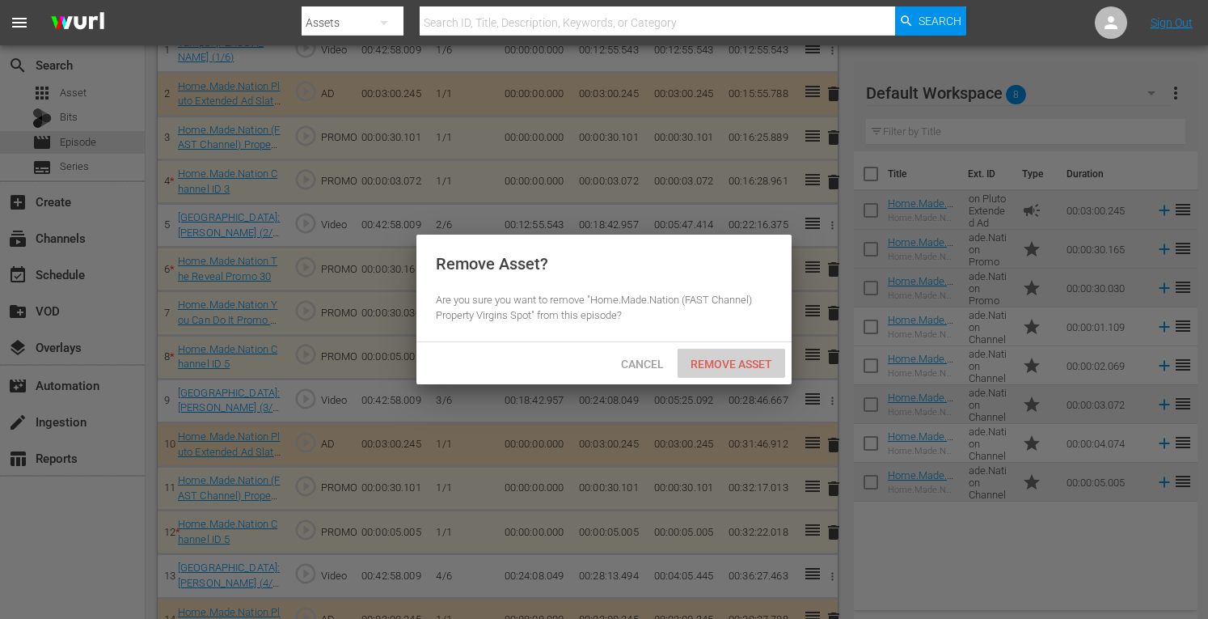
click at [713, 370] on div "Remove Asset" at bounding box center [732, 364] width 108 height 30
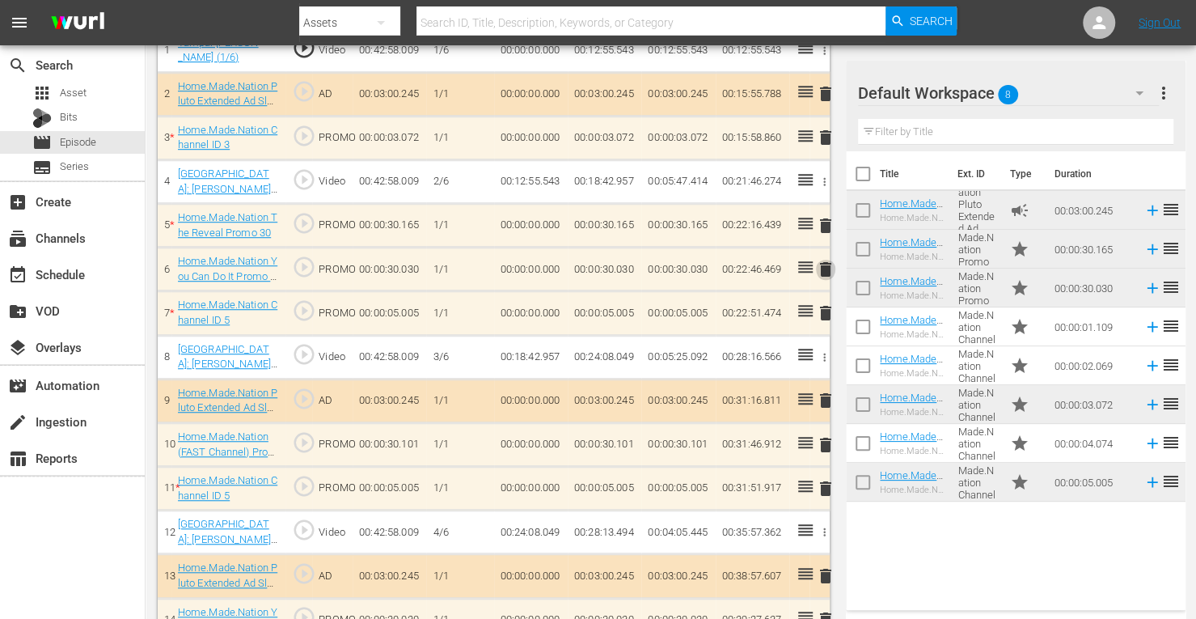
click at [826, 262] on span "delete" at bounding box center [825, 269] width 19 height 19
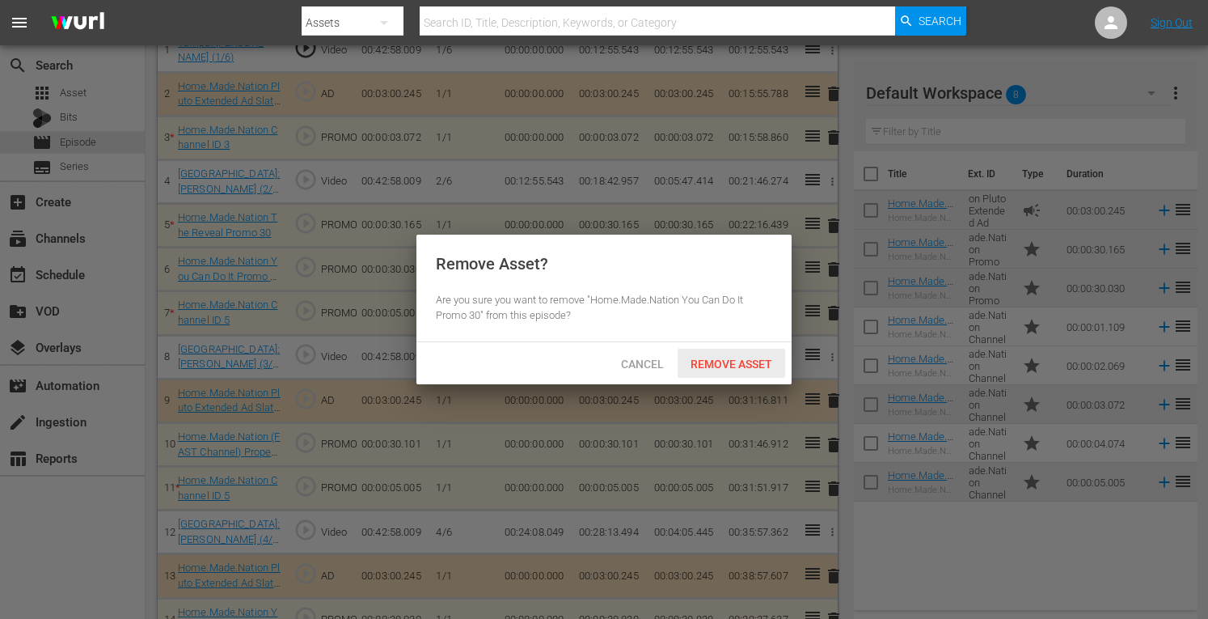
click at [729, 359] on span "Remove Asset" at bounding box center [732, 364] width 108 height 13
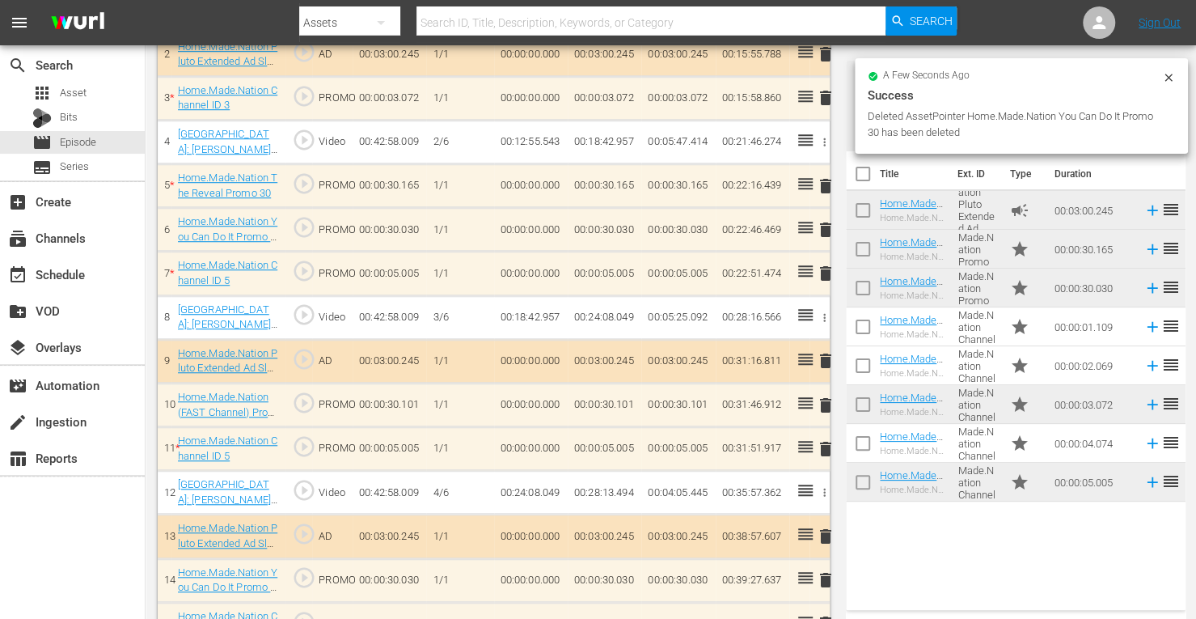
scroll to position [588, 0]
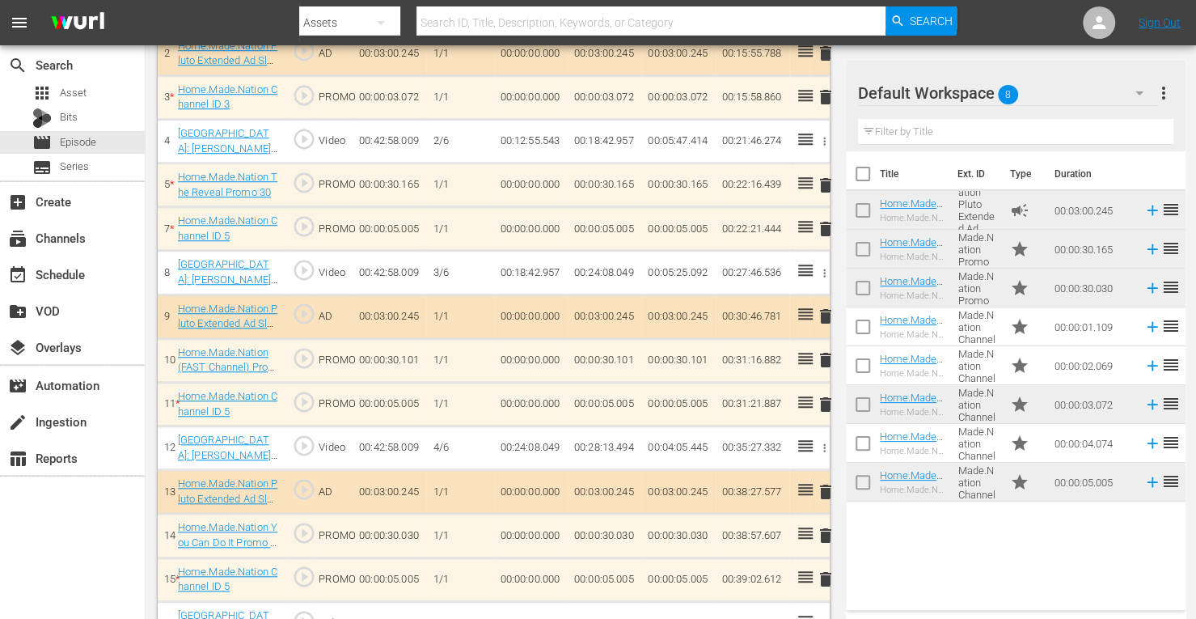
click at [831, 357] on span "delete" at bounding box center [825, 359] width 19 height 19
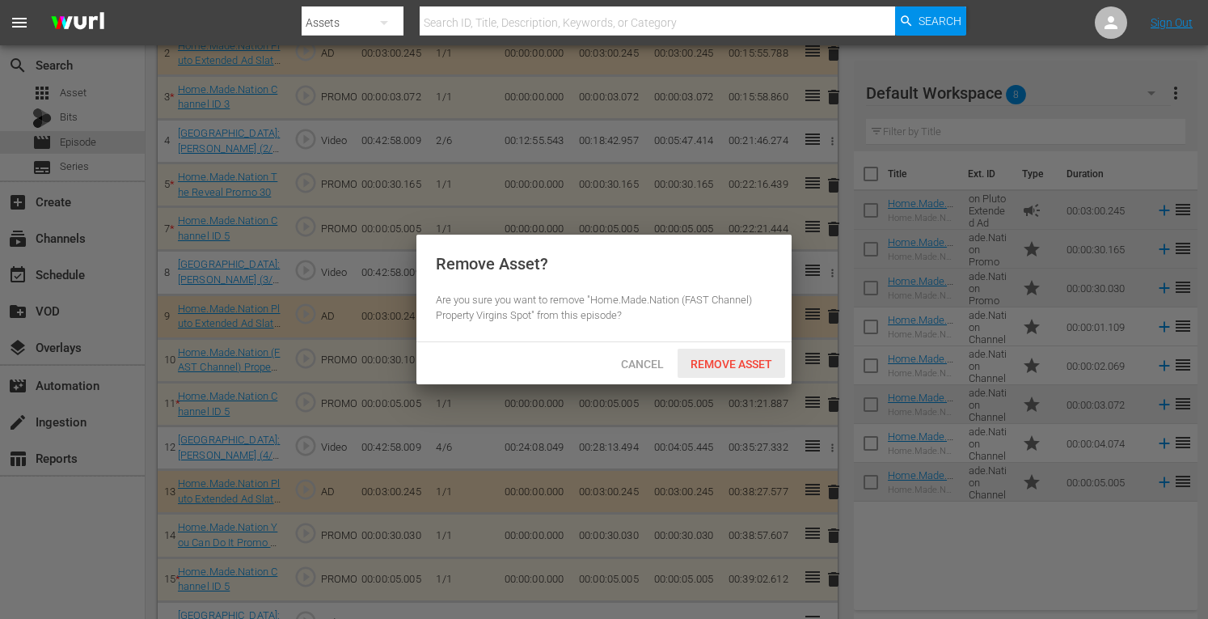
click at [734, 358] on span "Remove Asset" at bounding box center [732, 364] width 108 height 13
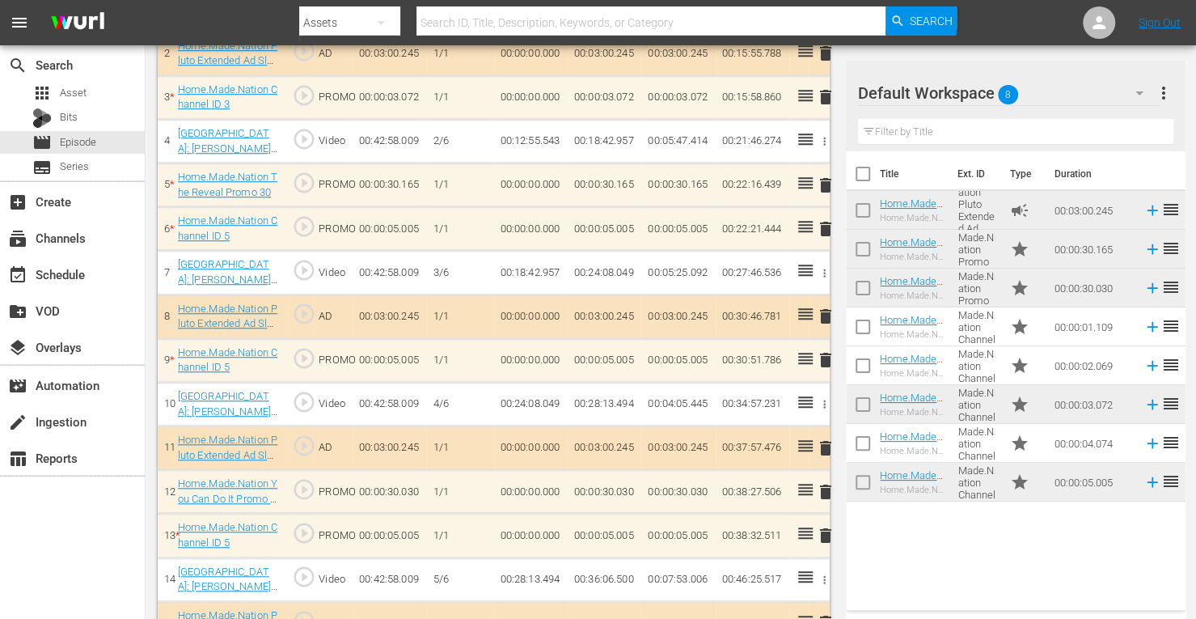
click at [830, 355] on span "delete" at bounding box center [825, 359] width 19 height 19
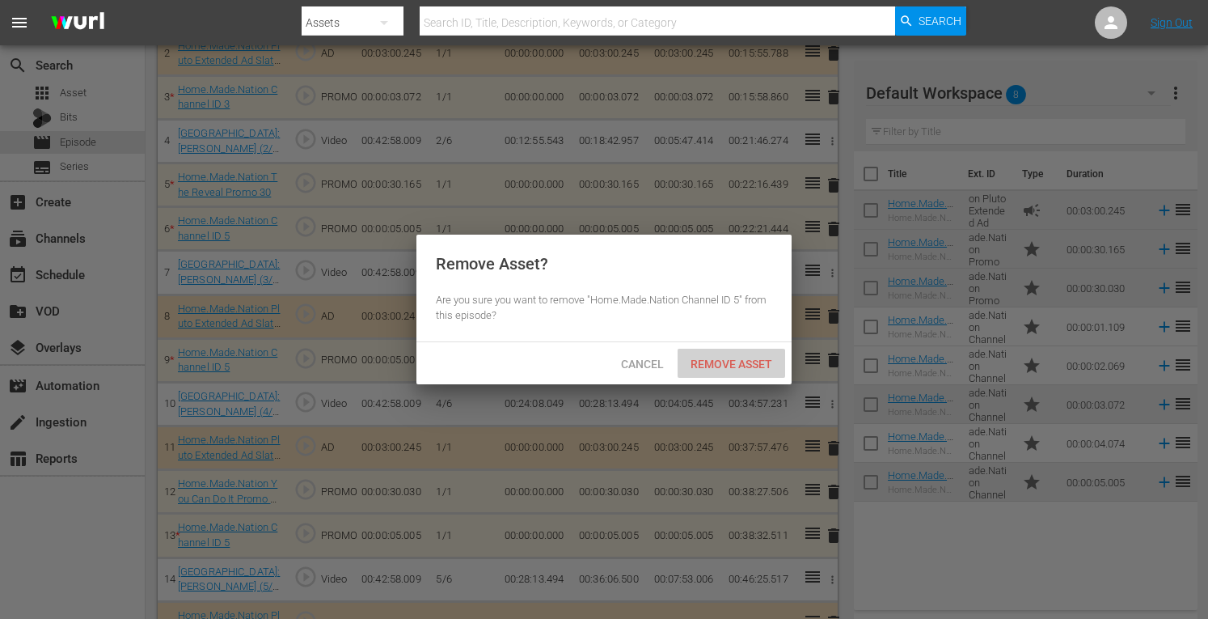
click at [728, 362] on span "Remove Asset" at bounding box center [732, 364] width 108 height 13
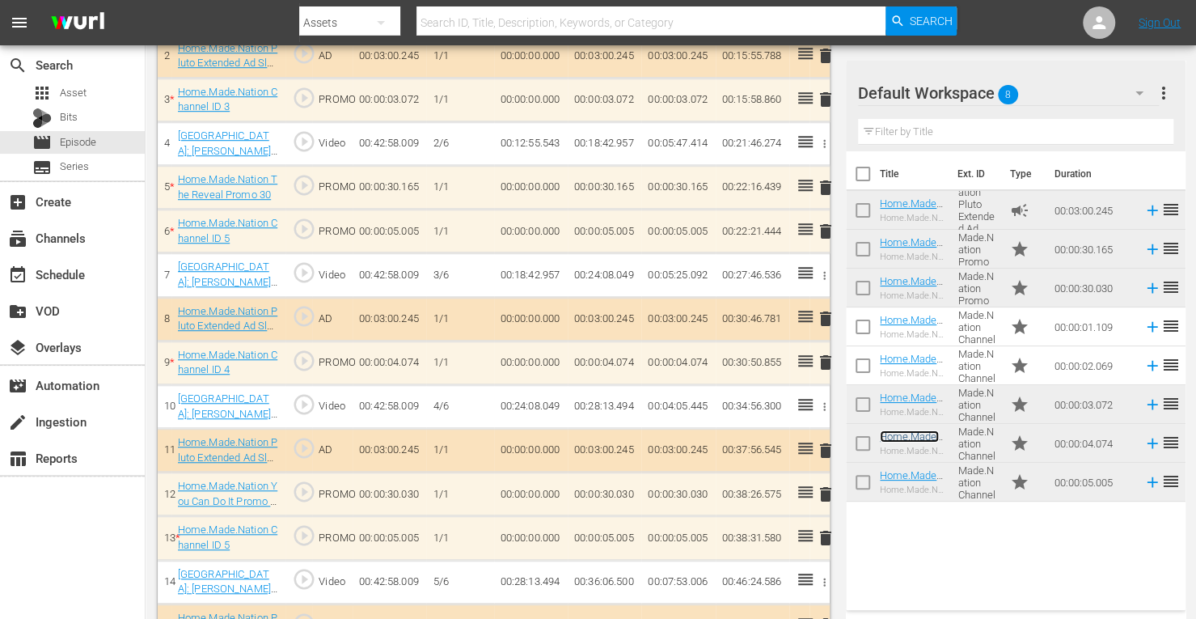
scroll to position [582, 0]
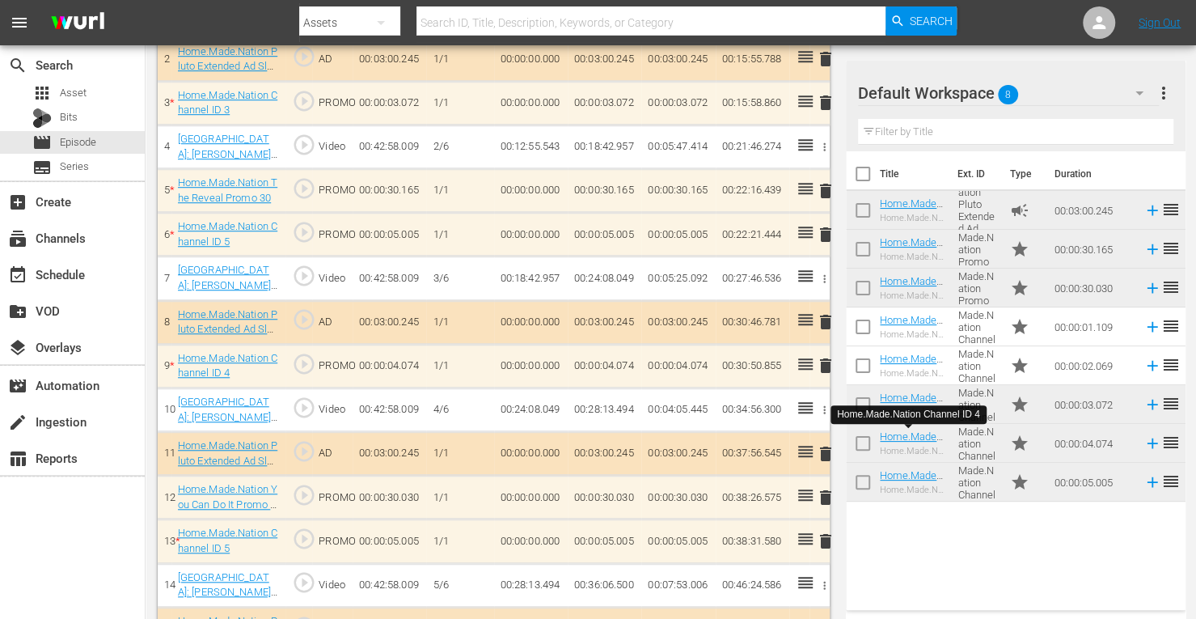
click at [826, 362] on span "delete" at bounding box center [825, 365] width 19 height 19
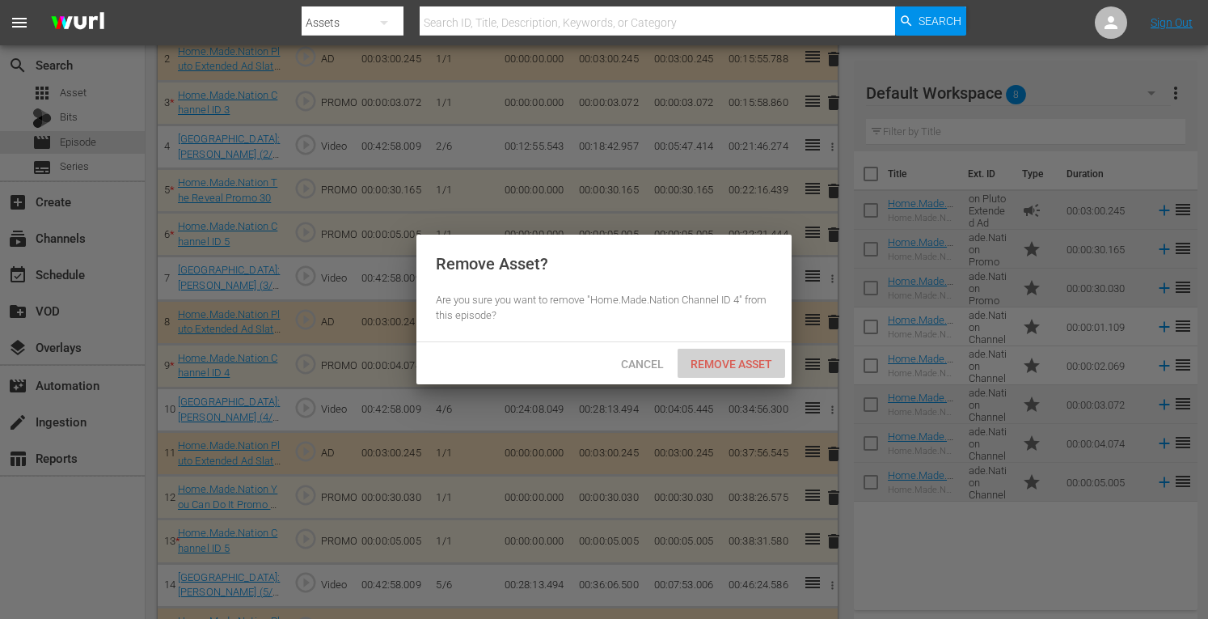
click at [747, 360] on span "Remove Asset" at bounding box center [732, 364] width 108 height 13
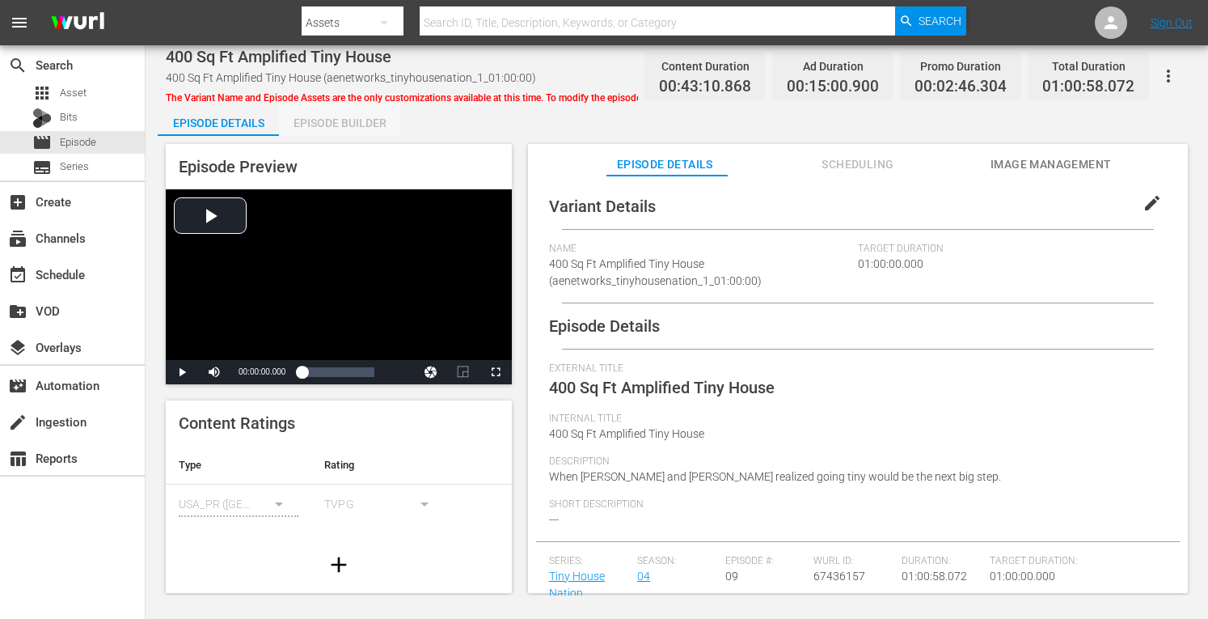
click at [349, 126] on div "Episode Builder" at bounding box center [339, 123] width 121 height 39
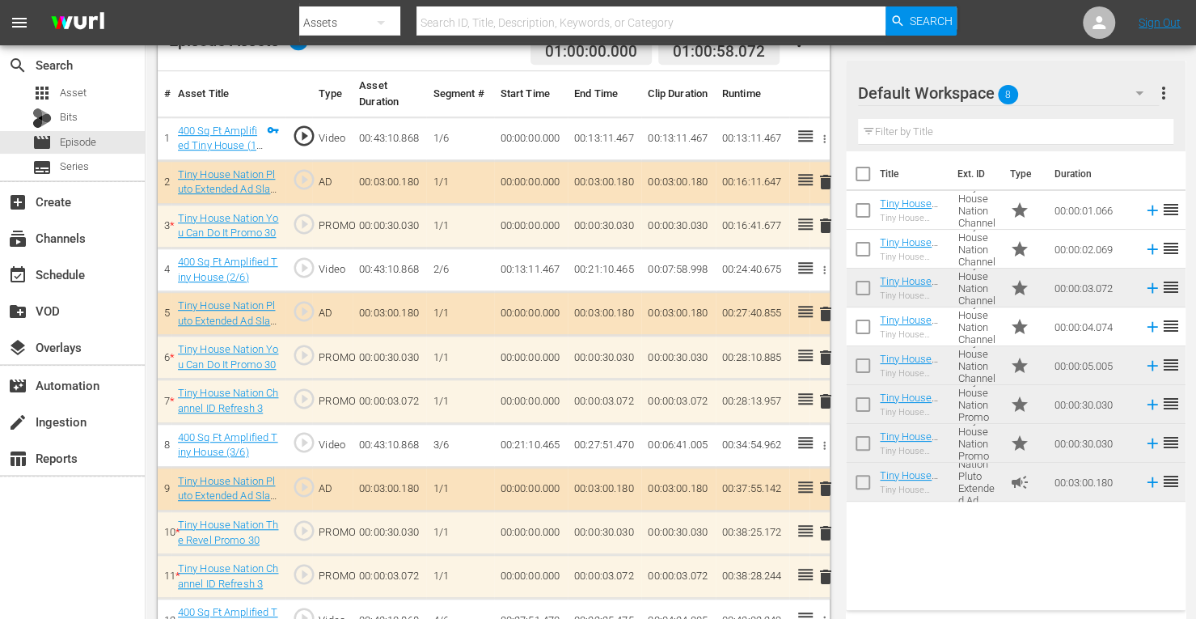
scroll to position [492, 0]
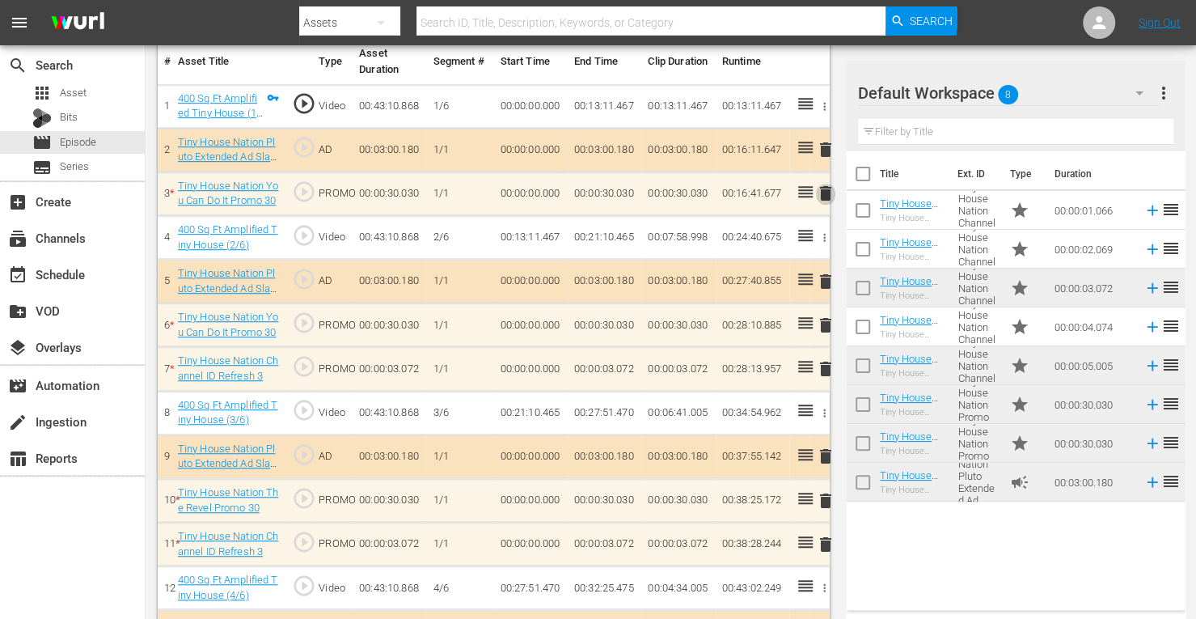
click at [822, 192] on span "delete" at bounding box center [825, 193] width 19 height 19
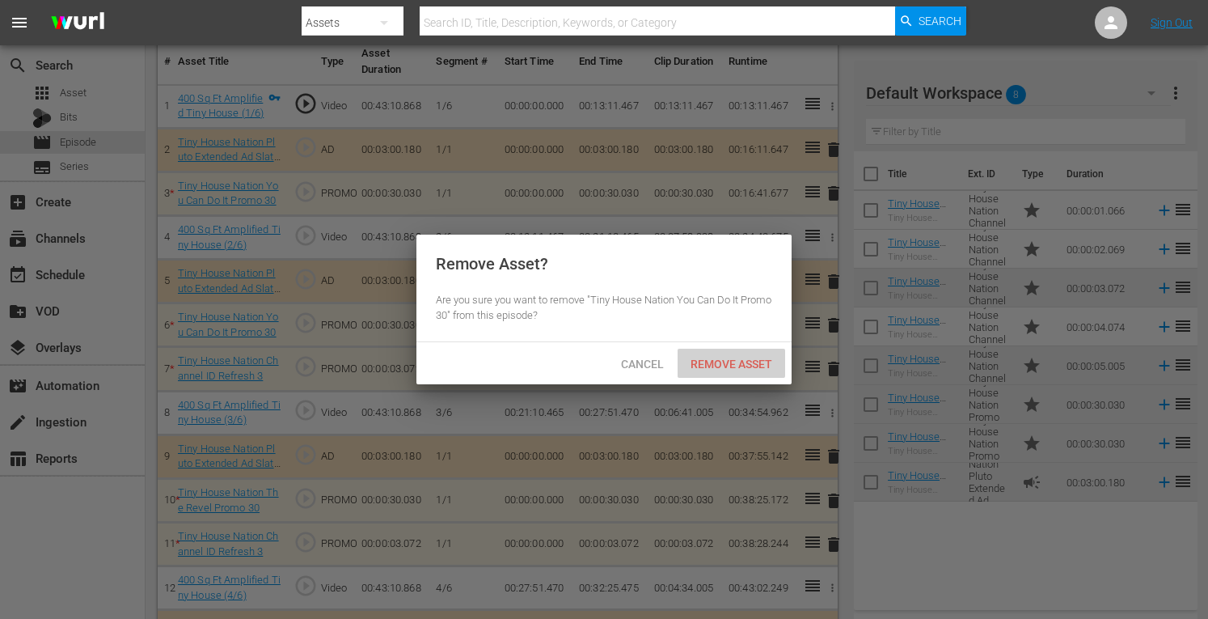
click at [726, 368] on span "Remove Asset" at bounding box center [732, 364] width 108 height 13
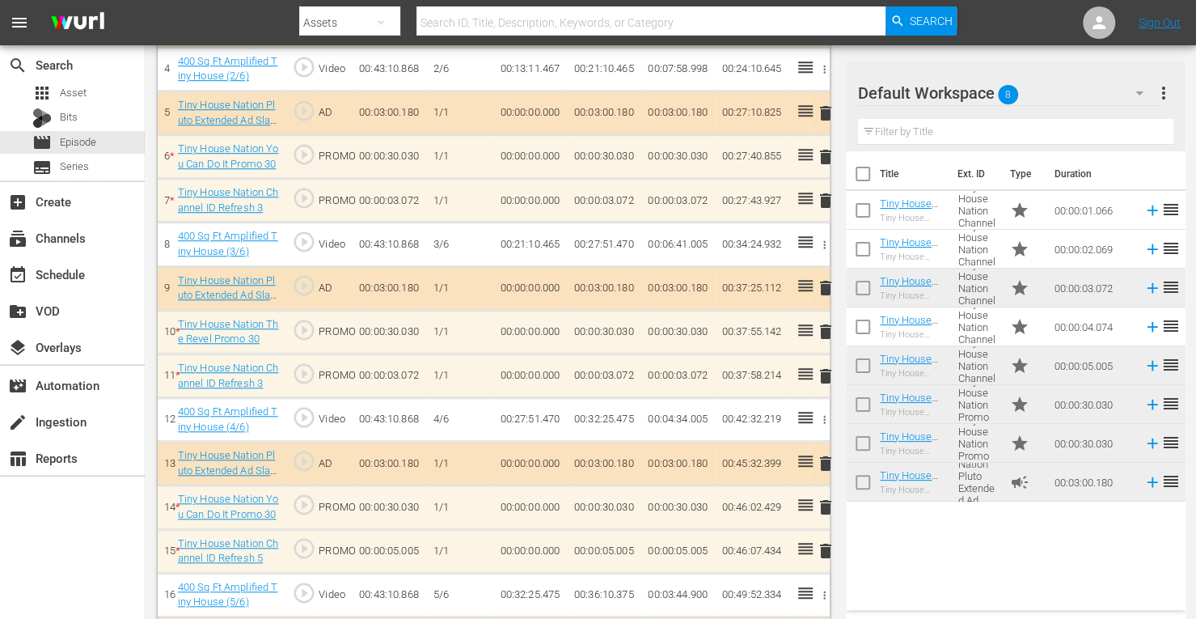
scroll to position [796, 0]
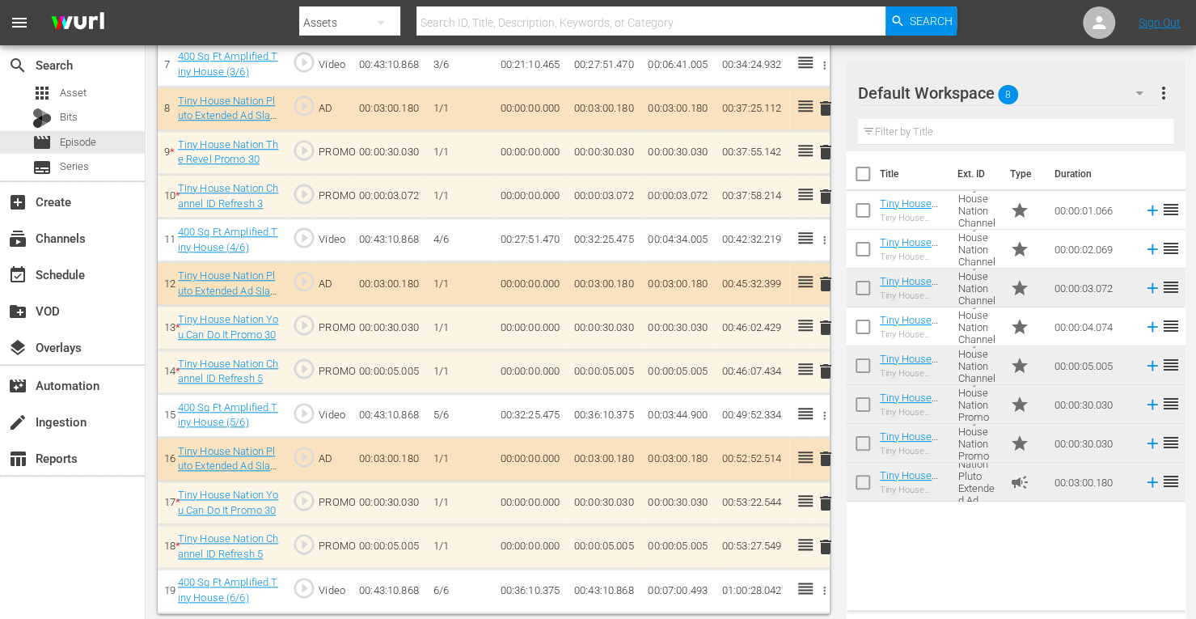
click at [825, 368] on span "delete" at bounding box center [825, 371] width 19 height 19
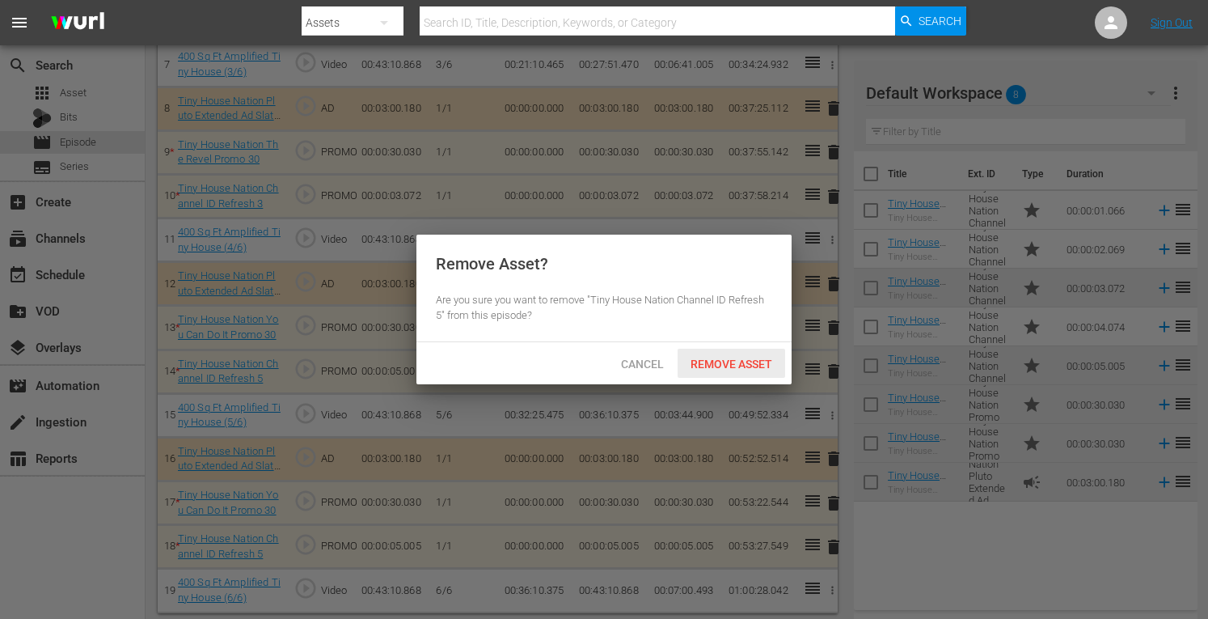
click at [747, 371] on div "Remove Asset" at bounding box center [732, 364] width 108 height 30
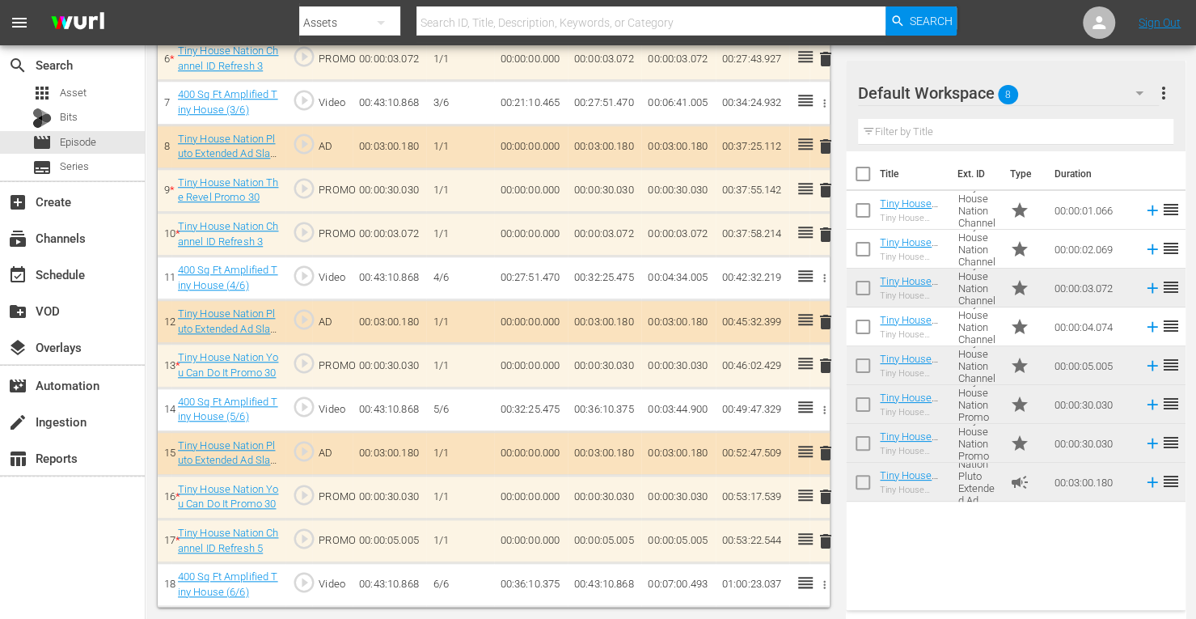
scroll to position [752, 0]
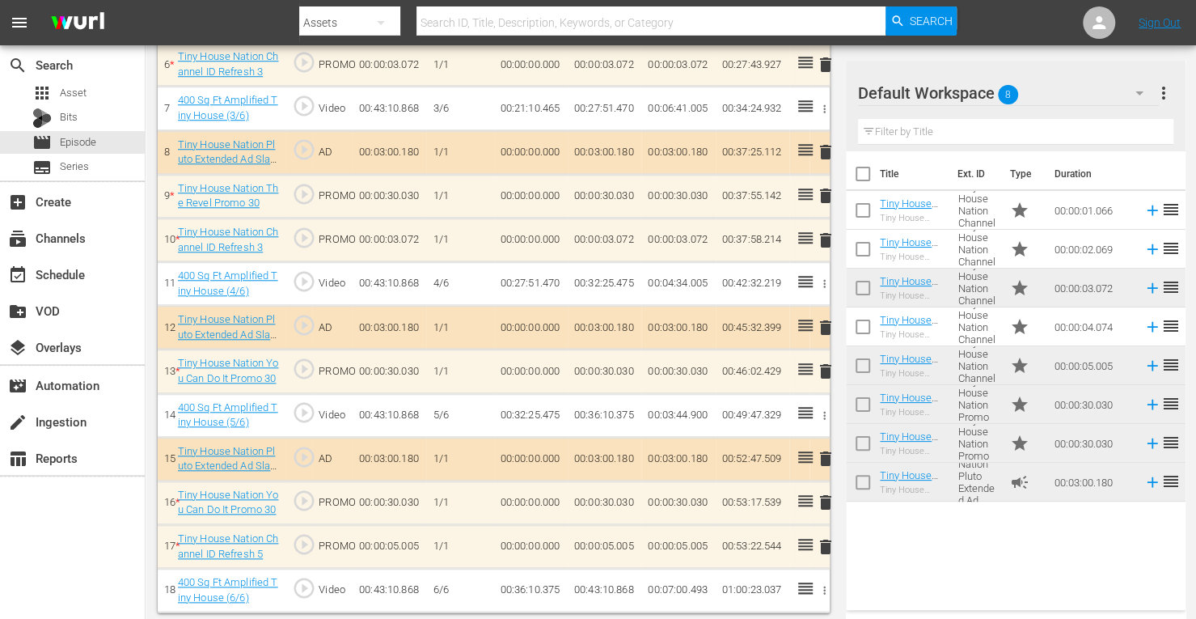
click at [822, 541] on span "delete" at bounding box center [825, 546] width 19 height 19
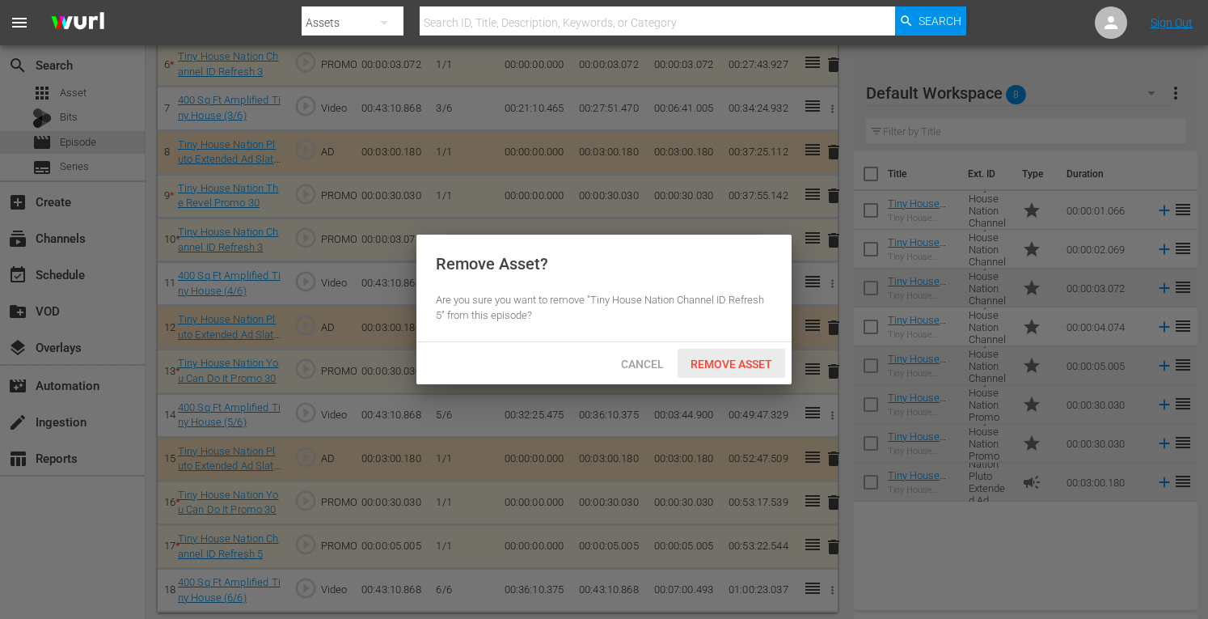
click at [718, 371] on div "Remove Asset" at bounding box center [732, 364] width 108 height 30
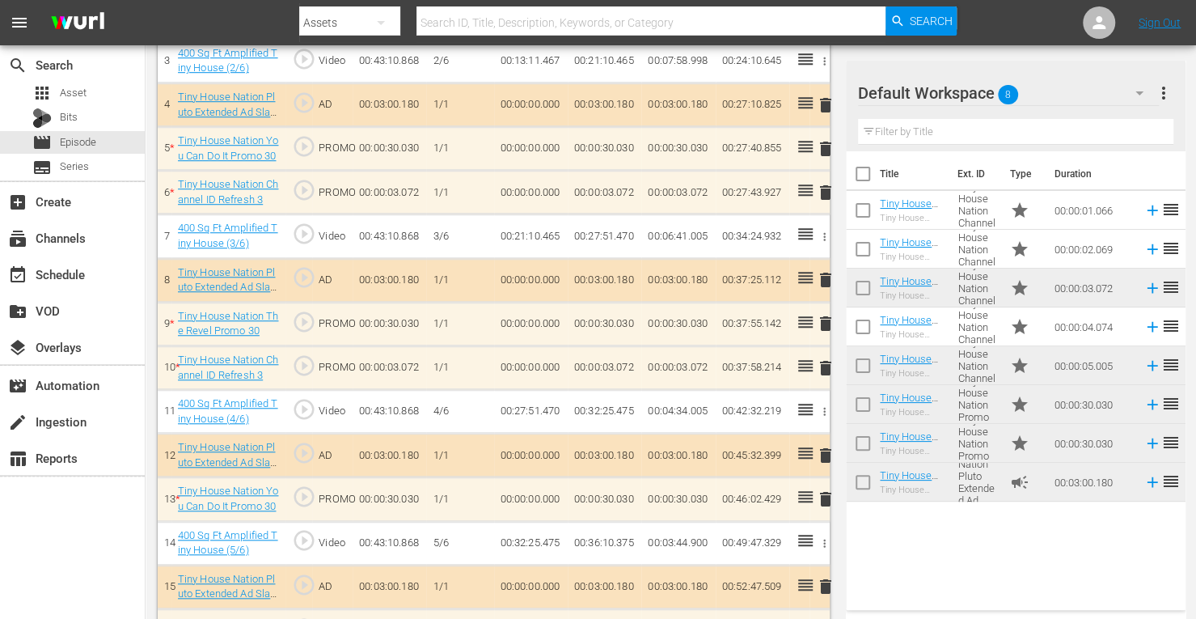
scroll to position [628, 0]
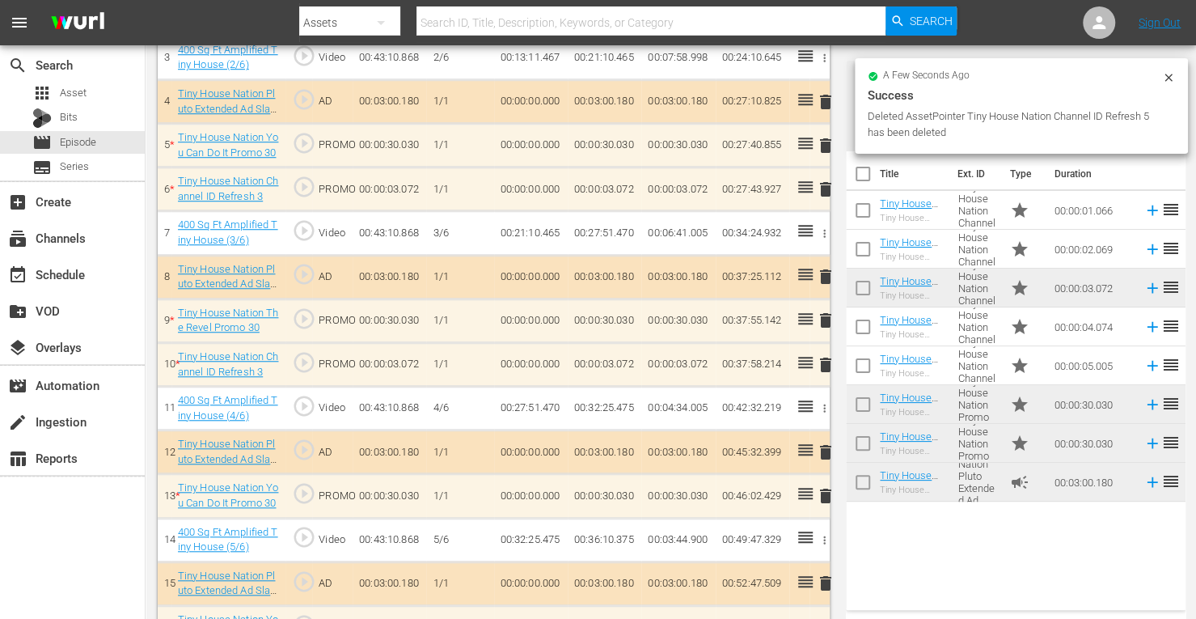
click at [826, 185] on span "delete" at bounding box center [825, 189] width 19 height 19
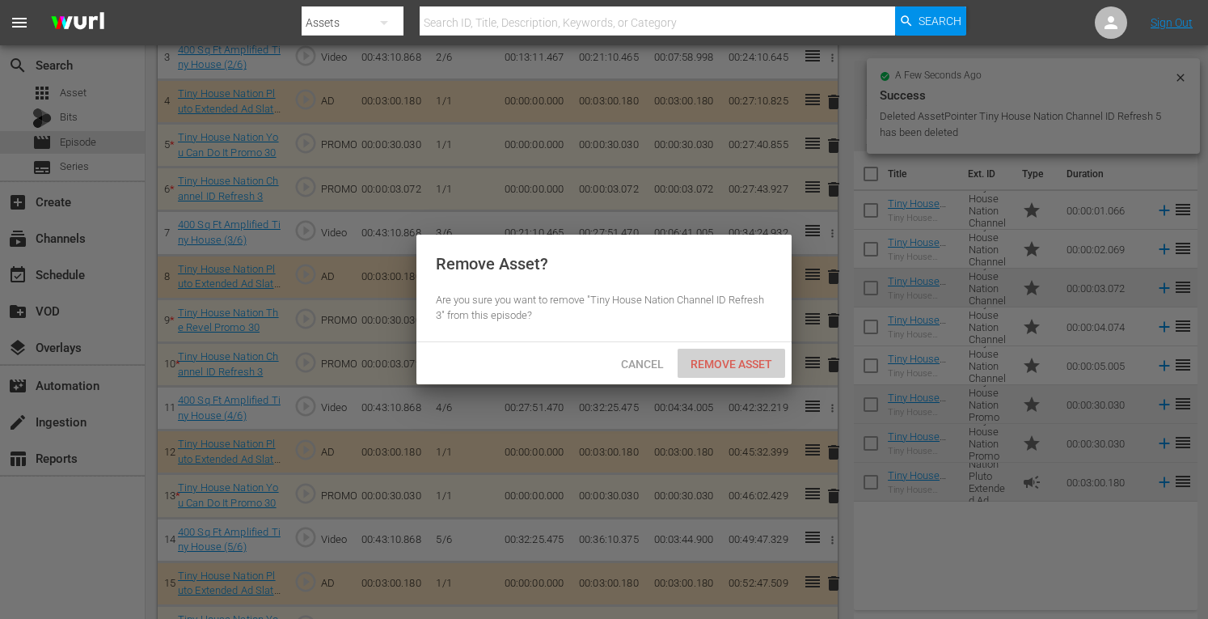
click at [749, 366] on span "Remove Asset" at bounding box center [732, 364] width 108 height 13
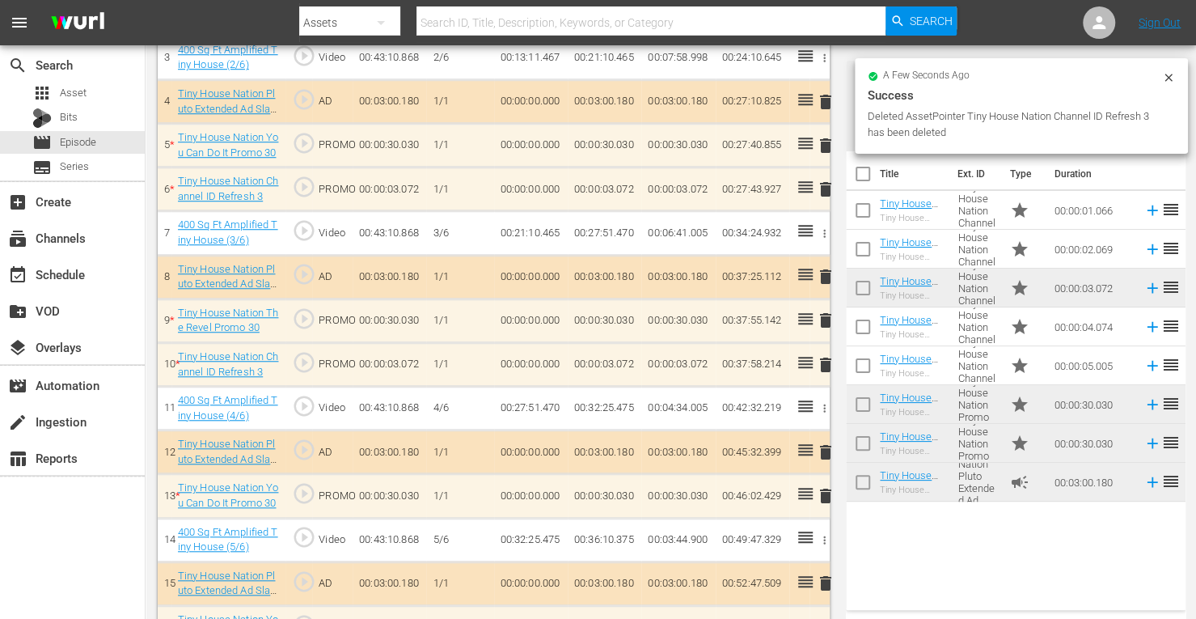
click at [824, 362] on span "delete" at bounding box center [825, 364] width 19 height 19
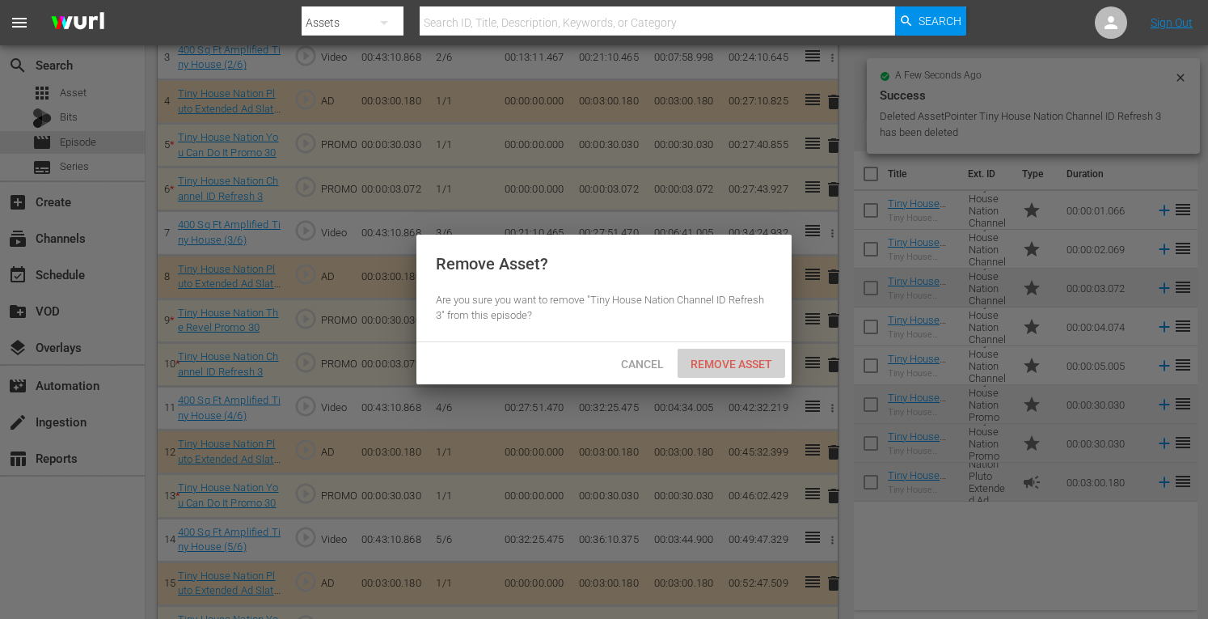
click at [743, 363] on span "Remove Asset" at bounding box center [732, 364] width 108 height 13
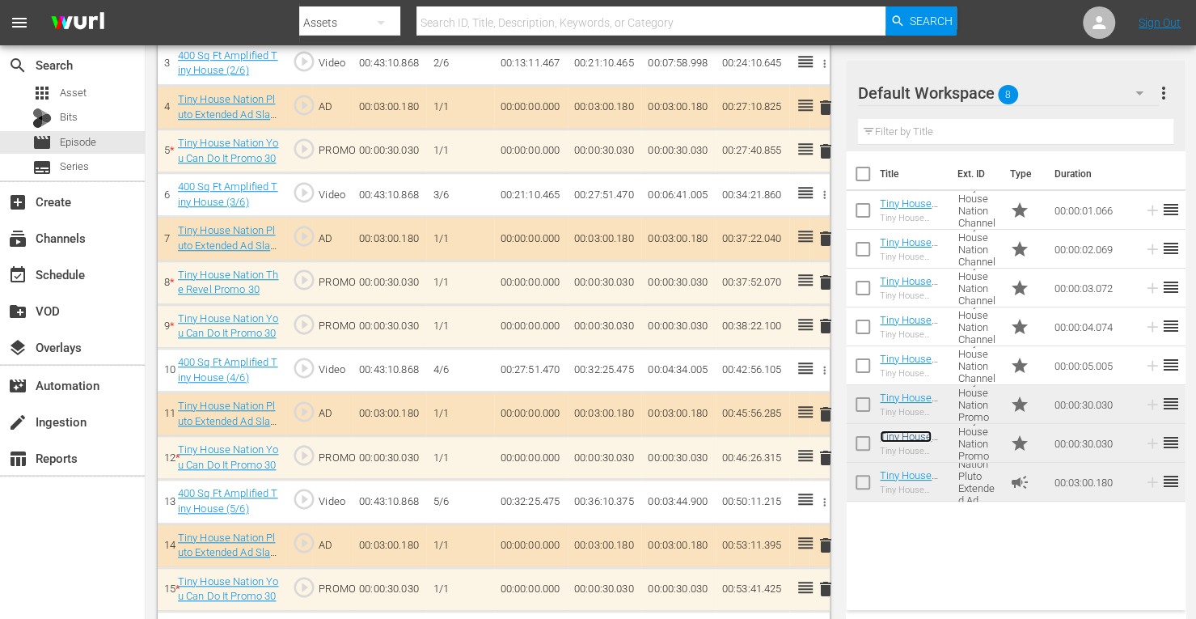
scroll to position [622, 0]
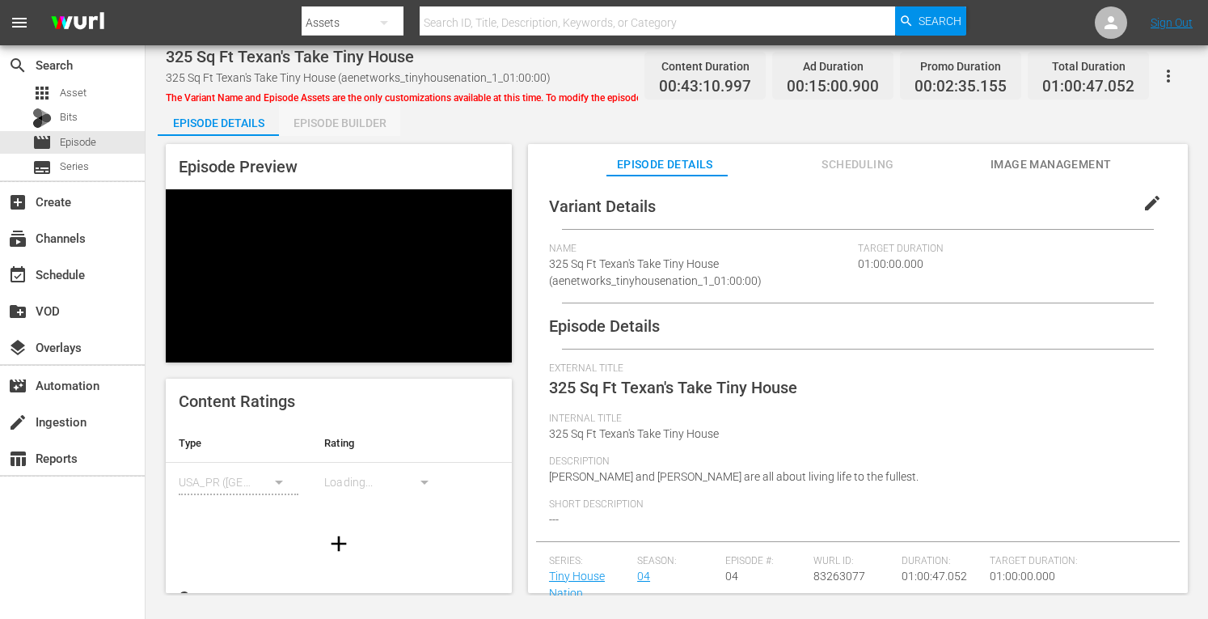
click at [326, 123] on div "Episode Builder" at bounding box center [339, 123] width 121 height 39
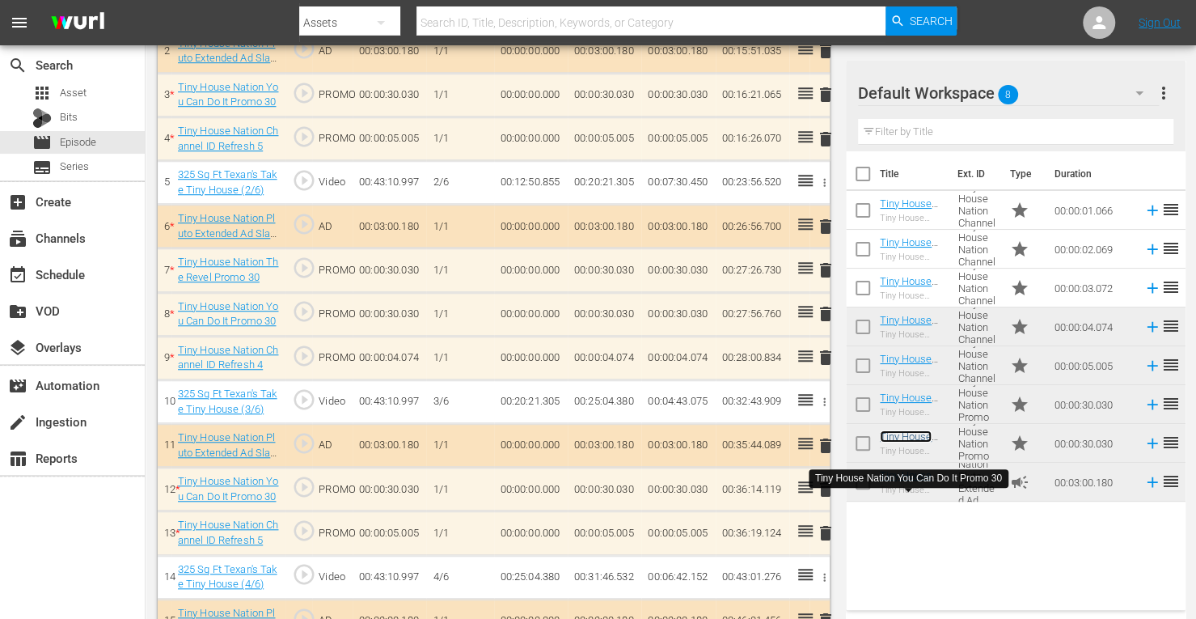
scroll to position [590, 0]
click at [825, 355] on span "delete" at bounding box center [825, 358] width 19 height 19
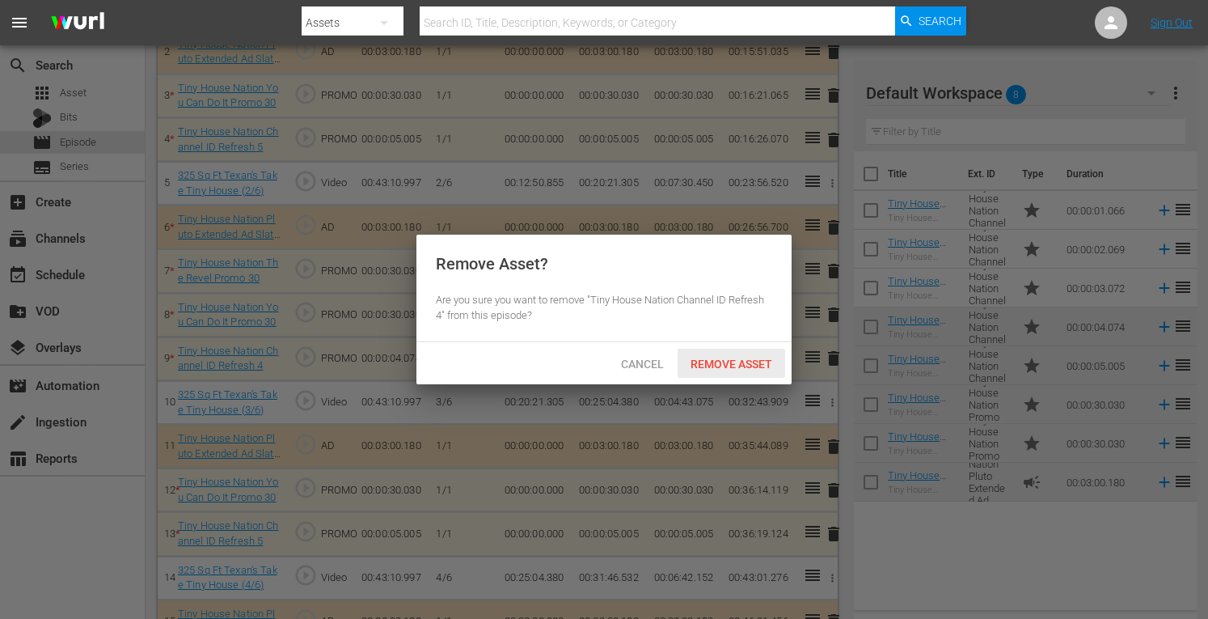
click at [710, 362] on span "Remove Asset" at bounding box center [732, 364] width 108 height 13
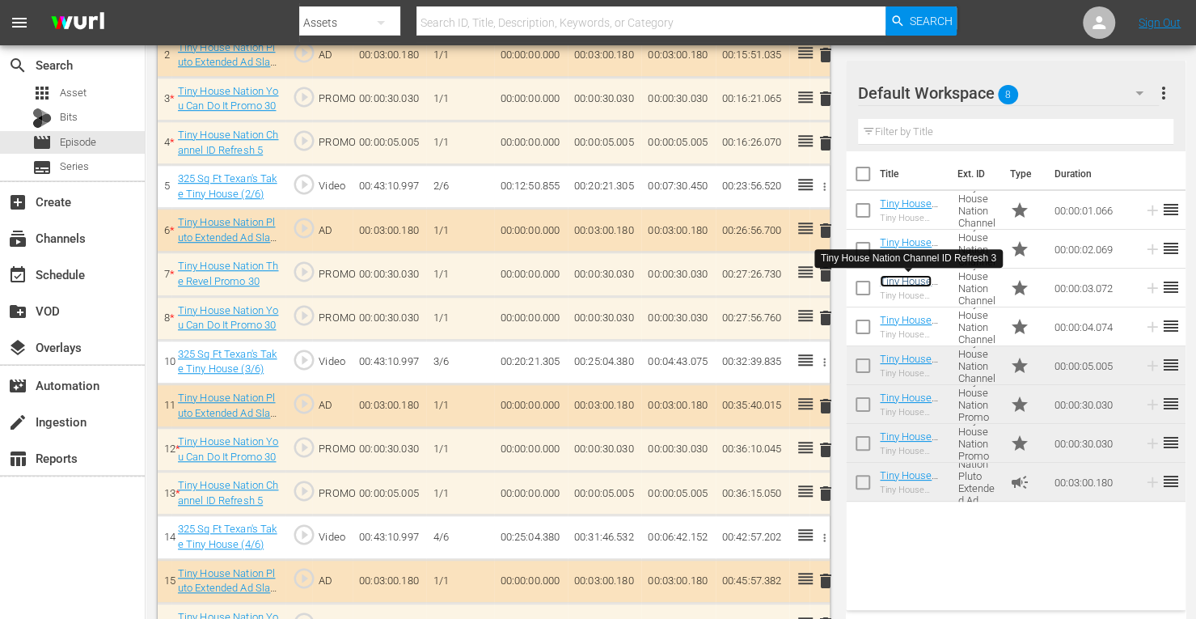
scroll to position [593, 0]
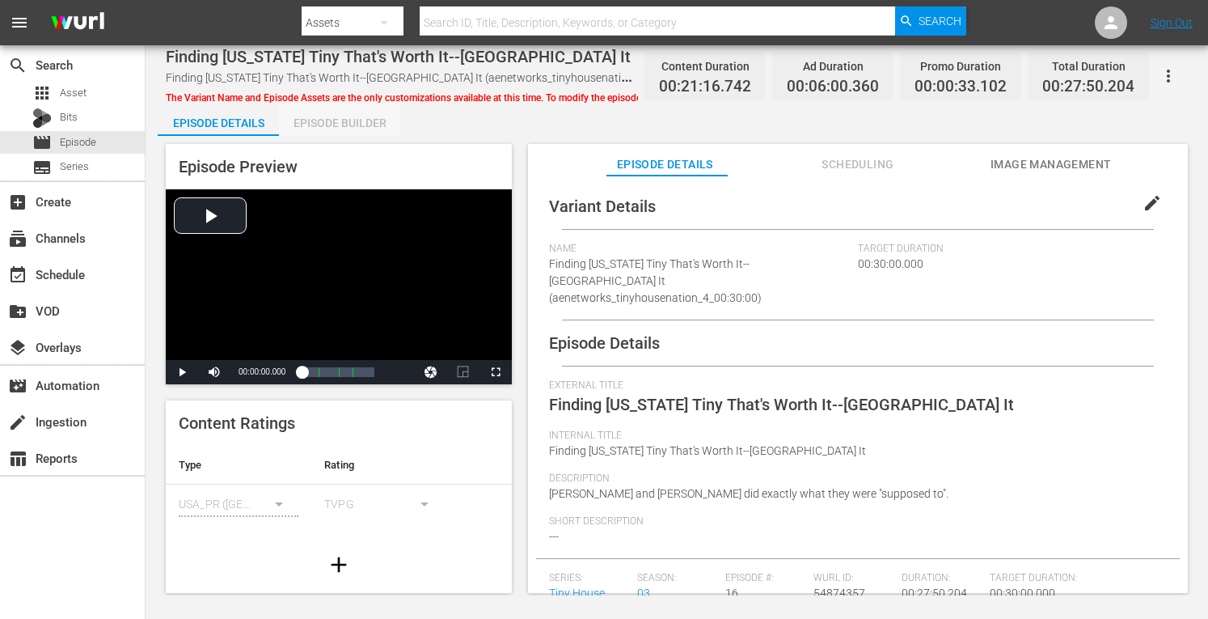
click at [330, 129] on div "Episode Builder" at bounding box center [339, 123] width 121 height 39
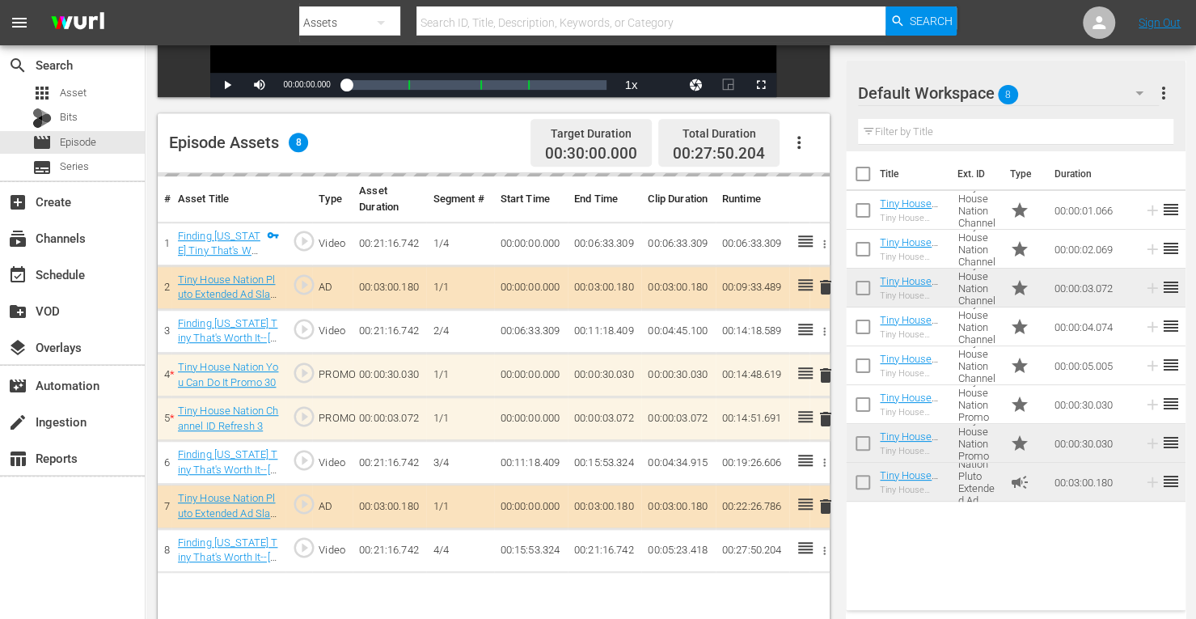
scroll to position [358, 0]
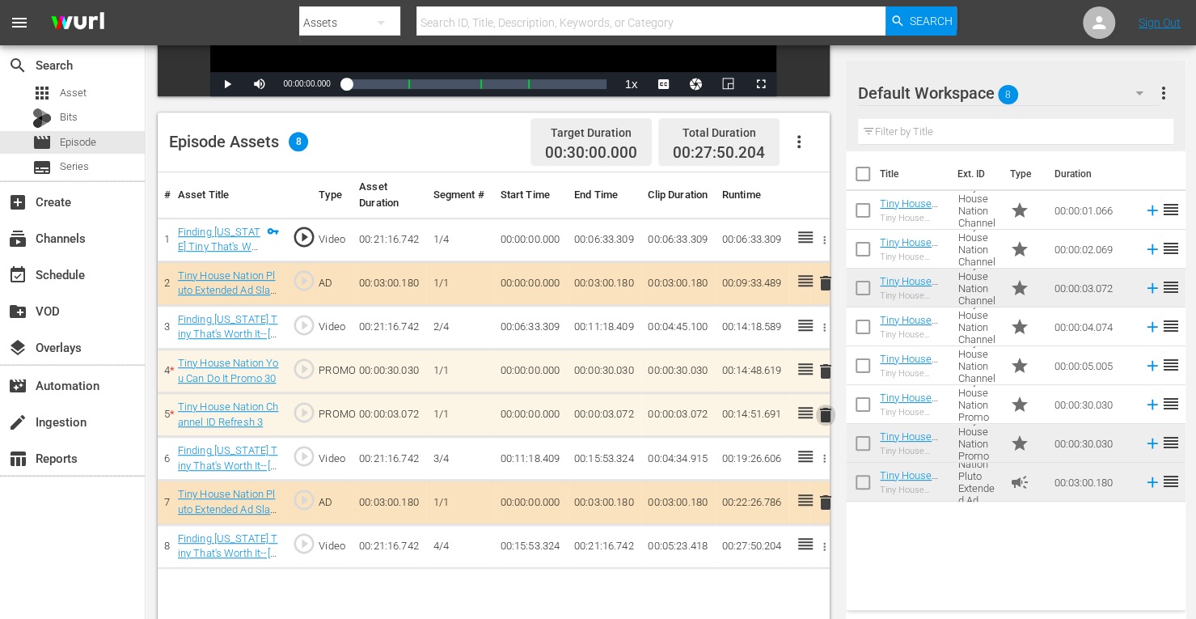
click at [823, 414] on span "delete" at bounding box center [825, 414] width 19 height 19
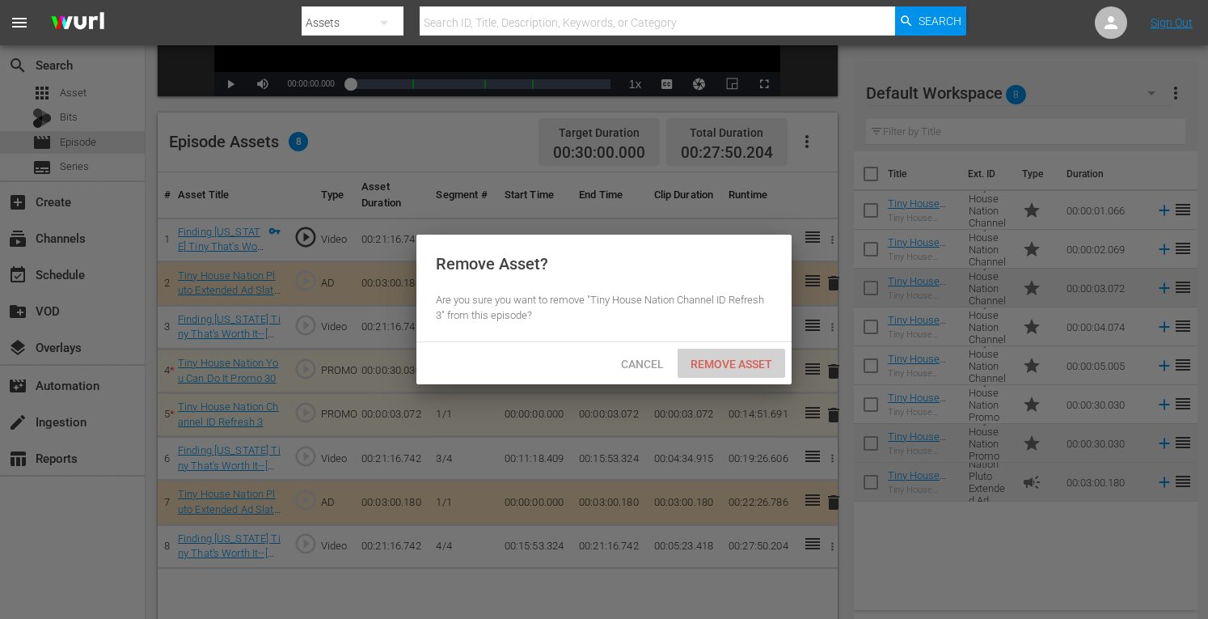
click at [696, 353] on div "Remove Asset" at bounding box center [732, 364] width 108 height 30
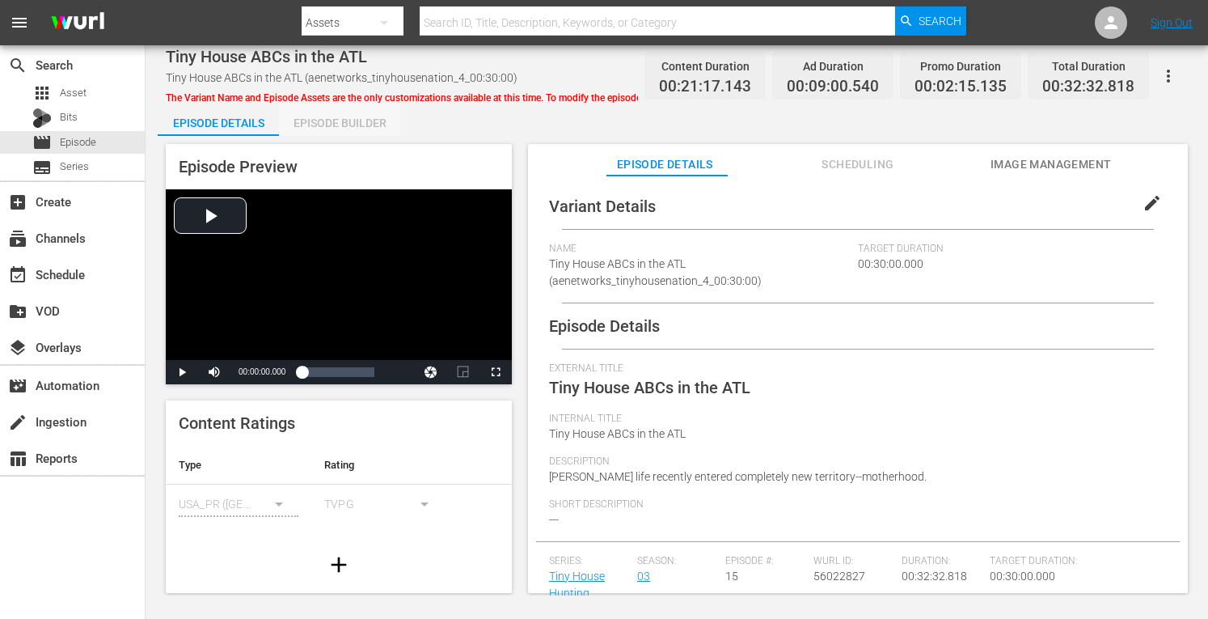
click at [375, 120] on div "Episode Builder" at bounding box center [339, 123] width 121 height 39
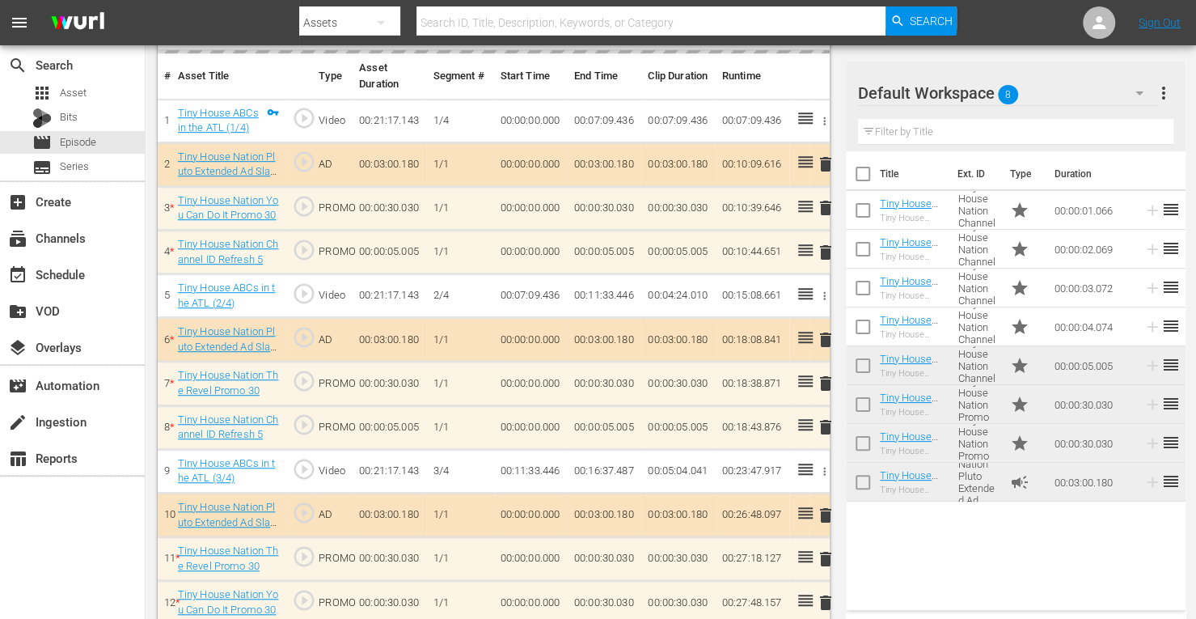
scroll to position [492, 0]
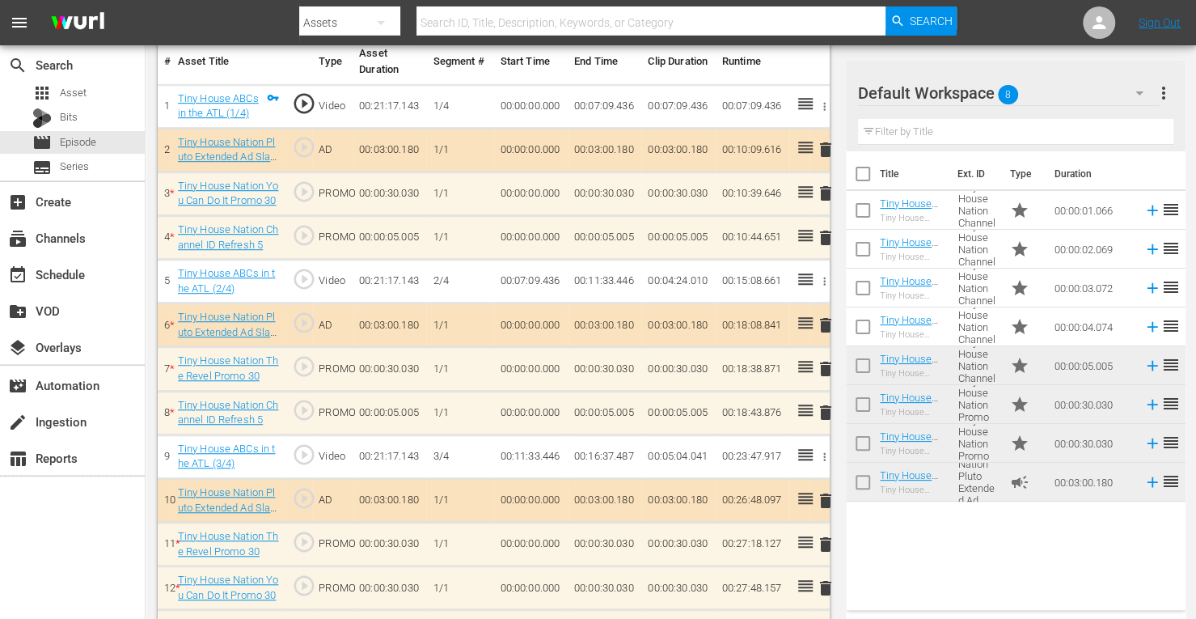
click at [824, 319] on span "delete" at bounding box center [825, 324] width 19 height 19
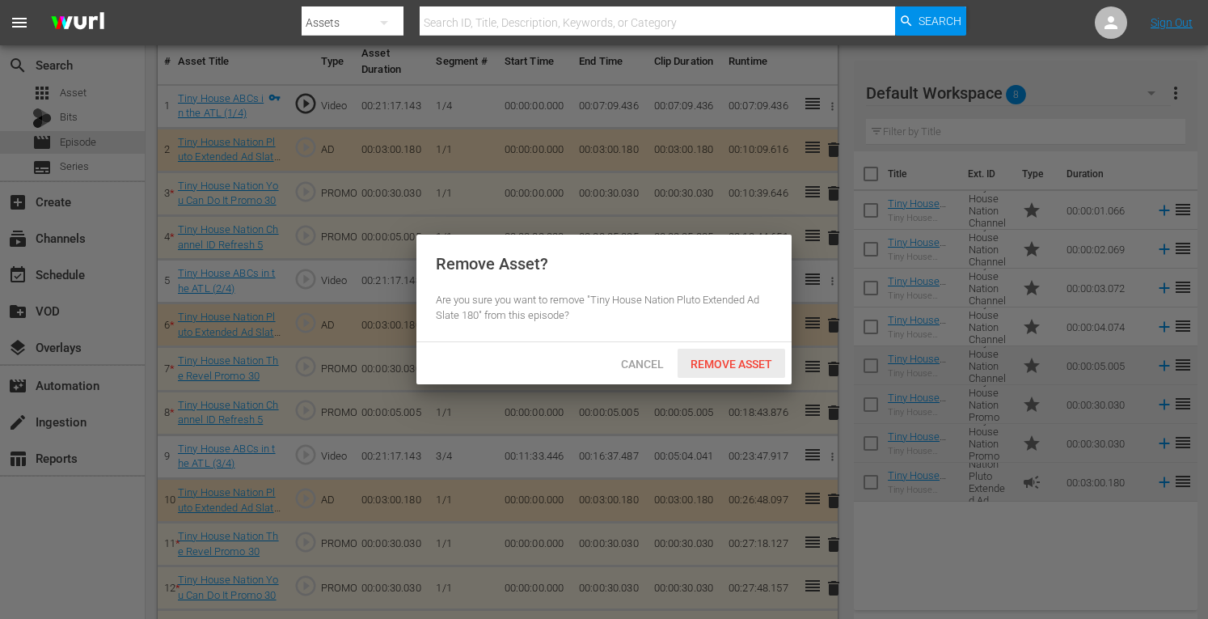
click at [736, 362] on span "Remove Asset" at bounding box center [732, 364] width 108 height 13
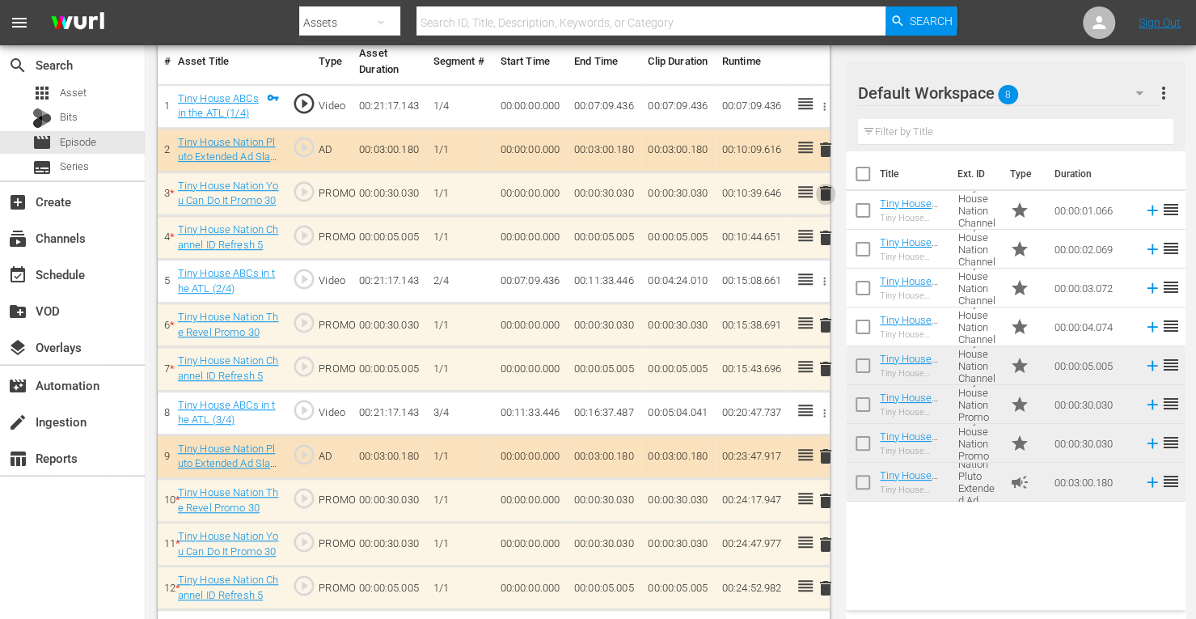
click at [827, 193] on span "delete" at bounding box center [825, 193] width 19 height 19
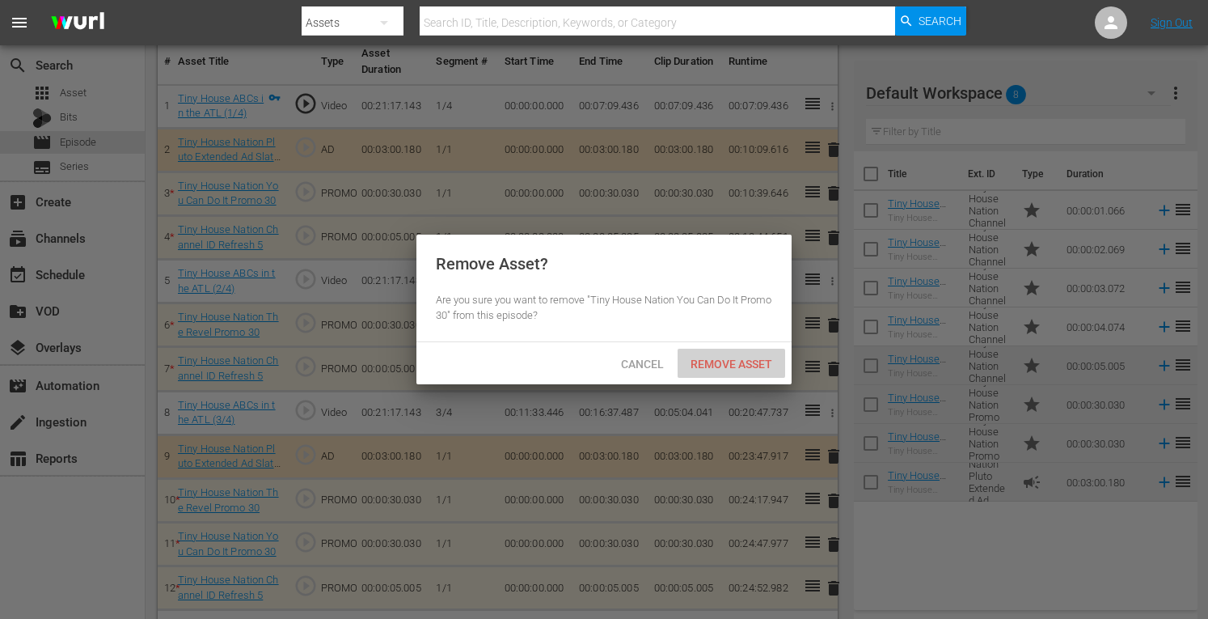
click at [711, 366] on span "Remove Asset" at bounding box center [732, 364] width 108 height 13
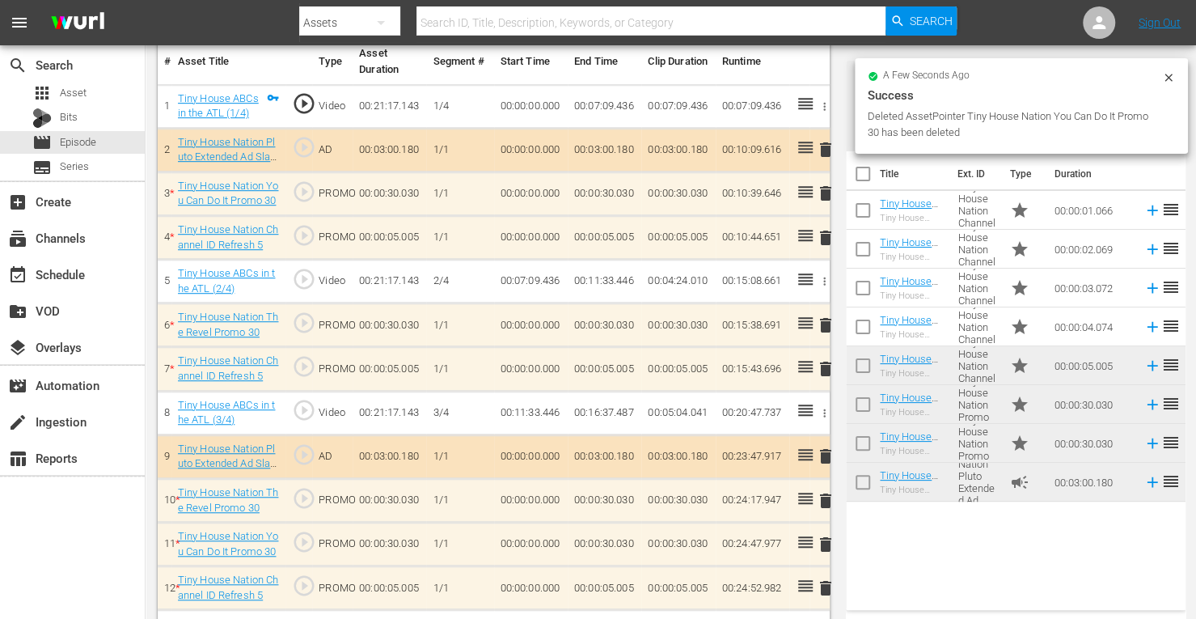
scroll to position [491, 0]
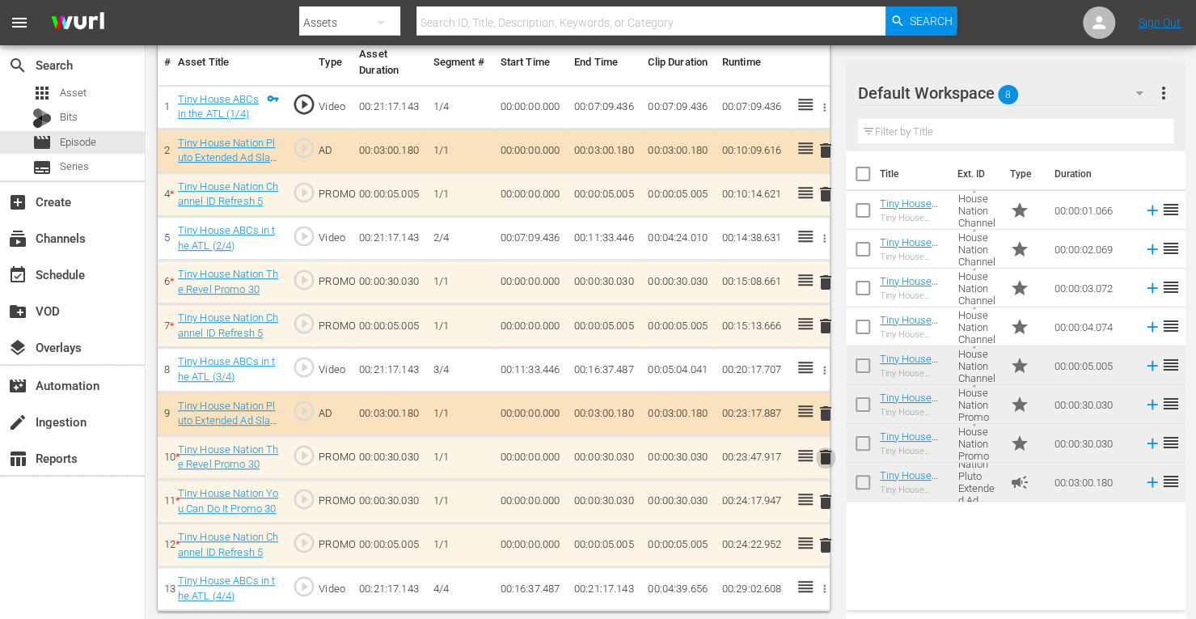
click at [831, 456] on span "delete" at bounding box center [825, 456] width 19 height 19
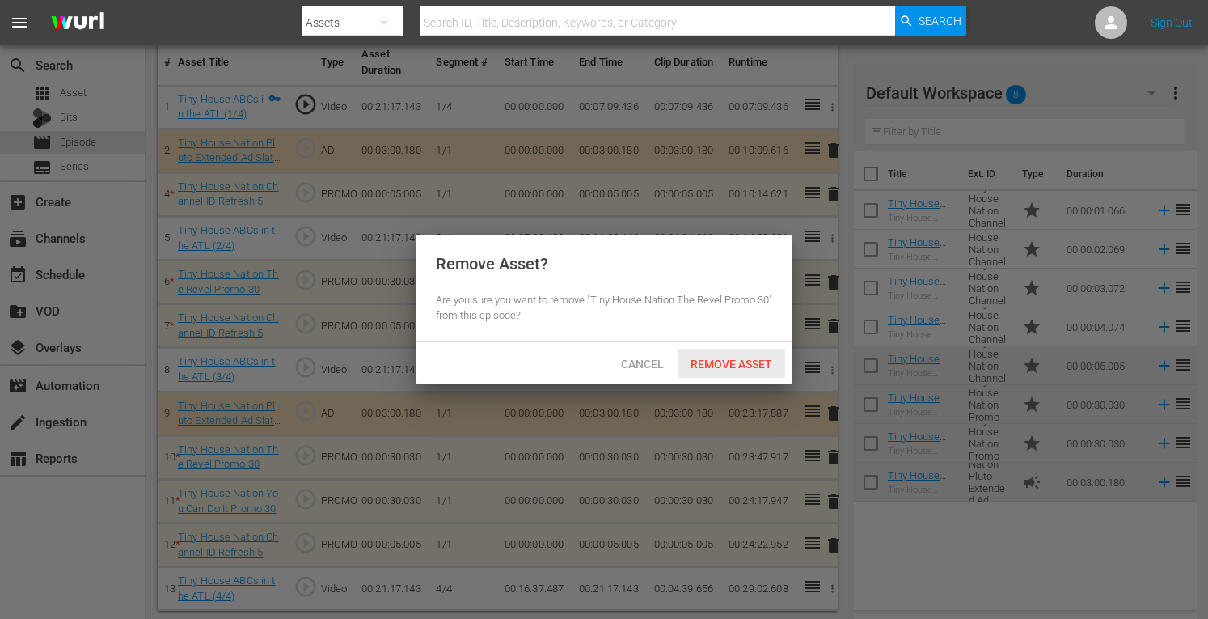
click at [721, 370] on div "Remove Asset" at bounding box center [732, 364] width 108 height 30
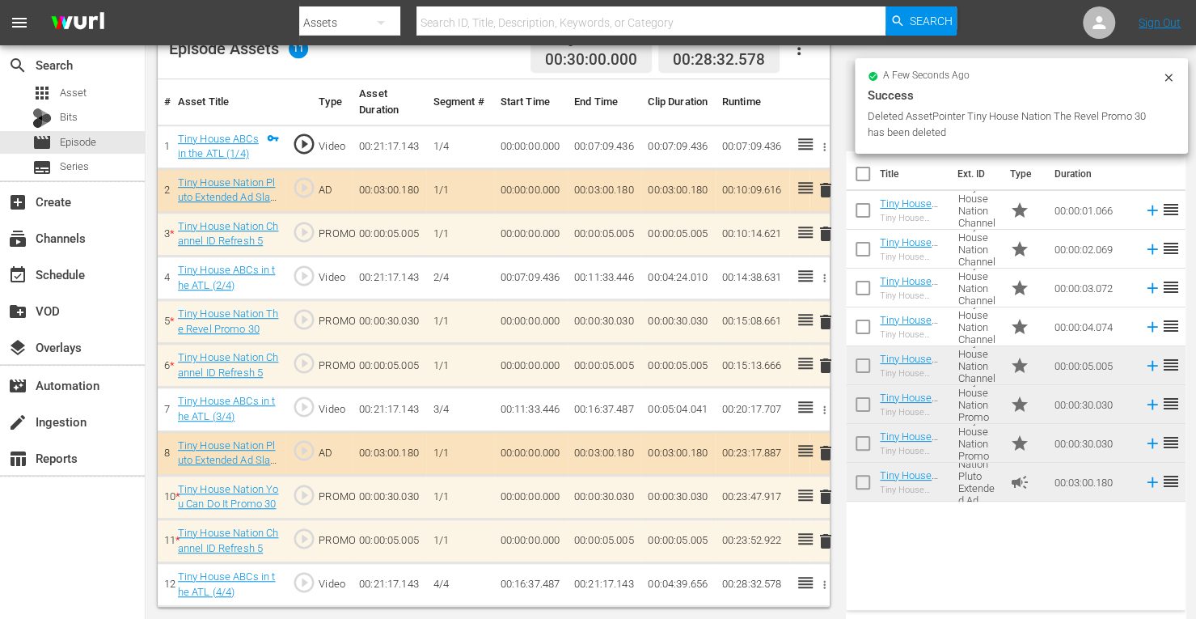
scroll to position [448, 0]
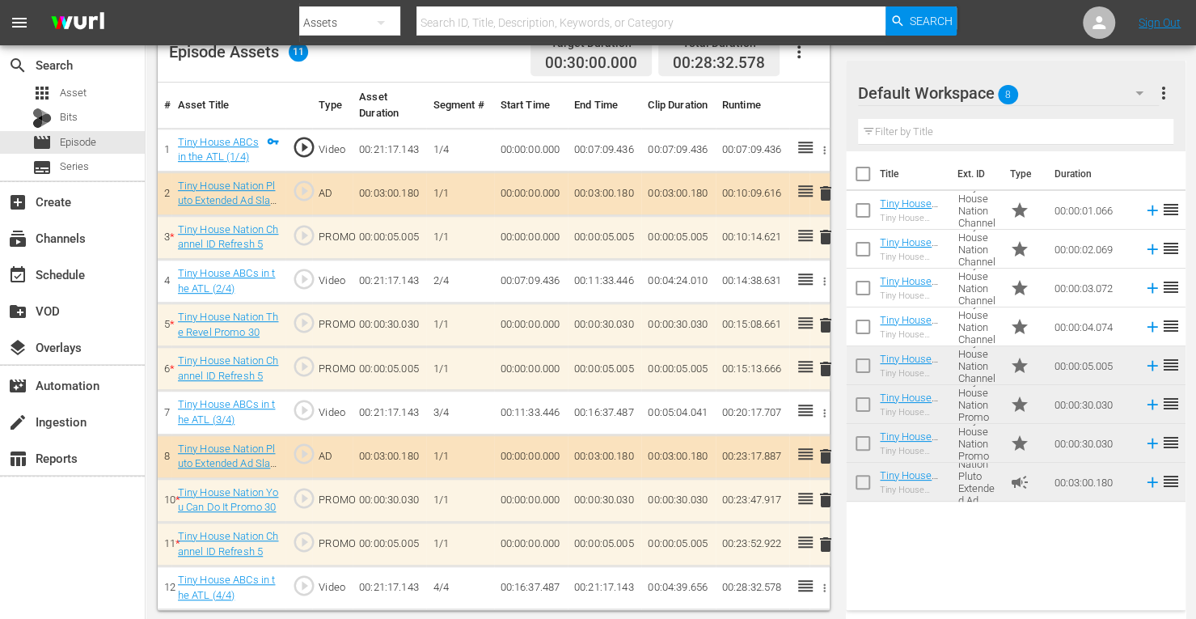
click at [826, 494] on span "delete" at bounding box center [825, 499] width 19 height 19
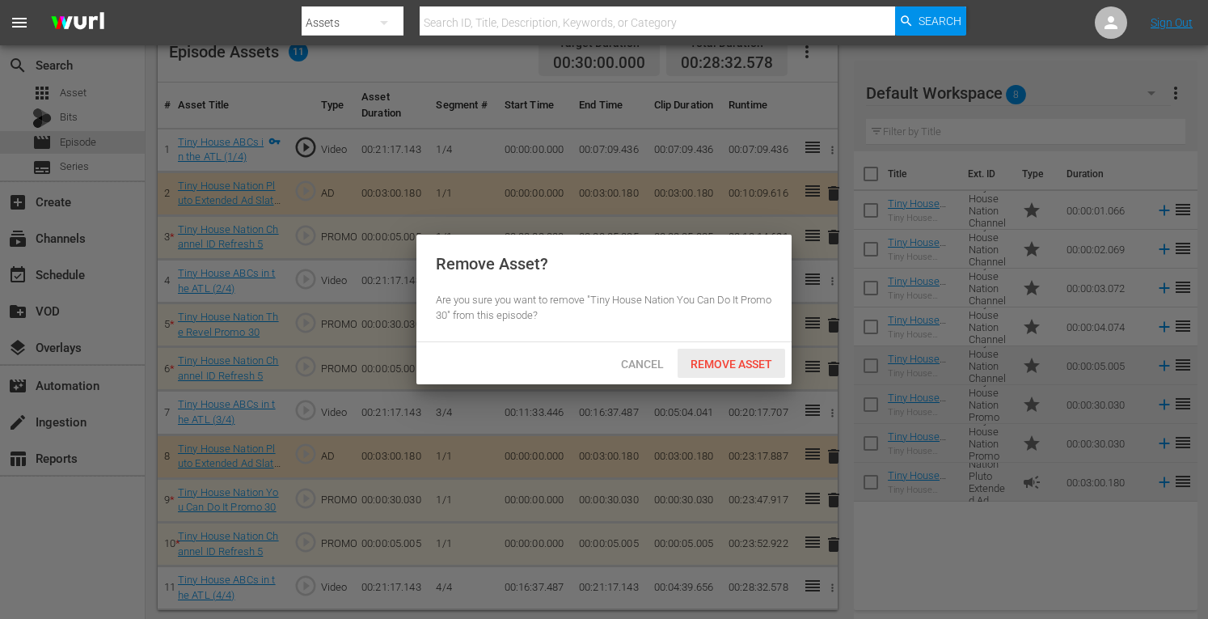
click at [735, 363] on span "Remove Asset" at bounding box center [732, 364] width 108 height 13
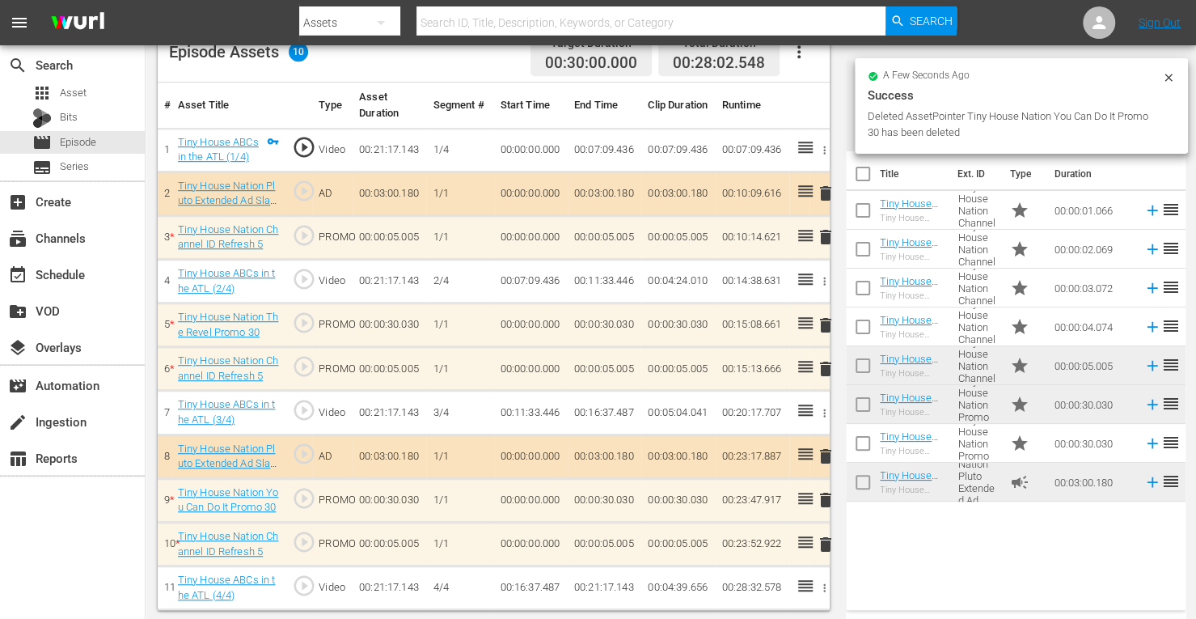
scroll to position [421, 0]
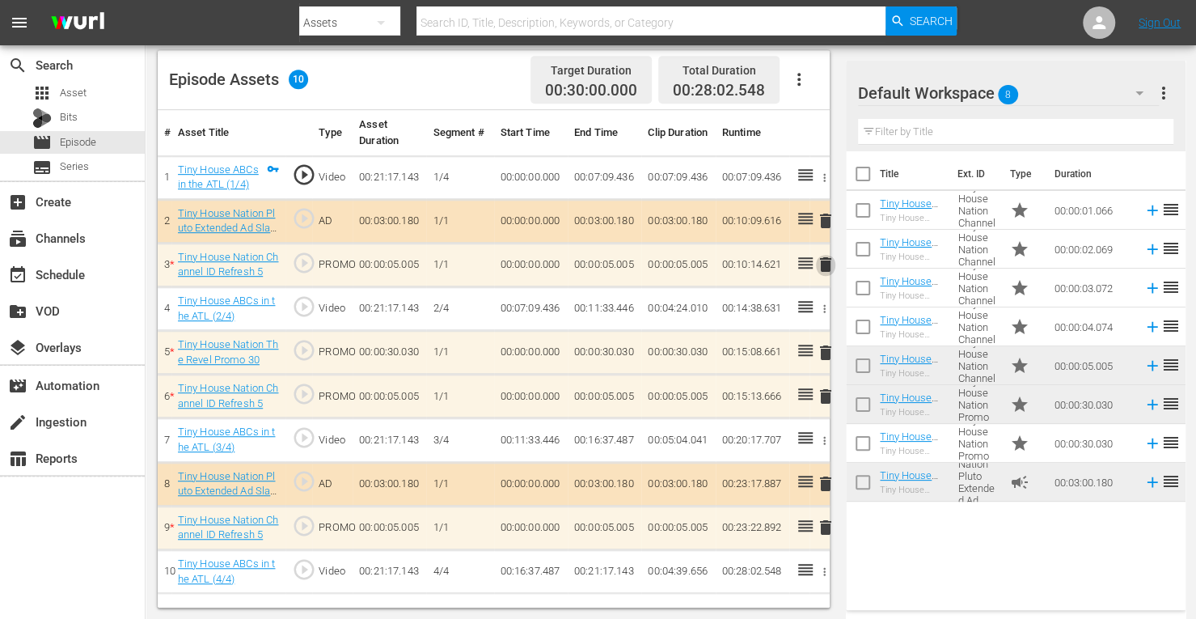
click at [827, 266] on span "delete" at bounding box center [825, 264] width 19 height 19
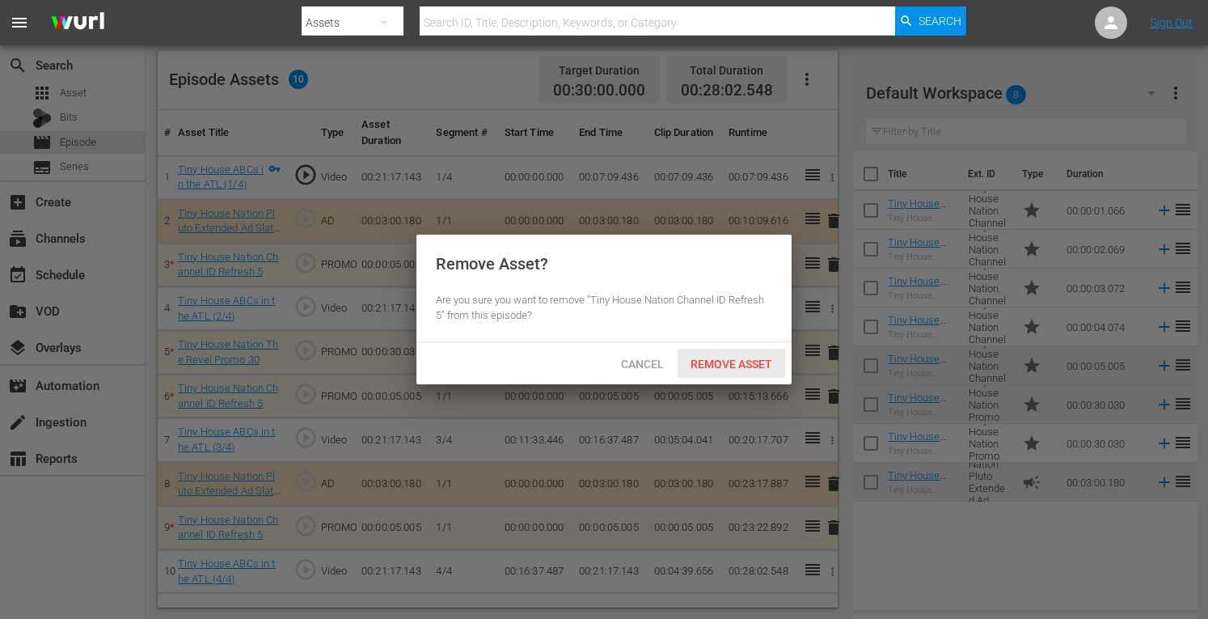
click at [730, 370] on div "Remove Asset" at bounding box center [732, 364] width 108 height 30
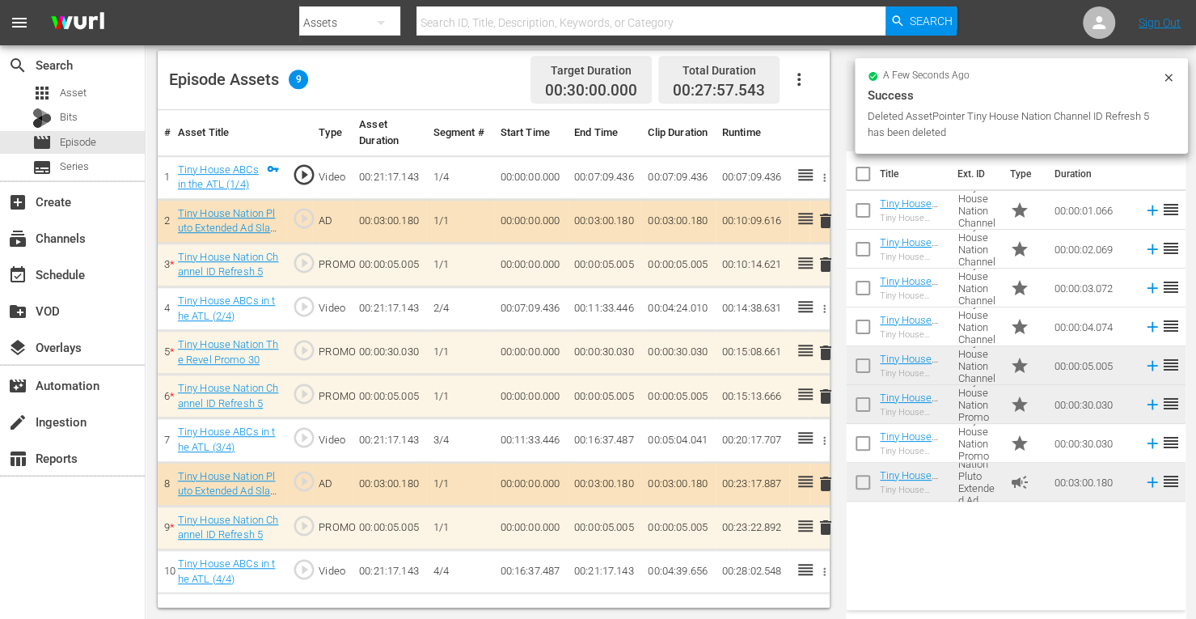
click at [824, 393] on span "delete" at bounding box center [825, 396] width 19 height 19
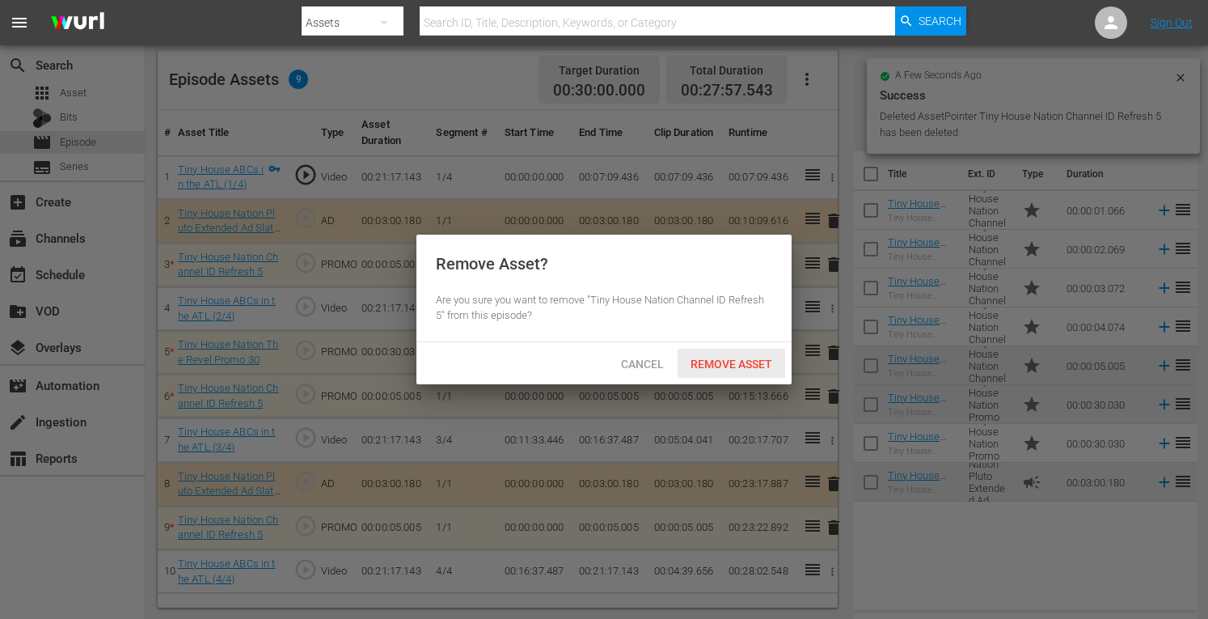
click at [752, 364] on span "Remove Asset" at bounding box center [732, 364] width 108 height 13
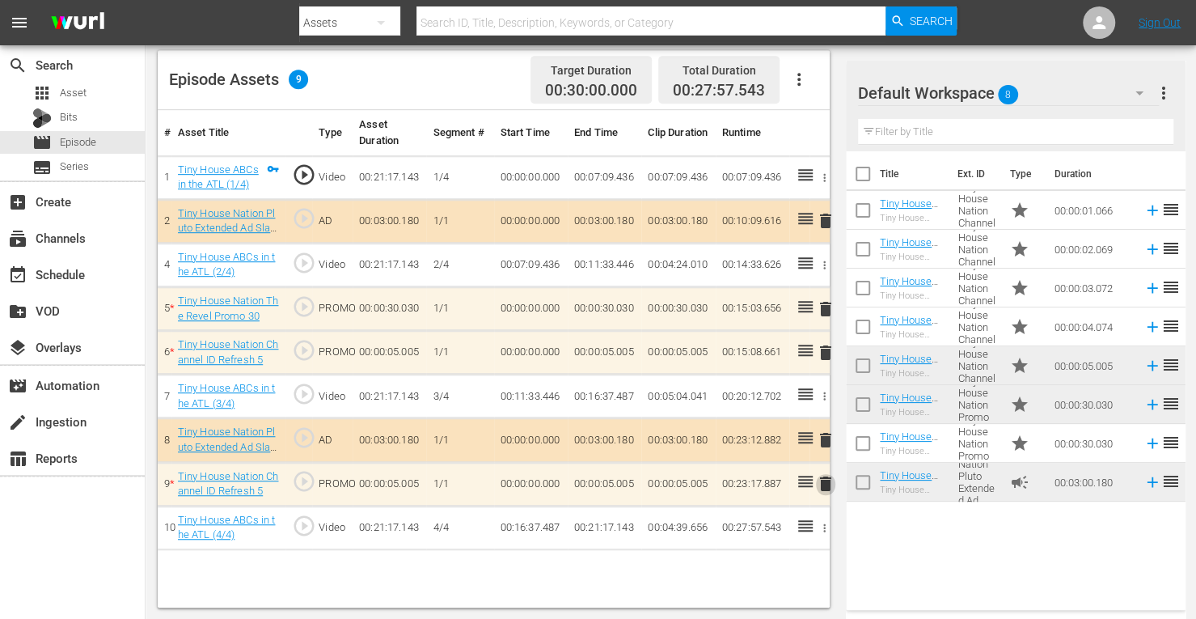
click at [827, 483] on span "delete" at bounding box center [825, 483] width 19 height 19
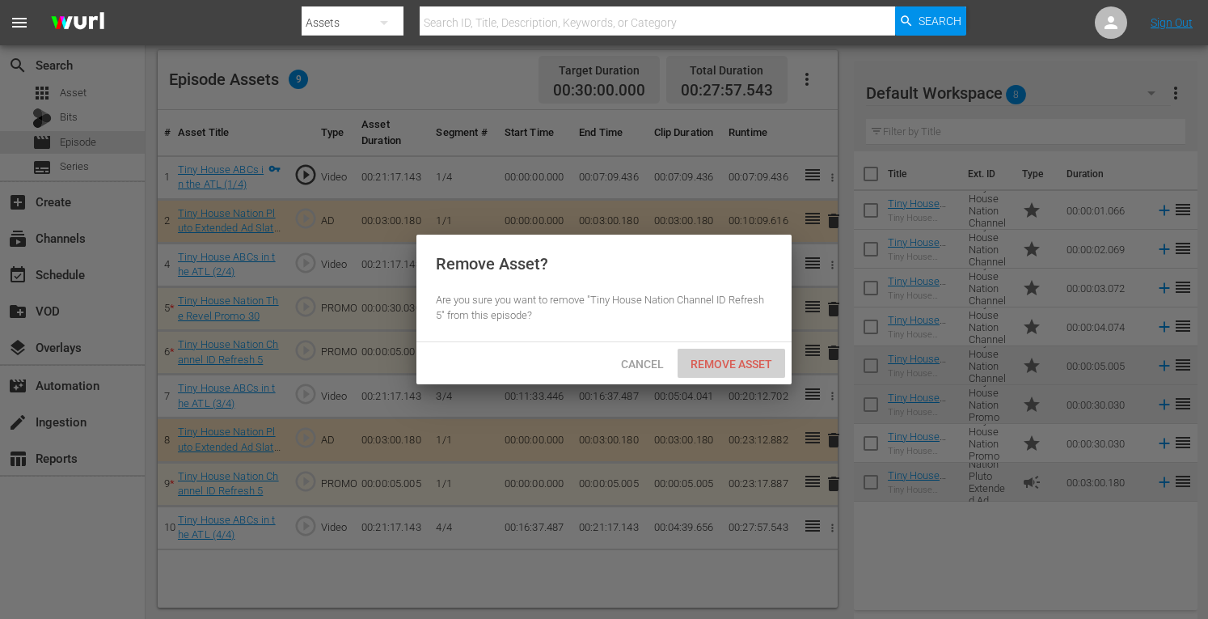
click at [743, 370] on div "Remove Asset" at bounding box center [732, 364] width 108 height 30
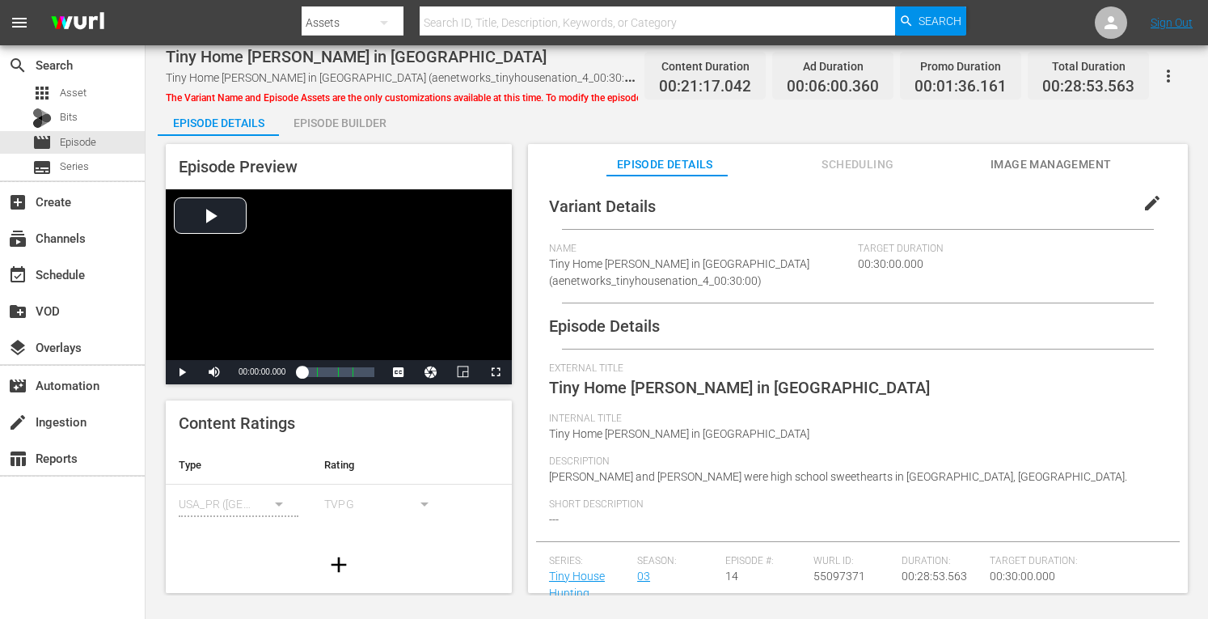
click at [356, 125] on div "Episode Builder" at bounding box center [339, 123] width 121 height 39
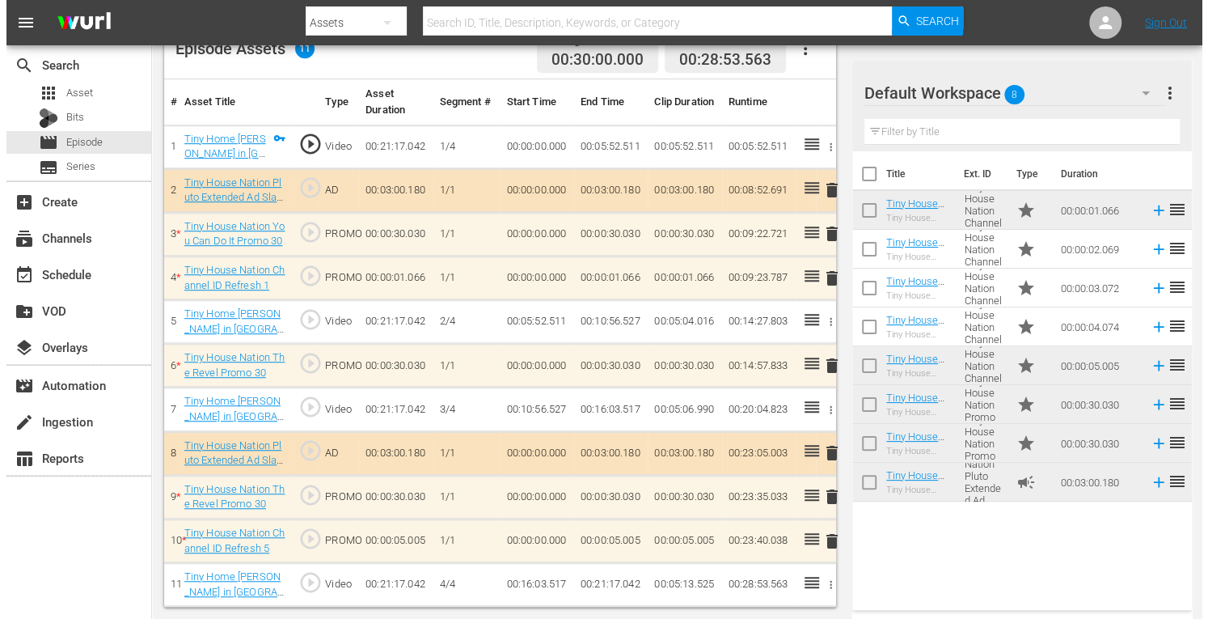
scroll to position [448, 0]
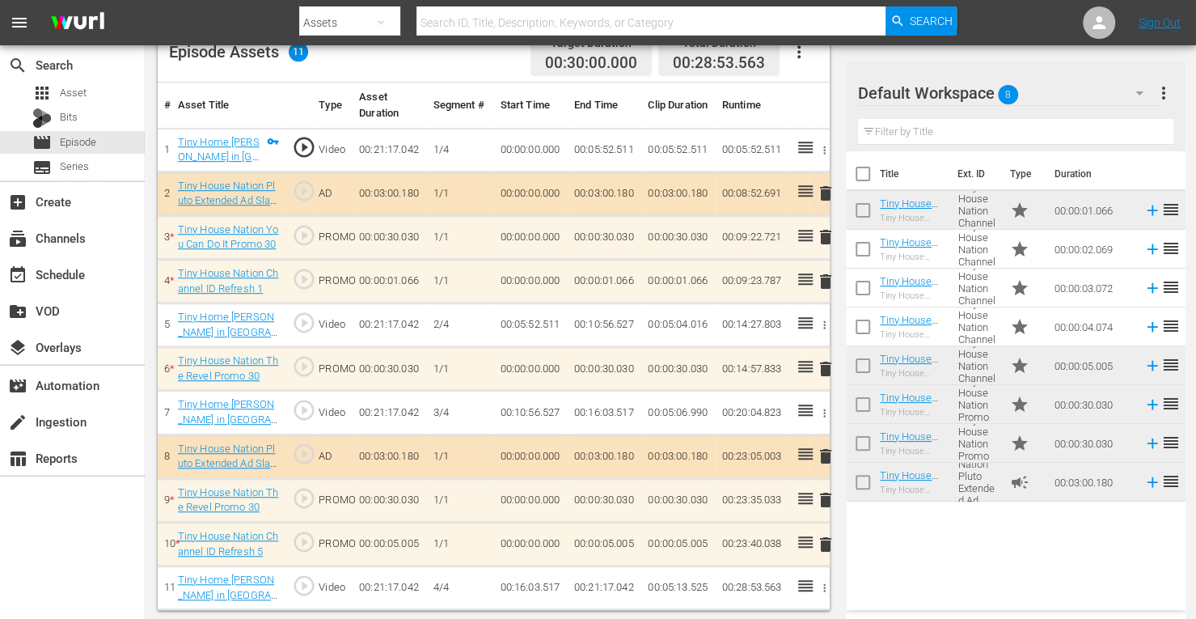
click at [826, 238] on span "delete" at bounding box center [825, 236] width 19 height 19
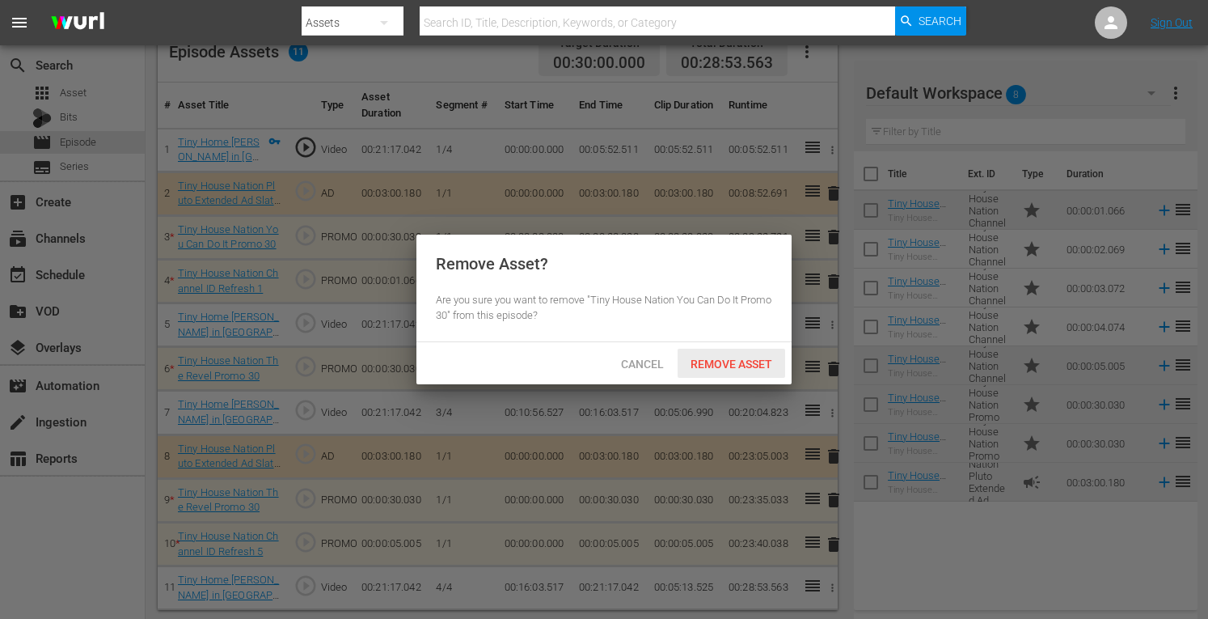
click at [728, 363] on span "Remove Asset" at bounding box center [732, 364] width 108 height 13
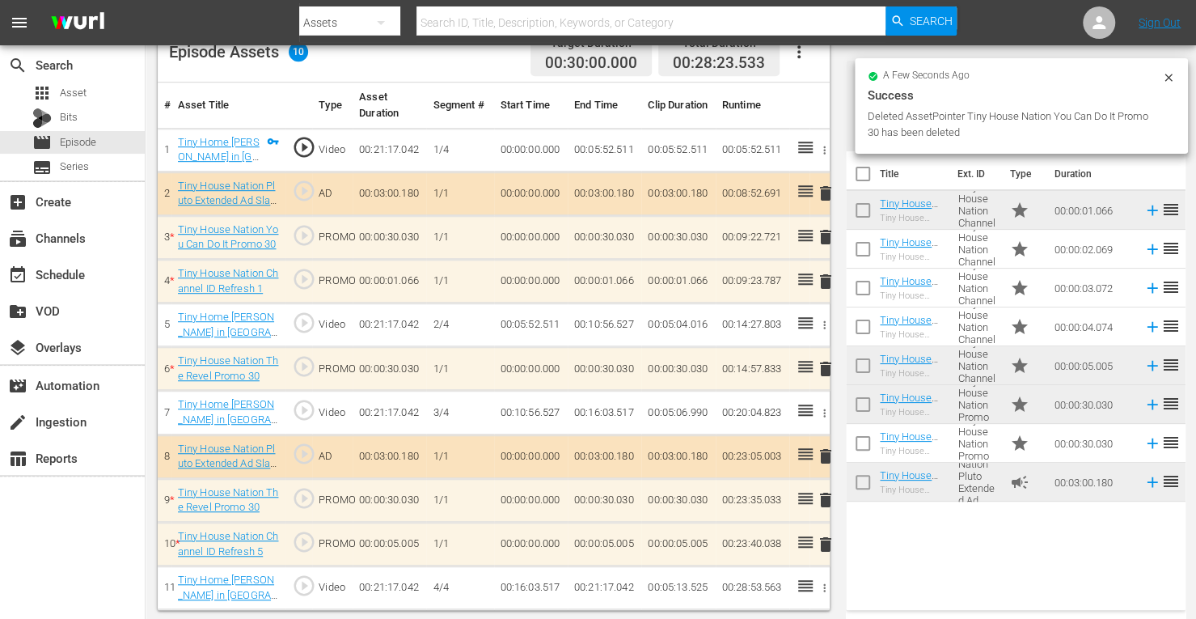
click at [823, 500] on span "delete" at bounding box center [825, 499] width 19 height 19
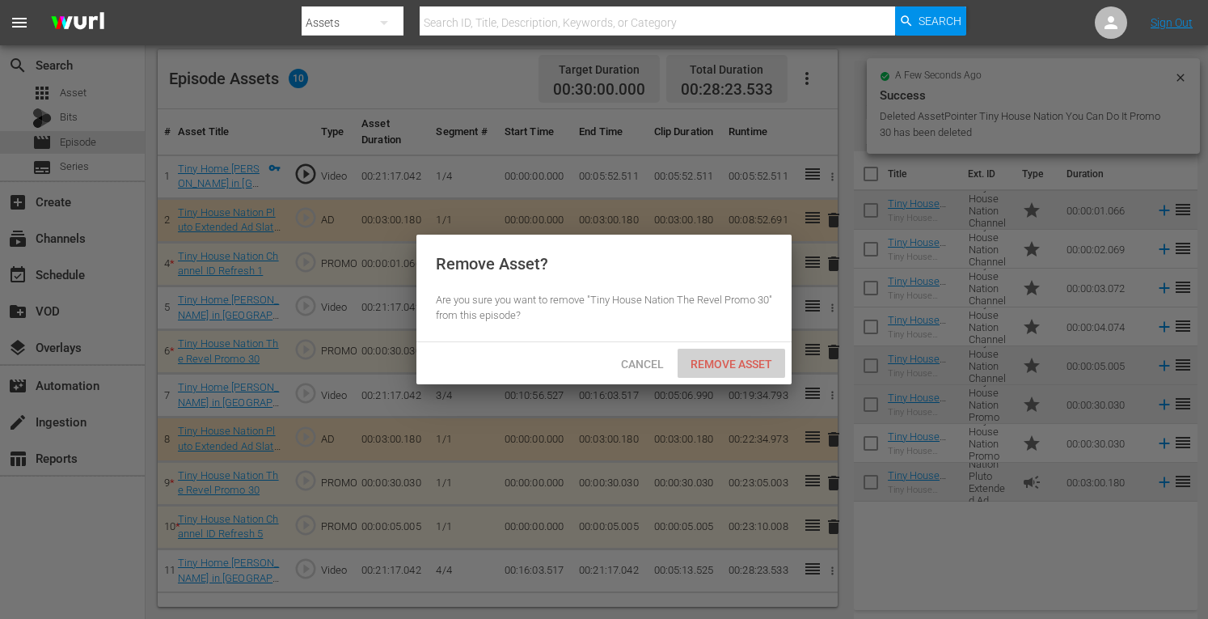
click at [717, 358] on span "Remove Asset" at bounding box center [732, 364] width 108 height 13
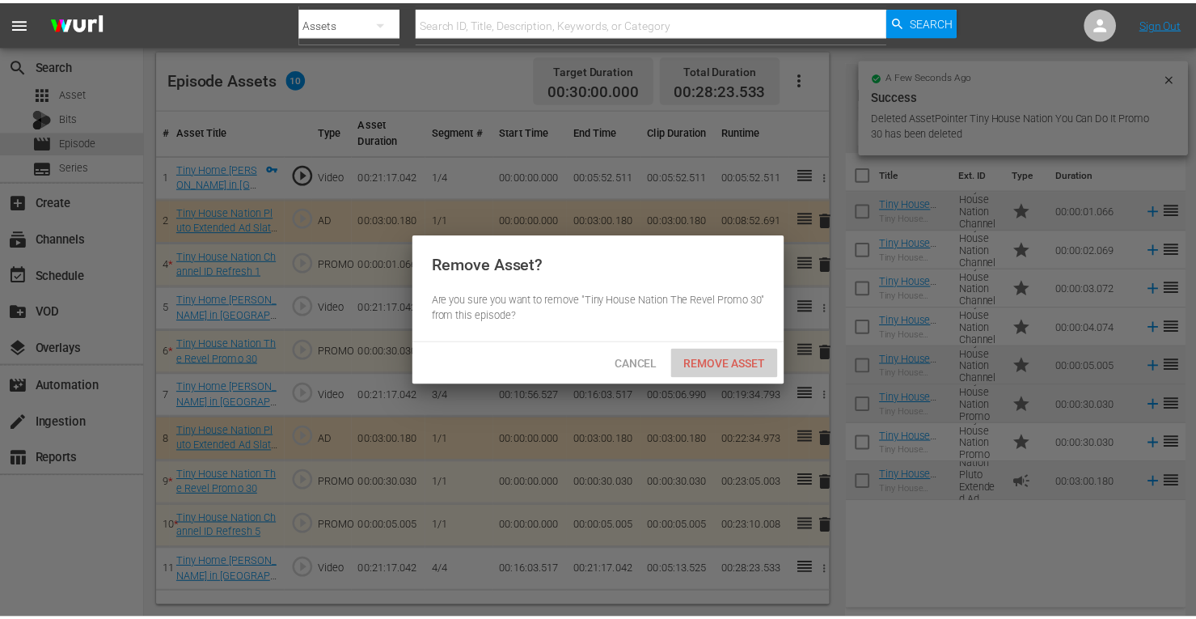
scroll to position [421, 0]
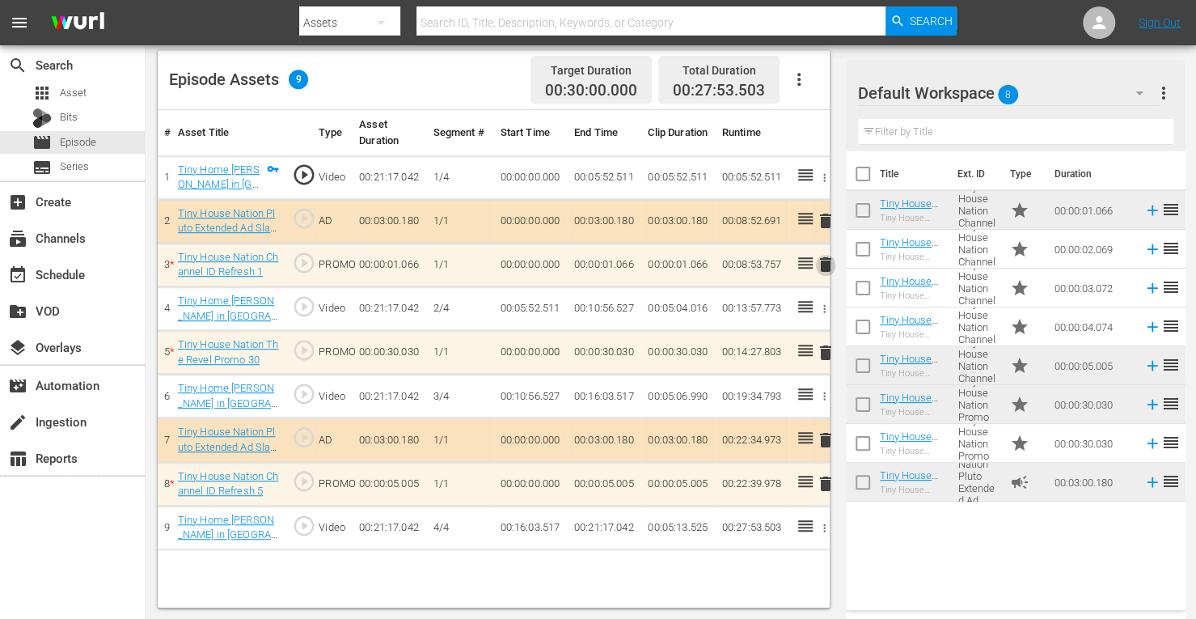
click at [828, 264] on span "delete" at bounding box center [825, 264] width 19 height 19
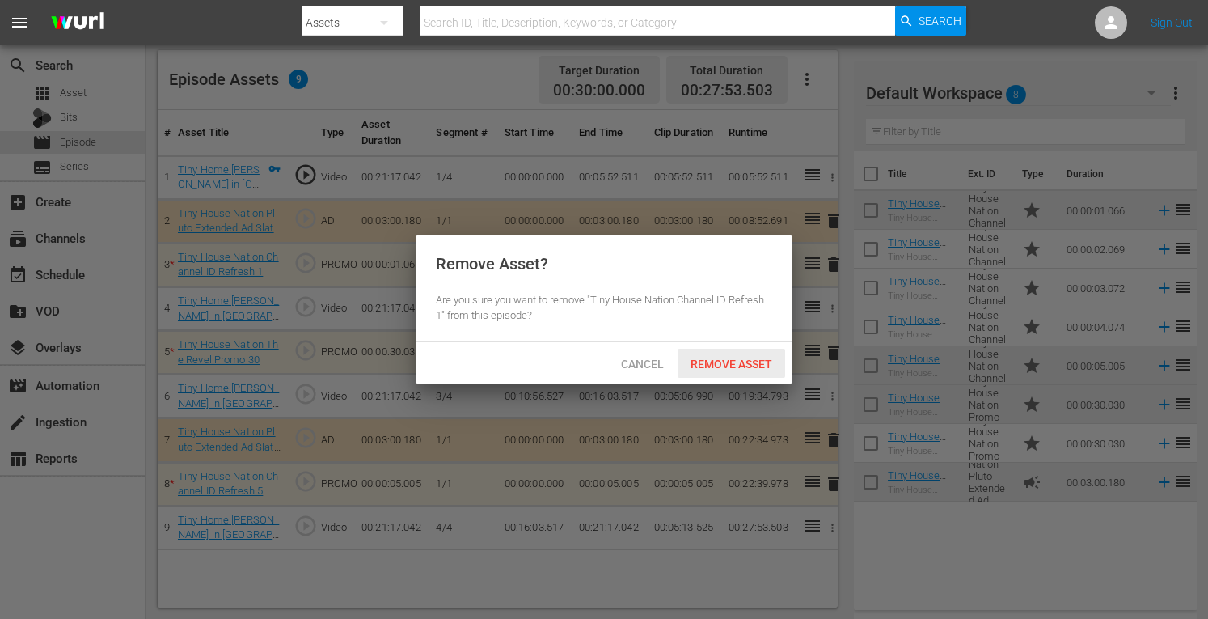
click at [696, 363] on span "Remove Asset" at bounding box center [732, 364] width 108 height 13
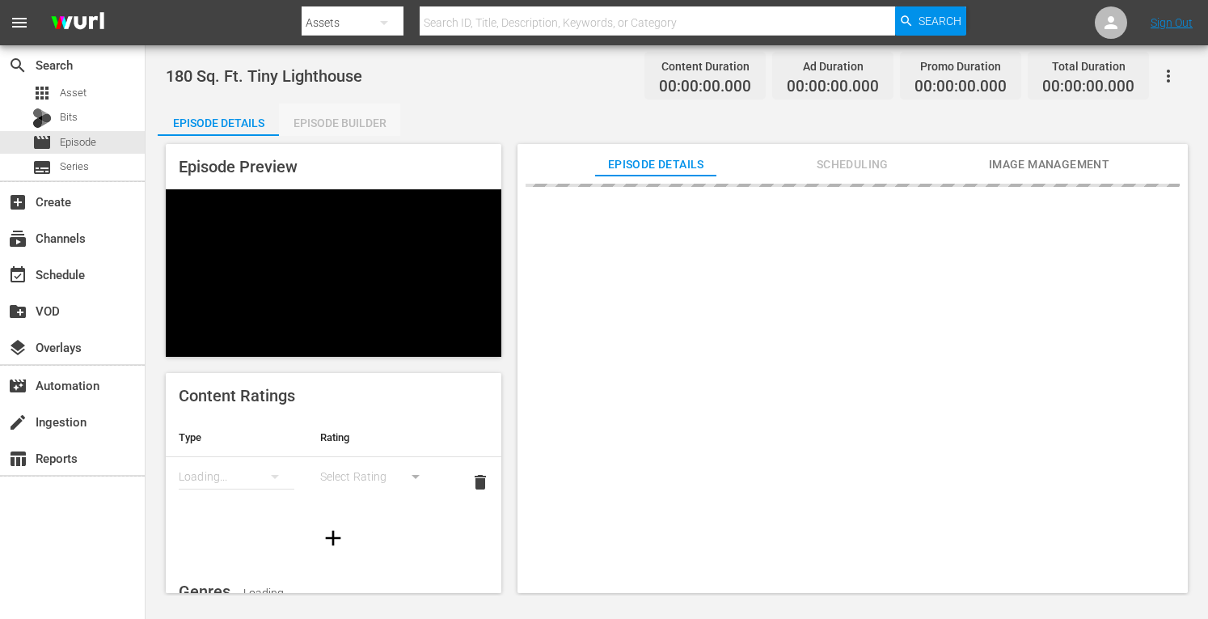
click at [330, 124] on div "Episode Builder" at bounding box center [339, 123] width 121 height 39
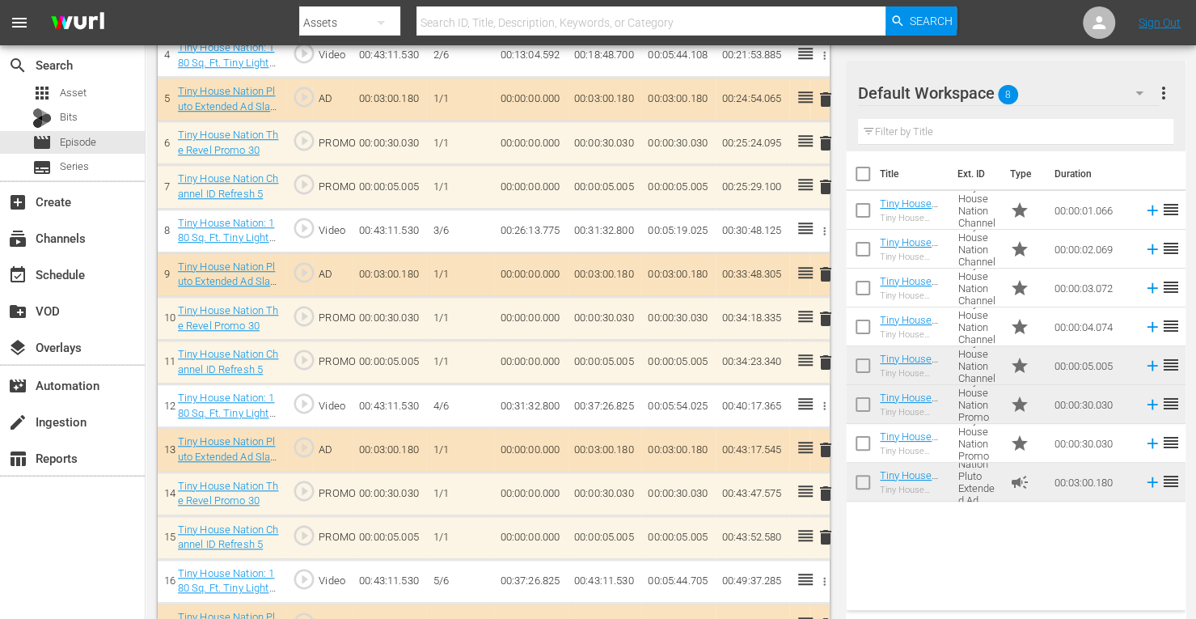
scroll to position [675, 0]
click at [823, 315] on span "delete" at bounding box center [825, 317] width 19 height 19
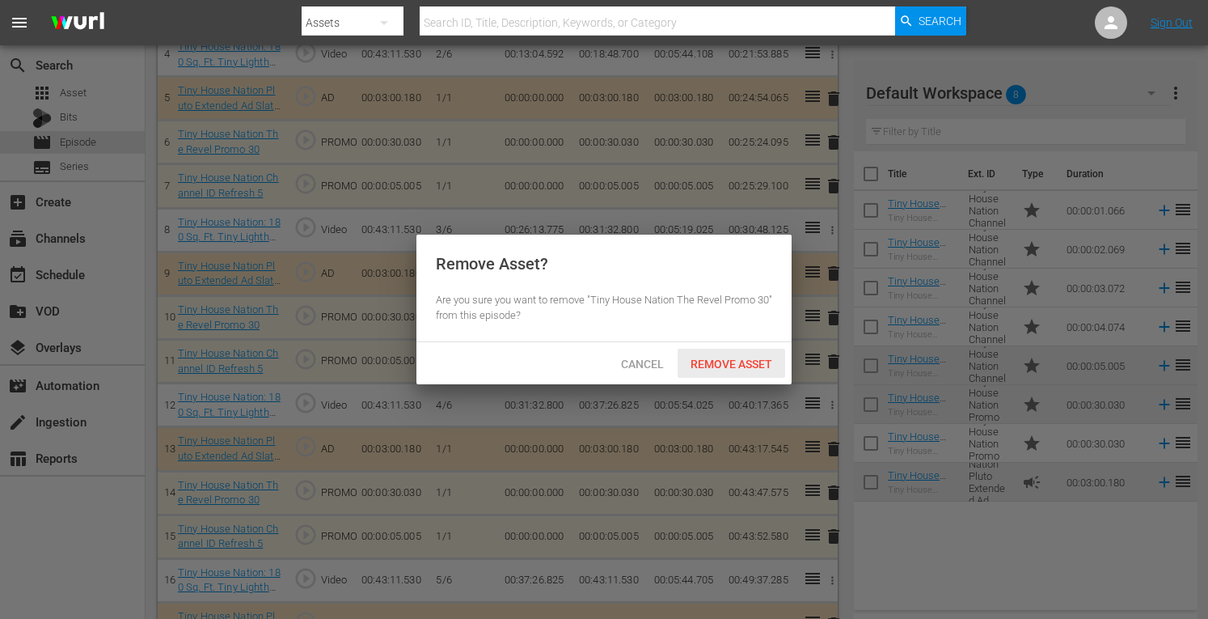
click at [734, 362] on span "Remove Asset" at bounding box center [732, 364] width 108 height 13
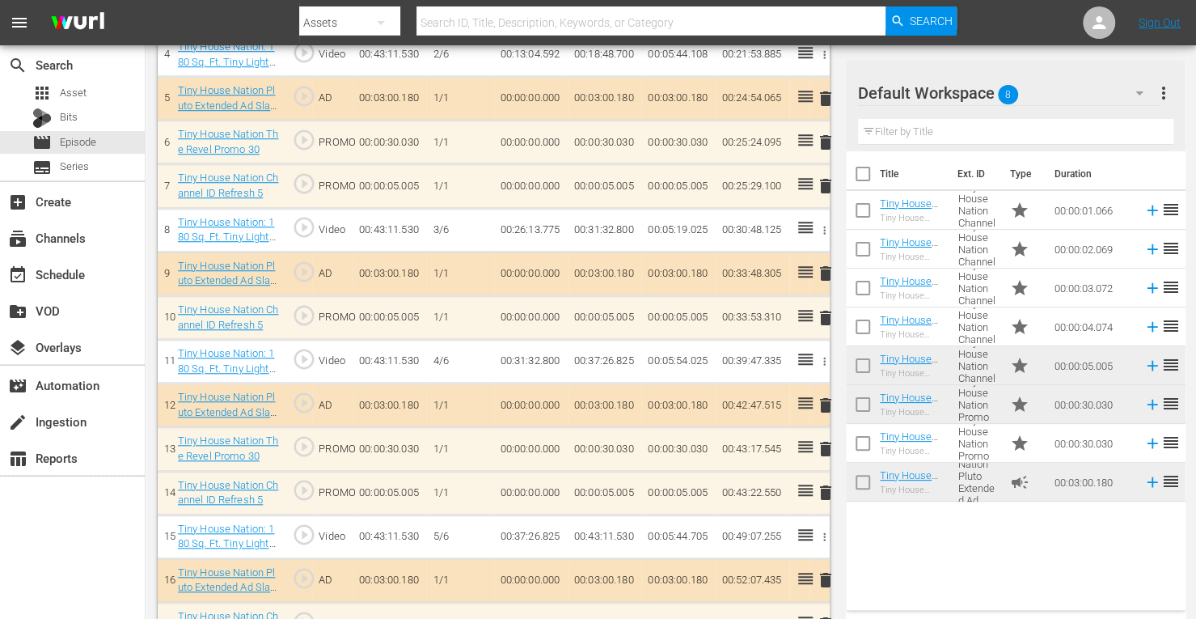
click at [824, 139] on span "delete" at bounding box center [825, 142] width 19 height 19
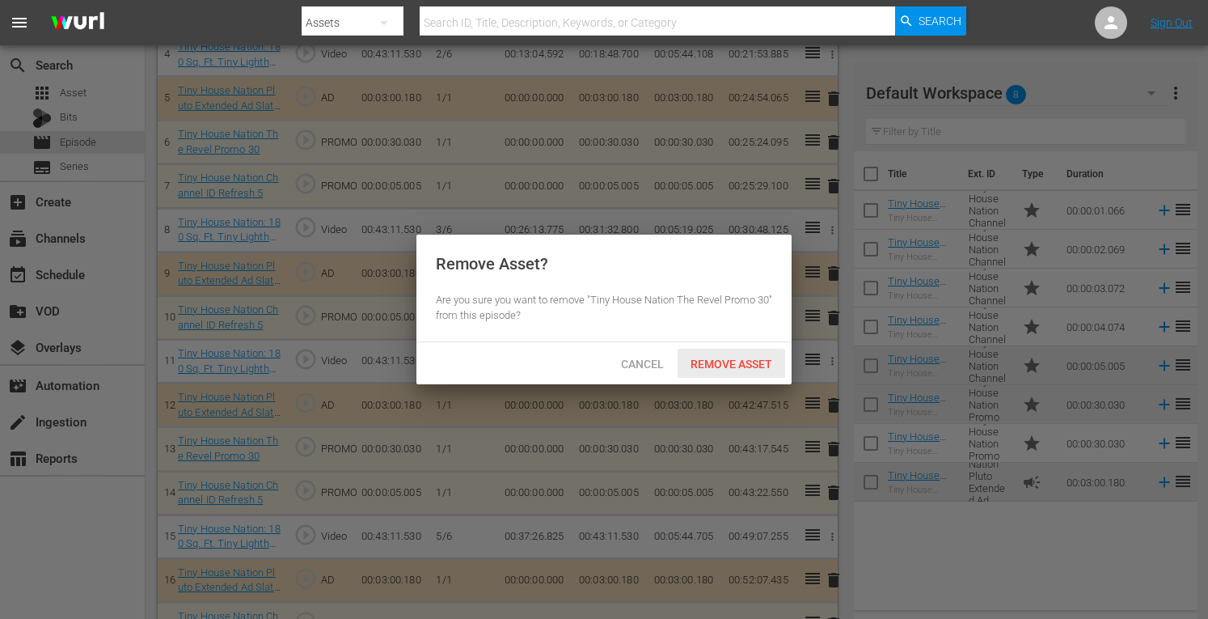
click at [713, 358] on span "Remove Asset" at bounding box center [732, 364] width 108 height 13
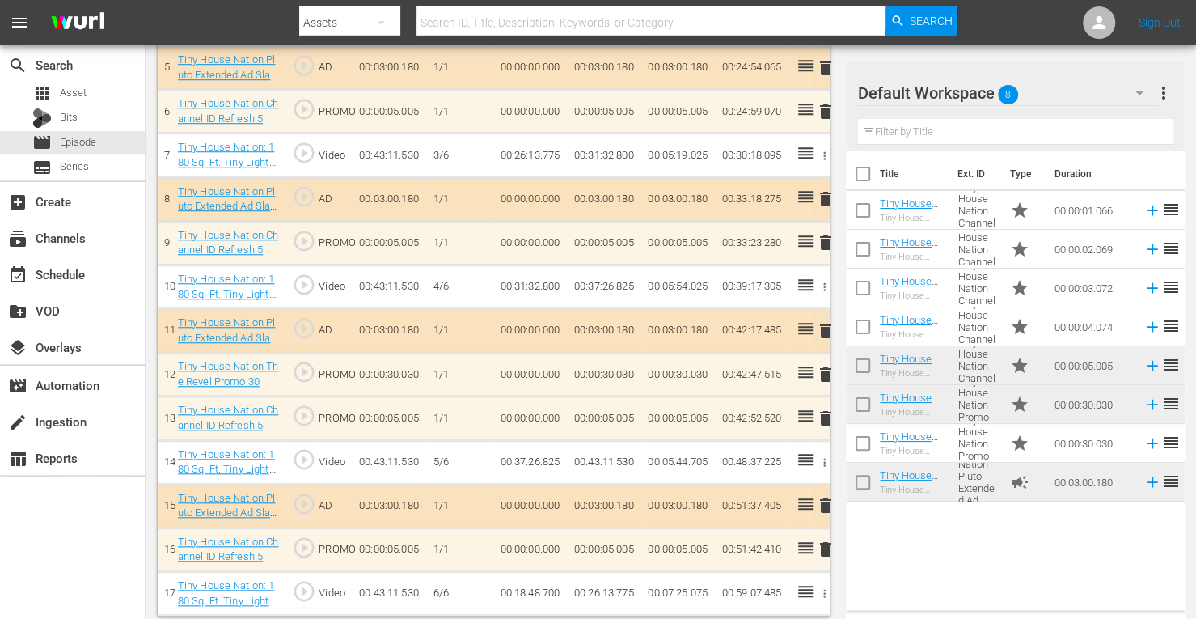
scroll to position [709, 0]
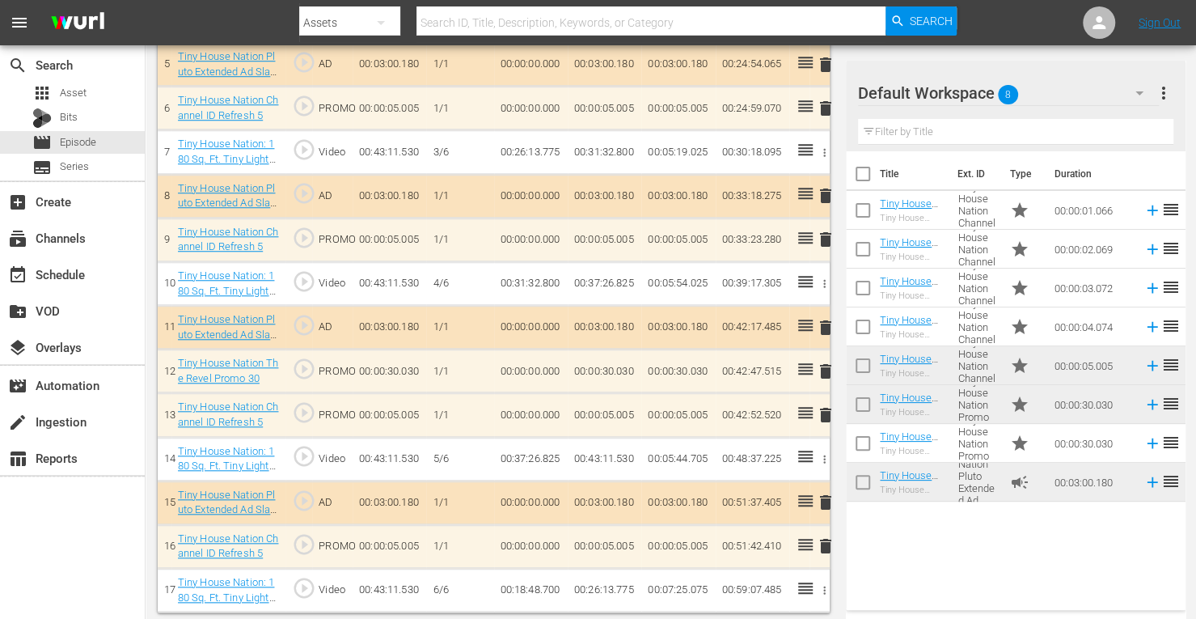
click at [823, 365] on span "delete" at bounding box center [825, 371] width 19 height 19
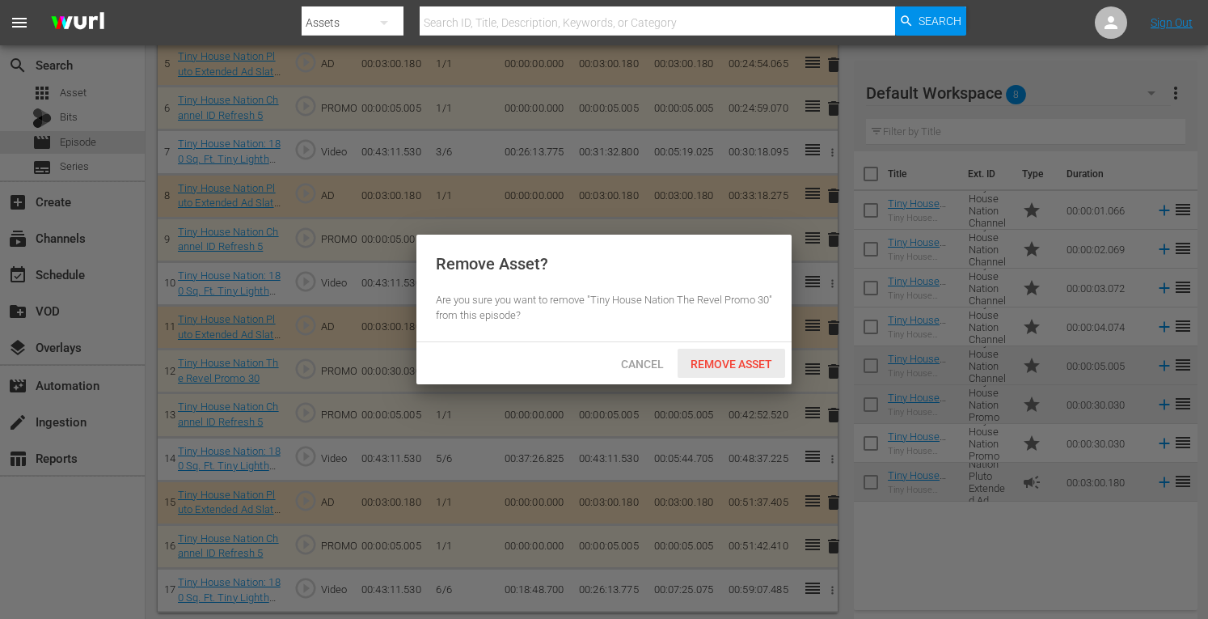
click at [744, 358] on span "Remove Asset" at bounding box center [732, 364] width 108 height 13
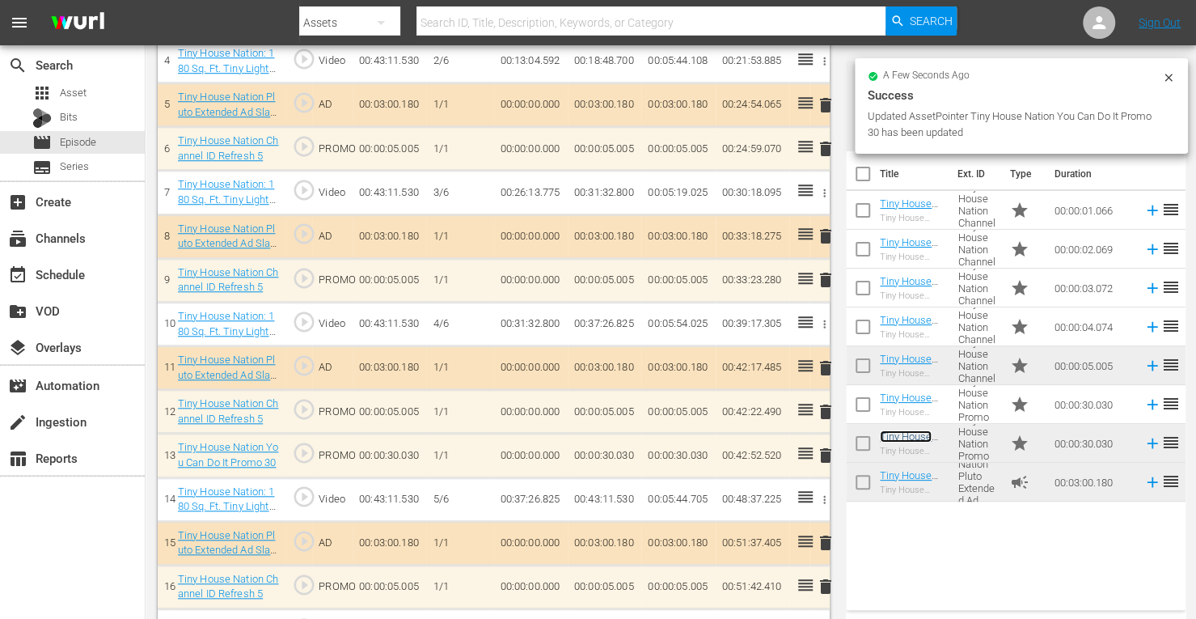
scroll to position [665, 0]
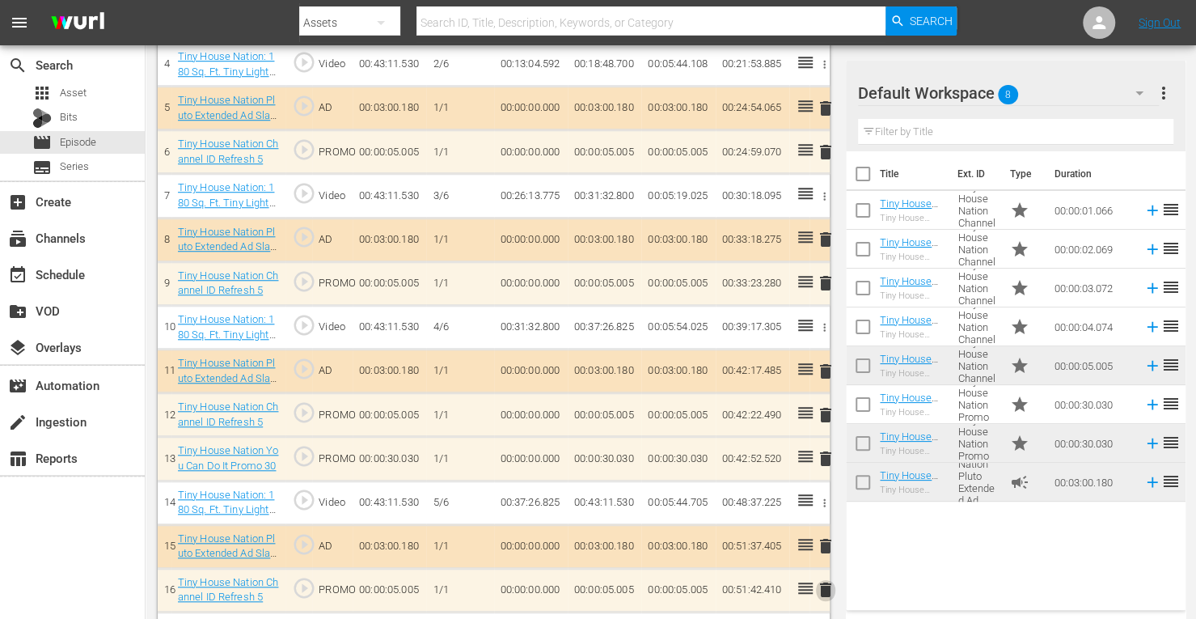
click at [822, 585] on span "delete" at bounding box center [825, 589] width 19 height 19
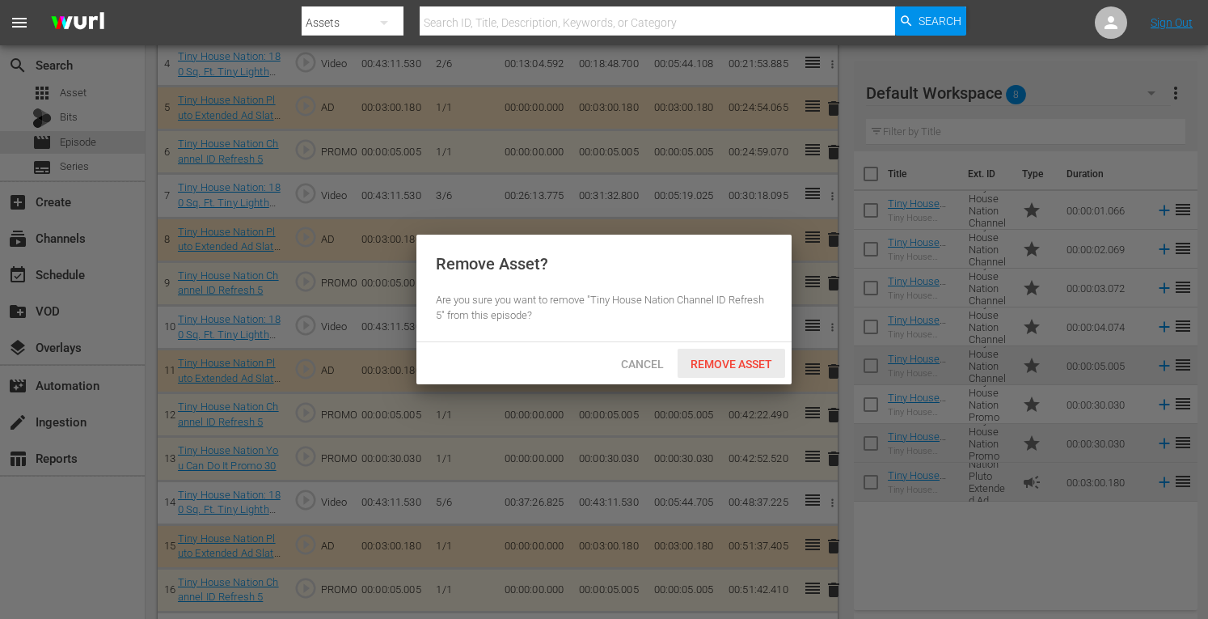
click at [728, 369] on span "Remove Asset" at bounding box center [732, 364] width 108 height 13
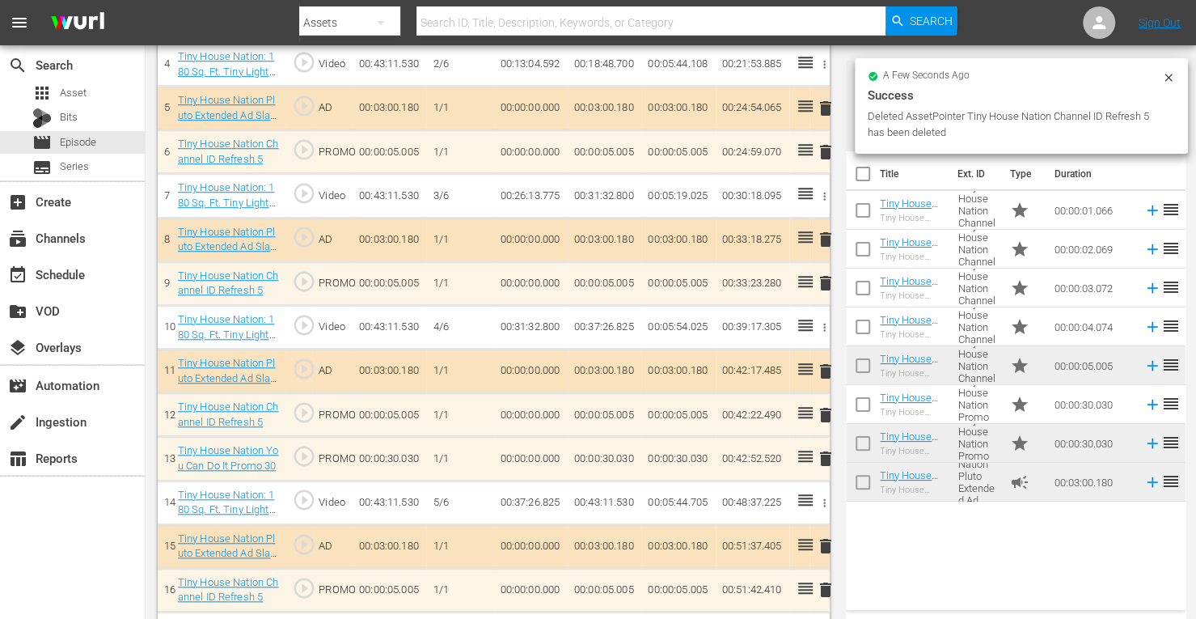
click at [828, 410] on span "delete" at bounding box center [825, 414] width 19 height 19
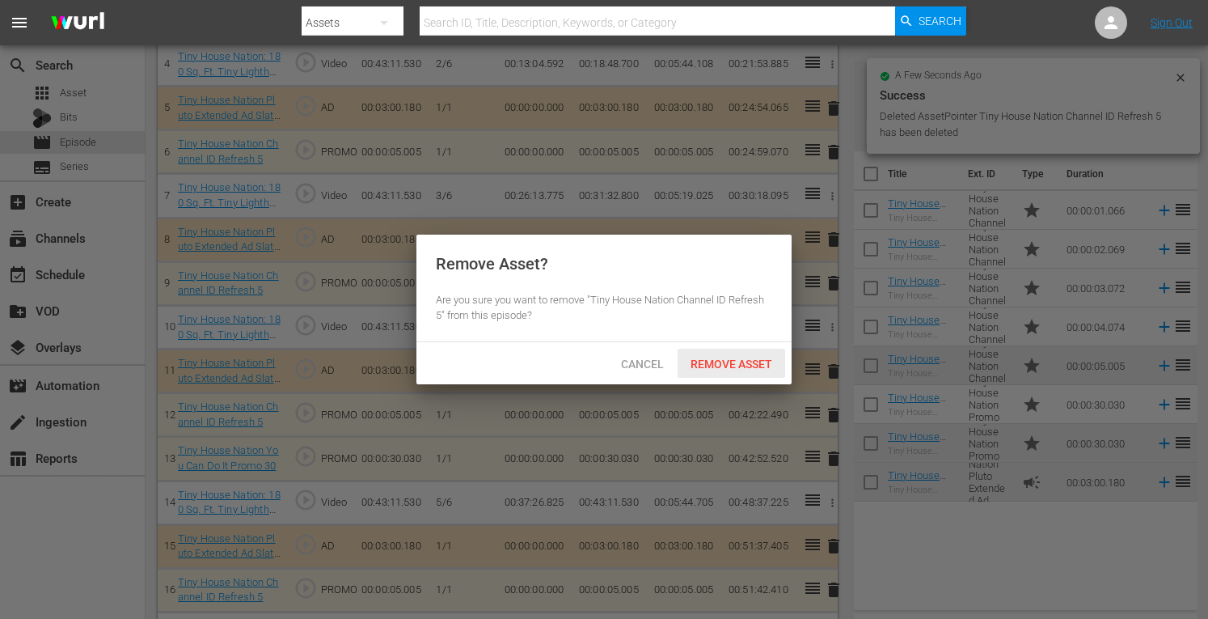
click at [736, 365] on span "Remove Asset" at bounding box center [732, 364] width 108 height 13
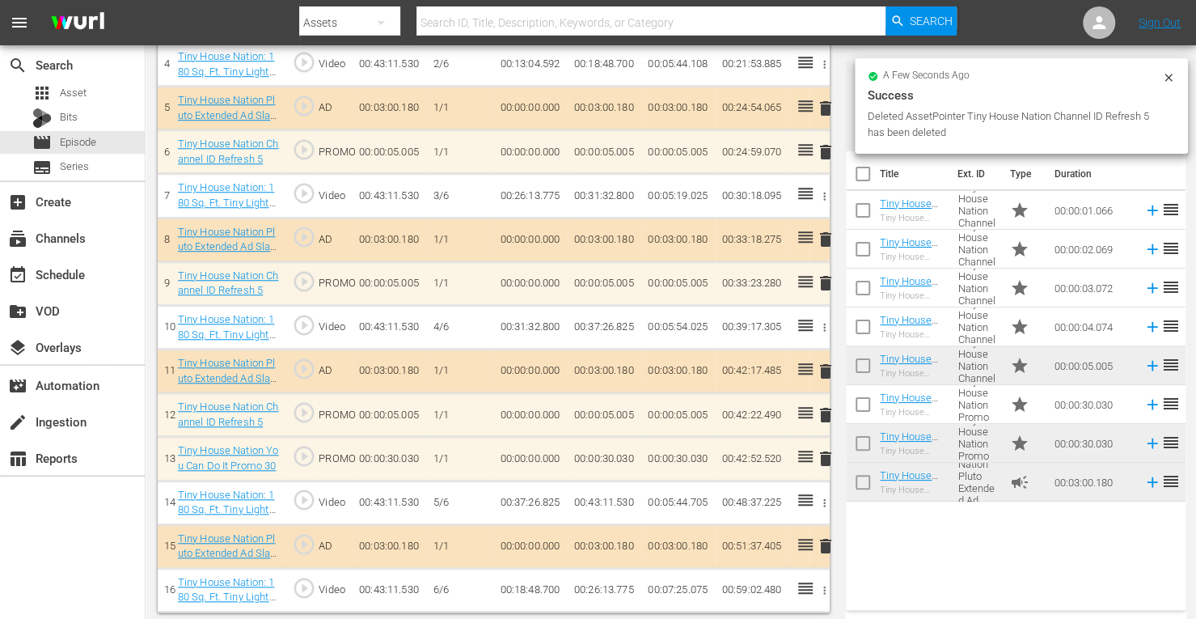
click at [826, 277] on span "delete" at bounding box center [825, 282] width 19 height 19
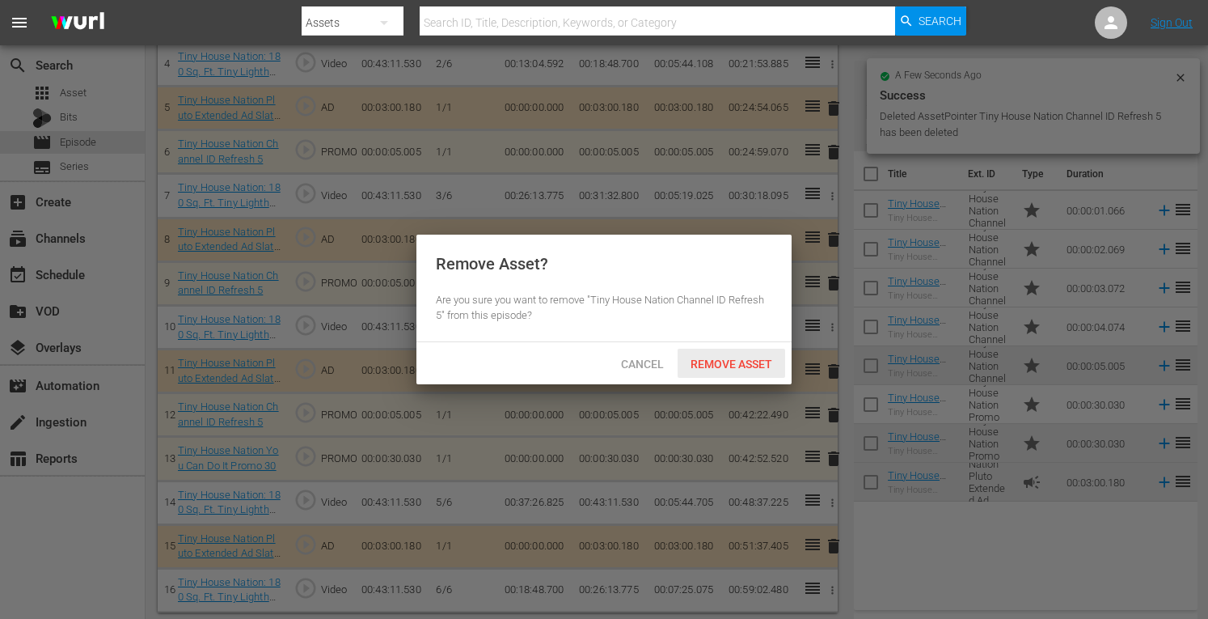
click at [730, 364] on span "Remove Asset" at bounding box center [732, 364] width 108 height 13
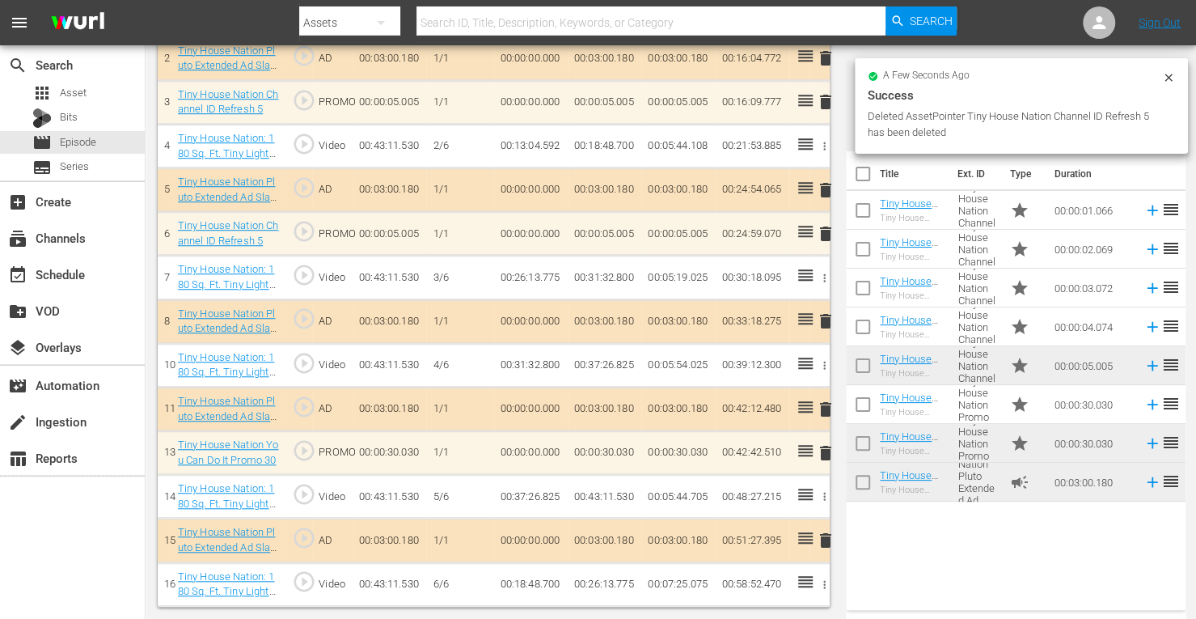
scroll to position [578, 0]
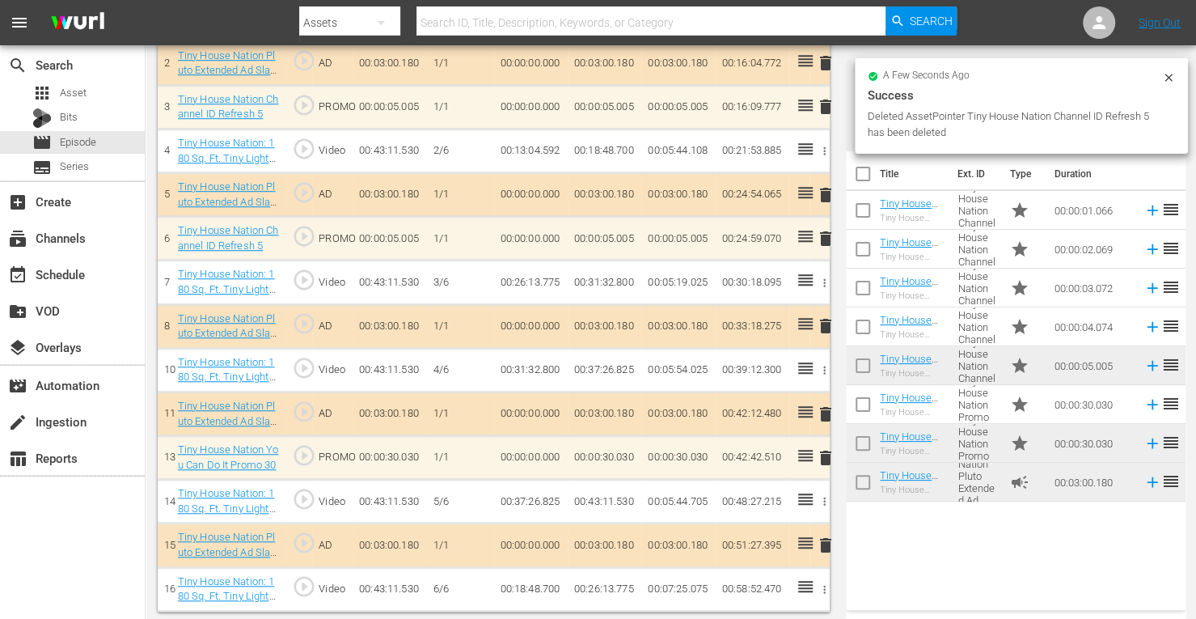
click at [828, 108] on span "delete" at bounding box center [825, 106] width 19 height 19
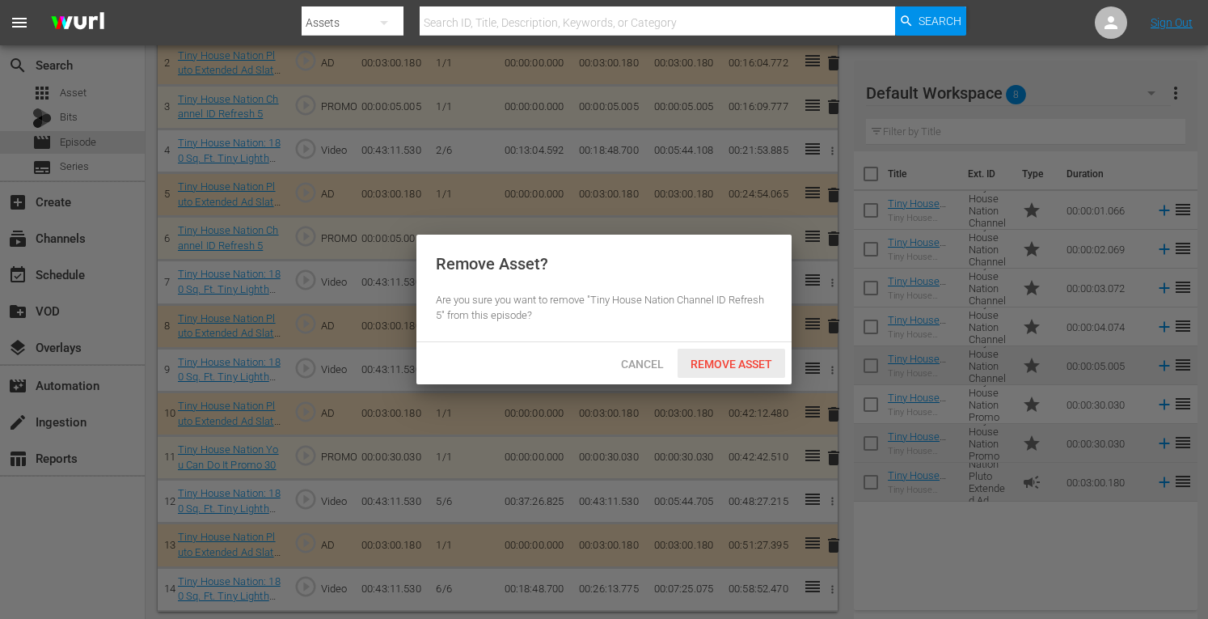
click at [731, 362] on span "Remove Asset" at bounding box center [732, 364] width 108 height 13
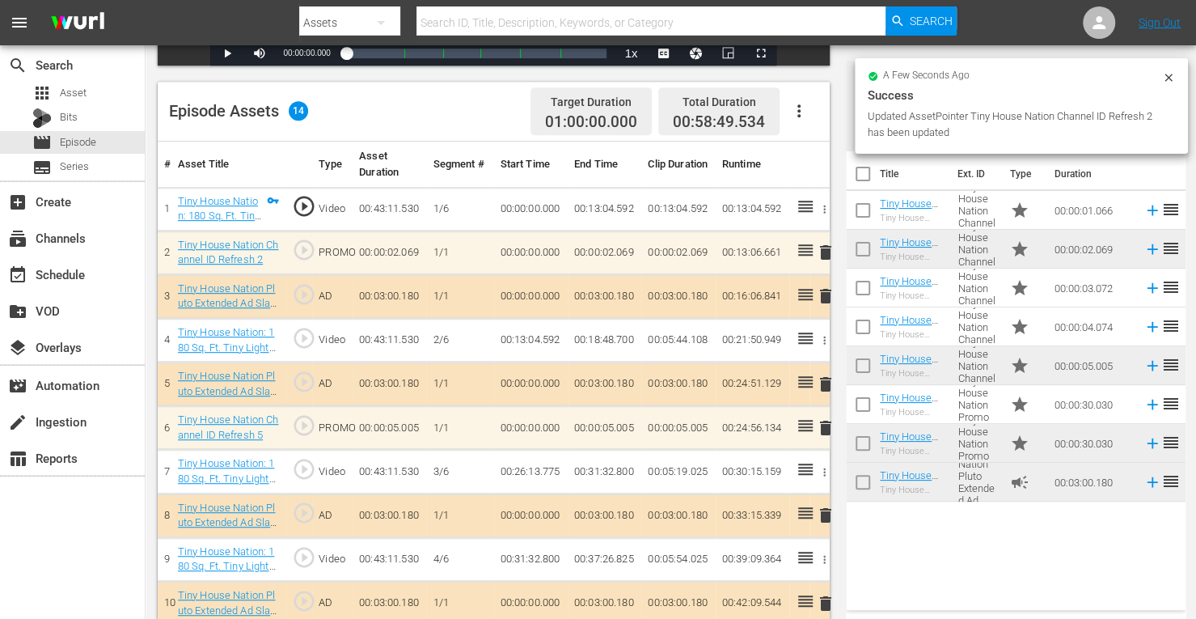
scroll to position [387, 0]
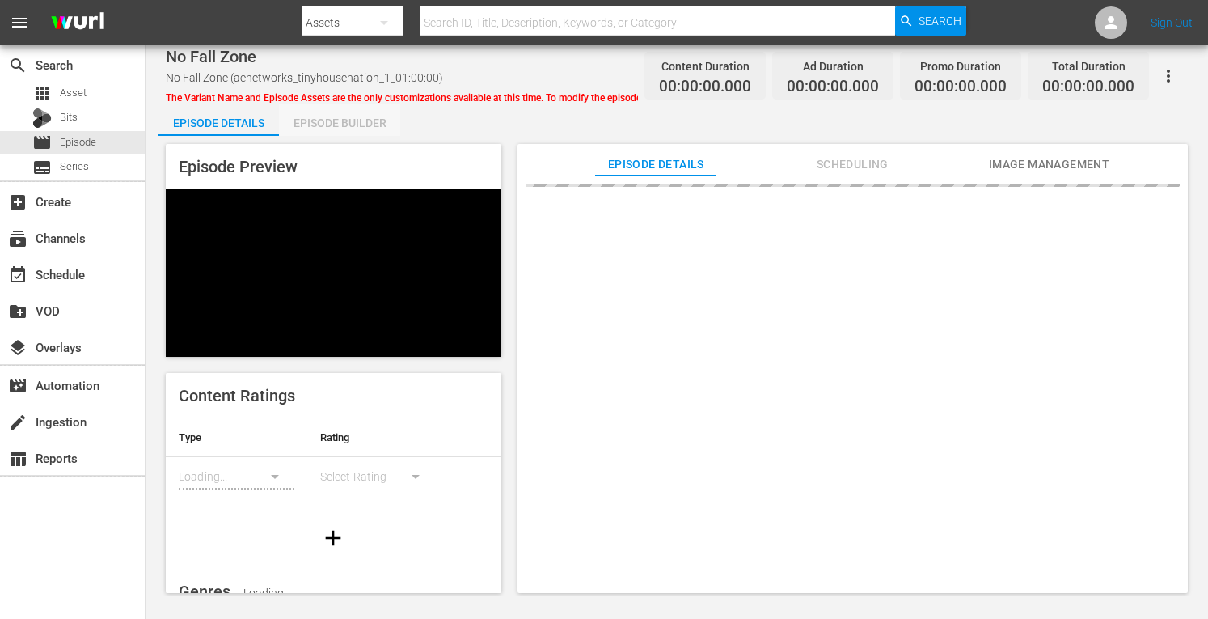
click at [334, 119] on div "Episode Builder" at bounding box center [339, 123] width 121 height 39
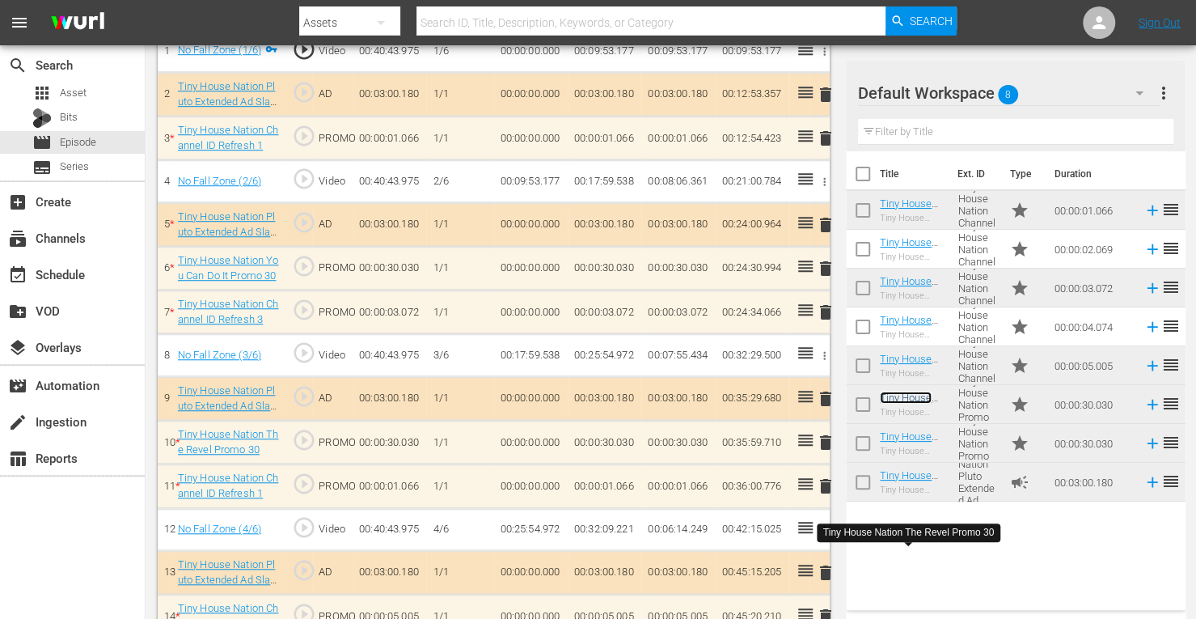
scroll to position [545, 0]
click at [823, 308] on span "delete" at bounding box center [825, 312] width 19 height 19
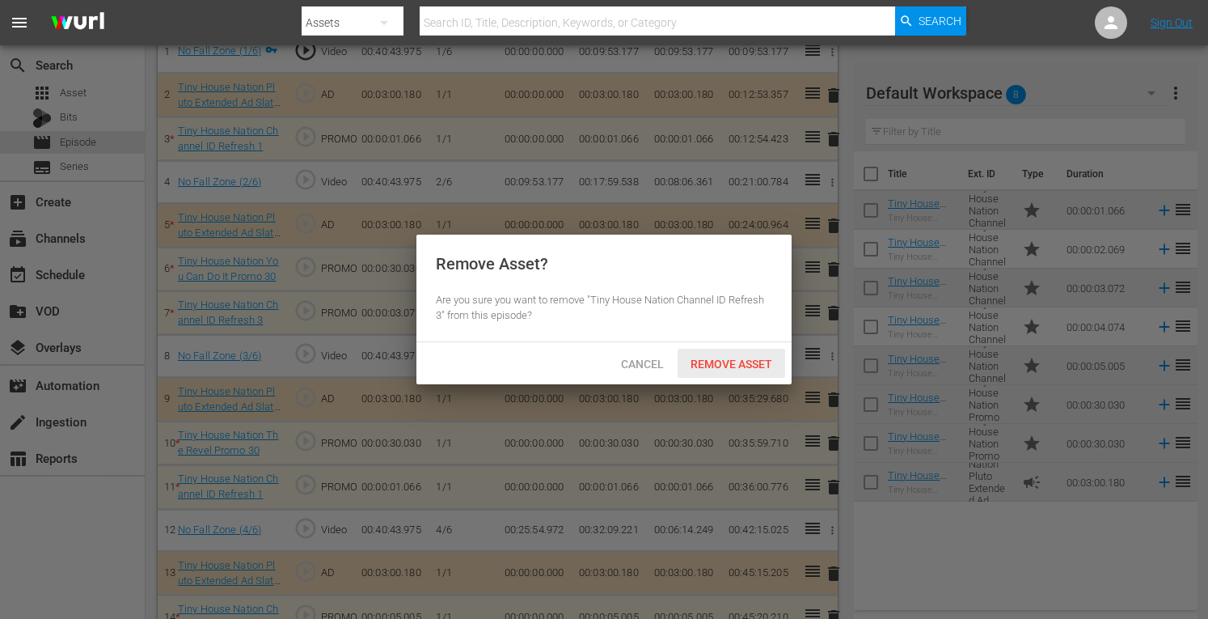
click at [723, 361] on span "Remove Asset" at bounding box center [732, 364] width 108 height 13
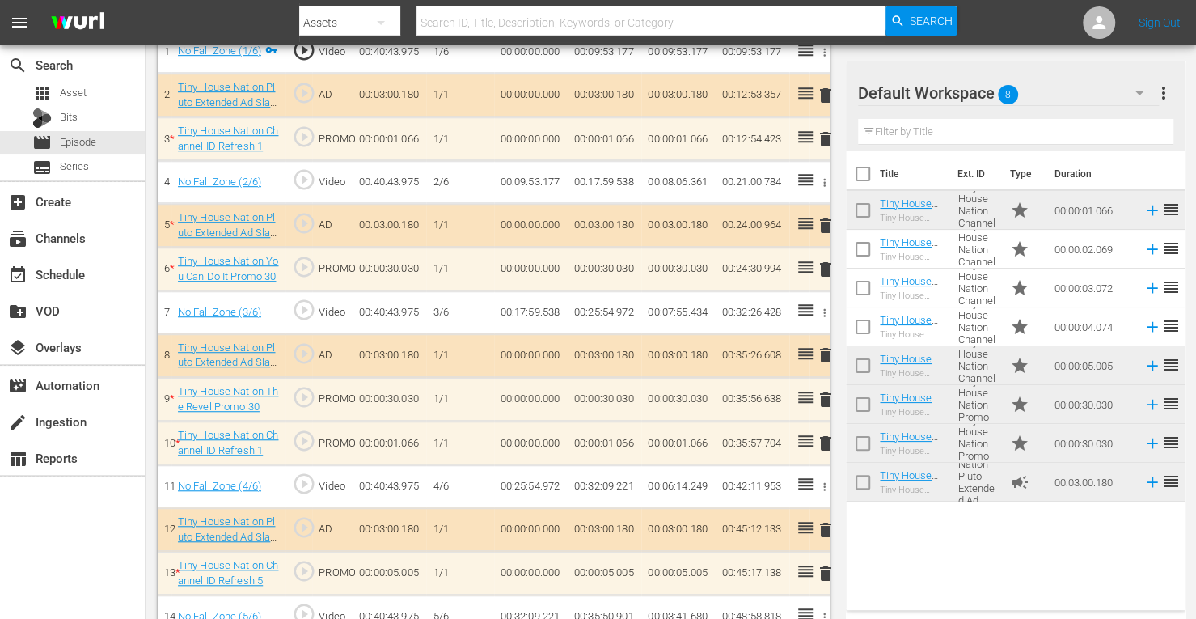
click at [827, 137] on span "delete" at bounding box center [825, 138] width 19 height 19
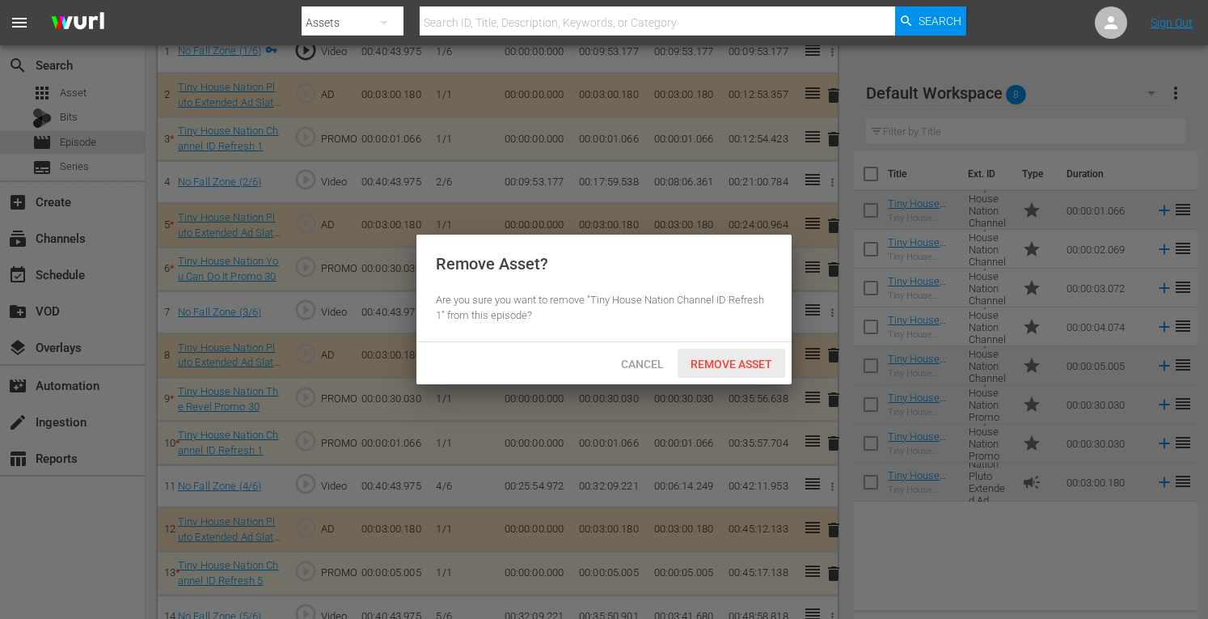
click at [722, 361] on span "Remove Asset" at bounding box center [732, 364] width 108 height 13
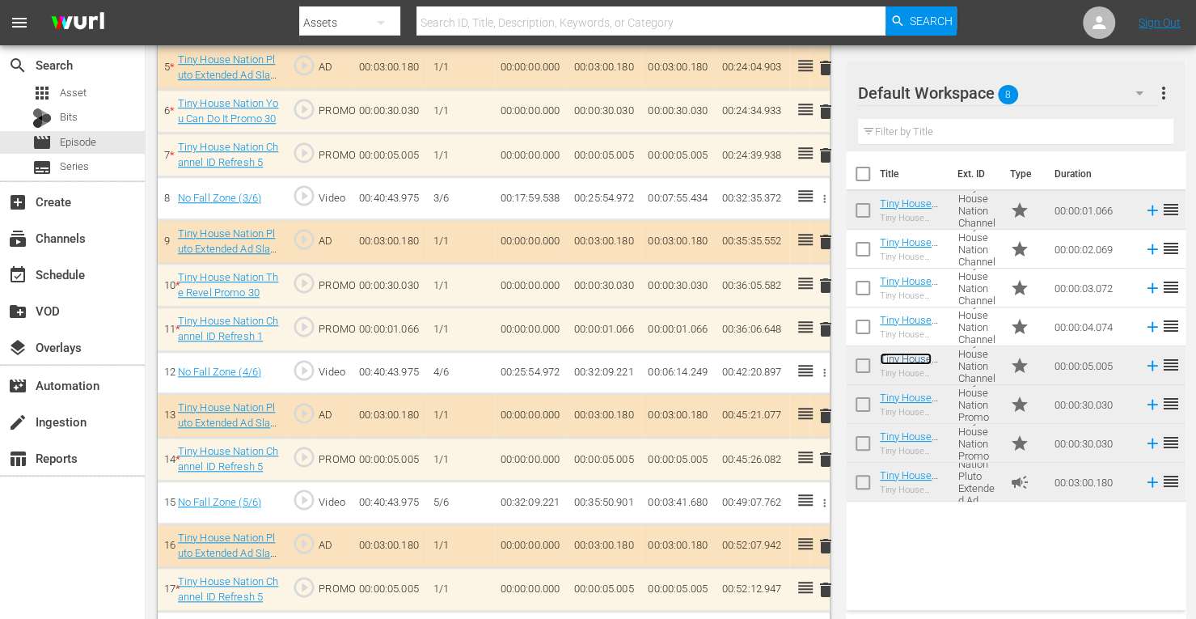
scroll to position [700, 0]
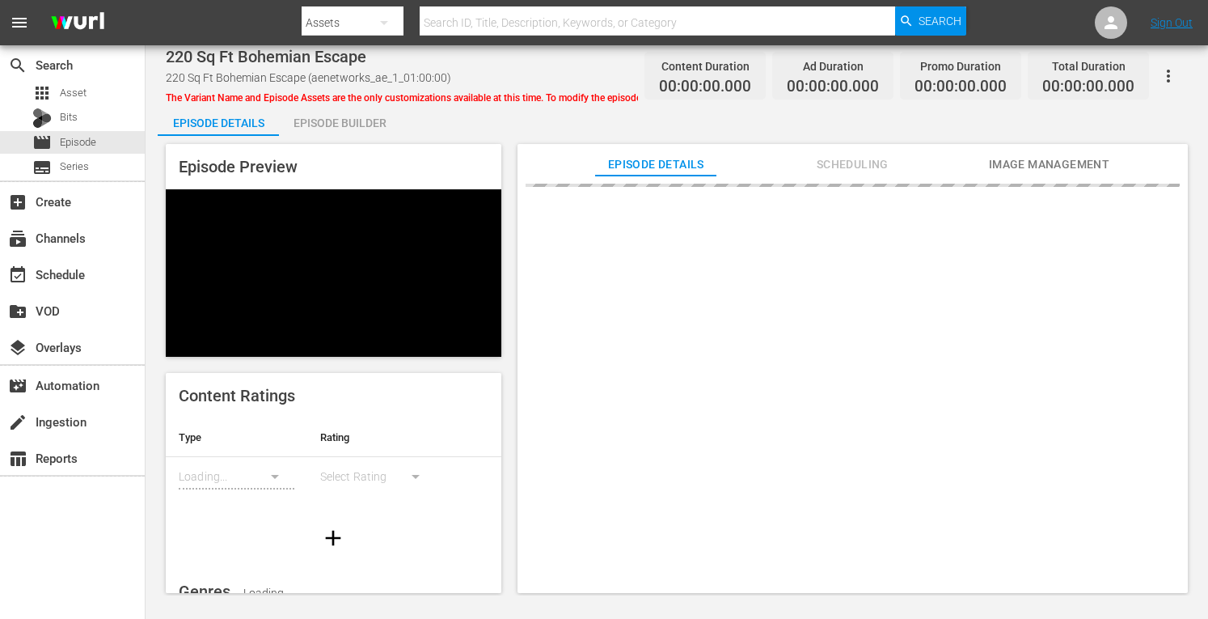
click at [349, 117] on div "Episode Builder" at bounding box center [339, 123] width 121 height 39
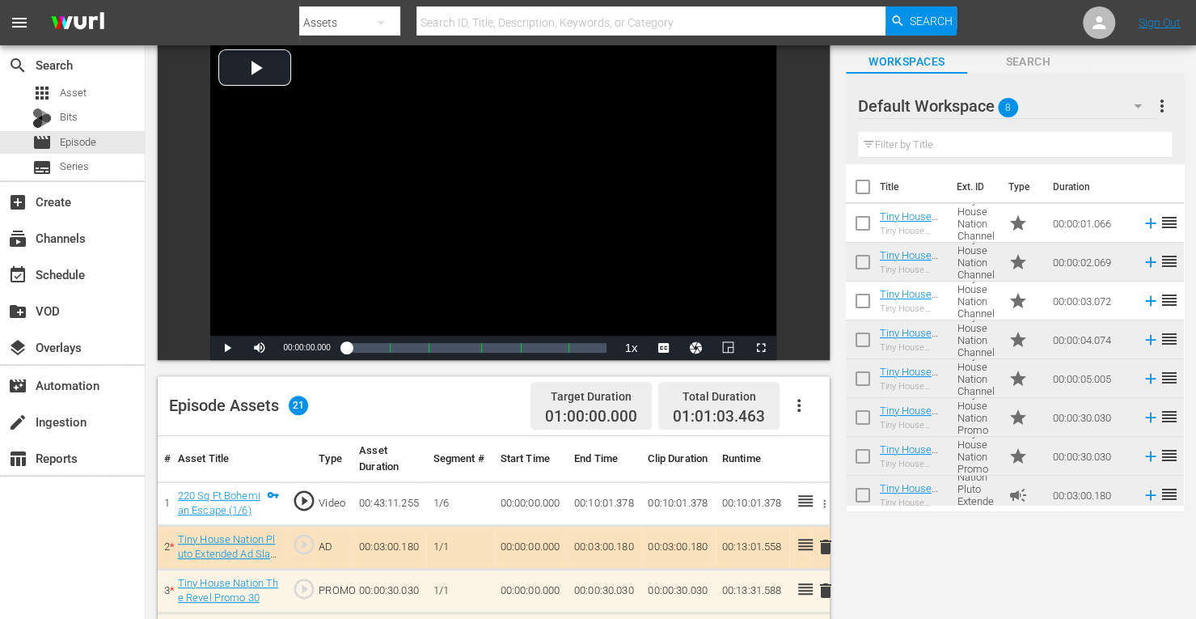
scroll to position [94, 0]
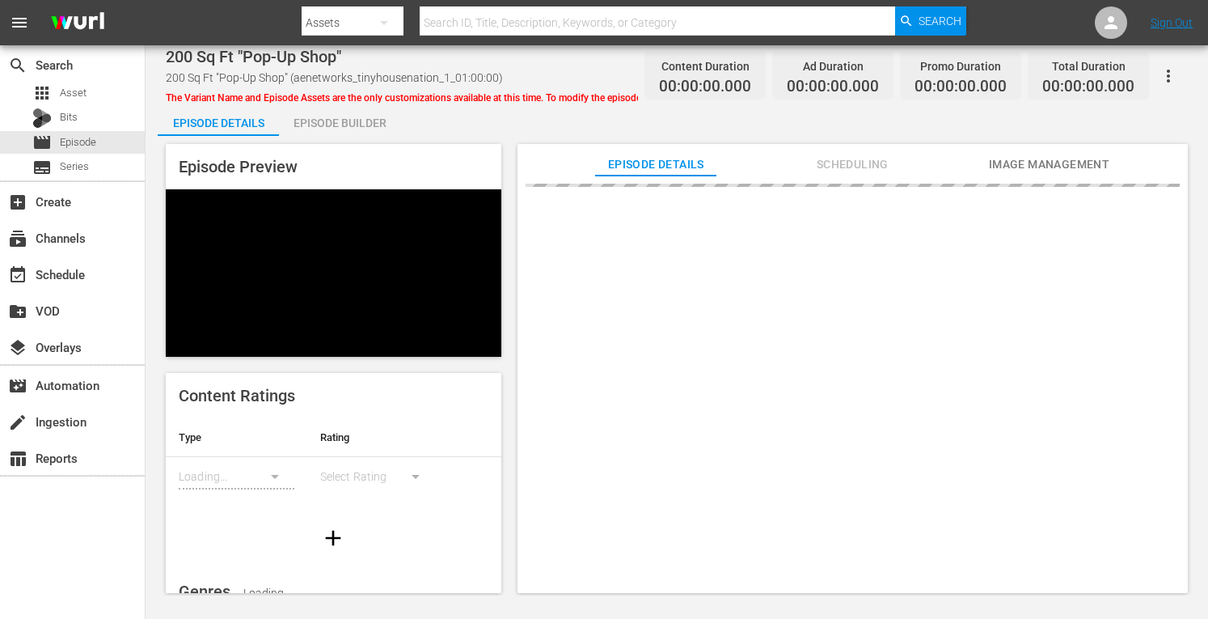
click at [342, 119] on div "Episode Builder" at bounding box center [339, 123] width 121 height 39
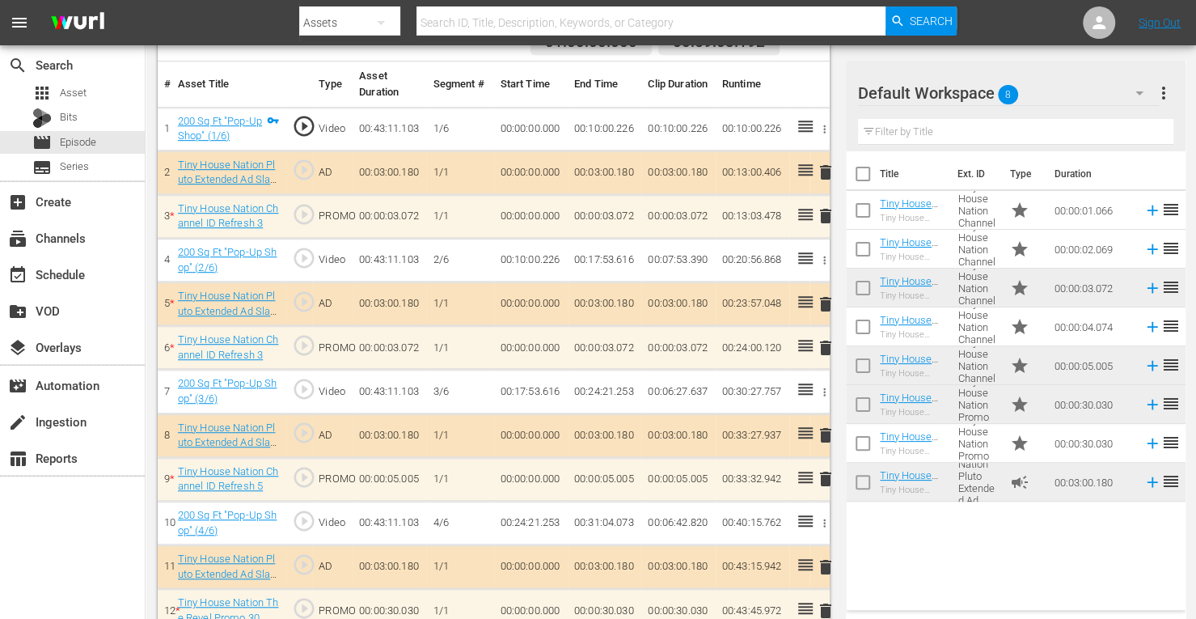
scroll to position [466, 0]
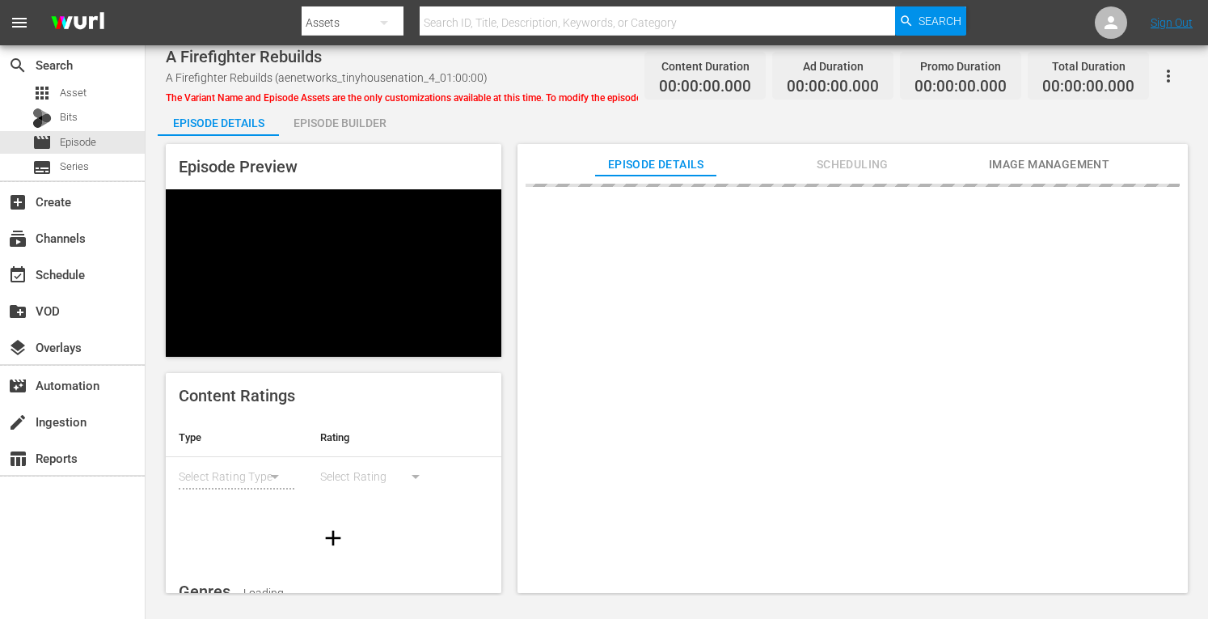
click at [338, 102] on span "The Variant Name and Episode Assets are the only customizations available at th…" at bounding box center [497, 97] width 662 height 11
click at [327, 122] on div "Episode Builder" at bounding box center [339, 123] width 121 height 39
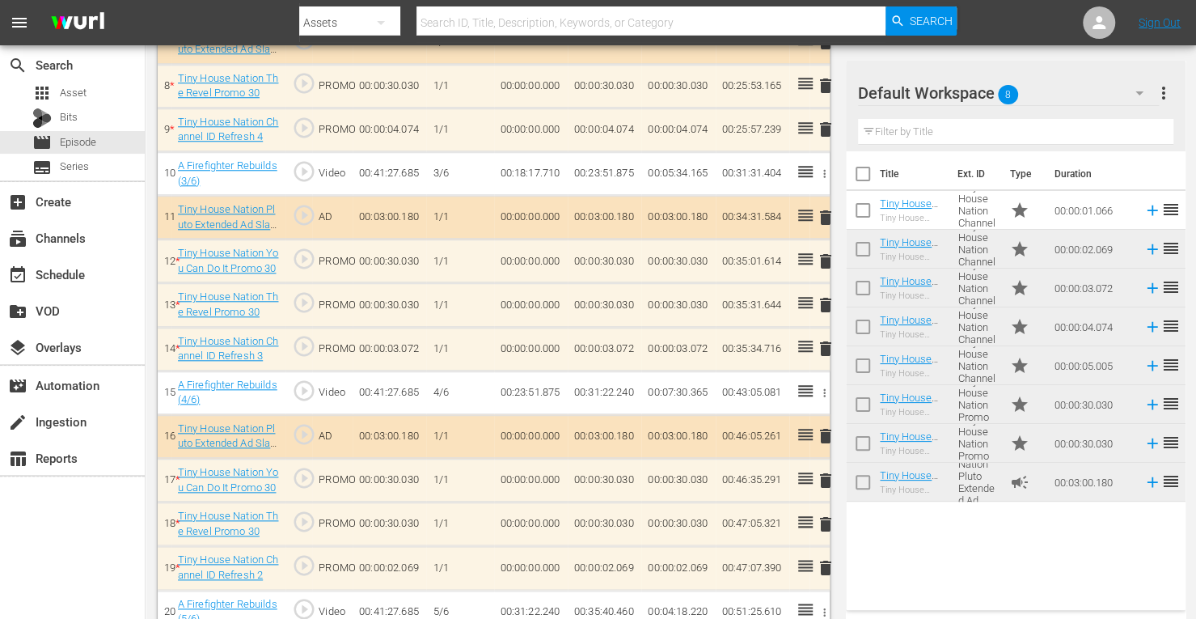
scroll to position [1013, 0]
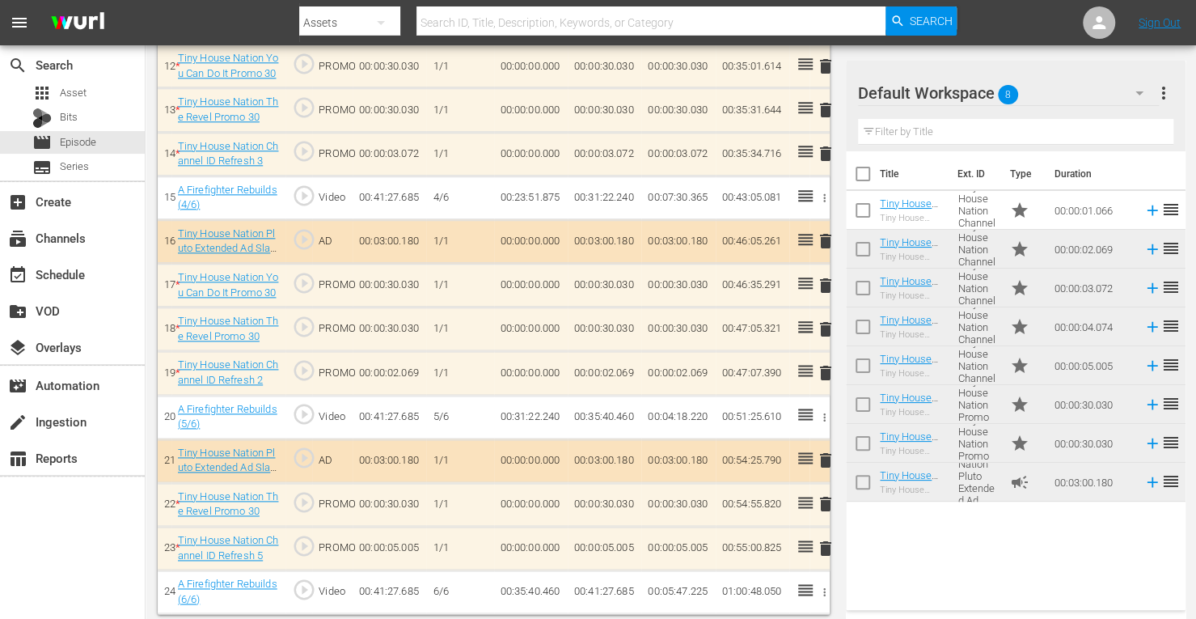
click at [825, 367] on span "delete" at bounding box center [825, 372] width 19 height 19
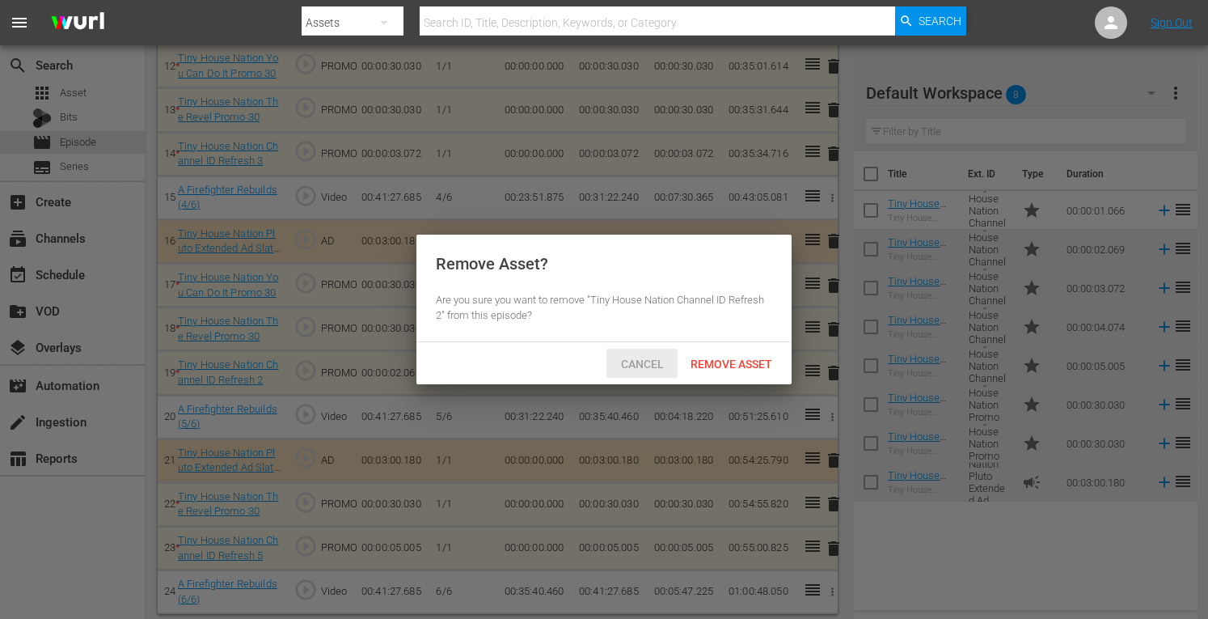
click at [634, 360] on span "Cancel" at bounding box center [642, 364] width 69 height 13
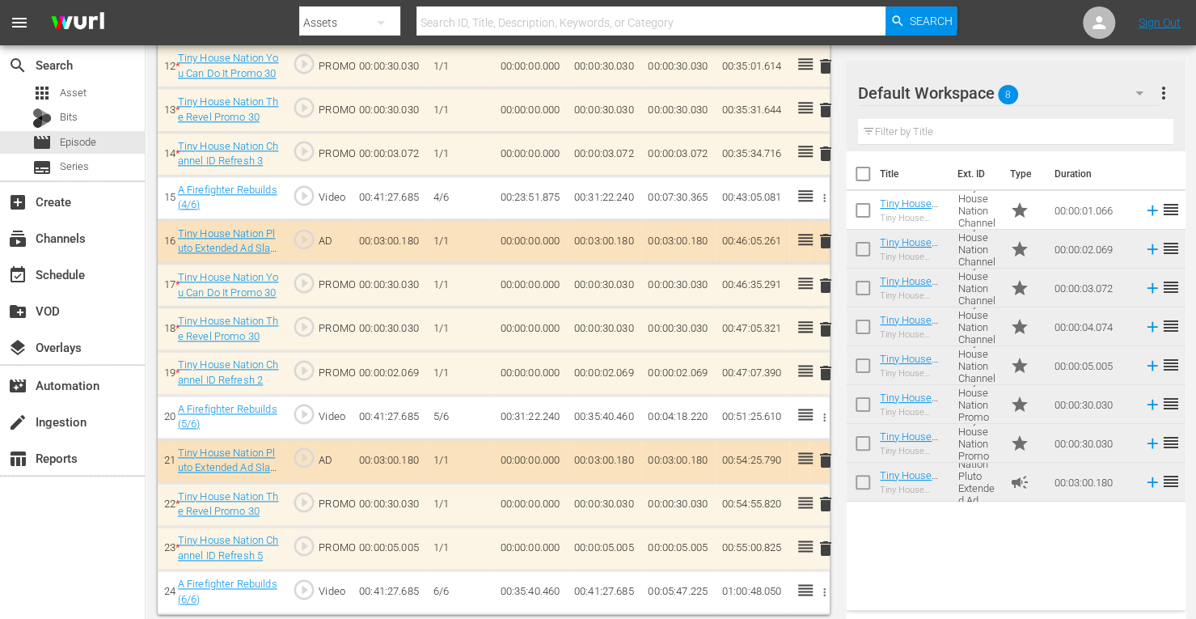
click at [827, 371] on span "delete" at bounding box center [825, 372] width 19 height 19
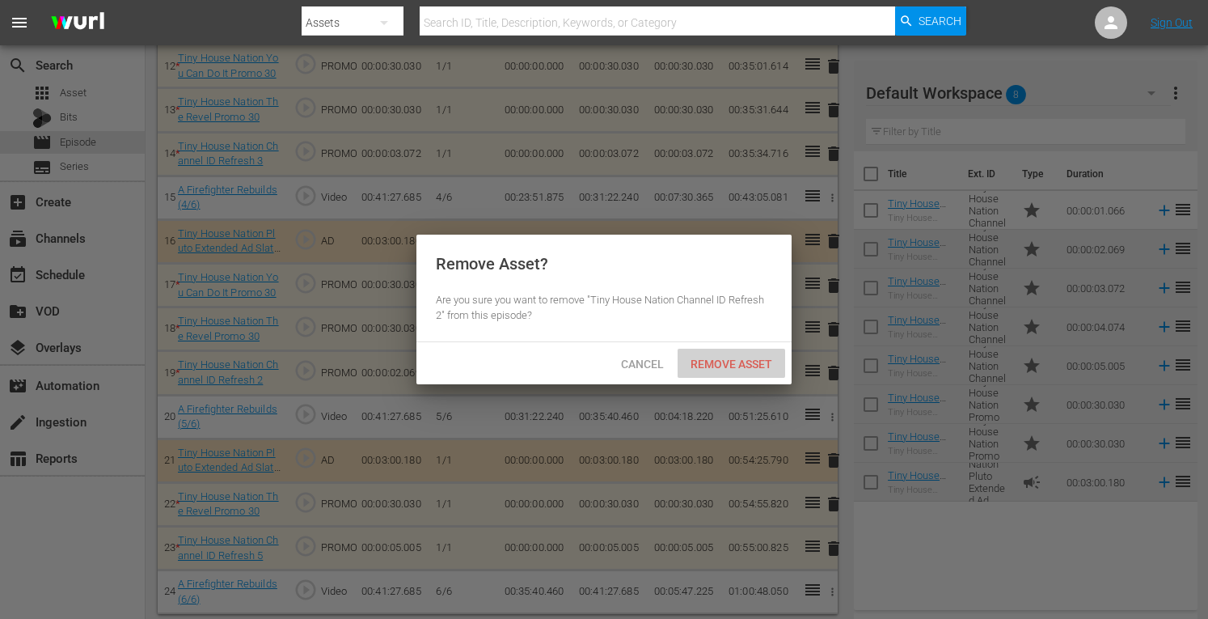
click at [726, 363] on span "Remove Asset" at bounding box center [732, 364] width 108 height 13
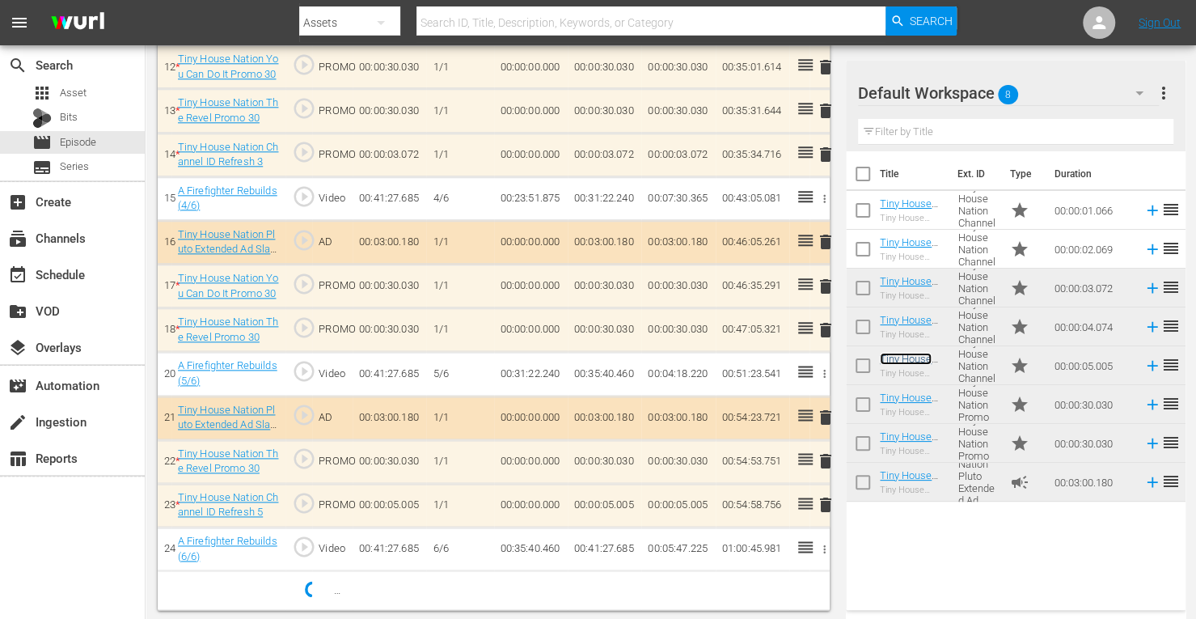
scroll to position [1009, 0]
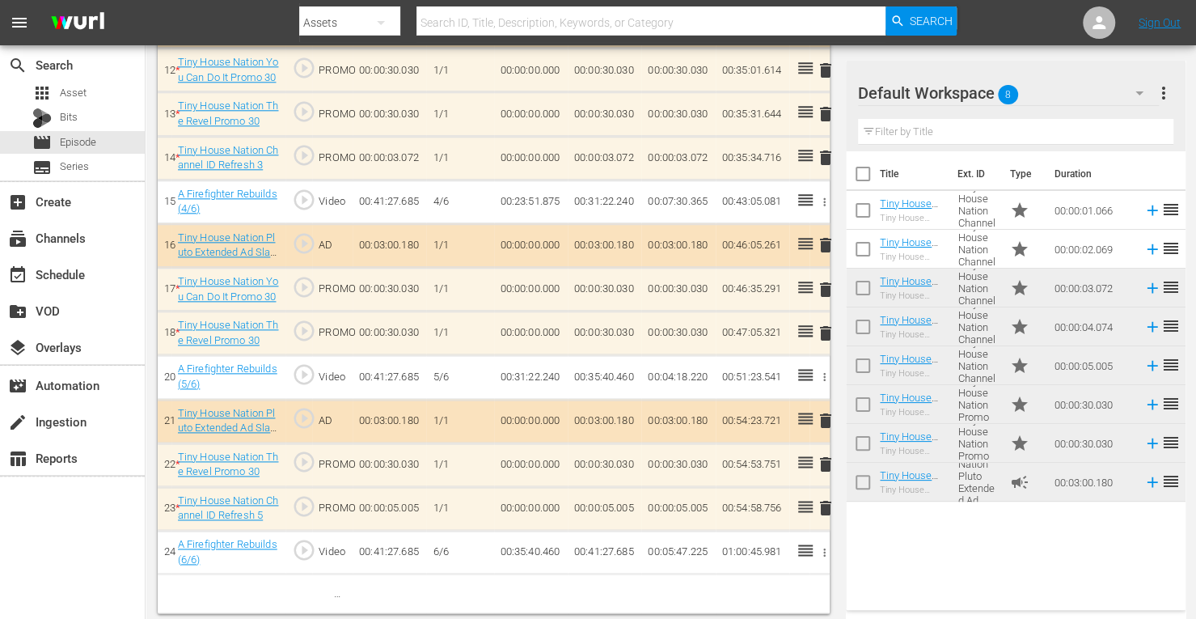
click at [822, 151] on span "delete" at bounding box center [825, 157] width 19 height 19
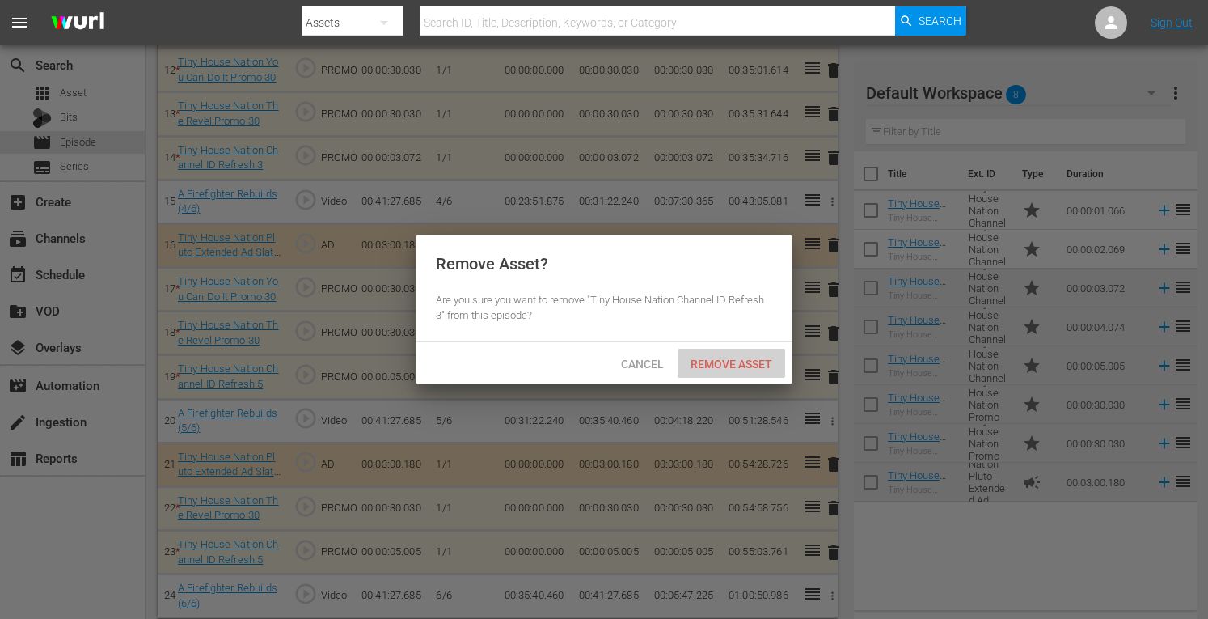
click at [737, 358] on span "Remove Asset" at bounding box center [732, 364] width 108 height 13
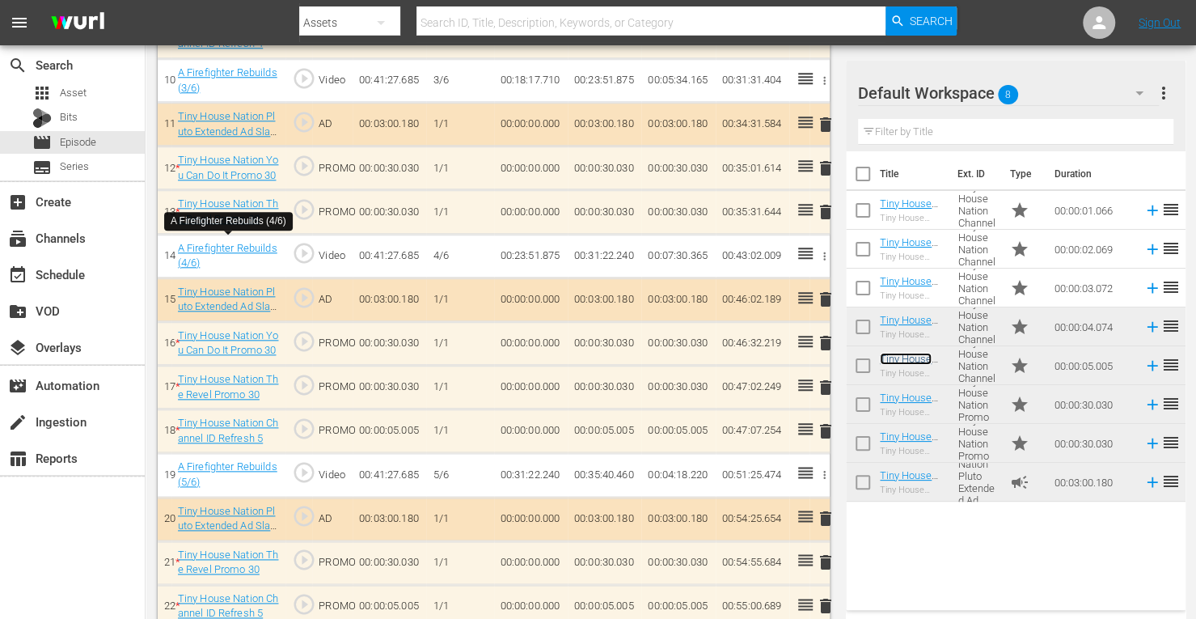
scroll to position [911, 0]
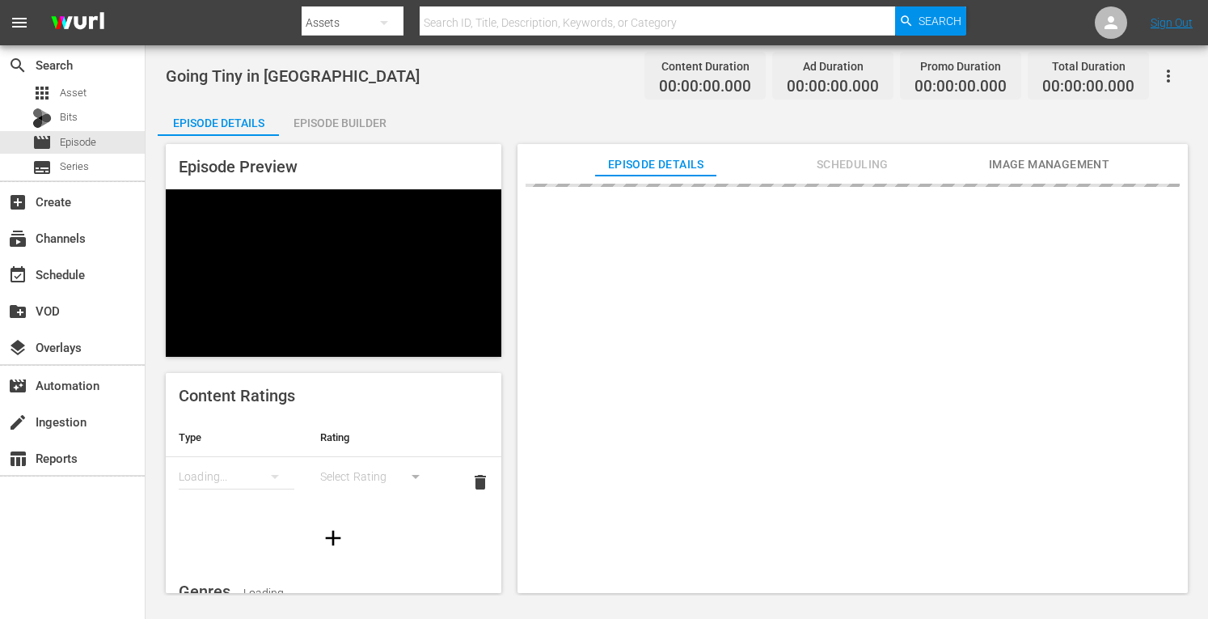
click at [337, 129] on div "Episode Builder" at bounding box center [339, 123] width 121 height 39
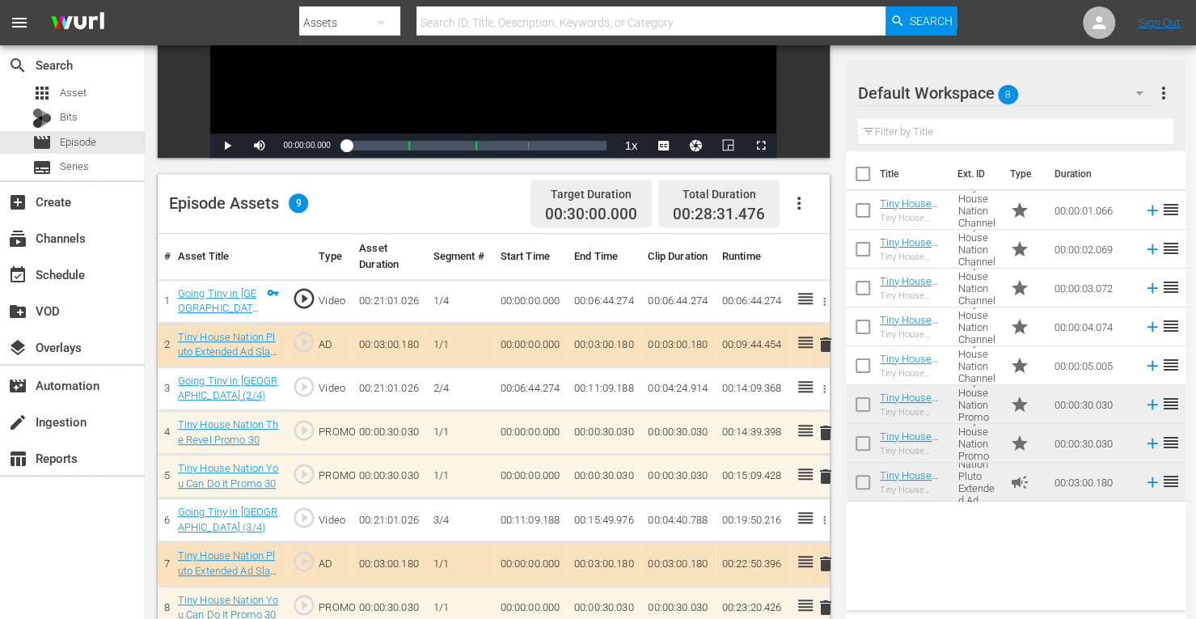
scroll to position [298, 0]
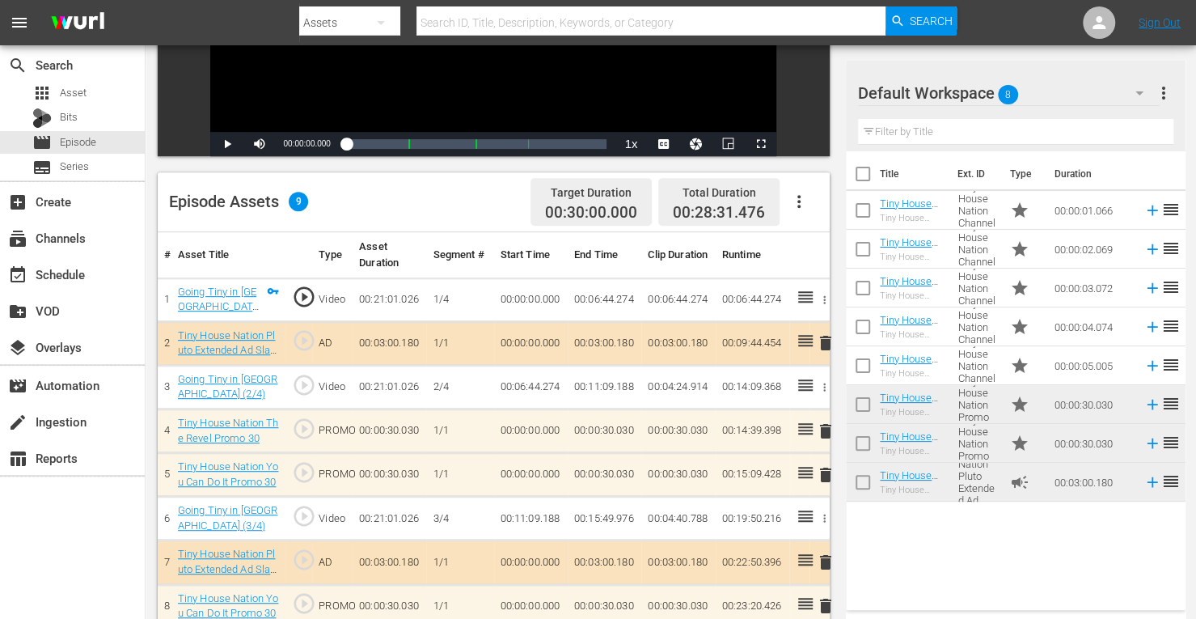
click at [827, 475] on span "delete" at bounding box center [825, 474] width 19 height 19
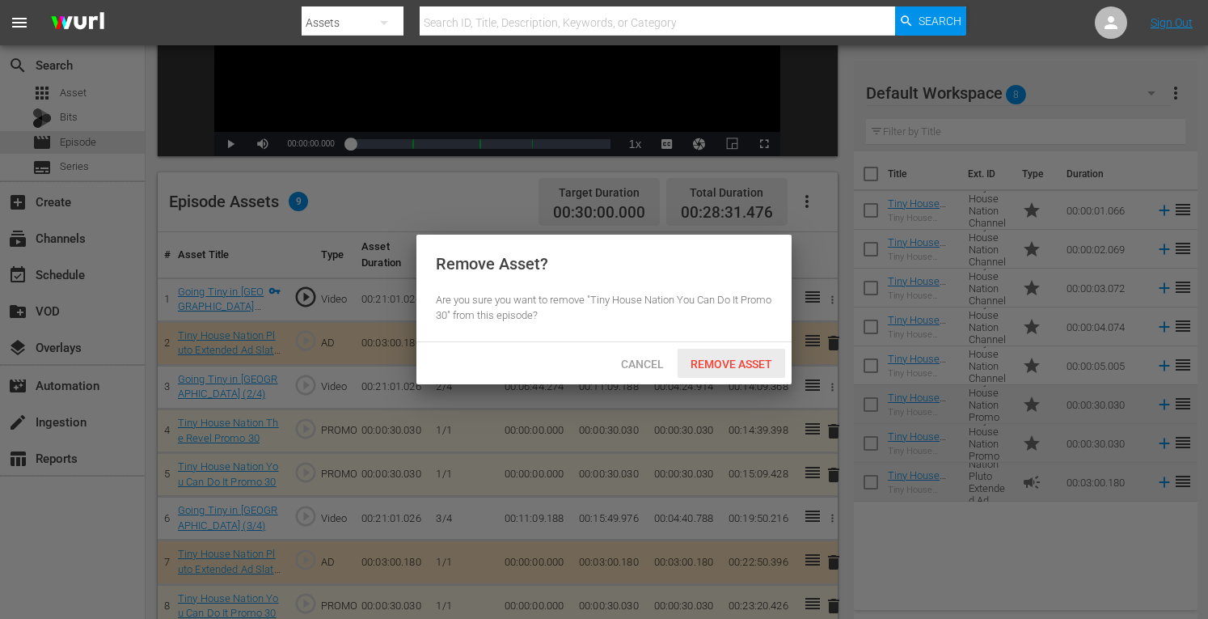
click at [736, 366] on span "Remove Asset" at bounding box center [732, 364] width 108 height 13
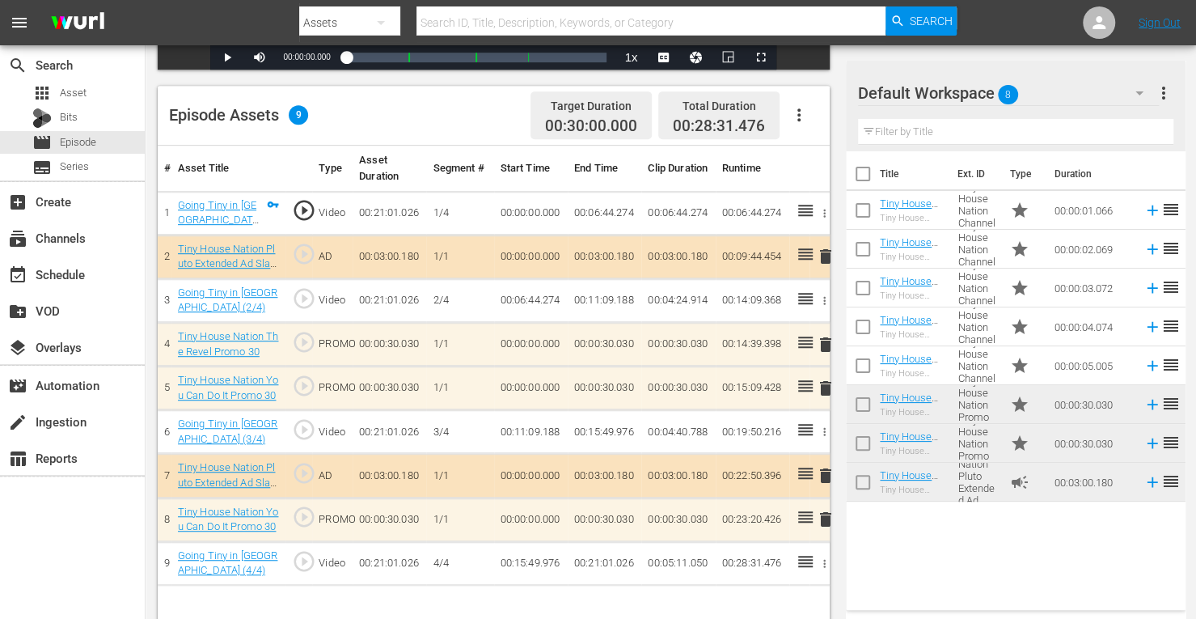
scroll to position [387, 0]
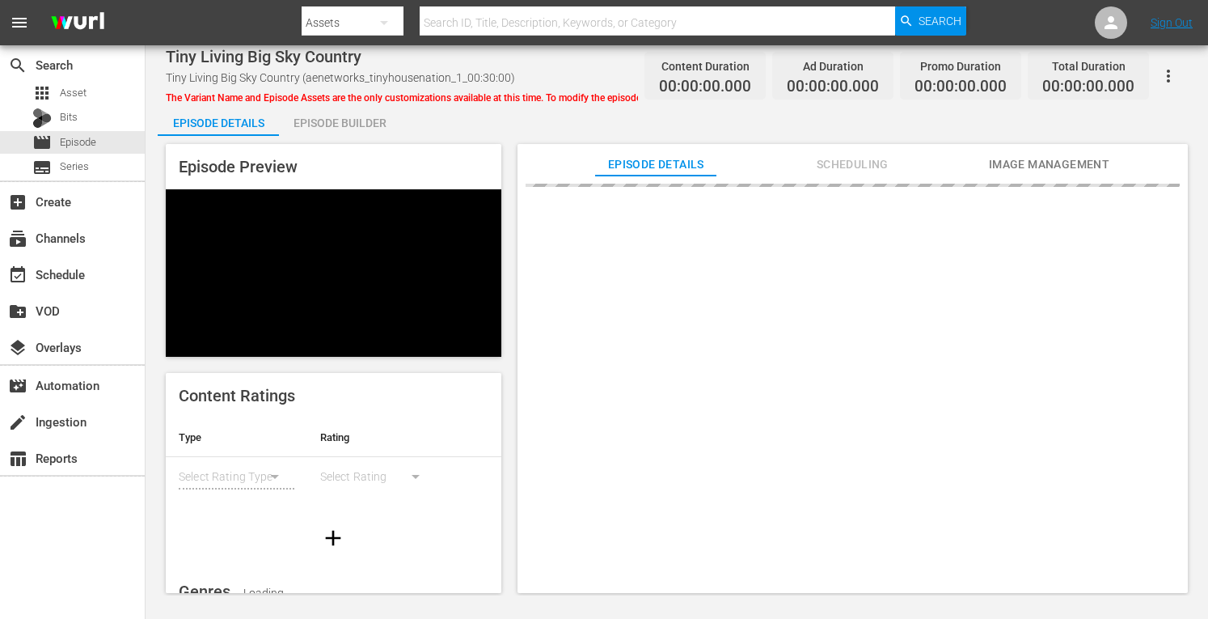
click at [363, 127] on div "Episode Builder" at bounding box center [339, 123] width 121 height 39
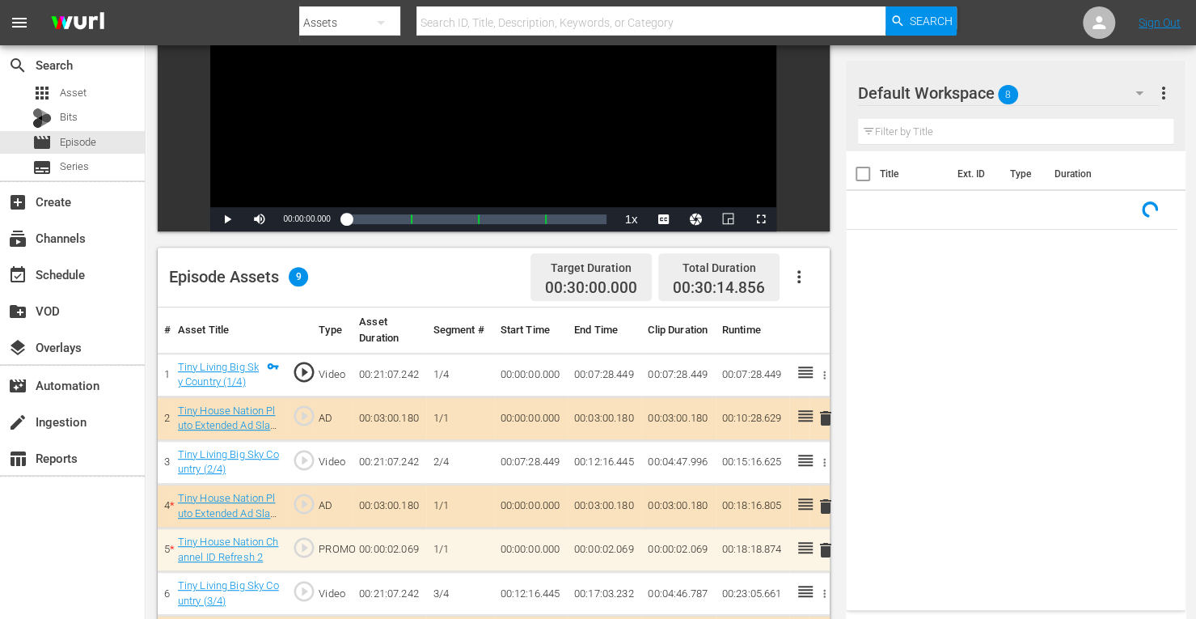
scroll to position [421, 0]
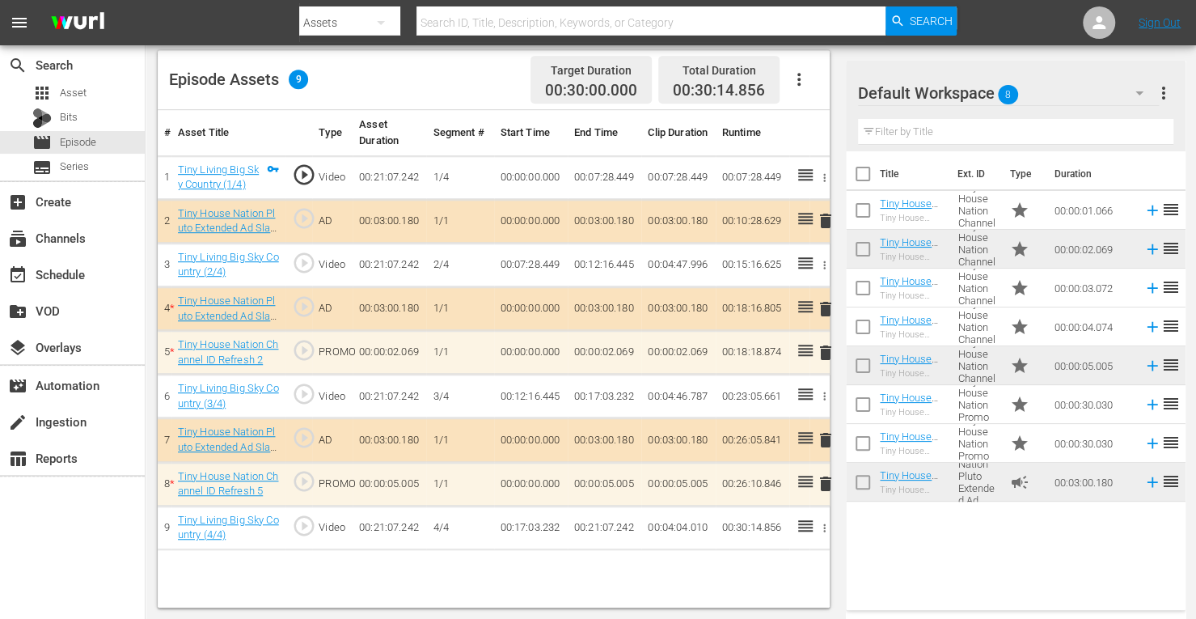
click at [823, 476] on span "delete" at bounding box center [825, 483] width 19 height 19
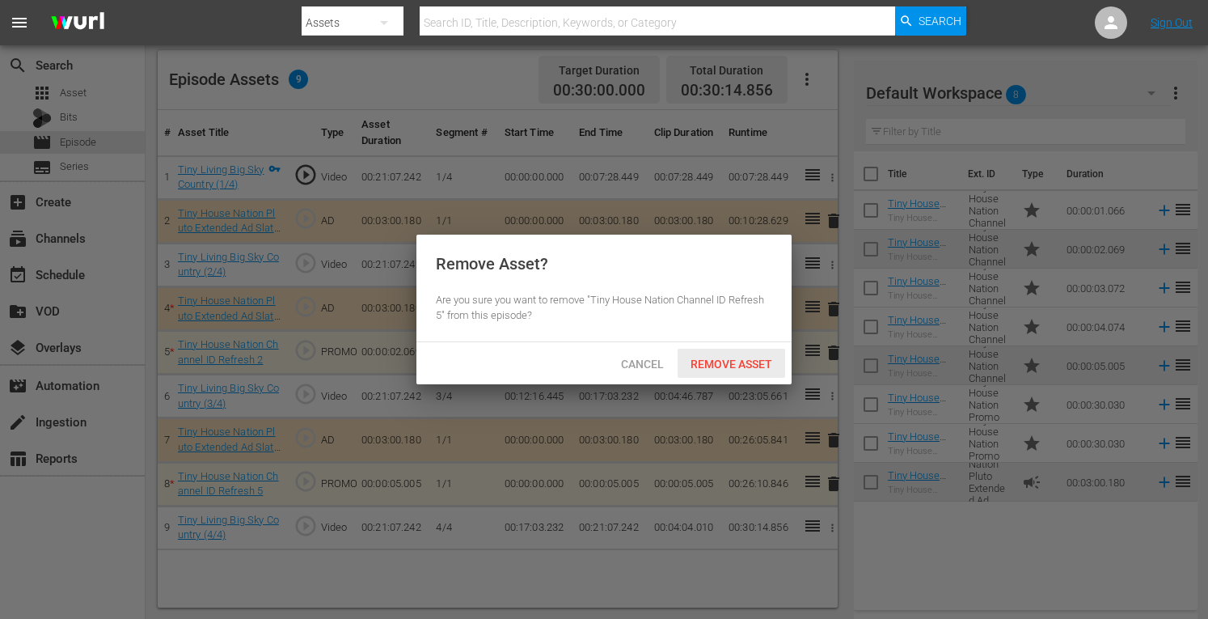
click at [725, 366] on span "Remove Asset" at bounding box center [732, 364] width 108 height 13
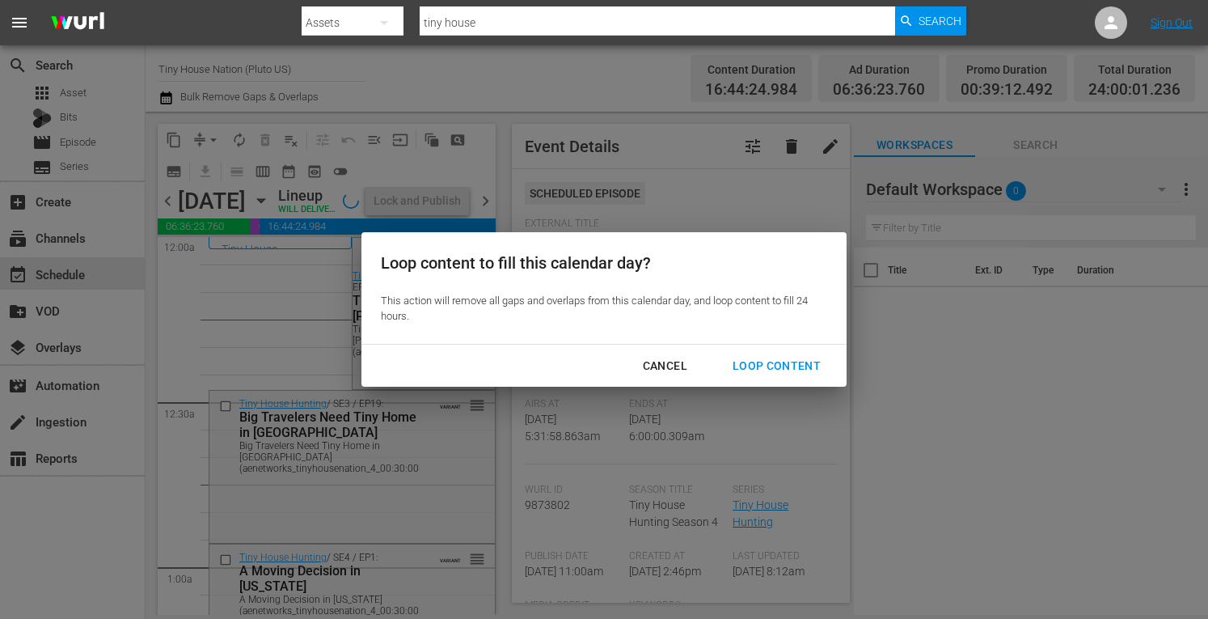
scroll to position [1703, 0]
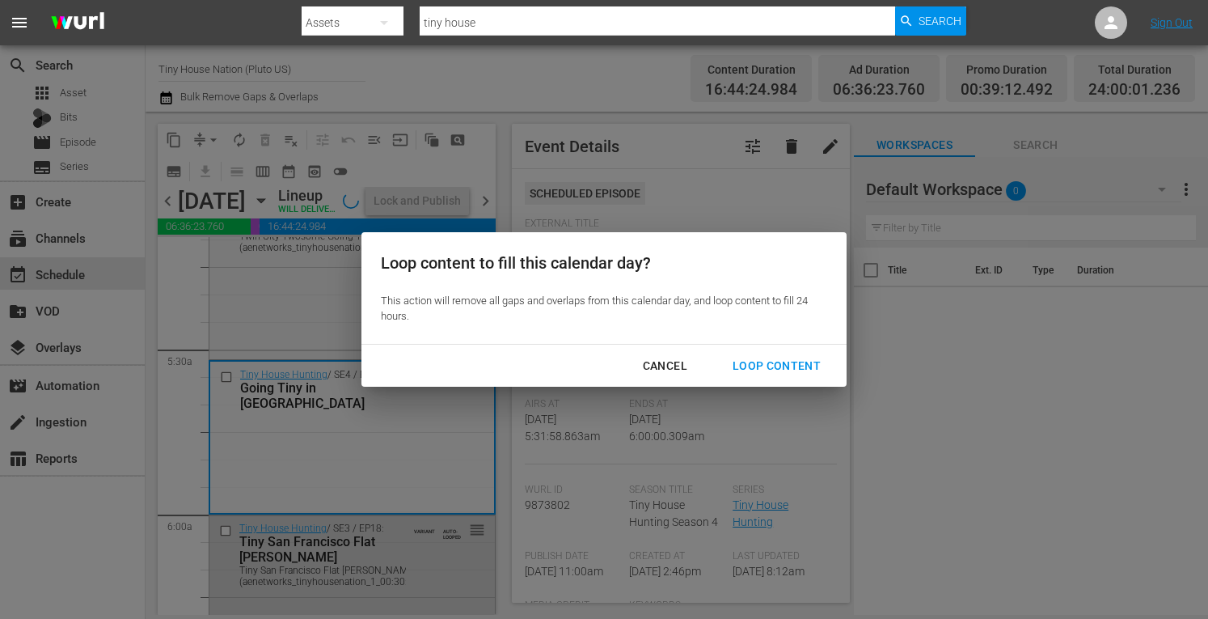
click at [683, 368] on div "Cancel" at bounding box center [665, 366] width 70 height 20
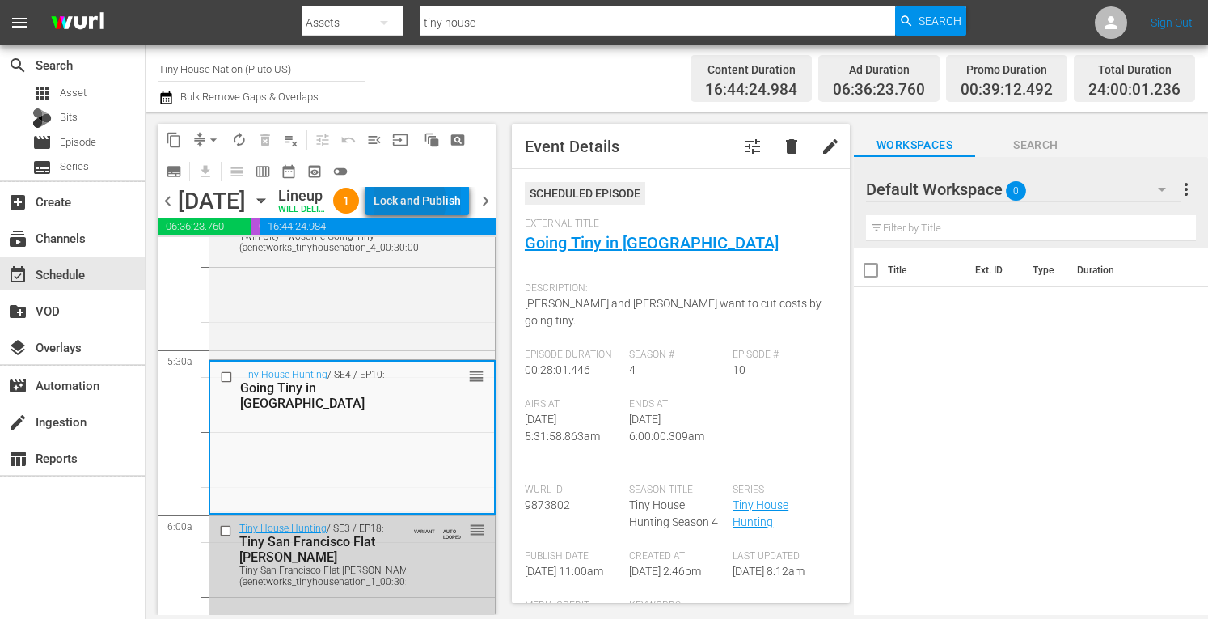
click at [445, 205] on div "Lock and Publish" at bounding box center [417, 200] width 87 height 29
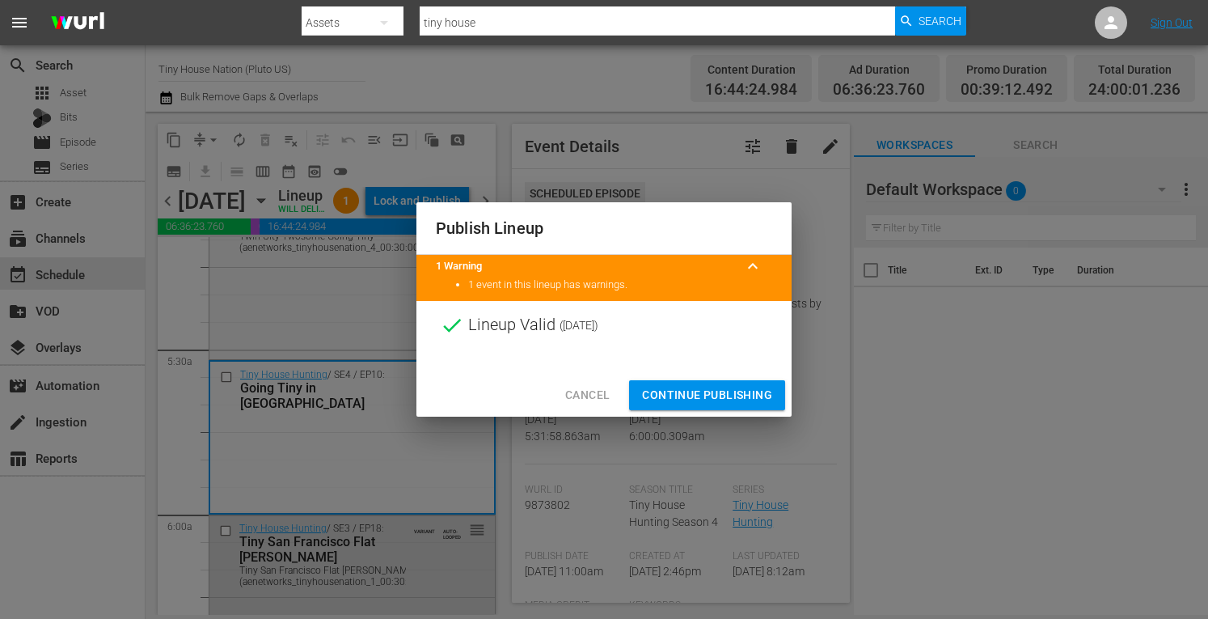
click at [692, 399] on span "Continue Publishing" at bounding box center [707, 395] width 130 height 20
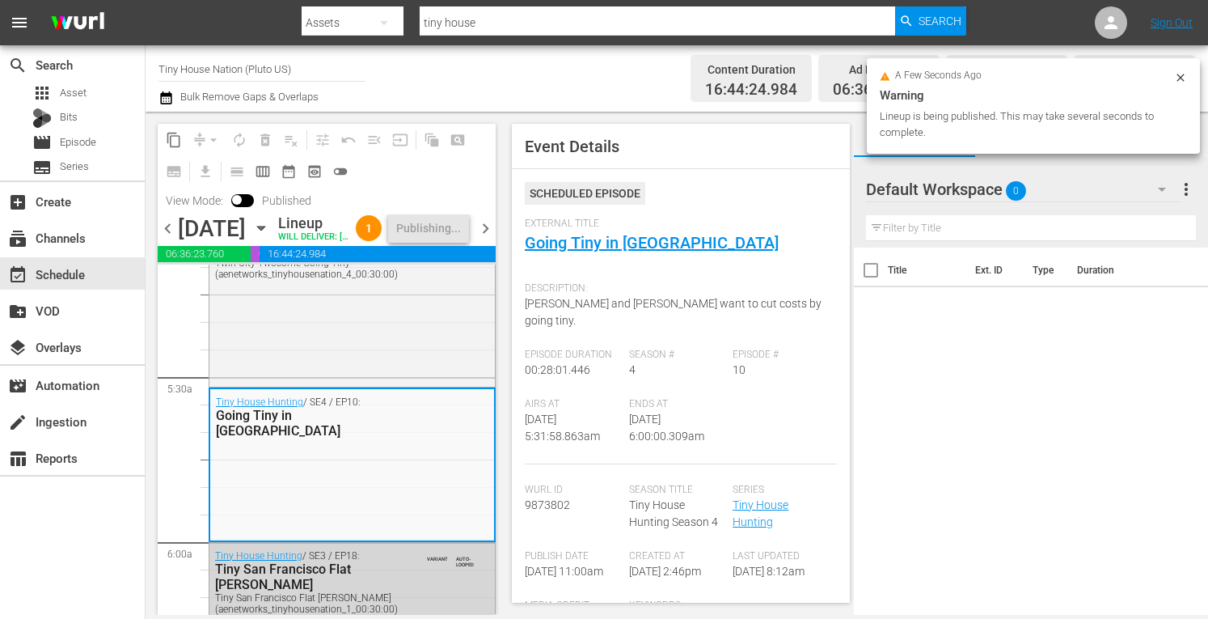
click at [484, 239] on span "chevron_right" at bounding box center [486, 228] width 20 height 20
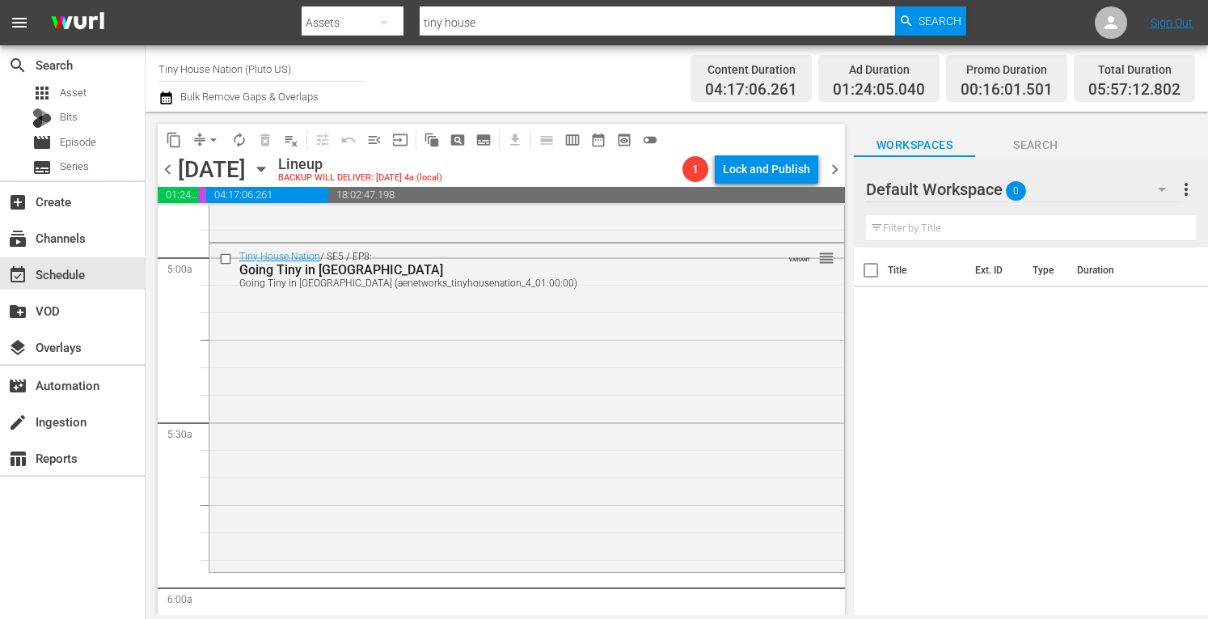
scroll to position [1603, 0]
click at [344, 452] on div "Tiny House Nation / SE5 / EP8: Going Tiny in Music City Going Tiny in [GEOGRAPH…" at bounding box center [526, 401] width 635 height 325
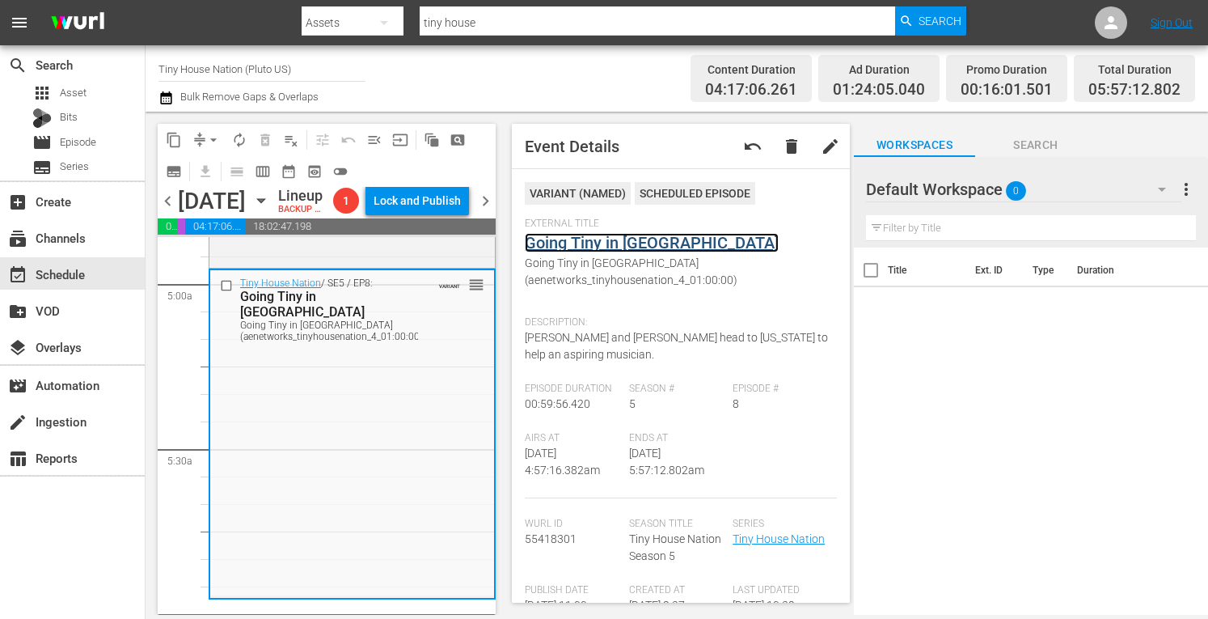
click at [607, 247] on link "Going Tiny in Music City" at bounding box center [652, 242] width 254 height 19
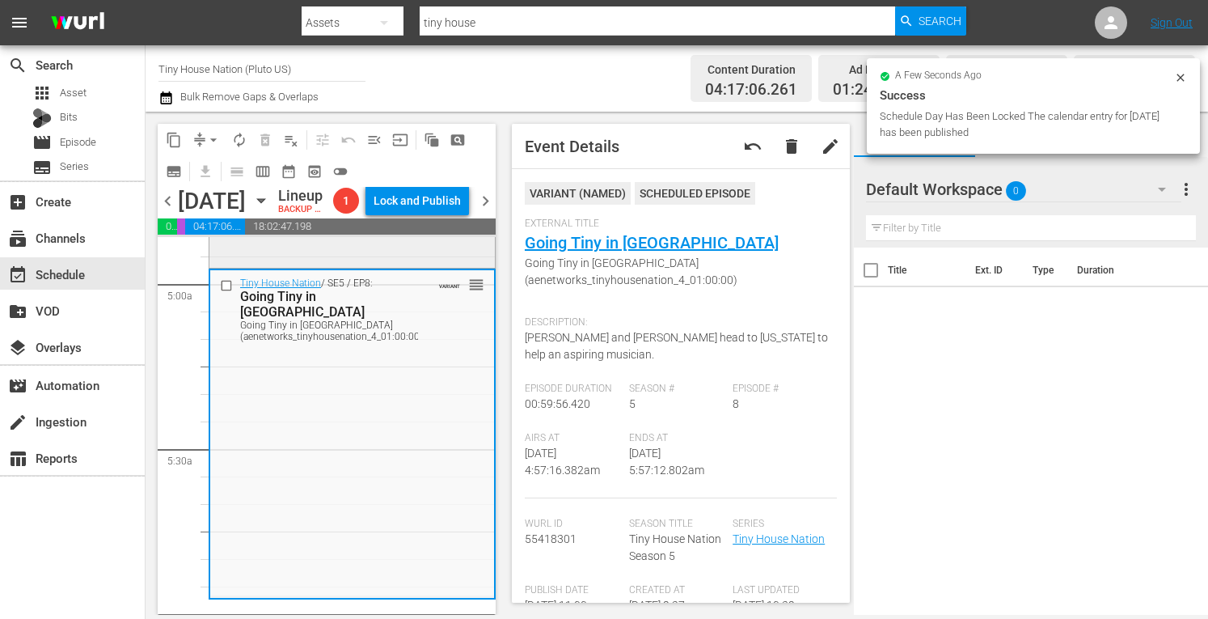
click at [393, 265] on div "Tiny House Nation / SE1 / EP7: 150 Sq Ft Mobile Bachelor Pad 150 Sq Ft Mobile B…" at bounding box center [352, 101] width 286 height 328
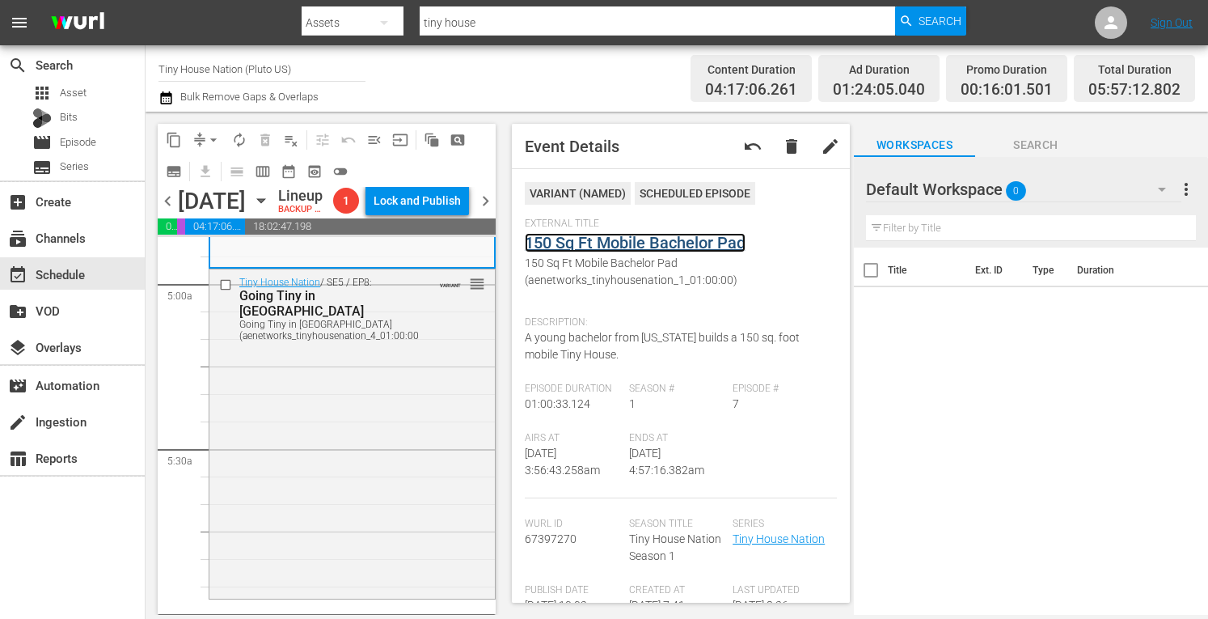
click at [565, 237] on link "150 Sq Ft Mobile Bachelor Pad" at bounding box center [635, 242] width 221 height 19
click at [214, 139] on span "arrow_drop_down" at bounding box center [213, 140] width 16 height 16
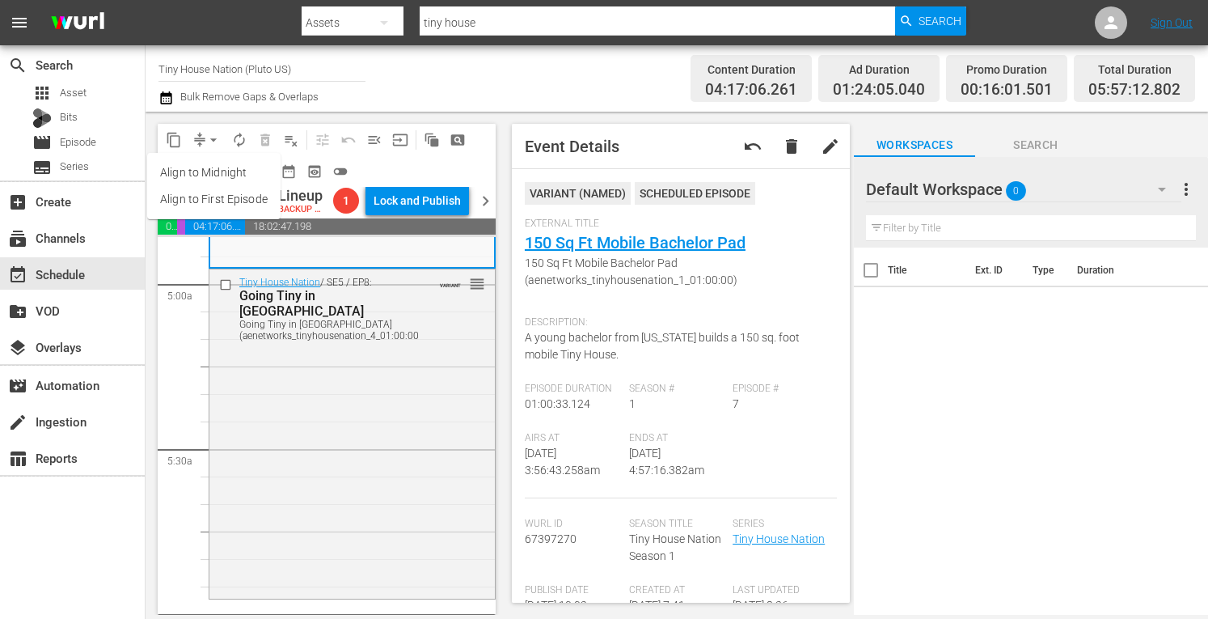
click at [199, 162] on li "Align to Midnight" at bounding box center [213, 172] width 133 height 27
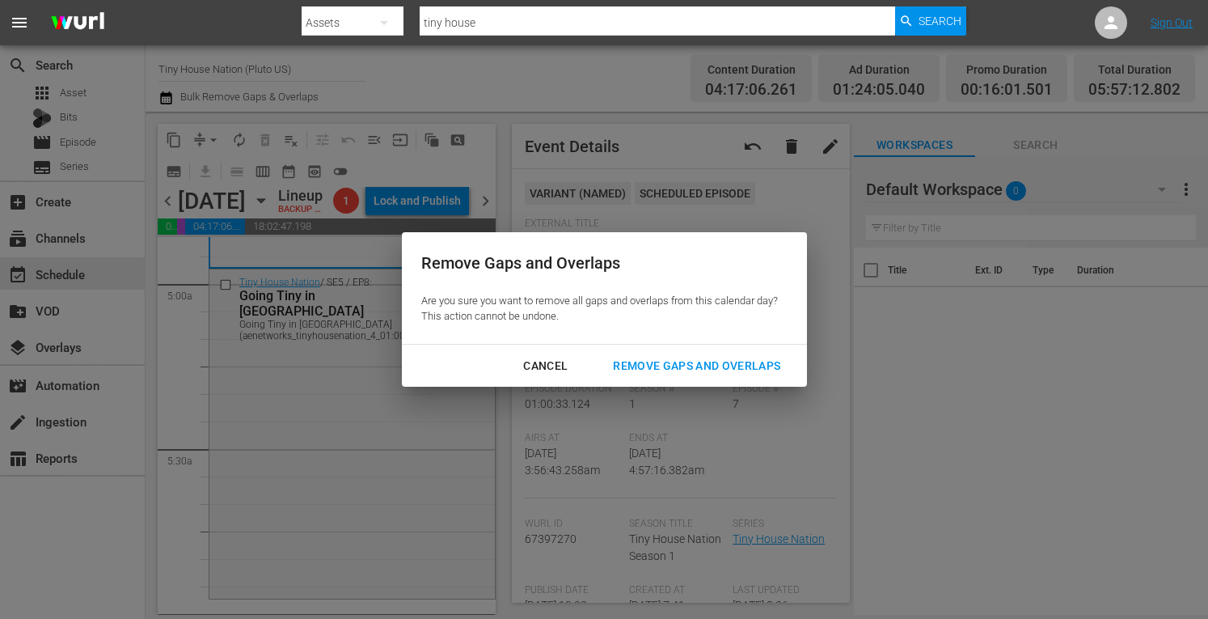
click at [692, 374] on div "Remove Gaps and Overlaps" at bounding box center [696, 366] width 193 height 20
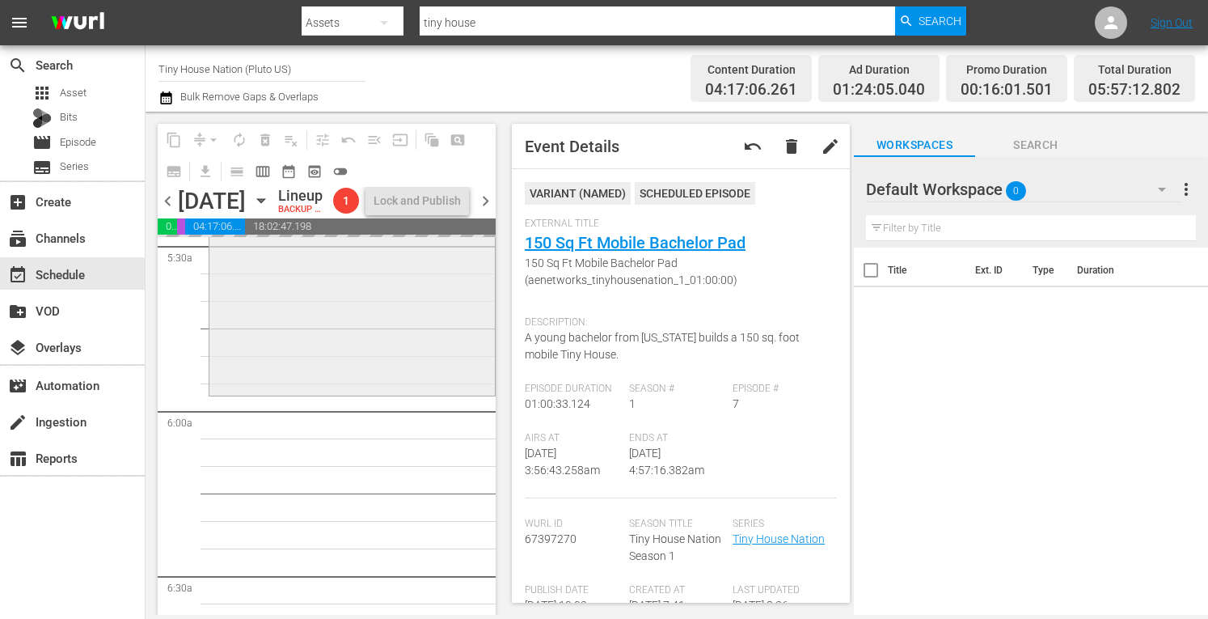
scroll to position [1813, 0]
click at [303, 365] on div "Tiny House Nation / SE5 / EP8: Going Tiny in Music City Going Tiny in Music Cit…" at bounding box center [352, 222] width 286 height 325
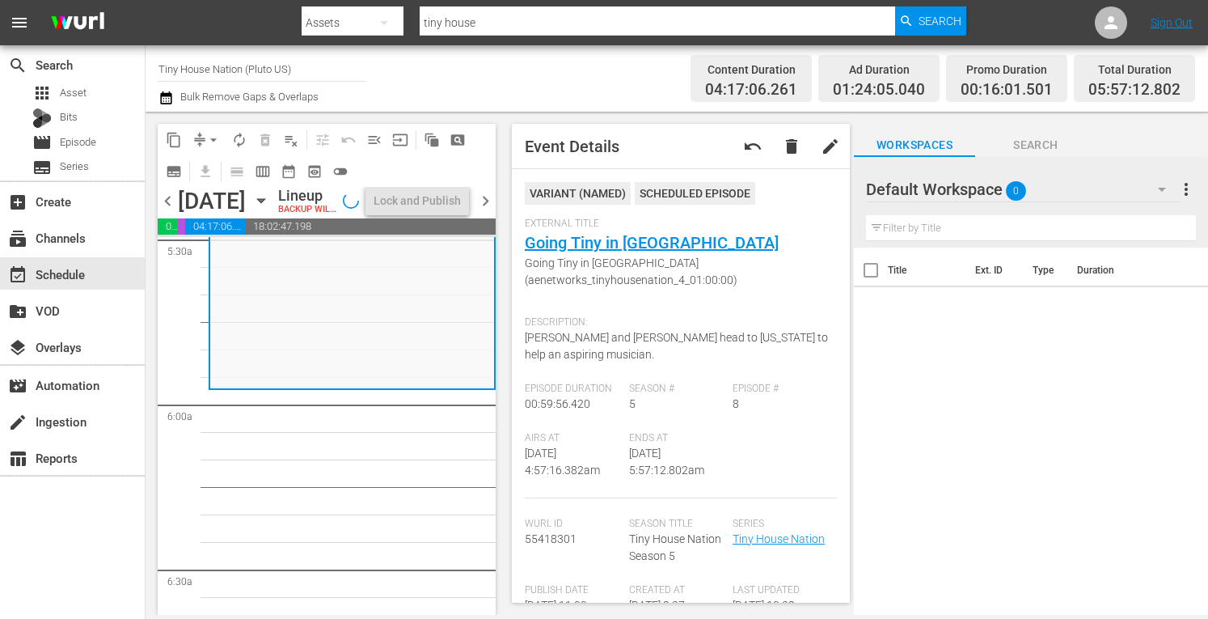
scroll to position [1785, 0]
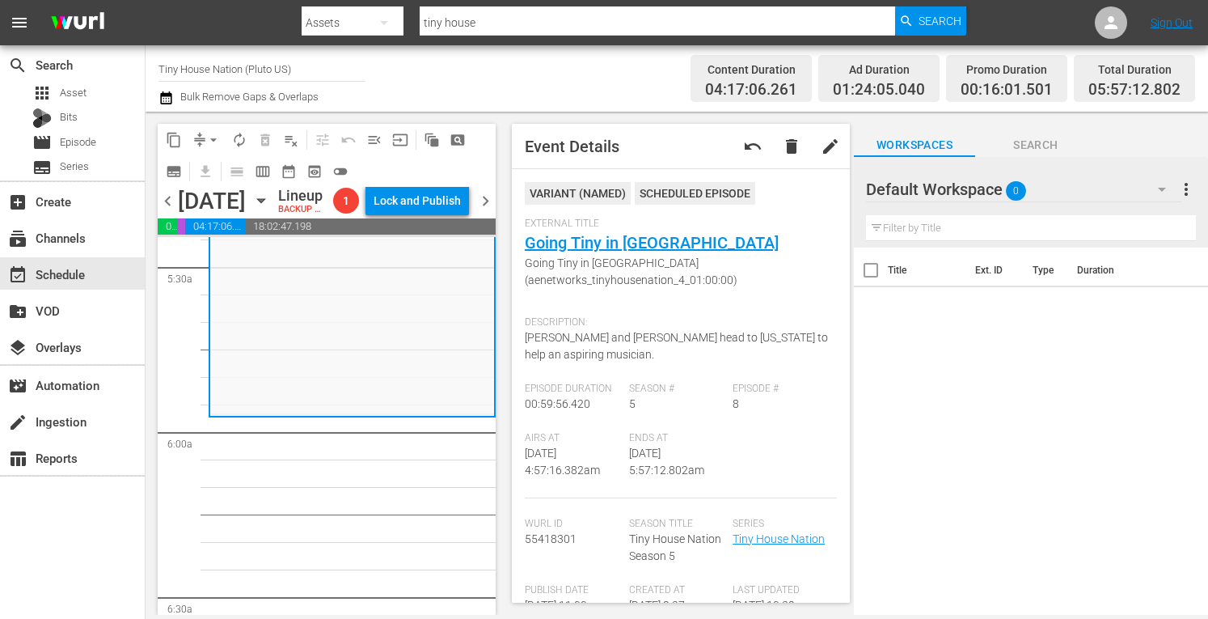
click at [215, 151] on button "arrow_drop_down" at bounding box center [214, 140] width 26 height 26
click at [215, 142] on span "arrow_drop_down" at bounding box center [213, 140] width 16 height 16
click at [209, 164] on li "Align to Midnight" at bounding box center [214, 172] width 170 height 27
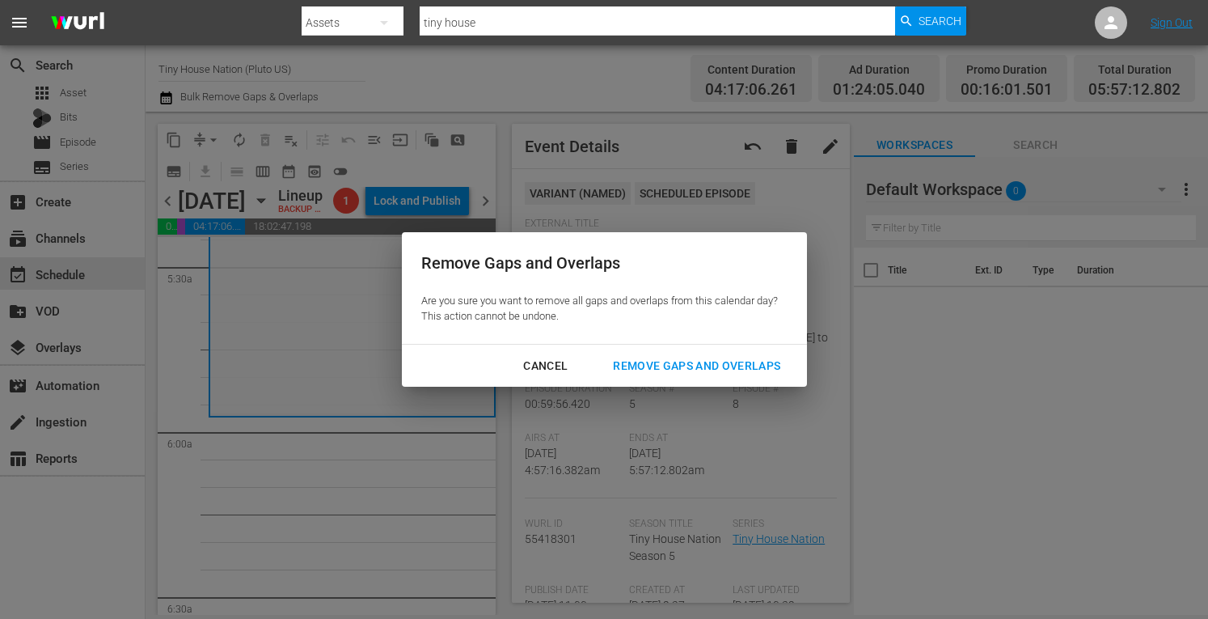
click at [649, 370] on div "Remove Gaps and Overlaps" at bounding box center [696, 366] width 193 height 20
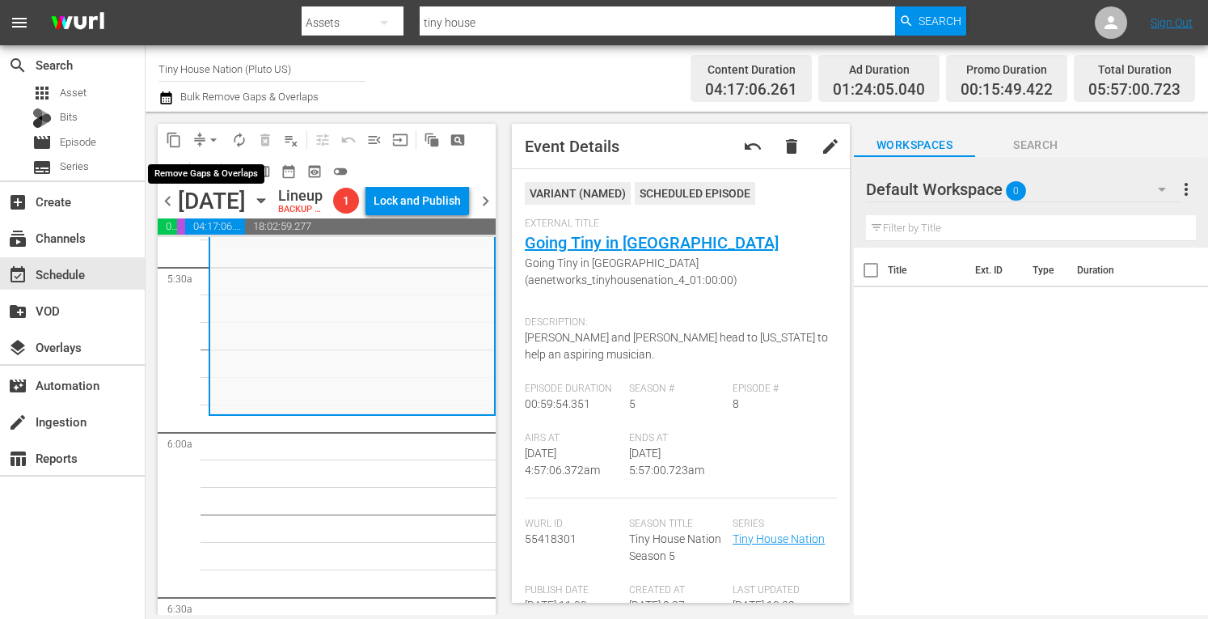
click at [209, 140] on span "arrow_drop_down" at bounding box center [213, 140] width 16 height 16
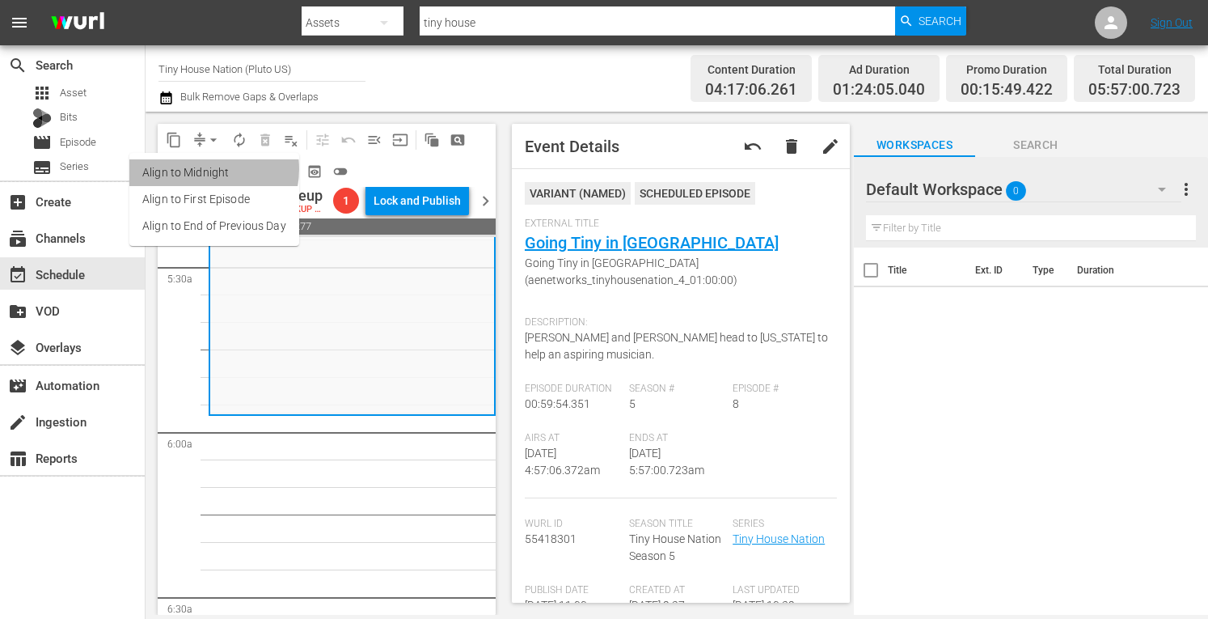
click at [203, 169] on li "Align to Midnight" at bounding box center [214, 172] width 170 height 27
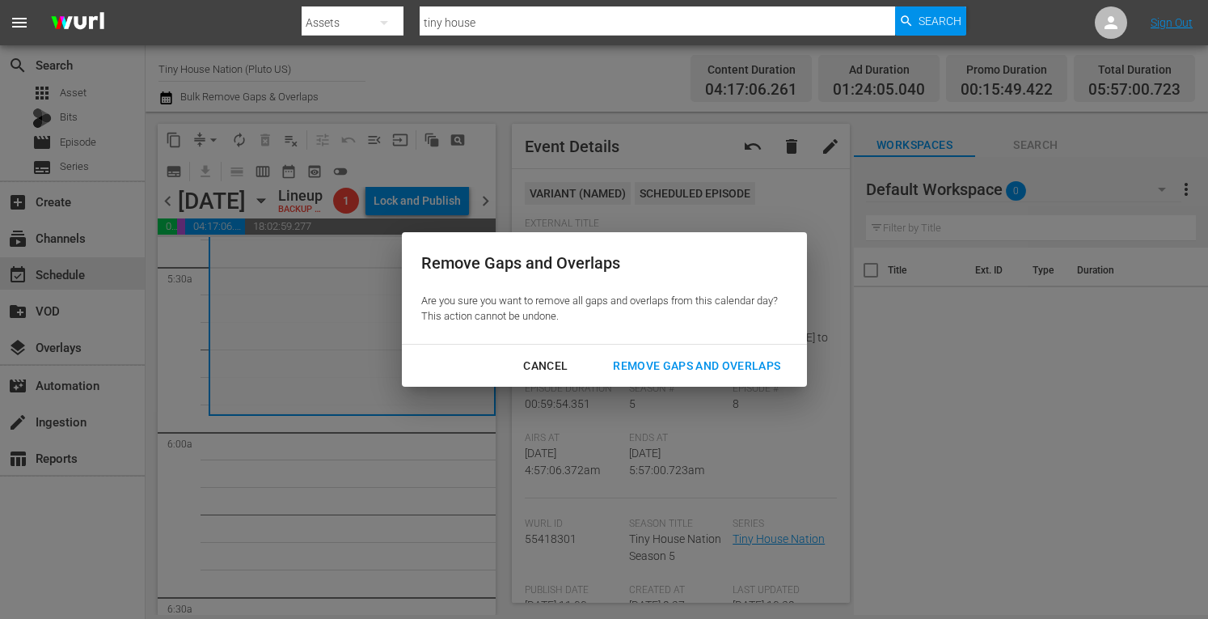
click at [686, 364] on div "Remove Gaps and Overlaps" at bounding box center [696, 366] width 193 height 20
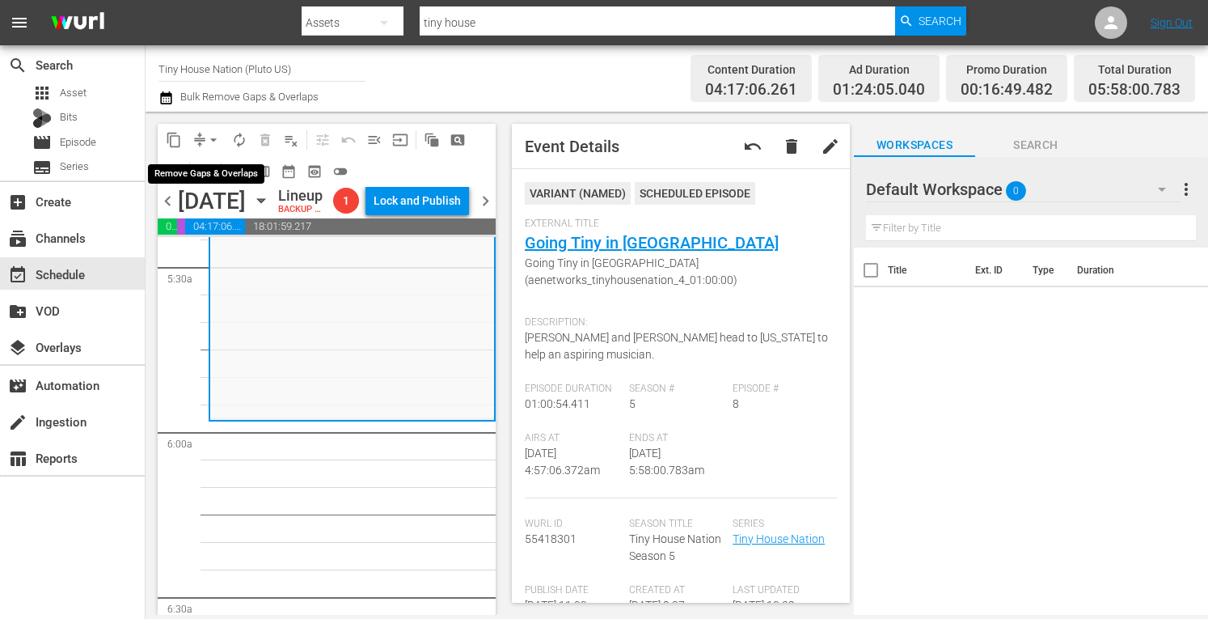
click at [213, 135] on span "arrow_drop_down" at bounding box center [213, 140] width 16 height 16
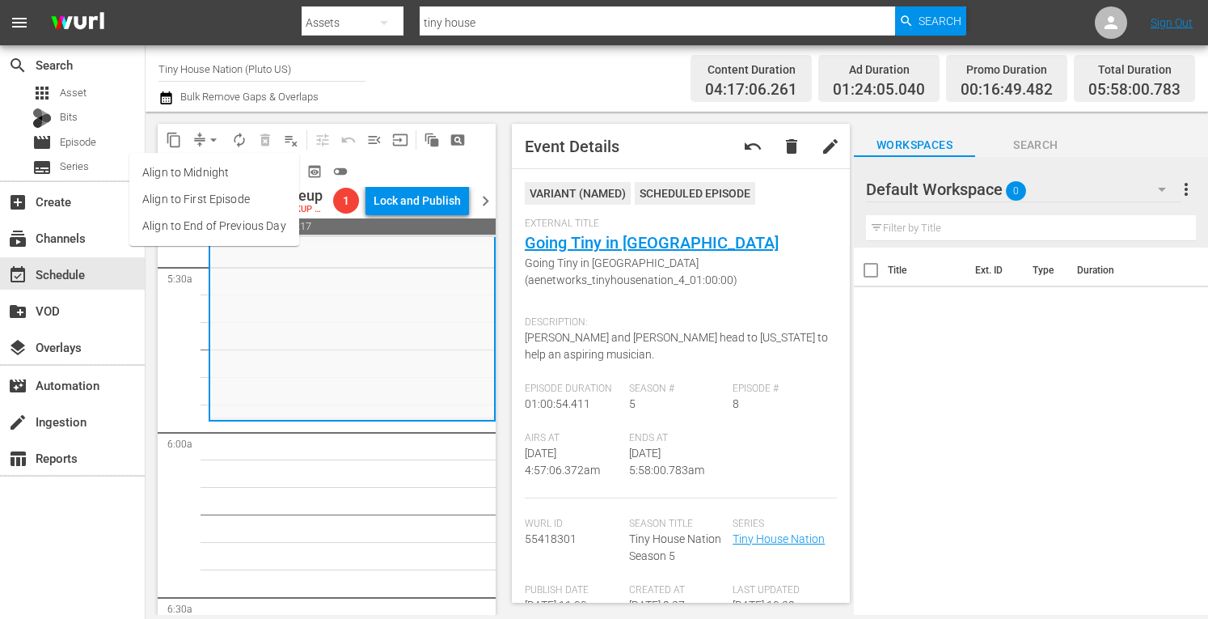
click at [188, 184] on li "Align to Midnight" at bounding box center [214, 172] width 170 height 27
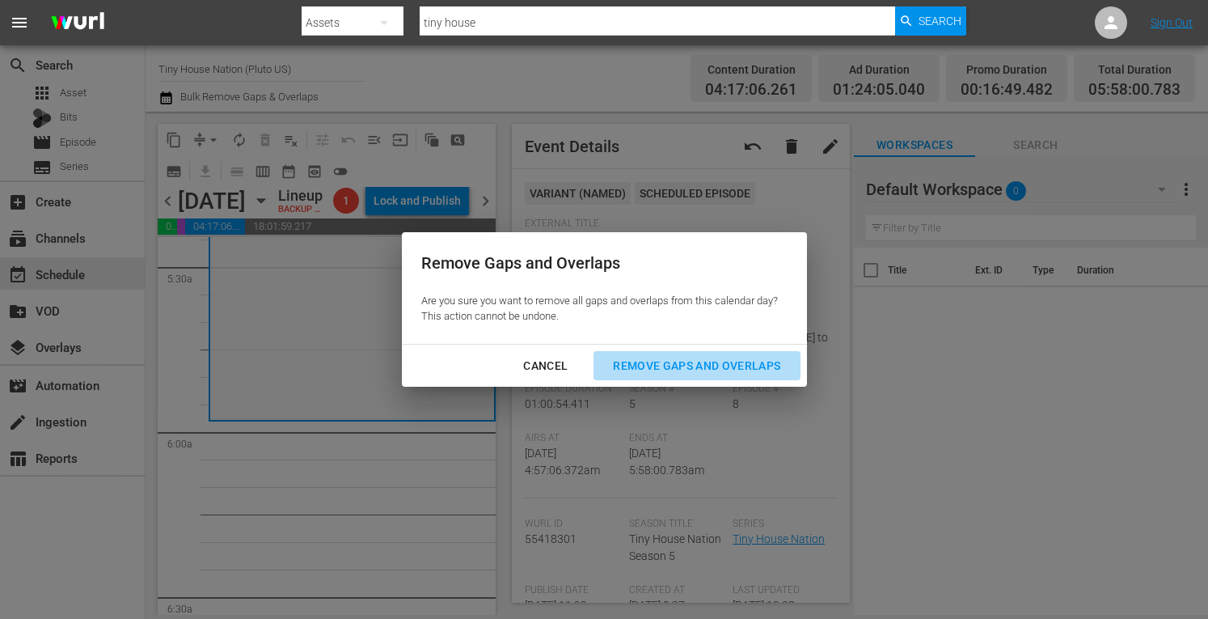
click at [671, 362] on div "Remove Gaps and Overlaps" at bounding box center [696, 366] width 193 height 20
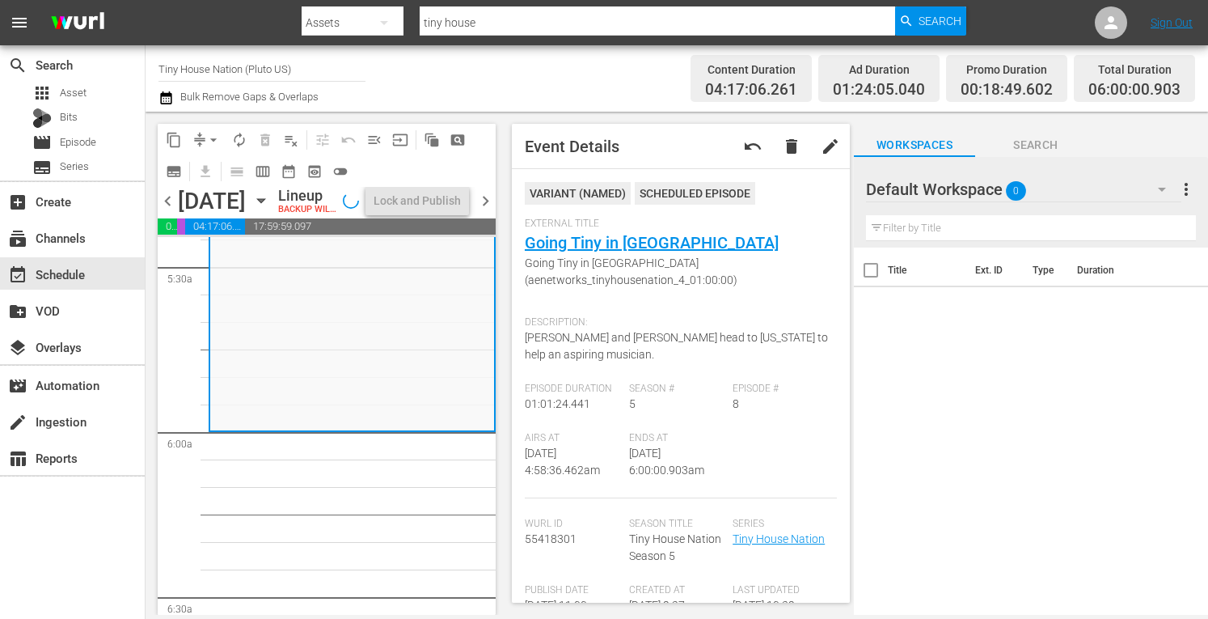
click at [235, 139] on span "autorenew_outlined" at bounding box center [239, 140] width 16 height 16
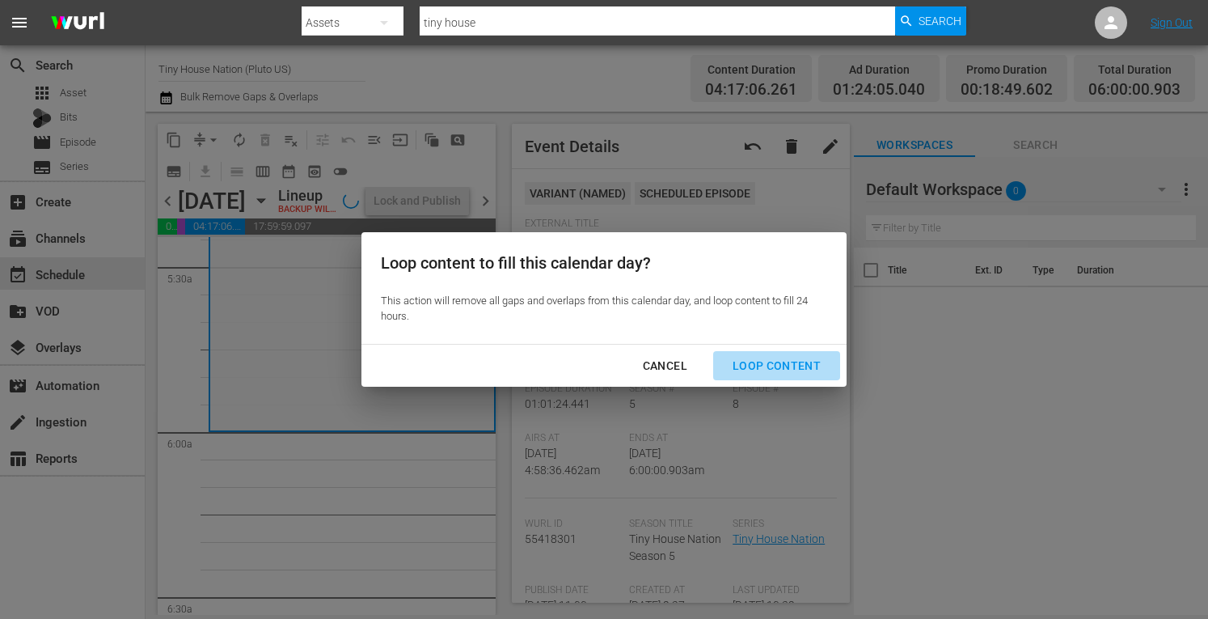
click at [779, 362] on div "Loop Content" at bounding box center [777, 366] width 114 height 20
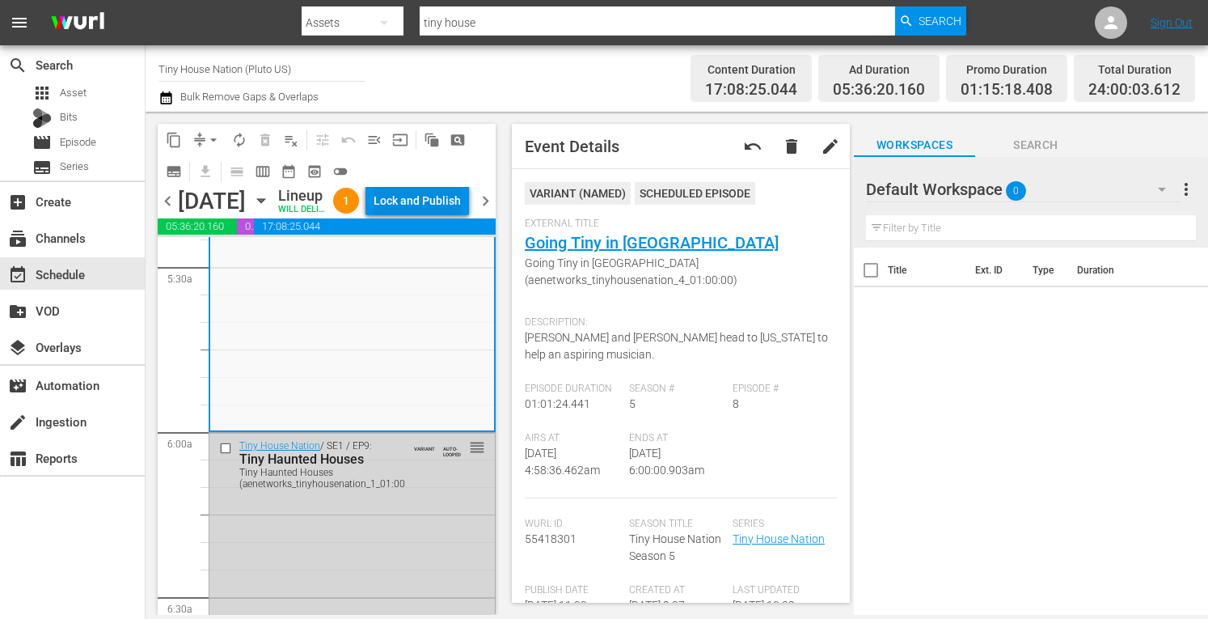
click at [423, 197] on div "Lock and Publish" at bounding box center [417, 200] width 87 height 29
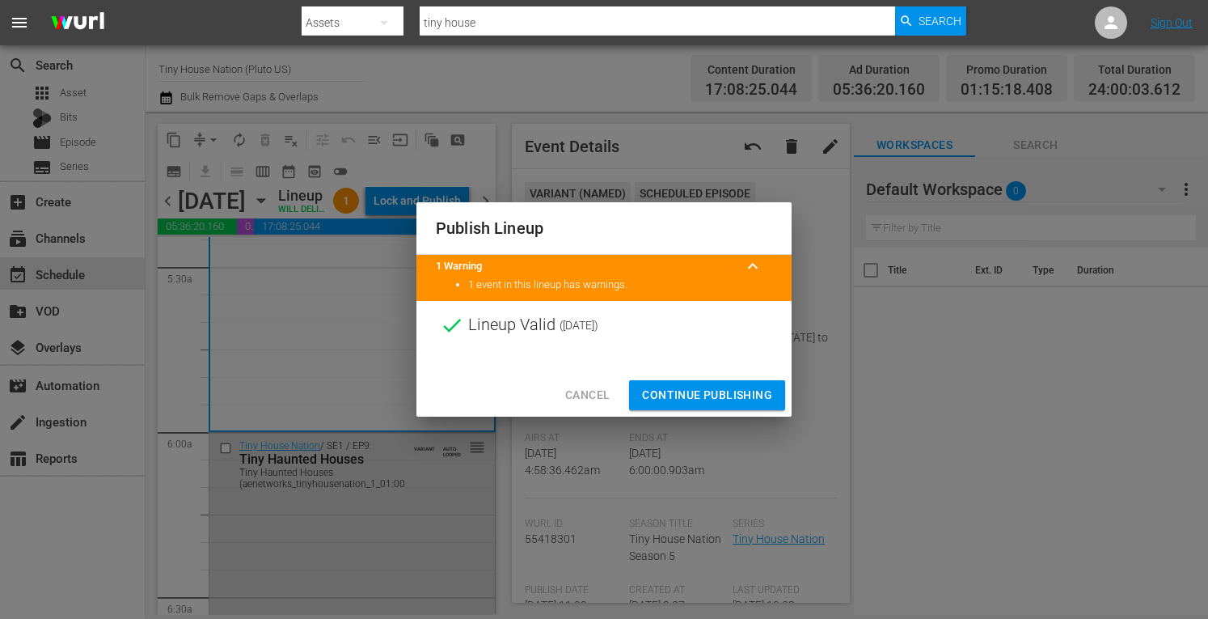
click at [678, 400] on span "Continue Publishing" at bounding box center [707, 395] width 130 height 20
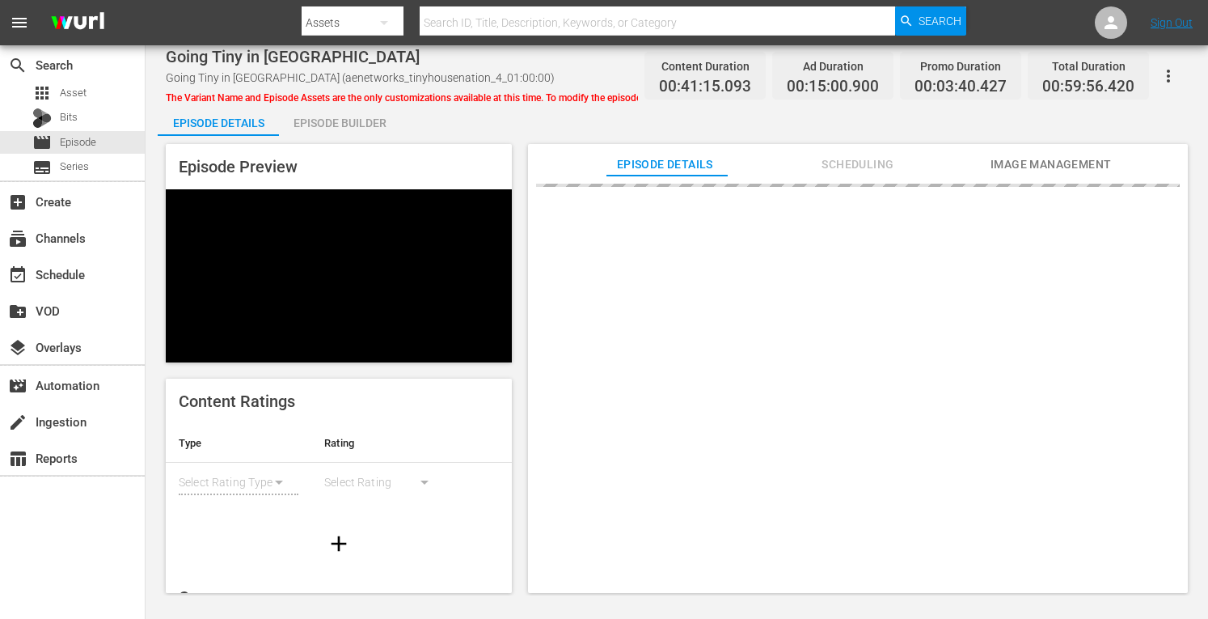
click at [310, 125] on div "Episode Builder" at bounding box center [339, 123] width 121 height 39
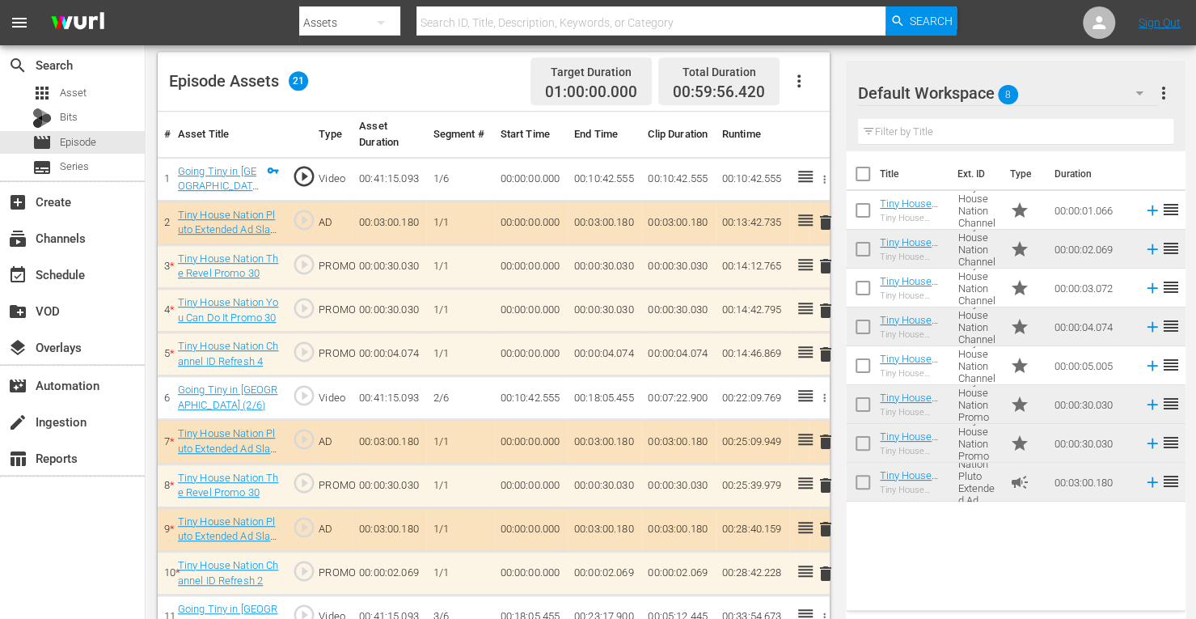
scroll to position [563, 0]
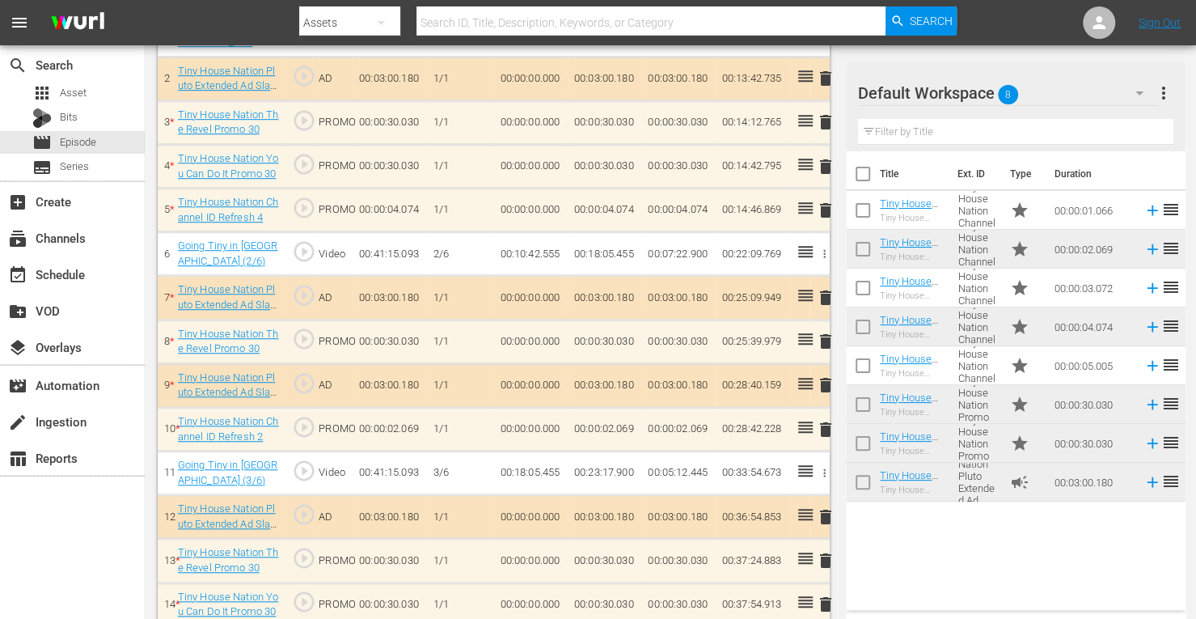
click at [824, 339] on span "delete" at bounding box center [825, 341] width 19 height 19
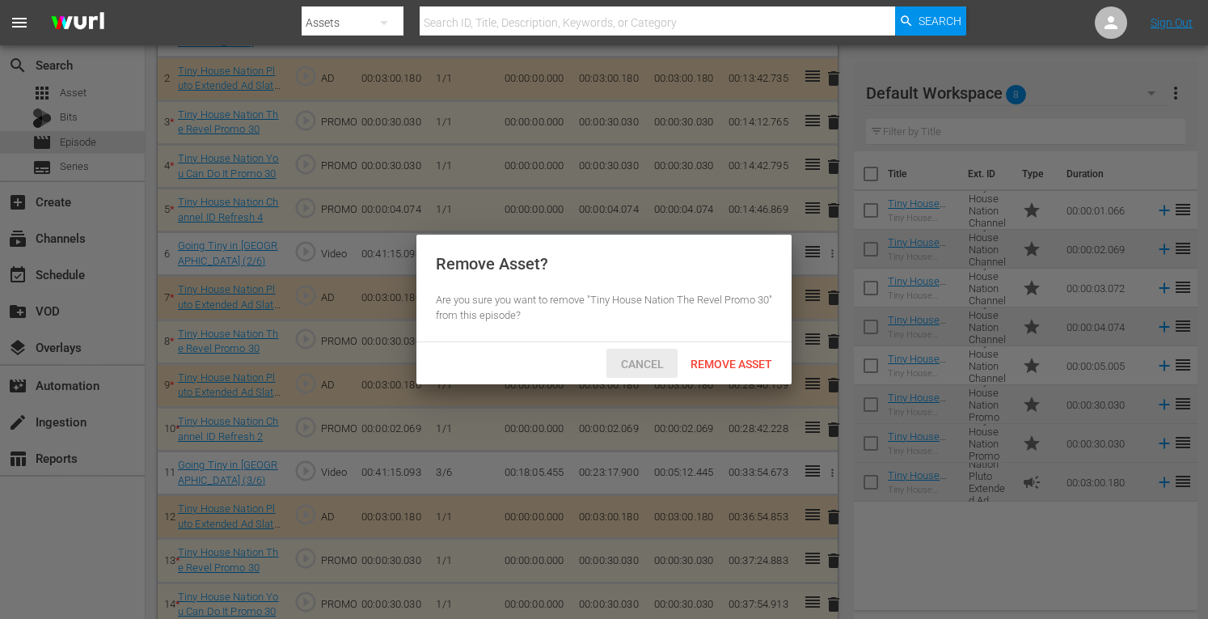
click at [649, 368] on span "Cancel" at bounding box center [642, 364] width 69 height 13
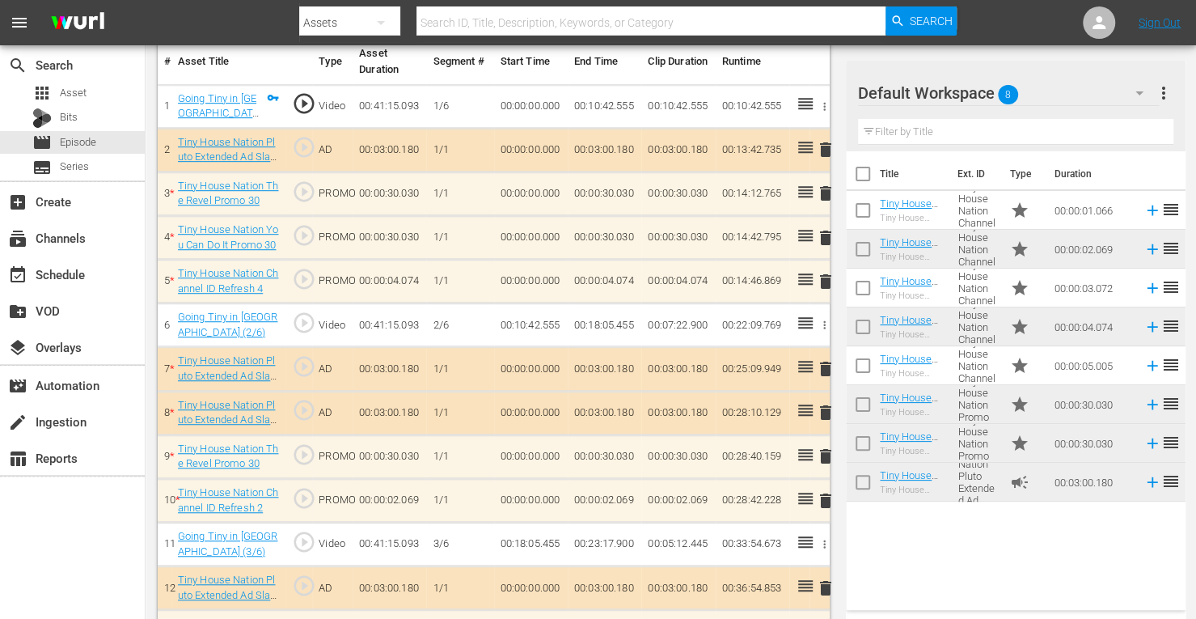
scroll to position [511, 0]
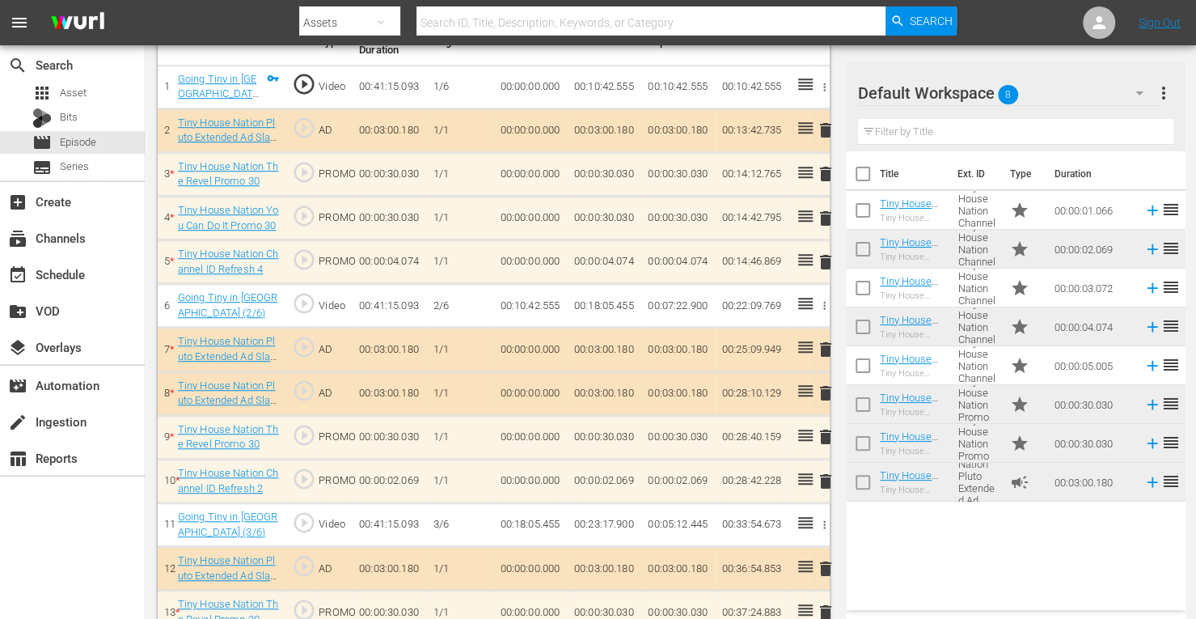
click at [827, 394] on span "delete" at bounding box center [825, 392] width 19 height 19
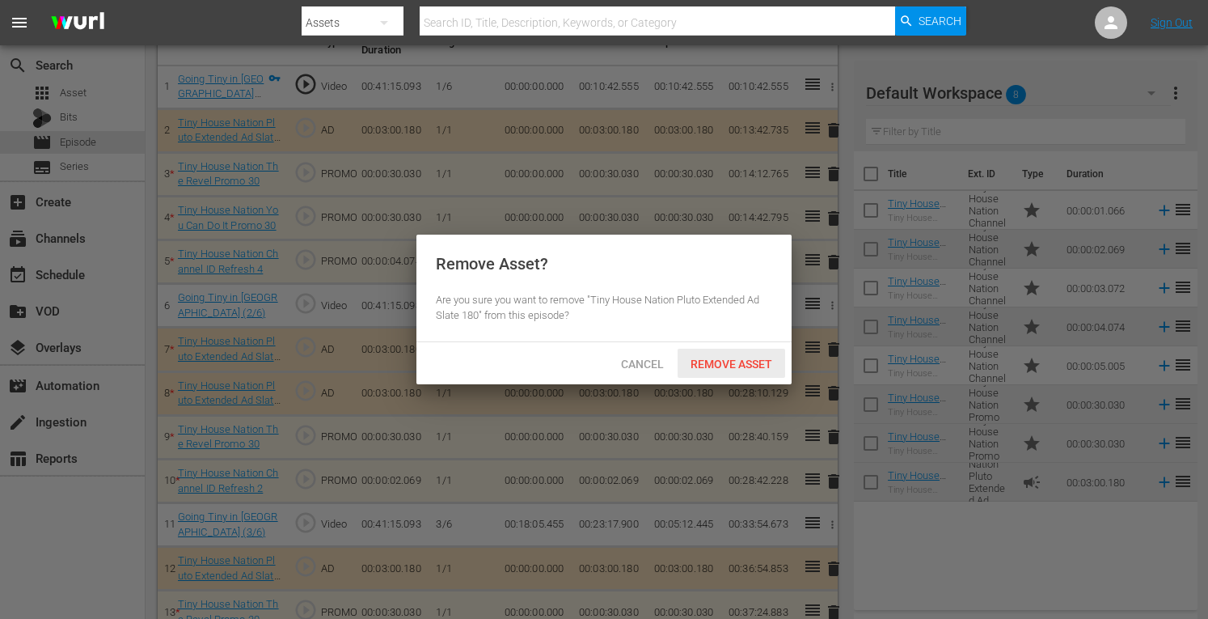
click at [718, 367] on span "Remove Asset" at bounding box center [732, 364] width 108 height 13
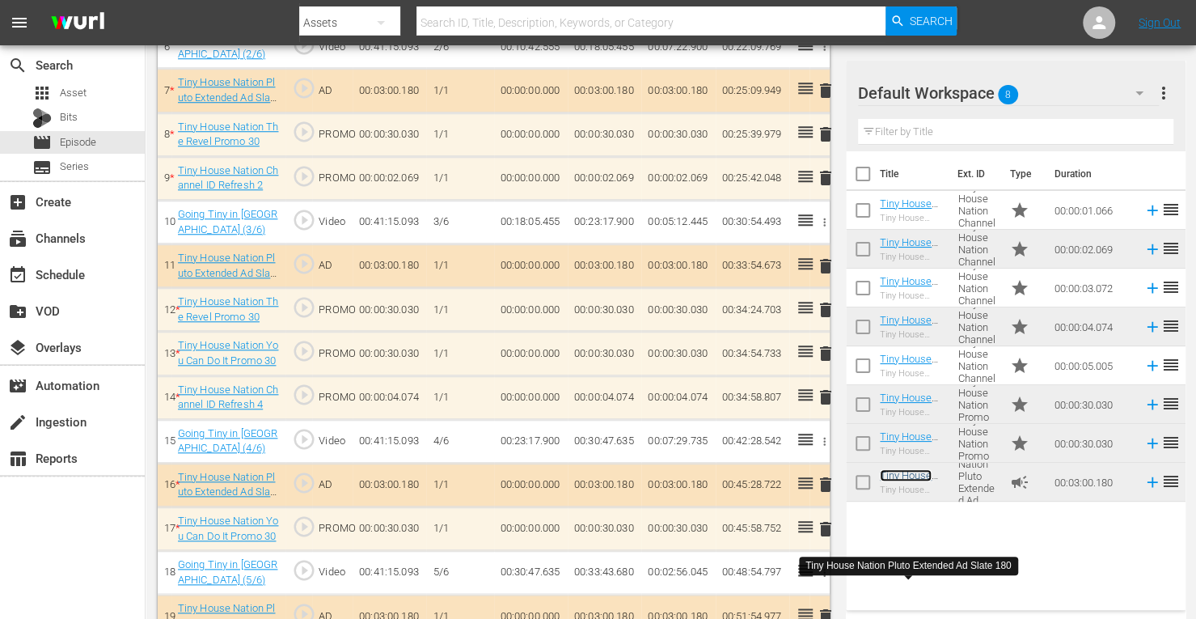
scroll to position [764, 0]
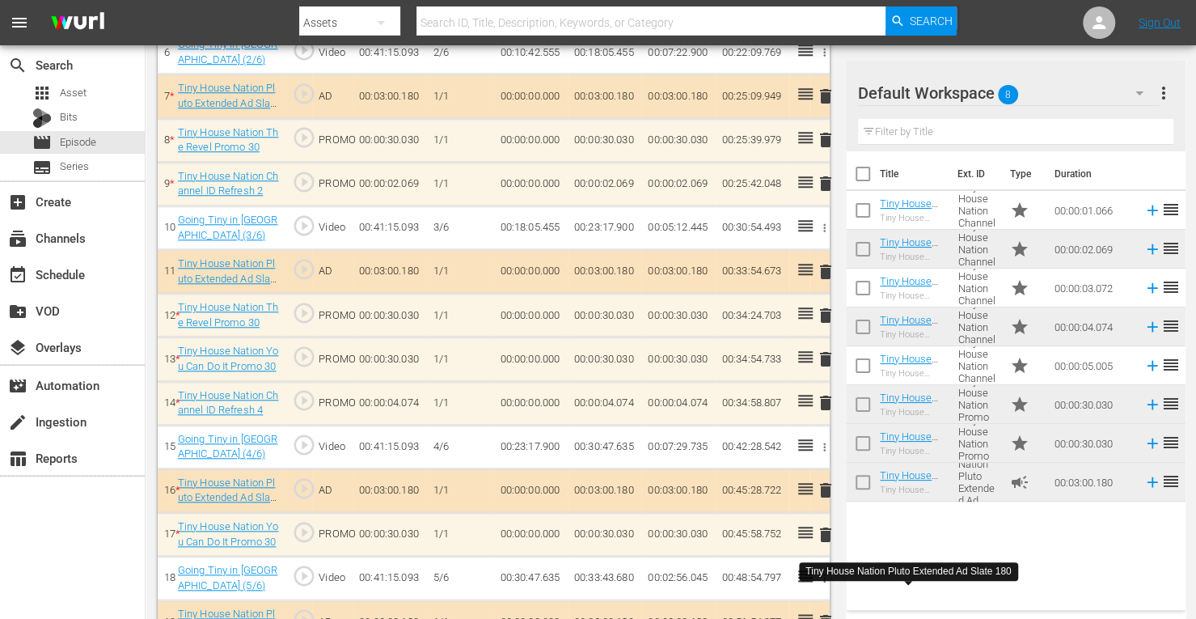
click at [825, 182] on span "delete" at bounding box center [825, 183] width 19 height 19
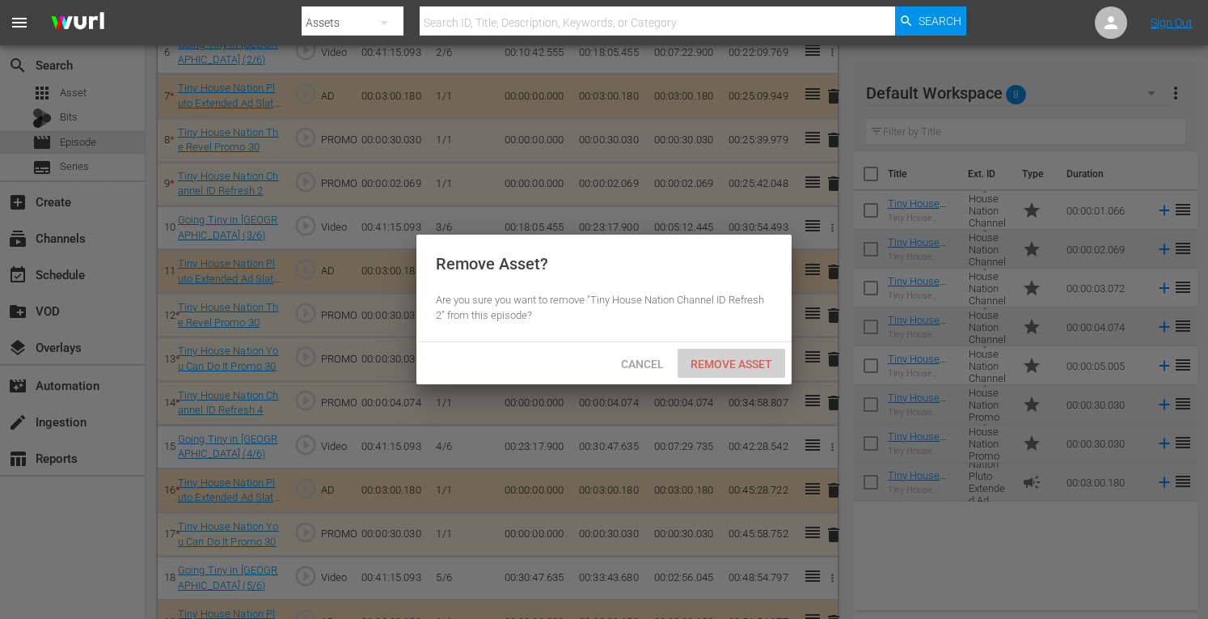
click at [713, 362] on span "Remove Asset" at bounding box center [732, 364] width 108 height 13
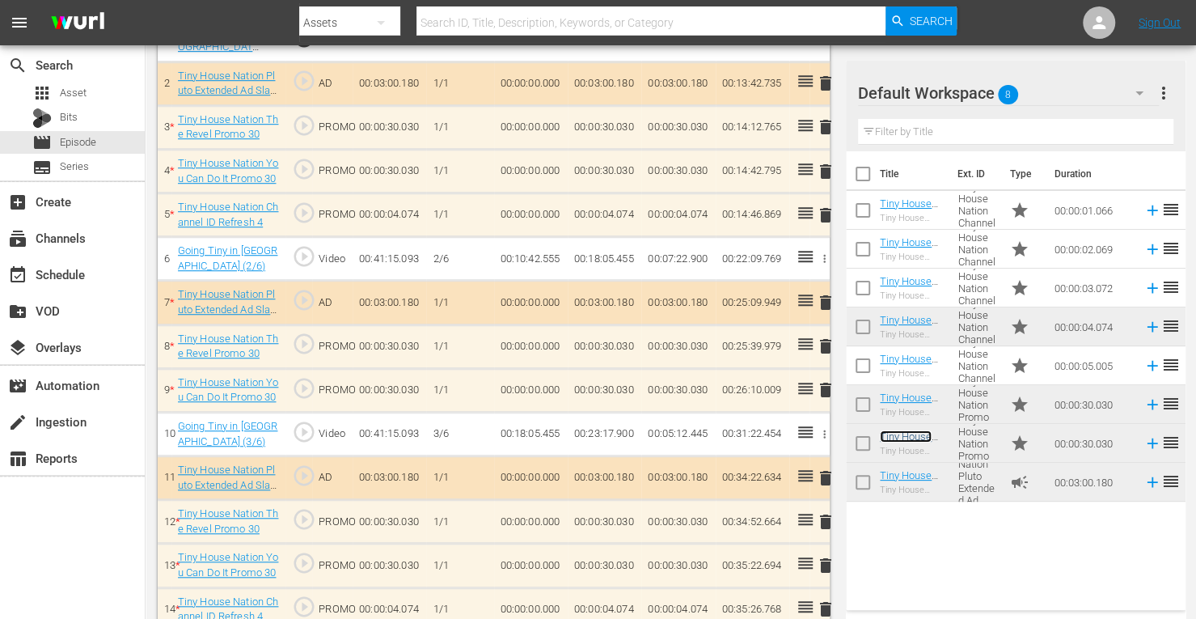
scroll to position [567, 0]
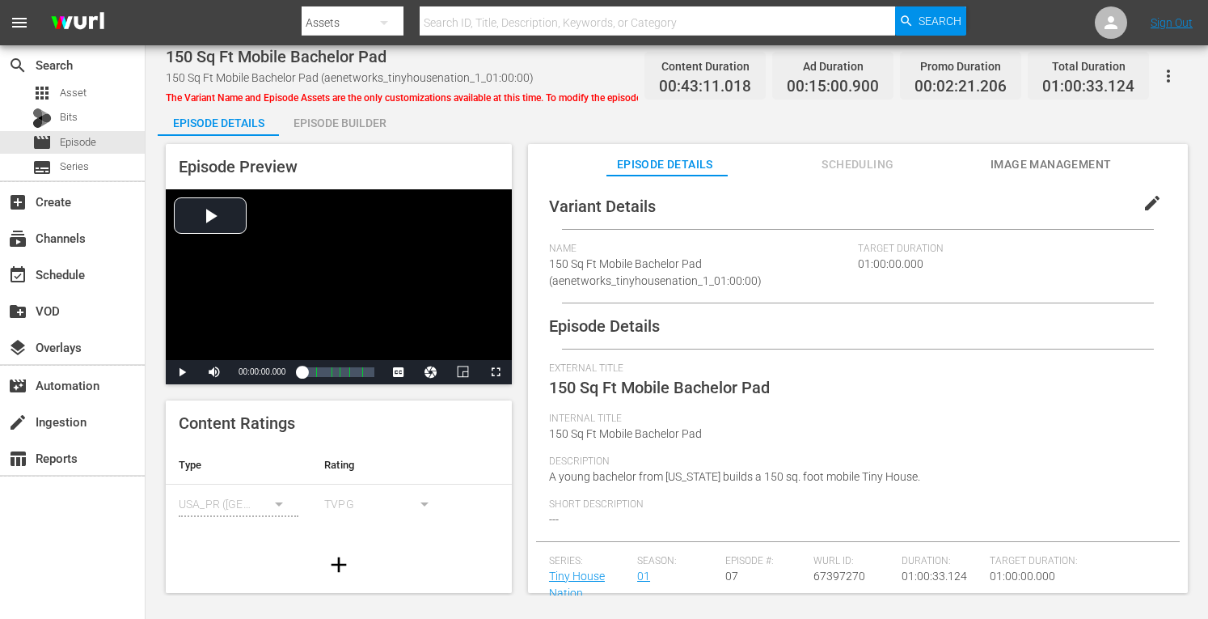
click at [369, 133] on div "Episode Builder" at bounding box center [339, 123] width 121 height 39
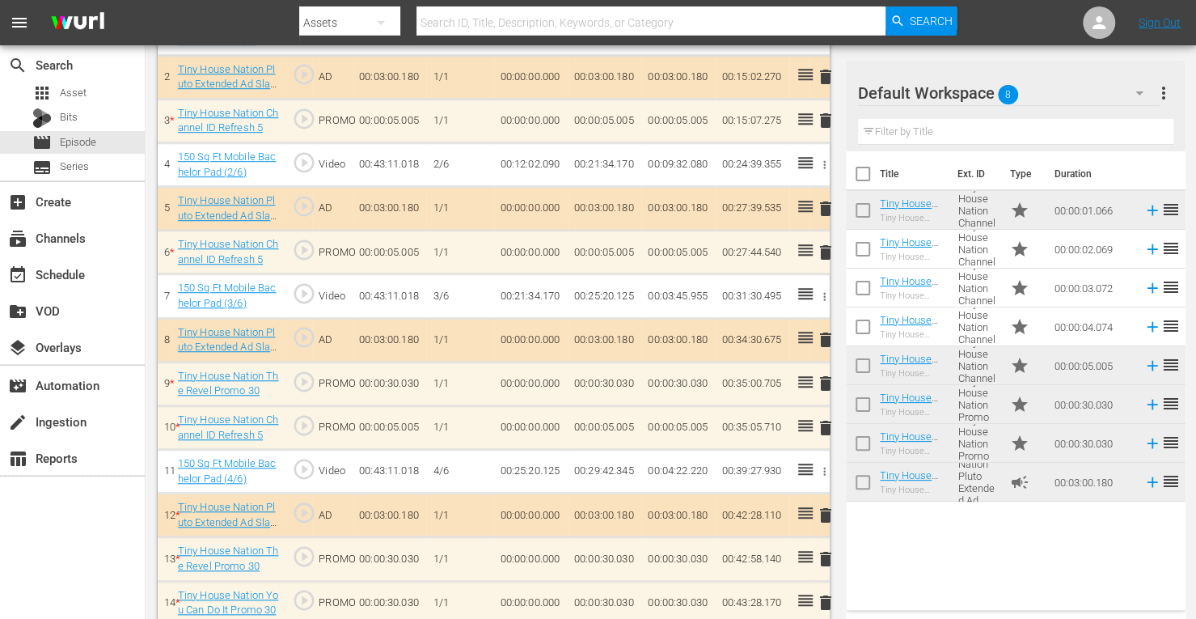
scroll to position [561, 0]
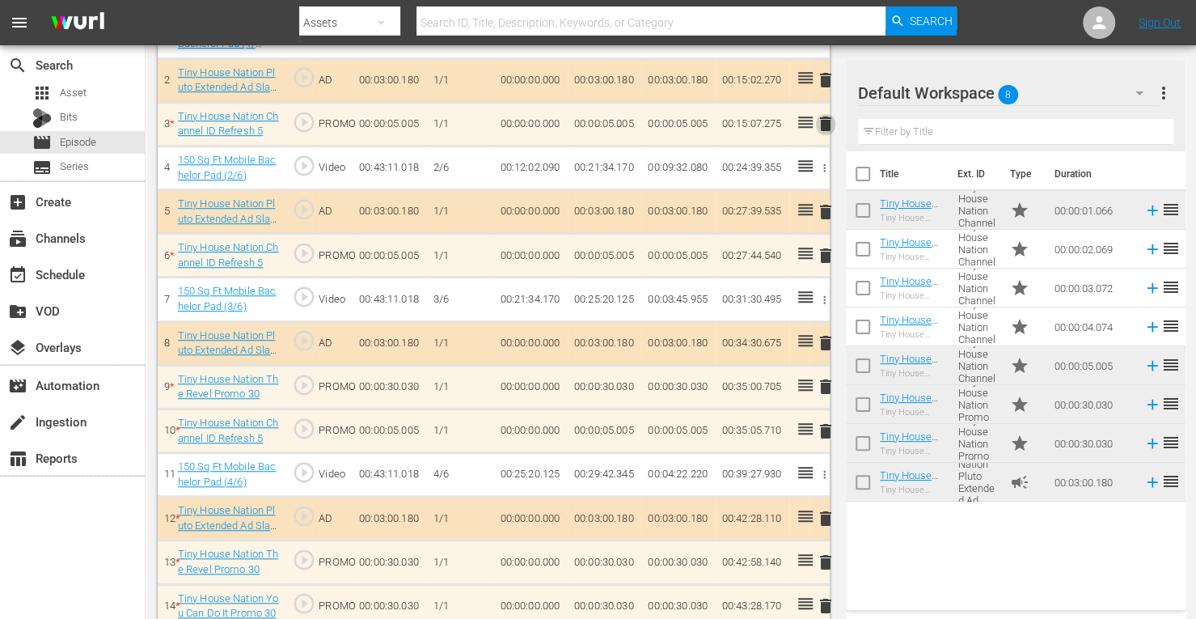
click at [825, 123] on span "delete" at bounding box center [825, 123] width 19 height 19
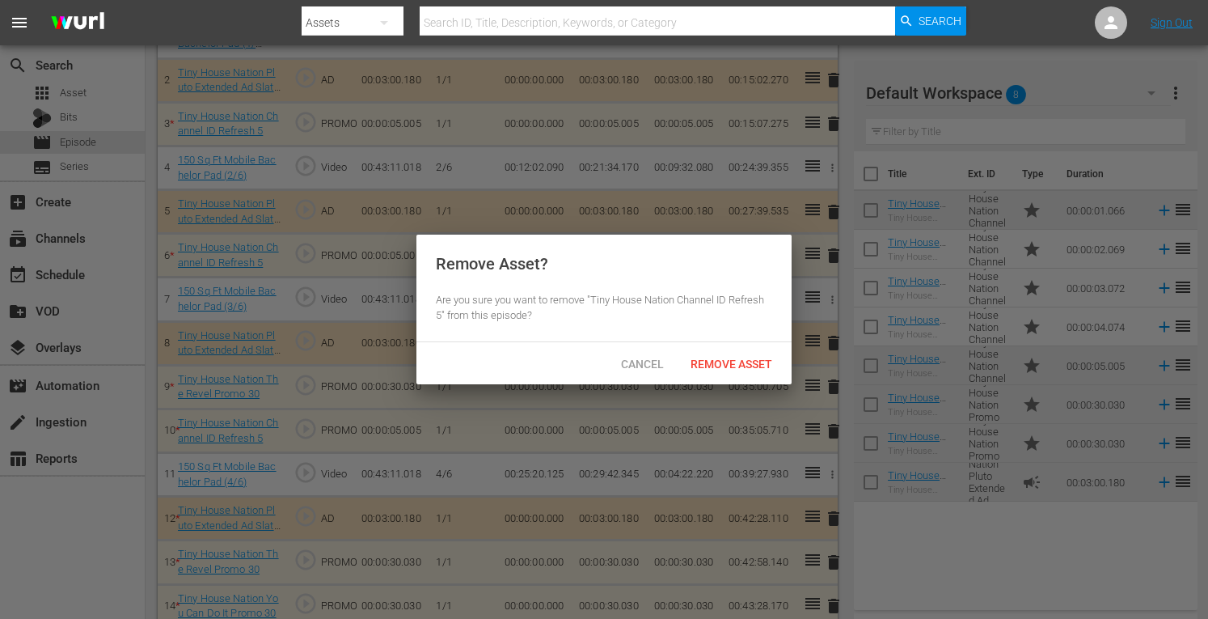
click at [744, 354] on div "Remove Asset" at bounding box center [732, 364] width 108 height 30
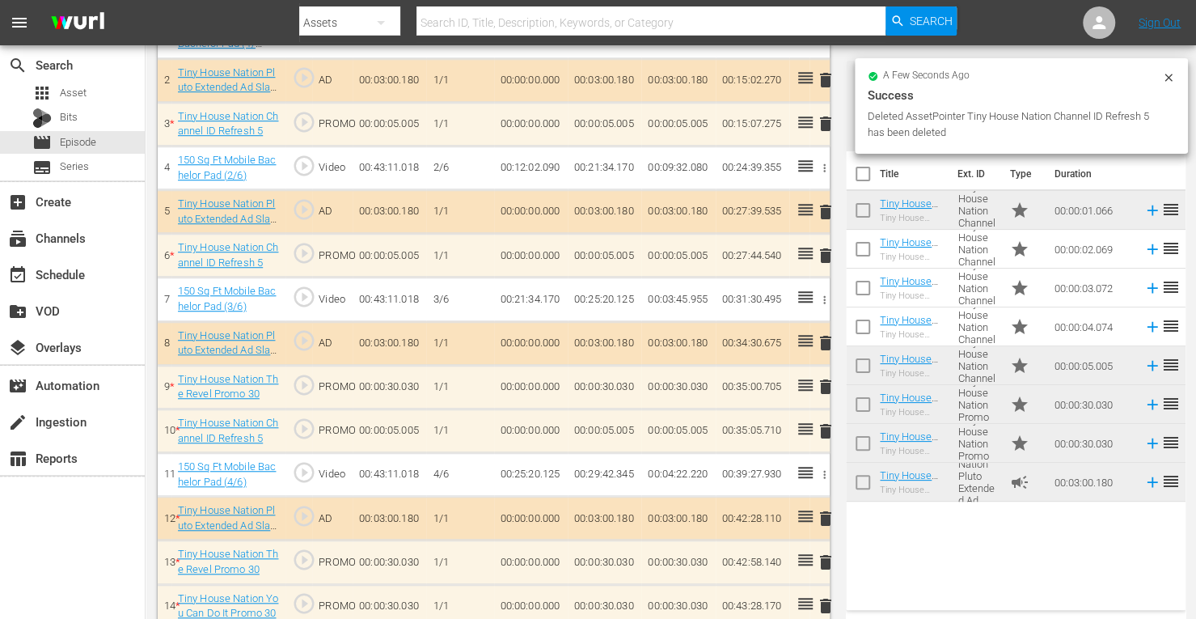
click at [826, 253] on span "delete" at bounding box center [825, 255] width 19 height 19
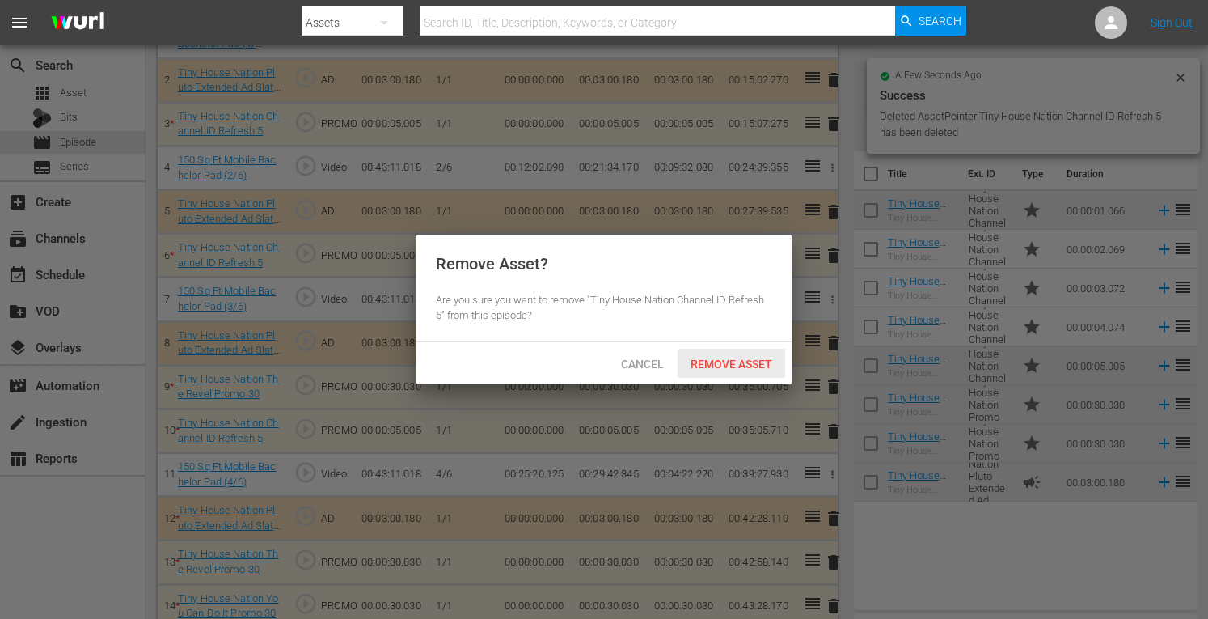
click at [728, 365] on span "Remove Asset" at bounding box center [732, 364] width 108 height 13
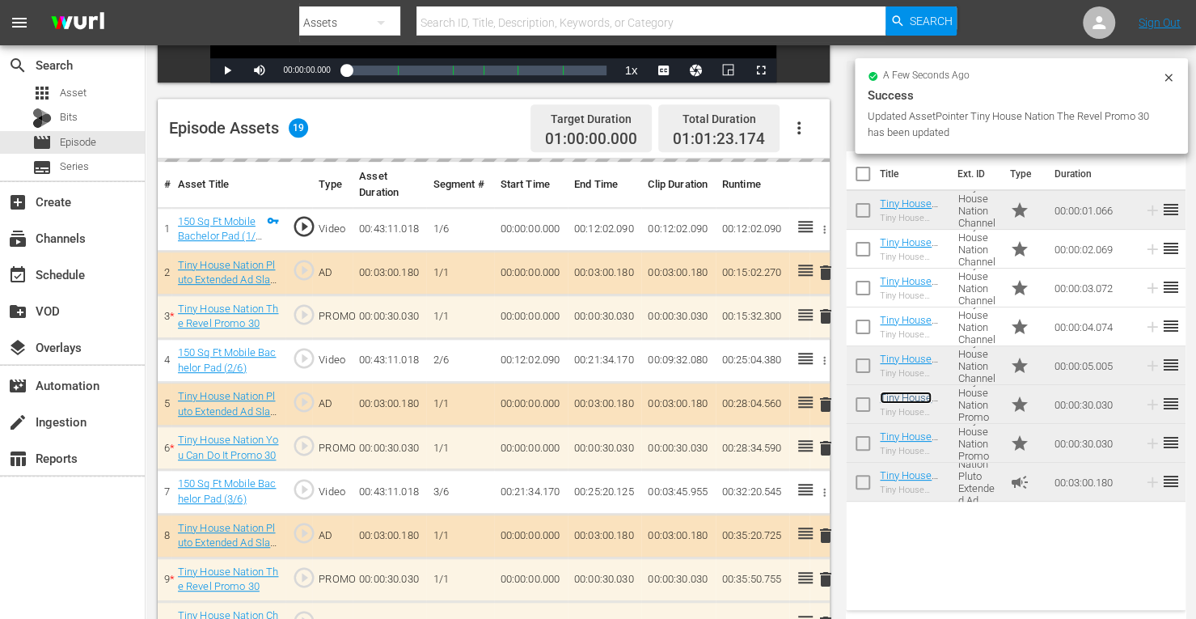
scroll to position [370, 0]
